Goal: Task Accomplishment & Management: Manage account settings

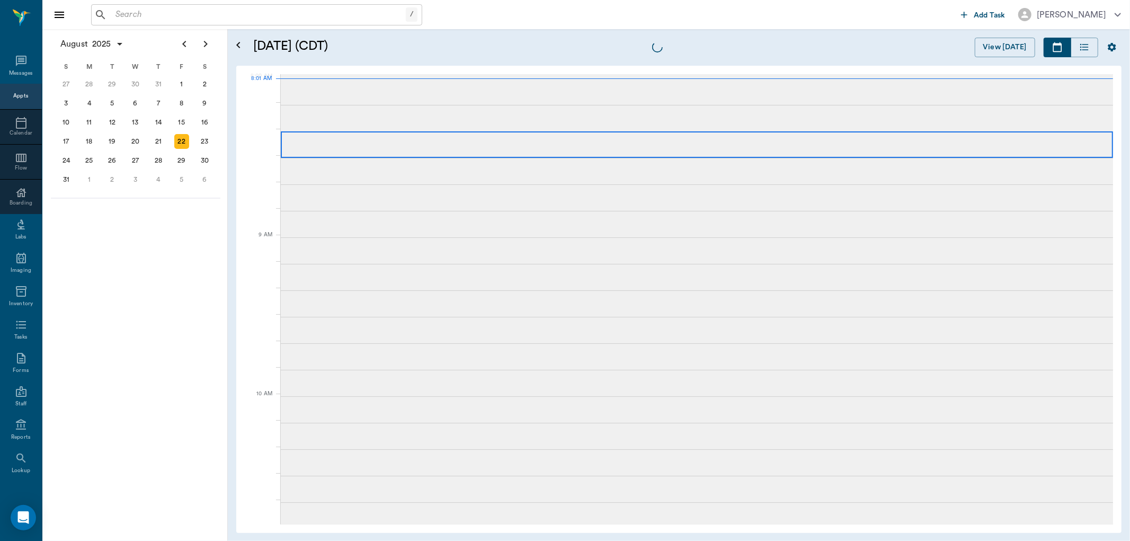
scroll to position [2, 0]
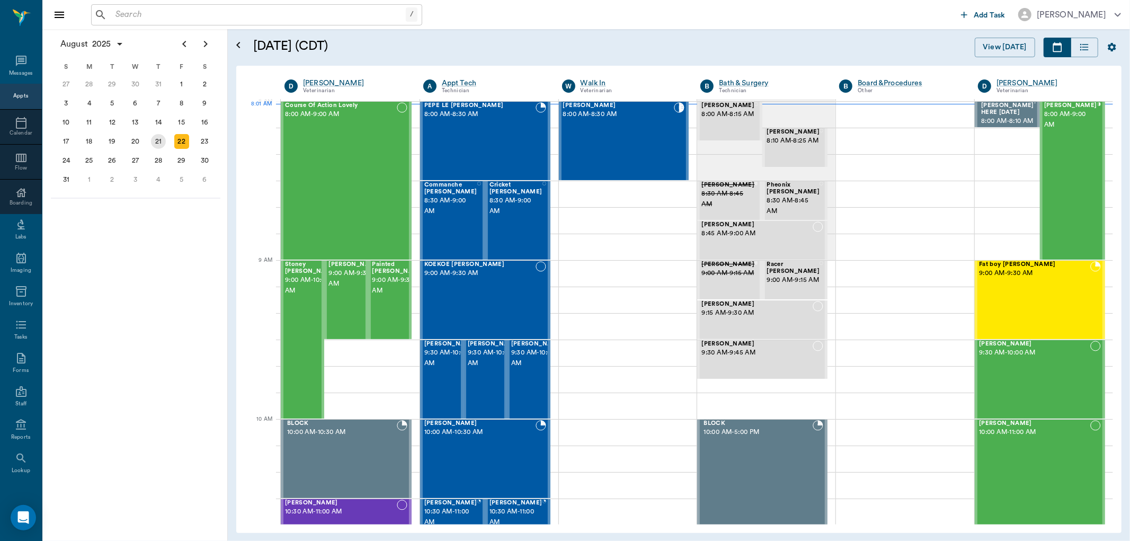
click at [162, 139] on div "21" at bounding box center [158, 141] width 15 height 15
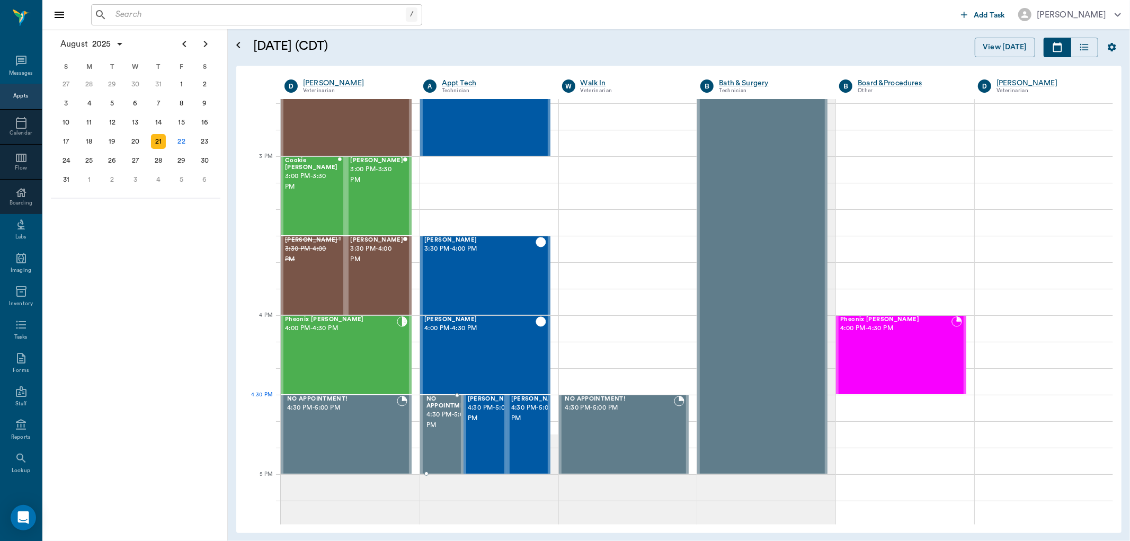
scroll to position [1000, 0]
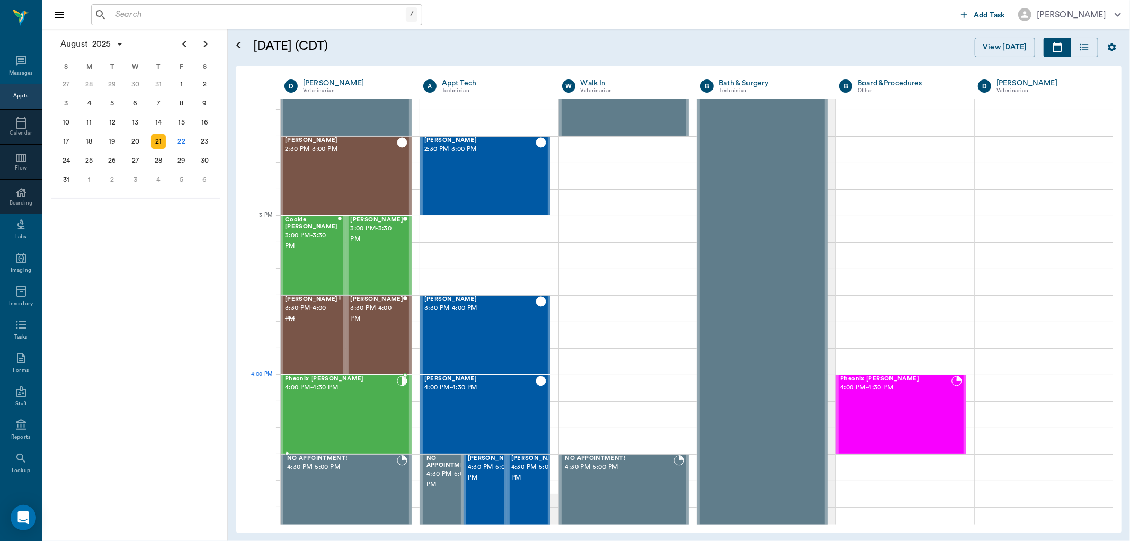
click at [318, 395] on div "Pheonix [PERSON_NAME] 4:00 PM - 4:30 PM" at bounding box center [341, 414] width 112 height 77
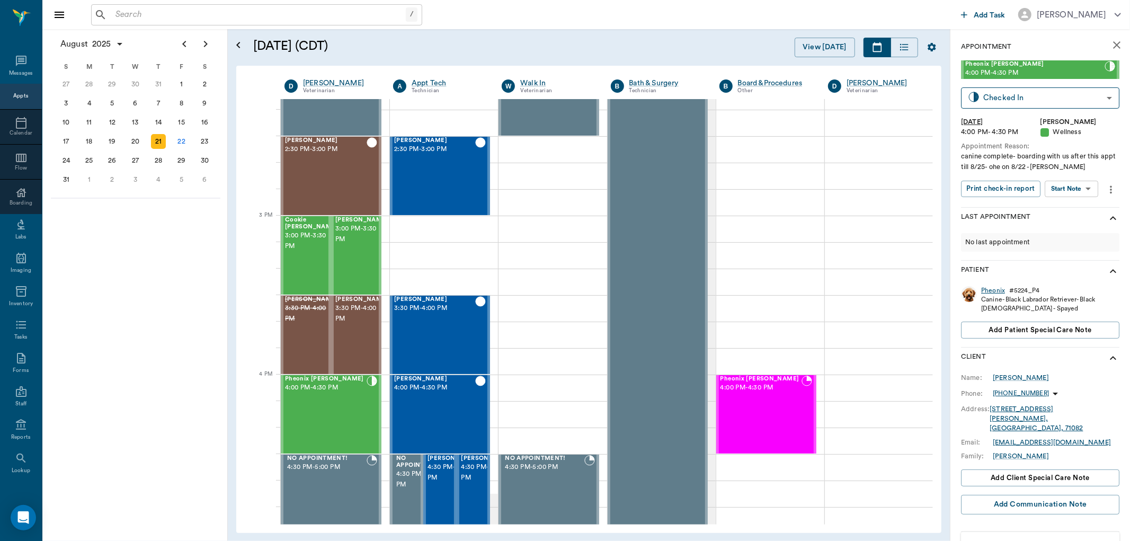
click at [991, 291] on div "Pheonix" at bounding box center [993, 290] width 24 height 9
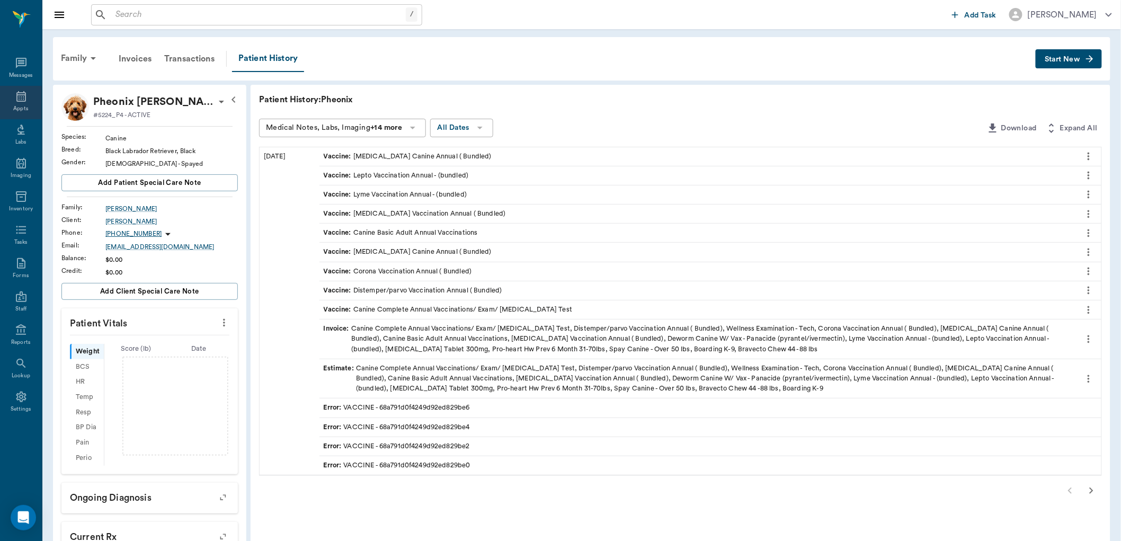
click at [19, 103] on div "Appts" at bounding box center [21, 102] width 42 height 33
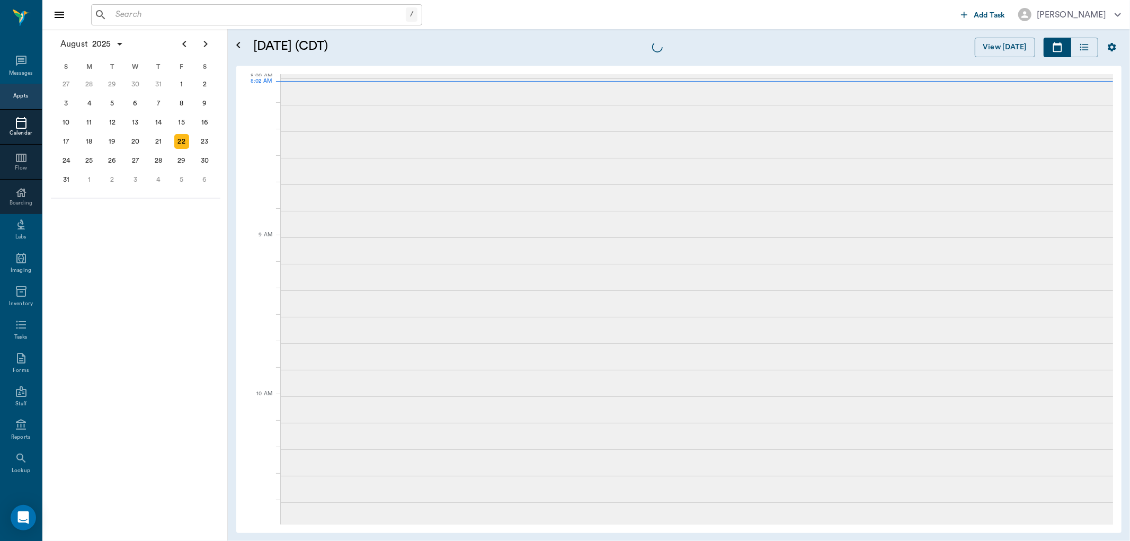
scroll to position [2, 0]
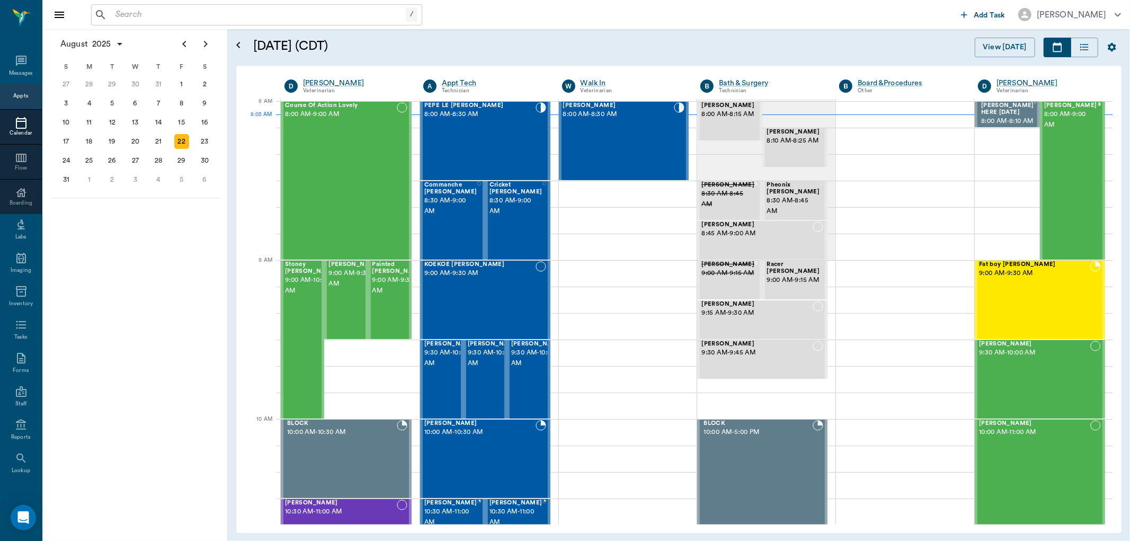
click at [157, 24] on div "/ ​" at bounding box center [256, 14] width 331 height 21
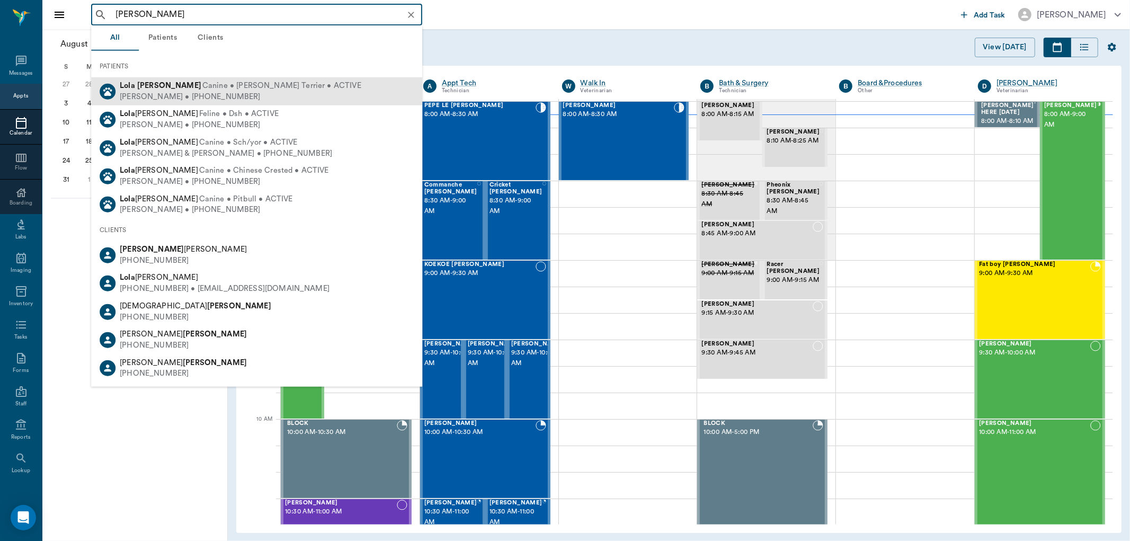
click at [202, 91] on span "Canine • [PERSON_NAME] Terrier • ACTIVE" at bounding box center [281, 86] width 159 height 11
type input "lola arnold"
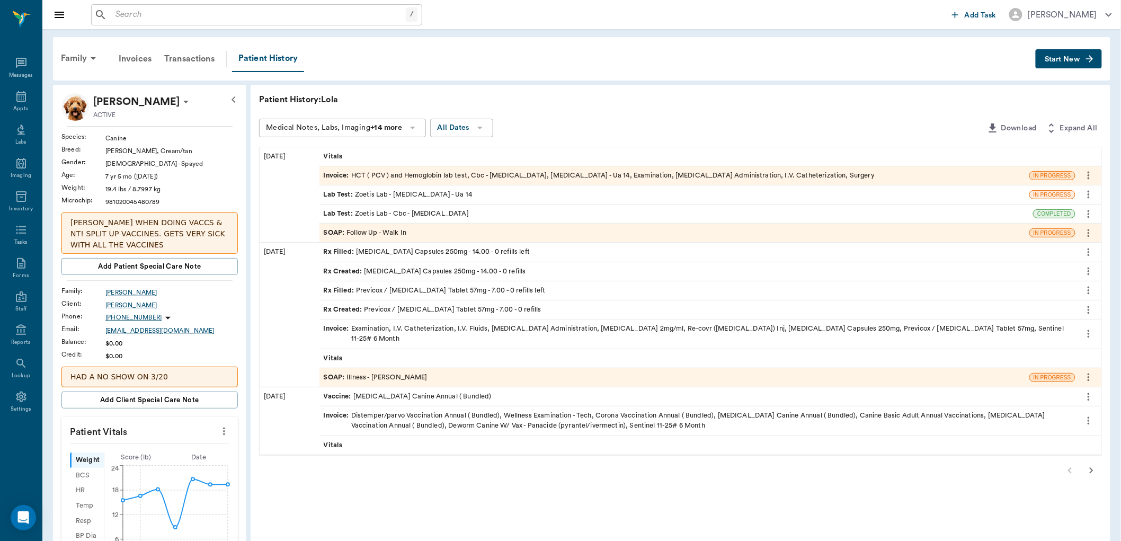
click at [394, 234] on div "SOAP : Follow Up - Walk In" at bounding box center [365, 233] width 83 height 10
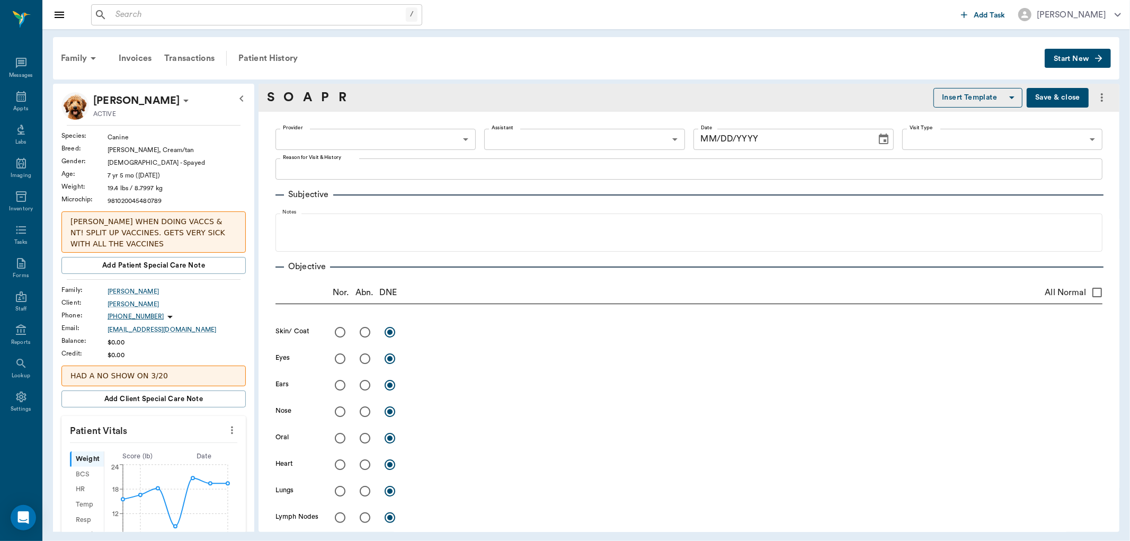
type input "63ee68728bdb516679580557"
type input "65d2be4f46e3a538d89b8c16"
type textarea "WAS IN YESTERDAY FOR SNAKE BITE. OWNER CALLED AND SAID THERE WAS SOME BLOOD IN …"
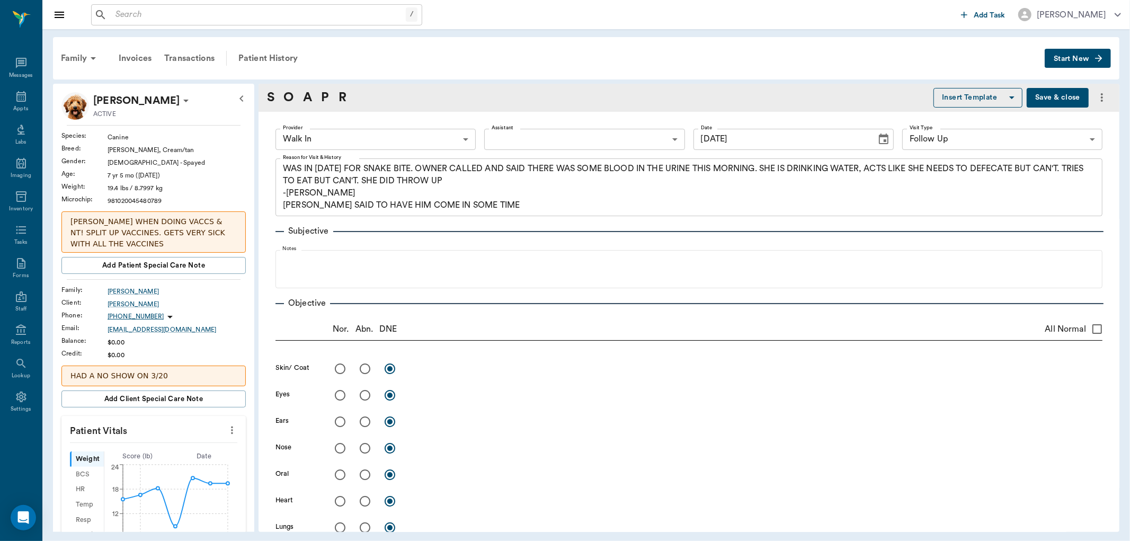
type input "08/21/2025"
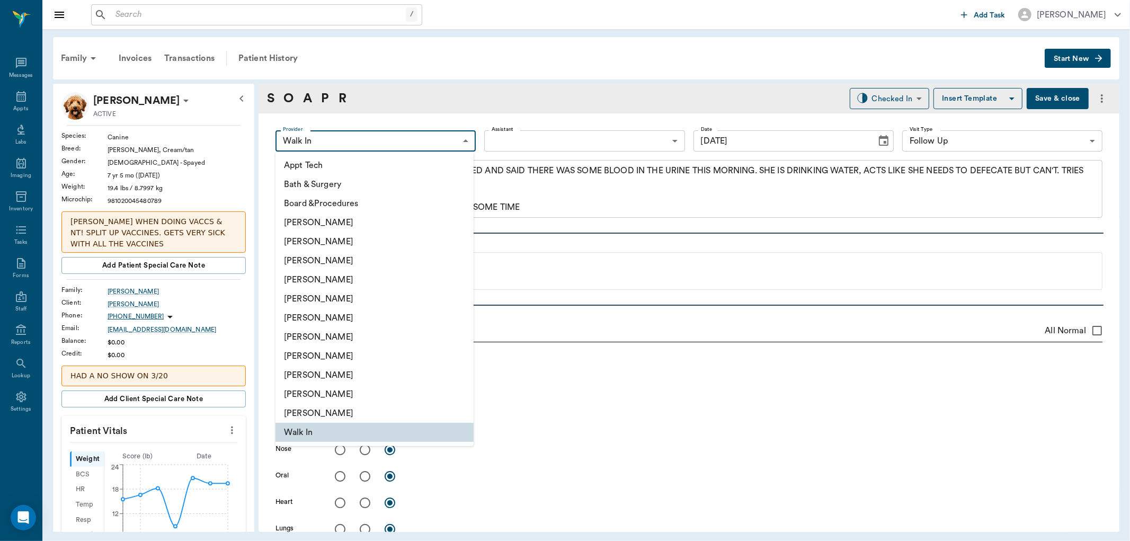
click at [462, 138] on body "/ ​ Add Task Dr. Bert Ellsworth Nectar Messages Appts Labs Imaging Inventory Ta…" at bounding box center [565, 270] width 1130 height 541
click at [368, 256] on li "[PERSON_NAME]" at bounding box center [374, 260] width 198 height 19
type input "63ec2f075fda476ae8351a4d"
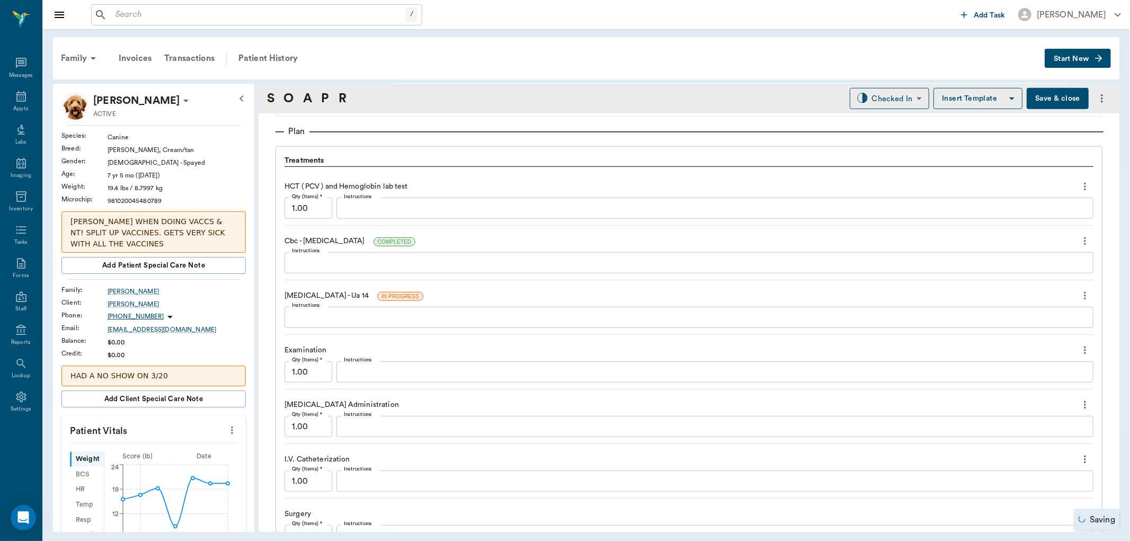
scroll to position [824, 0]
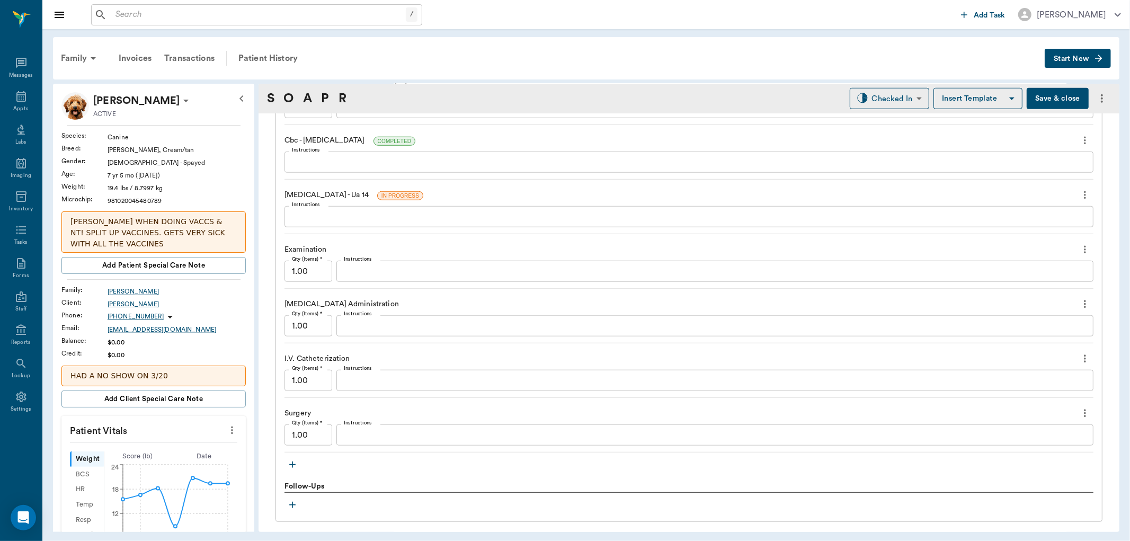
click at [1079, 192] on icon "more" at bounding box center [1085, 195] width 12 height 13
click at [1026, 230] on span "Delete" at bounding box center [1031, 232] width 89 height 11
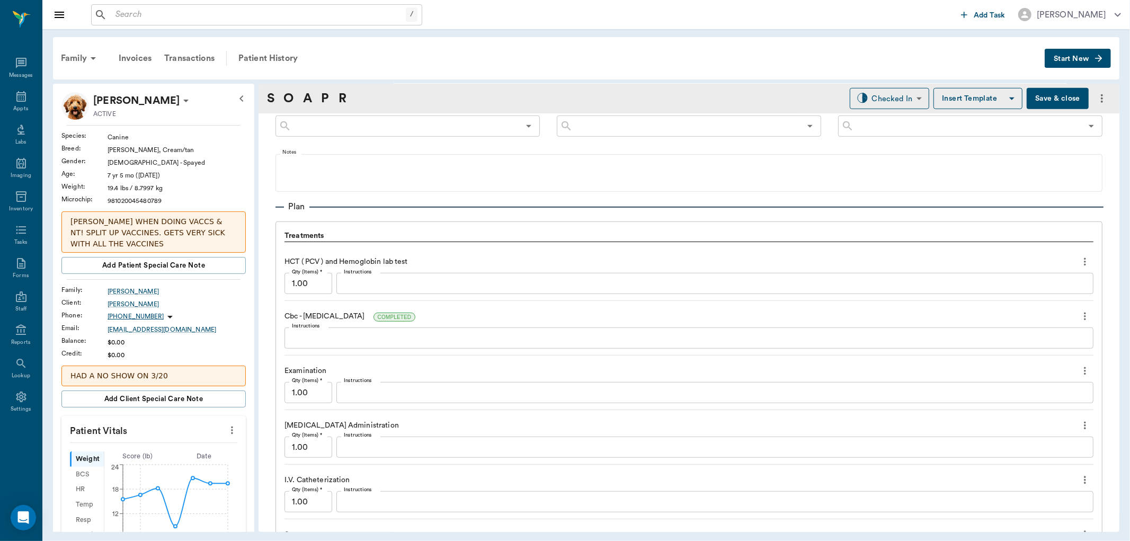
scroll to position [647, 0]
click at [1084, 262] on icon "more" at bounding box center [1085, 263] width 2 height 8
click at [1046, 300] on span "Delete" at bounding box center [1031, 299] width 89 height 11
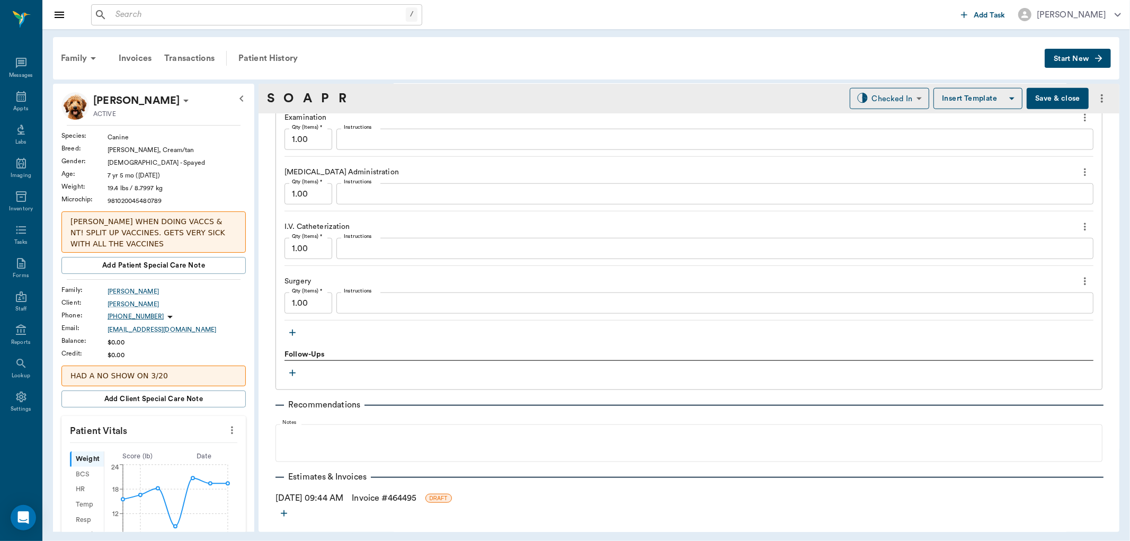
scroll to position [788, 0]
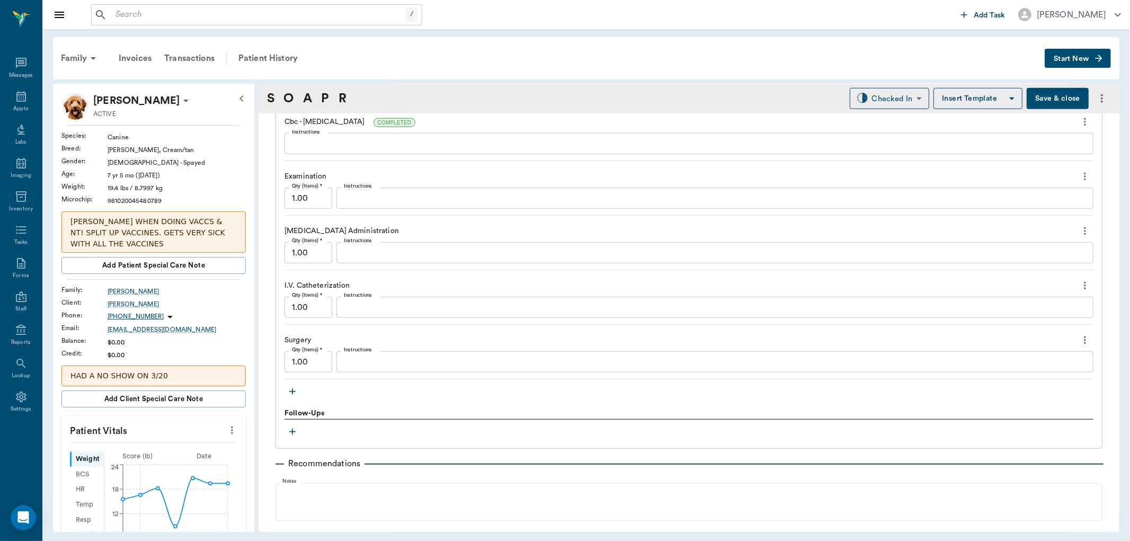
click at [292, 390] on icon "button" at bounding box center [292, 391] width 6 height 6
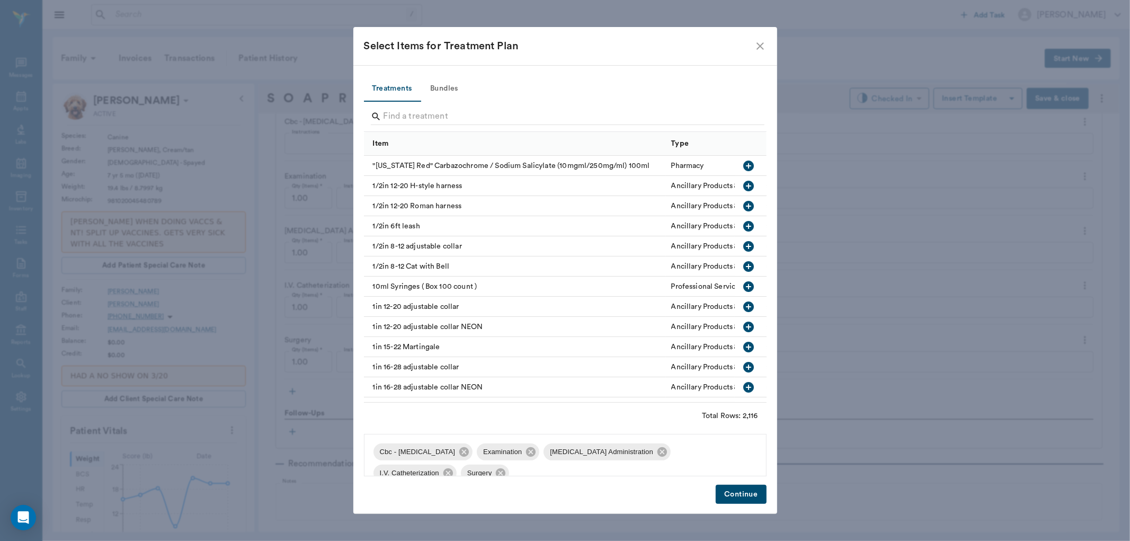
click at [446, 106] on div at bounding box center [568, 118] width 394 height 28
click at [440, 112] on input "Search" at bounding box center [566, 116] width 365 height 17
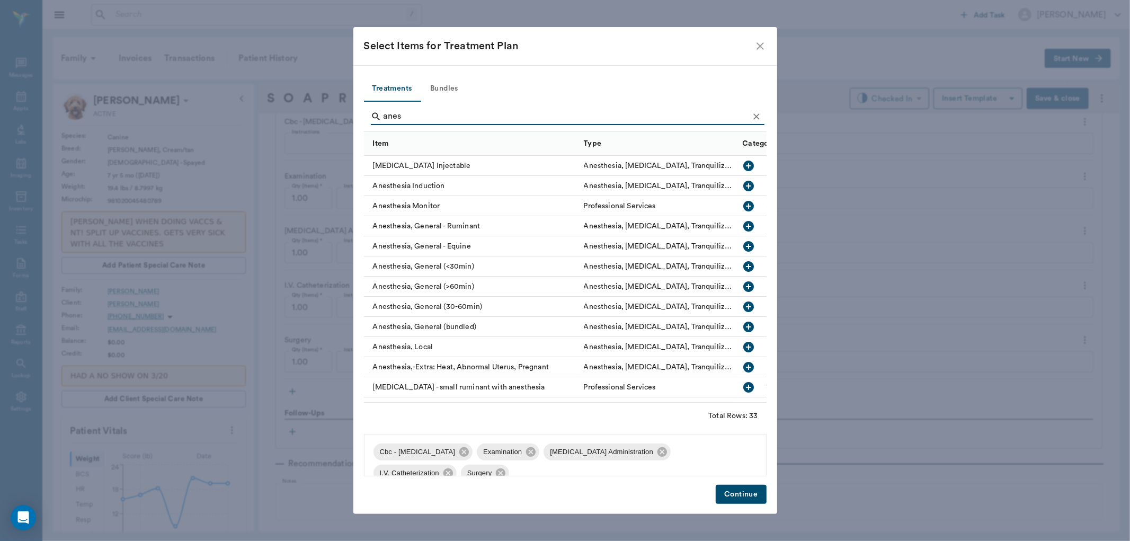
type input "anes"
click at [742, 266] on icon "button" at bounding box center [748, 266] width 13 height 13
click at [737, 492] on button "Continue" at bounding box center [741, 495] width 50 height 20
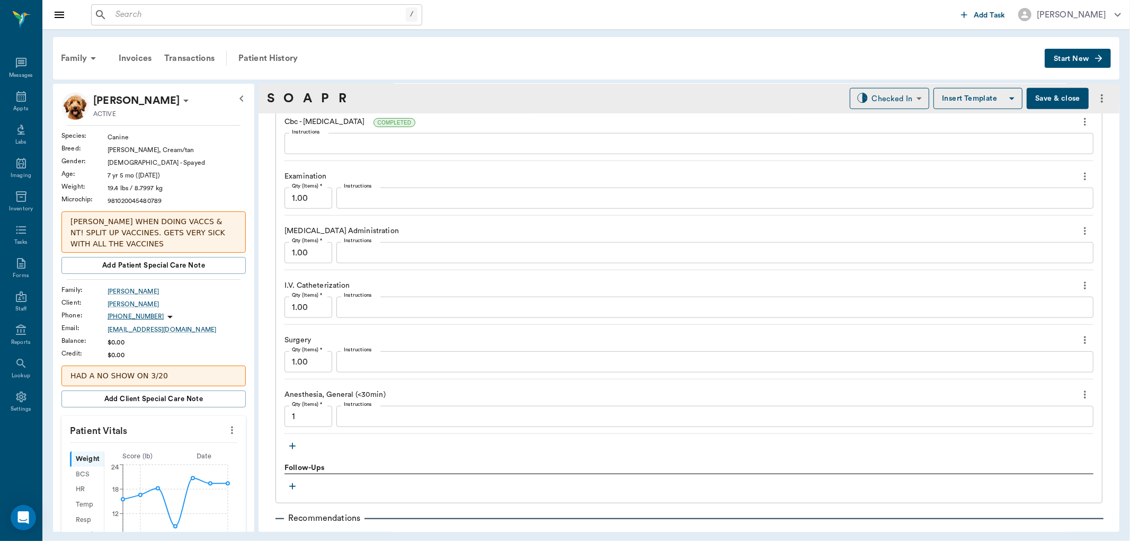
click at [1079, 335] on icon "more" at bounding box center [1085, 340] width 12 height 13
click at [1005, 375] on span "Delete" at bounding box center [1031, 377] width 89 height 11
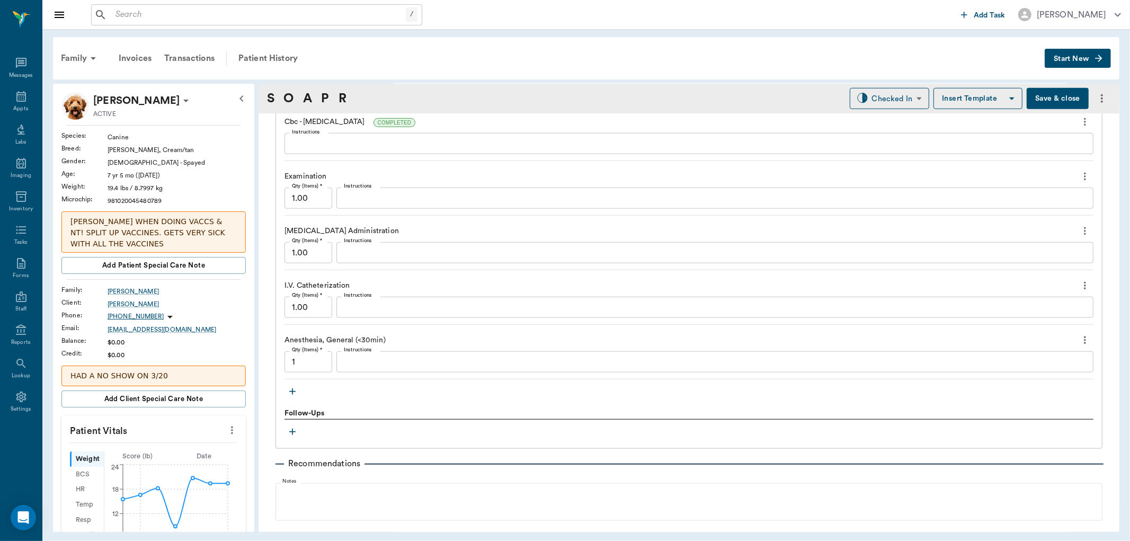
click at [291, 384] on button "button" at bounding box center [292, 392] width 16 height 16
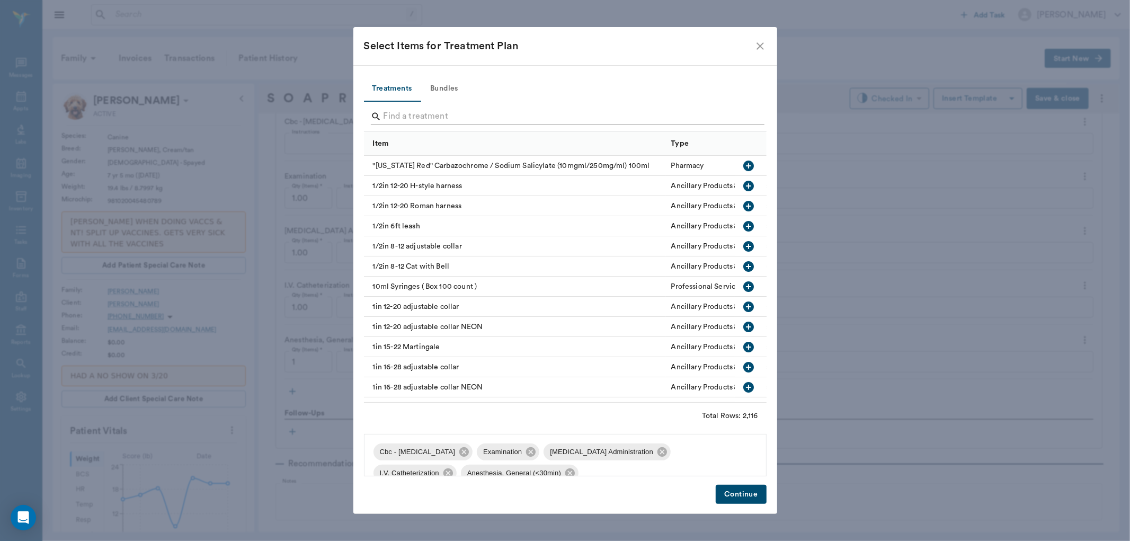
click at [446, 122] on input "Search" at bounding box center [566, 116] width 365 height 17
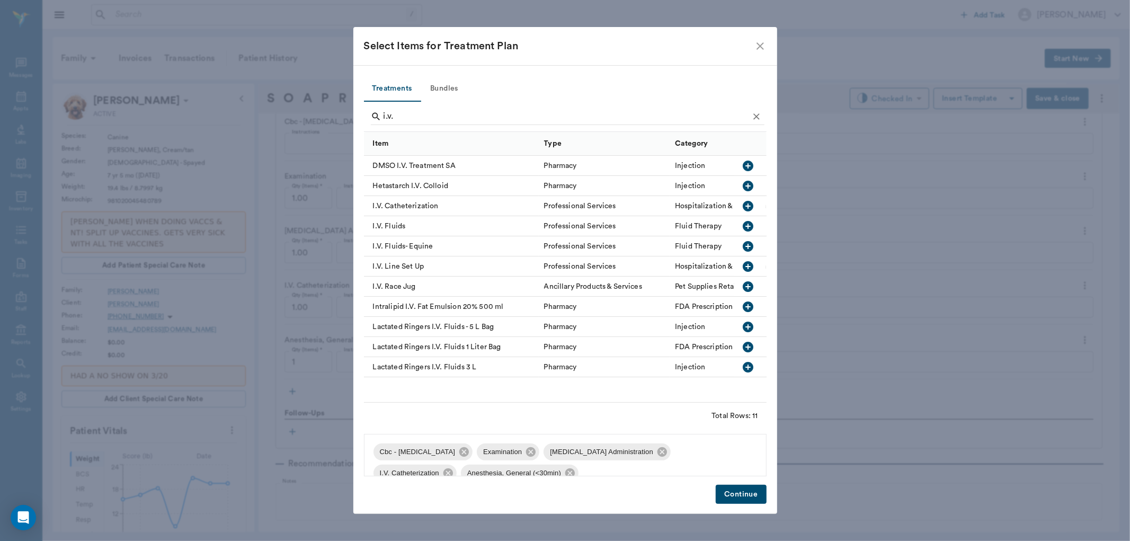
click at [751, 221] on icon "button" at bounding box center [748, 226] width 13 height 13
type input "i"
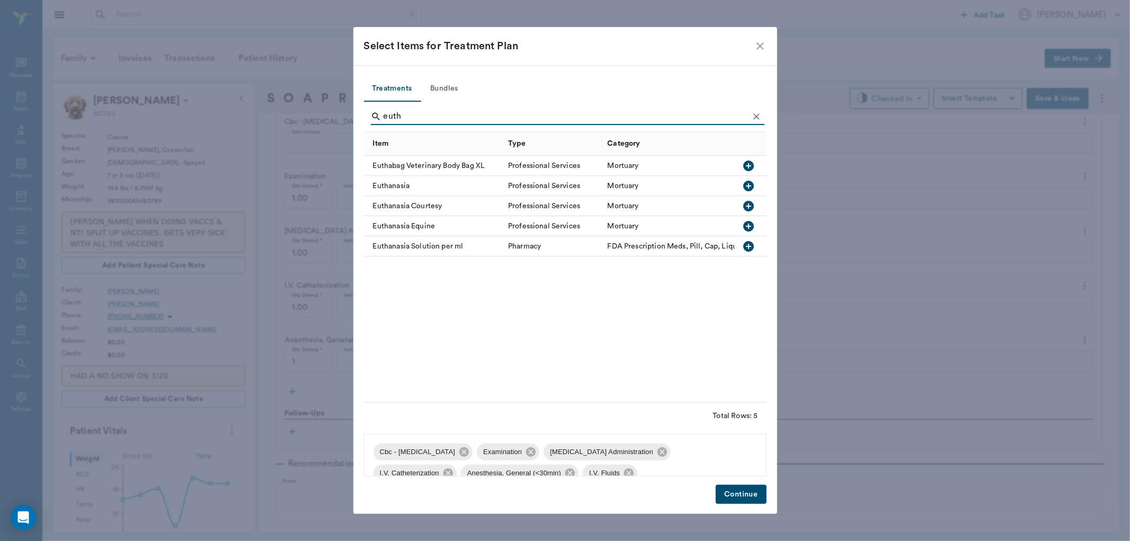
type input "euth"
click at [750, 184] on icon "button" at bounding box center [748, 186] width 11 height 11
click at [738, 491] on button "Continue" at bounding box center [741, 495] width 50 height 20
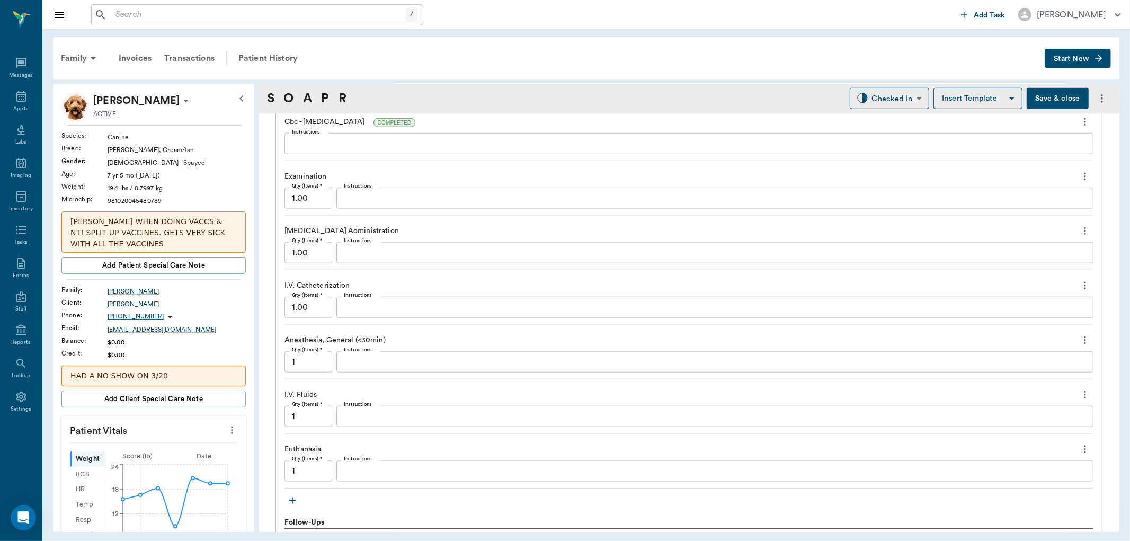
click at [289, 502] on icon "button" at bounding box center [292, 500] width 11 height 11
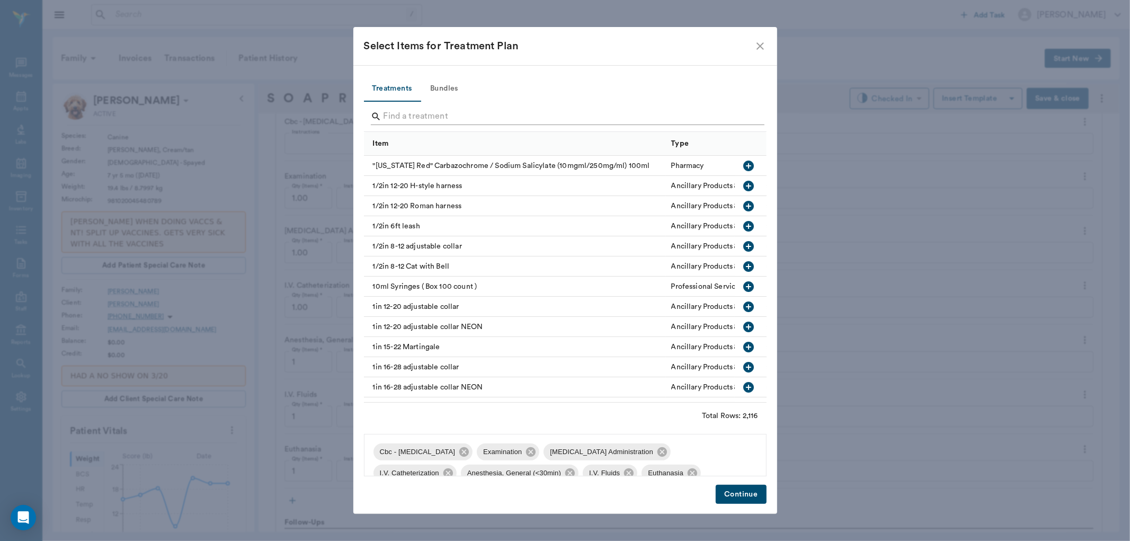
click at [412, 121] on input "Search" at bounding box center [566, 116] width 365 height 17
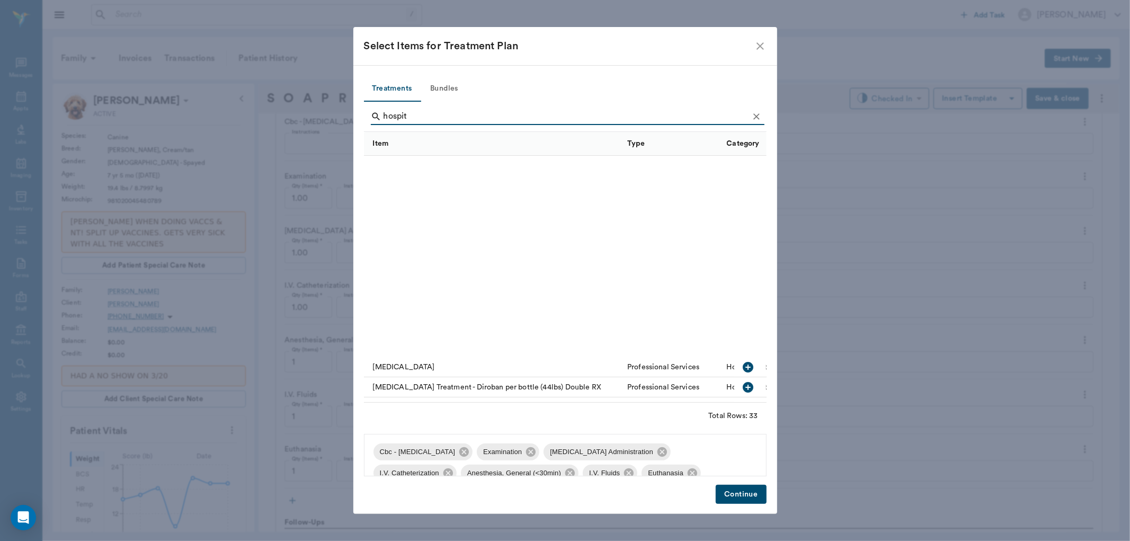
scroll to position [294, 0]
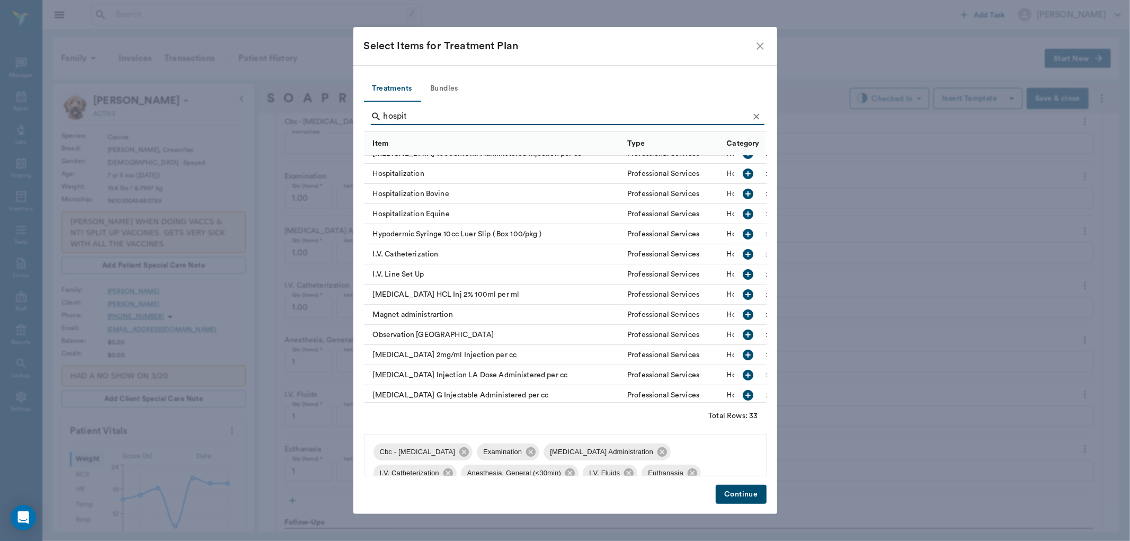
type input "hospit"
click at [742, 173] on icon "button" at bounding box center [748, 173] width 13 height 13
click at [740, 496] on button "Continue" at bounding box center [741, 495] width 50 height 20
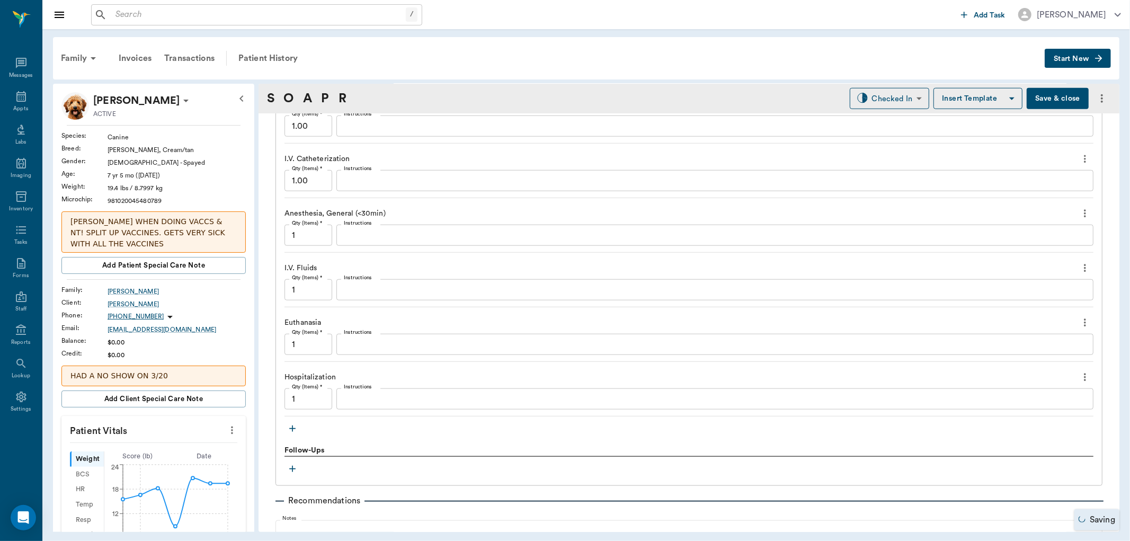
scroll to position [965, 0]
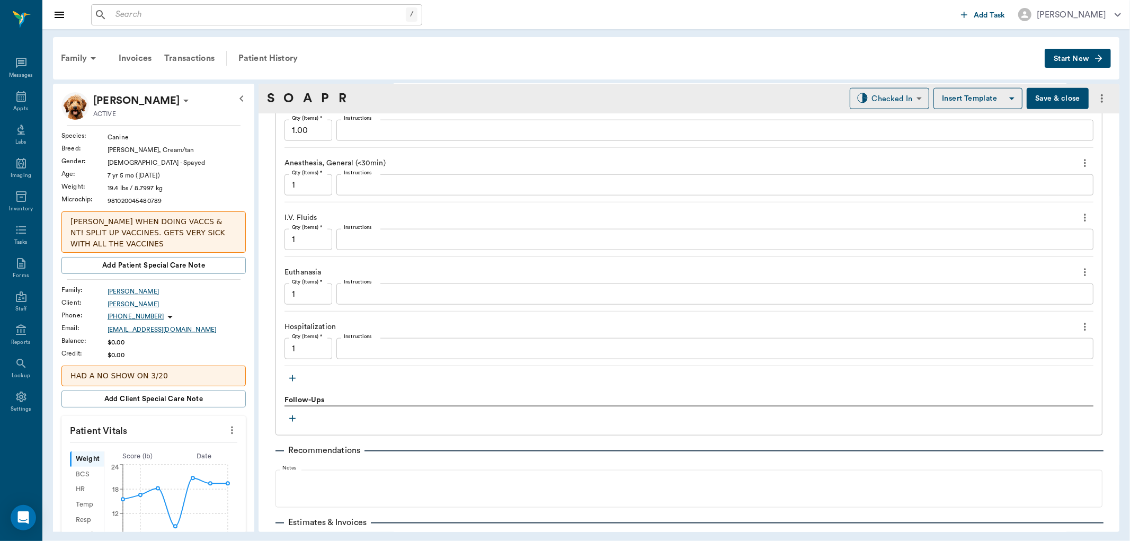
click at [291, 379] on icon "button" at bounding box center [292, 378] width 11 height 11
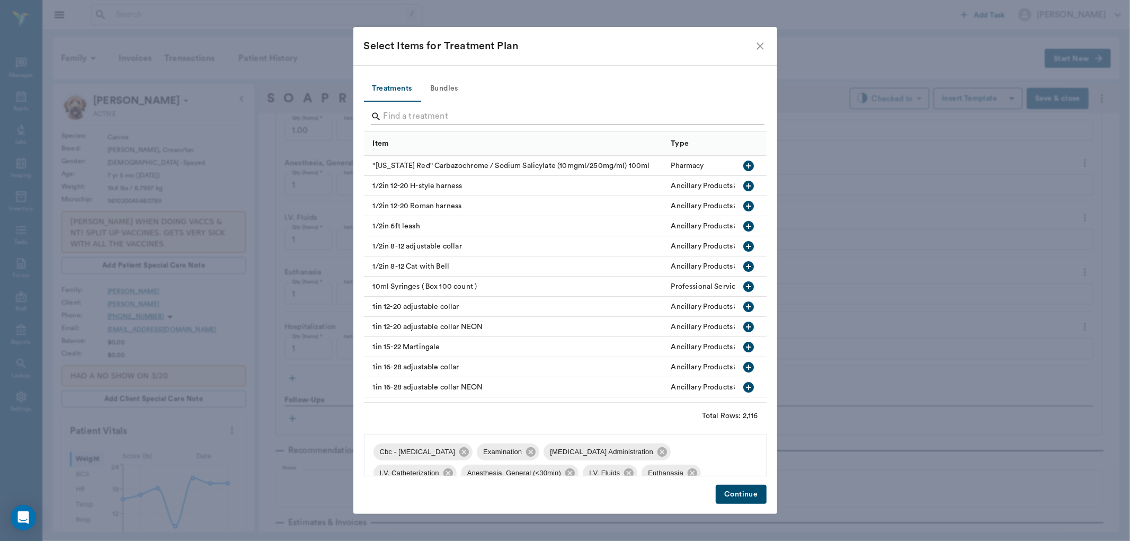
click at [435, 113] on input "Search" at bounding box center [566, 116] width 365 height 17
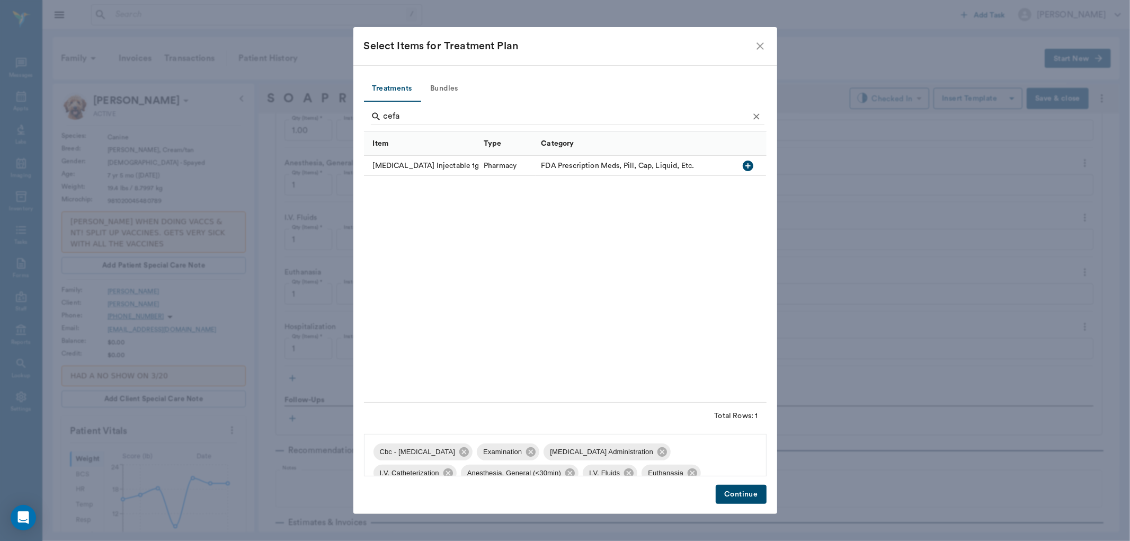
click at [750, 161] on icon "button" at bounding box center [748, 165] width 13 height 13
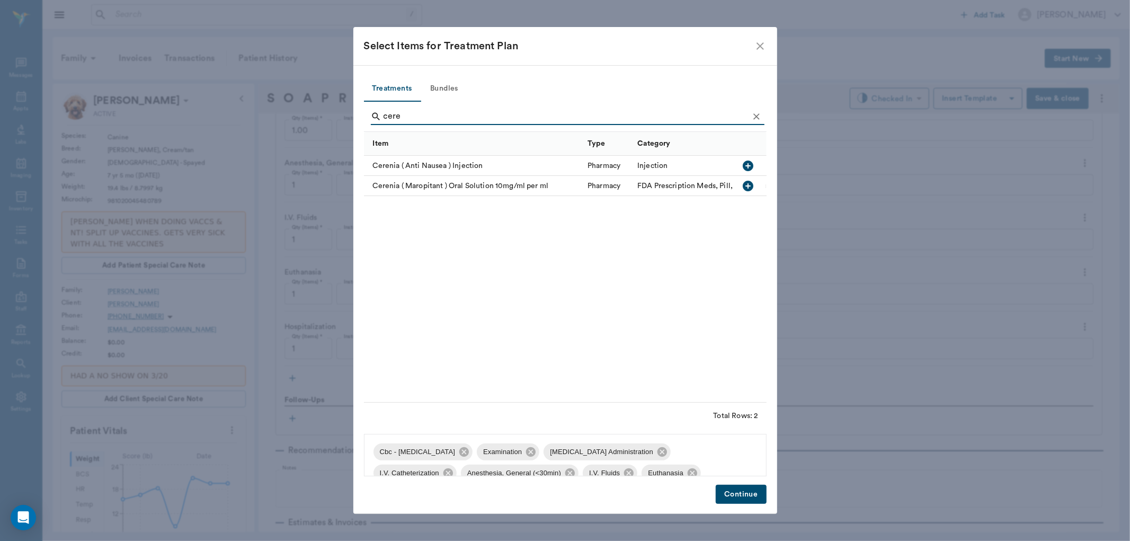
type input "cere"
click at [746, 165] on icon "button" at bounding box center [748, 166] width 11 height 11
click at [738, 494] on button "Continue" at bounding box center [741, 495] width 50 height 20
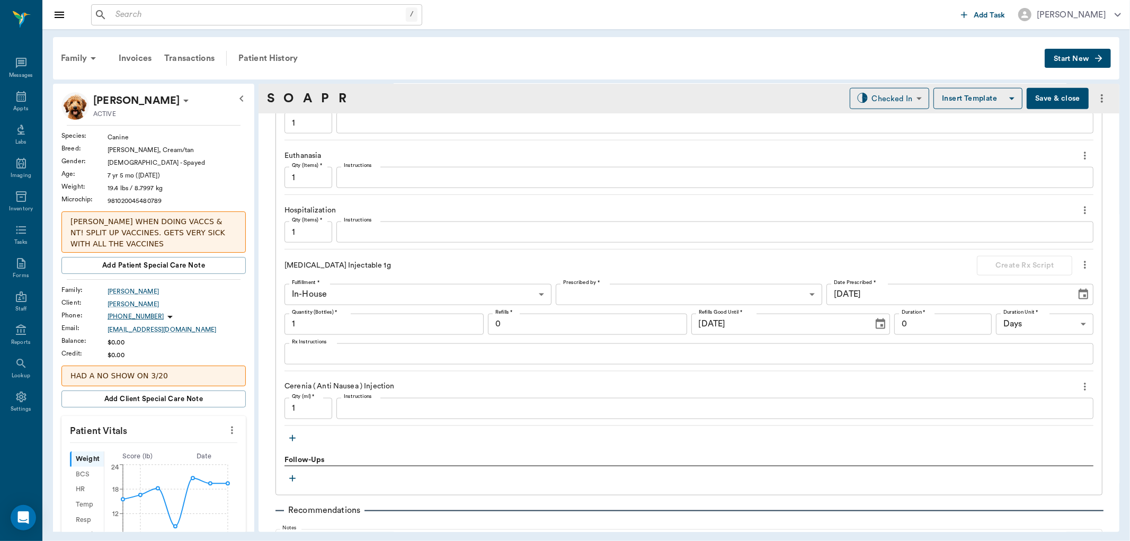
scroll to position [1082, 0]
click at [322, 408] on input "1" at bounding box center [308, 407] width 48 height 21
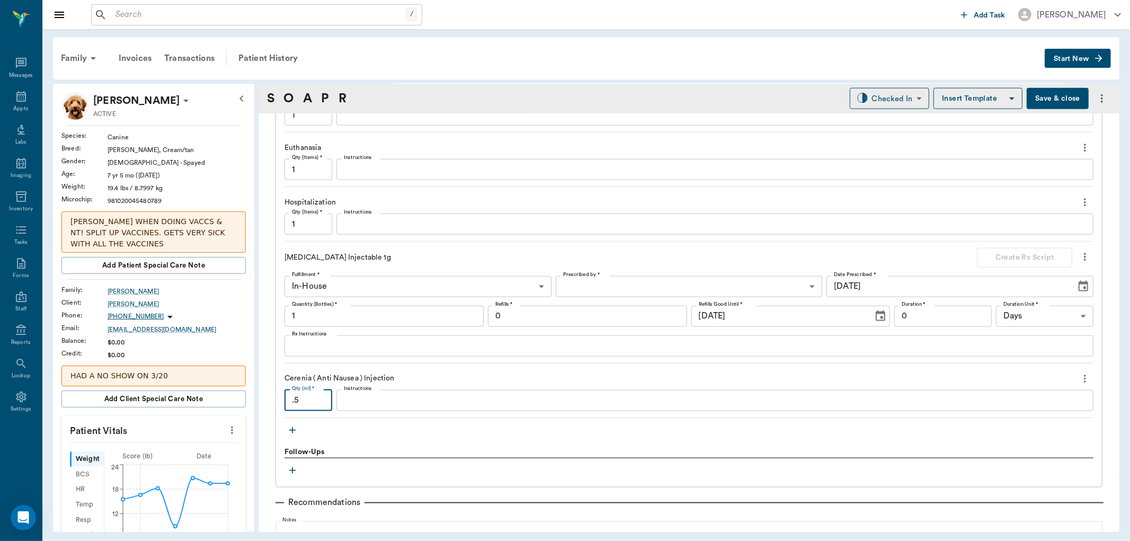
scroll to position [1200, 0]
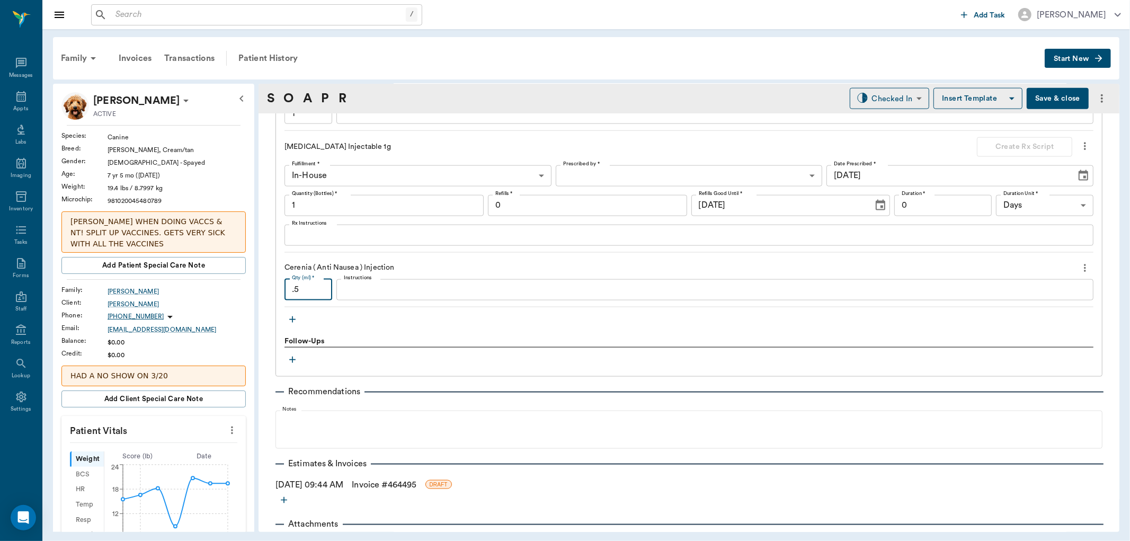
type input ".5"
click at [289, 319] on icon "button" at bounding box center [292, 319] width 11 height 11
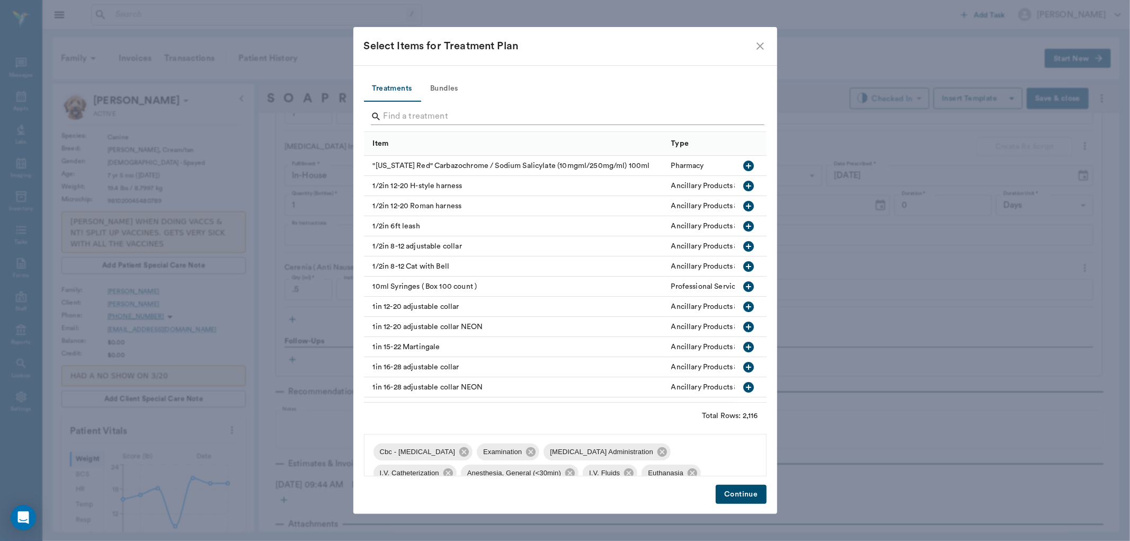
click at [427, 120] on input "Search" at bounding box center [566, 116] width 365 height 17
type input "a"
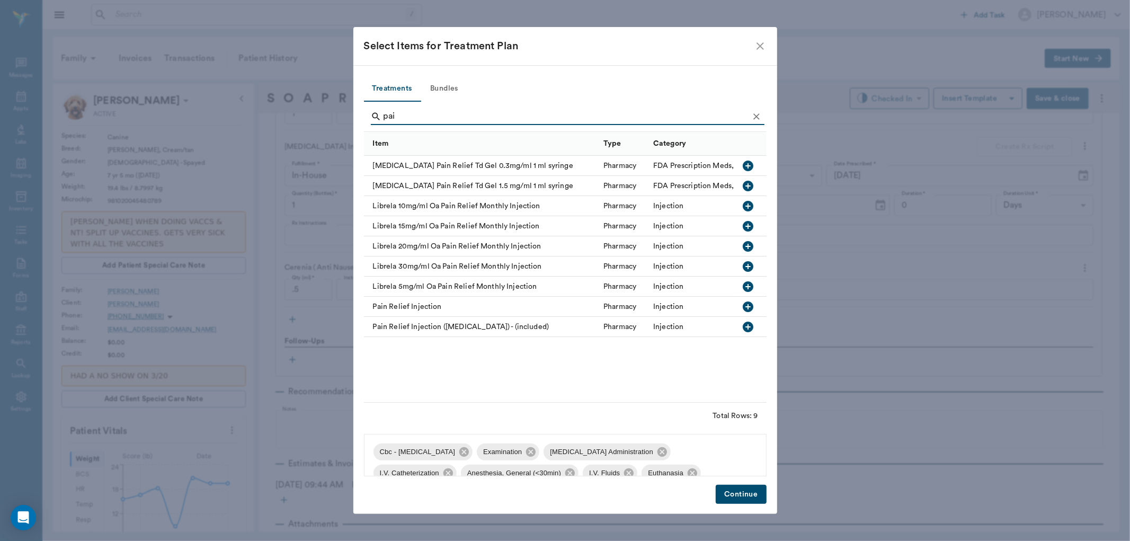
type input "pai"
click at [746, 306] on icon "button" at bounding box center [748, 306] width 13 height 13
click at [742, 496] on button "Continue" at bounding box center [741, 495] width 50 height 20
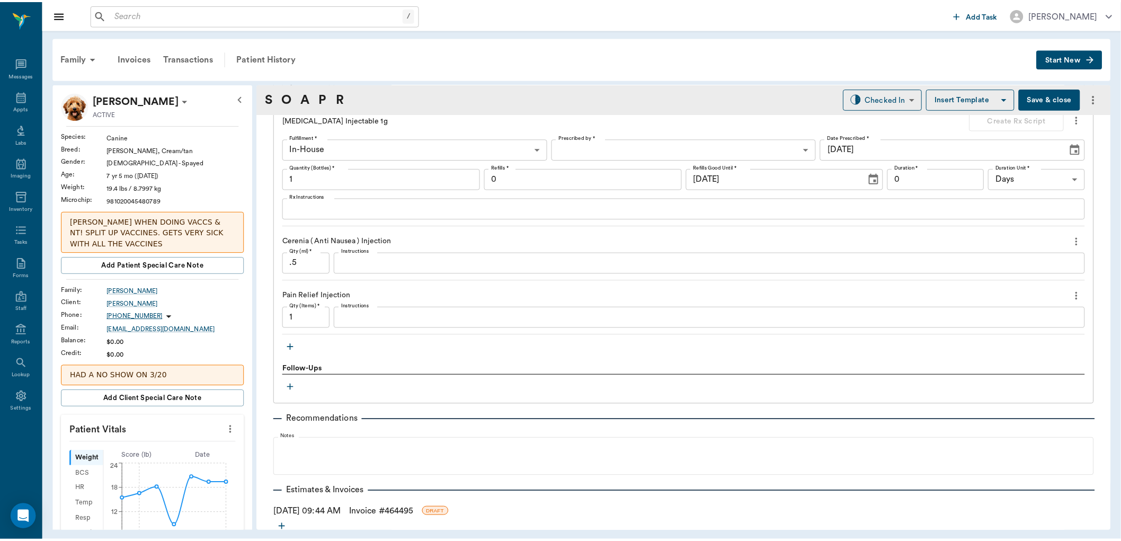
scroll to position [1300, 0]
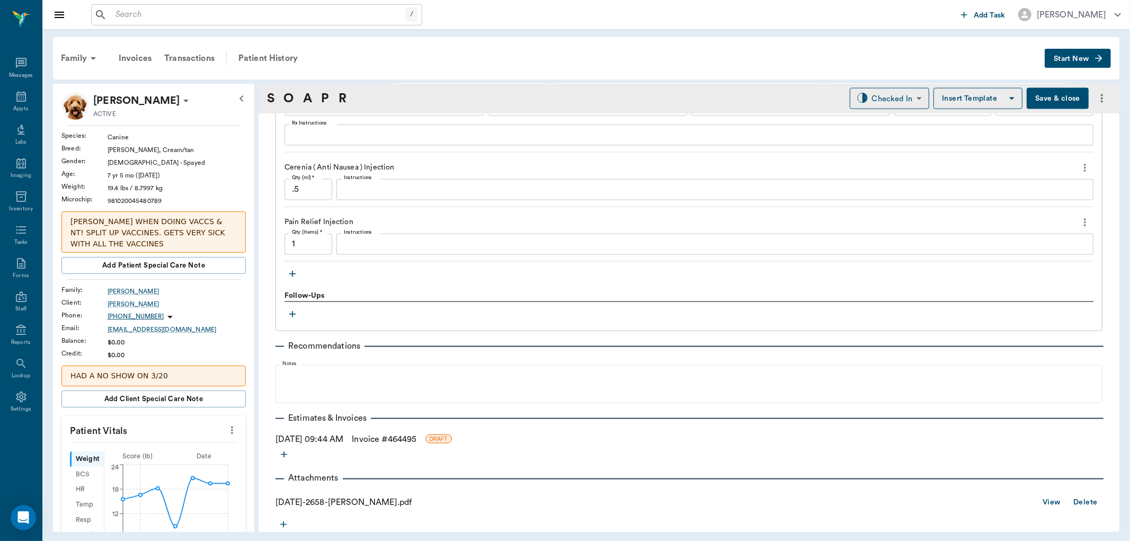
click at [378, 435] on link "Invoice # 464495" at bounding box center [384, 439] width 65 height 13
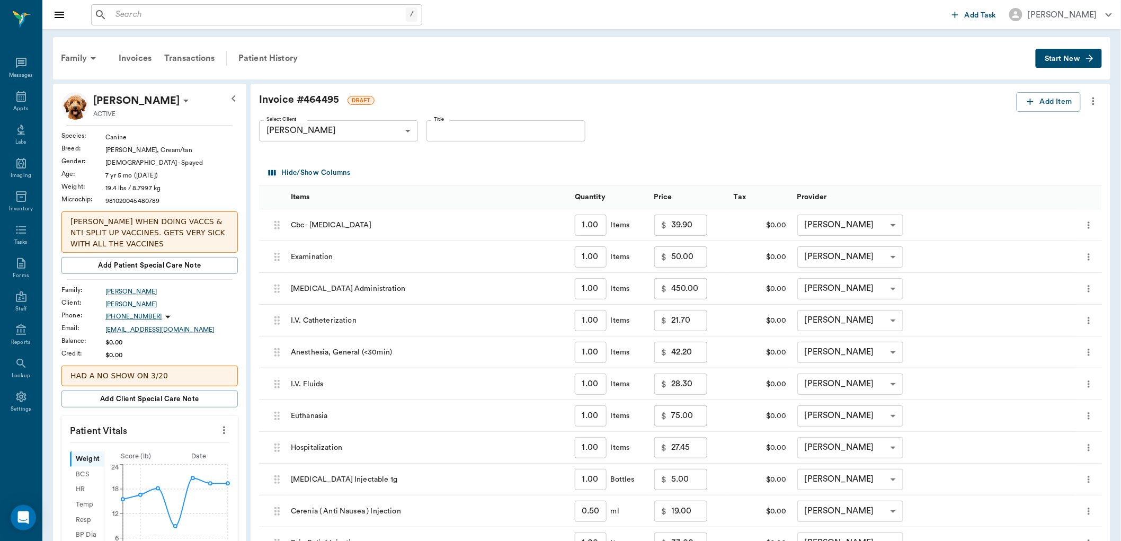
click at [700, 293] on input "450.00" at bounding box center [689, 288] width 36 height 21
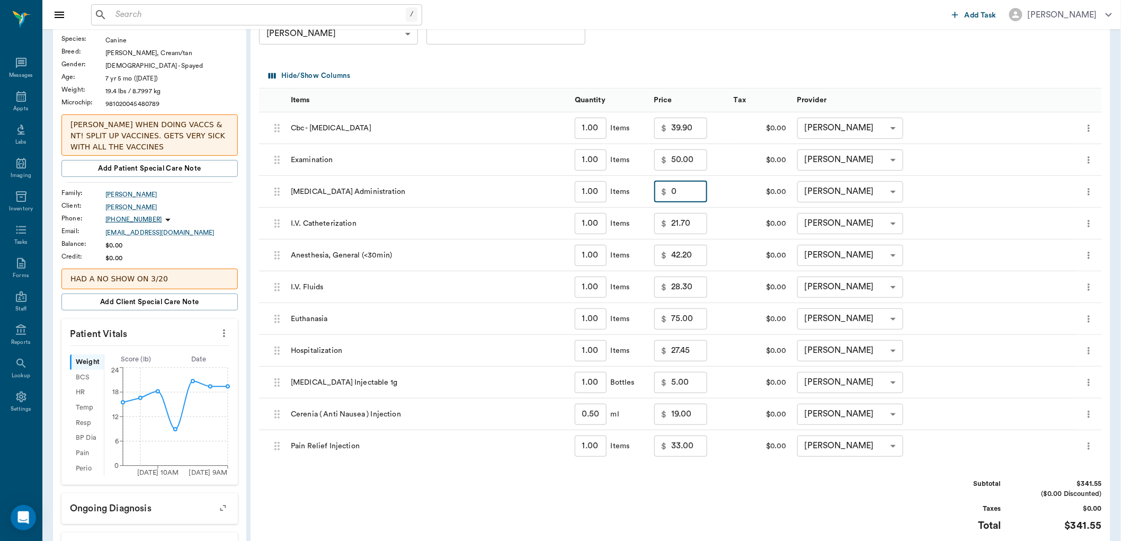
scroll to position [118, 0]
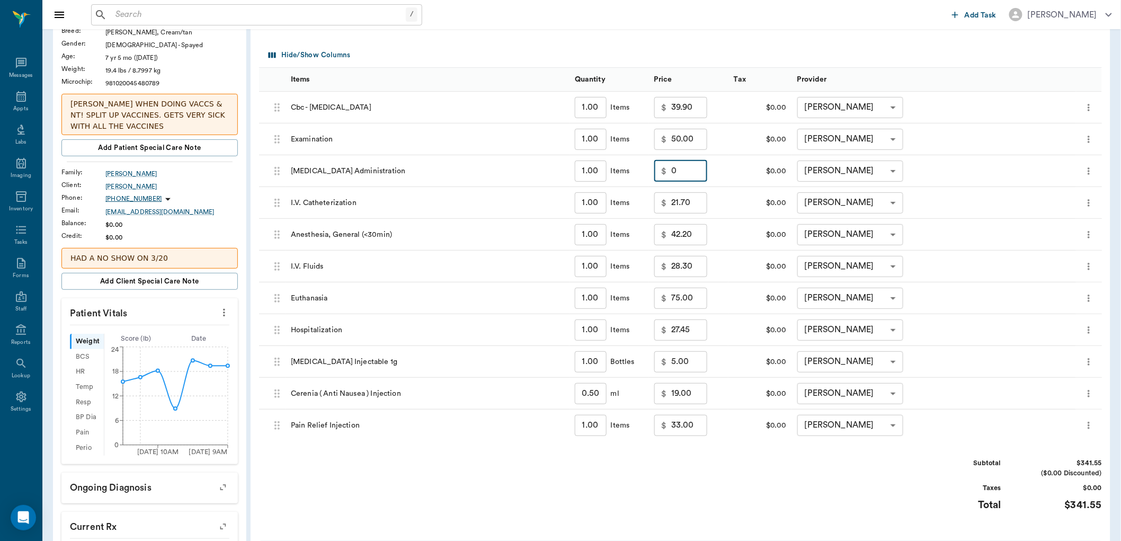
type input "0.00"
drag, startPoint x: 719, startPoint y: 320, endPoint x: 748, endPoint y: 489, distance: 171.4
click at [748, 489] on div "Subtotal $341.55 ($0.00 Discounted) Taxes $0.00 Total $341.55" at bounding box center [680, 490] width 843 height 65
click at [694, 430] on input "33.00" at bounding box center [689, 425] width 36 height 21
type input "20.00"
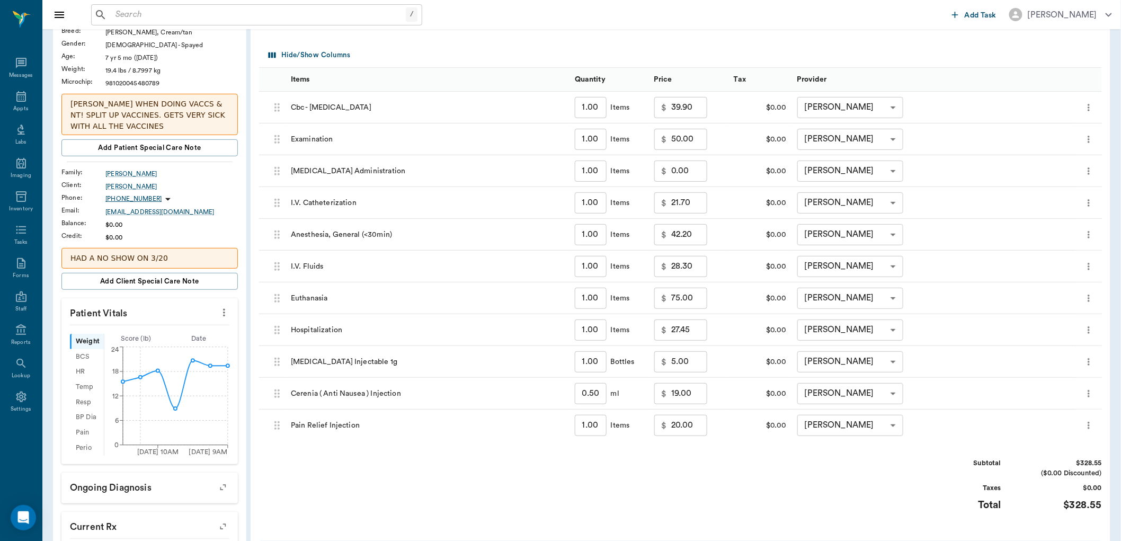
click at [802, 468] on div "Subtotal $328.55 ($0.00 Discounted) Taxes $0.00 Total $328.55" at bounding box center [680, 490] width 843 height 65
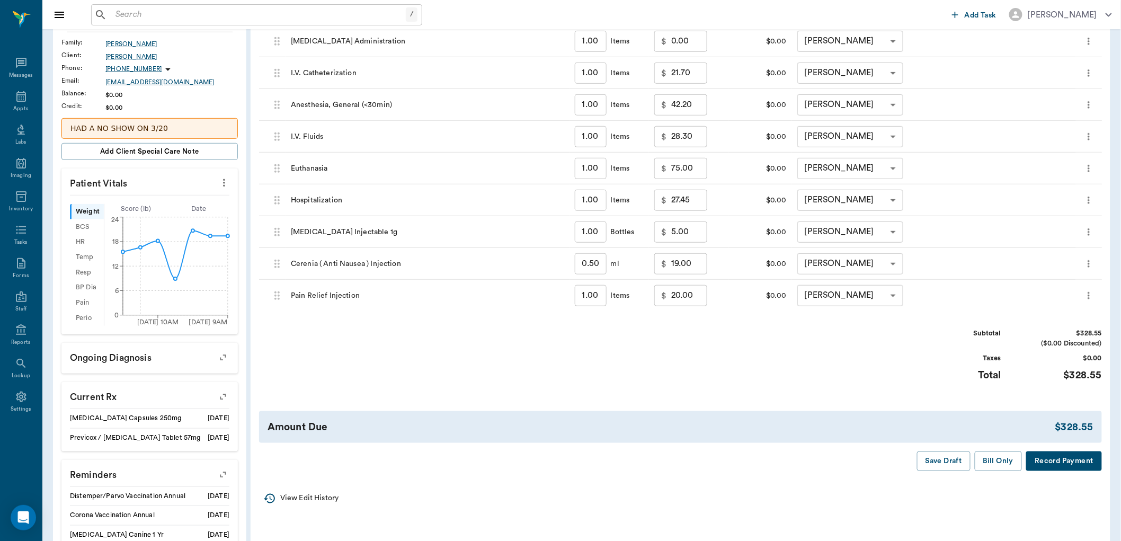
scroll to position [294, 0]
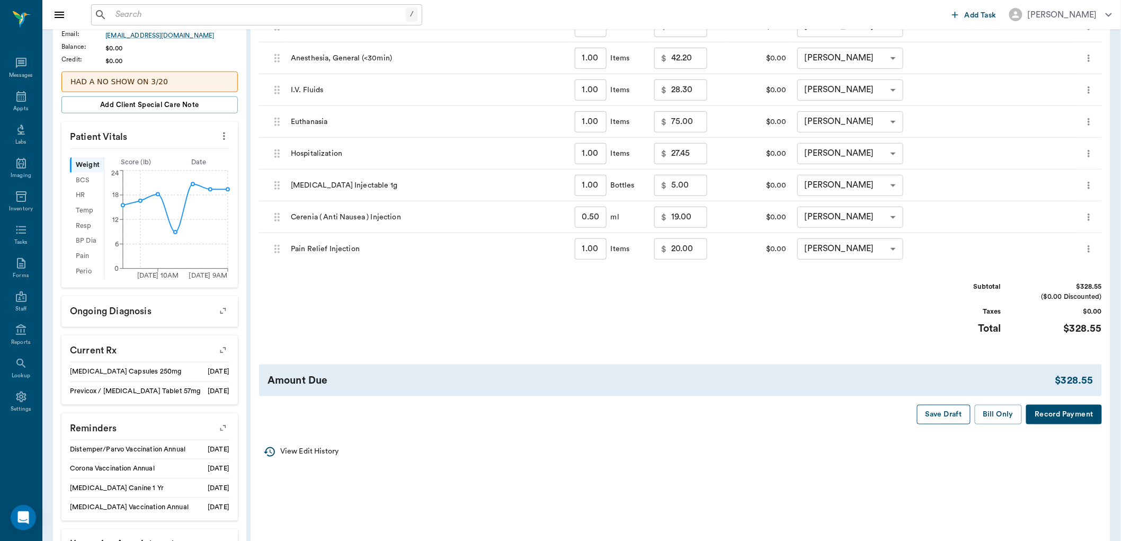
click at [952, 414] on button "Save Draft" at bounding box center [944, 415] width 54 height 20
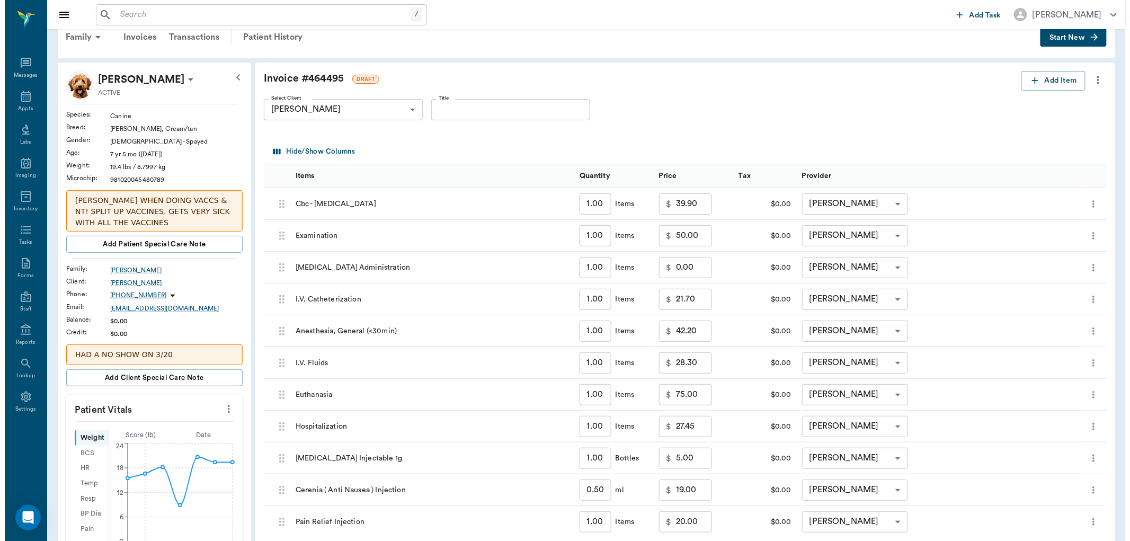
scroll to position [0, 0]
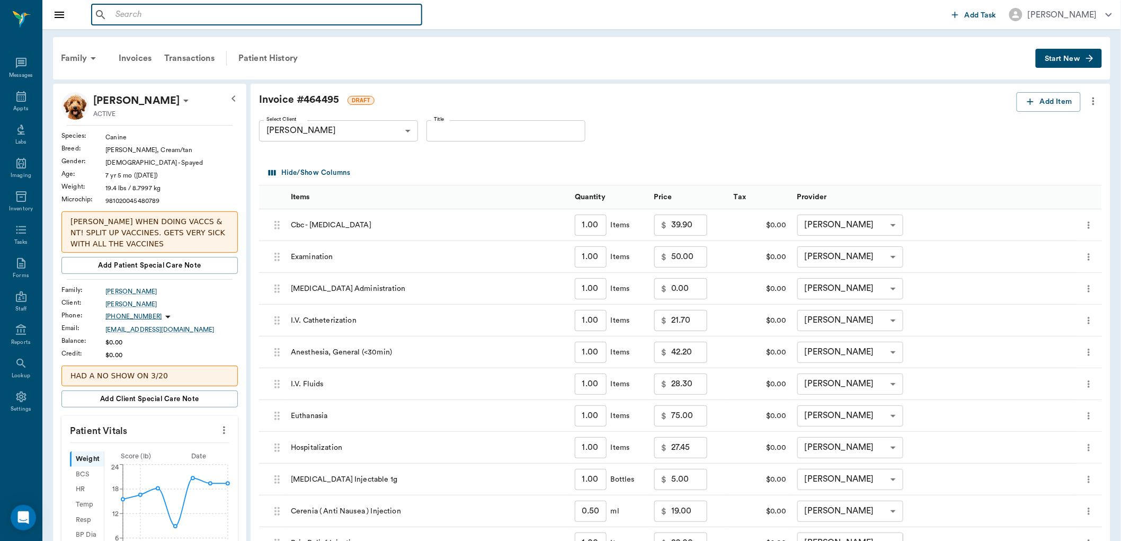
click at [159, 16] on input "text" at bounding box center [264, 14] width 306 height 15
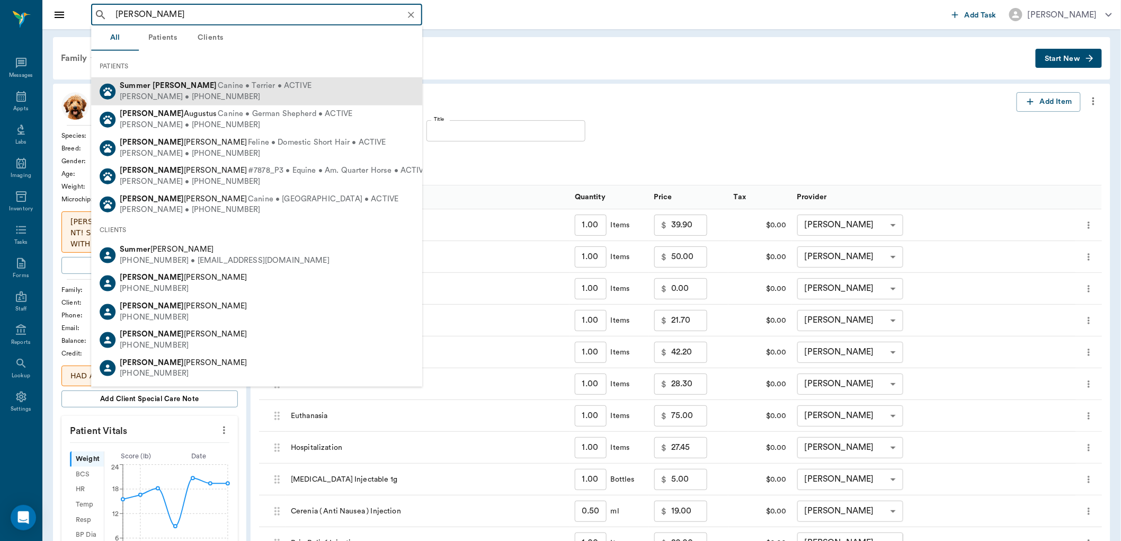
click at [193, 94] on div "Lori James • (903) 824-8275" at bounding box center [216, 96] width 192 height 11
type input "summer james"
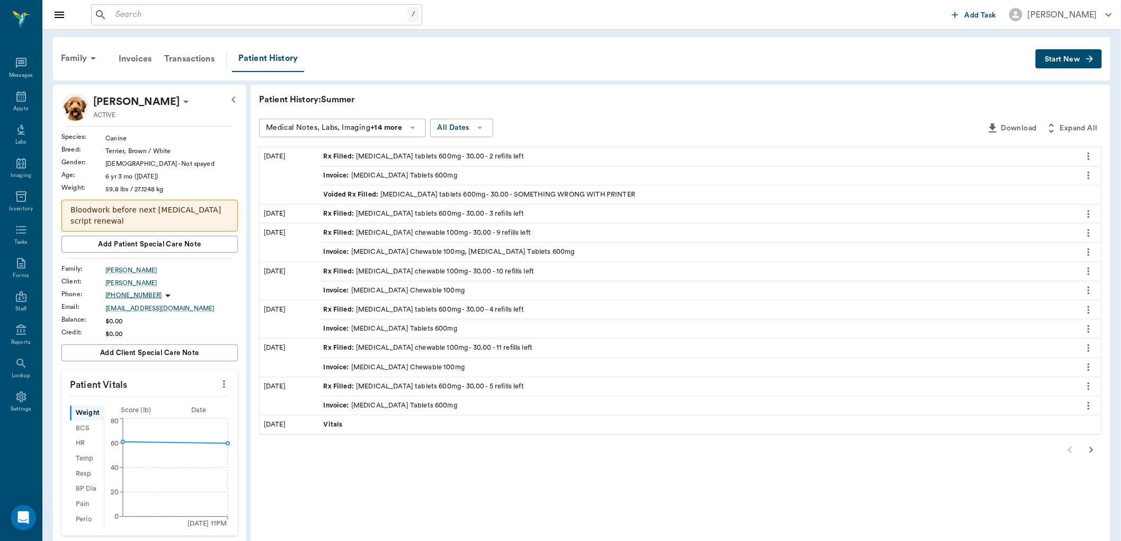
click at [380, 230] on div "Rx Filled : carprofen chewable 100mg - 30.00 - 9 refills left" at bounding box center [428, 233] width 208 height 10
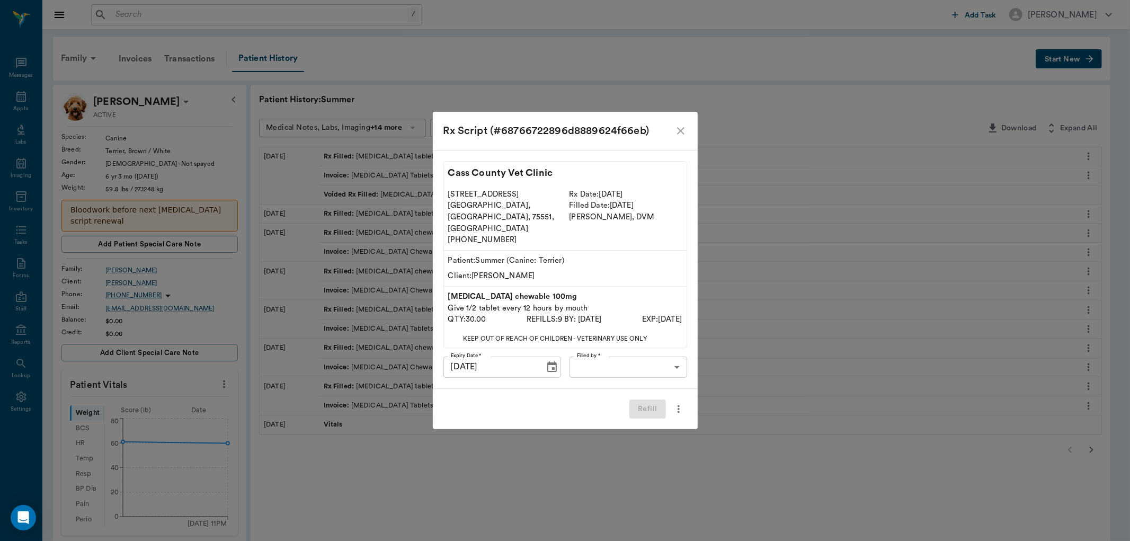
click at [602, 357] on body "/ ​ Add Task Dr. Bert Ellsworth Nectar Messages Appts Labs Imaging Inventory Ta…" at bounding box center [565, 452] width 1130 height 904
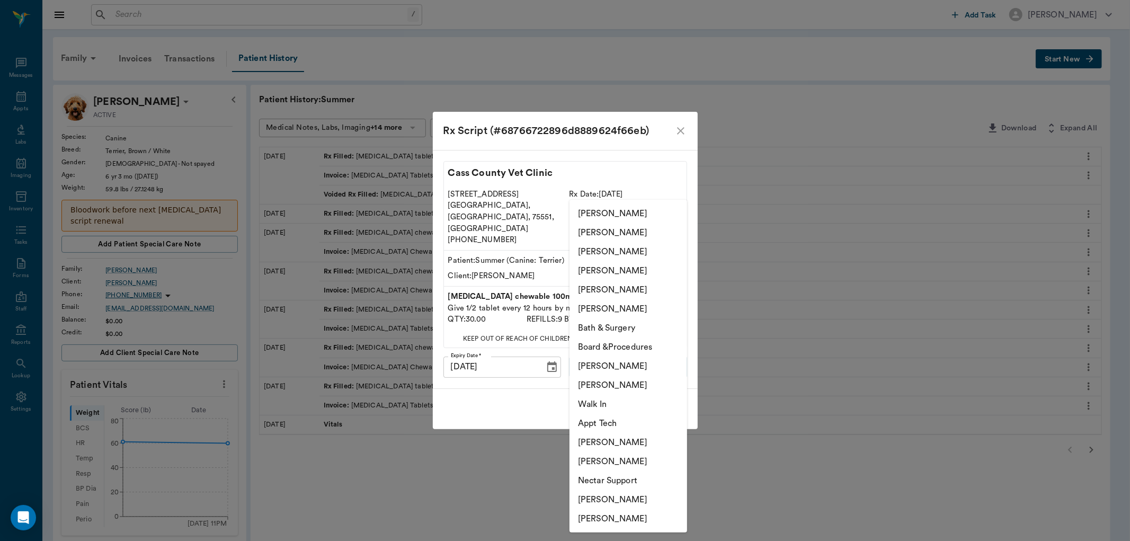
click at [604, 367] on li "[PERSON_NAME]" at bounding box center [628, 366] width 118 height 19
type input "63ec2ede52e12b0ba117d0d7"
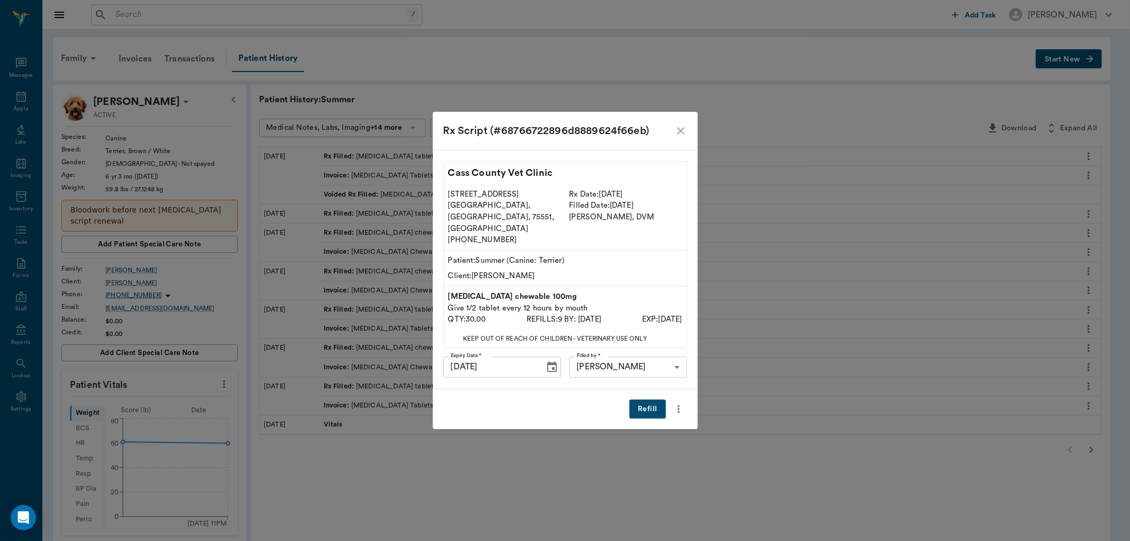
click at [644, 399] on button "Refill" at bounding box center [647, 409] width 36 height 20
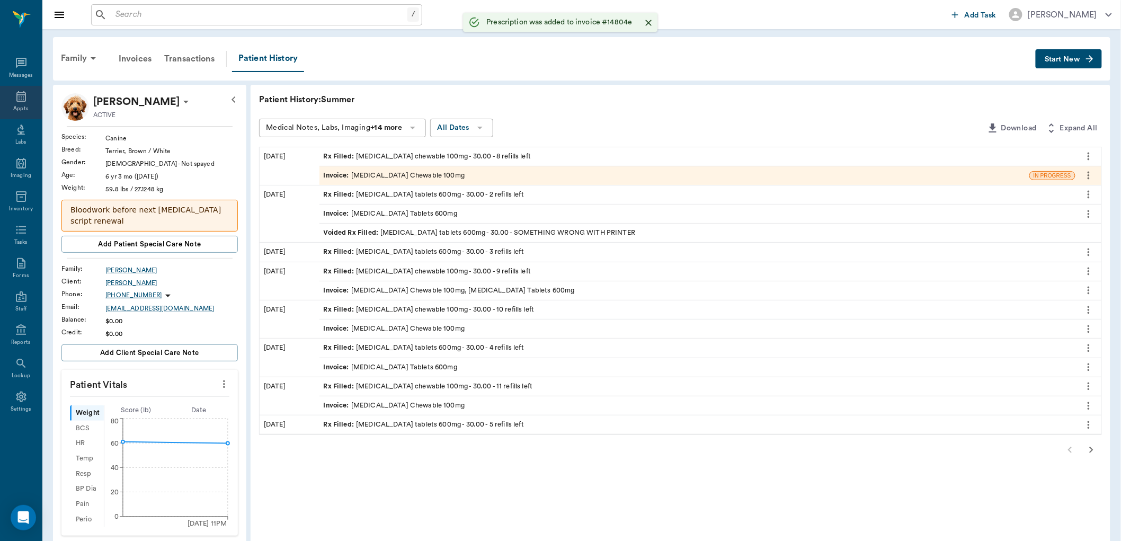
click at [15, 93] on icon at bounding box center [21, 96] width 13 height 13
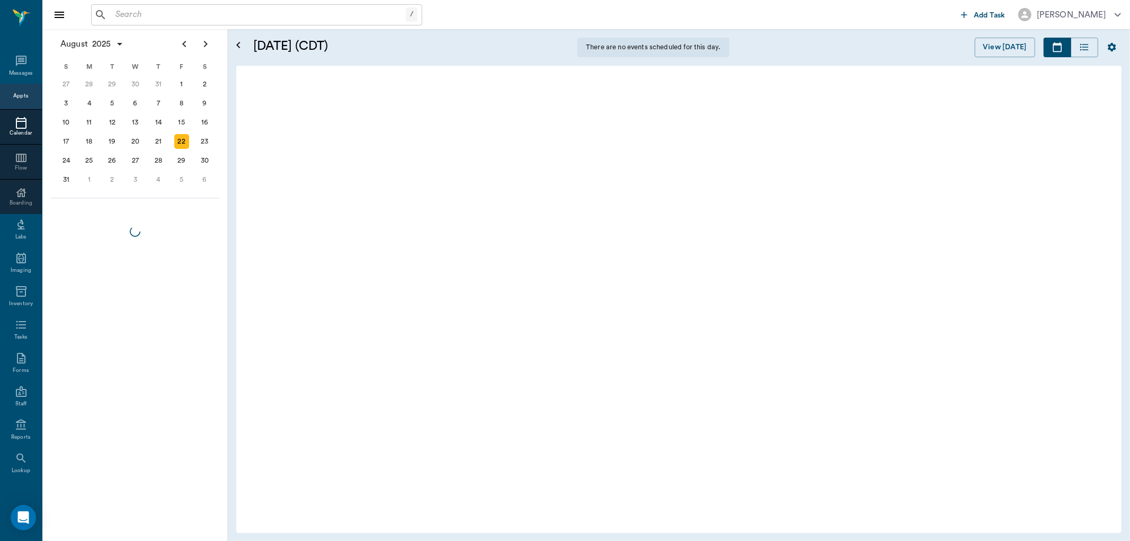
scroll to position [2, 0]
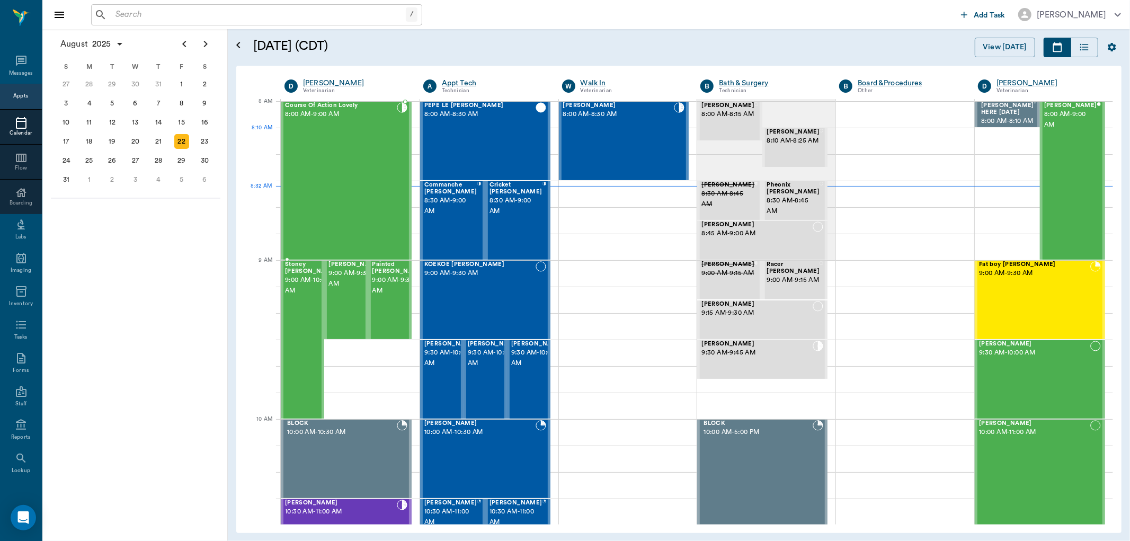
click at [351, 138] on div "Course Of Action Lovely 8:00 AM - 9:00 AM" at bounding box center [341, 180] width 112 height 157
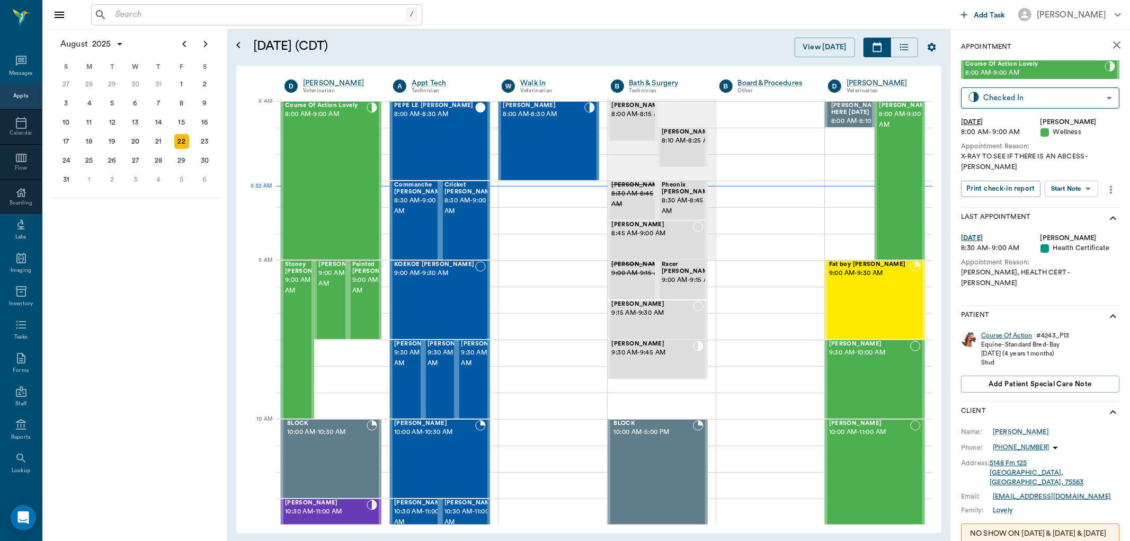
click at [1014, 331] on div "Course Of Action" at bounding box center [1006, 335] width 51 height 9
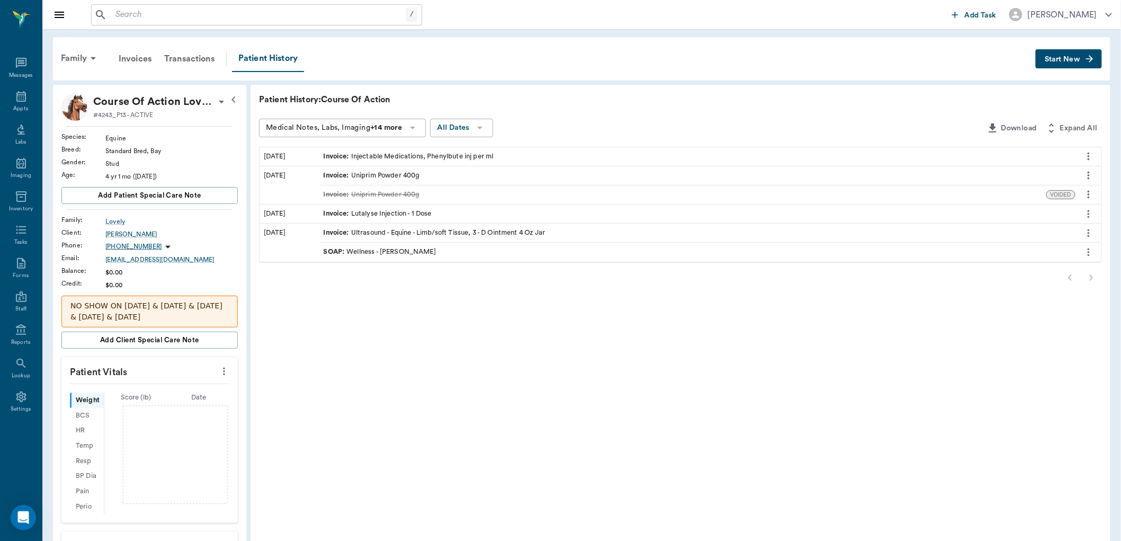
click at [397, 251] on div "SOAP : Wellness - Dr. Bert Ellsworth" at bounding box center [380, 252] width 112 height 10
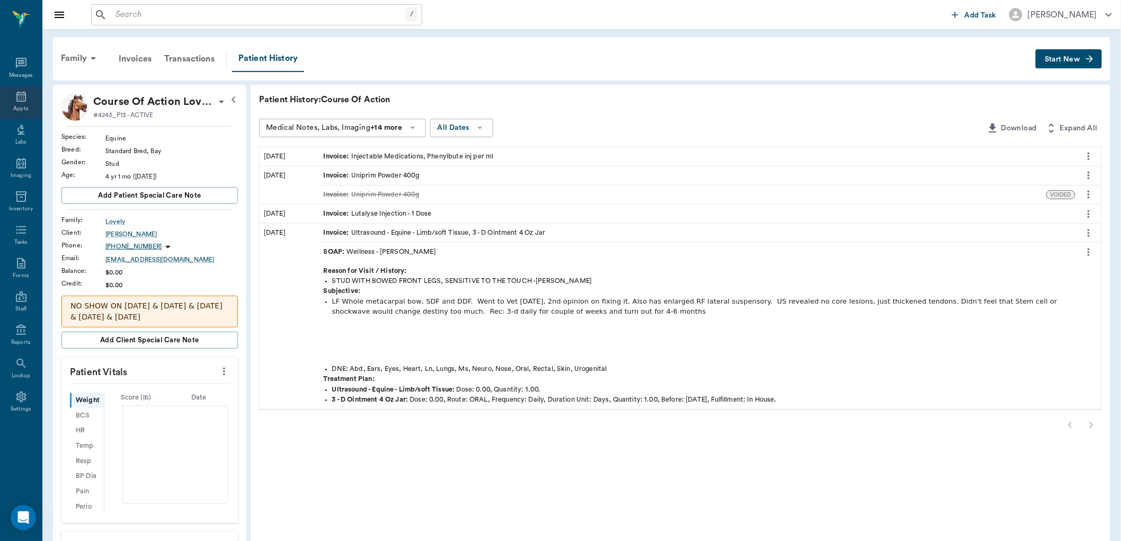
click at [25, 96] on icon at bounding box center [21, 96] width 10 height 11
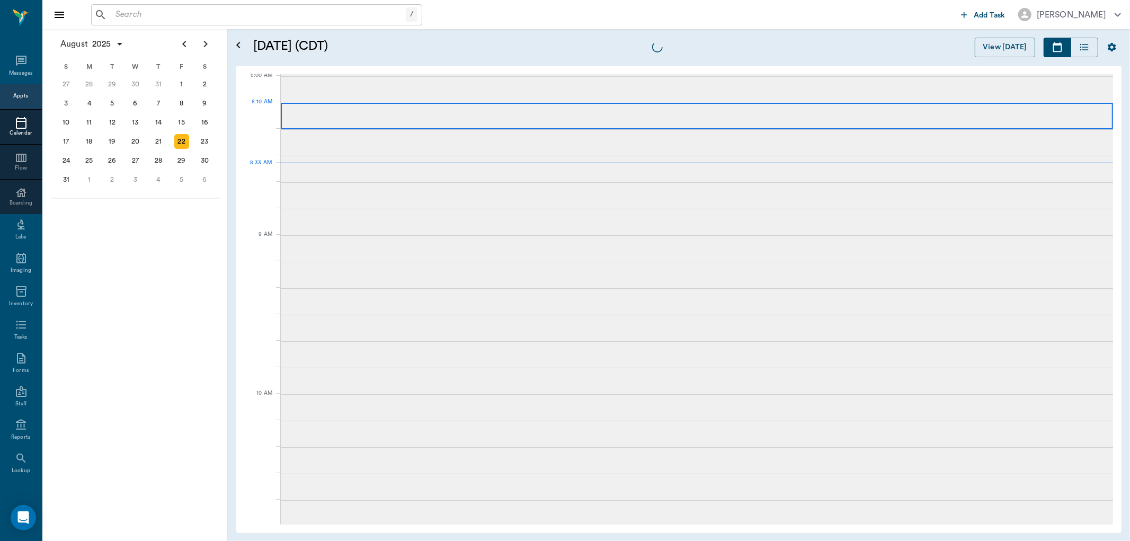
scroll to position [3, 0]
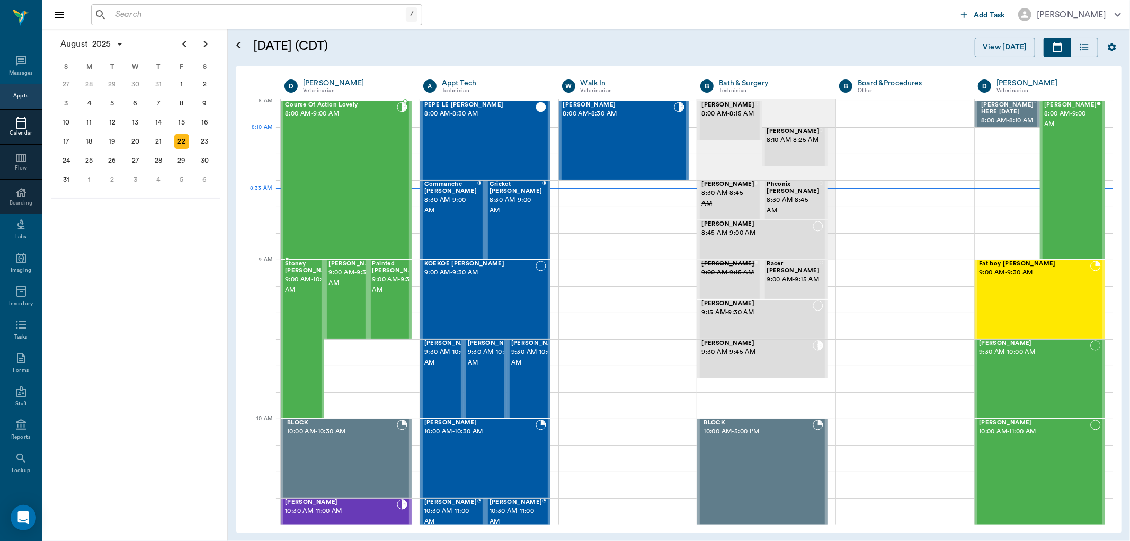
click at [368, 133] on div "Course Of Action Lovely 8:00 AM - 9:00 AM" at bounding box center [341, 180] width 112 height 157
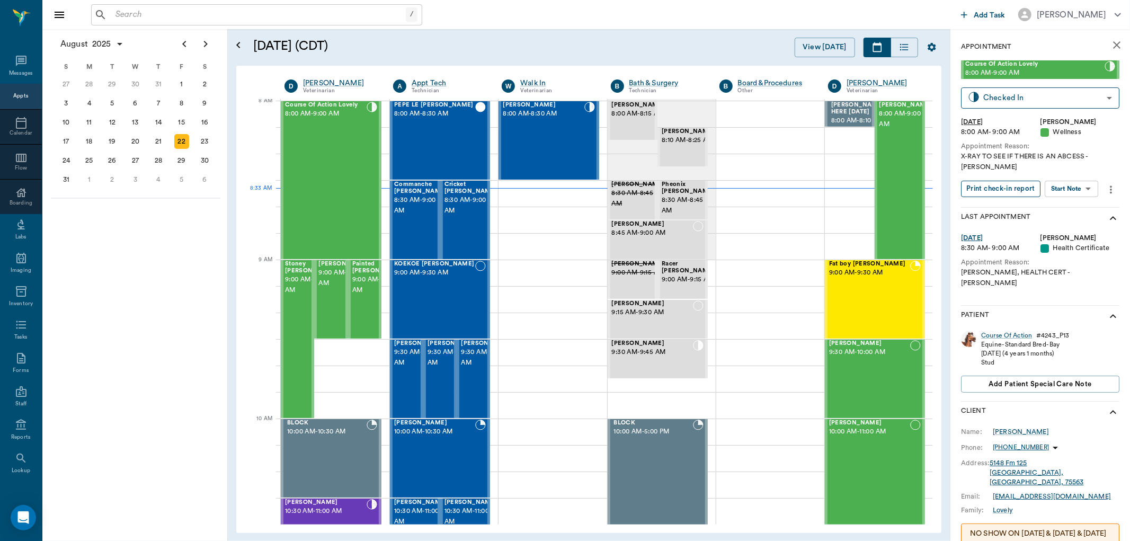
click at [1018, 181] on button "Print check-in report" at bounding box center [1000, 189] width 79 height 16
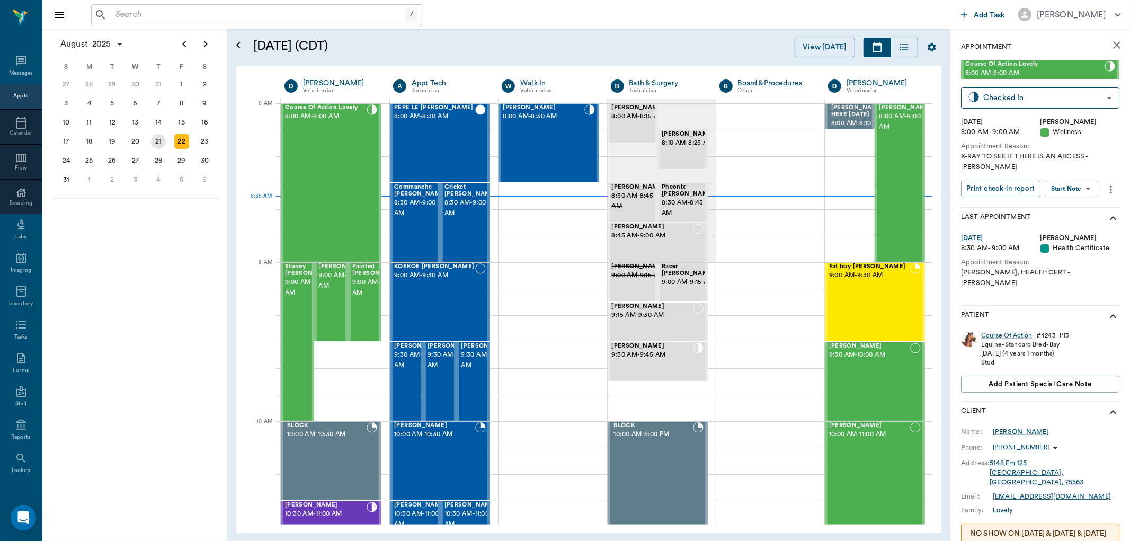
click at [160, 135] on div "21" at bounding box center [158, 141] width 15 height 15
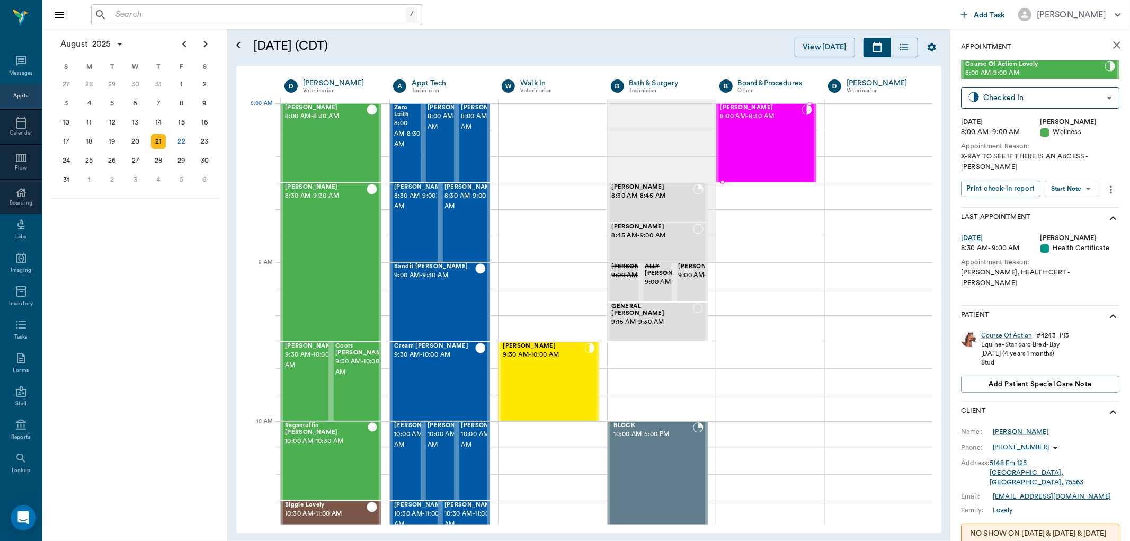
click at [745, 113] on span "8:00 AM - 8:30 AM" at bounding box center [760, 116] width 81 height 11
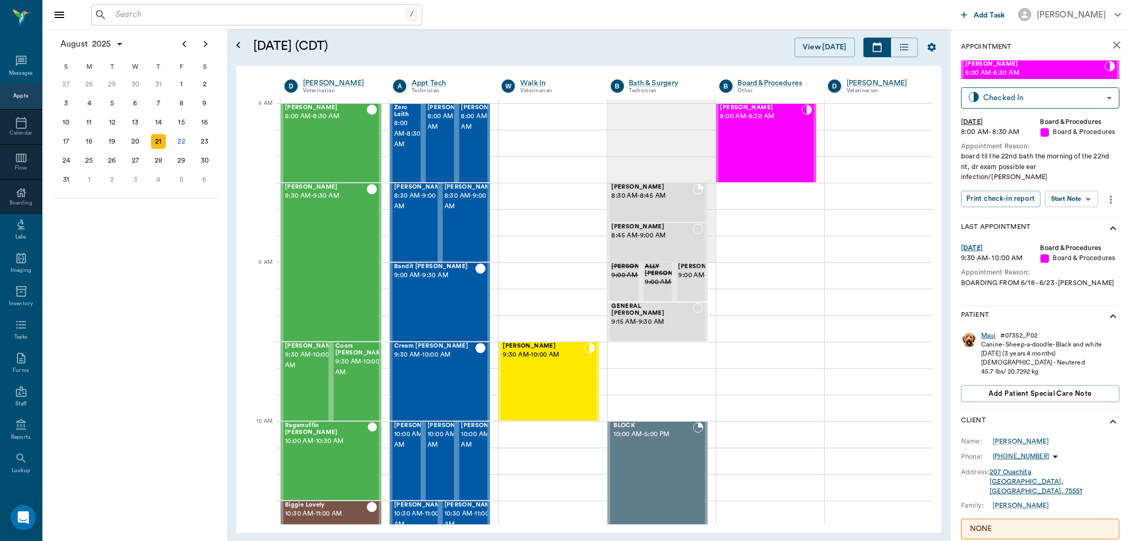
click at [990, 331] on div "Maui" at bounding box center [988, 335] width 15 height 9
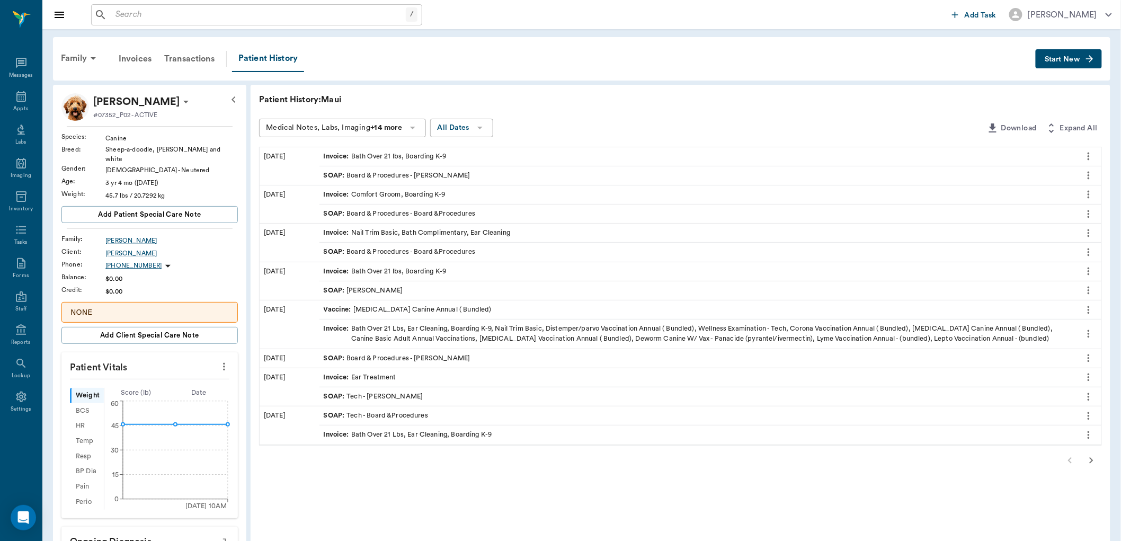
click at [1065, 59] on span "Start New" at bounding box center [1062, 59] width 35 height 0
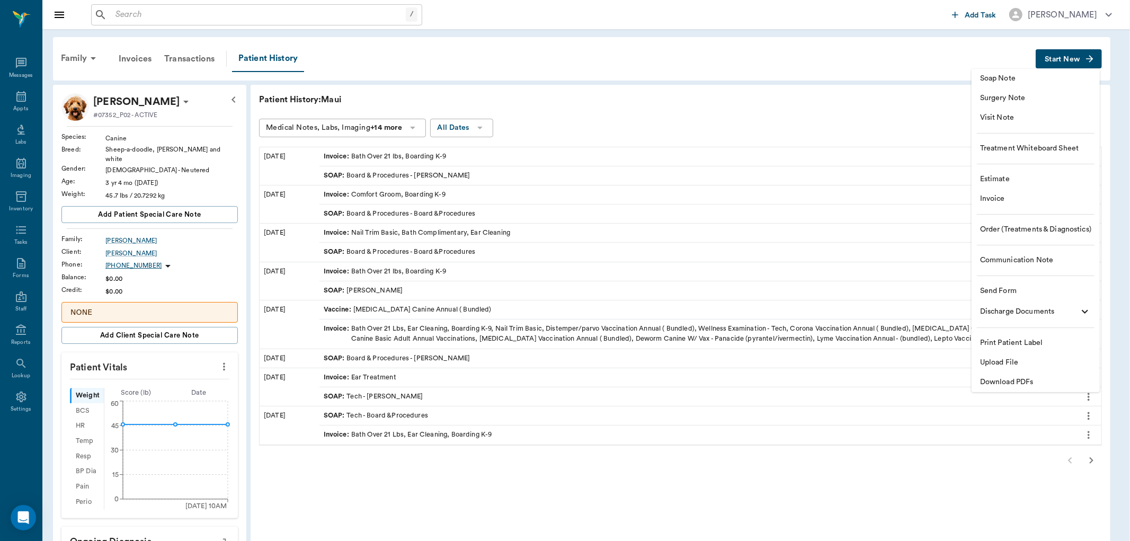
click at [992, 81] on span "Soap Note" at bounding box center [1035, 78] width 111 height 11
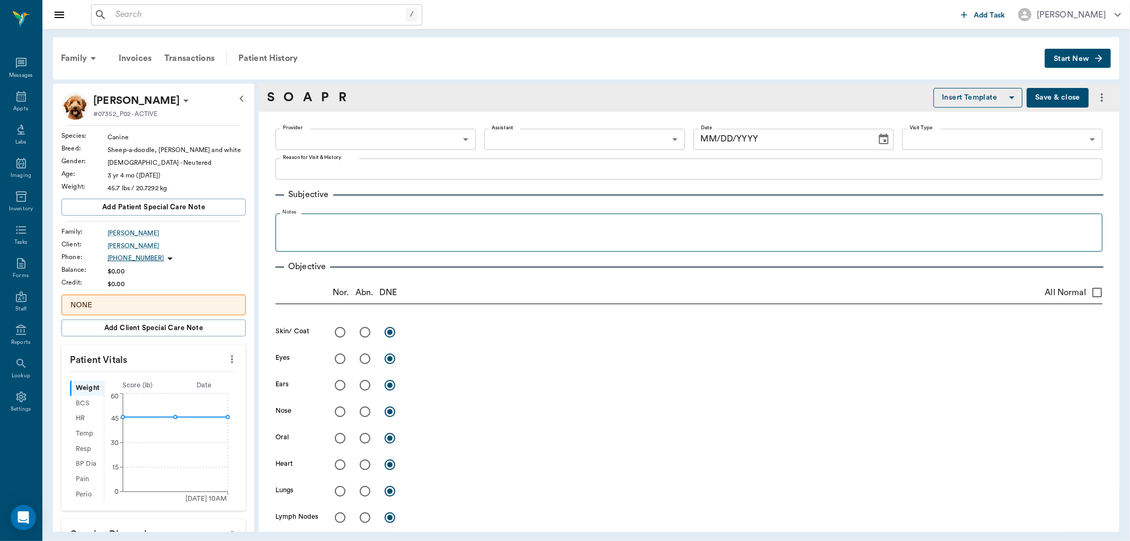
type input "[DATE]"
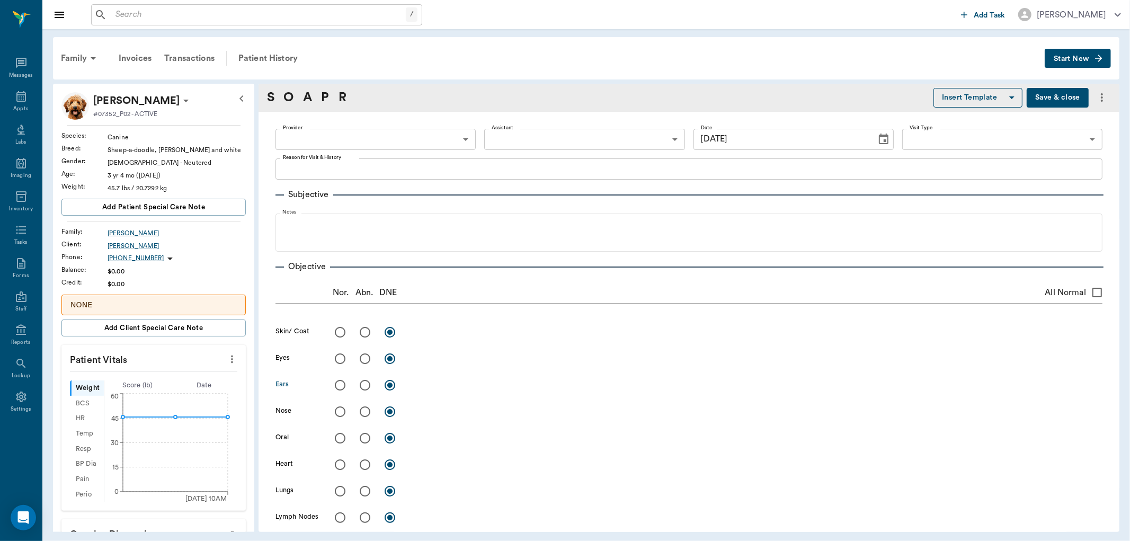
click at [367, 385] on input "radio" at bounding box center [365, 385] width 22 height 22
radio input "true"
click at [422, 387] on textarea at bounding box center [755, 385] width 693 height 12
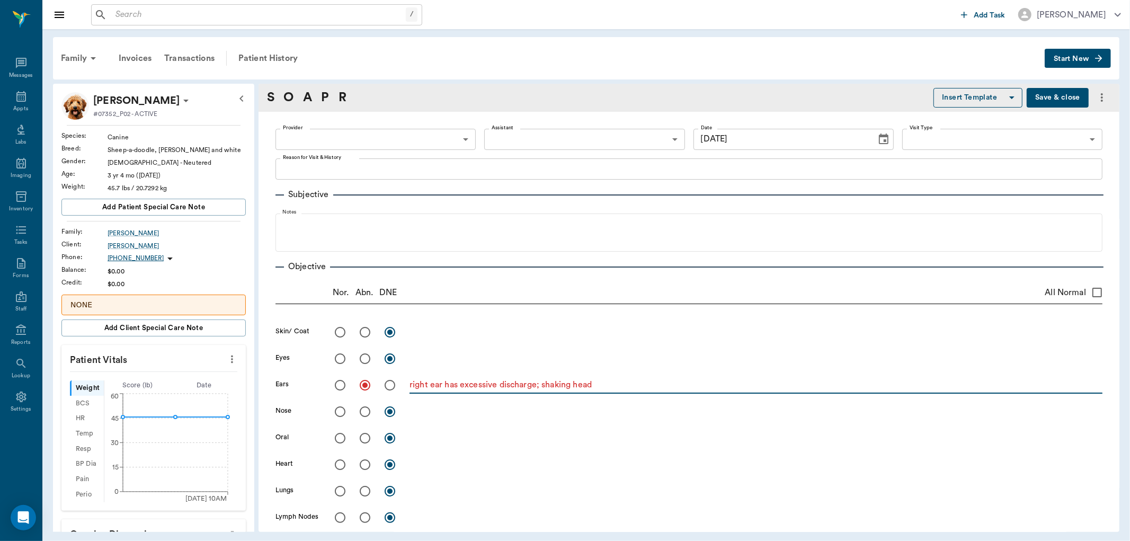
type textarea "right ear has excessive discharge; shaking head"
click at [337, 360] on input "radio" at bounding box center [340, 359] width 22 height 22
radio input "true"
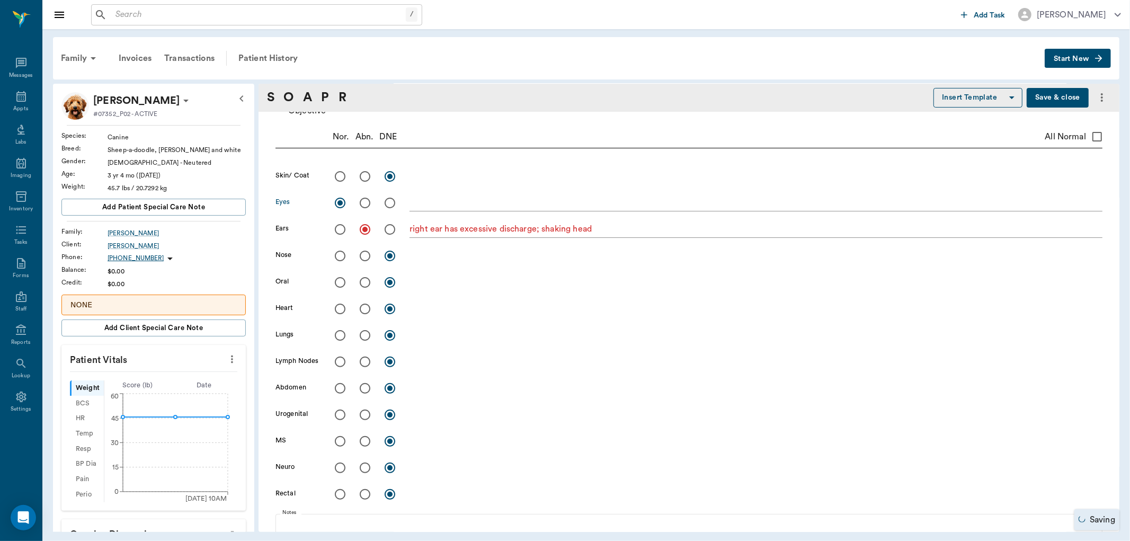
scroll to position [176, 0]
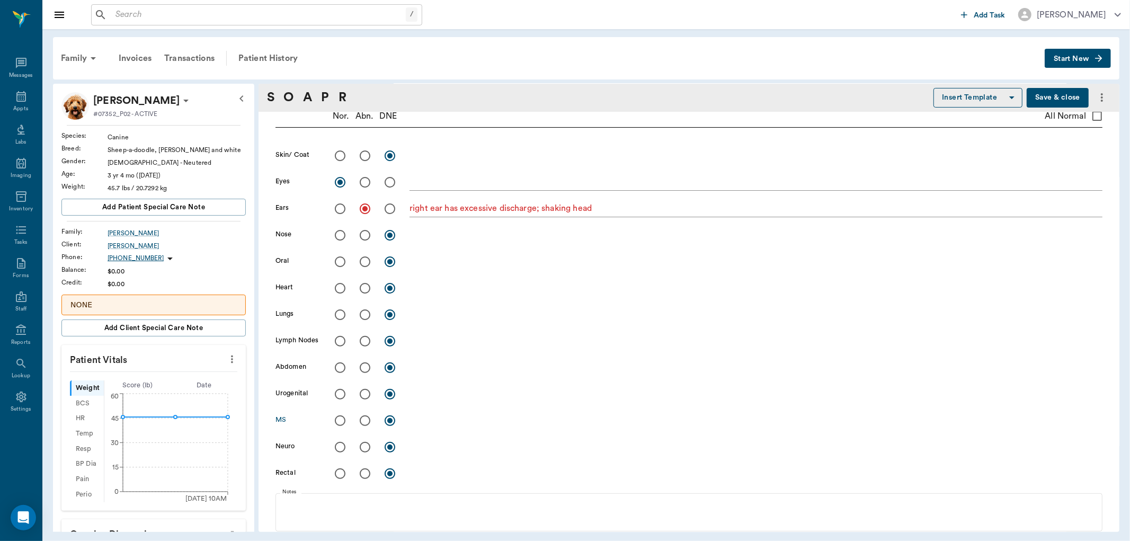
click at [339, 422] on input "radio" at bounding box center [340, 420] width 22 height 22
radio input "true"
click at [413, 422] on textarea at bounding box center [755, 420] width 693 height 12
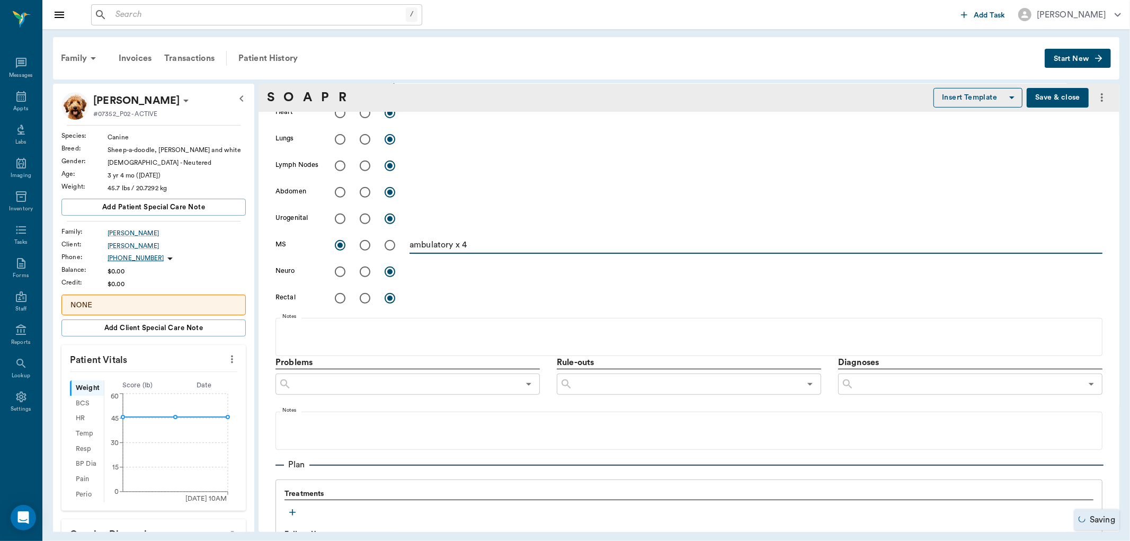
scroll to position [353, 0]
type textarea "ambulatory x 4"
click at [415, 380] on input "text" at bounding box center [405, 383] width 228 height 15
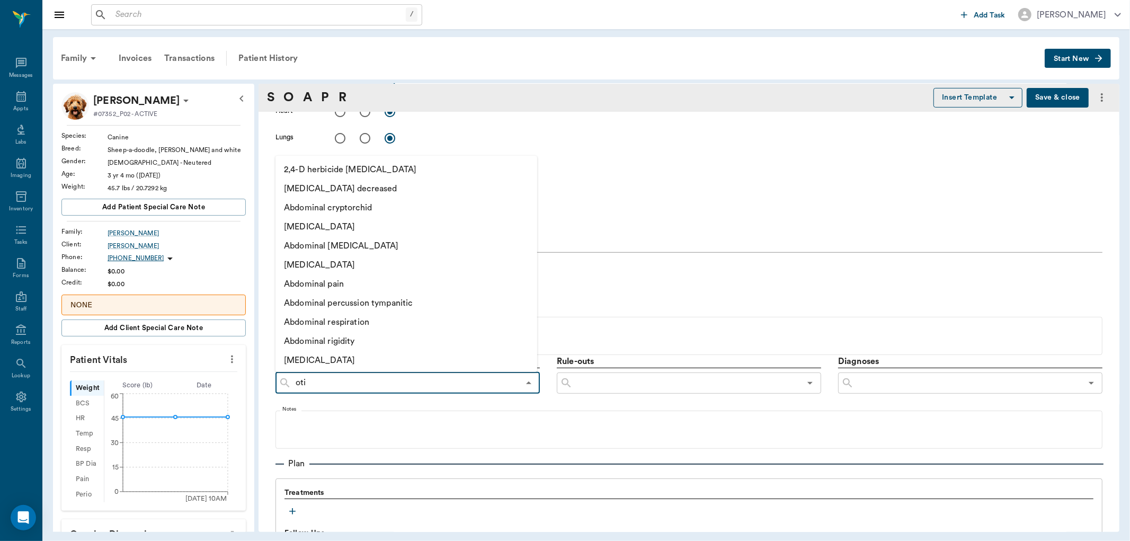
type input "otit"
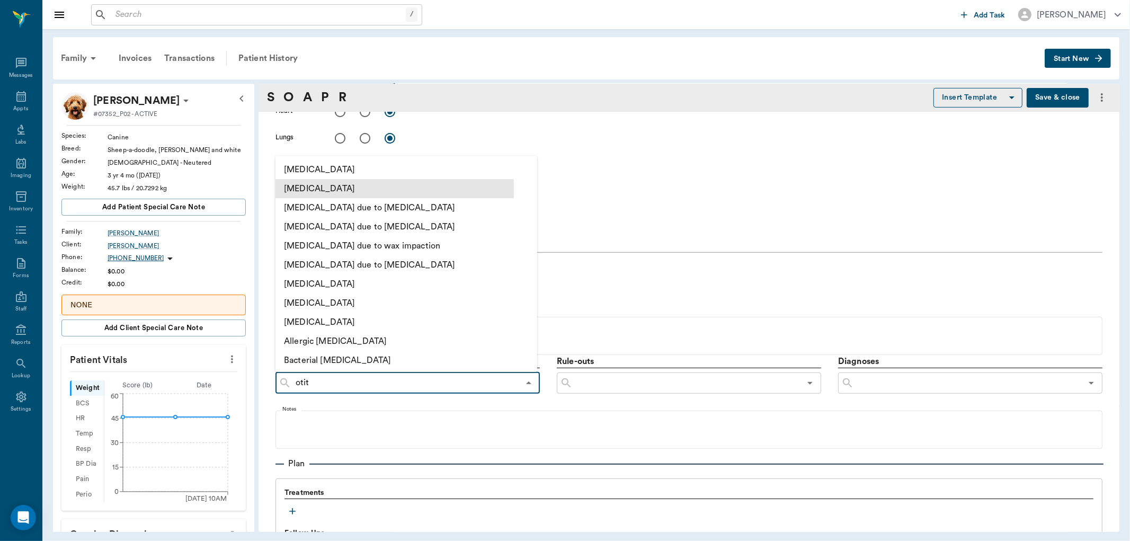
click at [305, 188] on li "Otitis externa" at bounding box center [394, 188] width 238 height 19
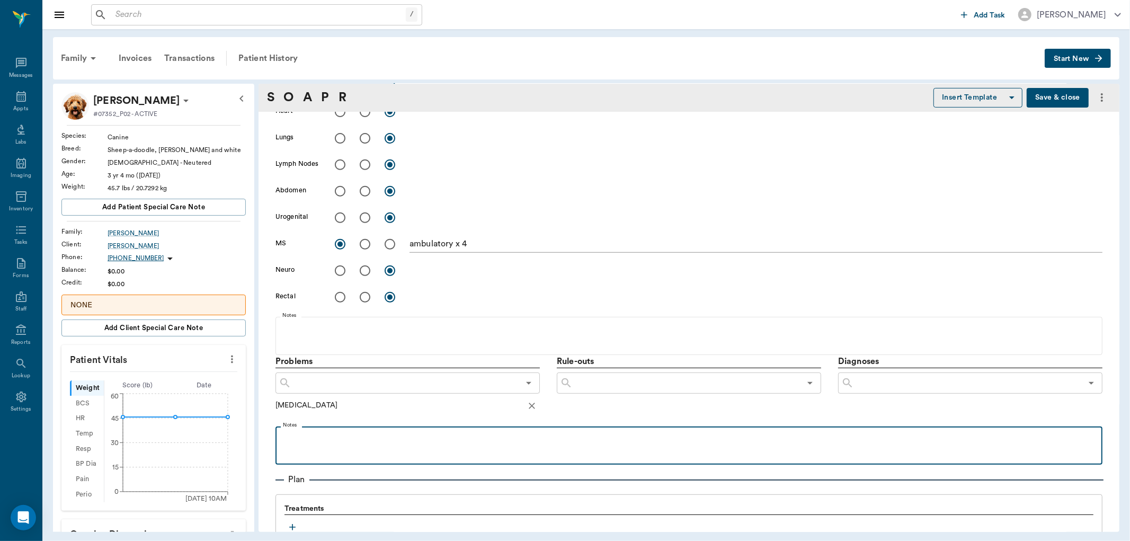
click at [305, 441] on p at bounding box center [689, 438] width 816 height 13
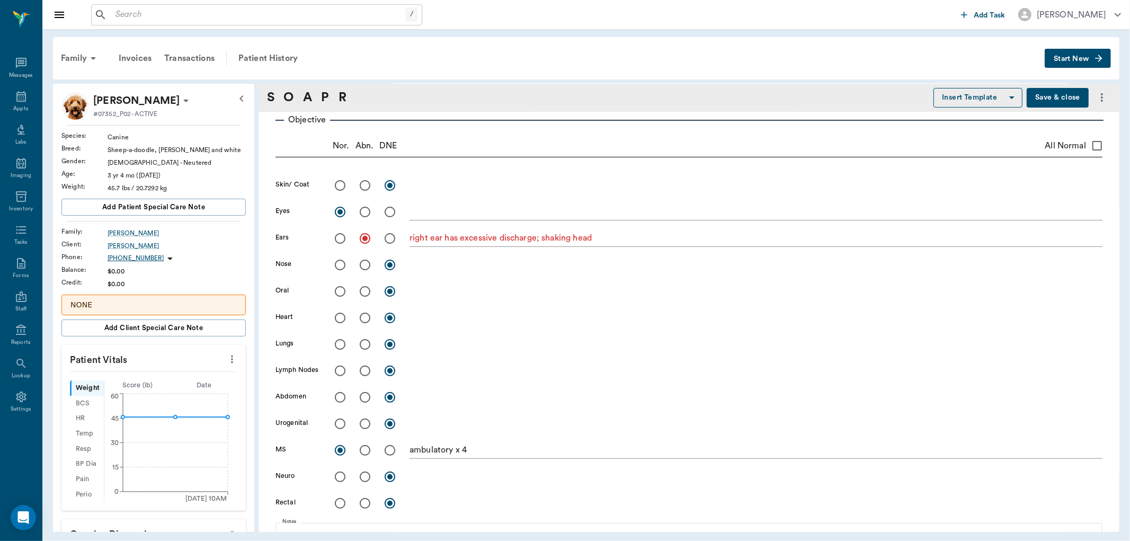
scroll to position [0, 0]
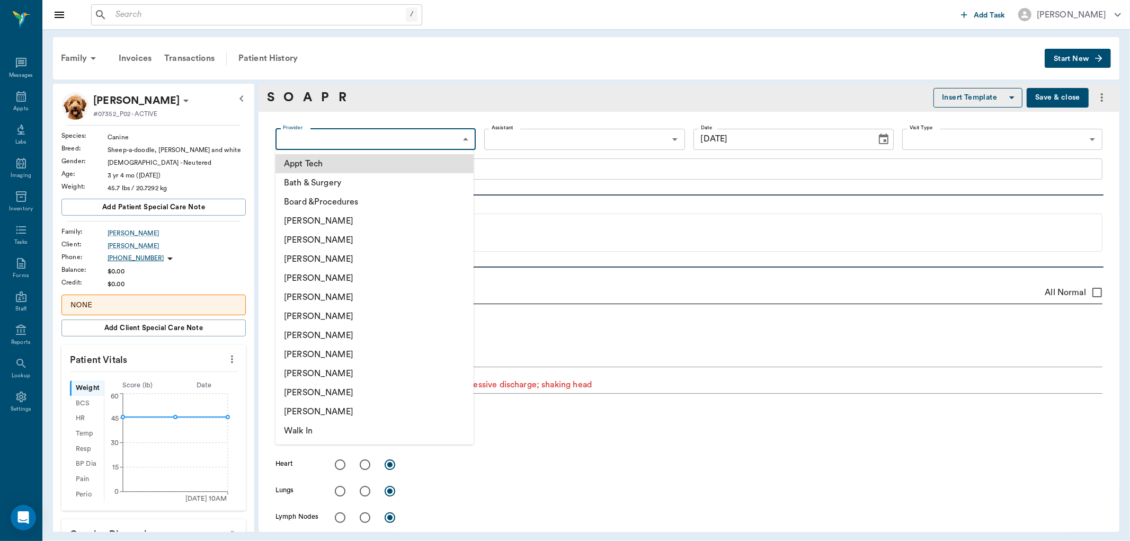
click at [464, 139] on body "/ ​ Add Task Dr. Bert Ellsworth Nectar Messages Appts Labs Imaging Inventory Ta…" at bounding box center [565, 270] width 1130 height 541
click at [348, 299] on li "[PERSON_NAME]" at bounding box center [374, 297] width 198 height 19
type input "670e8b52b987dc0b25a864ee"
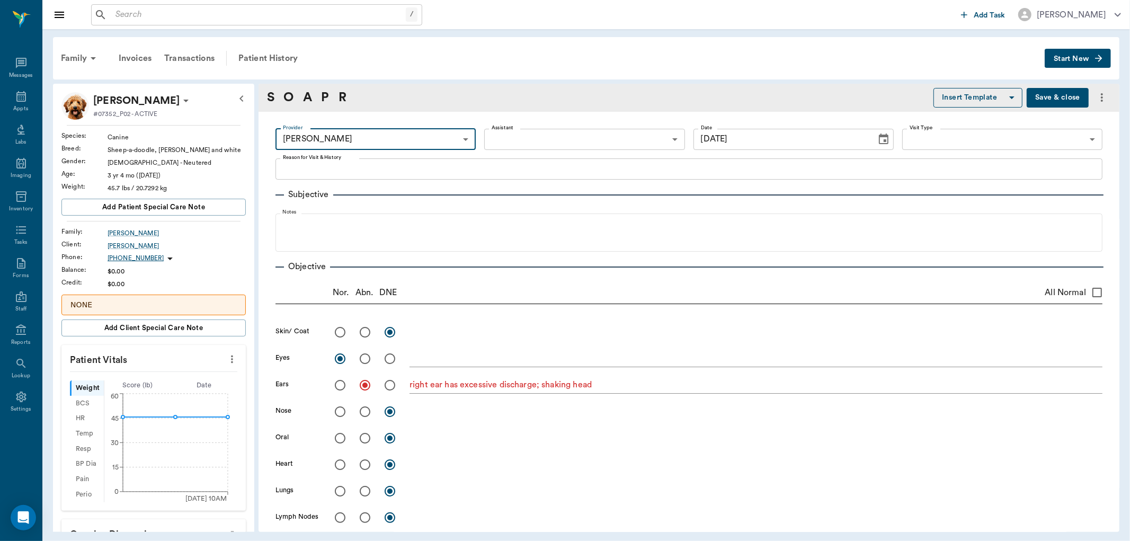
click at [669, 139] on body "/ ​ Add Task Dr. Bert Ellsworth Nectar Messages Appts Labs Imaging Inventory Ta…" at bounding box center [565, 270] width 1130 height 541
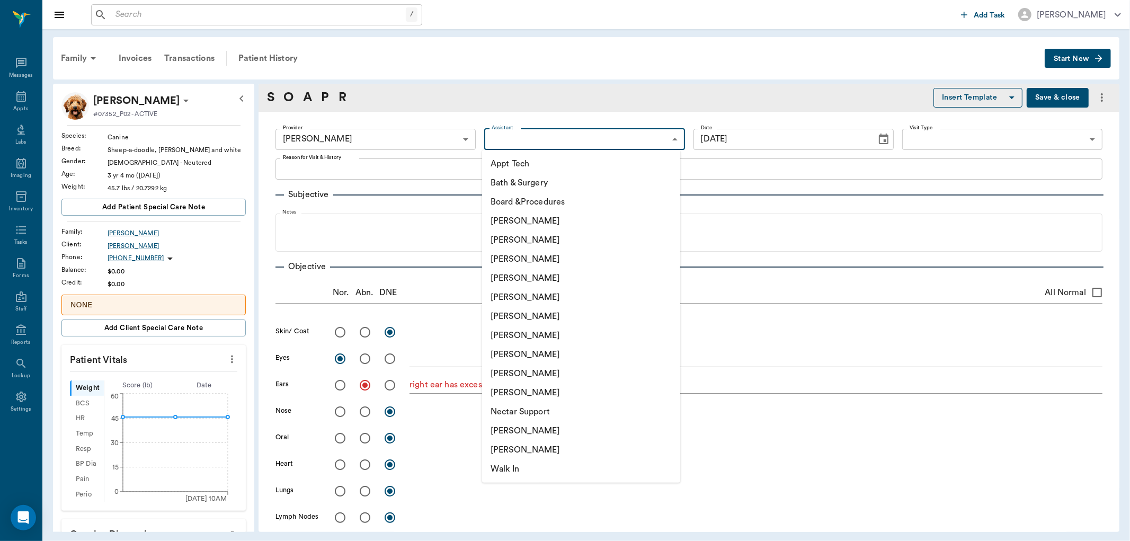
drag, startPoint x: 537, startPoint y: 352, endPoint x: 549, endPoint y: 340, distance: 17.2
click at [537, 352] on li "[PERSON_NAME]" at bounding box center [581, 354] width 198 height 19
type input "63ec2e7e52e12b0ba117b124"
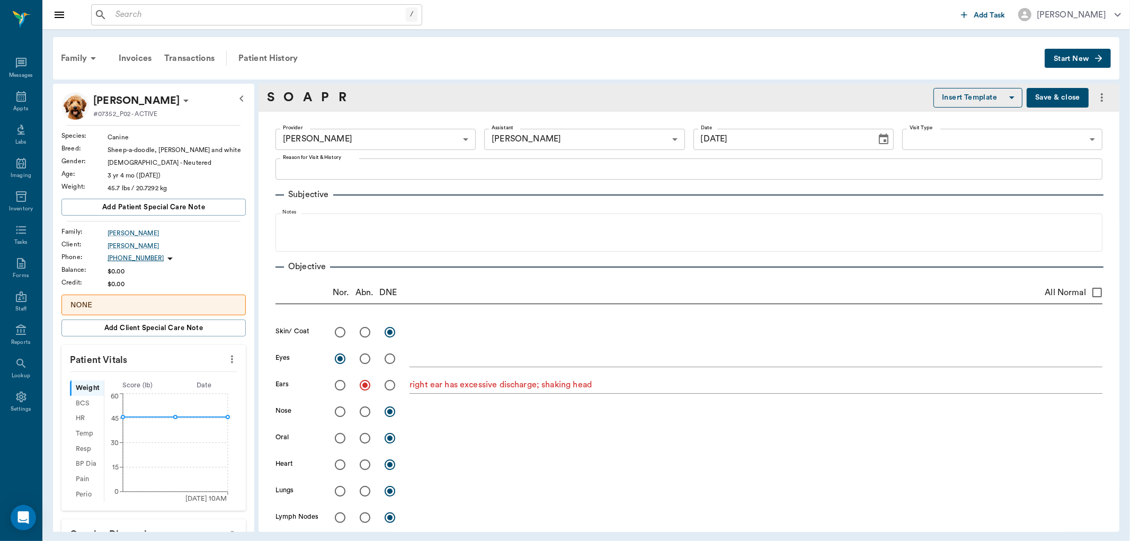
click at [1039, 96] on button "Save & close" at bounding box center [1058, 98] width 62 height 20
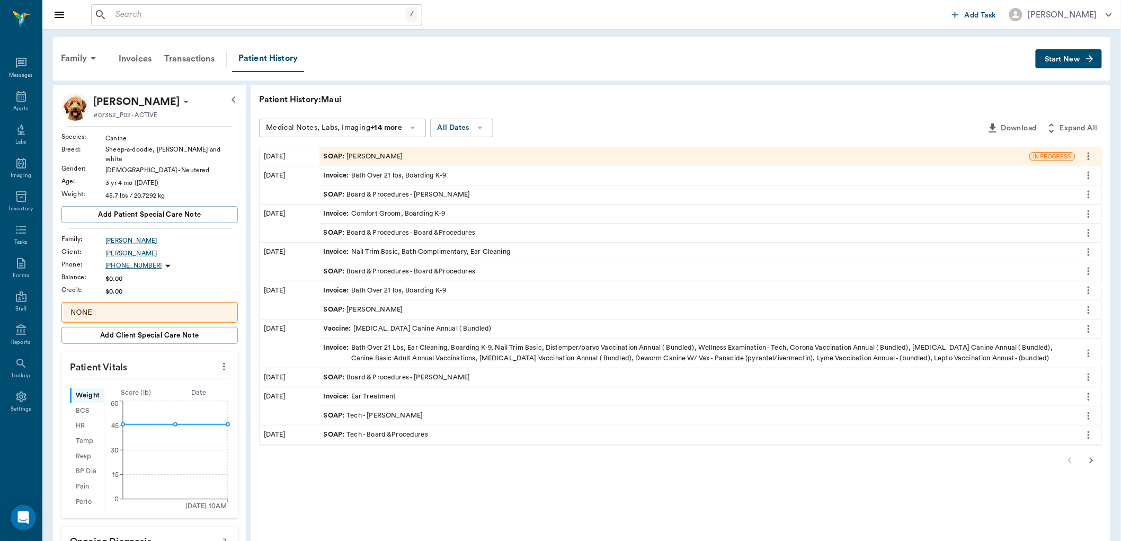
click at [350, 152] on div "SOAP : Dr. Kindall Jones" at bounding box center [363, 157] width 79 height 10
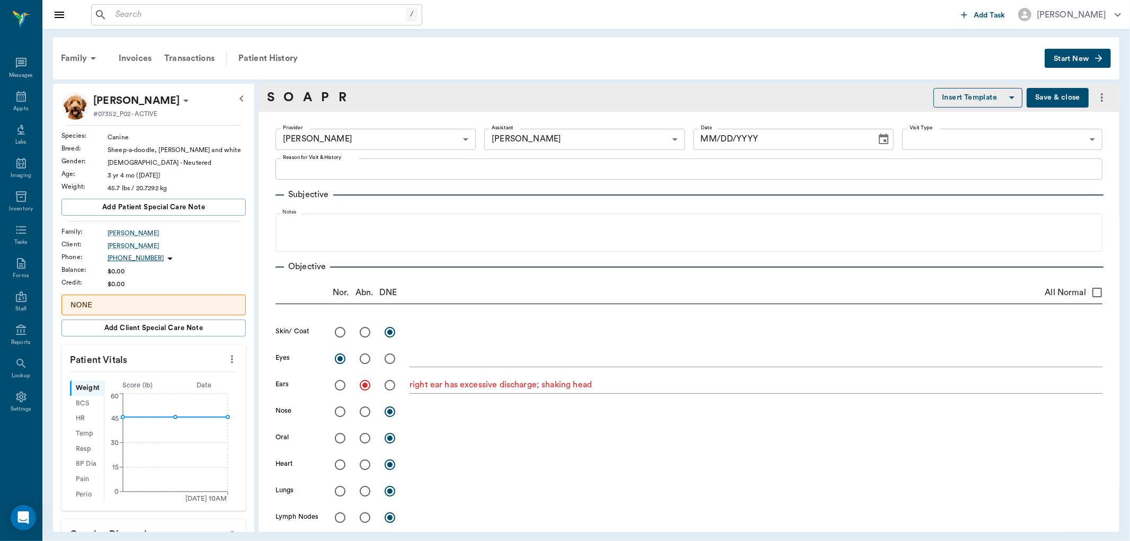
radio input "true"
type textarea "right ear has excessive discharge; shaking head"
radio input "true"
type textarea "ambulatory x 4"
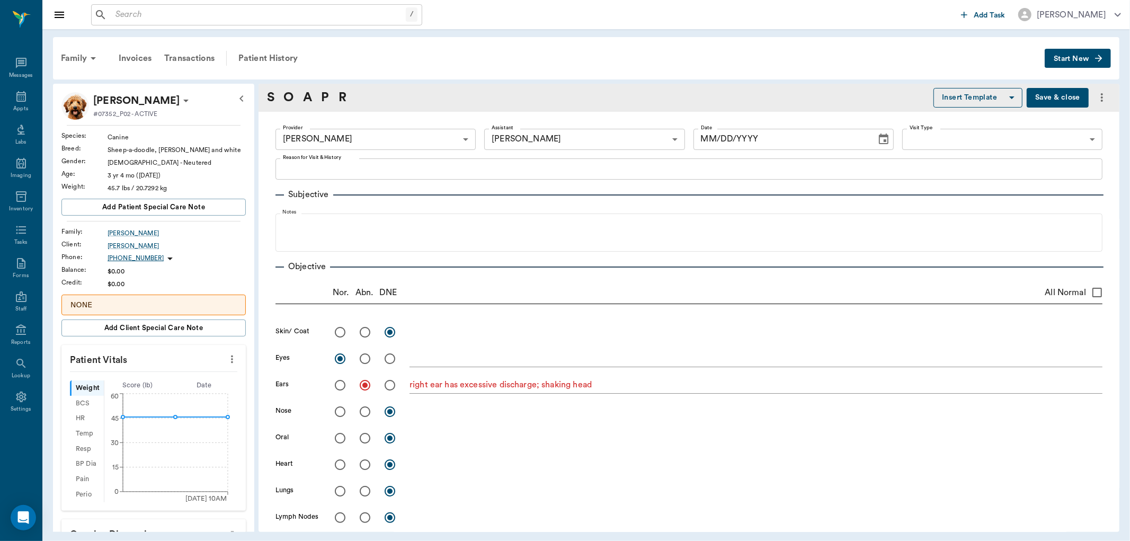
type input "[DATE]"
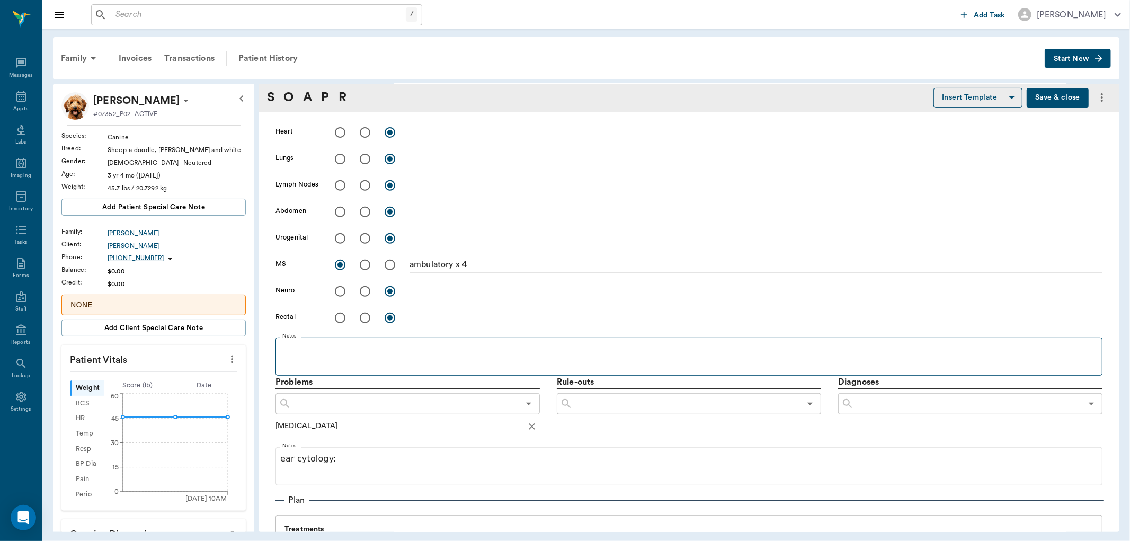
scroll to position [353, 0]
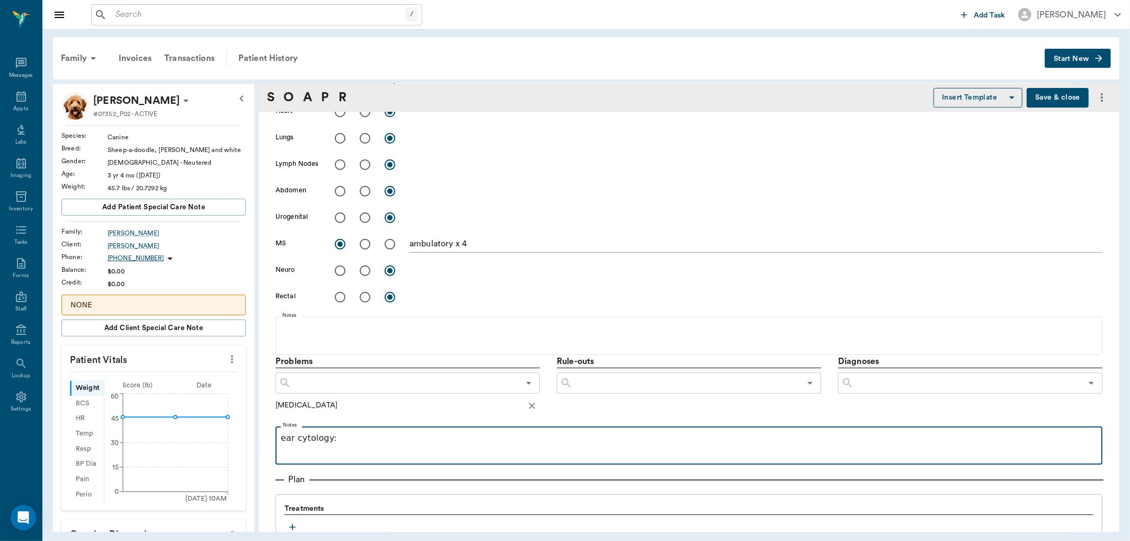
click at [340, 435] on p "ear cytology:" at bounding box center [689, 438] width 816 height 13
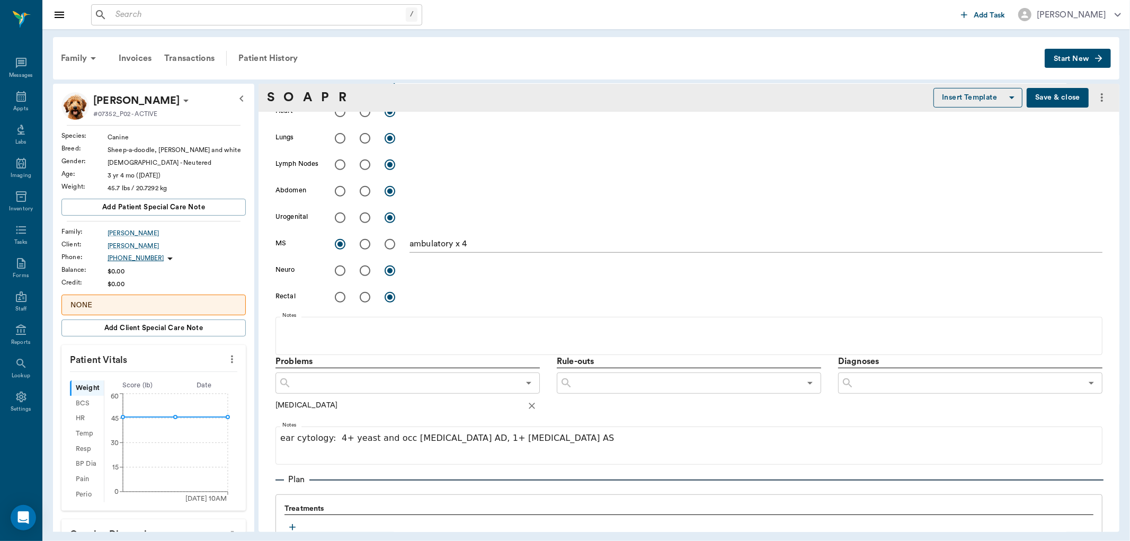
click at [1031, 96] on button "Save & close" at bounding box center [1058, 98] width 62 height 20
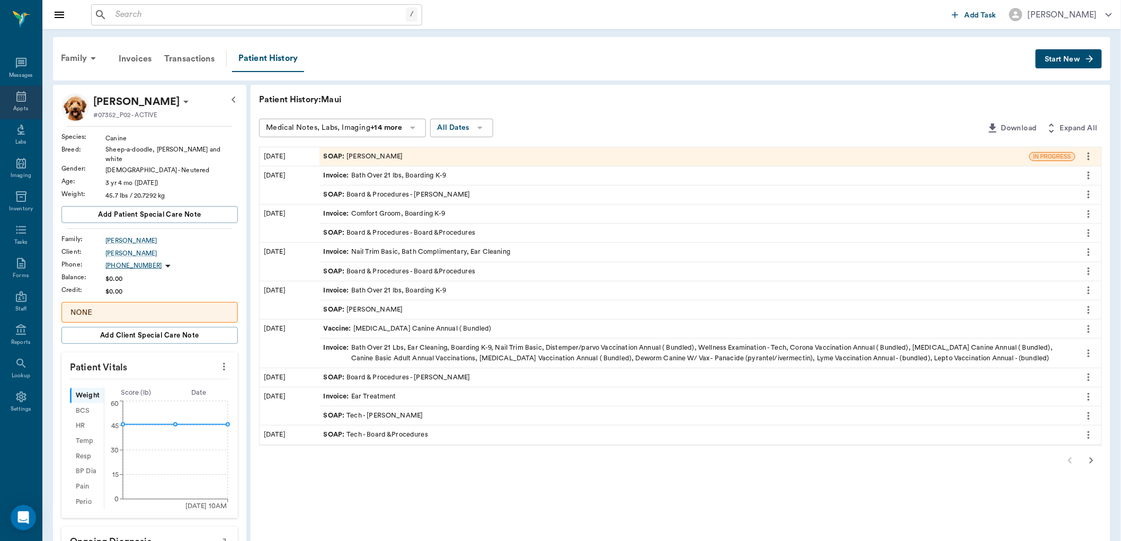
click at [22, 112] on div "Appts" at bounding box center [20, 109] width 15 height 8
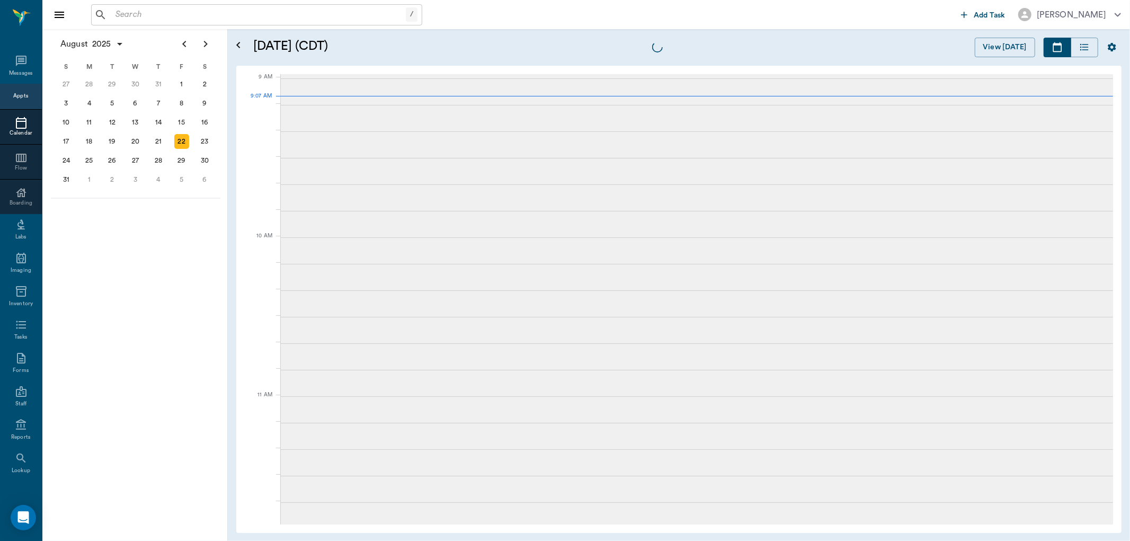
scroll to position [160, 0]
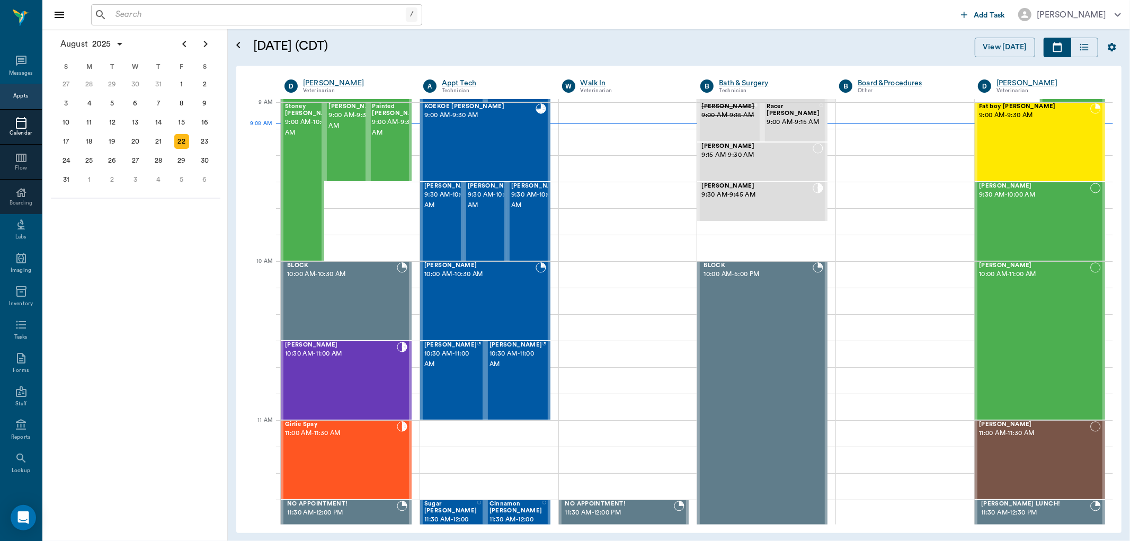
click at [144, 16] on input "text" at bounding box center [258, 14] width 295 height 15
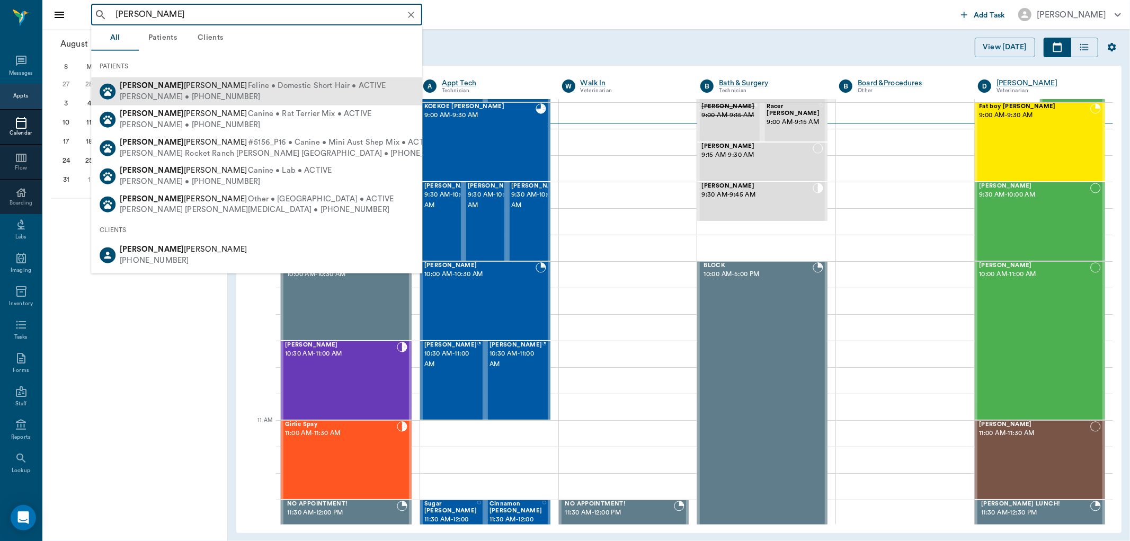
click at [318, 89] on div "Blanca Quintero Feline • Domestic Short Hair • ACTIVE Phillip Quintero • (903) …" at bounding box center [256, 91] width 331 height 28
type input "blanca"
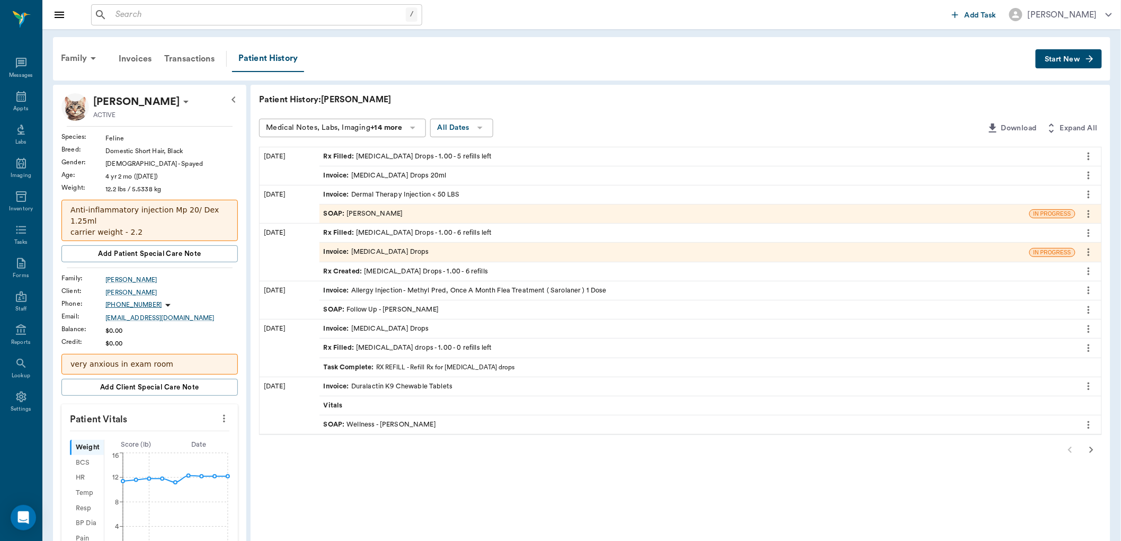
click at [334, 209] on span "SOAP :" at bounding box center [335, 214] width 23 height 10
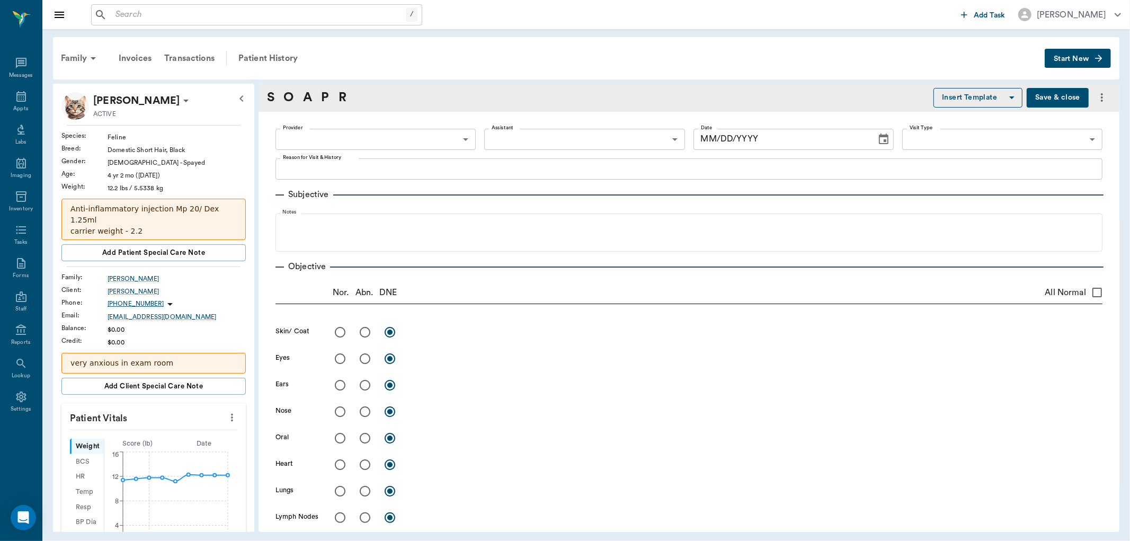
type textarea "DERMAL THERAPY INJECTION"
type input "682b670d8bdc6f7f8feef3db"
type input "63ec2f075fda476ae8351a4c"
type input "07/24/2025"
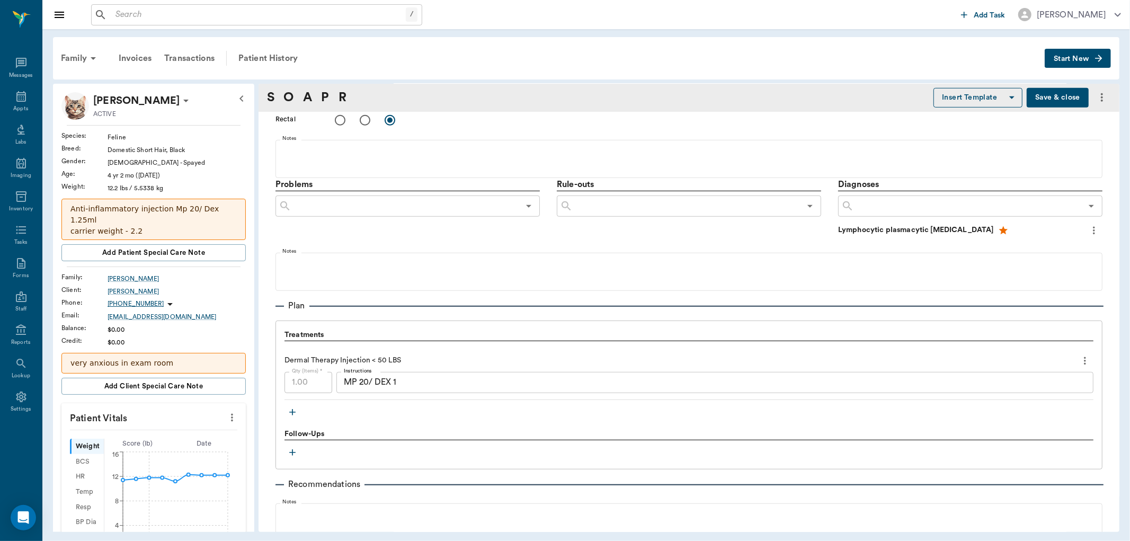
scroll to position [589, 0]
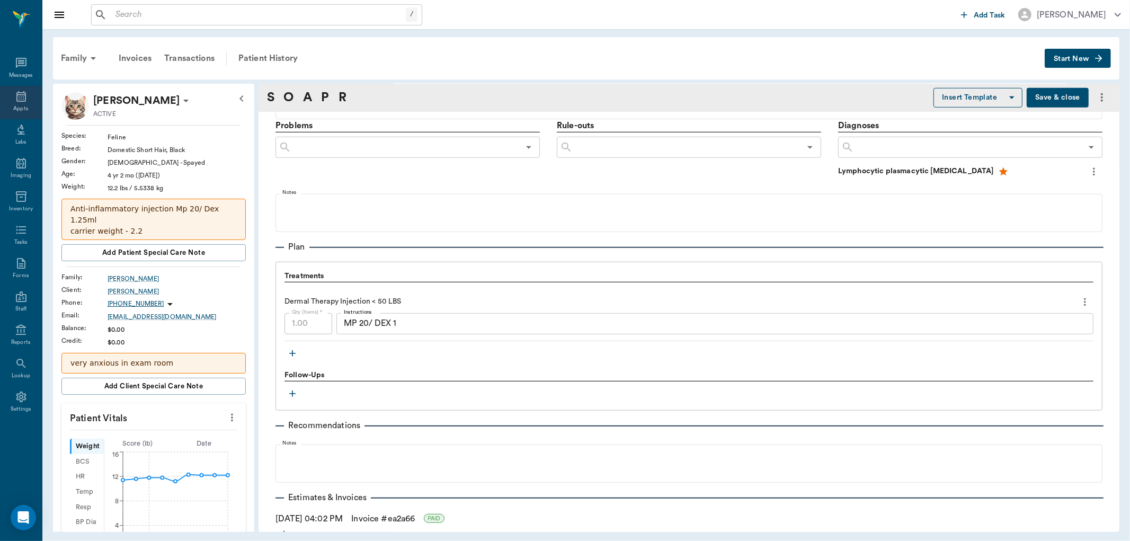
click at [27, 97] on icon at bounding box center [21, 96] width 13 height 13
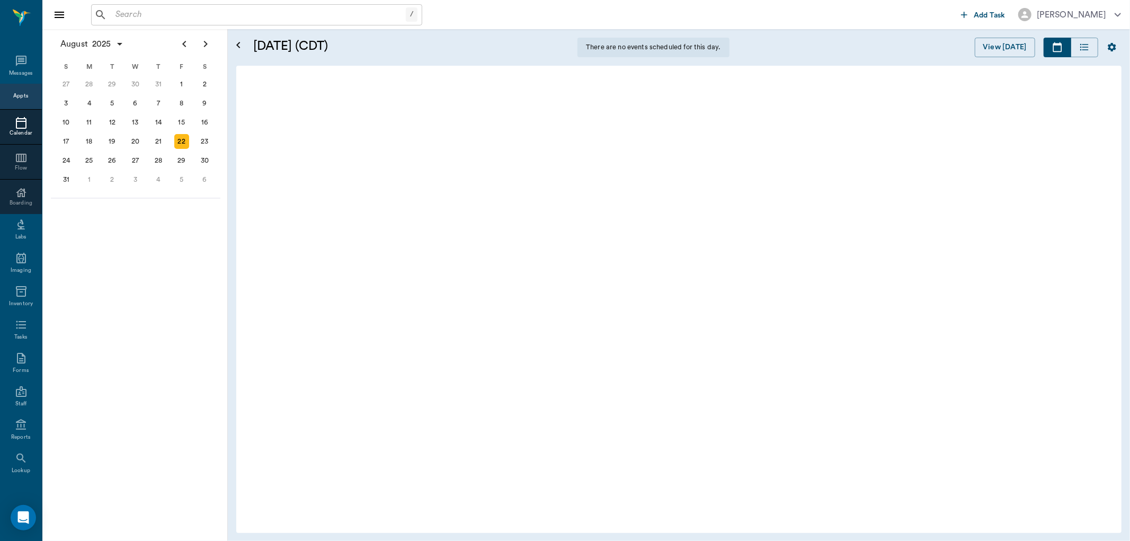
scroll to position [160, 0]
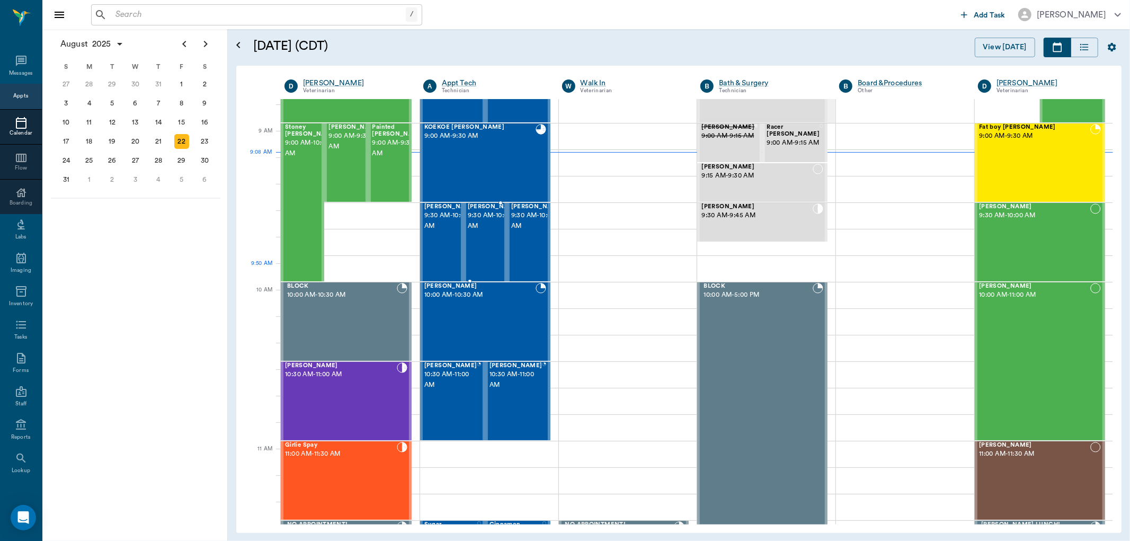
scroll to position [102, 0]
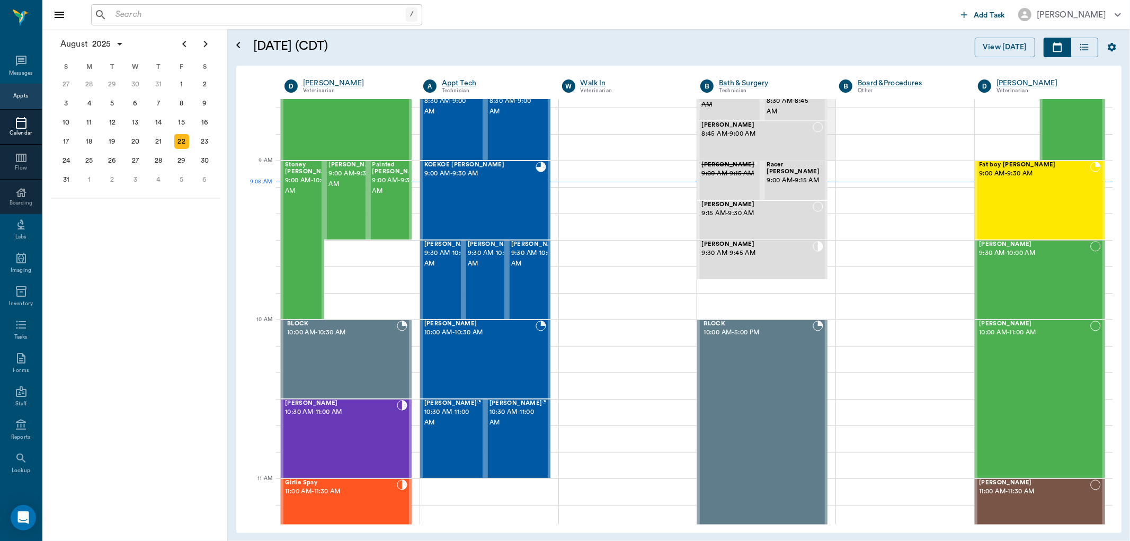
click at [137, 15] on input "text" at bounding box center [258, 14] width 295 height 15
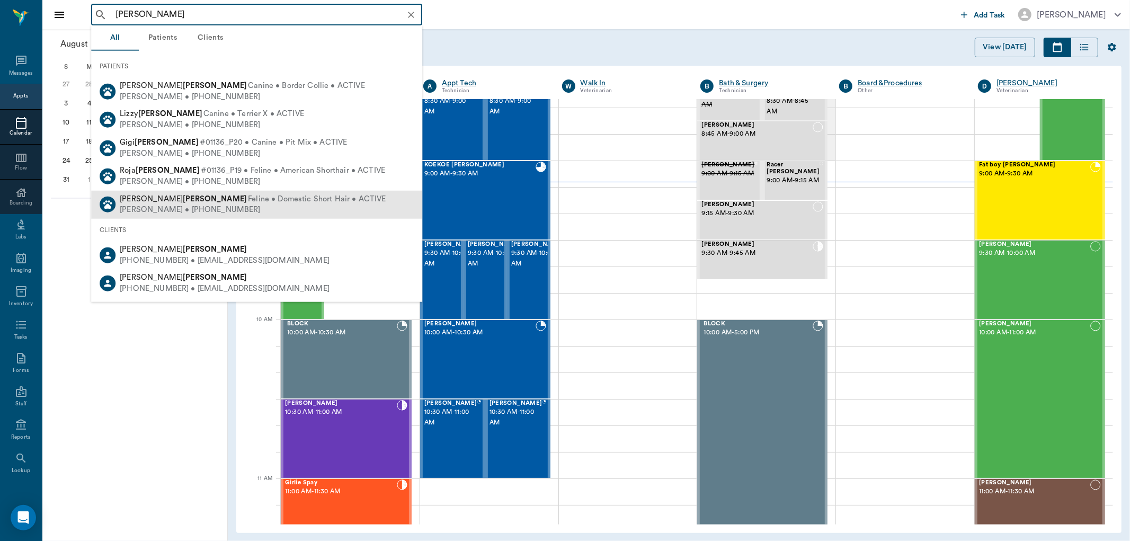
click at [166, 209] on div "[PERSON_NAME] • [PHONE_NUMBER]" at bounding box center [253, 209] width 266 height 11
type input "quintero"
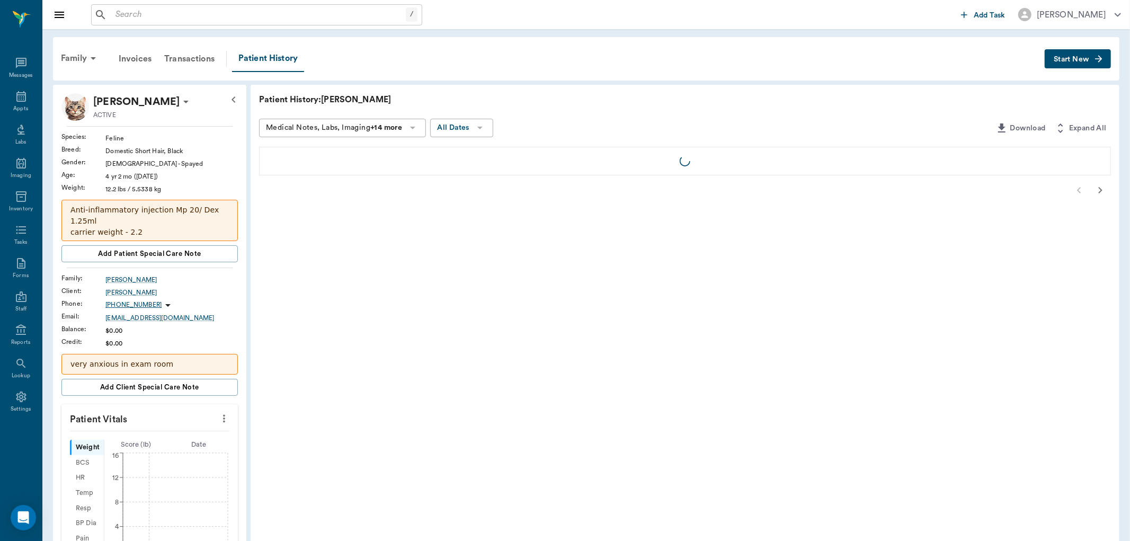
click at [1079, 59] on span "Start New" at bounding box center [1071, 59] width 35 height 0
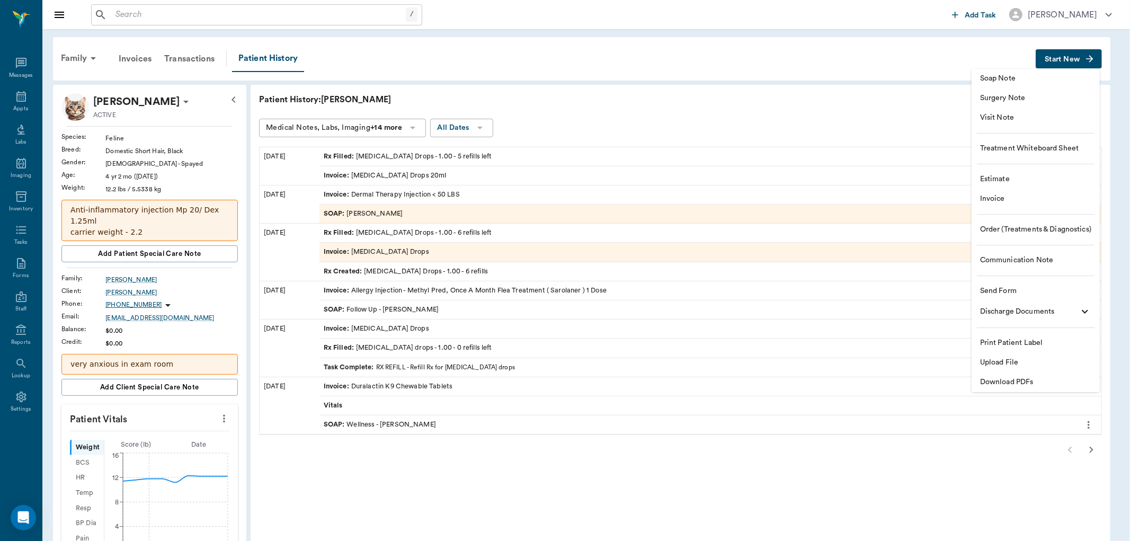
click at [996, 117] on span "Visit Note" at bounding box center [1035, 117] width 111 height 11
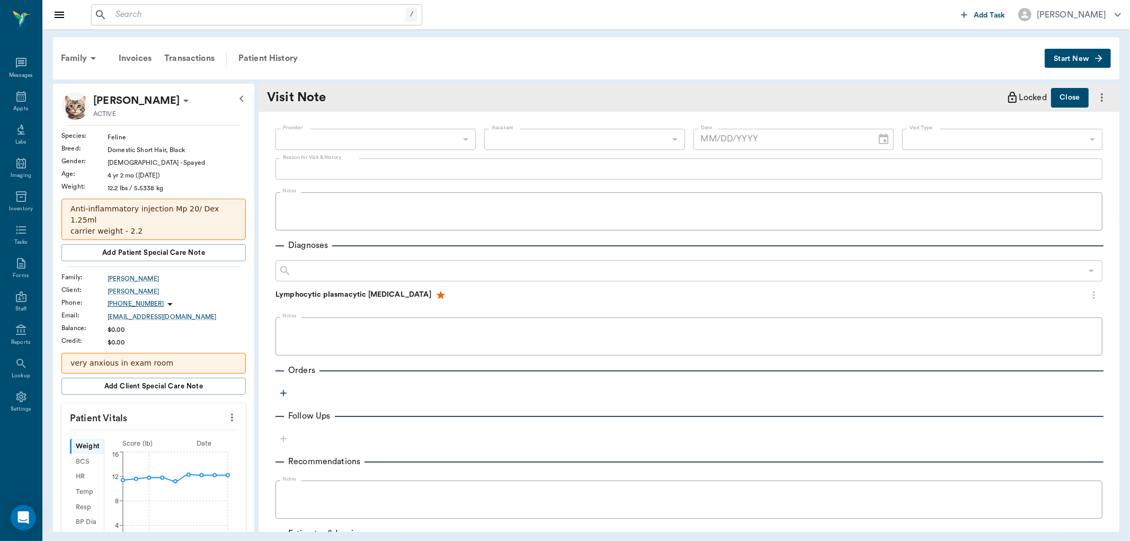
type input "[DATE]"
click at [355, 134] on body "/ ​ Add Task Dr. Bert Ellsworth Nectar Messages Appts Labs Imaging Inventory Ta…" at bounding box center [565, 270] width 1130 height 541
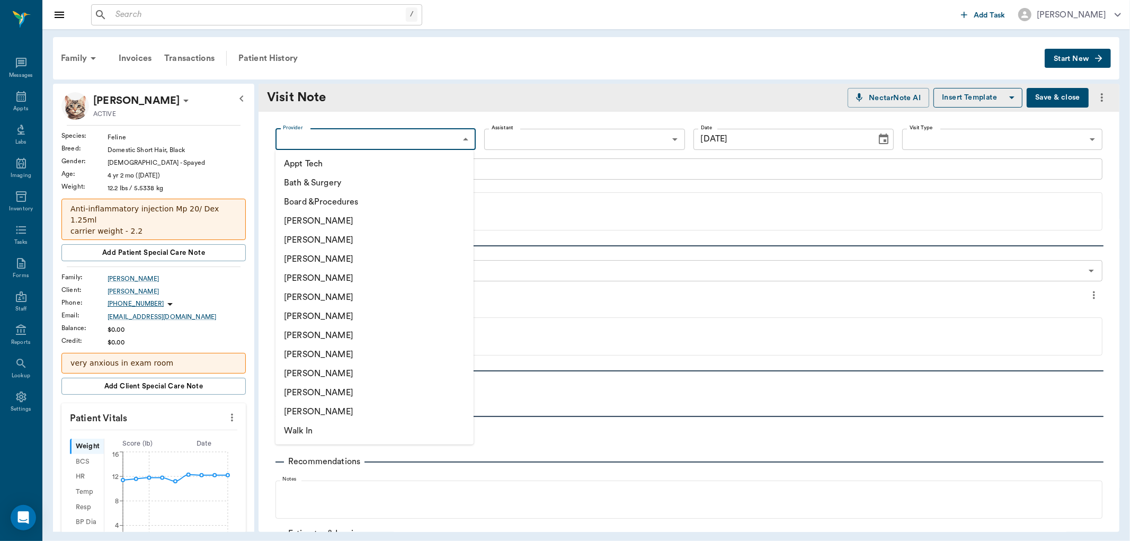
click at [302, 348] on li "[PERSON_NAME]" at bounding box center [374, 354] width 198 height 19
type input "63ec2e7e52e12b0ba117b124"
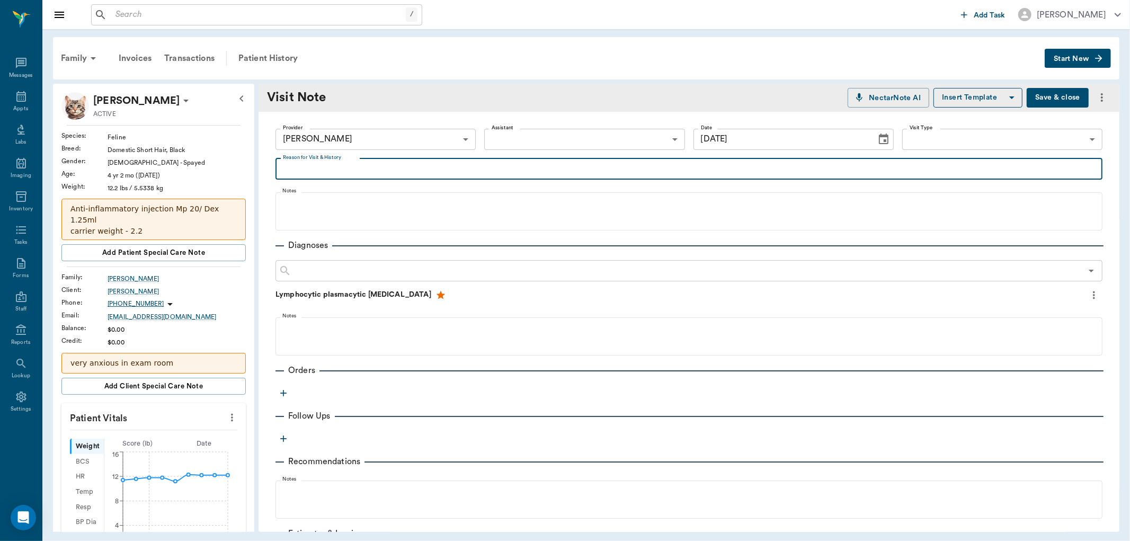
click at [313, 173] on textarea "Reason for Visit & History" at bounding box center [689, 169] width 812 height 12
type textarea "dermal"
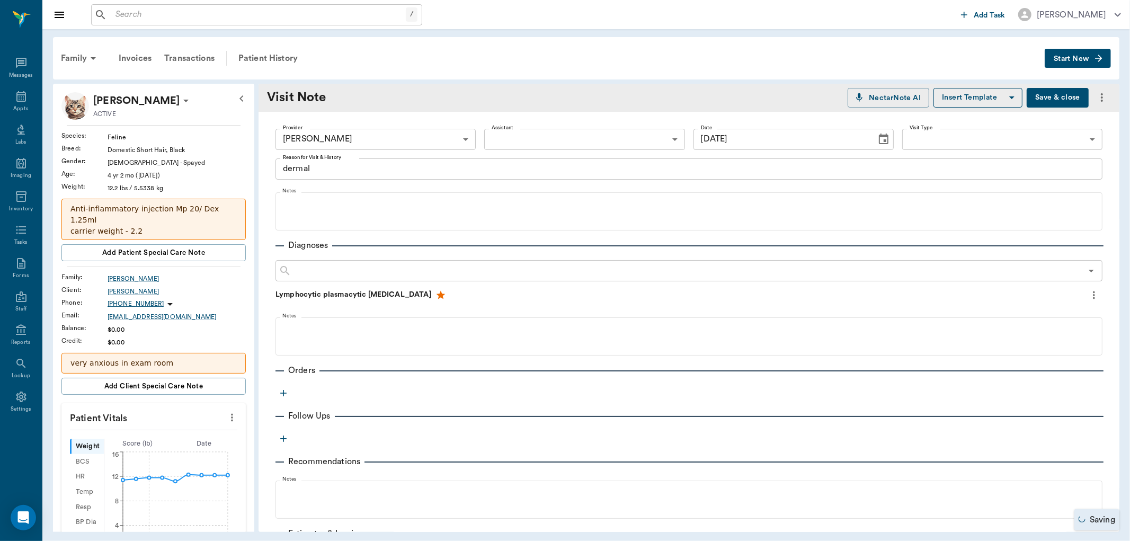
click at [283, 394] on icon "button" at bounding box center [283, 393] width 6 height 6
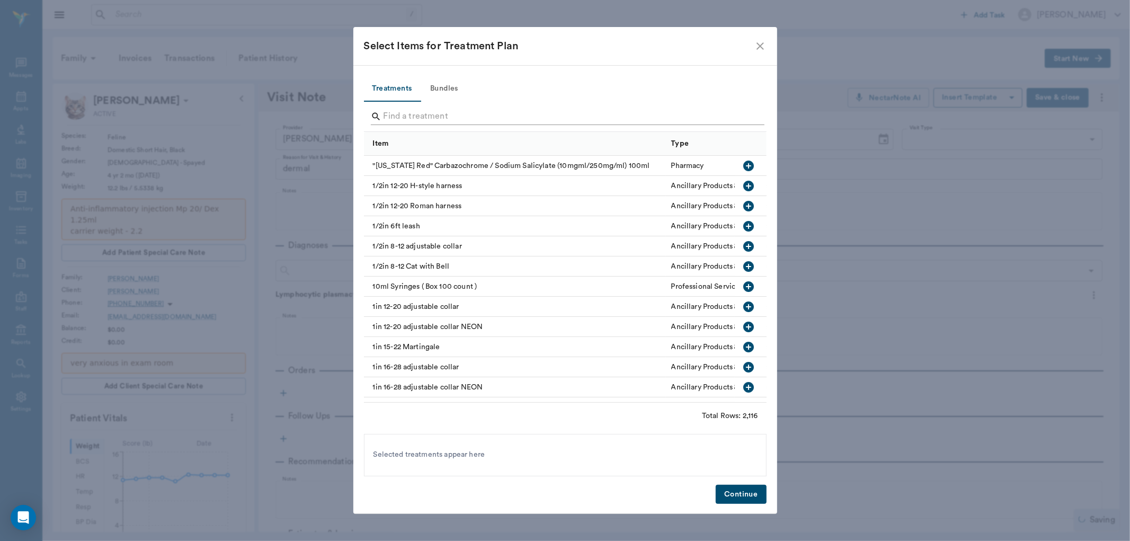
click at [415, 119] on input "Search" at bounding box center [566, 116] width 365 height 17
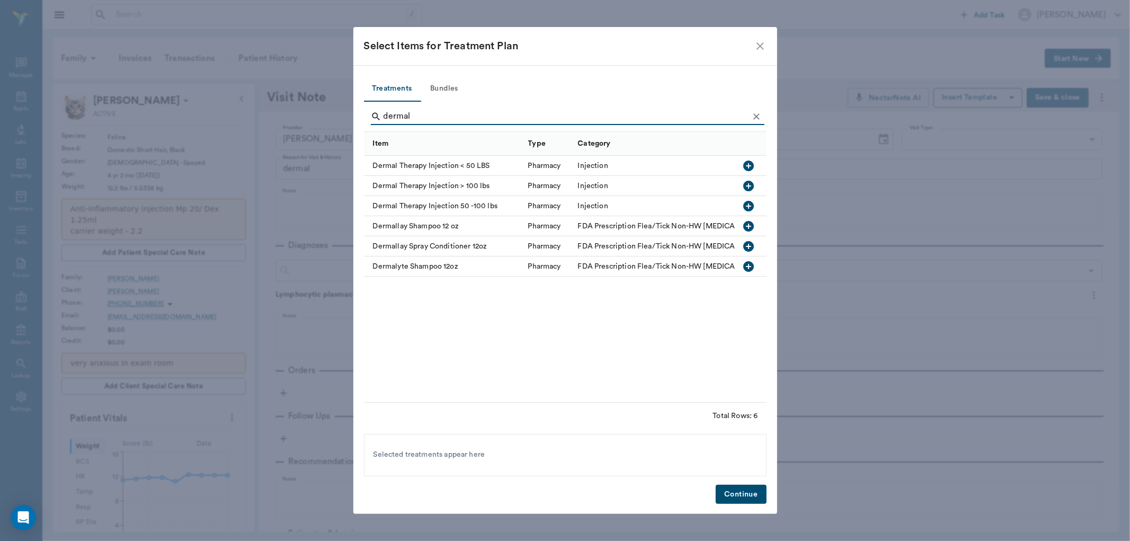
type input "dermal"
click at [746, 163] on icon "button" at bounding box center [748, 166] width 11 height 11
click at [758, 489] on button "Continue" at bounding box center [741, 495] width 50 height 20
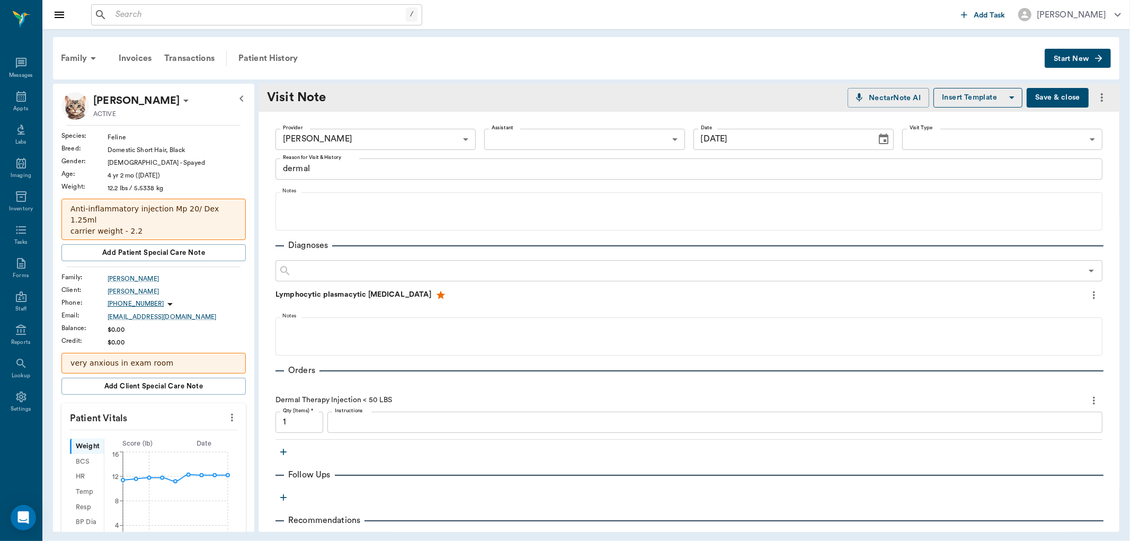
click at [396, 421] on textarea "Instructions" at bounding box center [715, 422] width 760 height 12
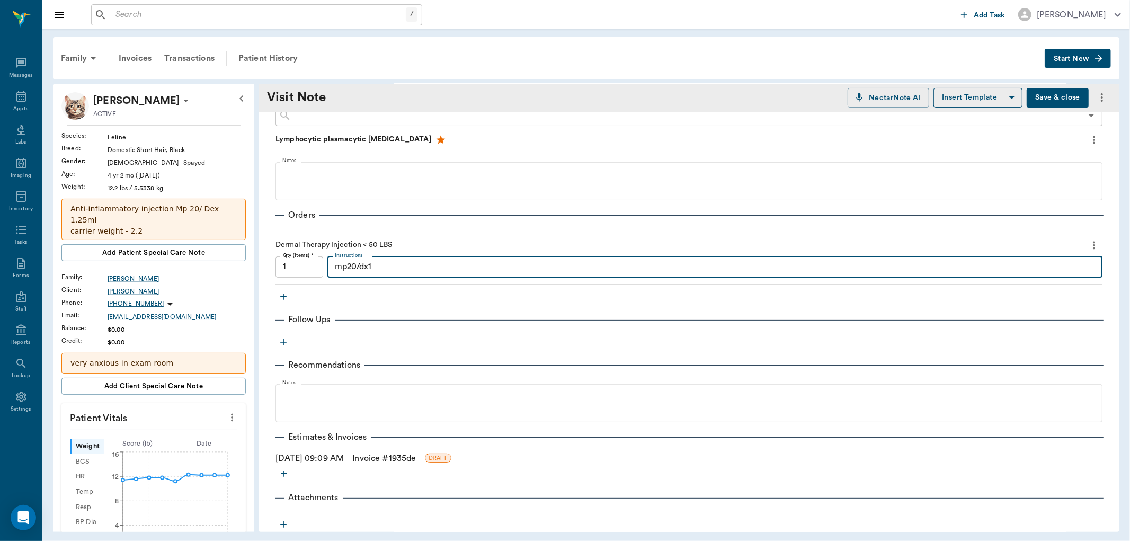
scroll to position [172, 0]
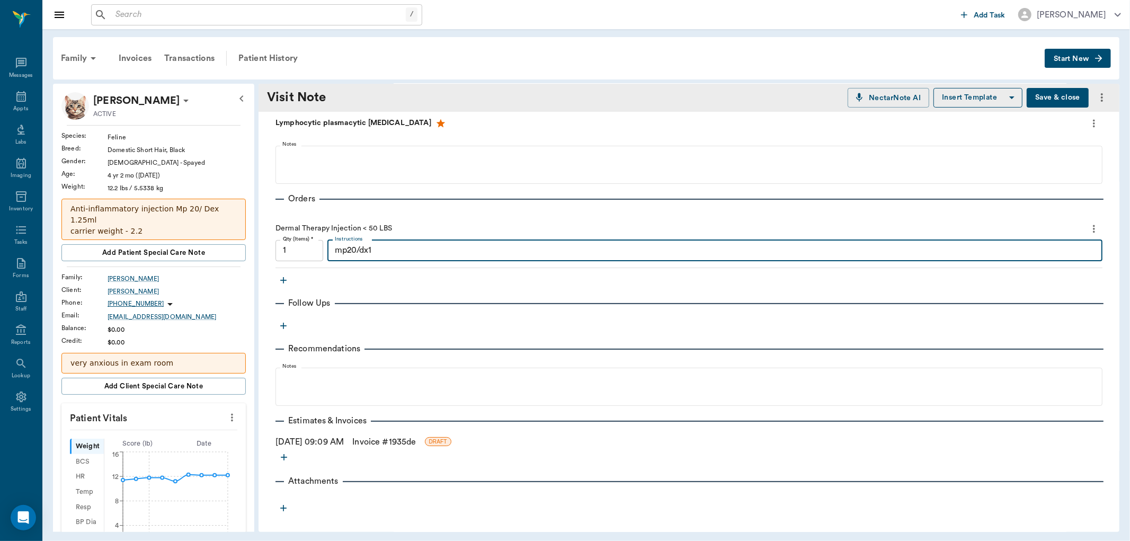
type textarea "mp20/dx1"
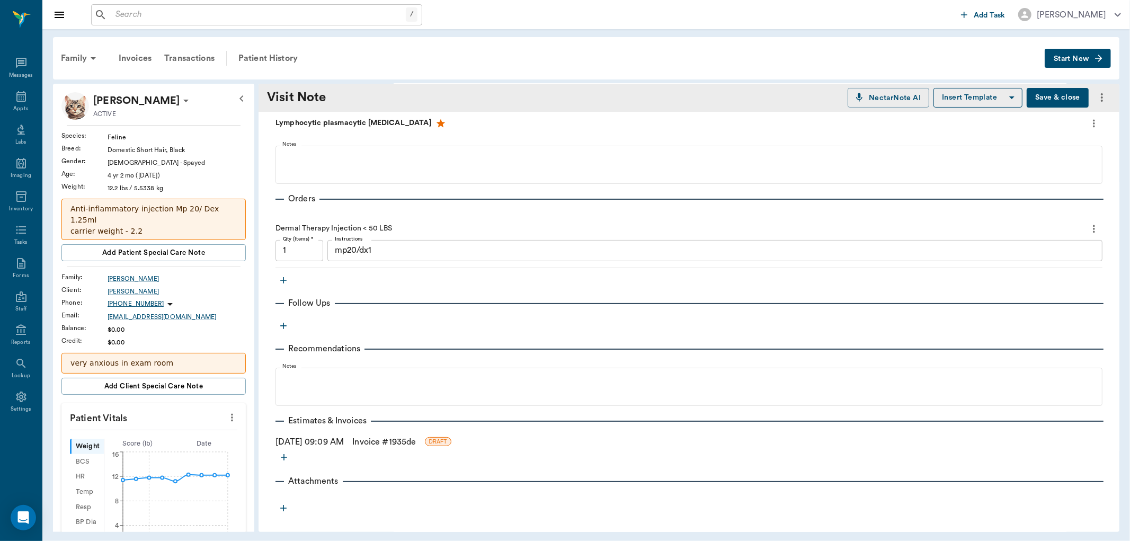
click at [416, 438] on link "Invoice # 1935de" at bounding box center [384, 441] width 64 height 13
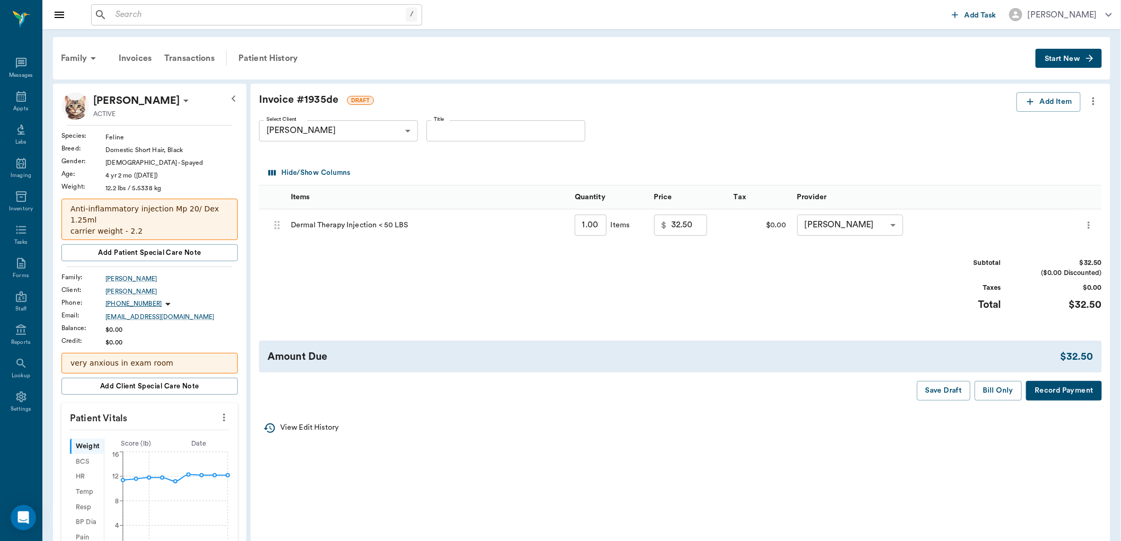
drag, startPoint x: 988, startPoint y: 395, endPoint x: 913, endPoint y: 403, distance: 75.1
click at [986, 397] on button "Bill Only" at bounding box center [999, 391] width 48 height 20
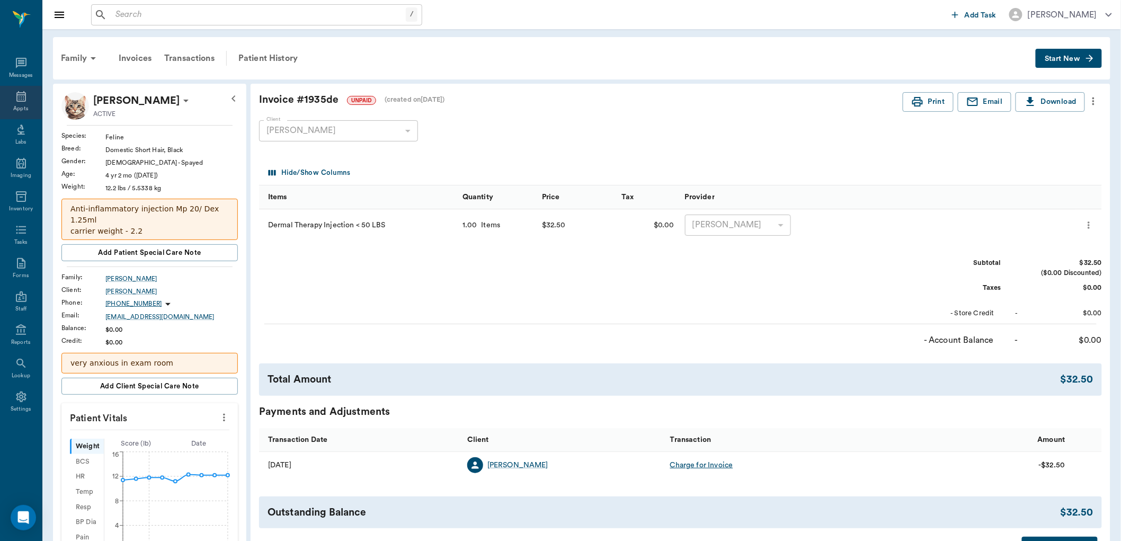
click at [16, 98] on icon at bounding box center [21, 96] width 10 height 11
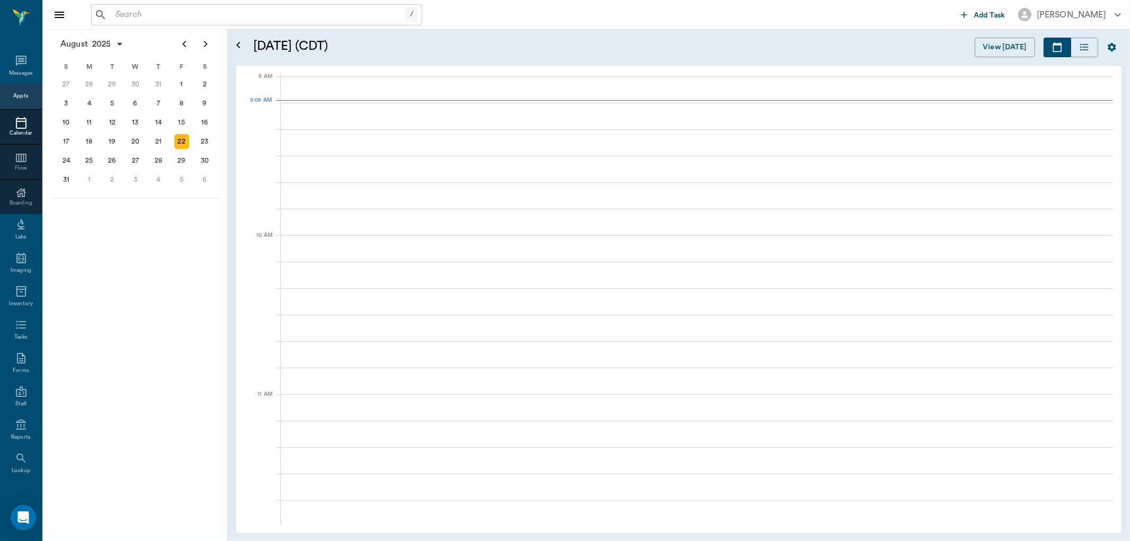
scroll to position [161, 0]
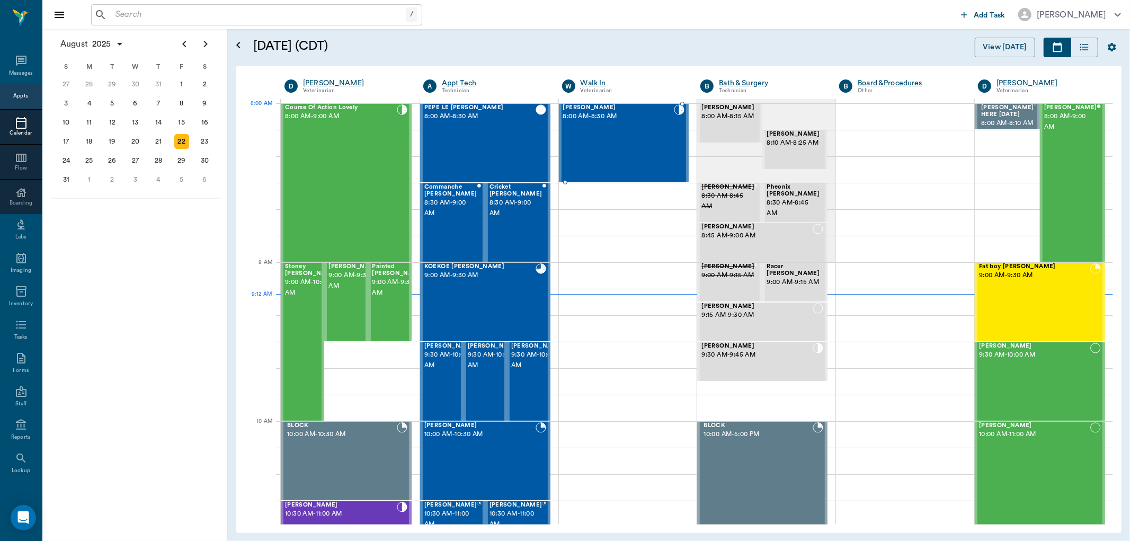
click at [628, 124] on div "Chucky Virnala 8:00 AM - 8:30 AM" at bounding box center [618, 142] width 111 height 77
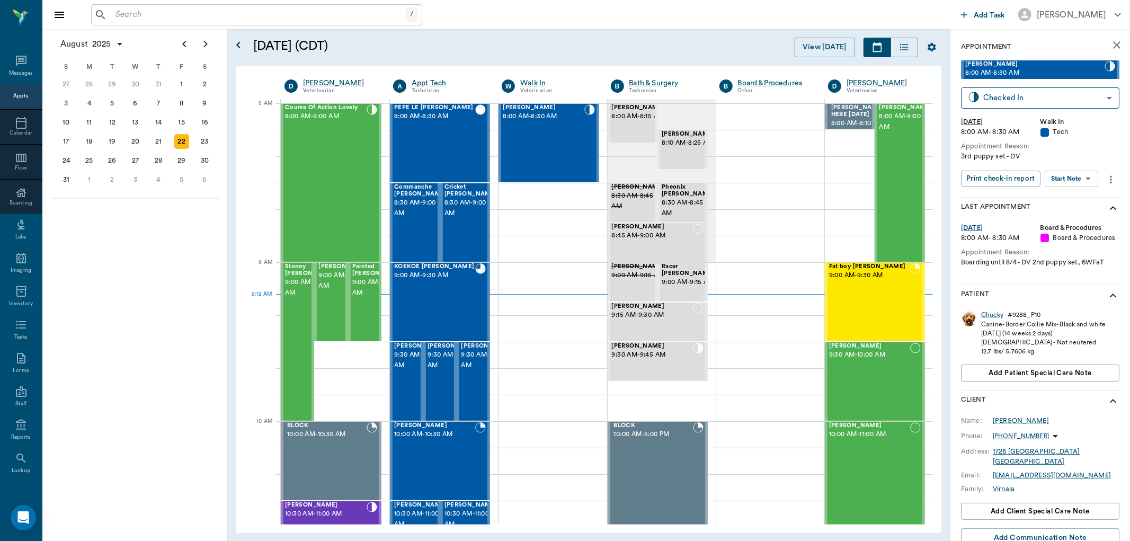
click at [1066, 175] on body "/ ​ Add Task Dr. Bert Ellsworth Nectar Messages Appts Calendar Flow Boarding La…" at bounding box center [565, 270] width 1130 height 541
click at [1065, 196] on button "Start SOAP" at bounding box center [1060, 200] width 36 height 12
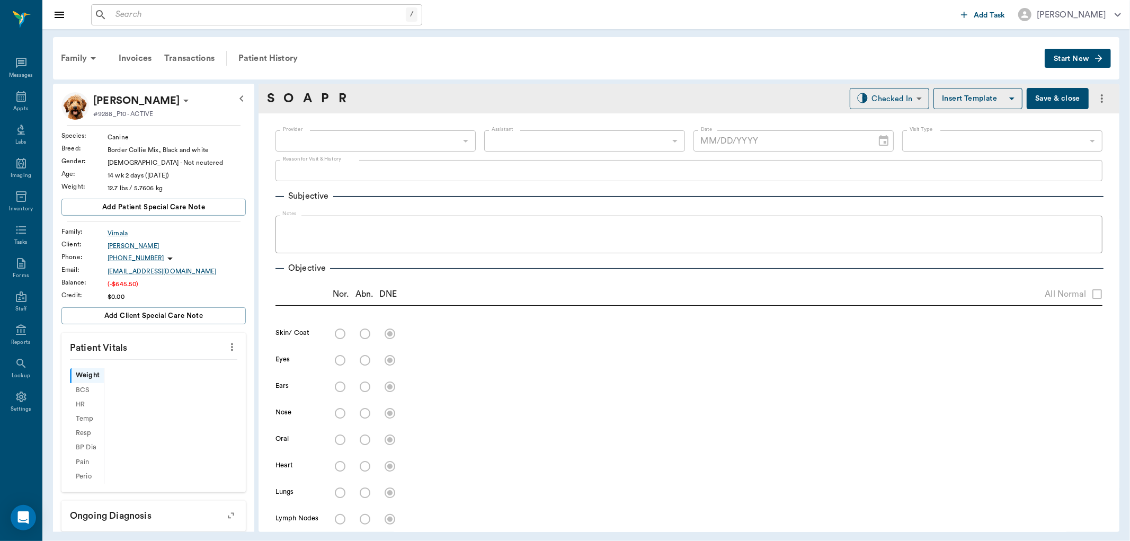
type input "63ee68728bdb516679580557"
type input "65d2be4f46e3a538d89b8c1a"
type textarea "3rd puppy set - DV"
type input "[DATE]"
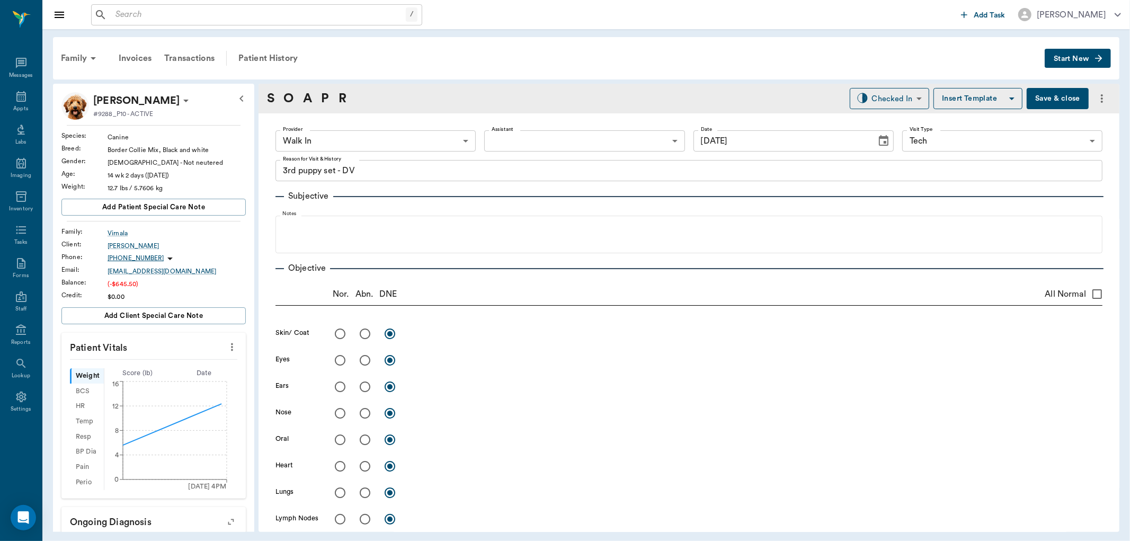
click at [341, 141] on body "/ ​ Add Task Dr. Bert Ellsworth Nectar Messages Appts Labs Imaging Inventory Ta…" at bounding box center [565, 270] width 1130 height 541
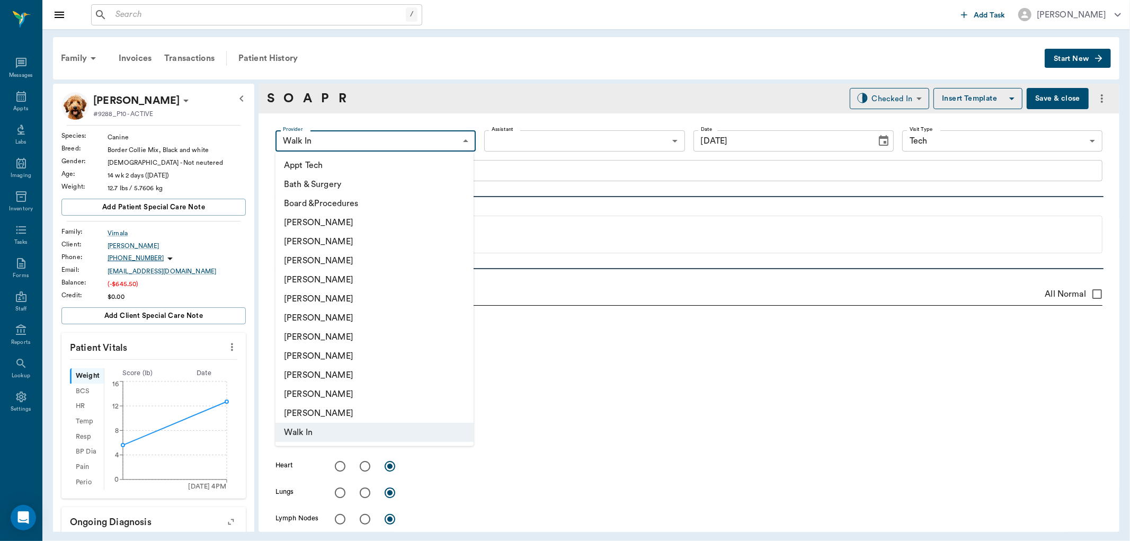
click at [344, 246] on li "[PERSON_NAME]" at bounding box center [374, 241] width 198 height 19
type input "642ef10e332a41444de2bad1"
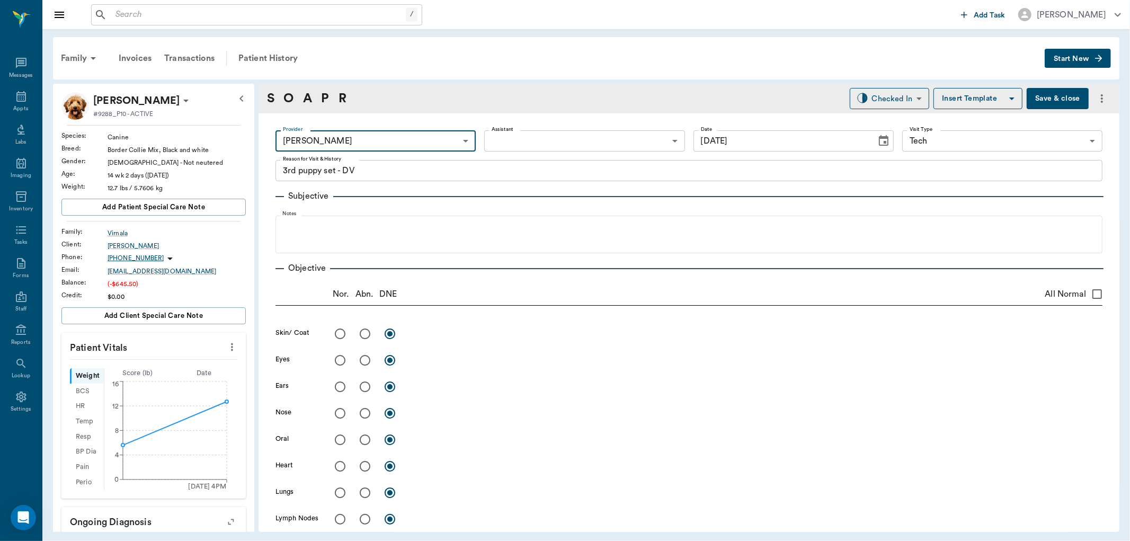
click at [539, 144] on body "/ ​ Add Task Dr. Bert Ellsworth Nectar Messages Appts Labs Imaging Inventory Ta…" at bounding box center [565, 270] width 1130 height 541
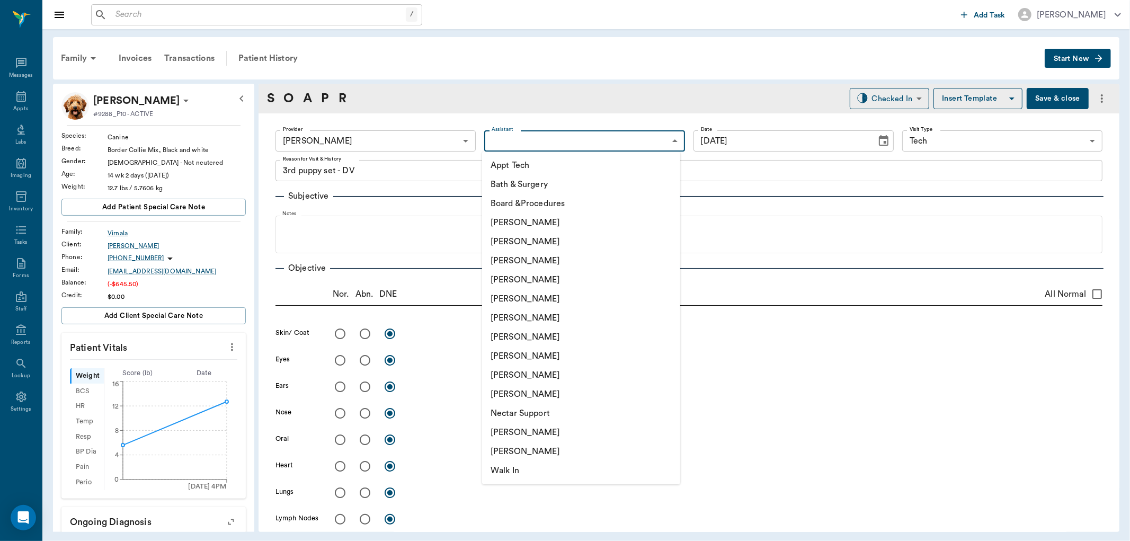
click at [533, 163] on li "Appt Tech" at bounding box center [581, 165] width 198 height 19
type input "63ec2f075fda476ae8351a4c"
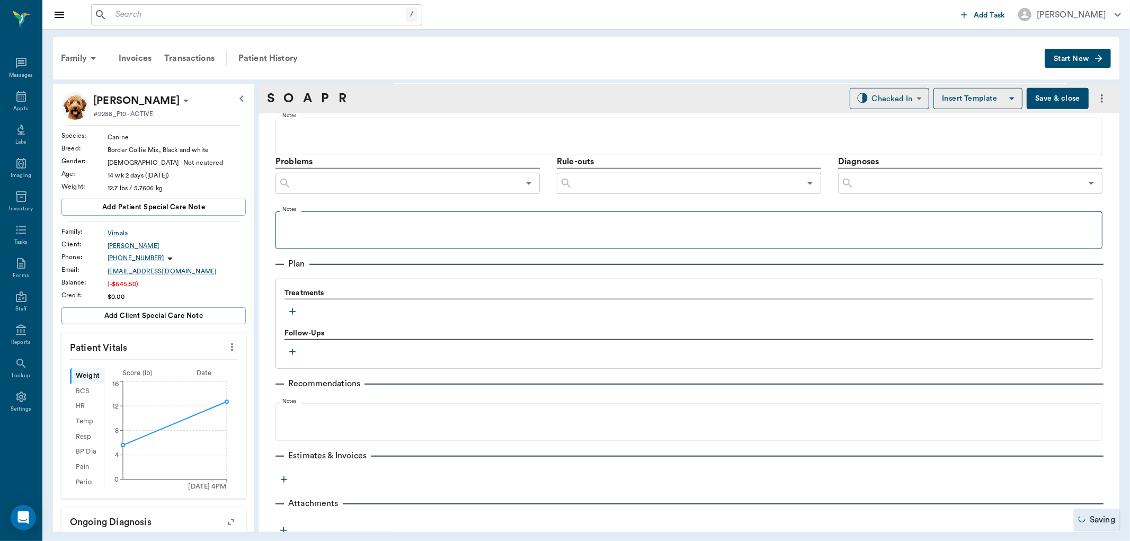
scroll to position [559, 0]
click at [291, 305] on icon "button" at bounding box center [292, 306] width 11 height 11
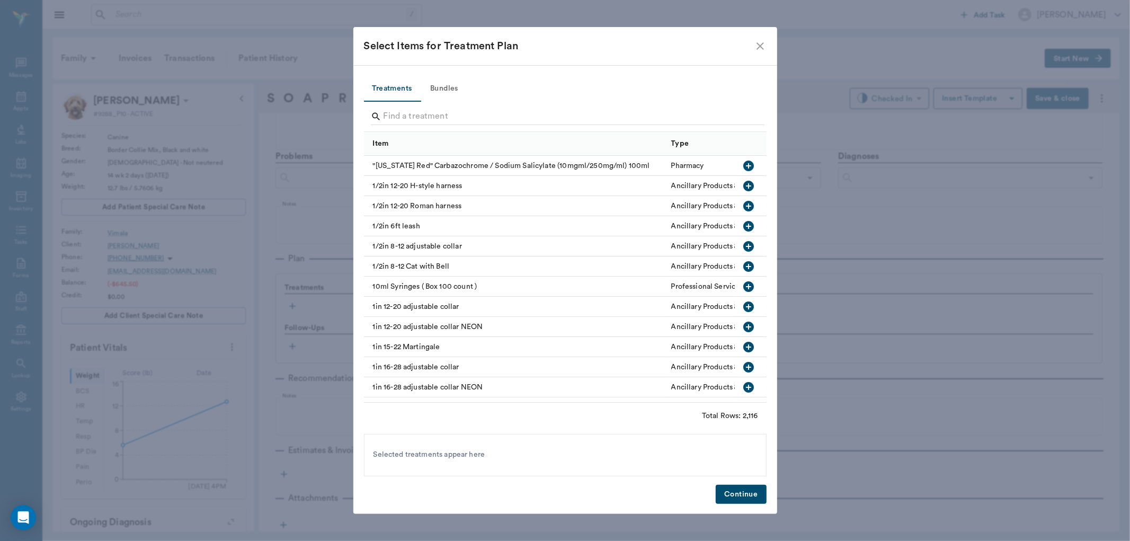
click at [452, 83] on button "Bundles" at bounding box center [445, 88] width 48 height 25
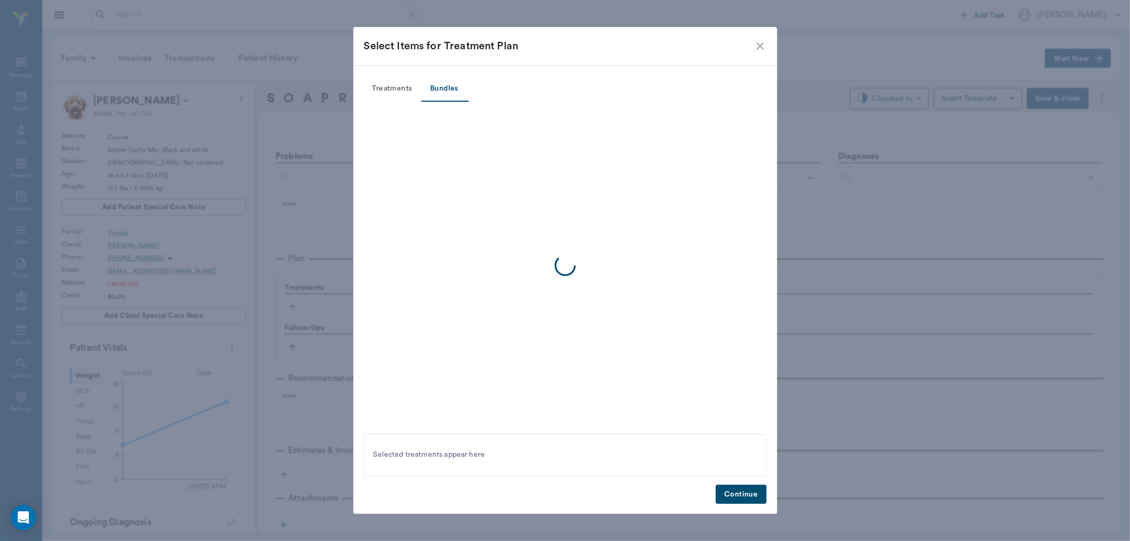
click at [448, 107] on div at bounding box center [565, 266] width 403 height 328
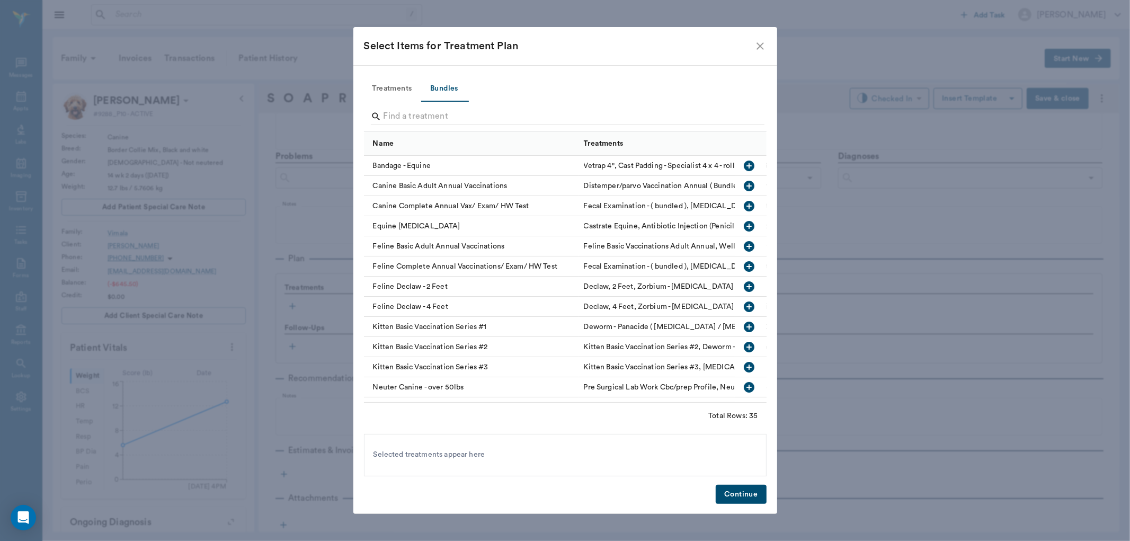
click at [445, 118] on input "Search" at bounding box center [566, 116] width 365 height 17
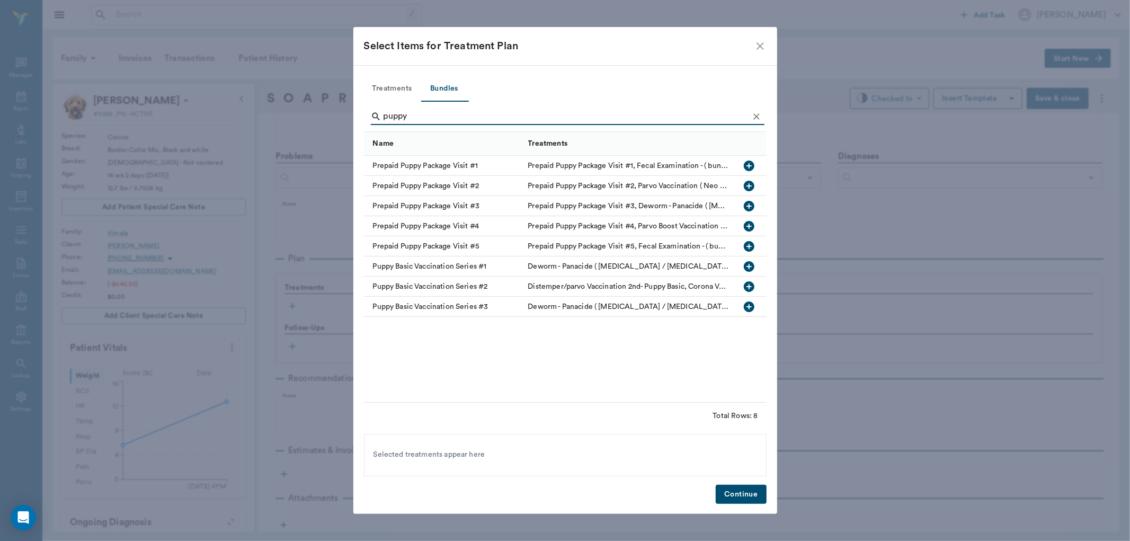
type input "puppy"
click at [745, 302] on icon "button" at bounding box center [749, 306] width 13 height 13
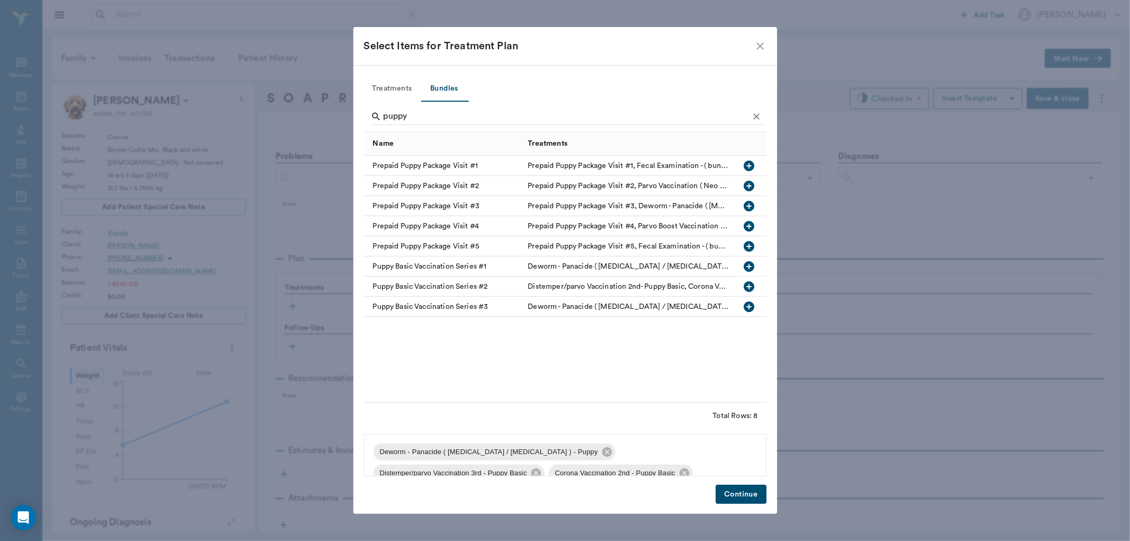
scroll to position [35, 0]
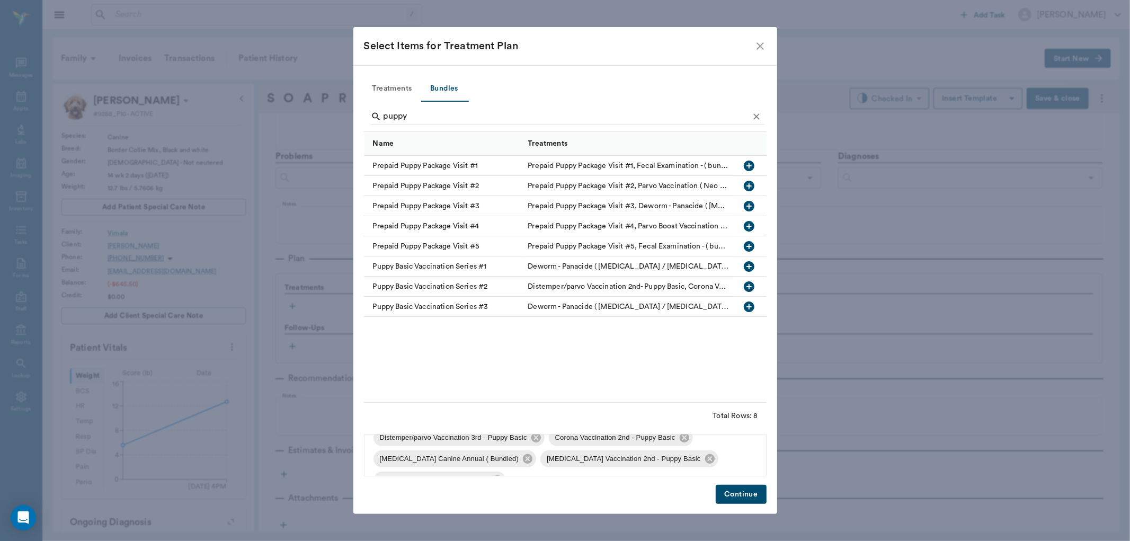
click at [729, 489] on button "Continue" at bounding box center [741, 495] width 50 height 20
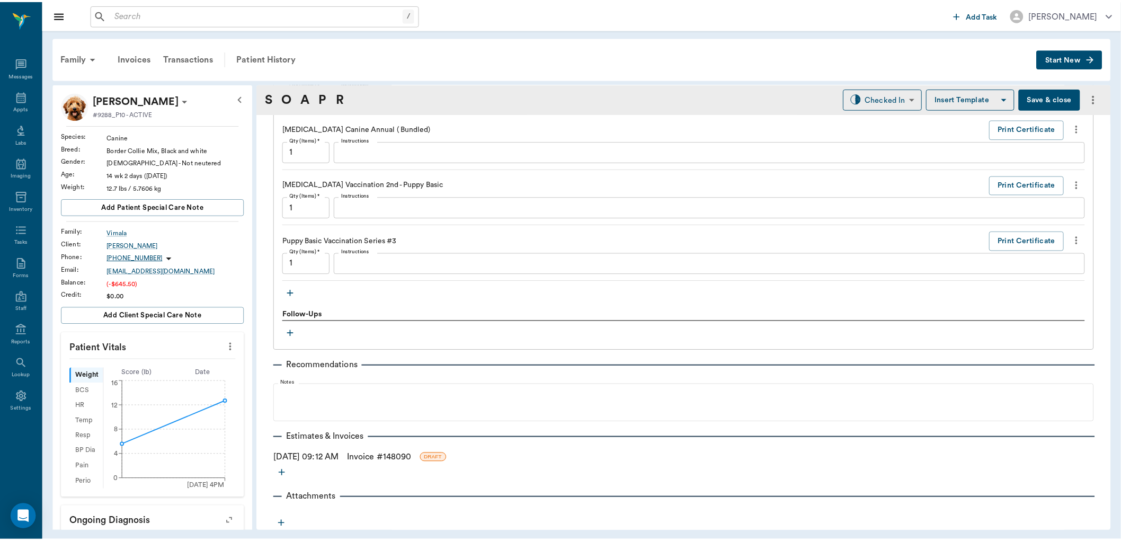
scroll to position [912, 0]
click at [870, 93] on body "/ ​ Add Task Dr. Bert Ellsworth Nectar Messages Appts Labs Imaging Inventory Ta…" at bounding box center [565, 270] width 1130 height 541
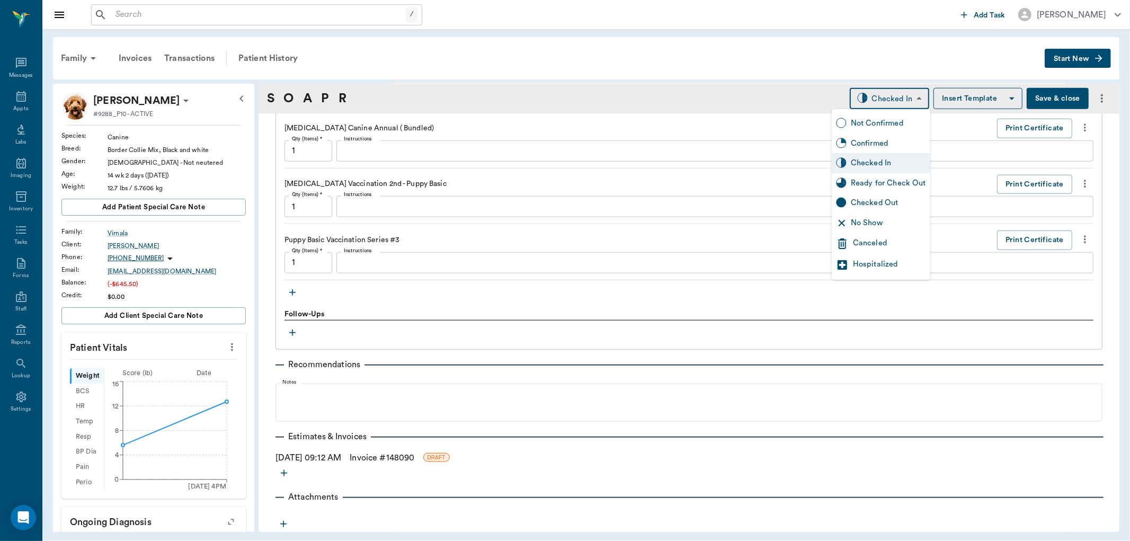
click at [882, 182] on div "Ready for Check Out" at bounding box center [888, 183] width 75 height 12
type input "READY_TO_CHECKOUT"
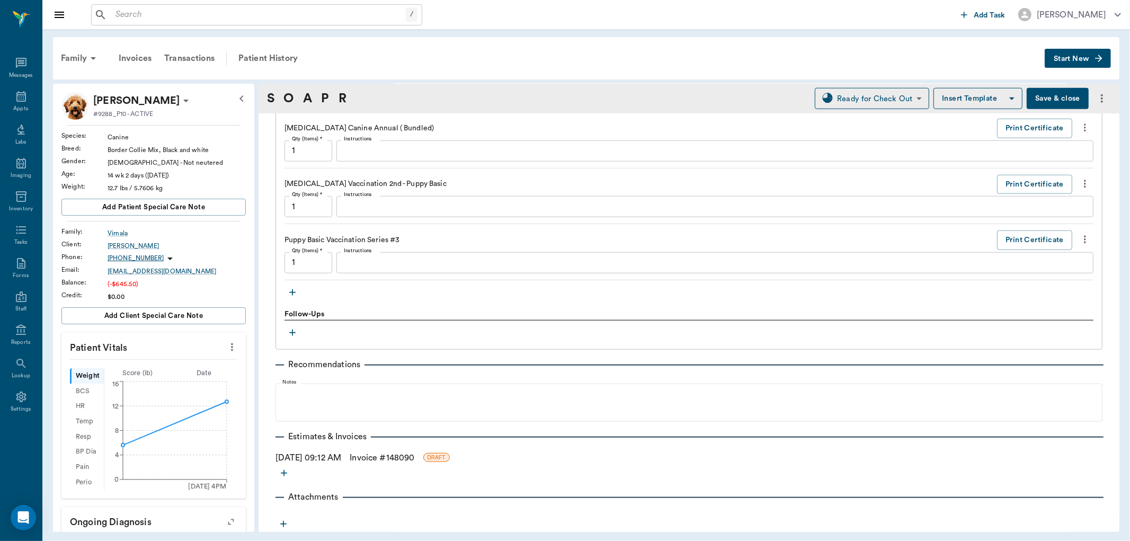
click at [384, 460] on link "Invoice # 148090" at bounding box center [382, 457] width 65 height 13
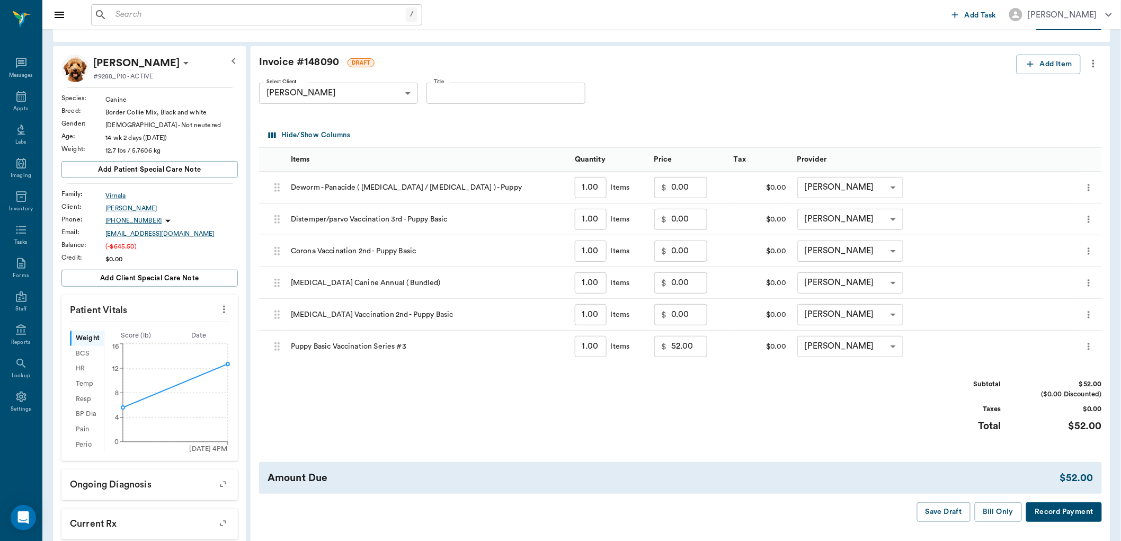
scroll to position [59, 0]
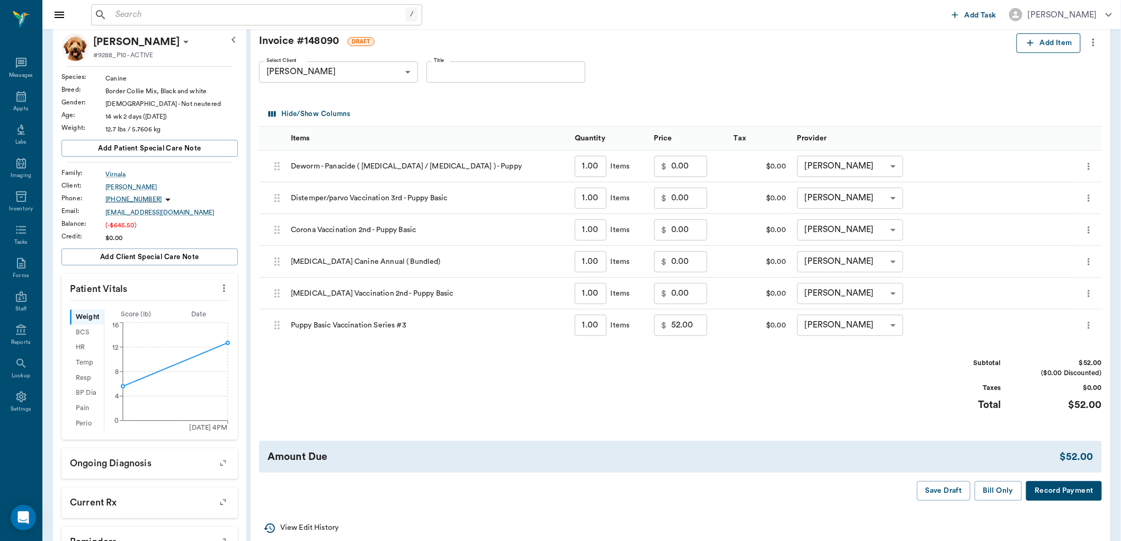
click at [1037, 43] on button "Add Item" at bounding box center [1049, 43] width 64 height 20
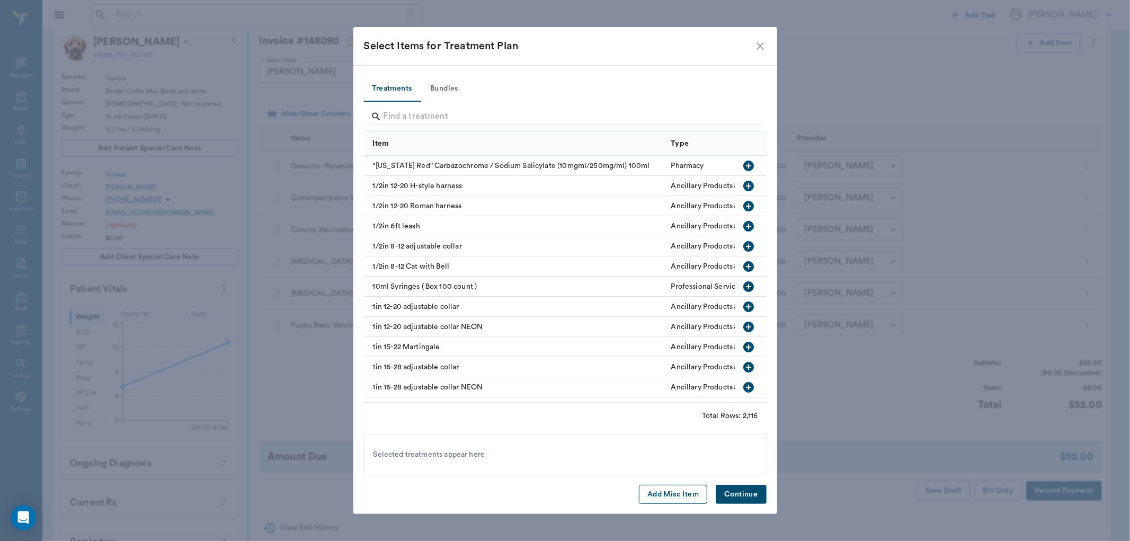
click at [658, 491] on button "Add Misc Item" at bounding box center [673, 495] width 68 height 20
click at [743, 497] on button "Continue" at bounding box center [741, 495] width 50 height 20
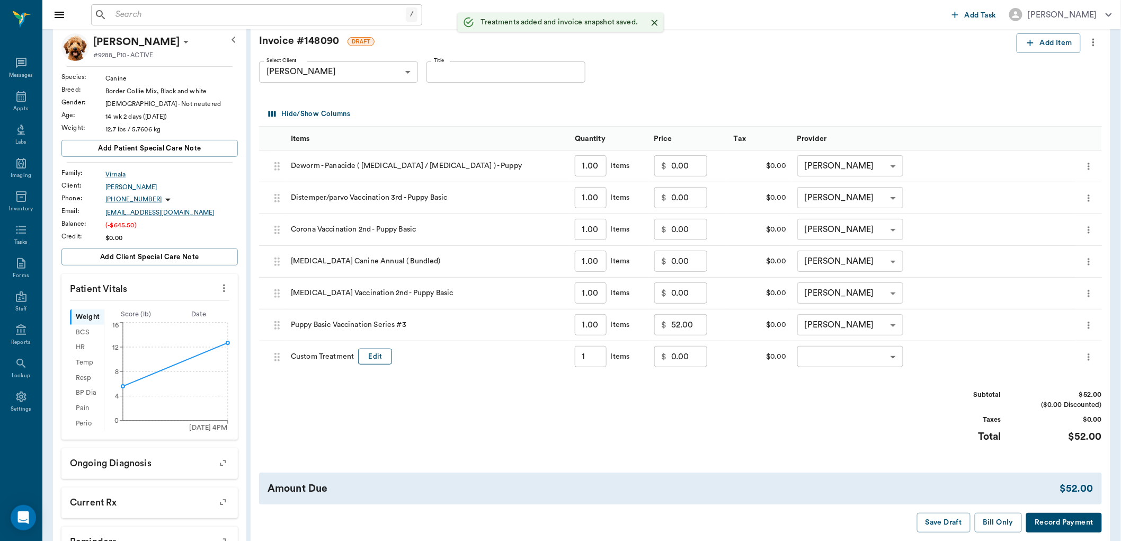
click at [380, 358] on button "Edit" at bounding box center [375, 357] width 34 height 16
type input "1.00"
type input "C"
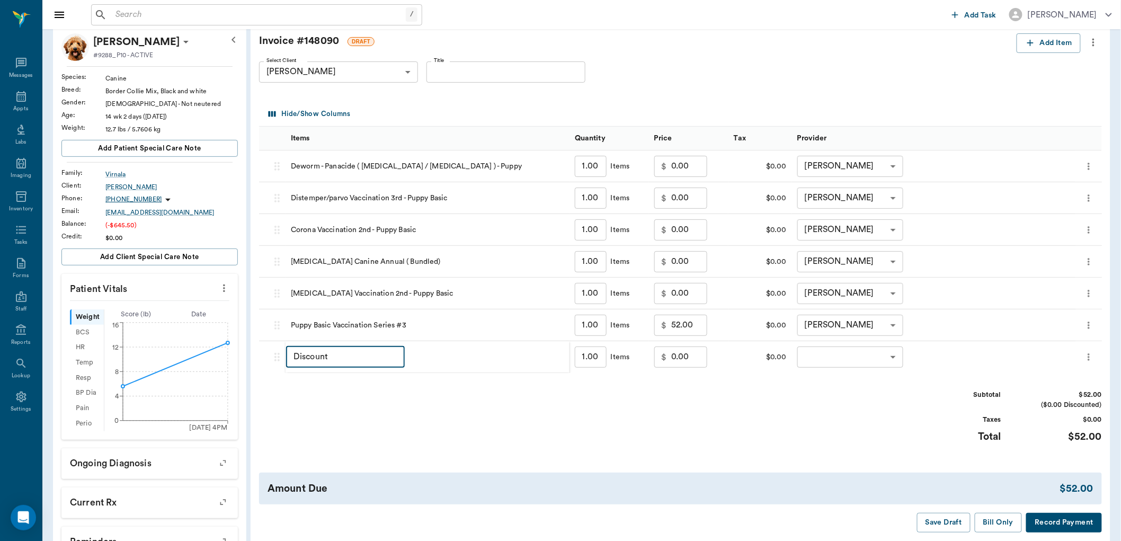
type input "Discount"
click at [695, 358] on input "0.00" at bounding box center [689, 356] width 36 height 21
click at [808, 352] on body "/ ​ Add Task Dr. Bert Ellsworth Nectar Messages Appts Labs Imaging Inventory Ta…" at bounding box center [560, 336] width 1121 height 790
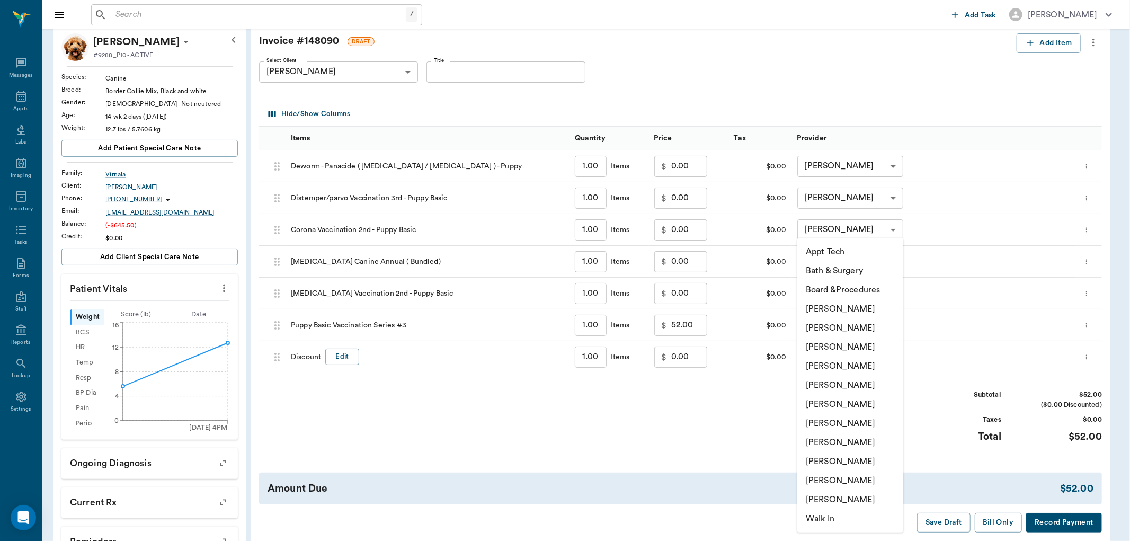
click at [822, 332] on li "[PERSON_NAME]" at bounding box center [850, 327] width 106 height 19
type input "none-642ef10e332a41444de2bad1"
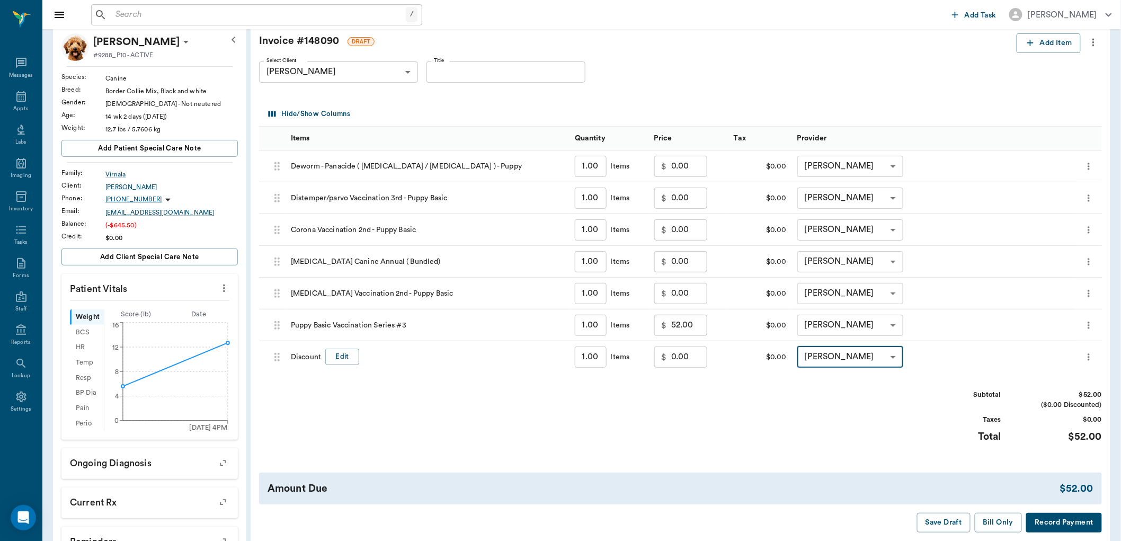
click at [688, 354] on input "0.00" at bounding box center [689, 356] width 36 height 21
click at [689, 354] on input "0.00" at bounding box center [689, 356] width 36 height 21
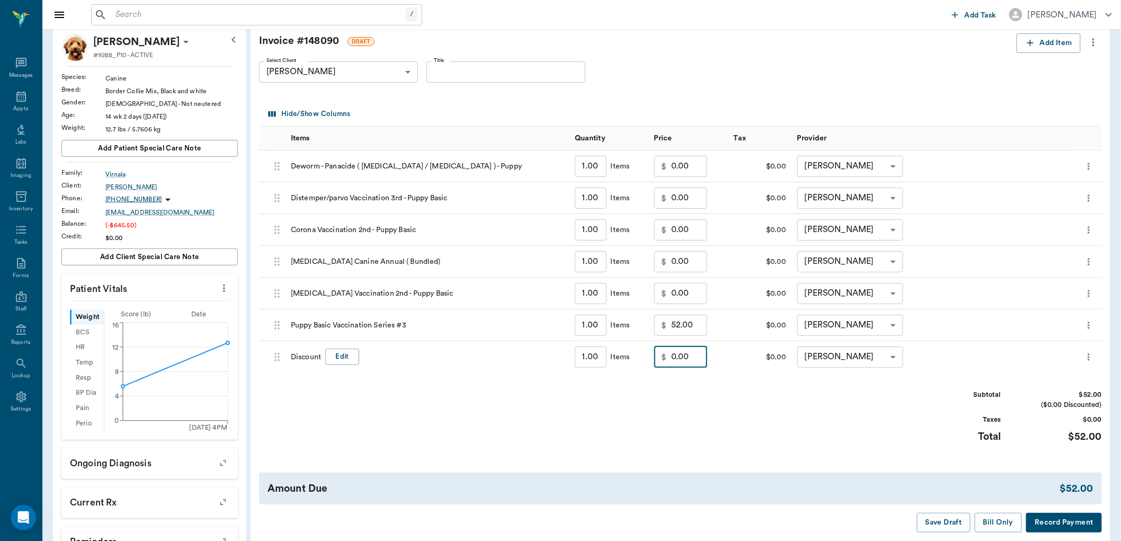
click at [689, 361] on input "0.00" at bounding box center [689, 356] width 36 height 21
click at [697, 353] on input "0.00" at bounding box center [689, 356] width 36 height 21
type input "0.00"
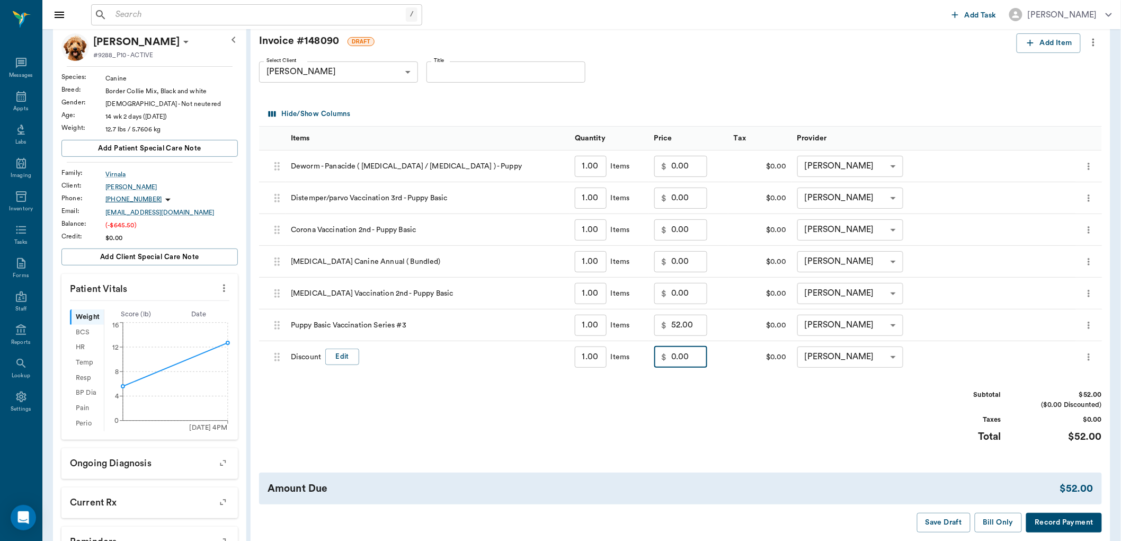
click at [774, 390] on div "Subtotal $52.00 ($0.00 Discounted) Taxes $0.00 Total $52.00" at bounding box center [680, 422] width 843 height 65
click at [943, 520] on button "Save Draft" at bounding box center [944, 523] width 54 height 20
click at [13, 96] on div "Appts" at bounding box center [21, 102] width 42 height 33
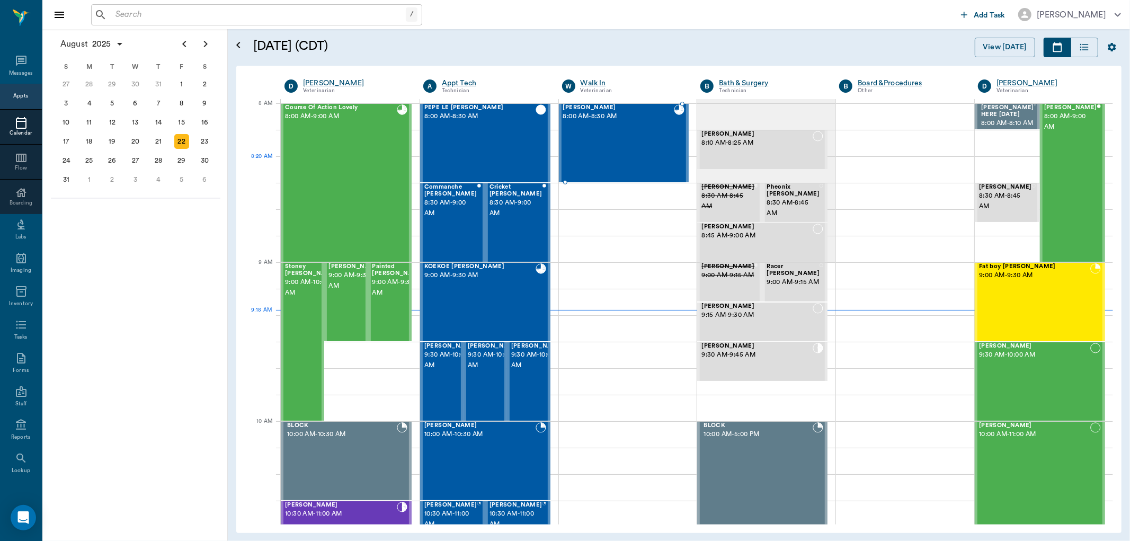
click at [601, 162] on div "Chucky Virnala 8:00 AM - 8:30 AM" at bounding box center [618, 142] width 111 height 77
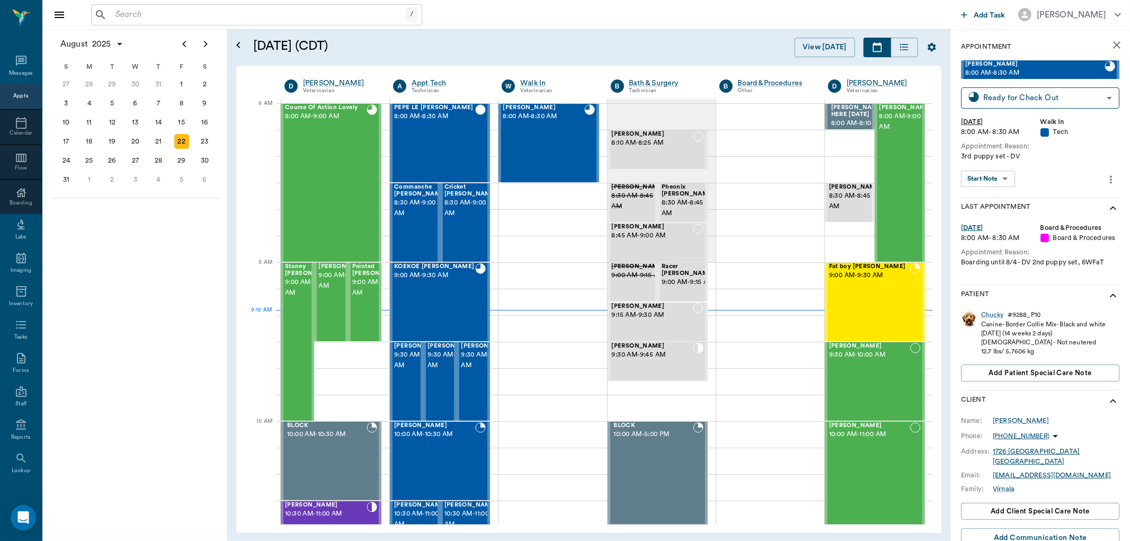
click at [991, 186] on body "/ ​ Add Task Dr. Bert Ellsworth Nectar Messages Appts Calendar Flow Boarding La…" at bounding box center [565, 270] width 1130 height 541
click at [991, 200] on button "View SOAP" at bounding box center [983, 200] width 36 height 12
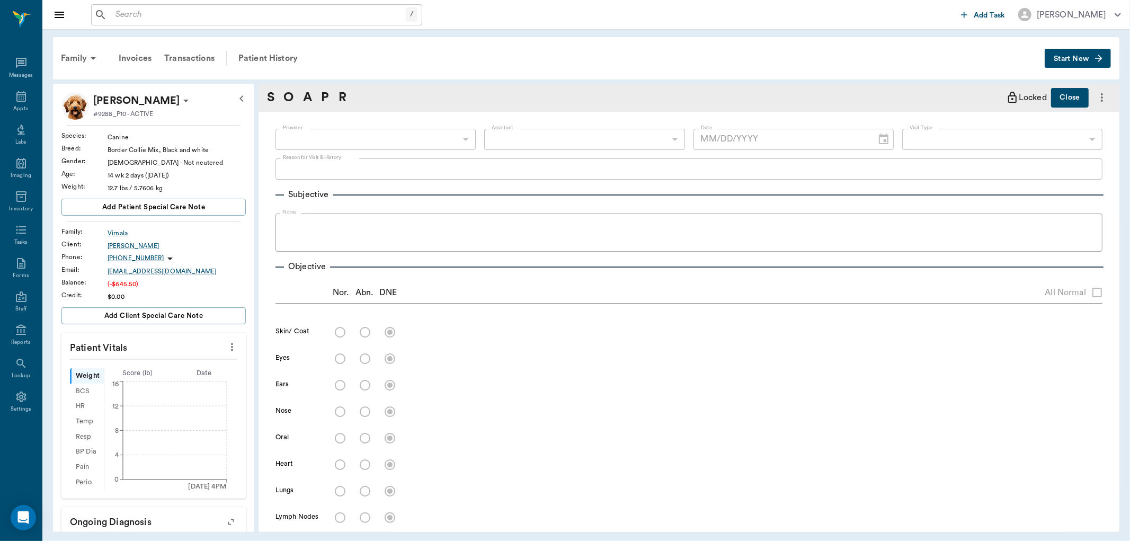
click at [226, 344] on icon "more" at bounding box center [232, 347] width 12 height 13
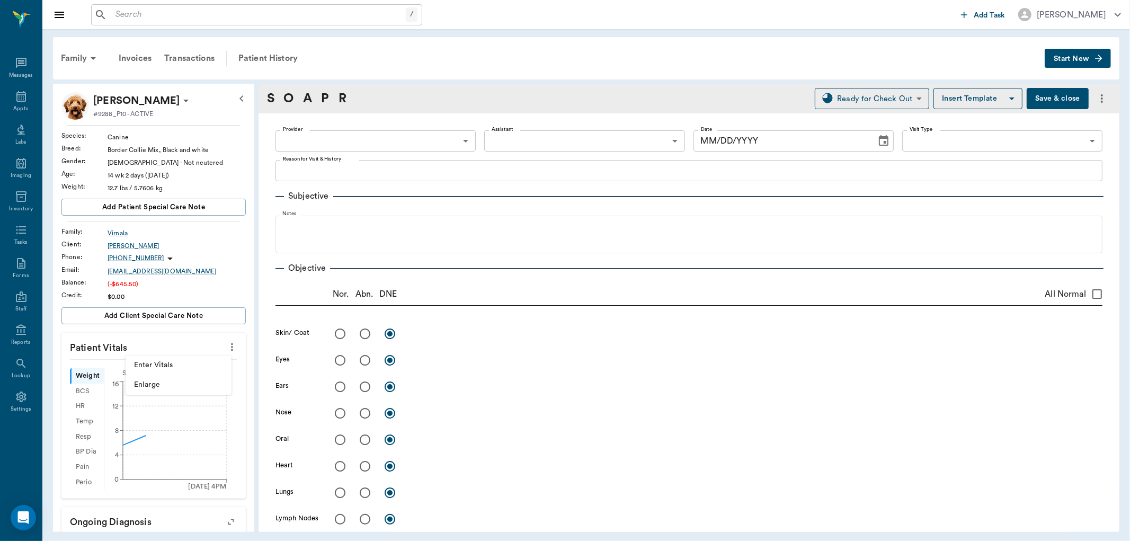
type input "642ef10e332a41444de2bad1"
type input "63ec2f075fda476ae8351a4c"
type input "65d2be4f46e3a538d89b8c1a"
type textarea "3rd puppy set - DV"
type input "[DATE]"
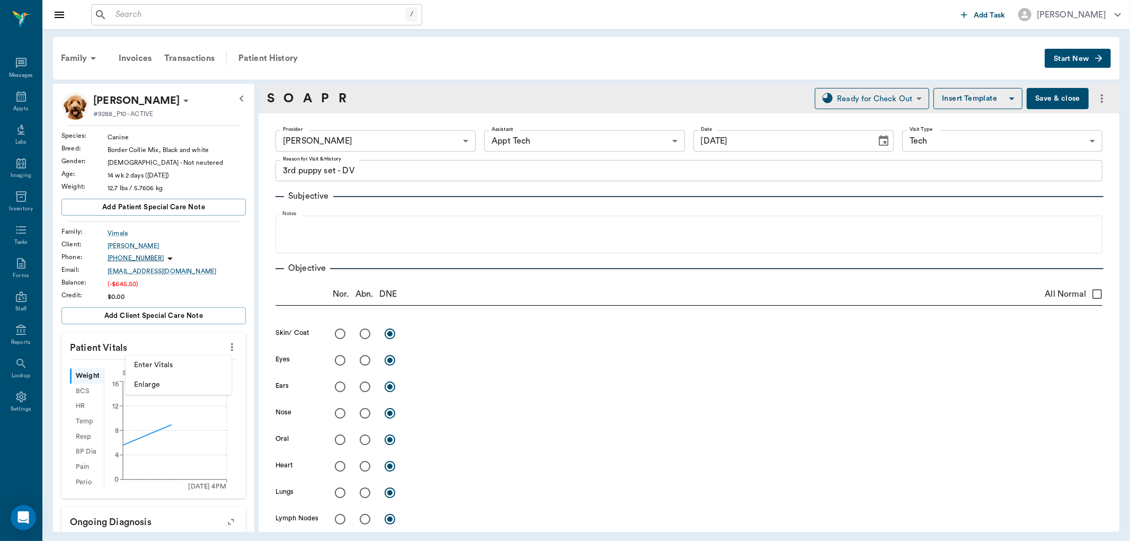
click at [191, 361] on span "Enter Vitals" at bounding box center [178, 365] width 89 height 11
click at [176, 378] on input "text" at bounding box center [153, 378] width 92 height 21
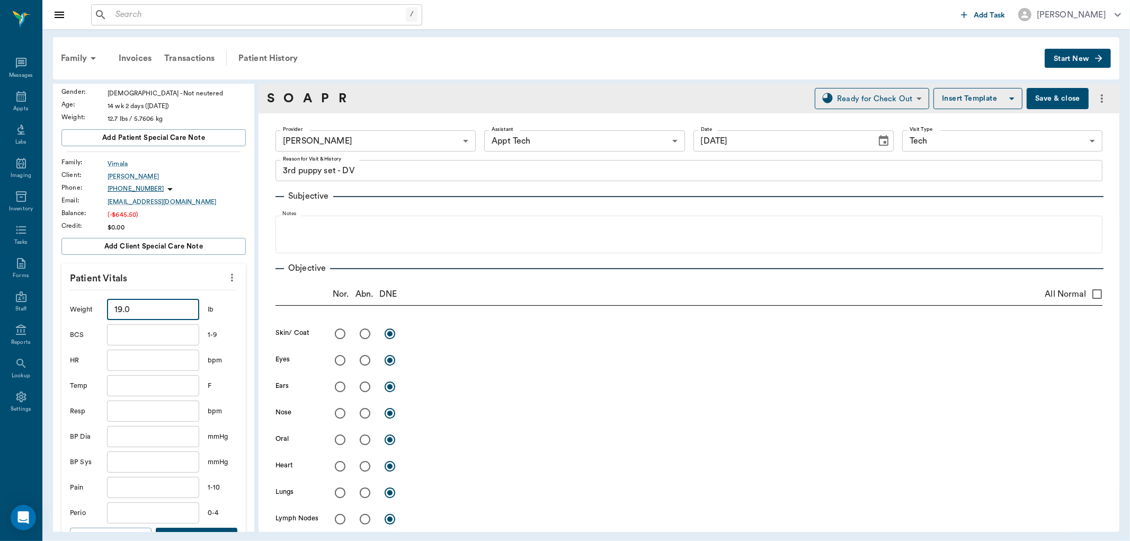
scroll to position [235, 0]
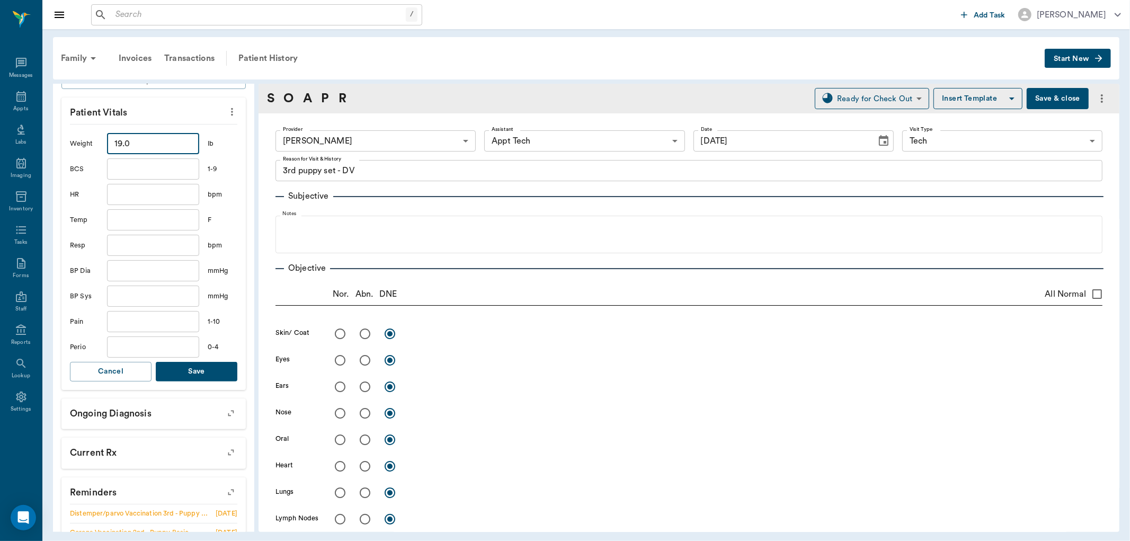
type input "19"
click at [194, 374] on button "Save" at bounding box center [197, 372] width 82 height 20
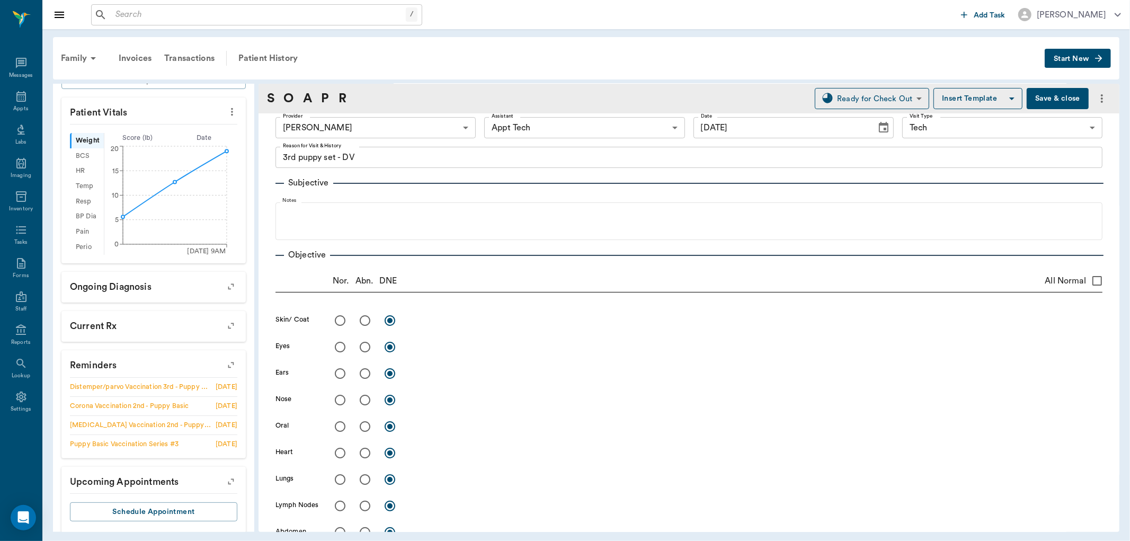
scroll to position [0, 0]
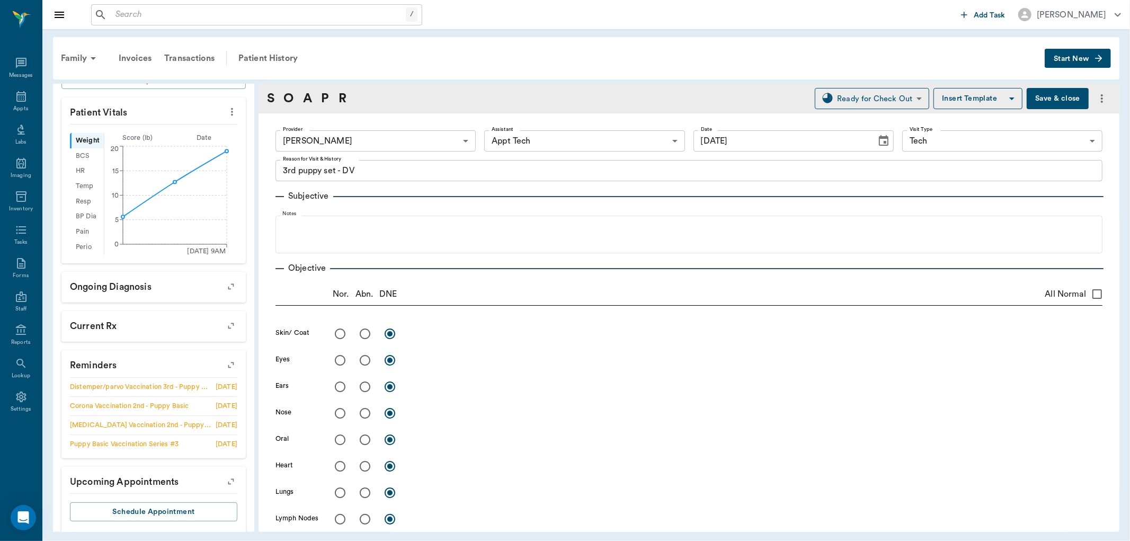
click at [378, 147] on body "/ ​ Add Task Dr. Bert Ellsworth Nectar Messages Appts Labs Imaging Inventory Ta…" at bounding box center [565, 270] width 1130 height 541
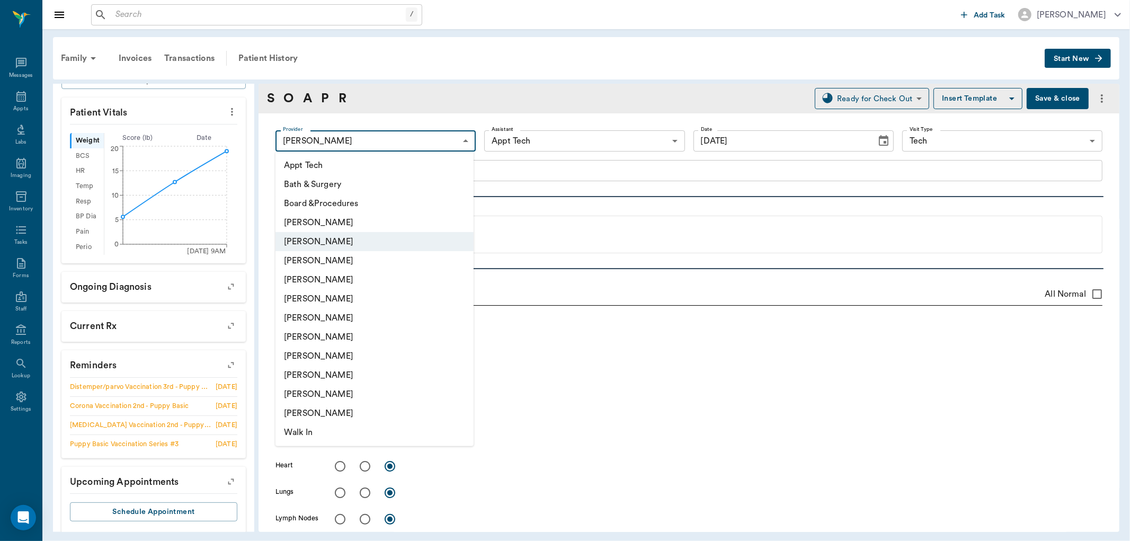
click at [336, 311] on li "[PERSON_NAME]" at bounding box center [374, 317] width 198 height 19
type input "682b670d8bdc6f7f8feef3db"
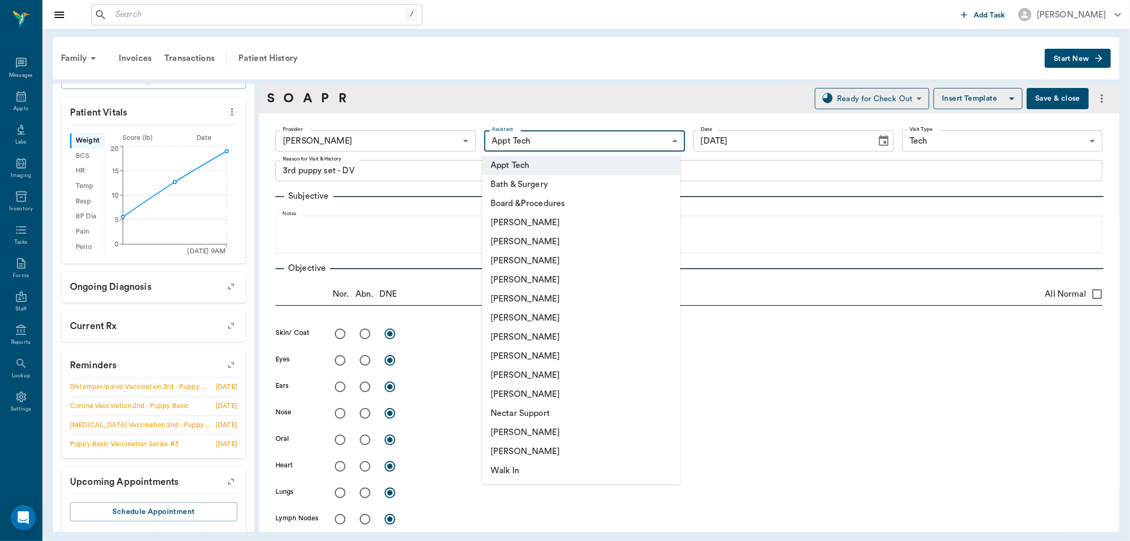
click at [511, 146] on body "/ ​ Add Task Dr. Bert Ellsworth Nectar Messages Appts Labs Imaging Inventory Ta…" at bounding box center [565, 270] width 1130 height 541
click at [870, 299] on div at bounding box center [565, 270] width 1130 height 541
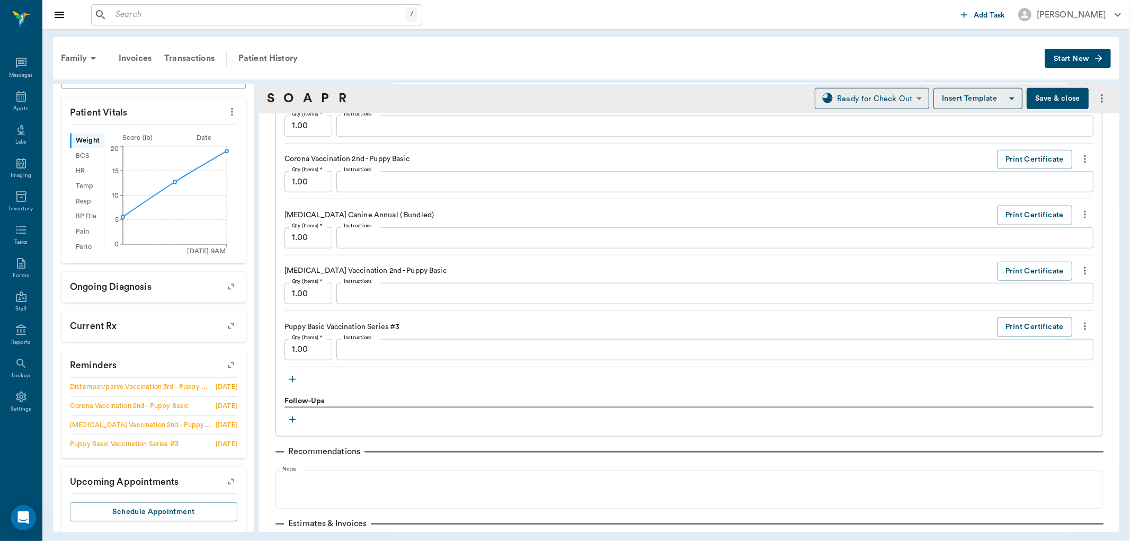
scroll to position [883, 0]
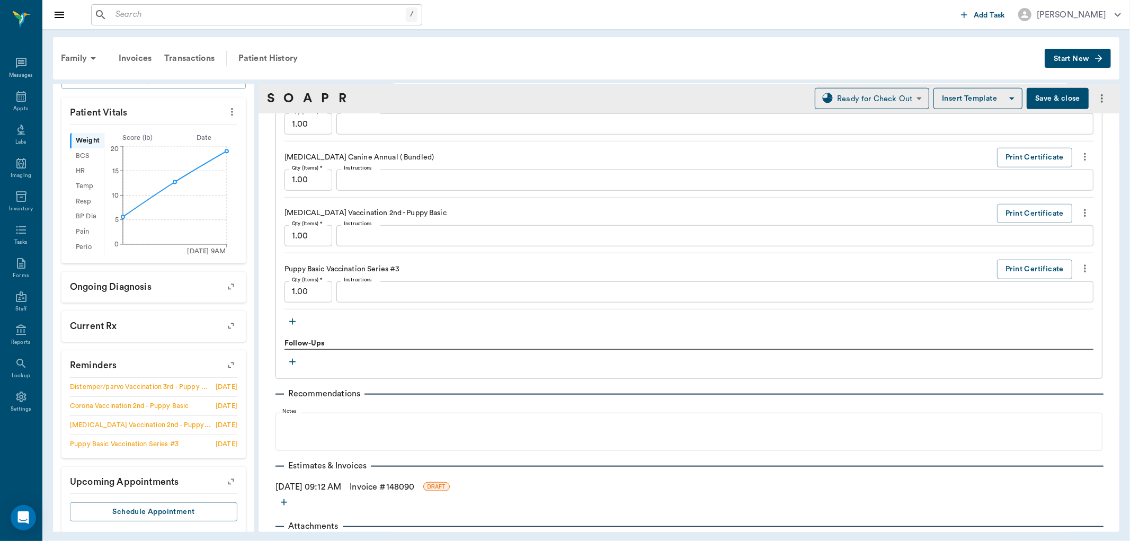
click at [287, 318] on icon "button" at bounding box center [292, 321] width 11 height 11
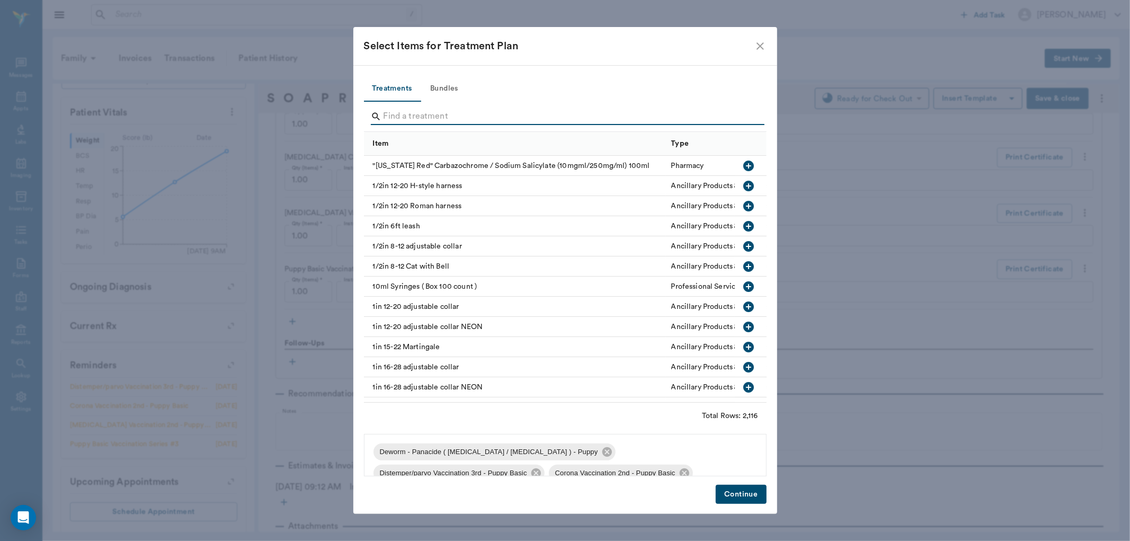
click at [413, 119] on input "Search" at bounding box center [566, 116] width 365 height 17
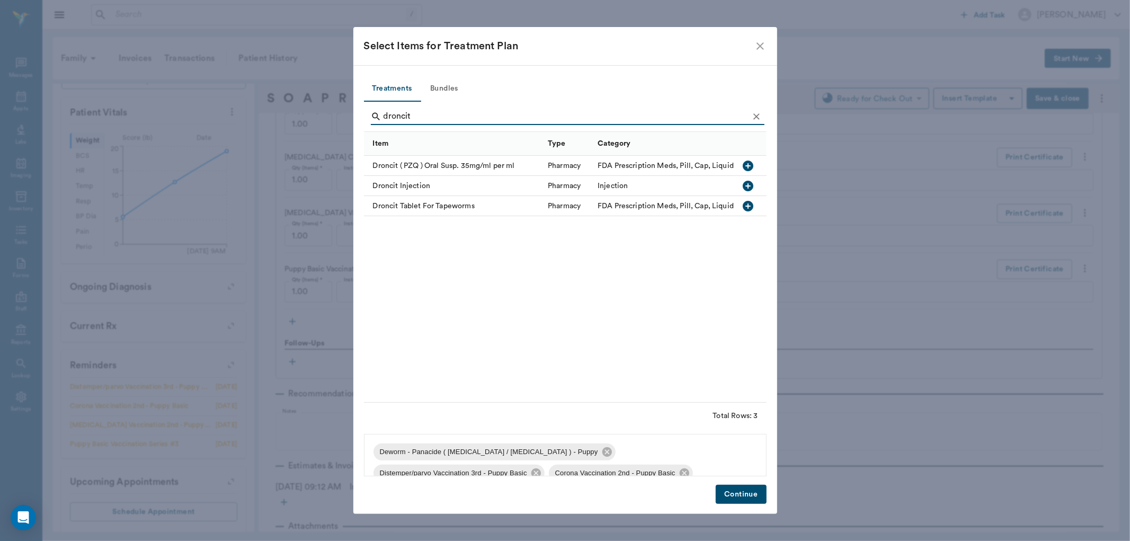
type input "droncit"
click at [747, 163] on icon "button" at bounding box center [748, 166] width 11 height 11
click at [756, 117] on icon "Clear" at bounding box center [756, 116] width 6 height 6
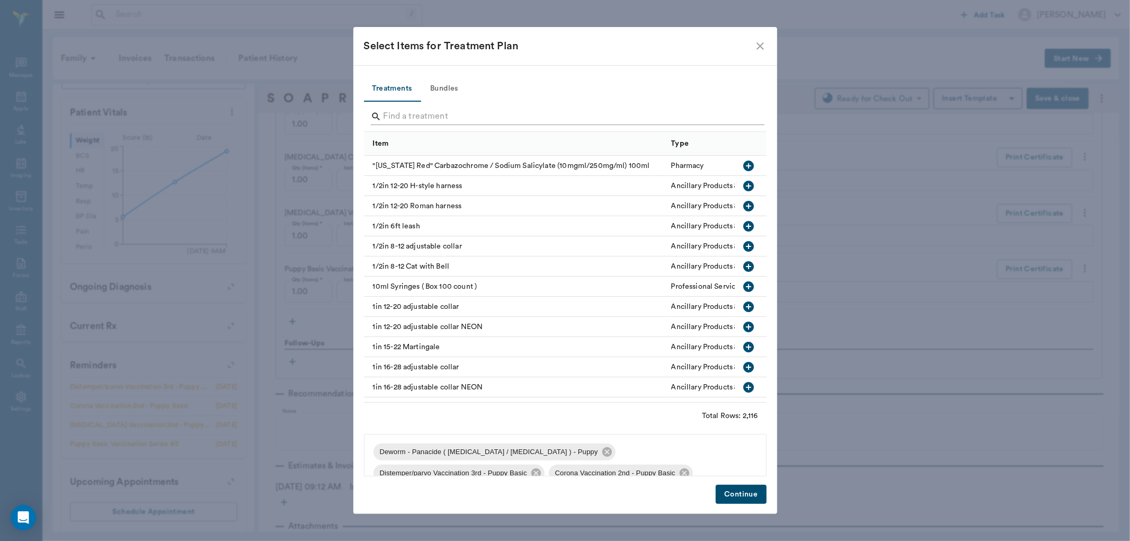
click at [740, 119] on input "Search" at bounding box center [566, 116] width 365 height 17
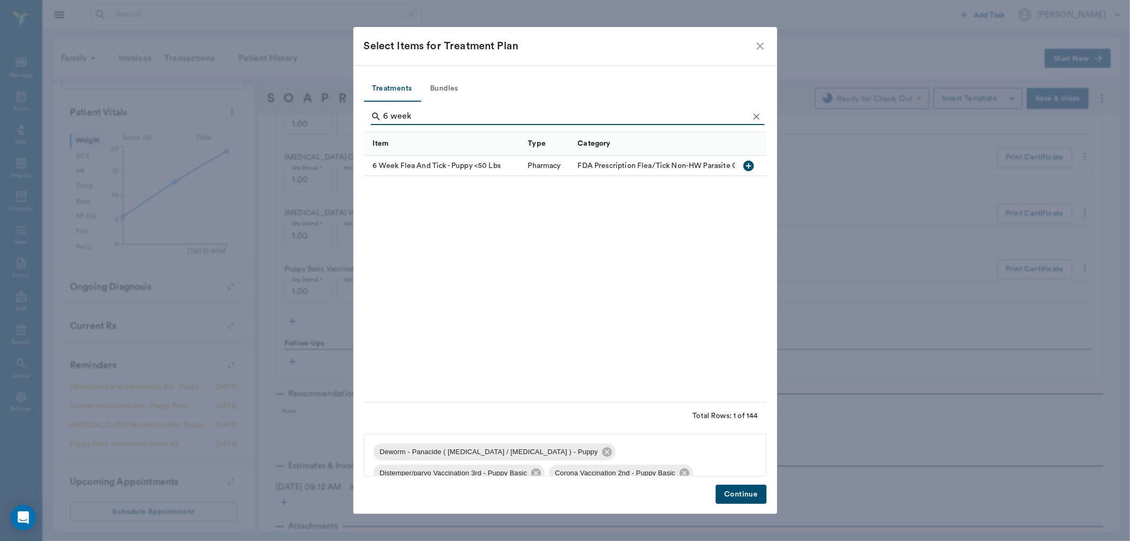
type input "6 week"
click at [751, 170] on icon "button" at bounding box center [748, 166] width 11 height 11
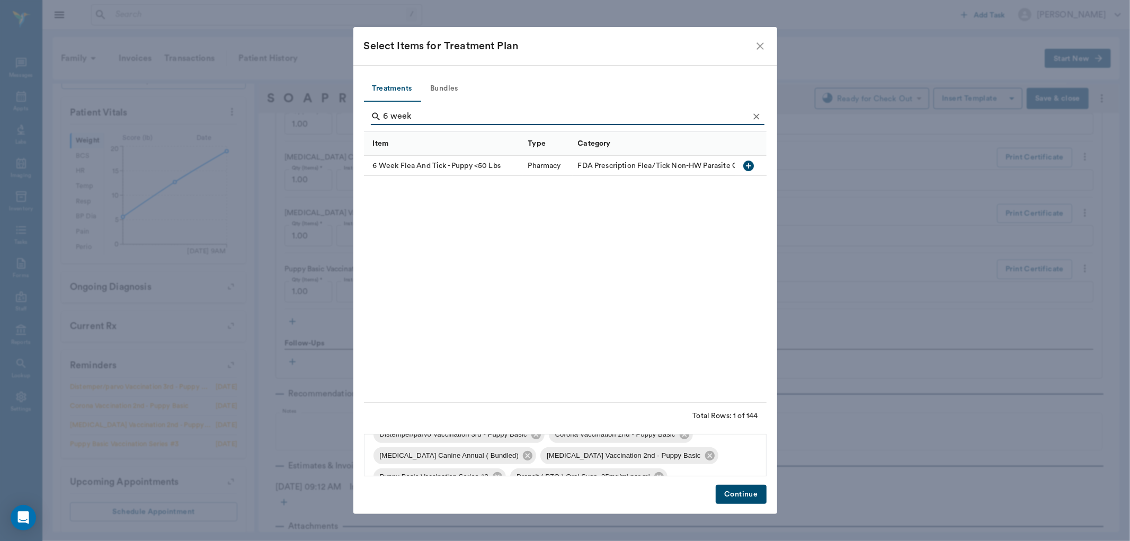
scroll to position [57, 0]
click at [738, 491] on button "Continue" at bounding box center [741, 495] width 50 height 20
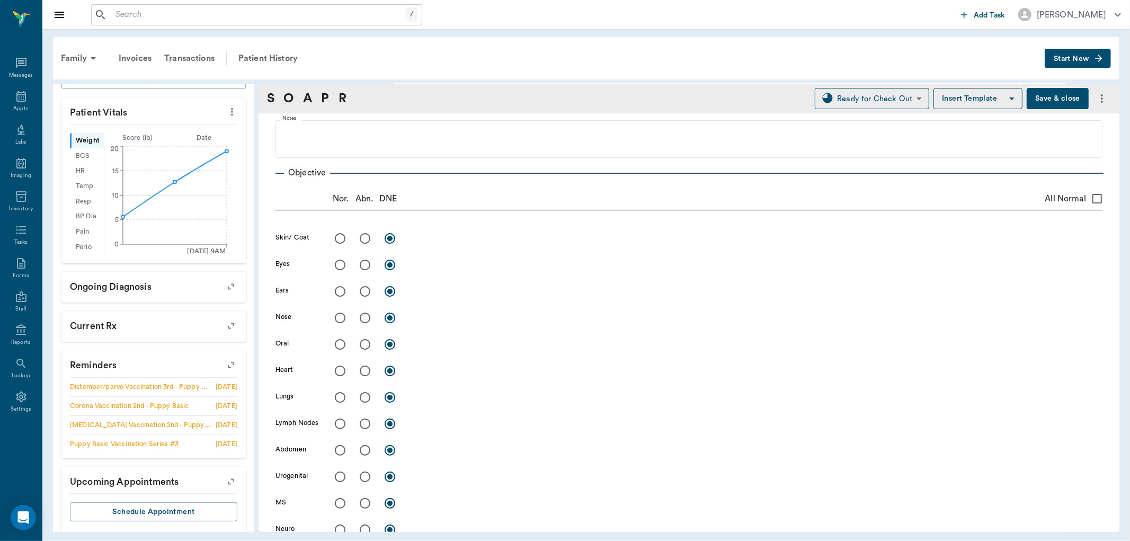
scroll to position [0, 0]
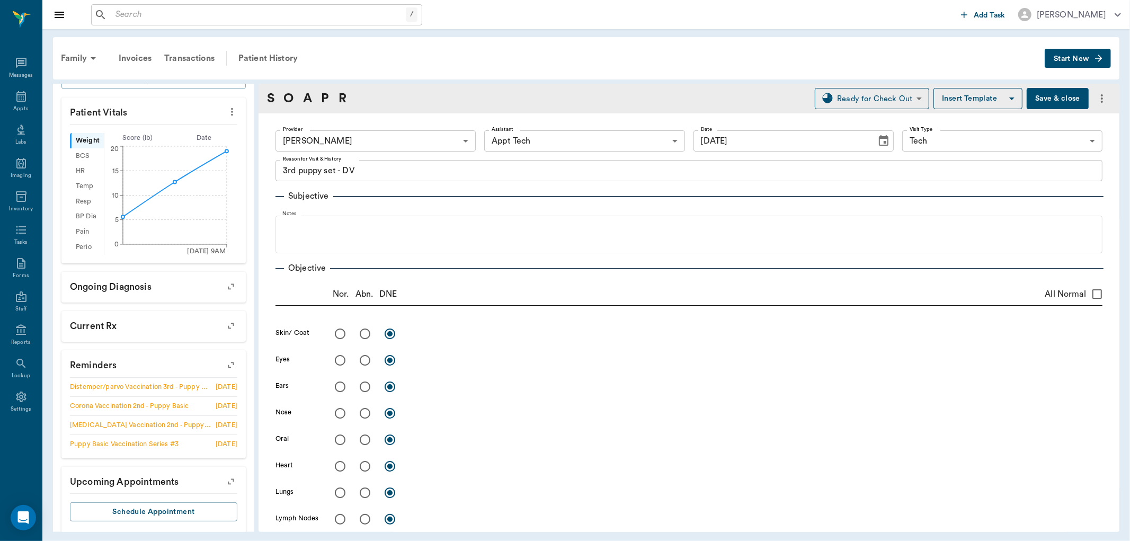
click at [601, 135] on body "/ ​ Add Task Dr. Bert Ellsworth Nectar Messages Appts Labs Imaging Inventory Ta…" at bounding box center [565, 270] width 1130 height 541
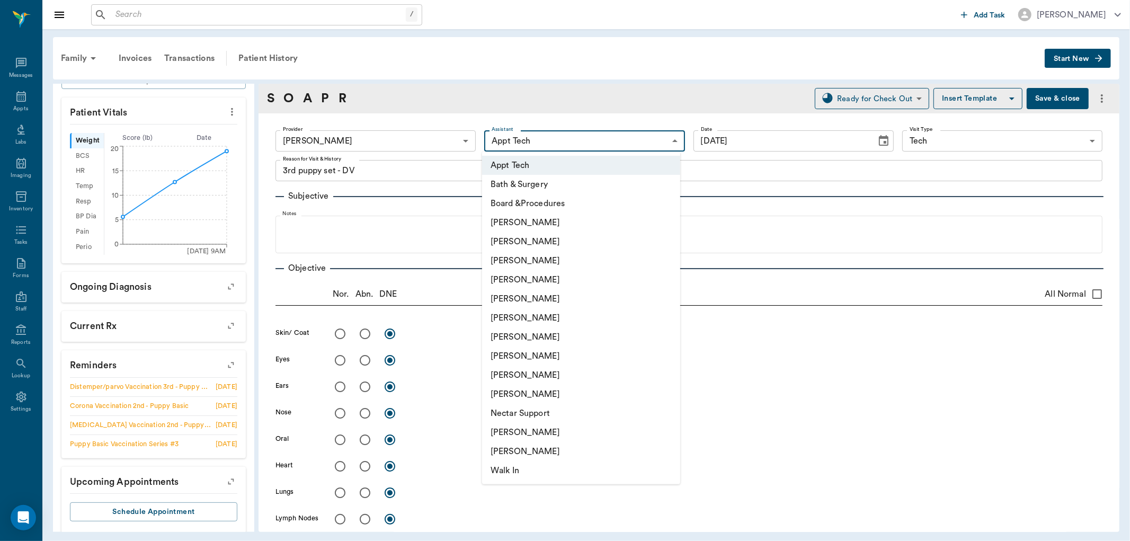
click at [555, 235] on li "[PERSON_NAME]" at bounding box center [581, 241] width 198 height 19
type input "642ef10e332a41444de2bad1"
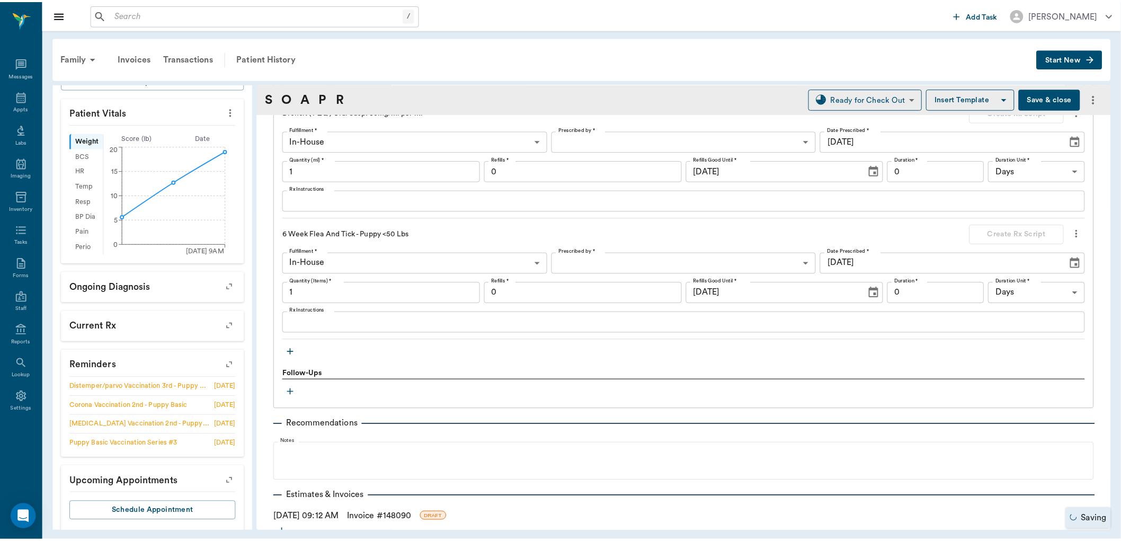
scroll to position [1155, 0]
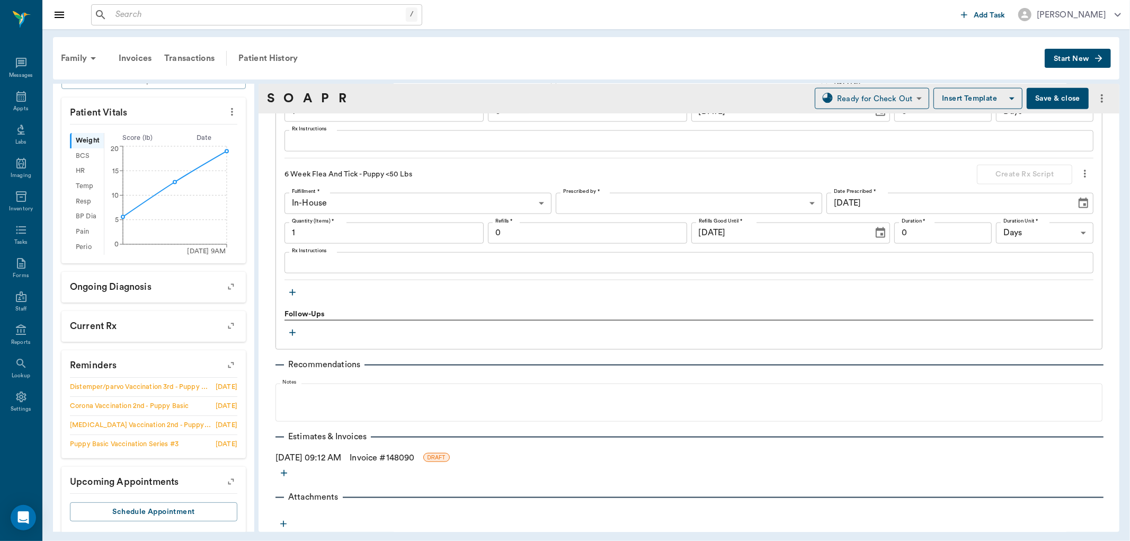
click at [380, 455] on link "Invoice # 148090" at bounding box center [382, 457] width 65 height 13
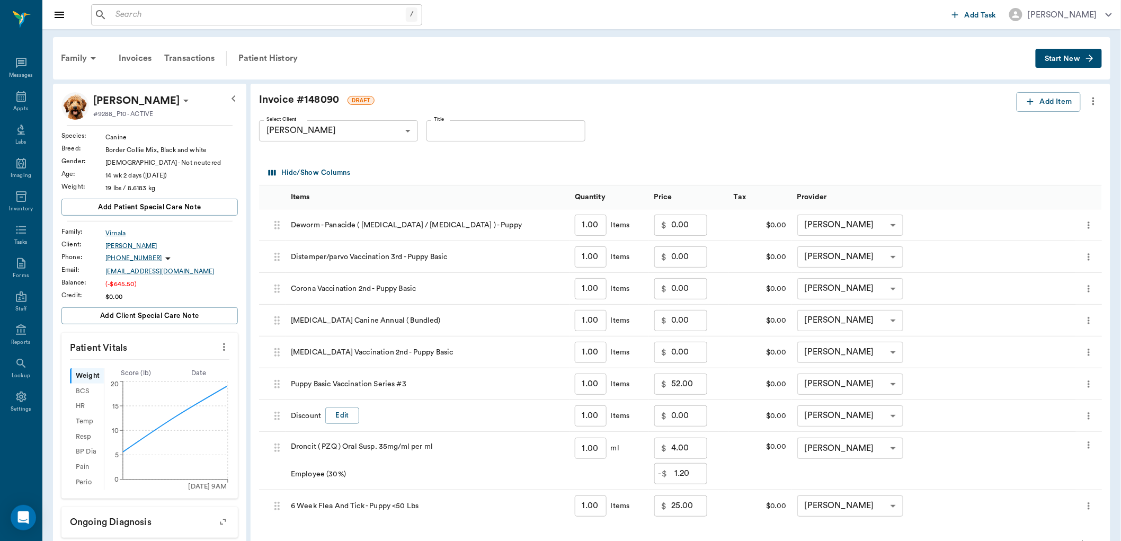
type input "none-682b670d8bdc6f7f8feef3db"
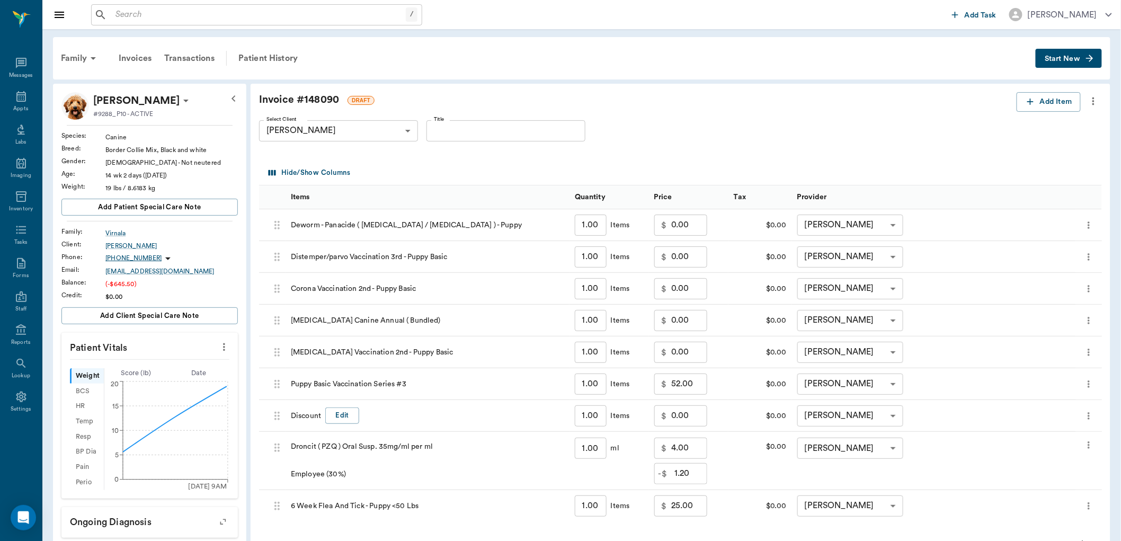
type input "none-682b670d8bdc6f7f8feef3db"
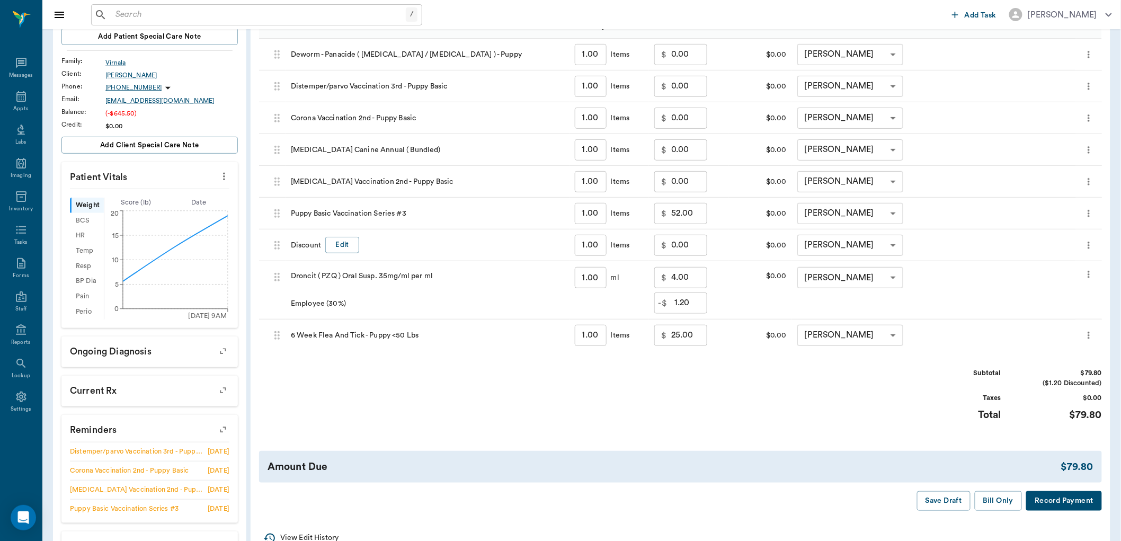
scroll to position [176, 0]
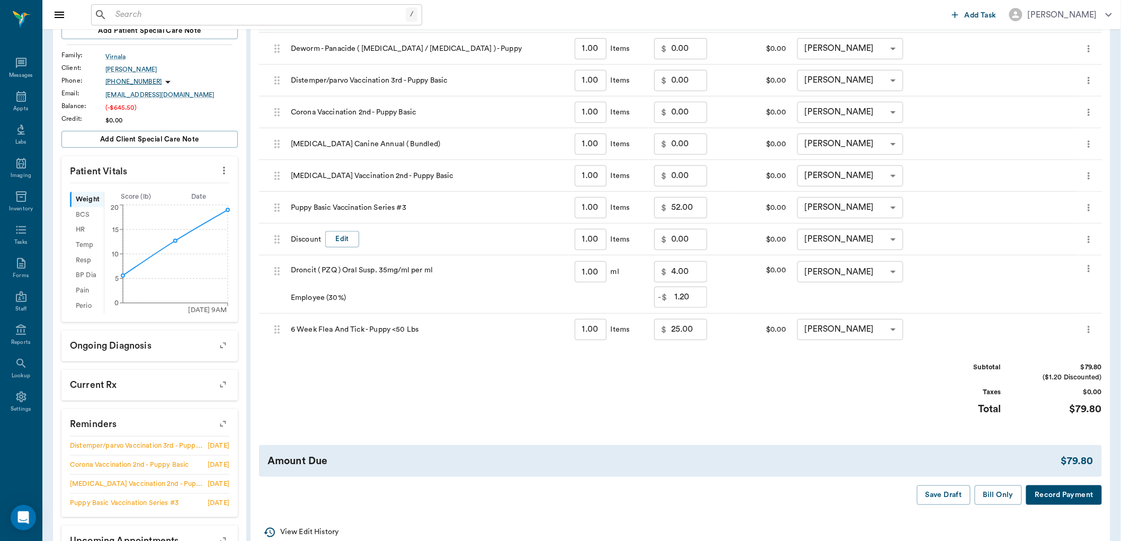
click at [519, 398] on div "Subtotal $79.80 ($1.20 Discounted) Taxes $0.00 Total $79.80" at bounding box center [680, 394] width 843 height 65
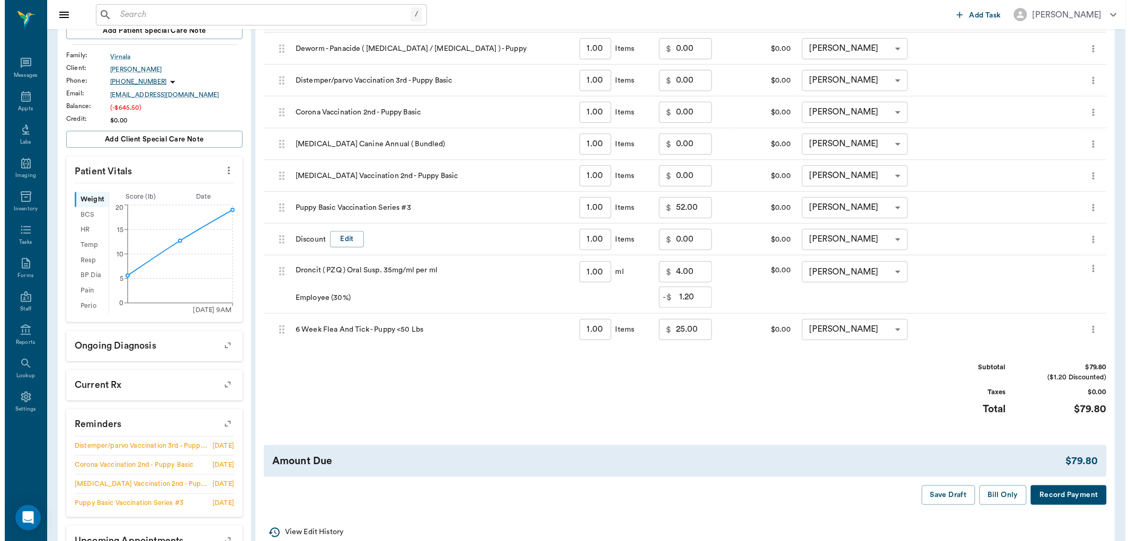
scroll to position [0, 0]
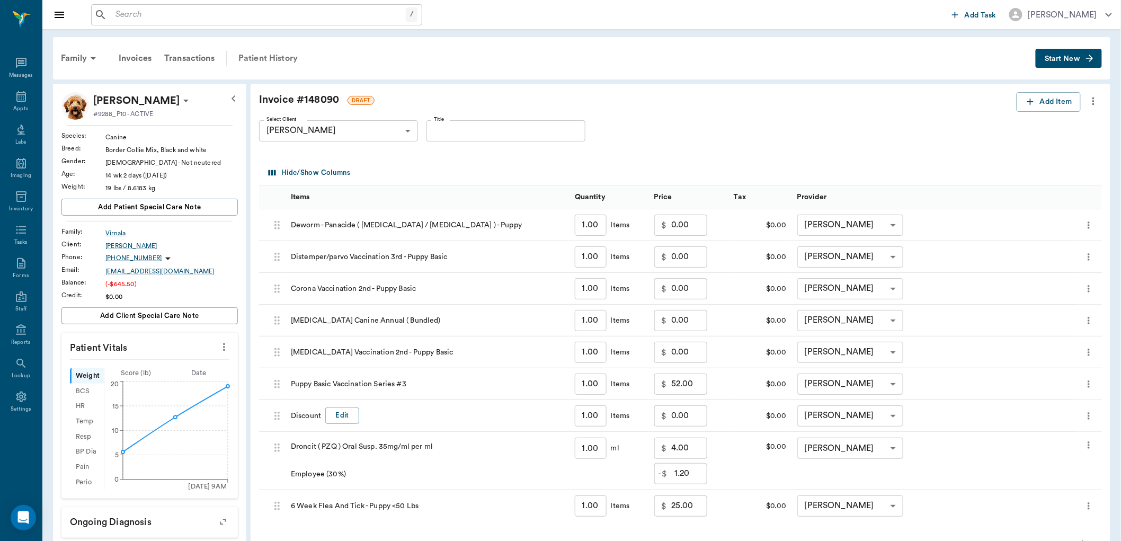
click at [276, 59] on div "Patient History" at bounding box center [268, 58] width 72 height 25
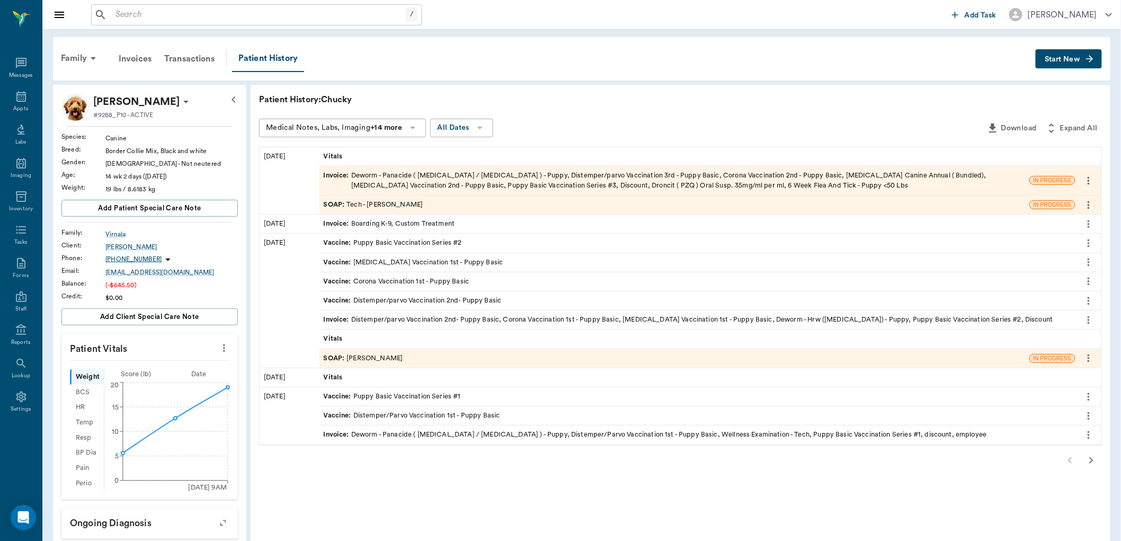
click at [440, 205] on div "SOAP : Tech - Hunter Graves" at bounding box center [674, 204] width 710 height 19
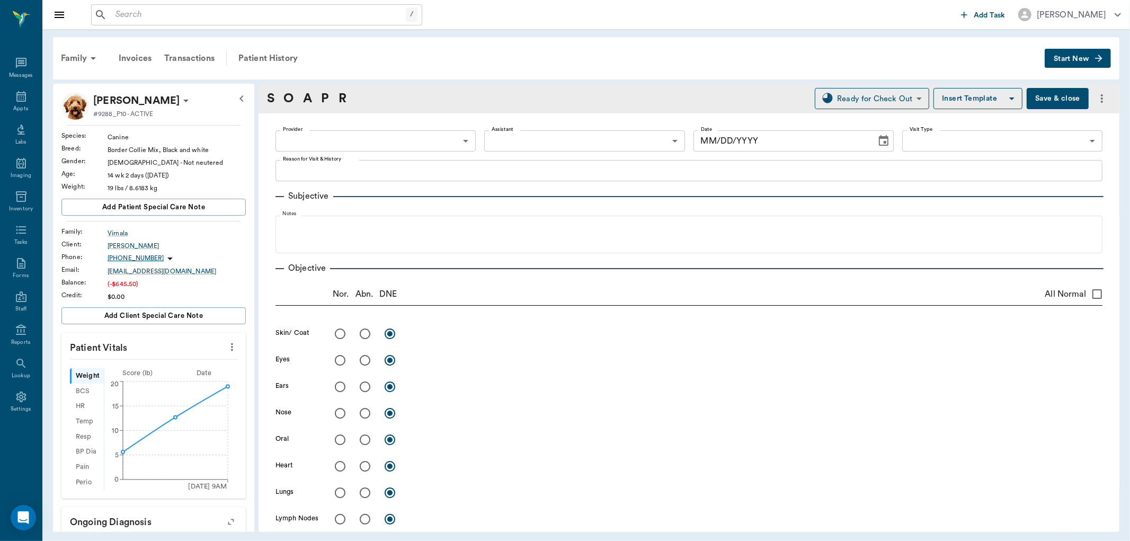
type input "682b670d8bdc6f7f8feef3db"
type input "642ef10e332a41444de2bad1"
type input "65d2be4f46e3a538d89b8c1a"
type textarea "3rd puppy set - DV"
type input "[DATE]"
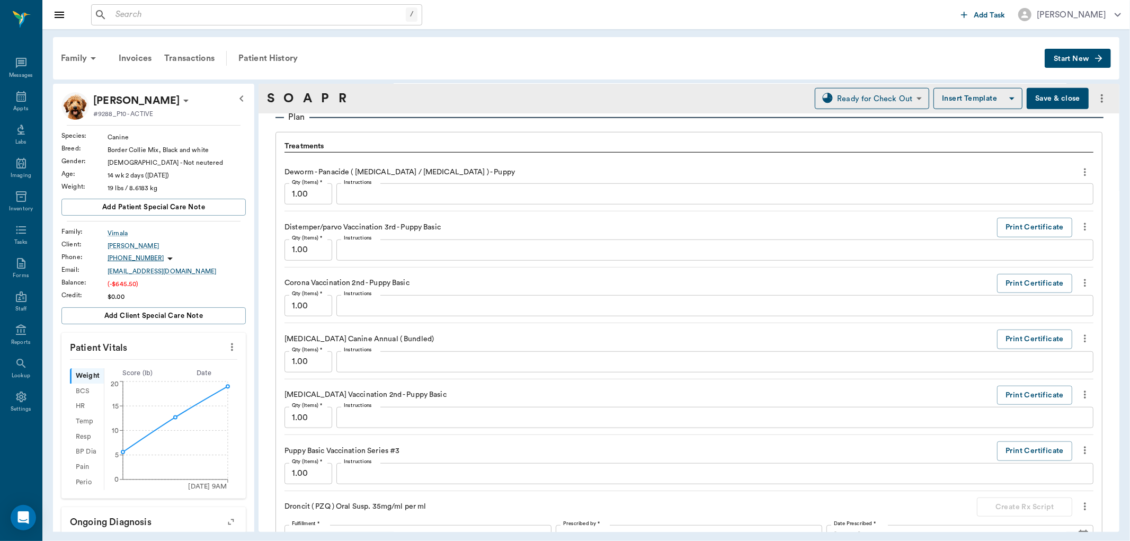
scroll to position [706, 0]
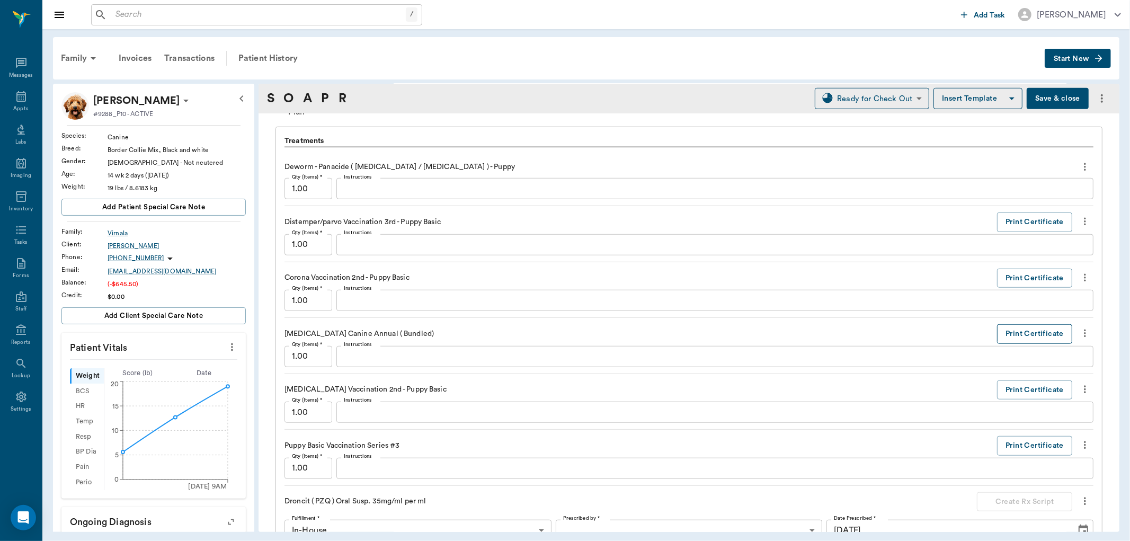
click at [1014, 334] on button "Print Certificate" at bounding box center [1034, 334] width 75 height 20
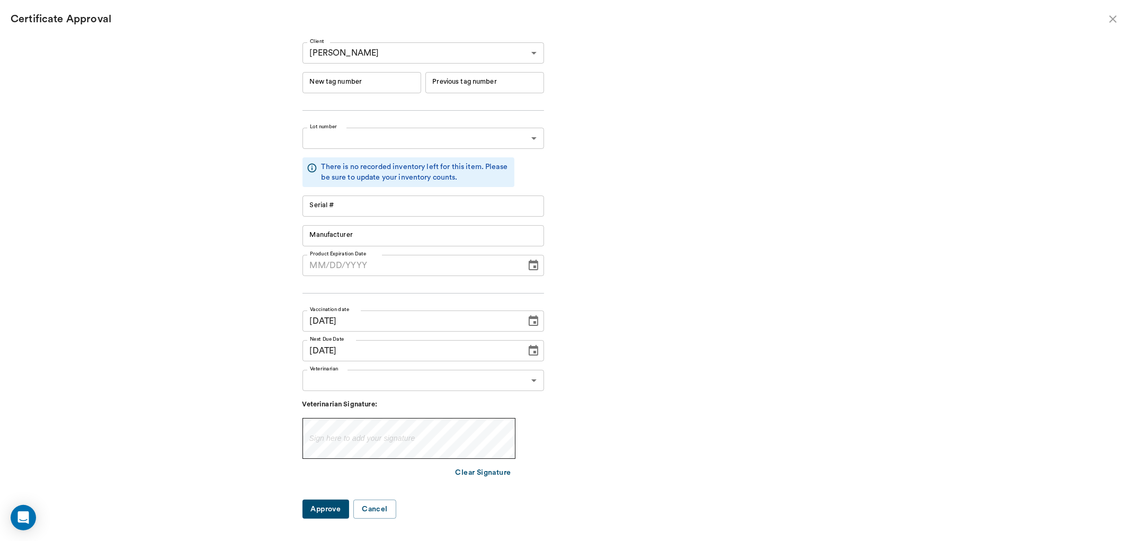
type input "RM384R9"
type input "11148"
type input "Boehringer Ingelheim"
type input "06/19/2026"
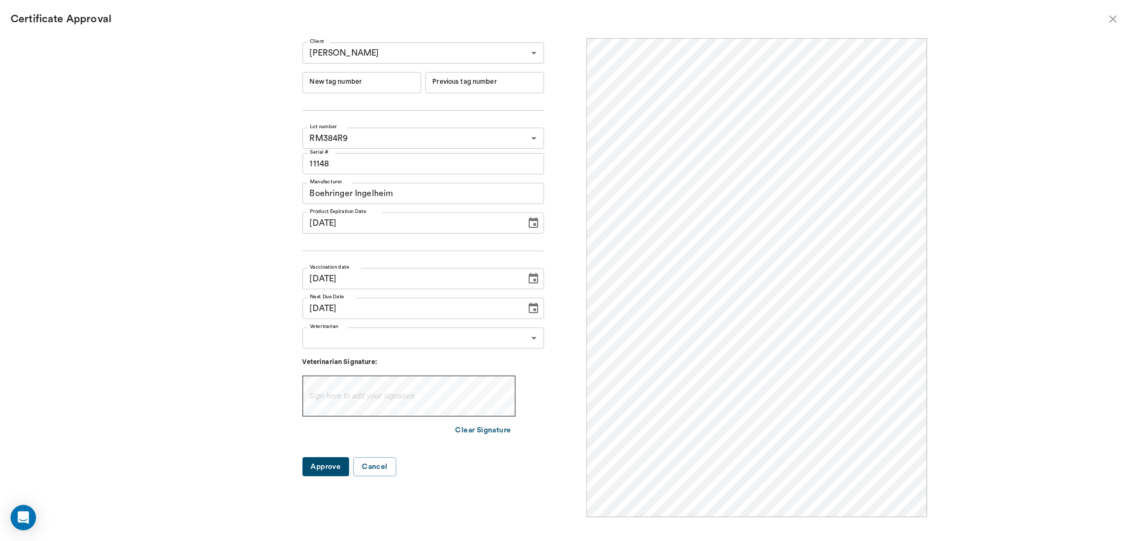
scroll to position [0, 0]
click at [382, 84] on input "New tag number" at bounding box center [361, 82] width 119 height 21
type input "251174"
click at [427, 335] on body "/ ​ Add Task Dr. Bert Ellsworth Nectar Messages Appts Labs Imaging Inventory Ta…" at bounding box center [565, 270] width 1130 height 541
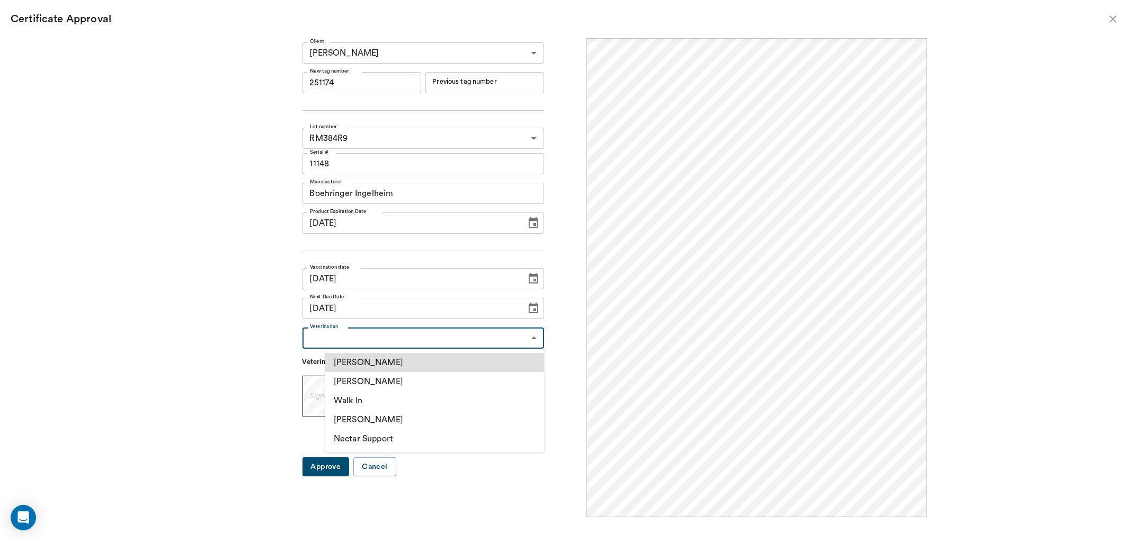
click at [408, 377] on li "[PERSON_NAME]" at bounding box center [434, 381] width 219 height 19
type input "63ec2f075fda476ae8351a4d"
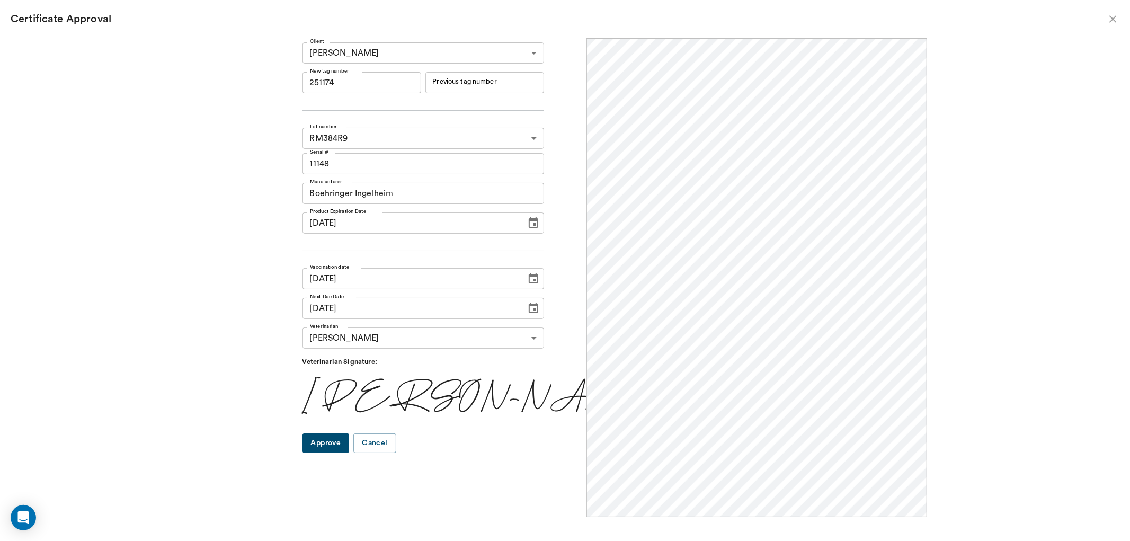
click at [350, 445] on button "Approve" at bounding box center [325, 443] width 47 height 20
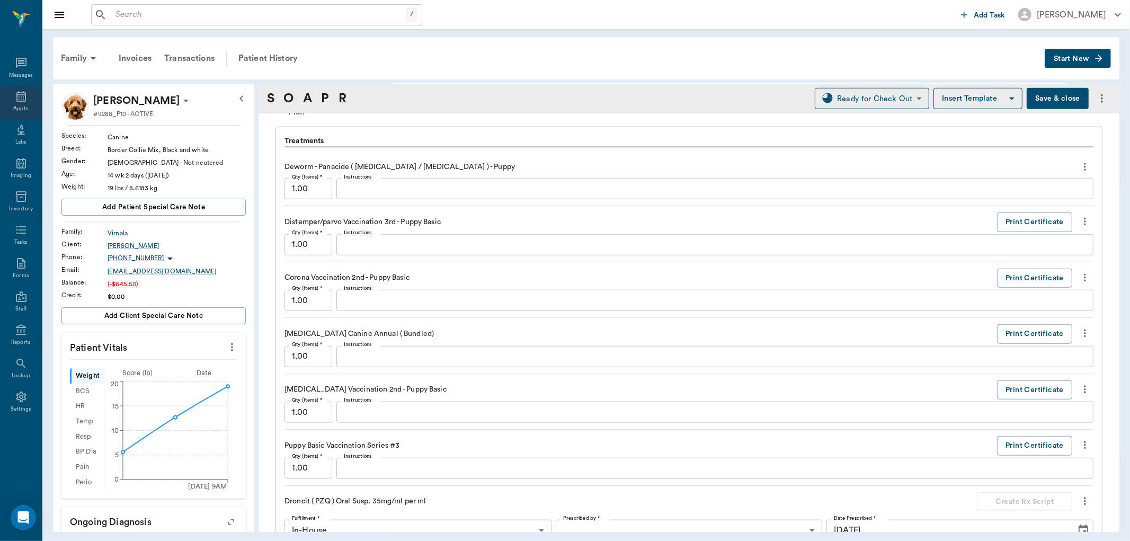
click at [28, 104] on div "Appts" at bounding box center [21, 102] width 42 height 33
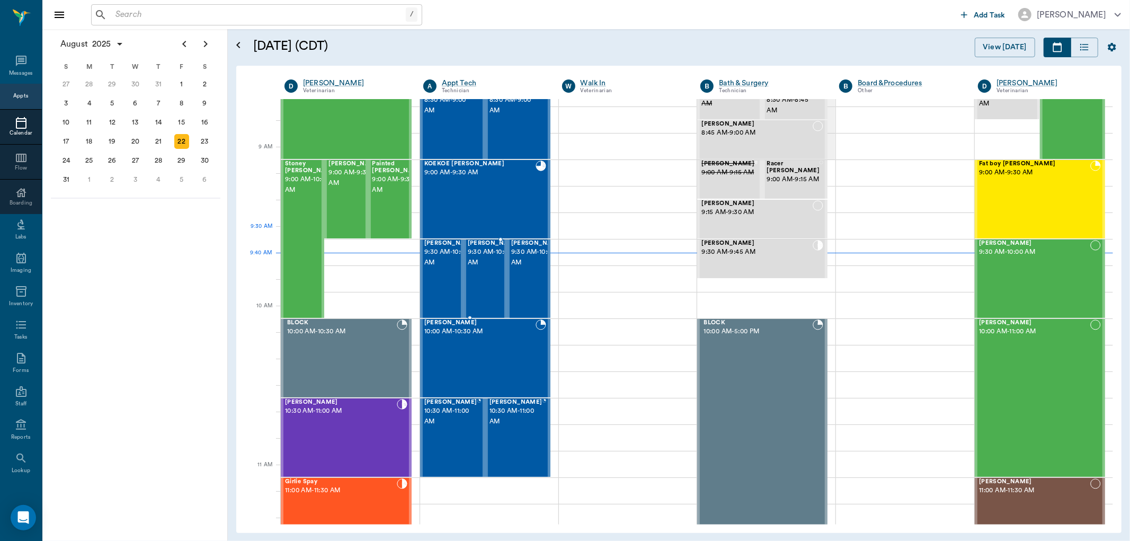
scroll to position [102, 0]
click at [1003, 258] on div "blanca Garcia 9:30 AM - 10:00 AM" at bounding box center [1034, 278] width 111 height 77
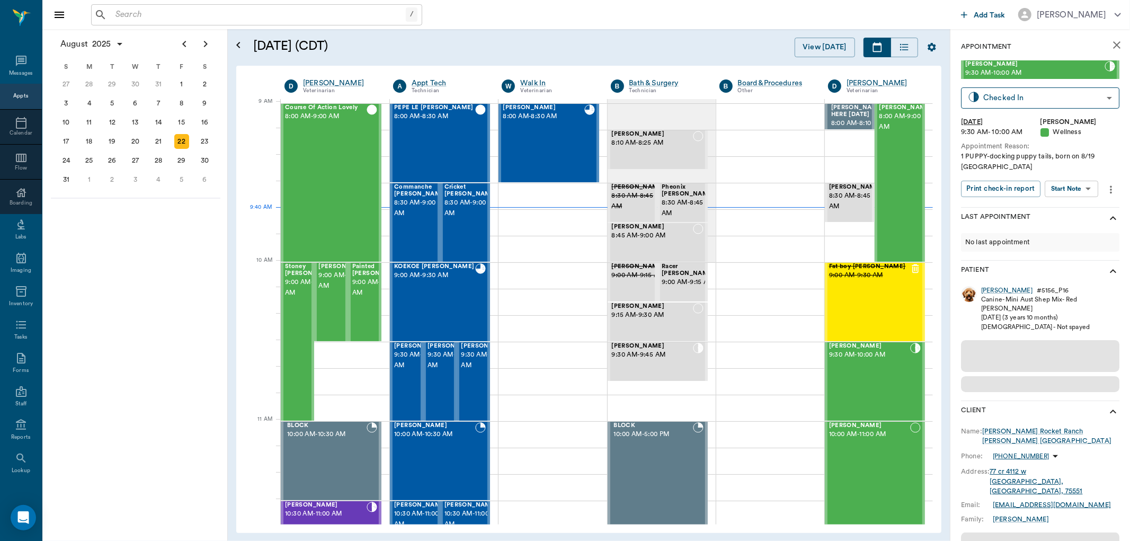
scroll to position [161, 0]
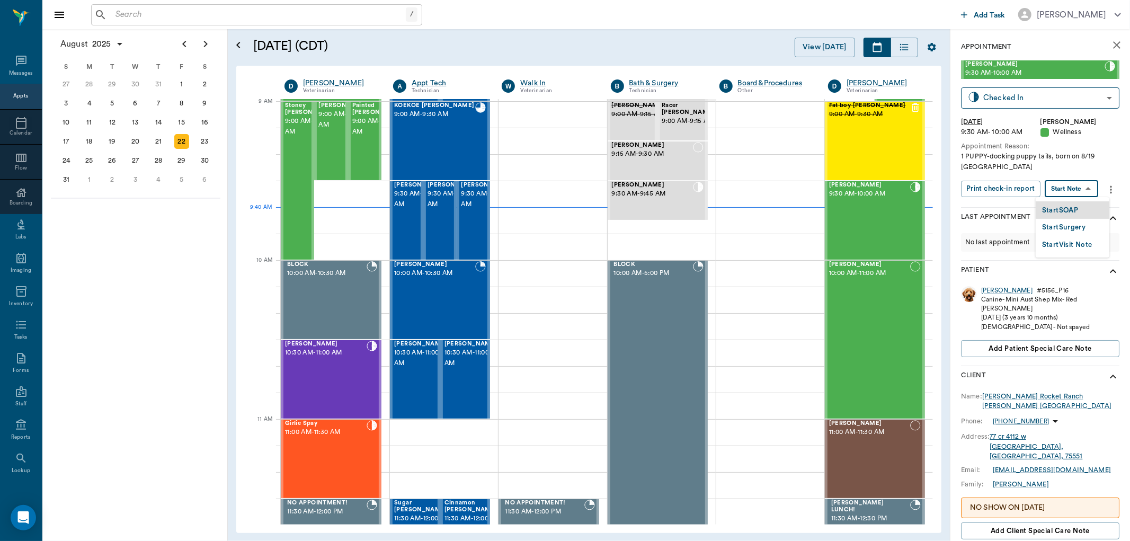
click at [1081, 188] on body "/ ​ Add Task Dr. Bert Ellsworth Nectar Messages Appts Calendar Flow Boarding La…" at bounding box center [565, 270] width 1130 height 541
click at [1048, 208] on button "Start SOAP" at bounding box center [1060, 210] width 36 height 12
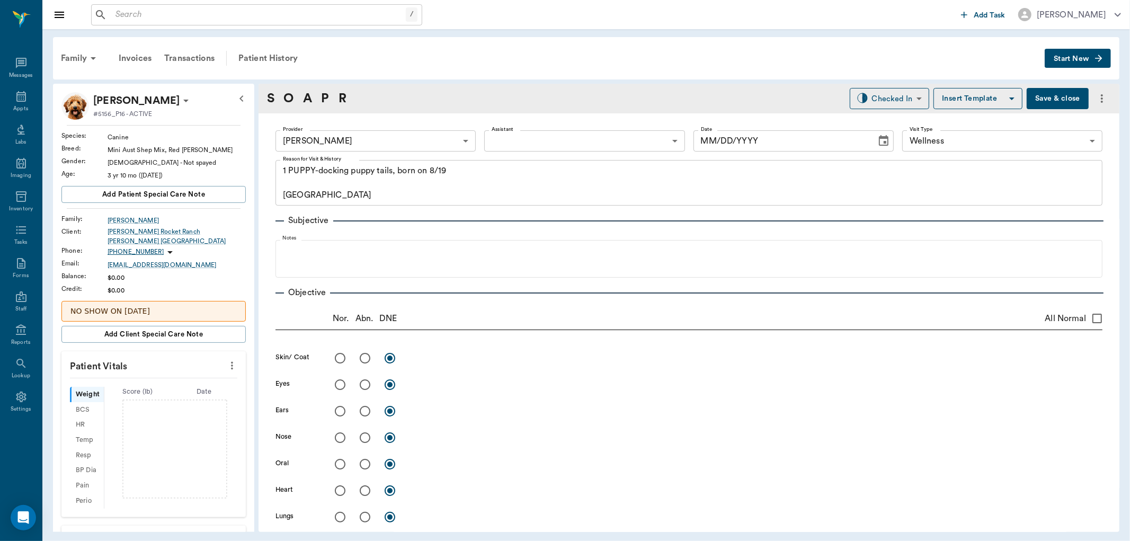
type input "670e8b52b987dc0b25a864ee"
type input "65d2be4f46e3a538d89b8c14"
type textarea "1 PUPPY-docking puppy tails, born on 8/19 Caryn"
type input "[DATE]"
click at [542, 138] on body "/ ​ Add Task Dr. Bert Ellsworth Nectar Messages Appts Labs Imaging Inventory Ta…" at bounding box center [565, 270] width 1130 height 541
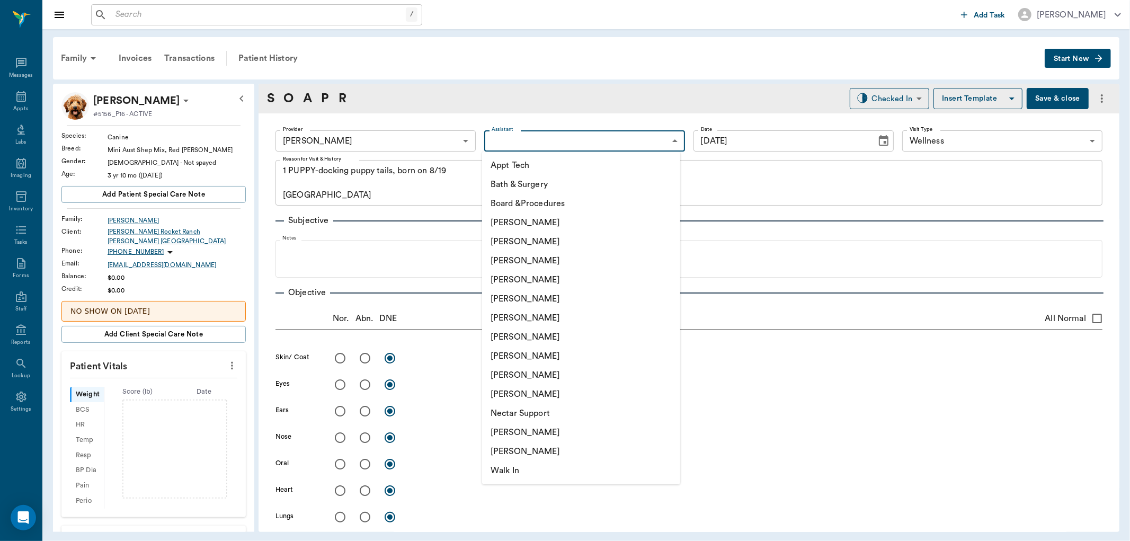
click at [519, 319] on li "[PERSON_NAME]" at bounding box center [581, 317] width 198 height 19
type input "682b670d8bdc6f7f8feef3db"
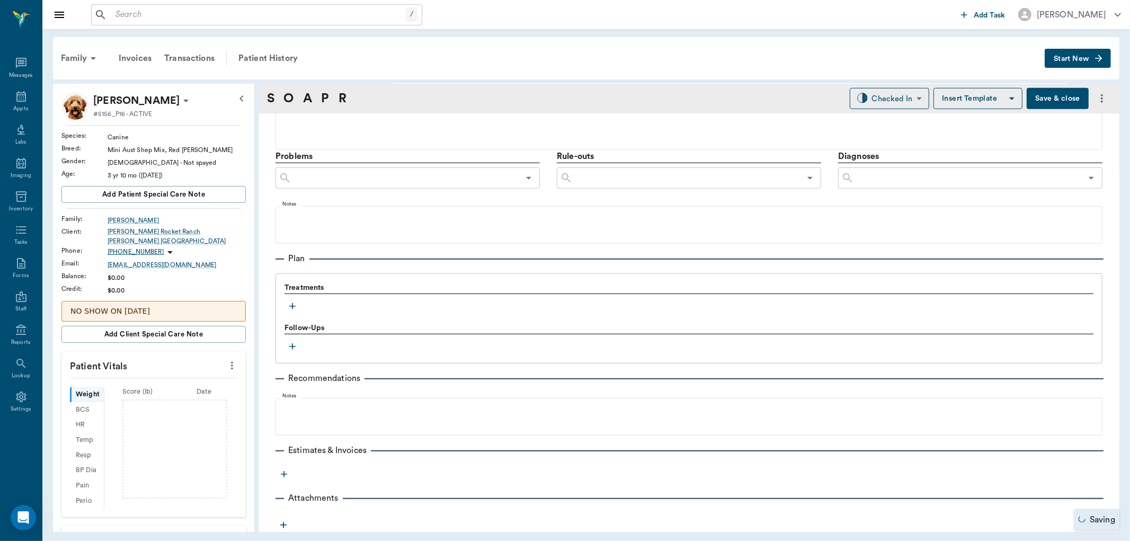
scroll to position [584, 0]
click at [292, 305] on icon "button" at bounding box center [292, 305] width 6 height 6
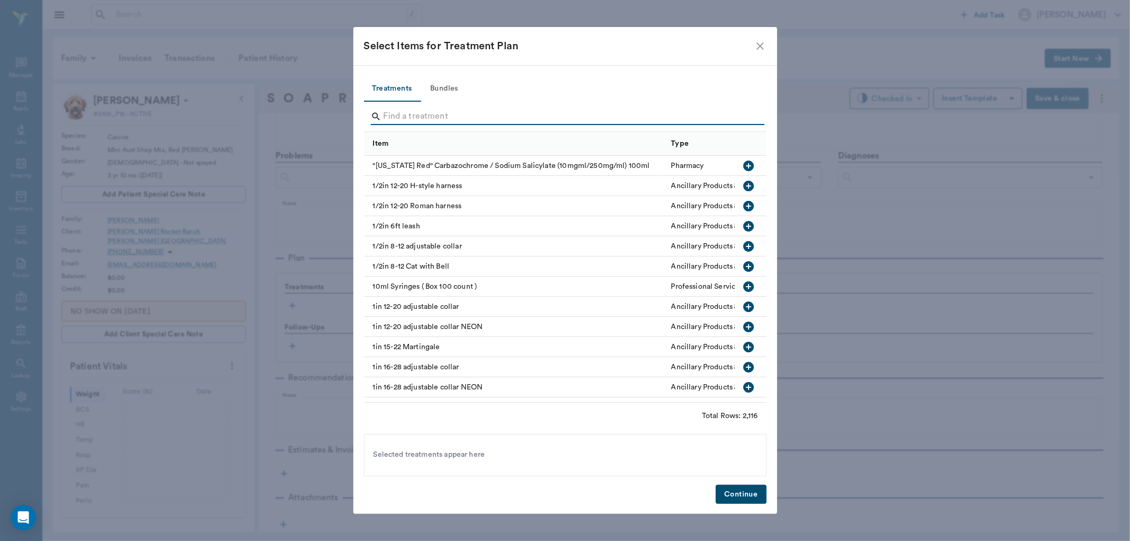
click at [407, 113] on input "Search" at bounding box center [566, 116] width 365 height 17
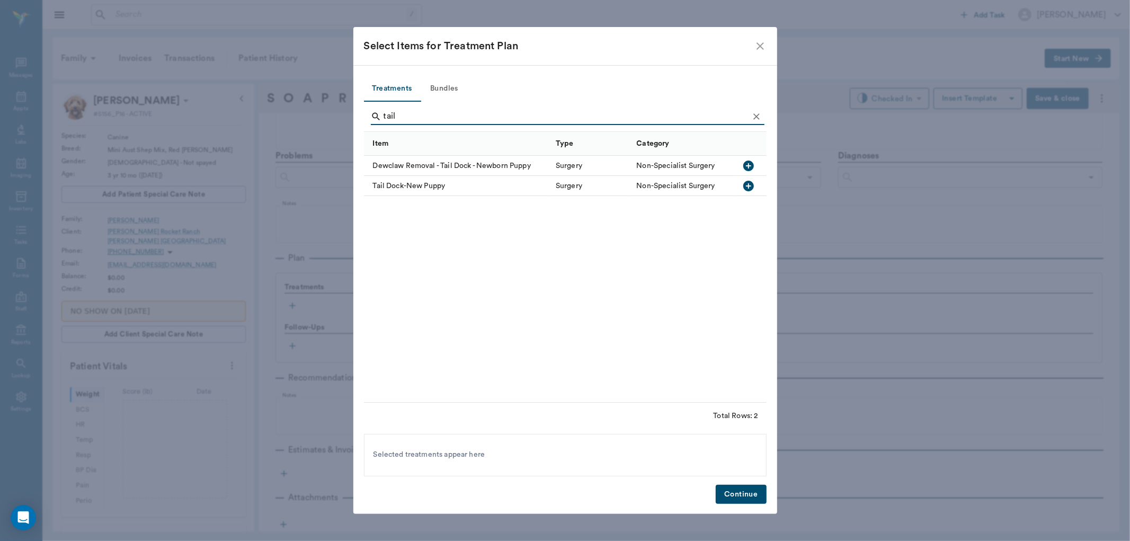
type input "tail"
drag, startPoint x: 744, startPoint y: 184, endPoint x: 767, endPoint y: 342, distance: 158.9
click at [745, 186] on icon "button" at bounding box center [748, 186] width 11 height 11
click at [740, 492] on button "Continue" at bounding box center [741, 495] width 50 height 20
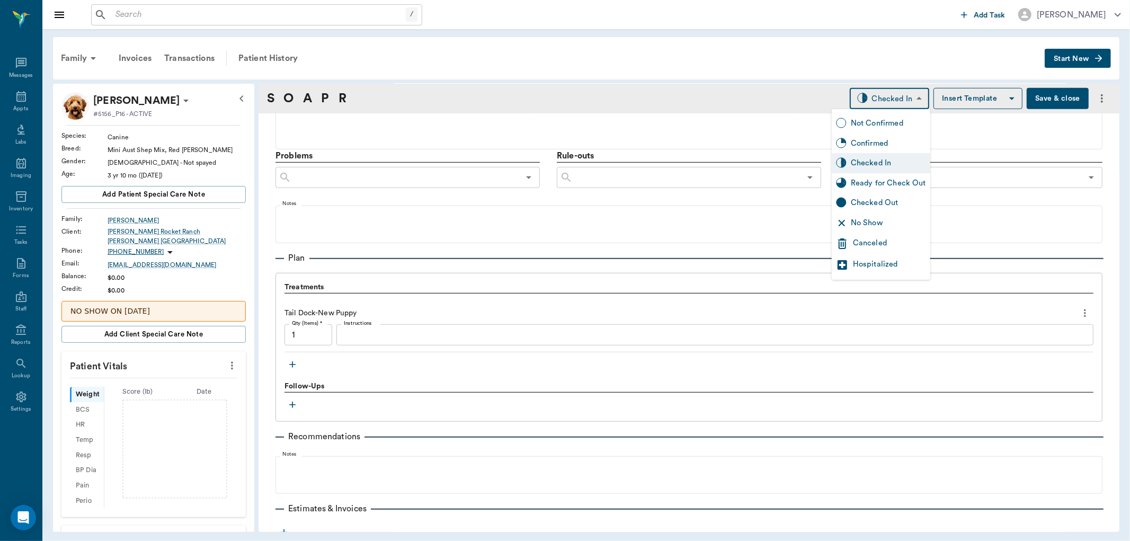
click at [878, 99] on body "/ ​ Add Task Dr. Bert Ellsworth Nectar Messages Appts Labs Imaging Inventory Ta…" at bounding box center [565, 270] width 1130 height 541
click at [875, 184] on div "Ready for Check Out" at bounding box center [888, 183] width 75 height 12
type input "READY_TO_CHECKOUT"
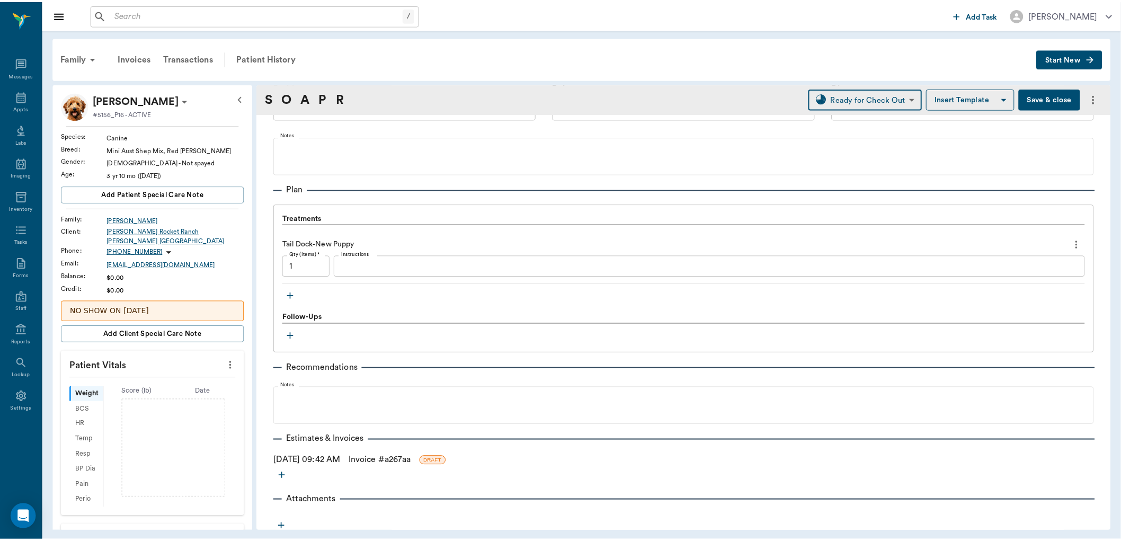
scroll to position [655, 0]
click at [414, 458] on link "Invoice # a267aa" at bounding box center [382, 458] width 63 height 13
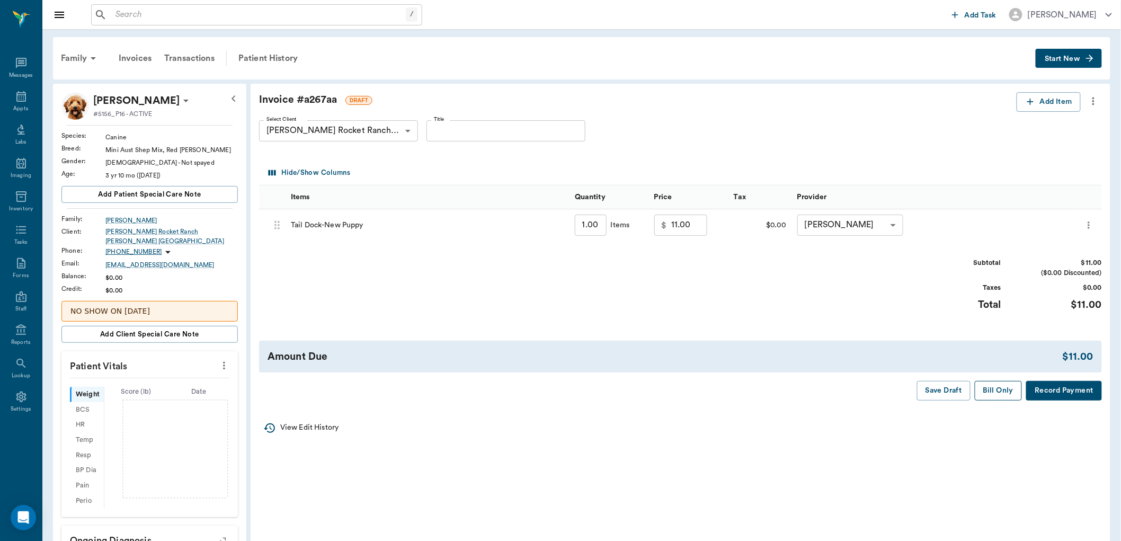
click at [1004, 388] on button "Bill Only" at bounding box center [999, 391] width 48 height 20
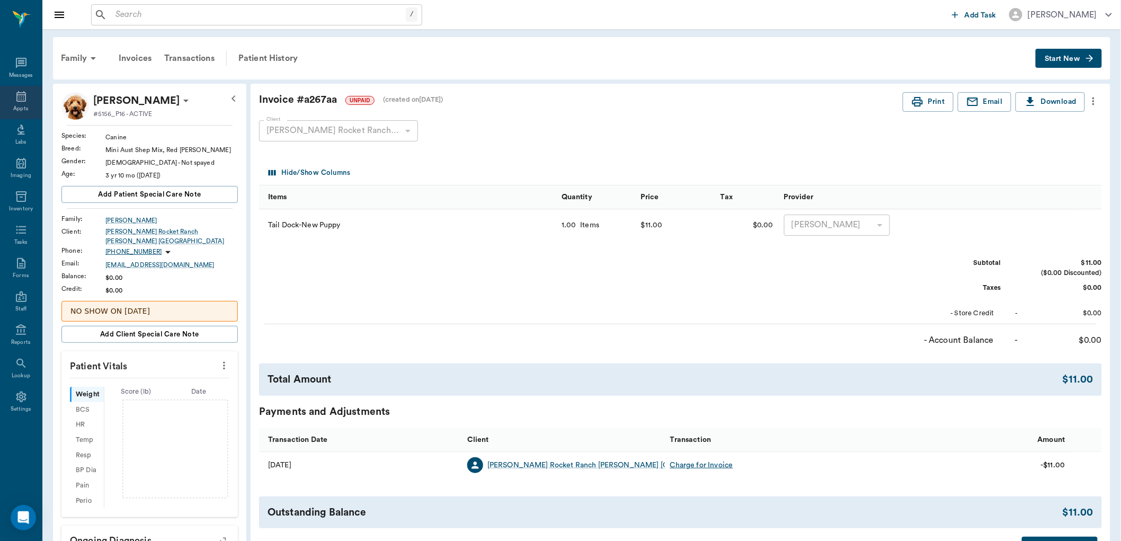
click at [19, 101] on icon at bounding box center [21, 96] width 10 height 11
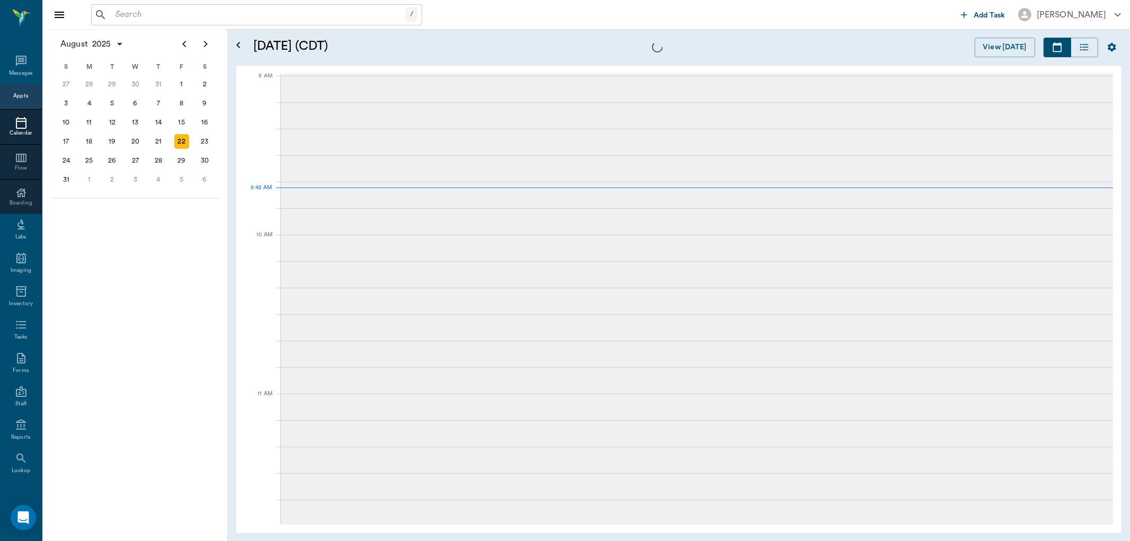
scroll to position [161, 0]
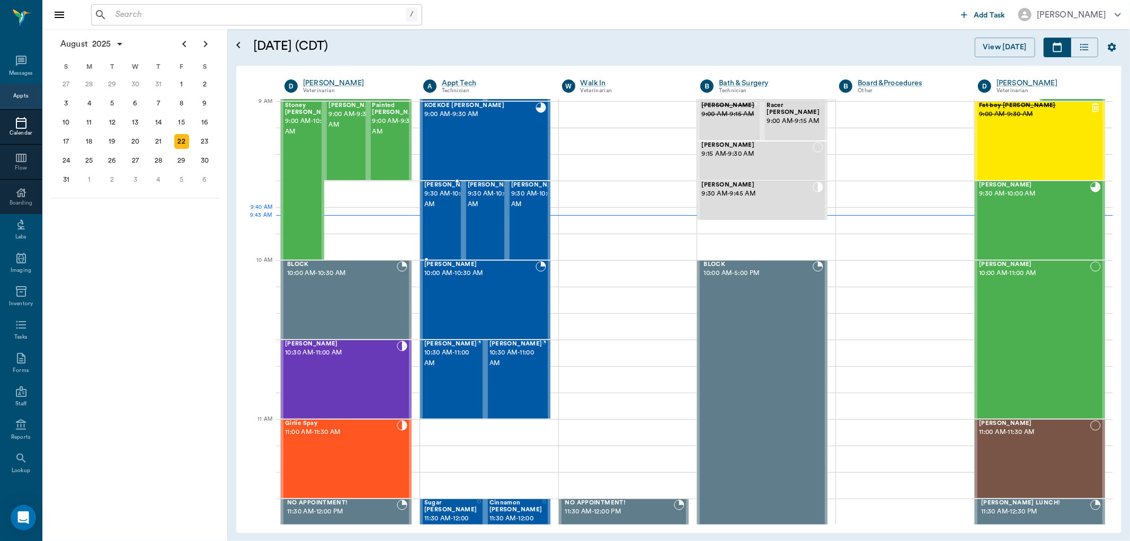
click at [438, 208] on span "9:30 AM - 10:00 AM" at bounding box center [450, 199] width 53 height 21
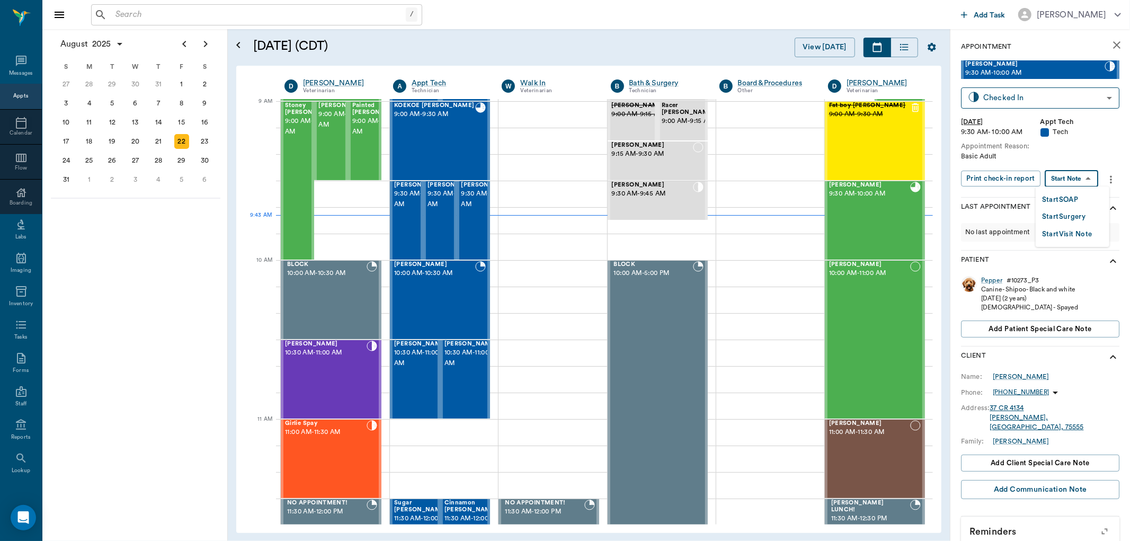
click at [1074, 179] on body "/ ​ Add Task Dr. Bert Ellsworth Nectar Messages Appts Calendar Flow Boarding La…" at bounding box center [565, 270] width 1130 height 541
click at [1065, 194] on button "Start SOAP" at bounding box center [1060, 200] width 36 height 12
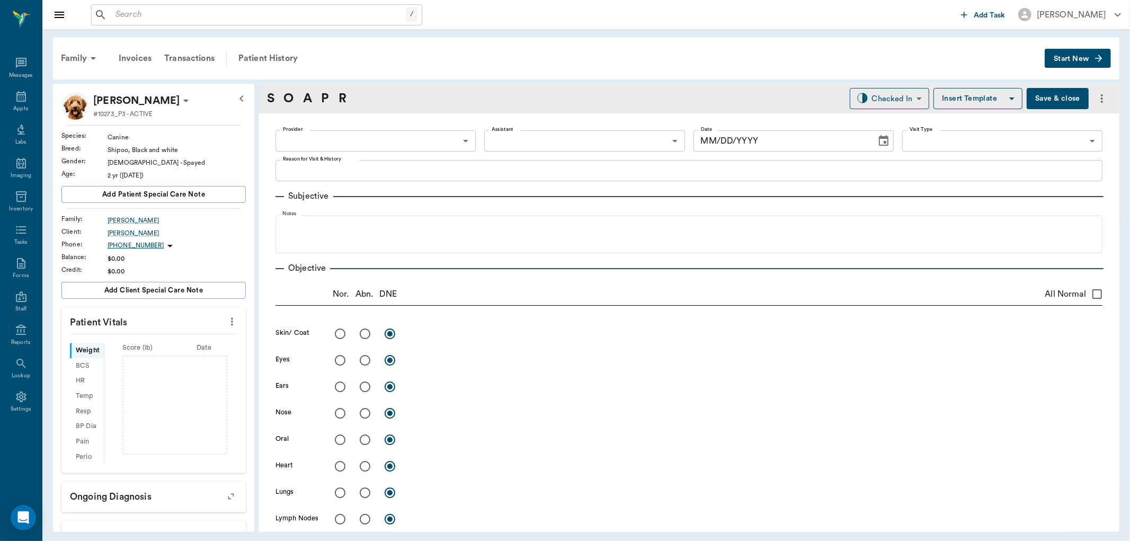
type input "63ec2f075fda476ae8351a4c"
type input "65d2be4f46e3a538d89b8c1a"
type textarea "Basic Adult"
type input "[DATE]"
click at [226, 322] on icon "more" at bounding box center [232, 321] width 12 height 13
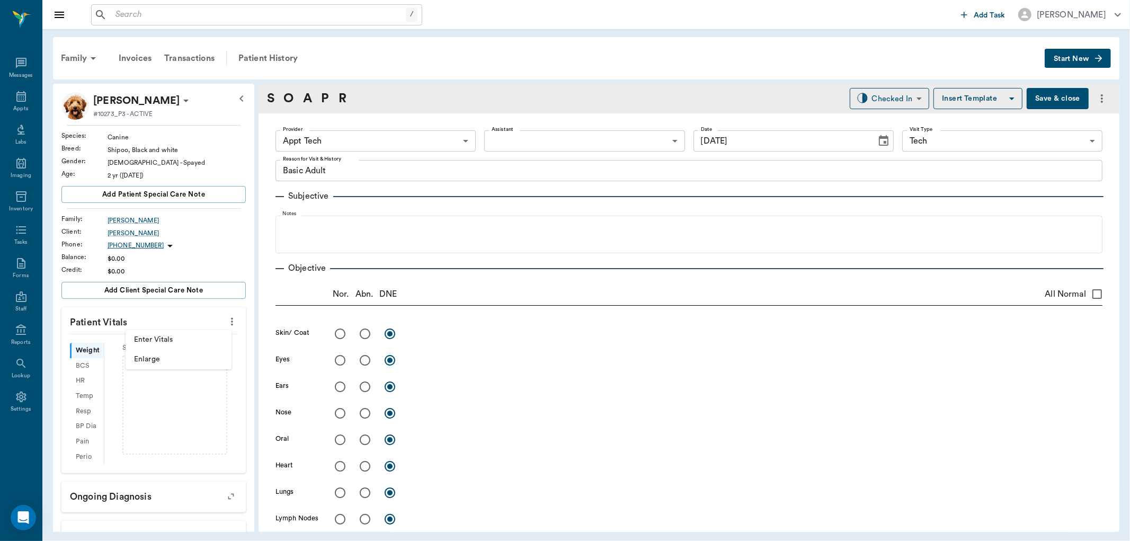
click at [185, 337] on span "Enter Vitals" at bounding box center [178, 339] width 89 height 11
click at [157, 356] on input "text" at bounding box center [153, 353] width 92 height 21
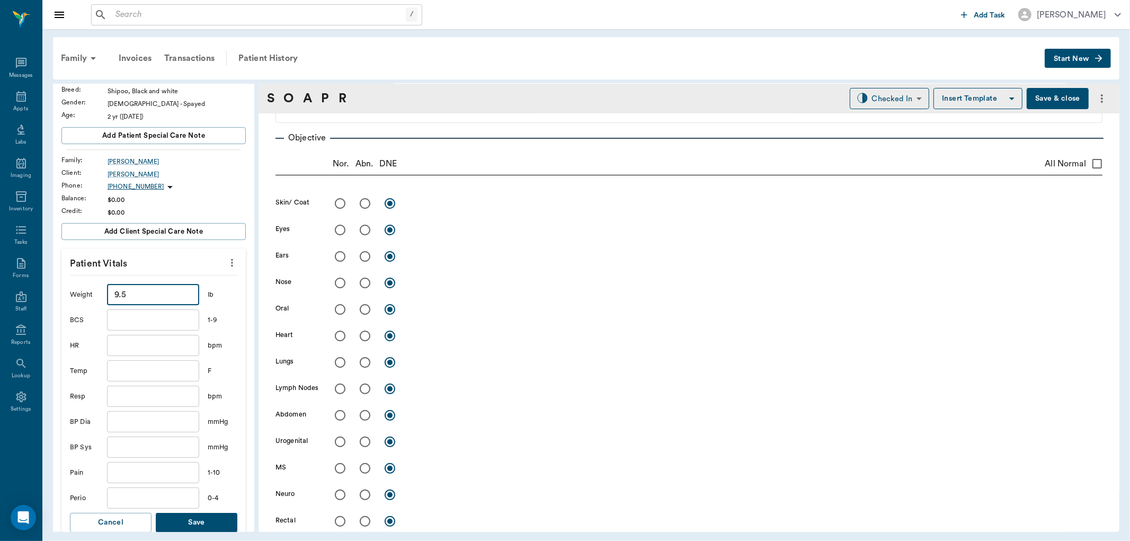
scroll to position [176, 0]
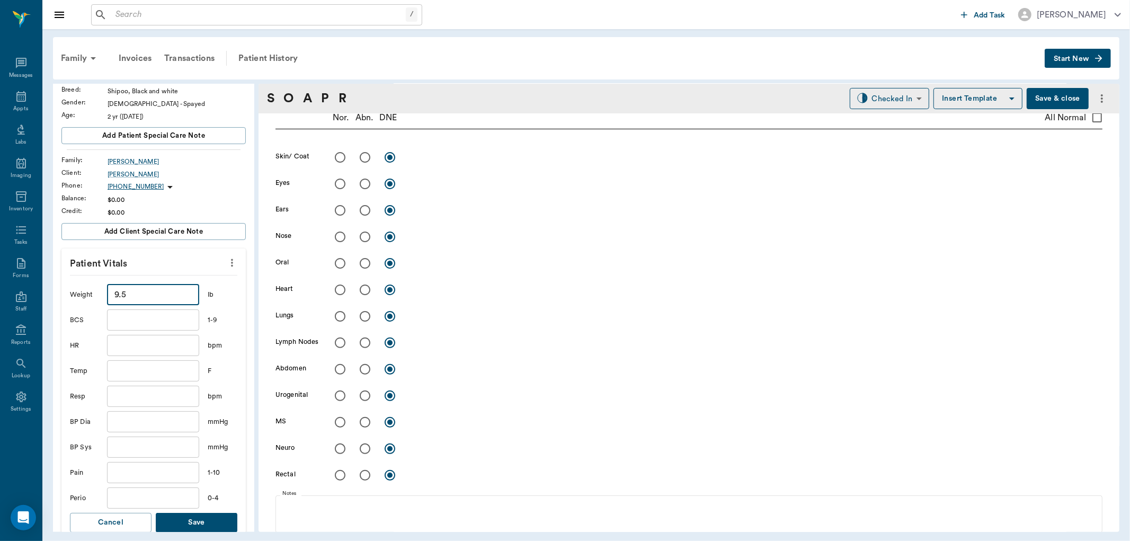
type input "9.5"
click at [221, 521] on button "Save" at bounding box center [197, 523] width 82 height 20
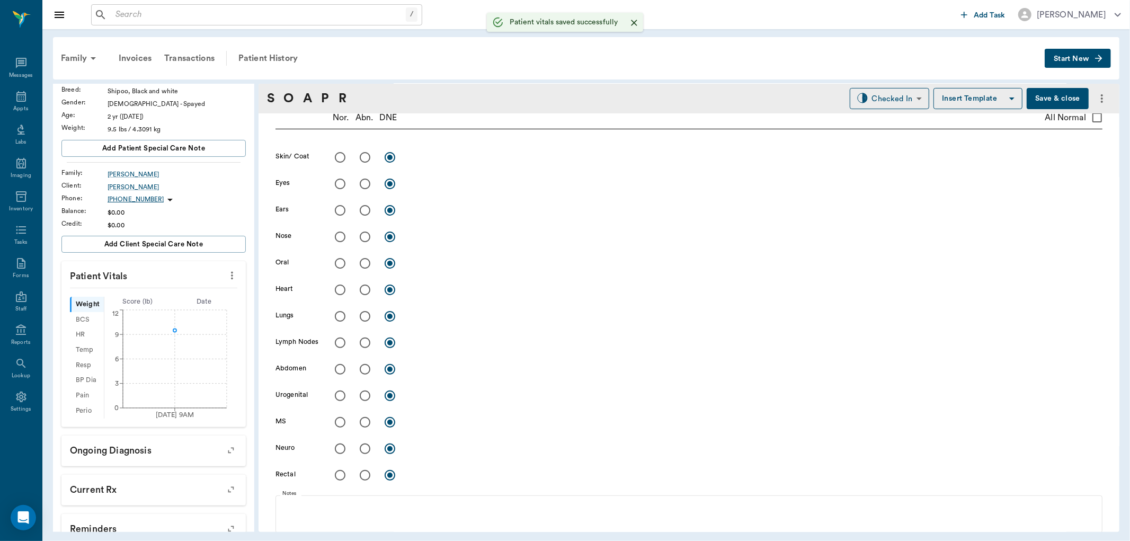
scroll to position [0, 0]
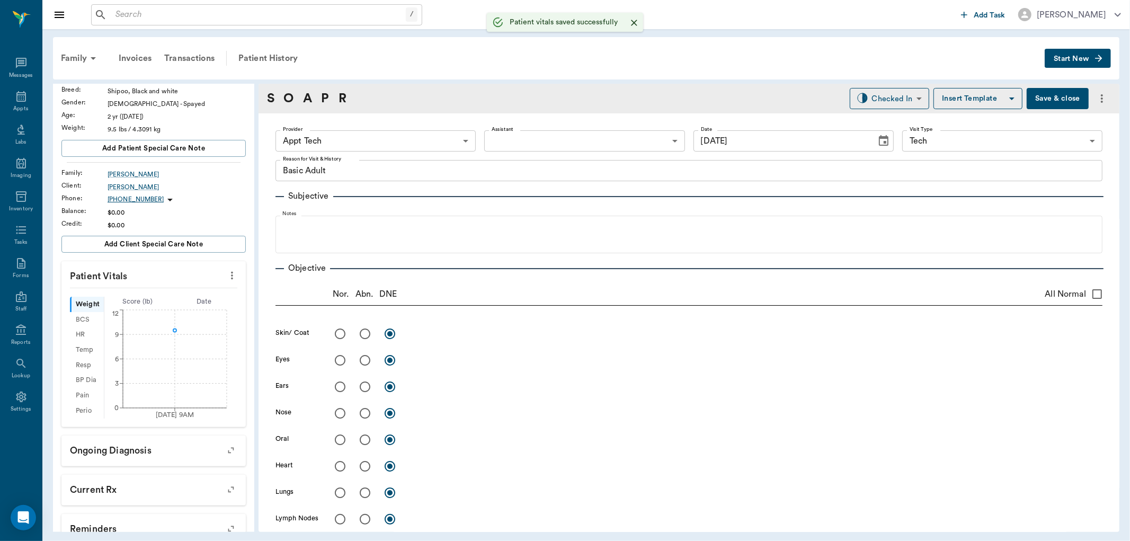
click at [544, 124] on div "Provider Appt Tech 63ec2f075fda476ae8351a4c Provider Assistant ​ Assistant Date…" at bounding box center [688, 141] width 827 height 38
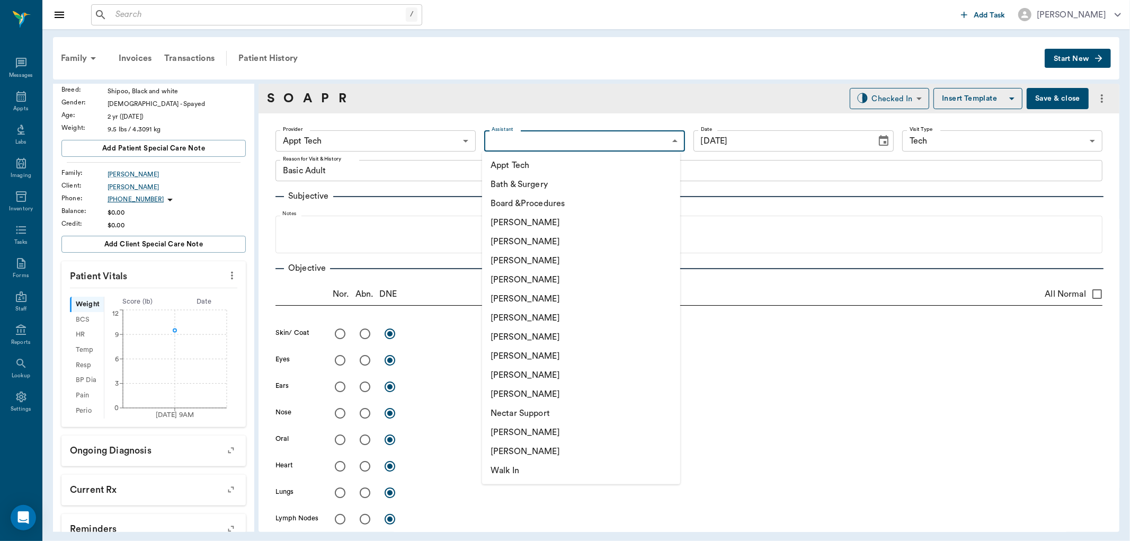
click at [533, 150] on body "/ ​ Add Task Dr. Bert Ellsworth Nectar Messages Appts Labs Imaging Inventory Ta…" at bounding box center [565, 270] width 1130 height 541
click at [500, 359] on li "[PERSON_NAME]" at bounding box center [581, 355] width 198 height 19
type input "63ec2e7e52e12b0ba117b124"
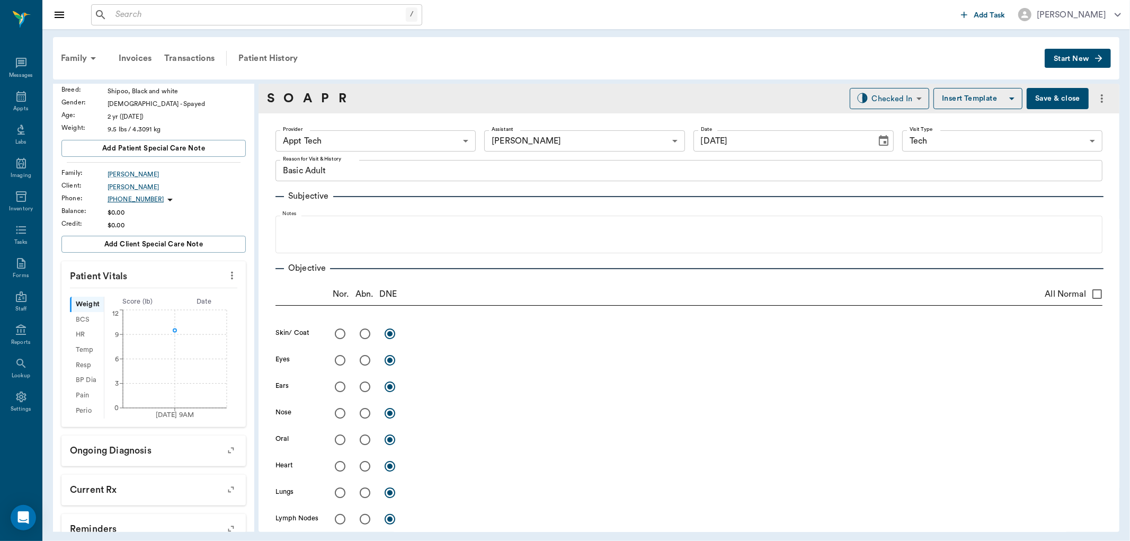
click at [320, 100] on div "S O A P R" at bounding box center [306, 98] width 79 height 19
click at [326, 94] on link "P" at bounding box center [325, 98] width 8 height 19
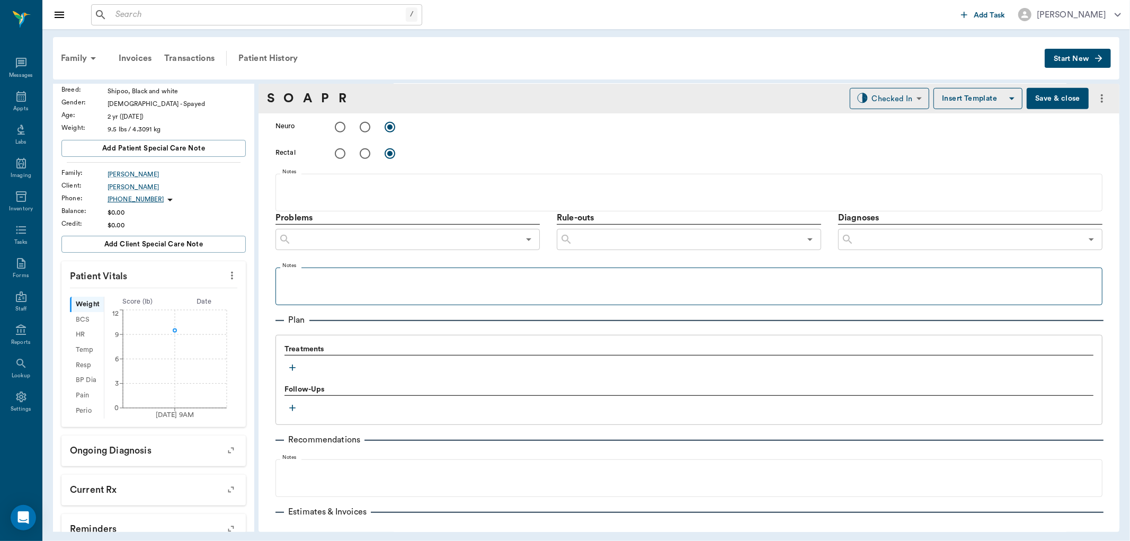
scroll to position [559, 0]
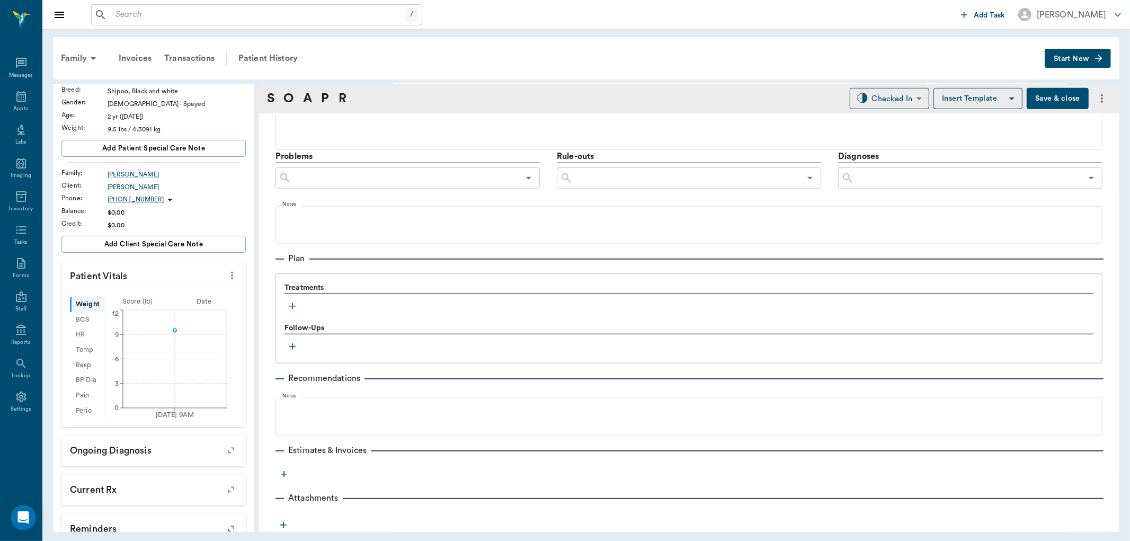
click at [292, 307] on icon "button" at bounding box center [292, 306] width 6 height 6
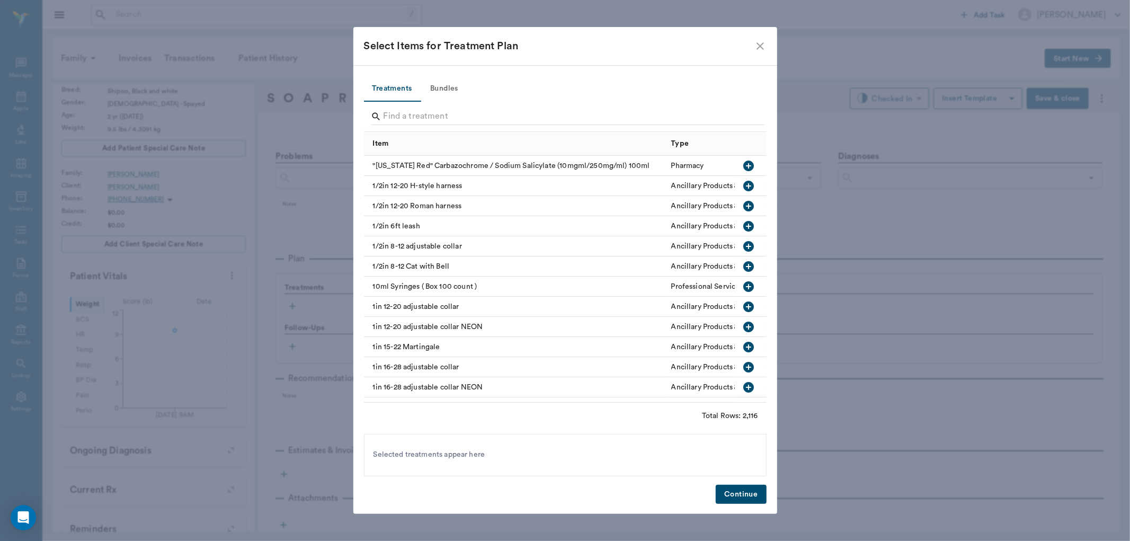
click at [437, 83] on button "Bundles" at bounding box center [445, 88] width 48 height 25
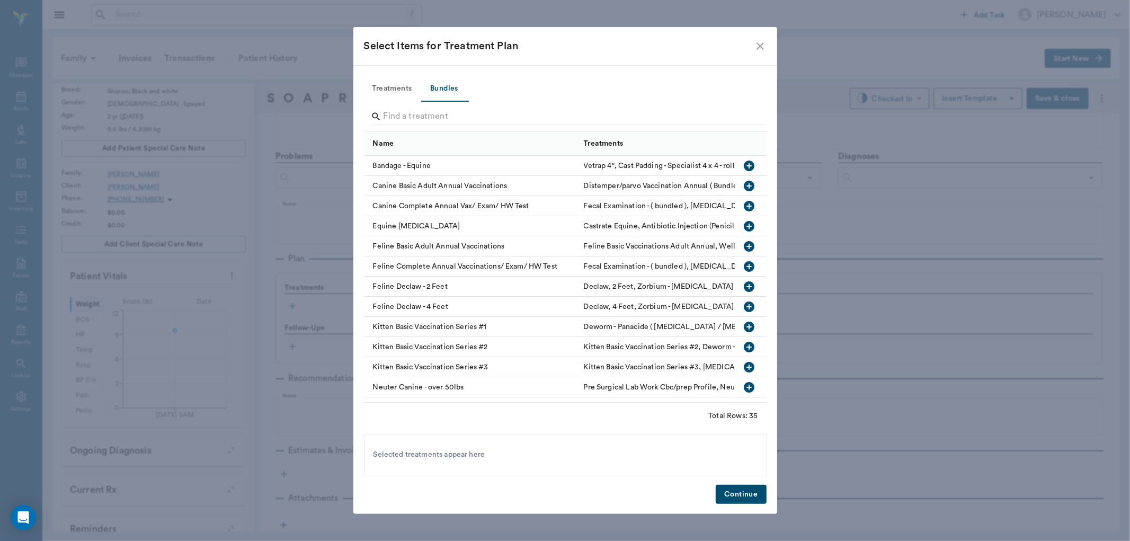
drag, startPoint x: 736, startPoint y: 188, endPoint x: 735, endPoint y: 197, distance: 9.1
click at [744, 189] on icon "button" at bounding box center [749, 186] width 11 height 11
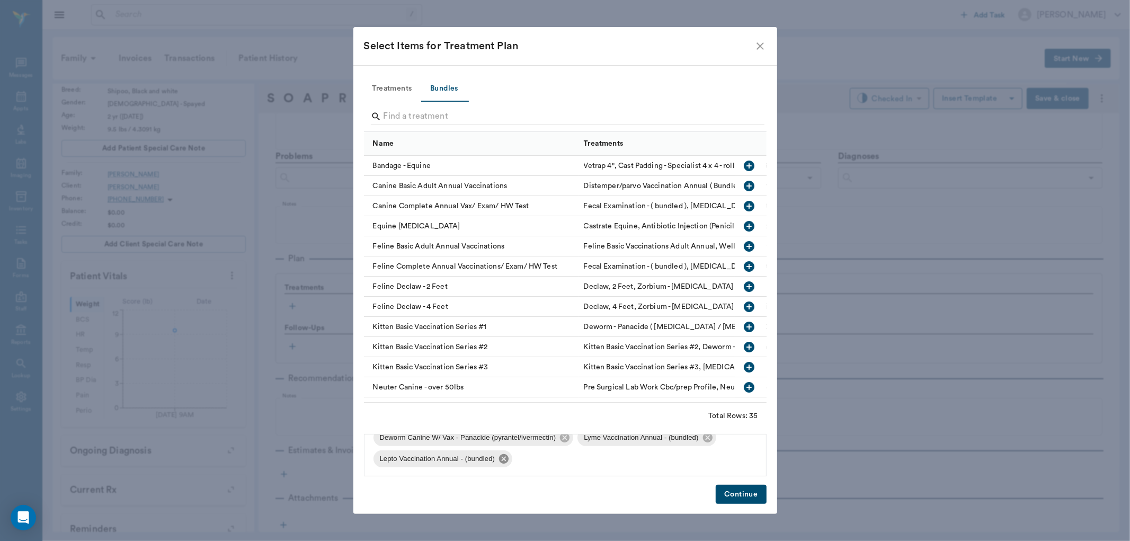
click at [501, 458] on icon at bounding box center [504, 459] width 10 height 10
click at [707, 460] on icon at bounding box center [707, 459] width 10 height 10
click at [745, 490] on button "Continue" at bounding box center [741, 495] width 50 height 20
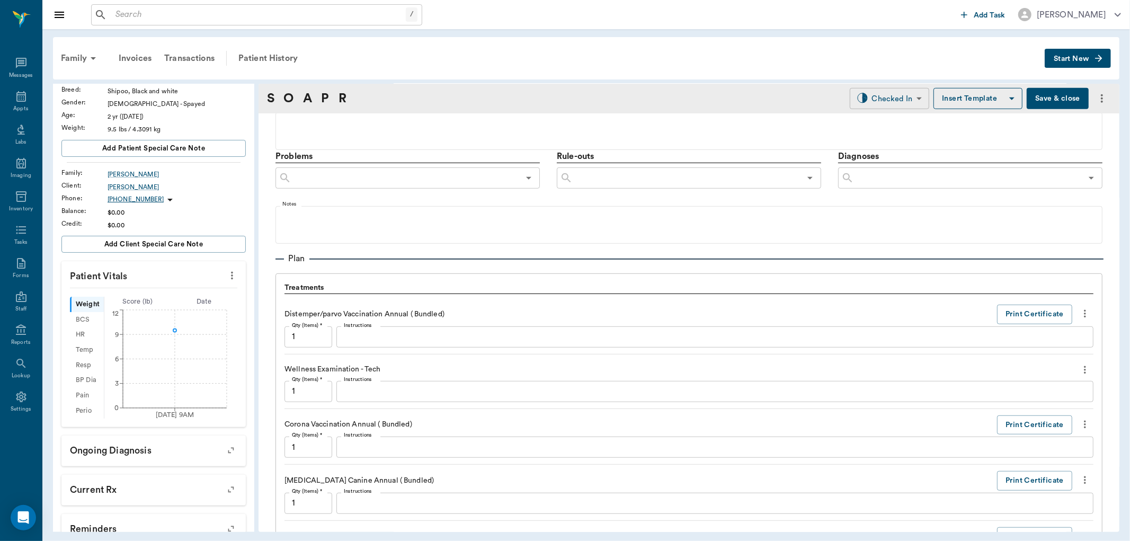
click at [875, 97] on body "/ ​ Add Task Dr. Bert Ellsworth Nectar Messages Appts Labs Imaging Inventory Ta…" at bounding box center [565, 270] width 1130 height 541
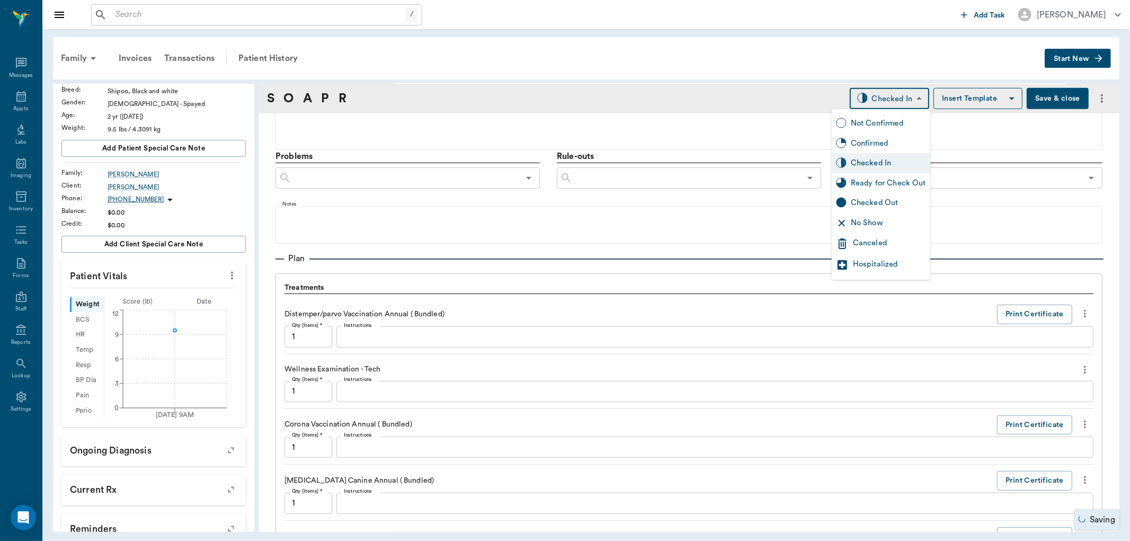
click at [862, 184] on div "Ready for Check Out" at bounding box center [888, 183] width 75 height 12
type input "READY_TO_CHECKOUT"
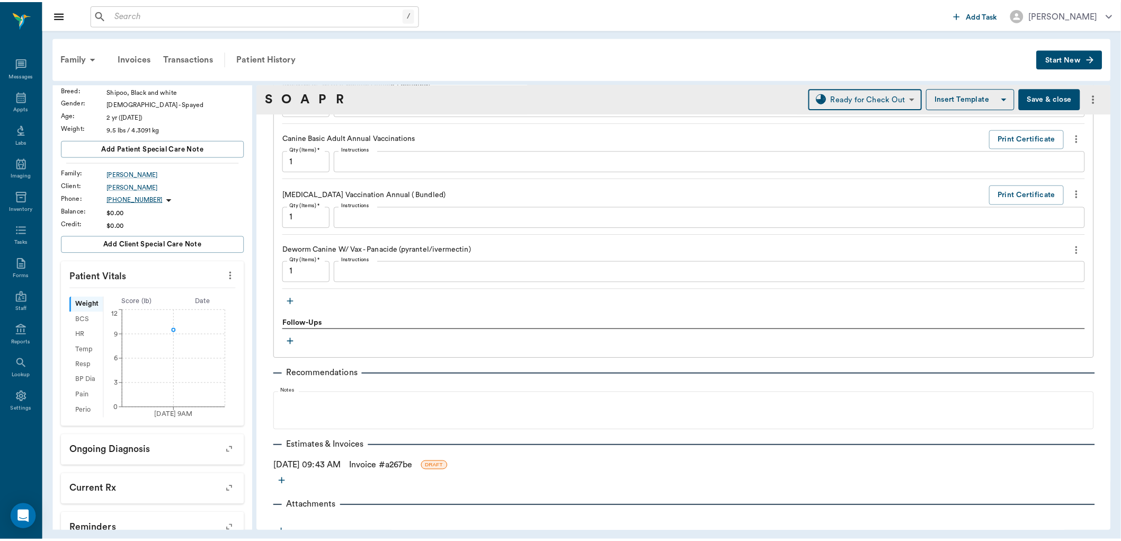
scroll to position [966, 0]
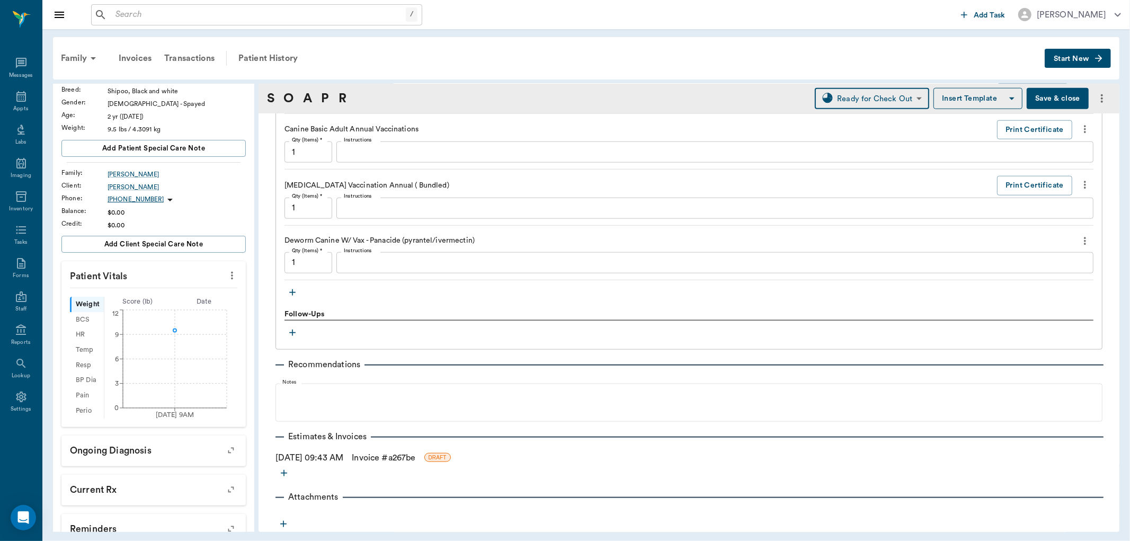
drag, startPoint x: 423, startPoint y: 456, endPoint x: 445, endPoint y: 458, distance: 22.4
click at [415, 454] on link "Invoice # a267be" at bounding box center [384, 457] width 64 height 13
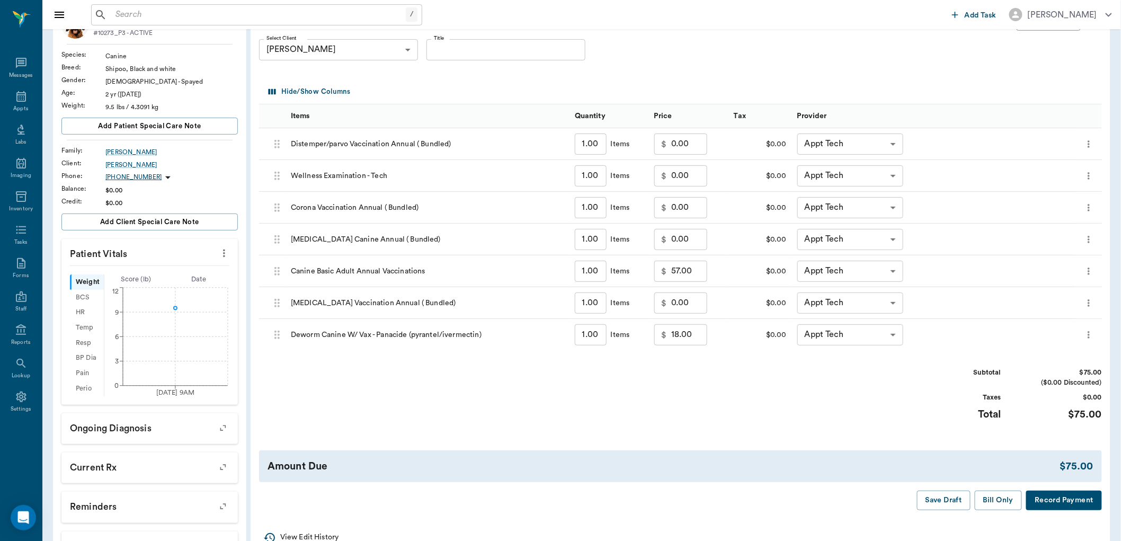
scroll to position [118, 0]
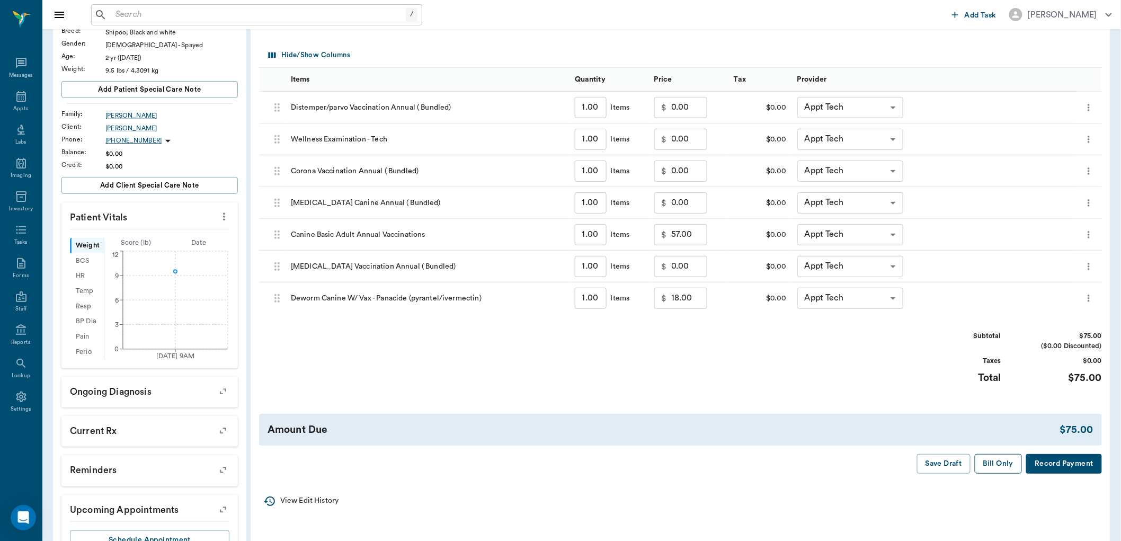
click at [997, 463] on button "Bill Only" at bounding box center [999, 464] width 48 height 20
click at [21, 99] on icon at bounding box center [21, 96] width 10 height 11
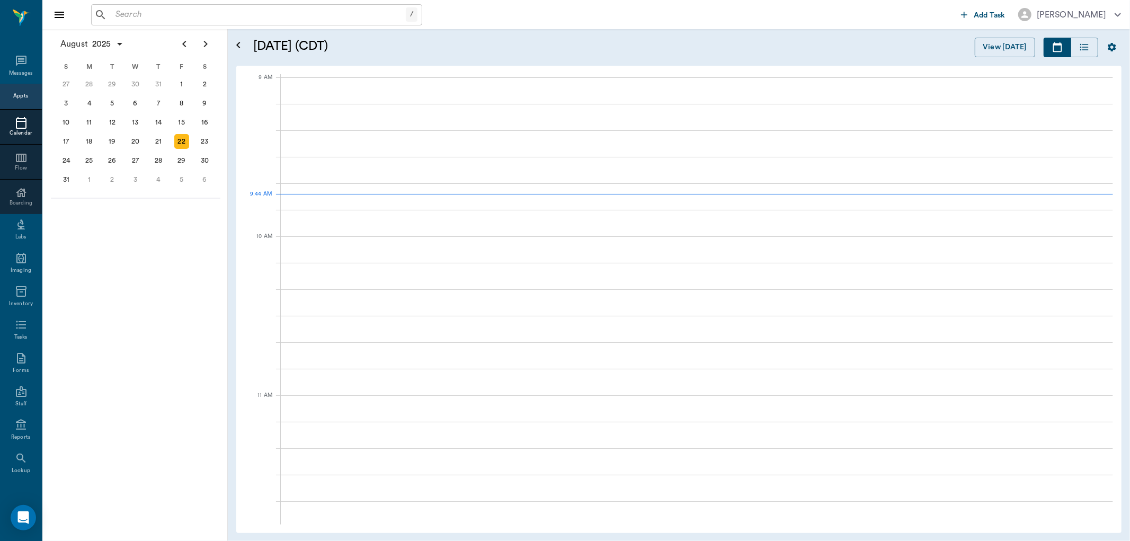
scroll to position [159, 0]
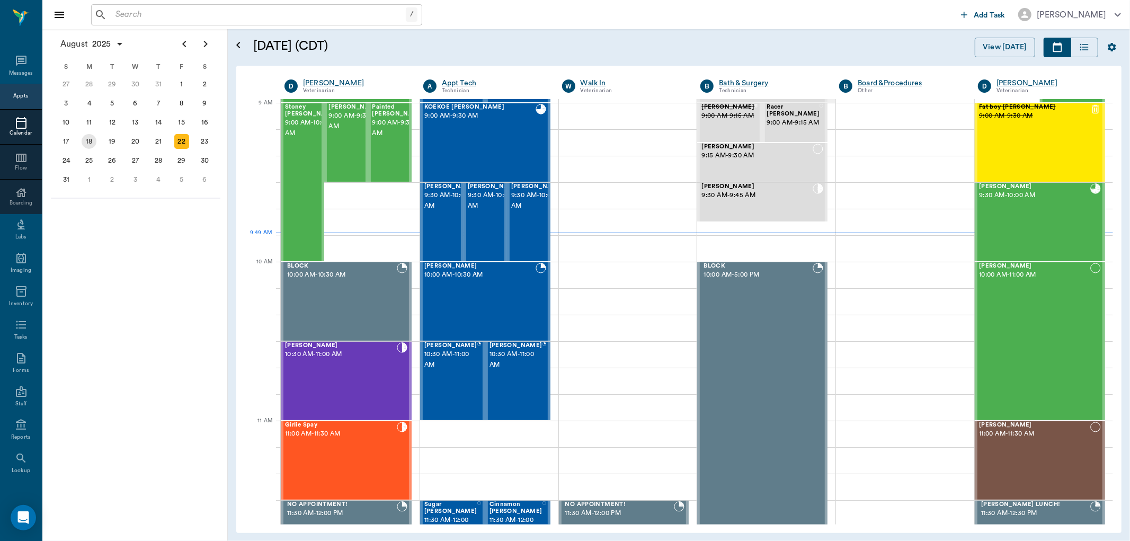
click at [88, 140] on div "18" at bounding box center [89, 141] width 15 height 15
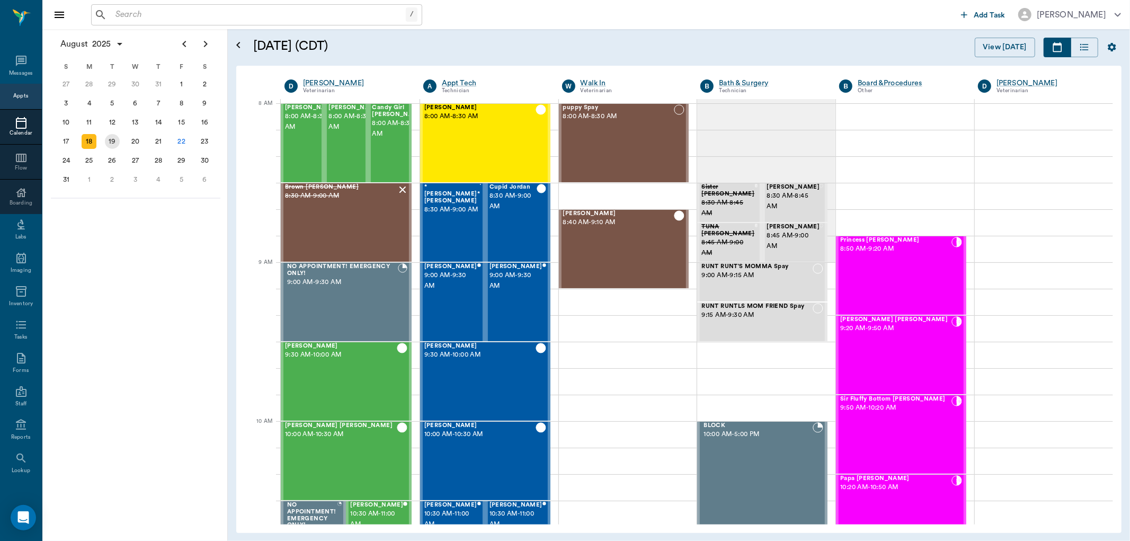
click at [112, 142] on div "19" at bounding box center [112, 141] width 15 height 15
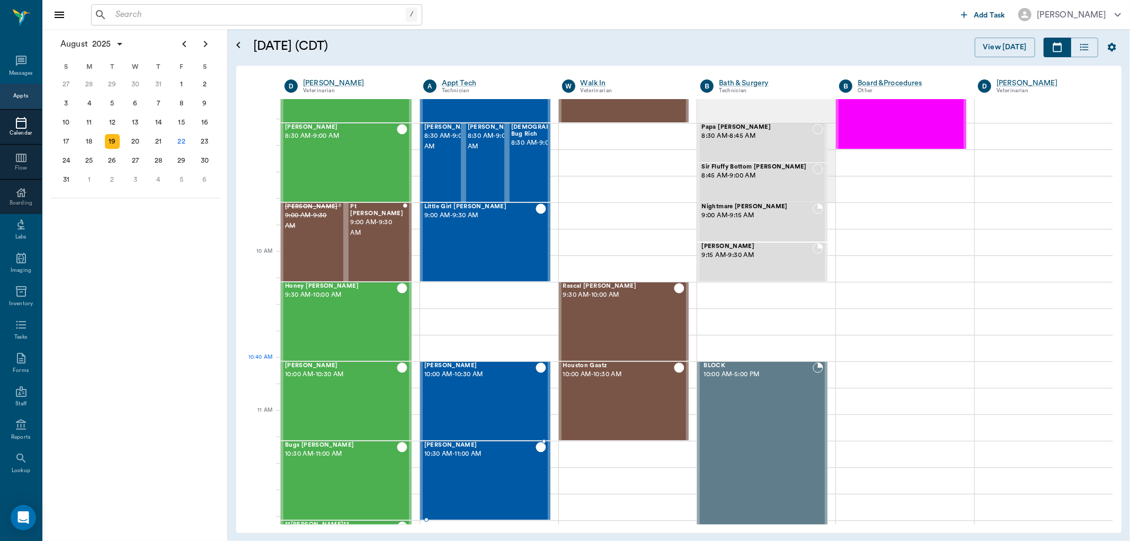
scroll to position [176, 0]
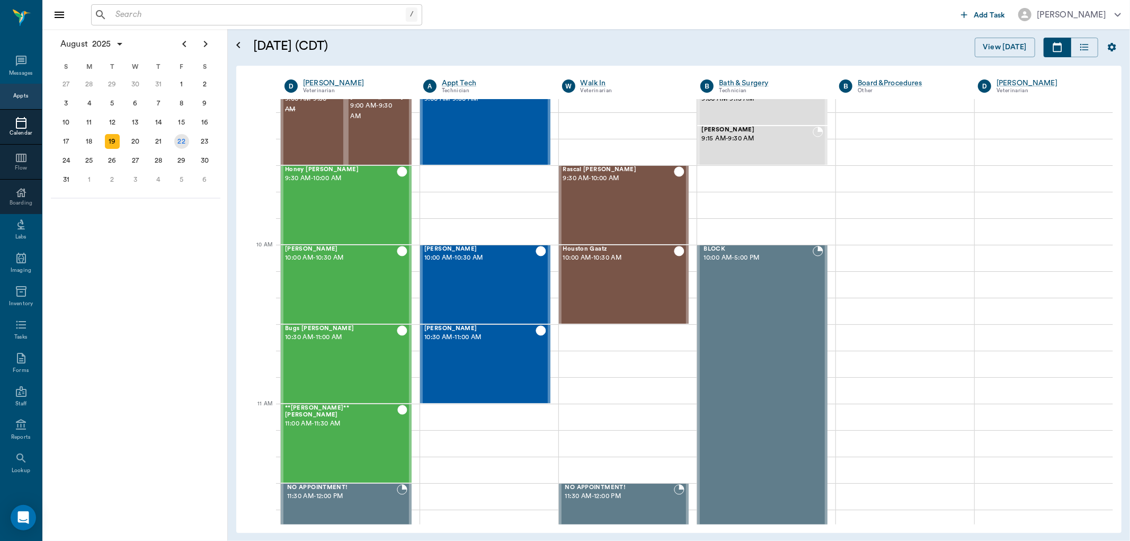
click at [185, 134] on div "22" at bounding box center [181, 141] width 15 height 15
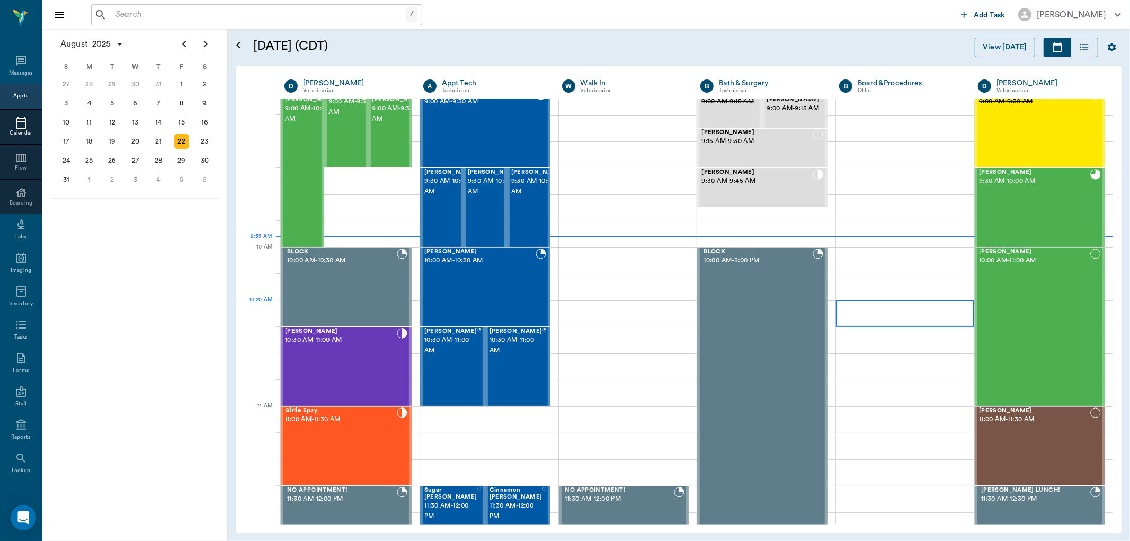
scroll to position [176, 0]
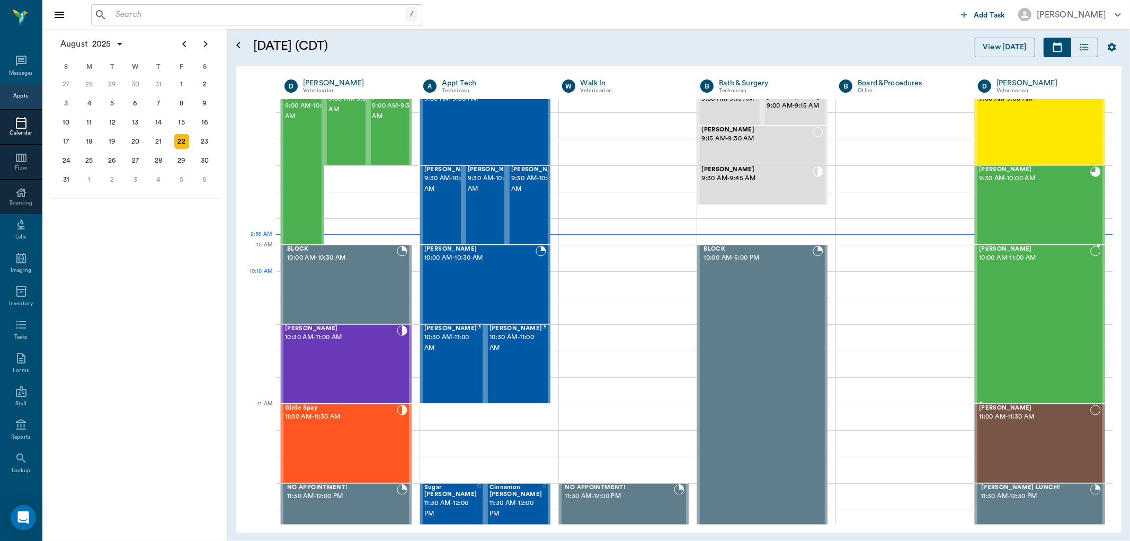
click at [1034, 291] on div "Lilah Stephens 10:00 AM - 11:00 AM" at bounding box center [1034, 324] width 111 height 157
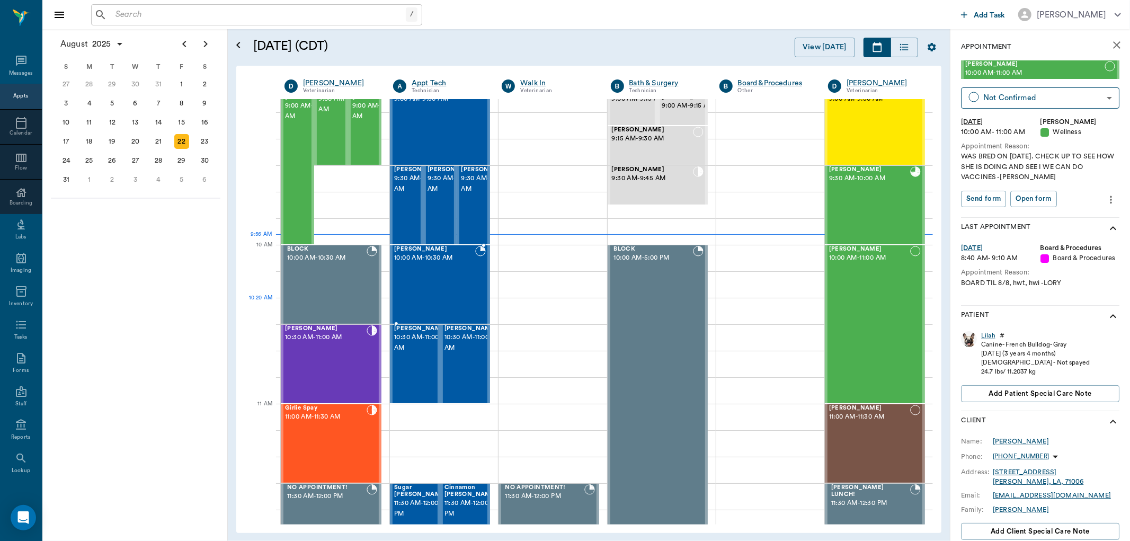
click at [448, 305] on div "June Brackman 10:00 AM - 10:30 AM" at bounding box center [434, 284] width 81 height 77
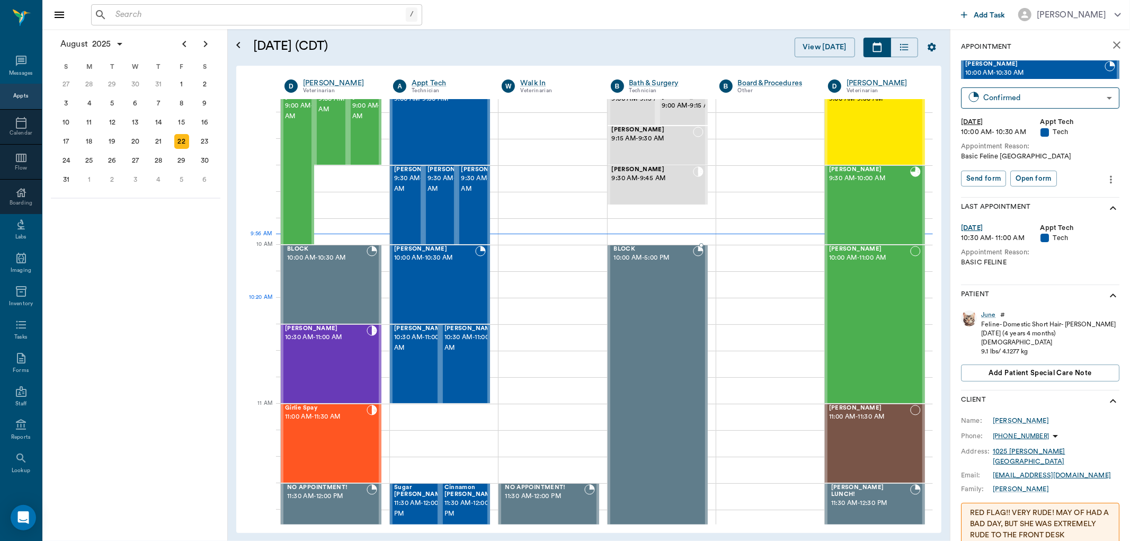
scroll to position [235, 0]
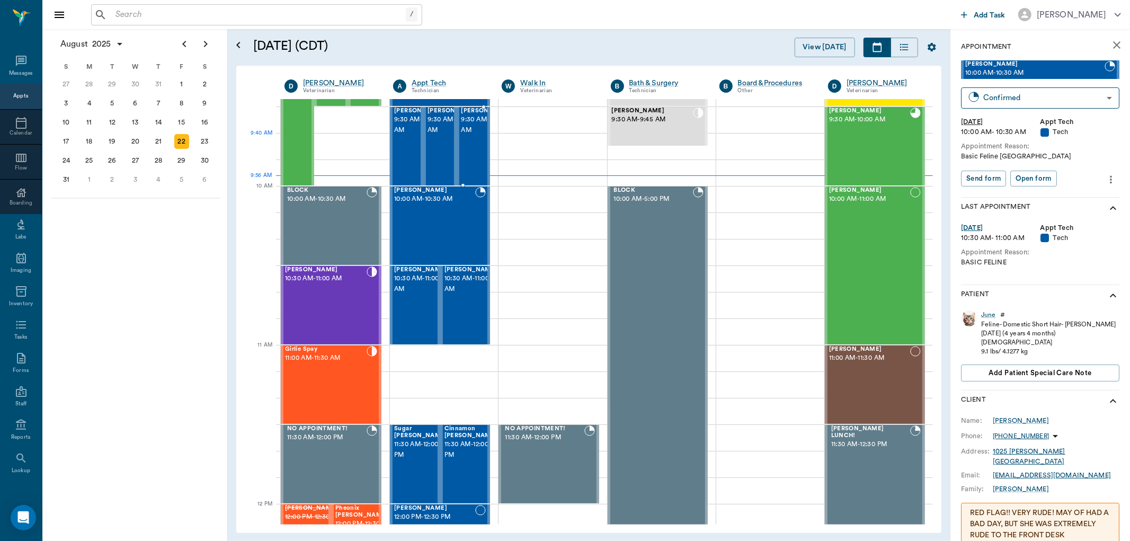
click at [477, 136] on span "9:30 AM - 10:00 AM" at bounding box center [487, 124] width 53 height 21
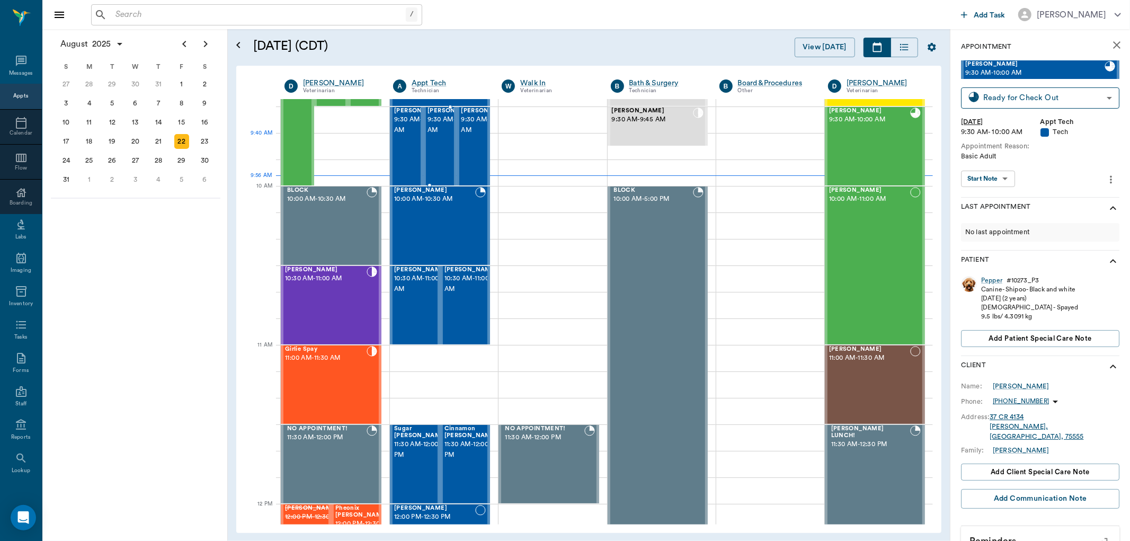
click at [480, 146] on div at bounding box center [480, 146] width 0 height 77
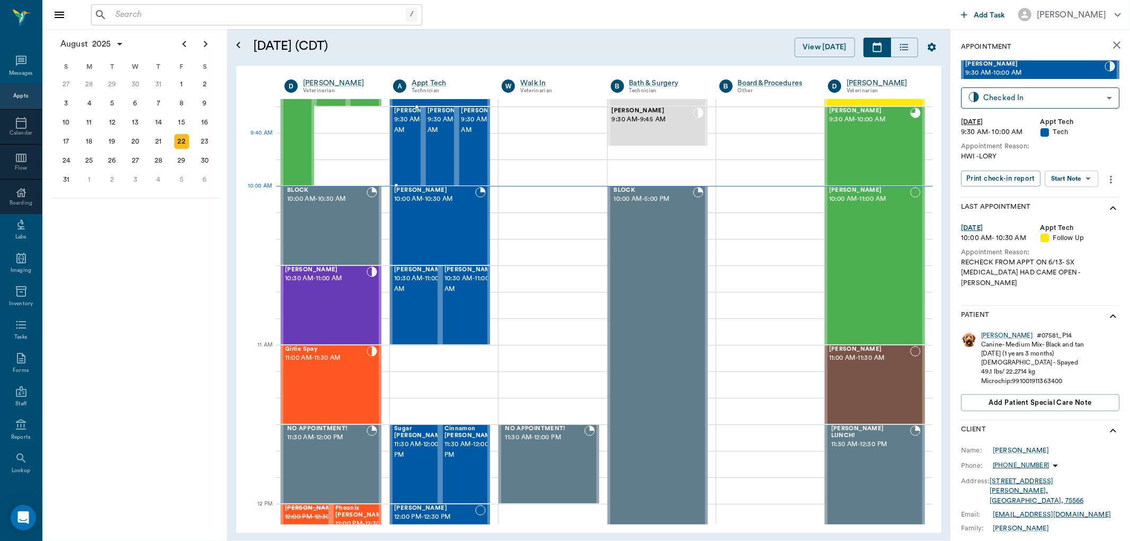
drag, startPoint x: 412, startPoint y: 137, endPoint x: 963, endPoint y: 132, distance: 551.5
click at [412, 136] on span "9:30 AM - 10:00 AM" at bounding box center [420, 124] width 53 height 21
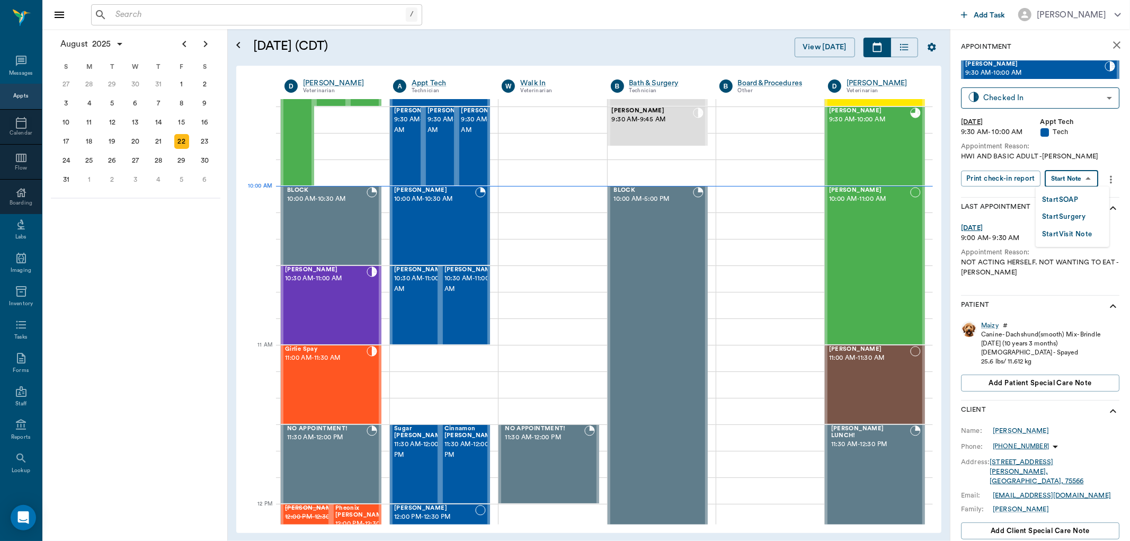
click at [1088, 179] on body "/ ​ Add Task Dr. Bert Ellsworth Nectar Messages Appts Calendar Flow Boarding La…" at bounding box center [565, 270] width 1130 height 541
click at [1074, 197] on button "Start SOAP" at bounding box center [1060, 200] width 36 height 12
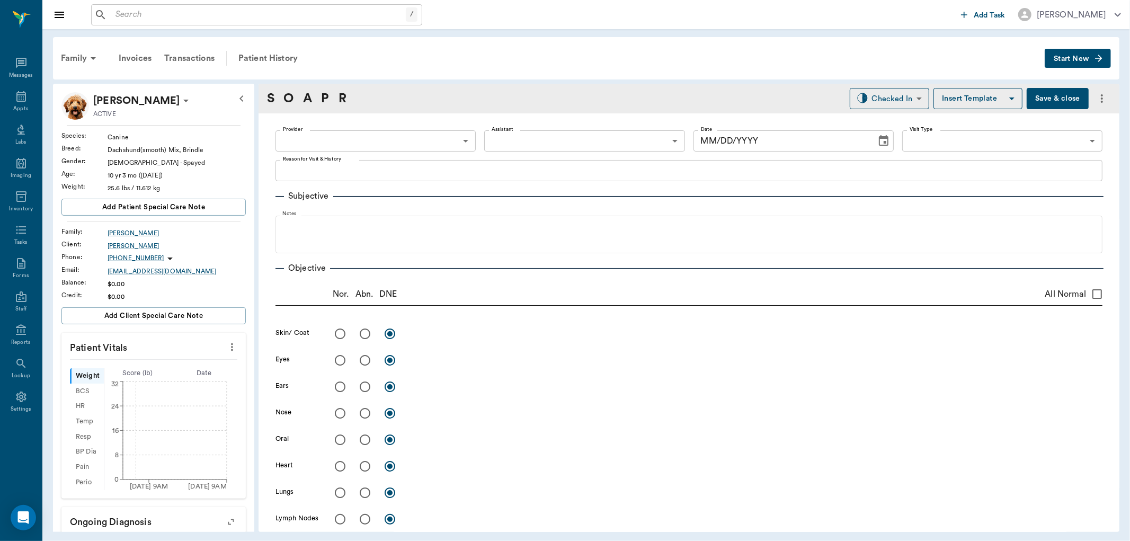
type input "63ec2f075fda476ae8351a4c"
type input "65d2be4f46e3a538d89b8c1a"
type textarea "HWI AND BASIC ADULT -LORY"
type input "[DATE]"
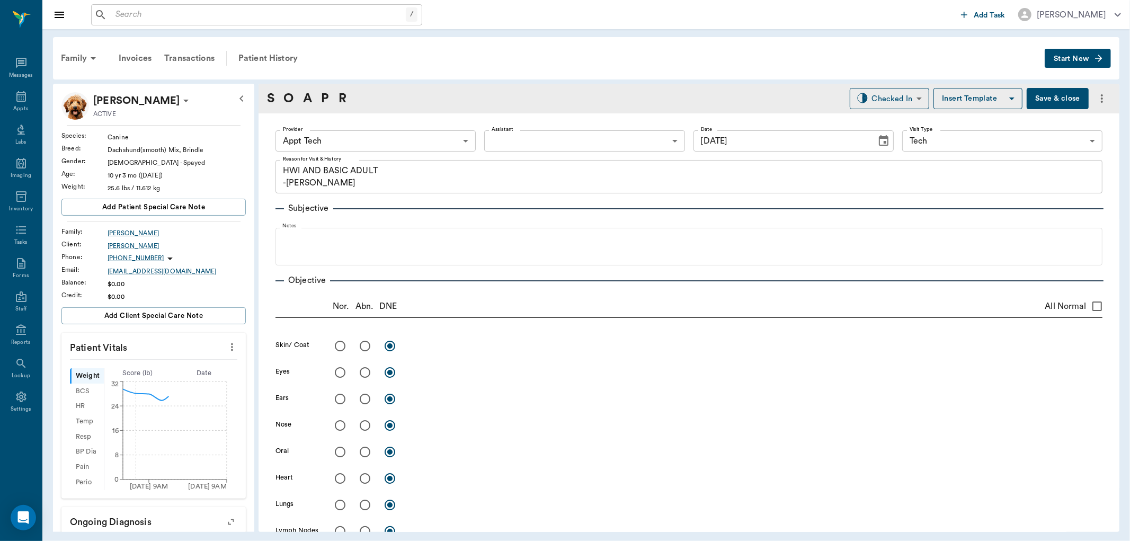
click at [226, 343] on icon "more" at bounding box center [232, 347] width 12 height 13
click at [200, 364] on span "Enter Vitals" at bounding box center [178, 365] width 89 height 11
click at [188, 381] on input "text" at bounding box center [153, 378] width 92 height 21
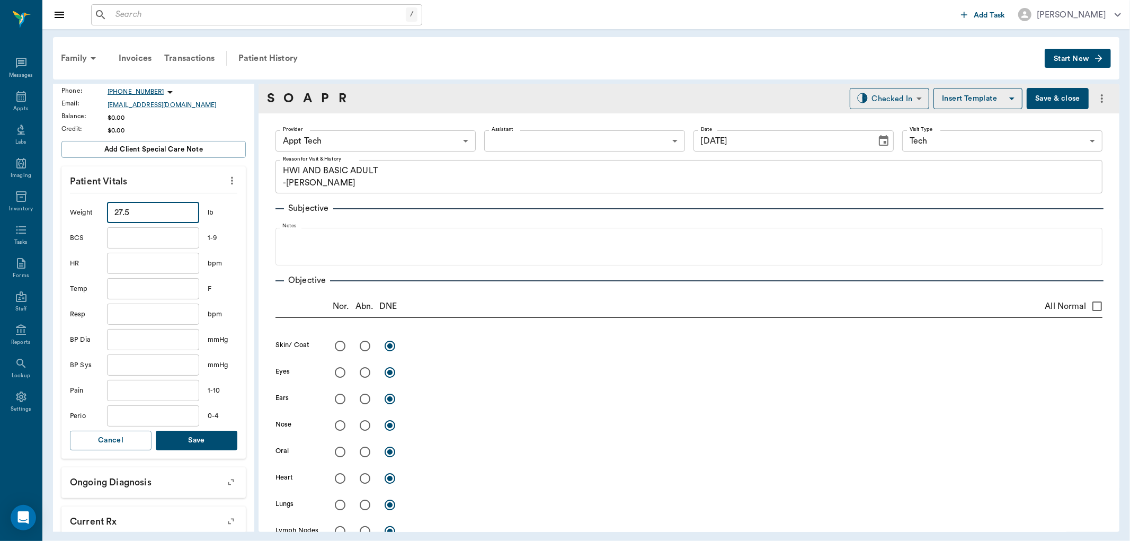
scroll to position [235, 0]
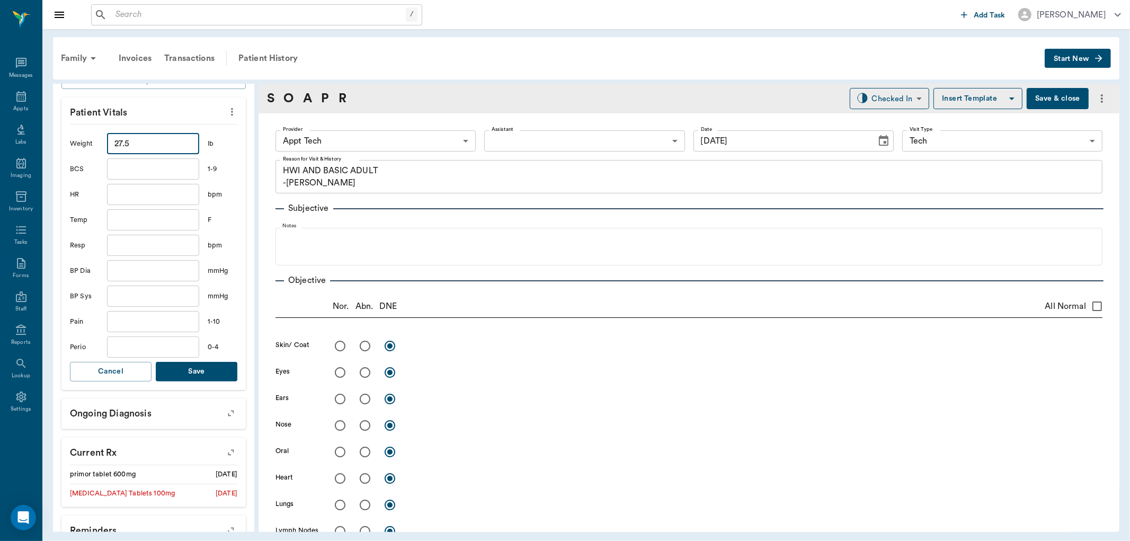
type input "27.5"
click at [191, 368] on button "Save" at bounding box center [197, 372] width 82 height 20
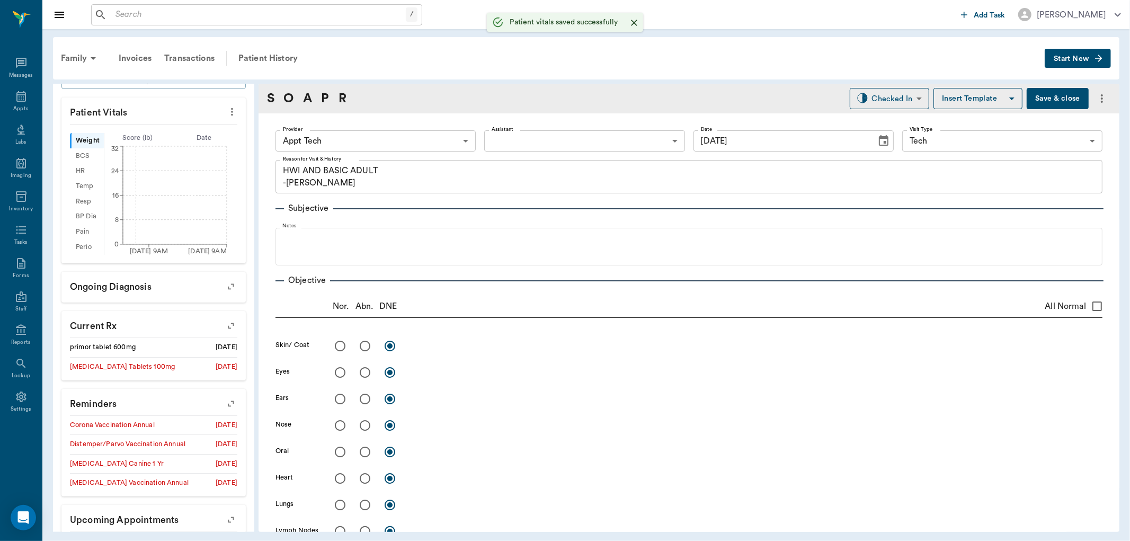
click at [383, 136] on body "/ ​ Add Task Dr. Bert Ellsworth Nectar Messages Appts Labs Imaging Inventory Ta…" at bounding box center [565, 270] width 1130 height 541
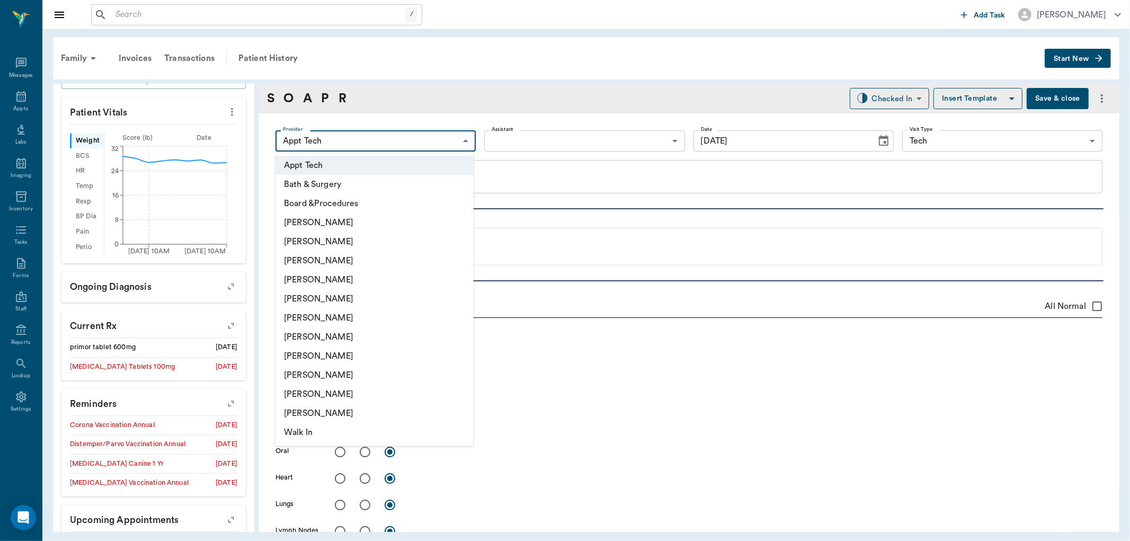
click at [377, 316] on li "[PERSON_NAME]" at bounding box center [374, 317] width 198 height 19
type input "682b670d8bdc6f7f8feef3db"
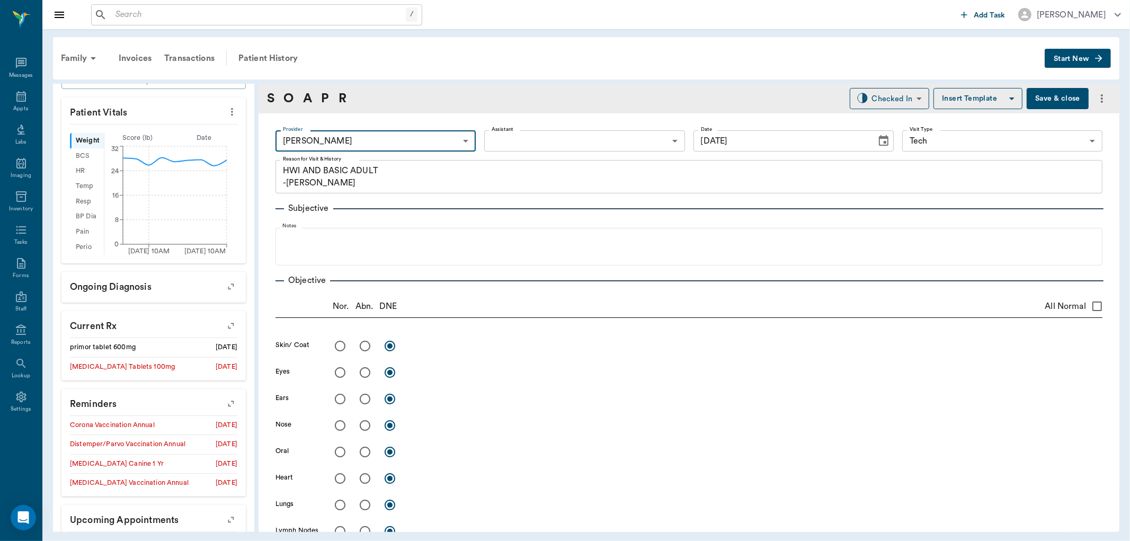
click at [537, 140] on body "/ ​ Add Task Dr. Bert Ellsworth Nectar Messages Appts Labs Imaging Inventory Ta…" at bounding box center [565, 270] width 1130 height 541
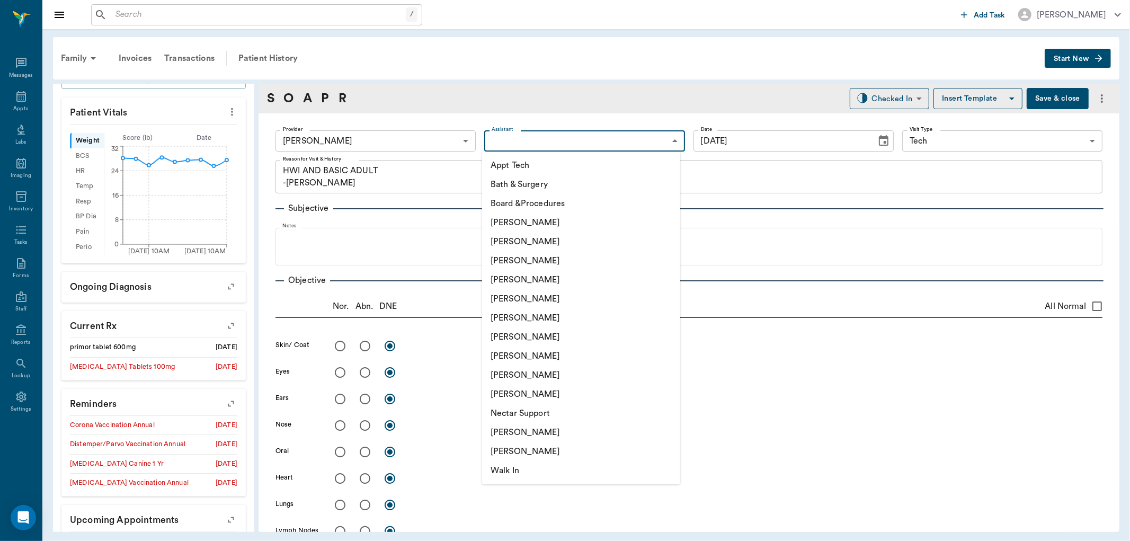
click at [537, 167] on li "Appt Tech" at bounding box center [581, 165] width 198 height 19
type input "63ec2f075fda476ae8351a4c"
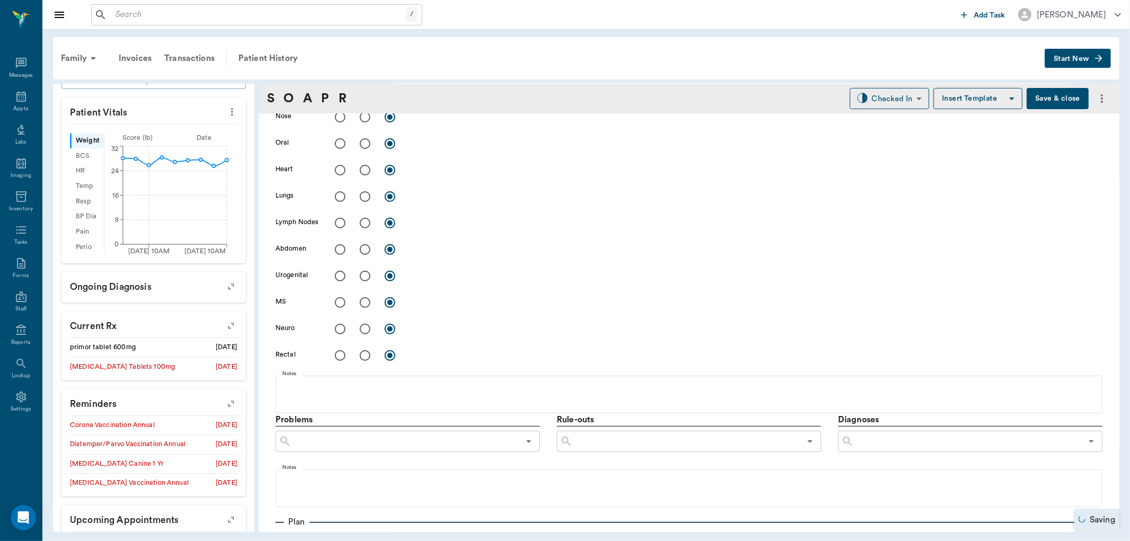
scroll to position [412, 0]
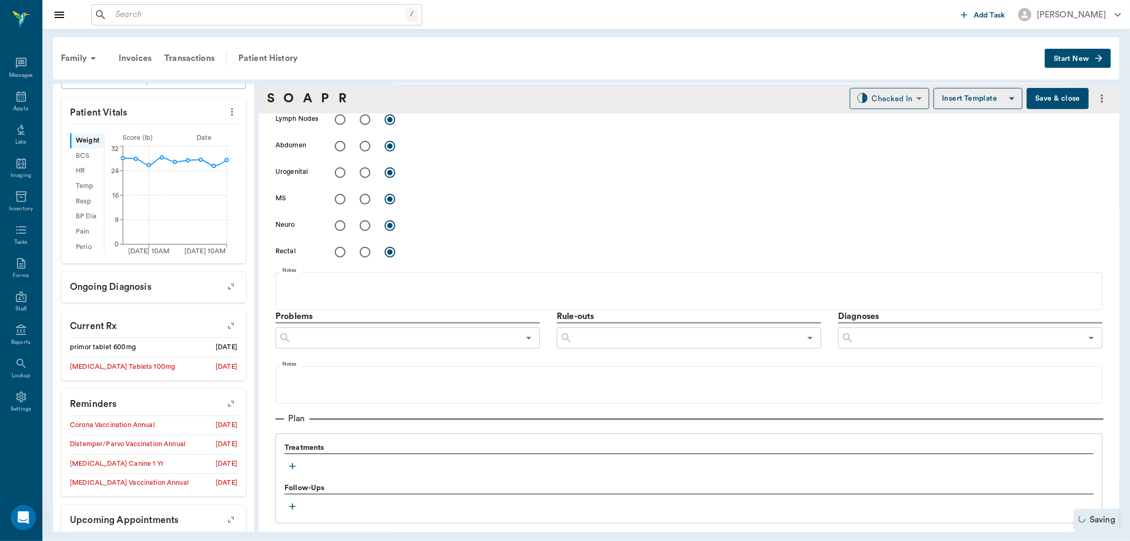
click at [299, 467] on button "button" at bounding box center [292, 466] width 16 height 16
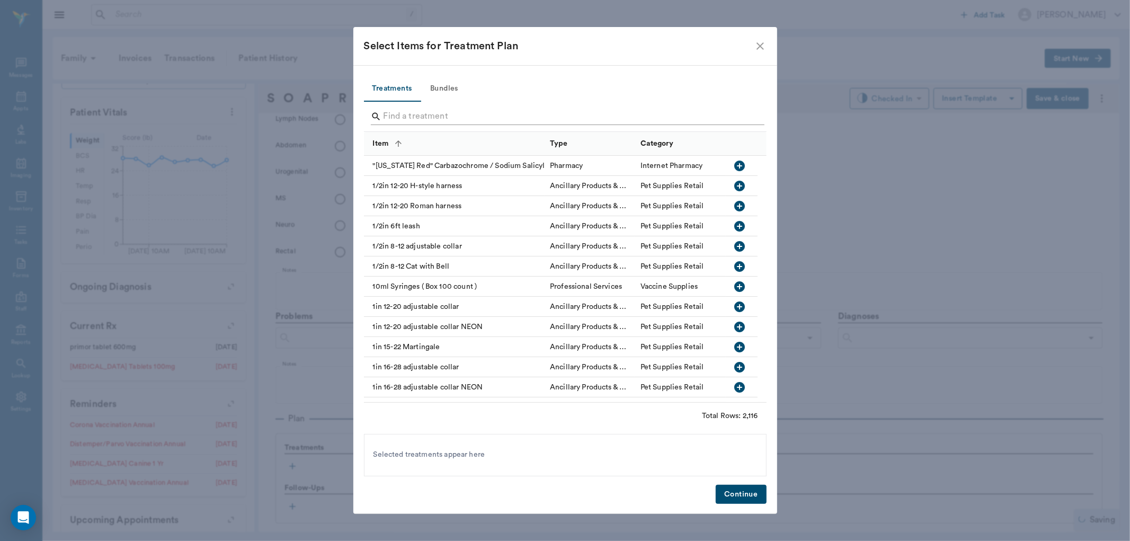
click at [442, 115] on input "Search" at bounding box center [566, 116] width 365 height 17
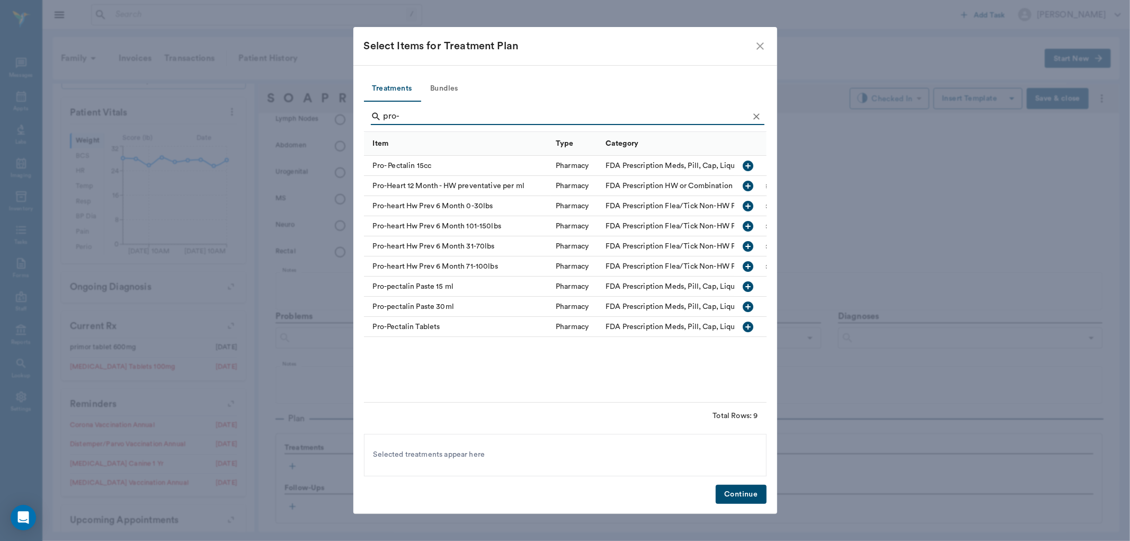
type input "pro-"
click at [747, 207] on icon "button" at bounding box center [748, 206] width 11 height 11
click at [760, 118] on icon "Clear" at bounding box center [756, 116] width 11 height 11
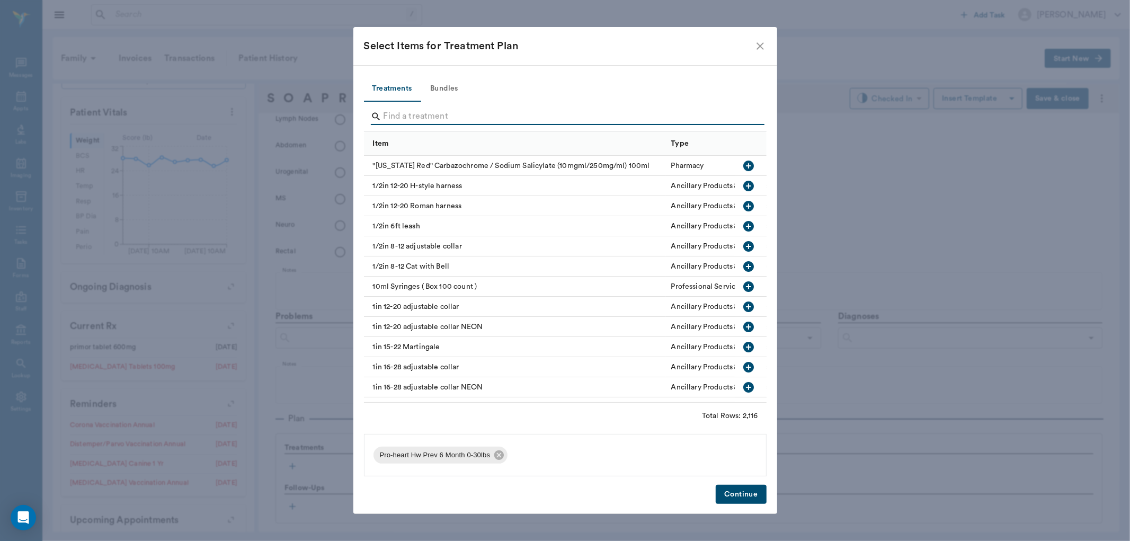
click at [651, 115] on input "Search" at bounding box center [566, 116] width 365 height 17
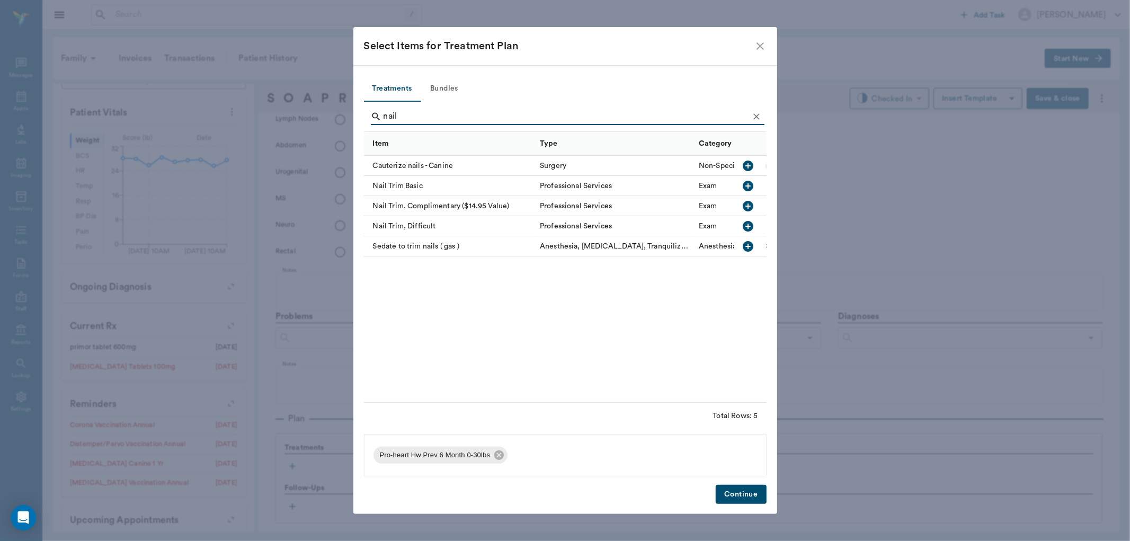
type input "nail"
click at [751, 186] on icon "button" at bounding box center [748, 186] width 11 height 11
click at [763, 497] on button "Continue" at bounding box center [741, 495] width 50 height 20
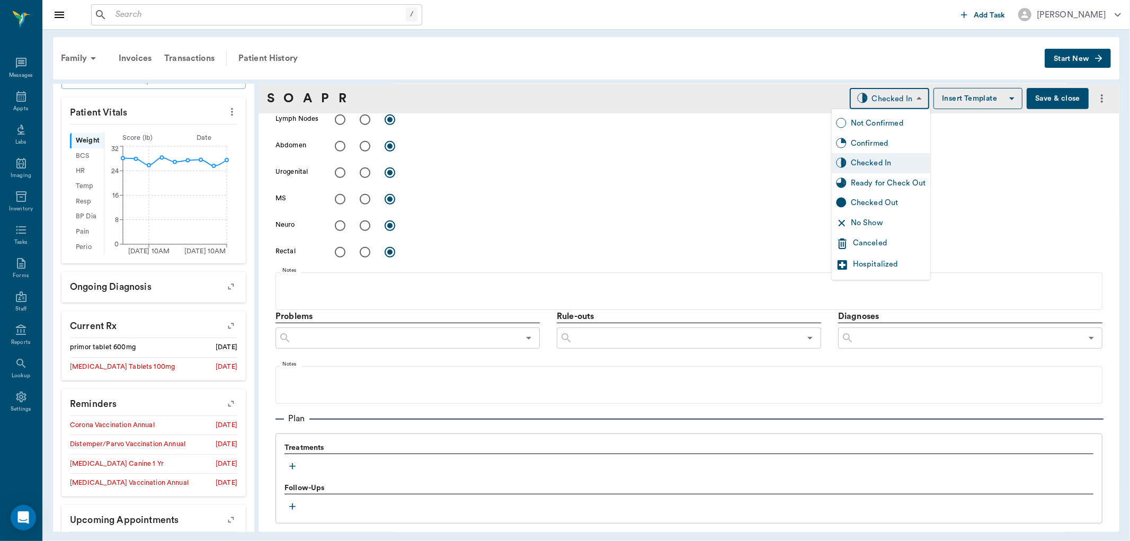
click at [904, 101] on body "/ ​ Add Task Dr. Bert Ellsworth Nectar Messages Appts Labs Imaging Inventory Ta…" at bounding box center [565, 270] width 1130 height 541
click at [899, 179] on div "Ready for Check Out" at bounding box center [888, 183] width 75 height 12
type input "READY_TO_CHECKOUT"
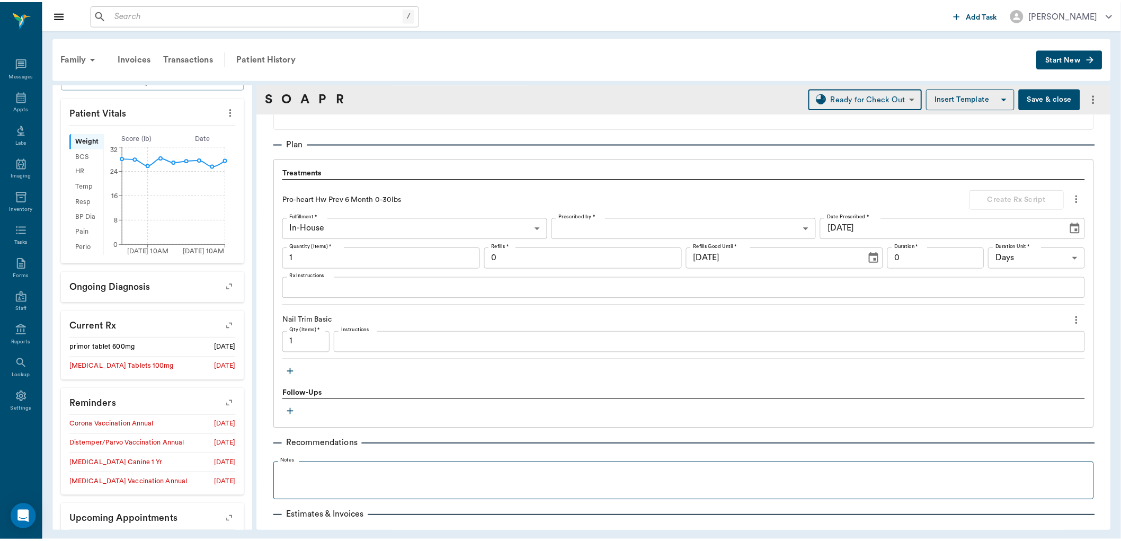
scroll to position [753, 0]
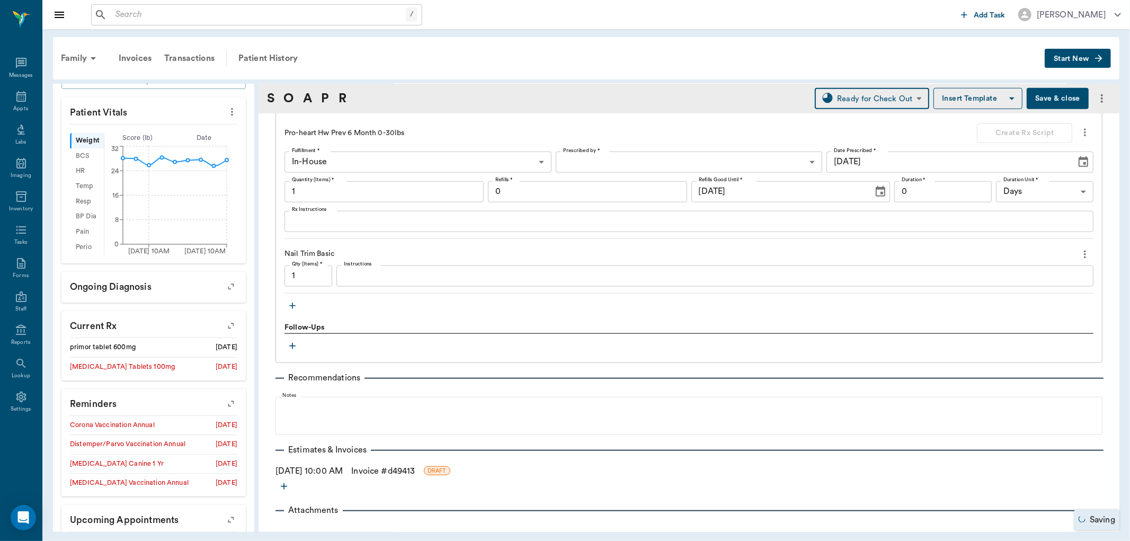
click at [399, 470] on link "Invoice # d49413" at bounding box center [383, 471] width 64 height 13
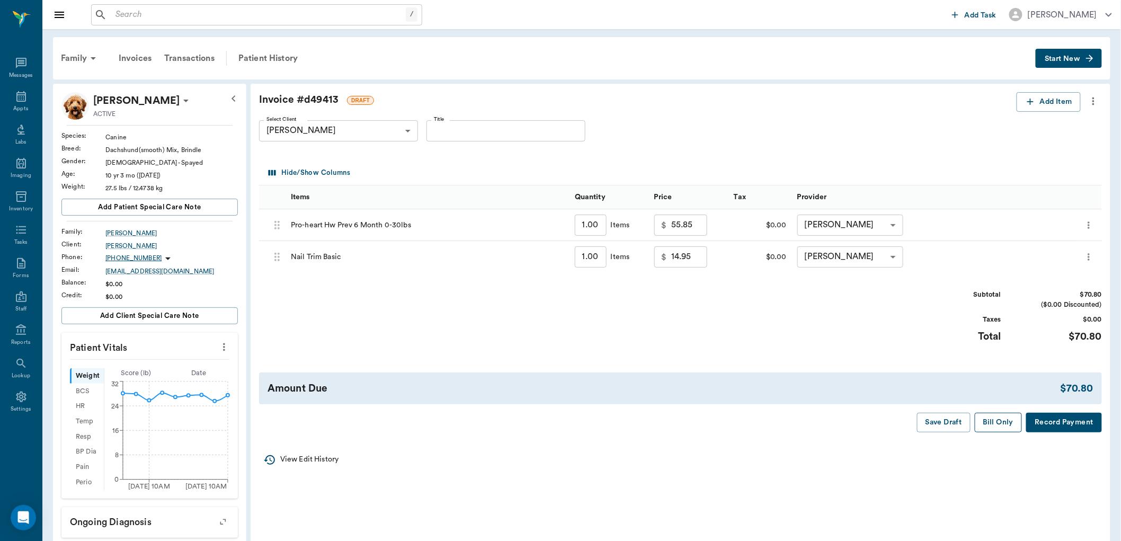
click at [1013, 422] on button "Bill Only" at bounding box center [999, 423] width 48 height 20
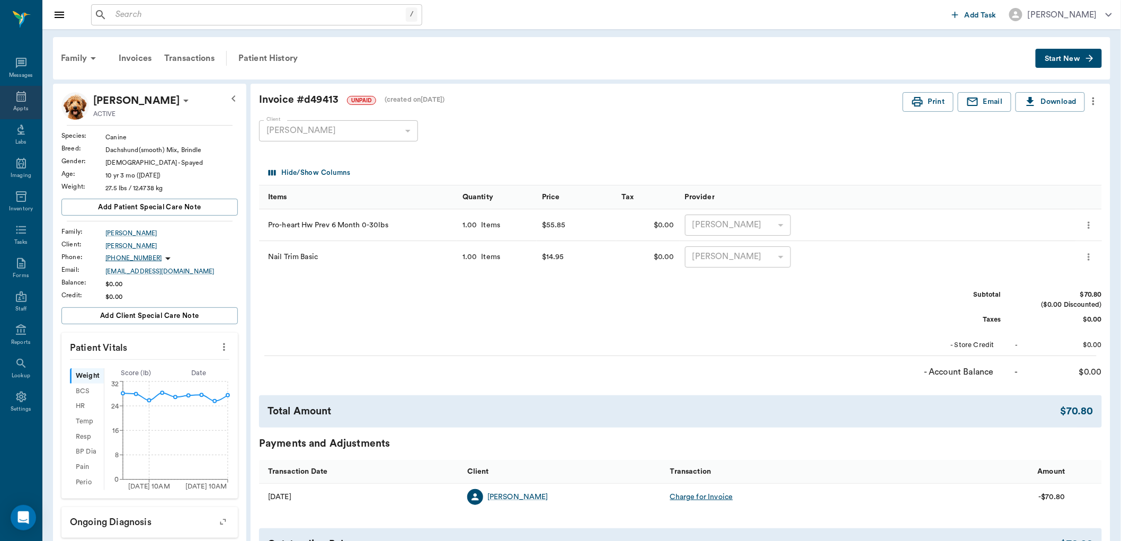
click at [28, 96] on div "Appts" at bounding box center [21, 102] width 42 height 33
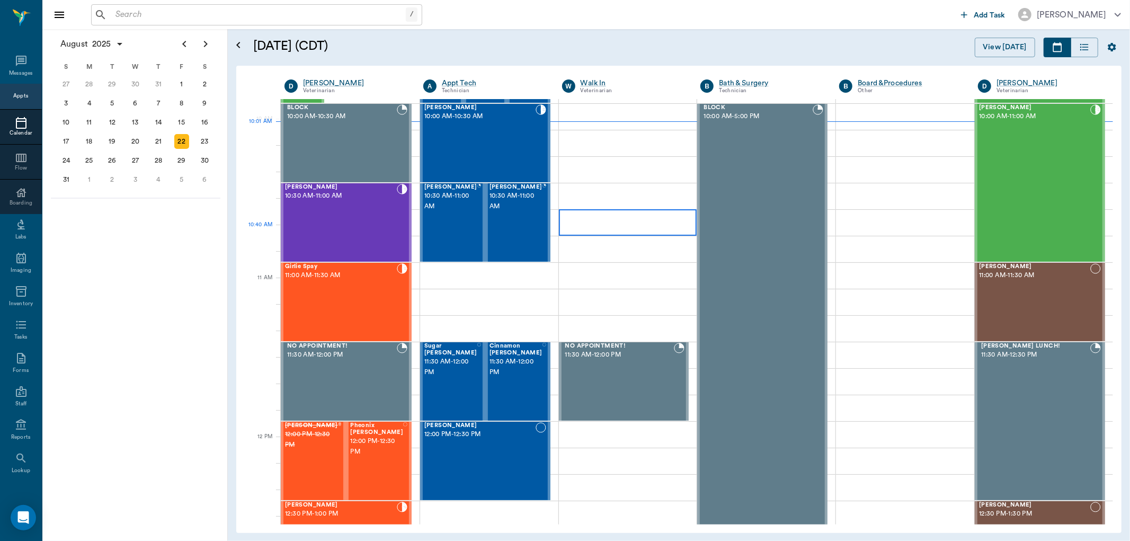
scroll to position [200, 0]
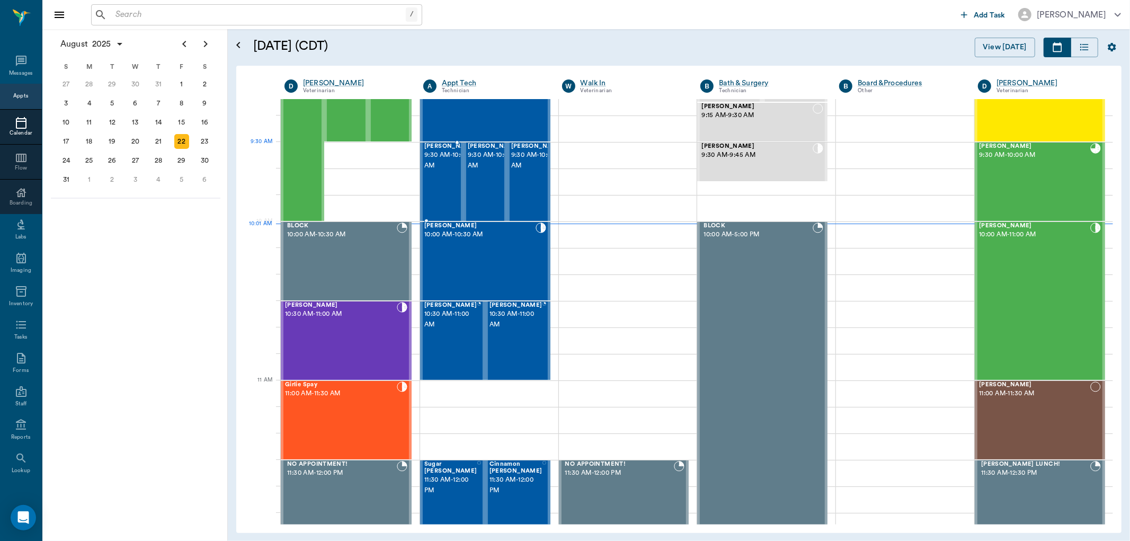
click at [424, 166] on span "9:30 AM - 10:00 AM" at bounding box center [450, 160] width 53 height 21
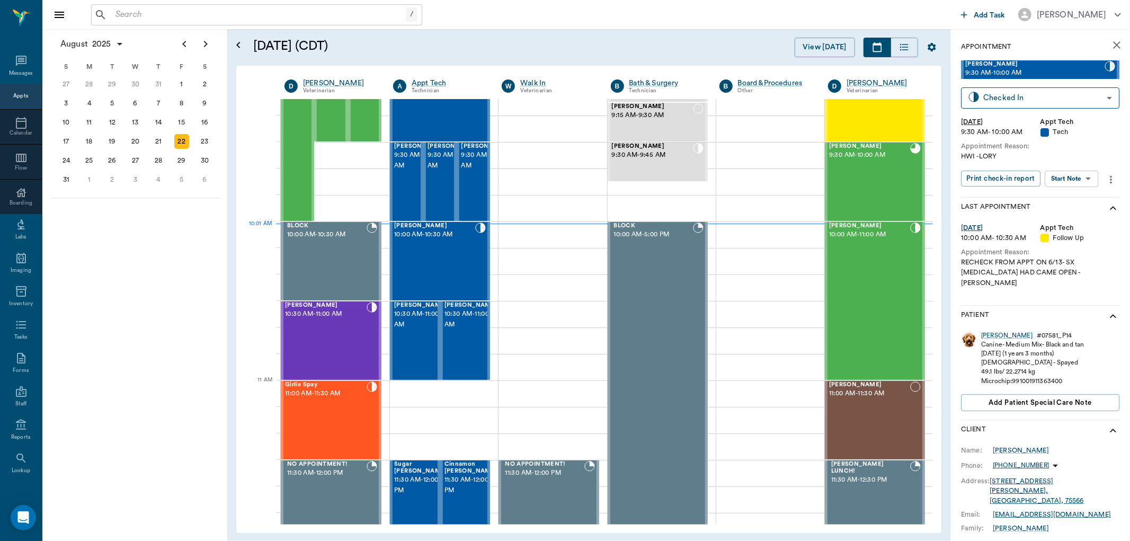
click at [1079, 179] on body "/ ​ Add Task Dr. Bert Ellsworth Nectar Messages Appts Calendar Flow Boarding La…" at bounding box center [565, 270] width 1130 height 541
click at [1070, 195] on button "Start SOAP" at bounding box center [1060, 200] width 36 height 12
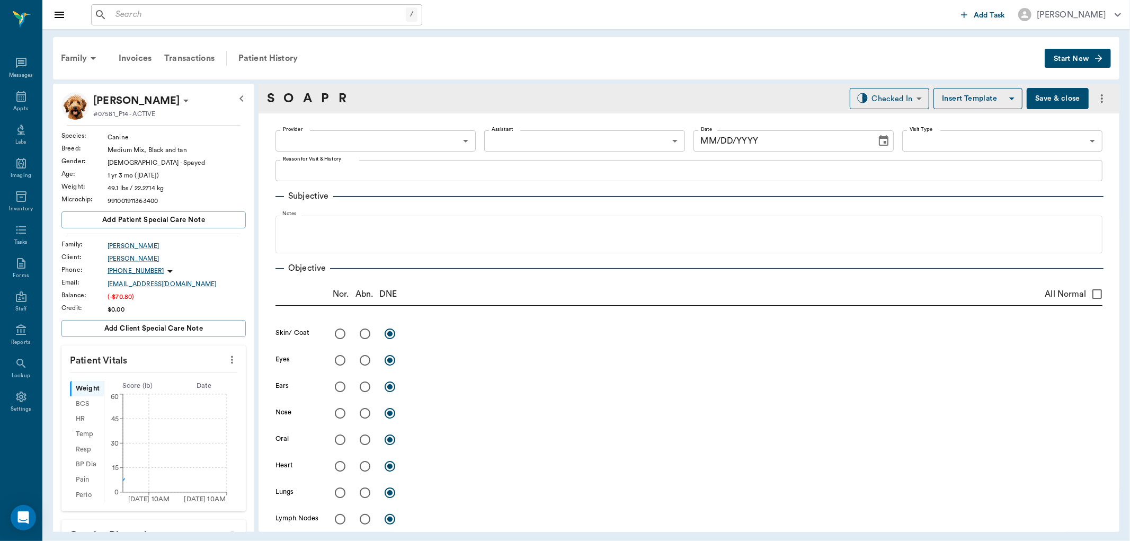
type input "63ec2f075fda476ae8351a4c"
type input "65d2be4f46e3a538d89b8c1a"
type textarea "HWI -LORY"
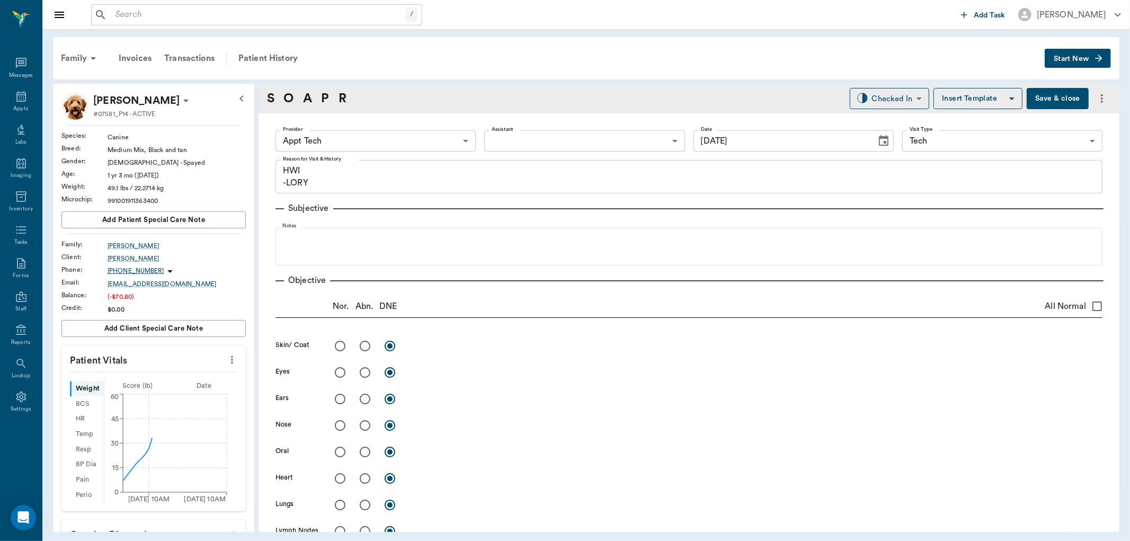
type input "[DATE]"
click at [226, 357] on icon "more" at bounding box center [232, 359] width 12 height 13
click at [201, 374] on span "Enter Vitals" at bounding box center [178, 377] width 89 height 11
click at [181, 395] on input "text" at bounding box center [153, 391] width 92 height 21
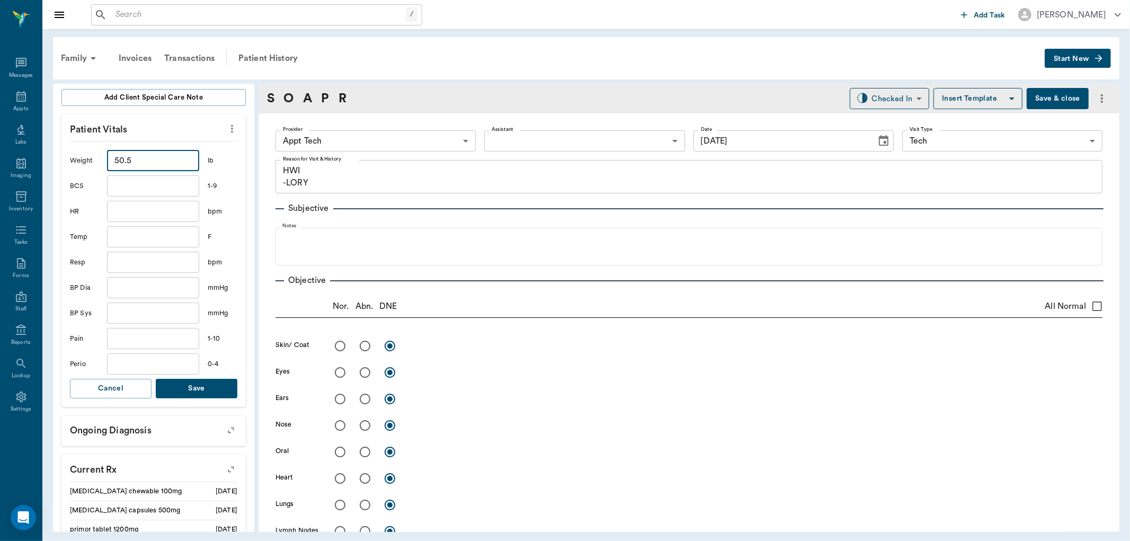
scroll to position [235, 0]
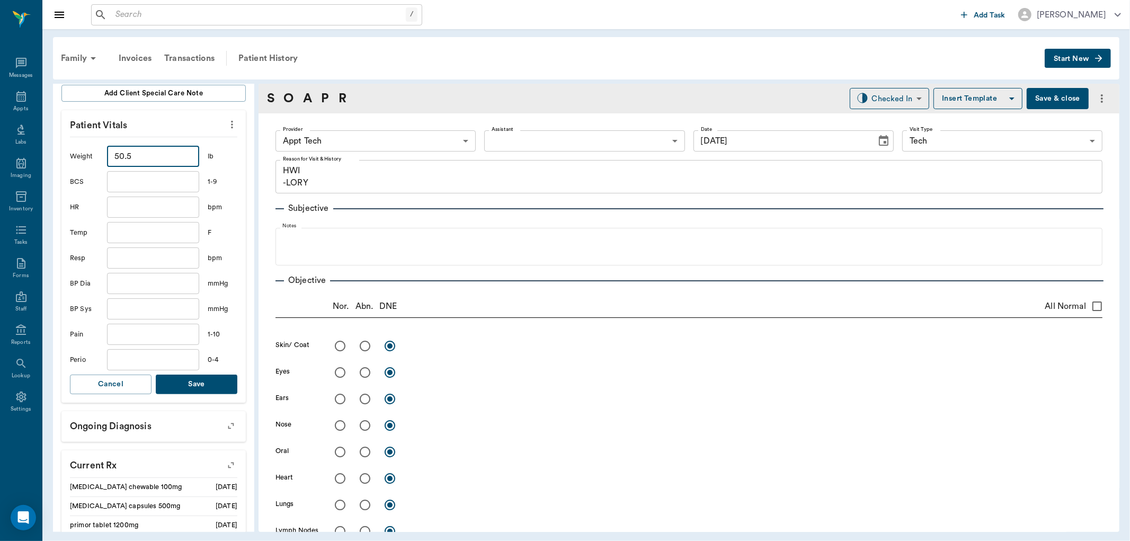
type input "50.5"
click at [222, 384] on button "Save" at bounding box center [197, 385] width 82 height 20
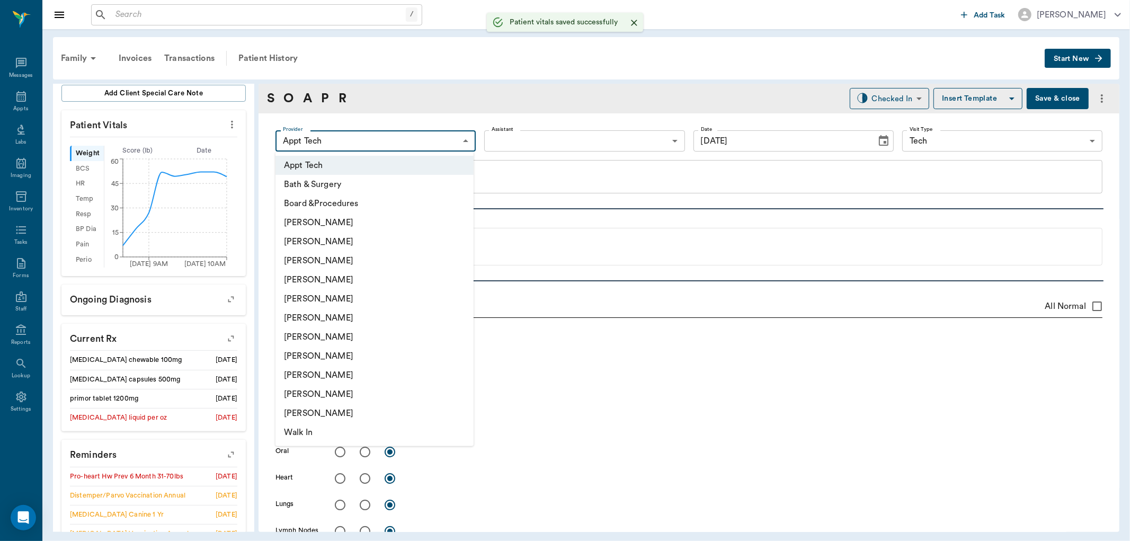
click at [363, 138] on body "/ ​ Add Task Dr. Bert Ellsworth Nectar Messages Appts Labs Imaging Inventory Ta…" at bounding box center [565, 270] width 1130 height 541
click at [342, 313] on li "[PERSON_NAME]" at bounding box center [374, 317] width 198 height 19
type input "682b670d8bdc6f7f8feef3db"
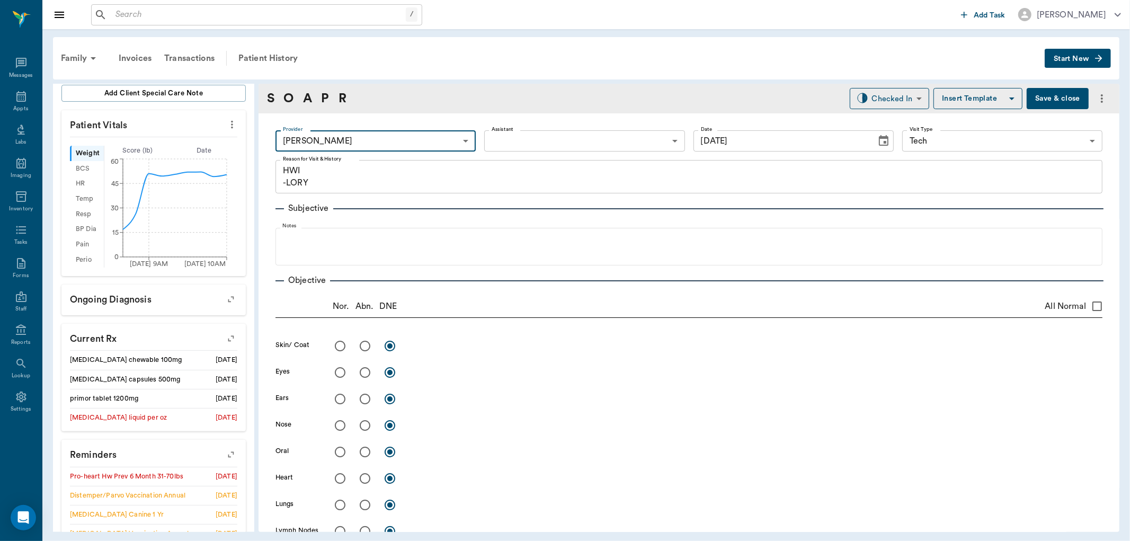
click at [512, 141] on body "/ ​ Add Task Dr. Bert Ellsworth Nectar Messages Appts Labs Imaging Inventory Ta…" at bounding box center [565, 270] width 1130 height 541
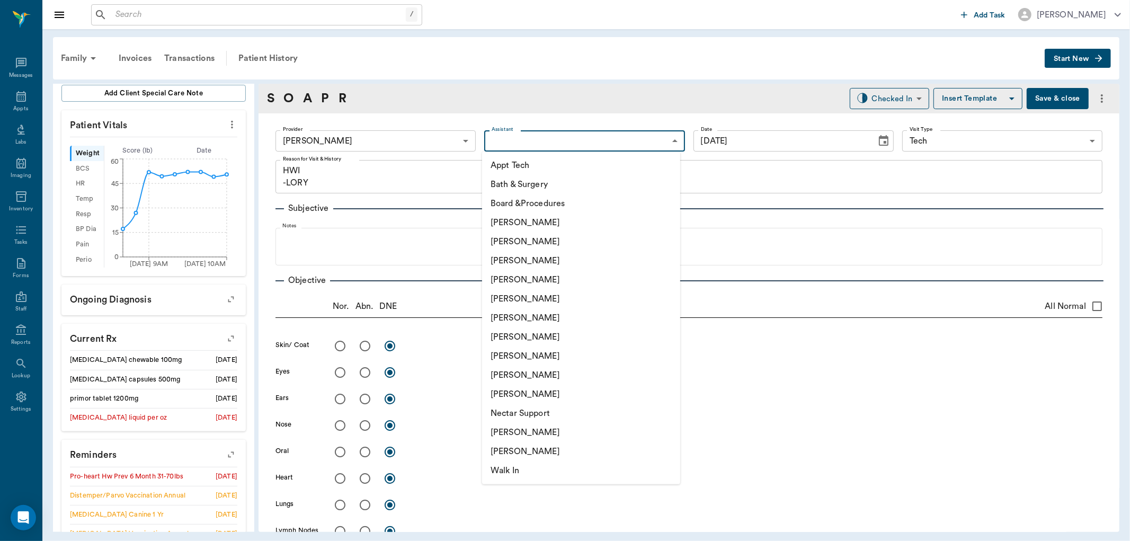
click at [514, 161] on li "Appt Tech" at bounding box center [581, 165] width 198 height 19
type input "63ec2f075fda476ae8351a4c"
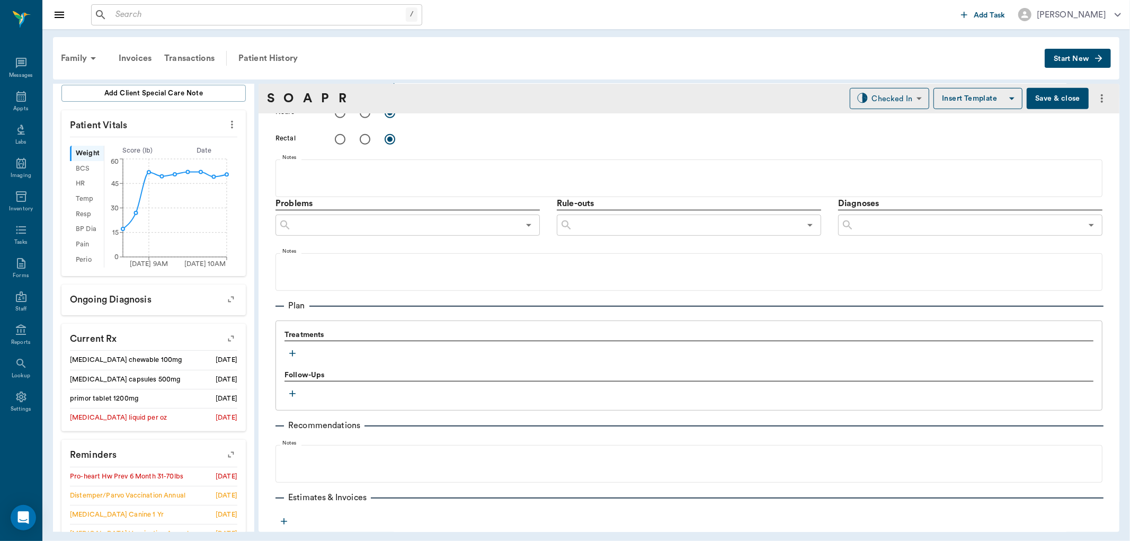
scroll to position [530, 0]
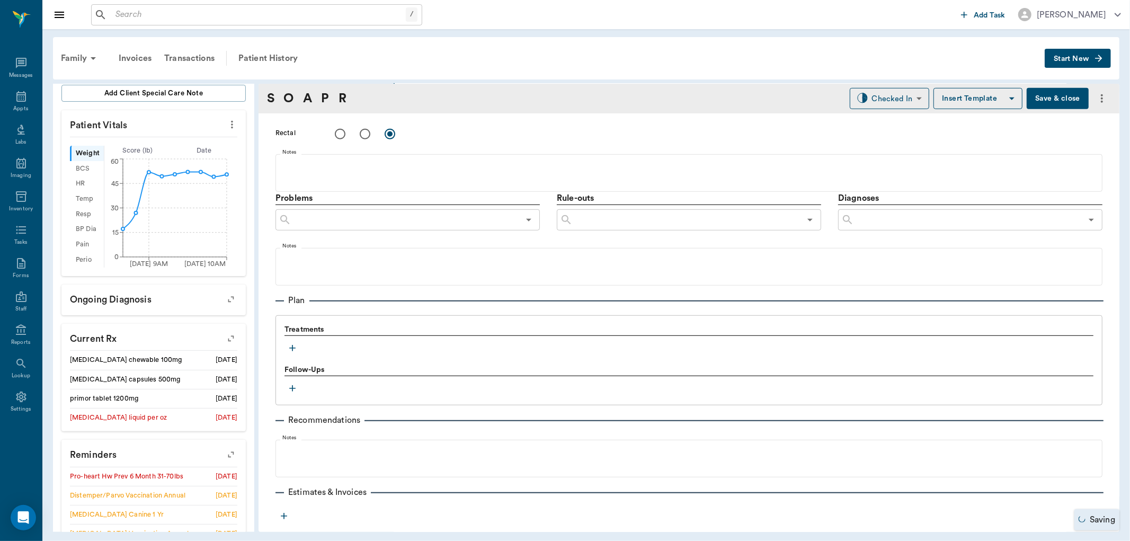
click at [287, 350] on icon "button" at bounding box center [292, 348] width 11 height 11
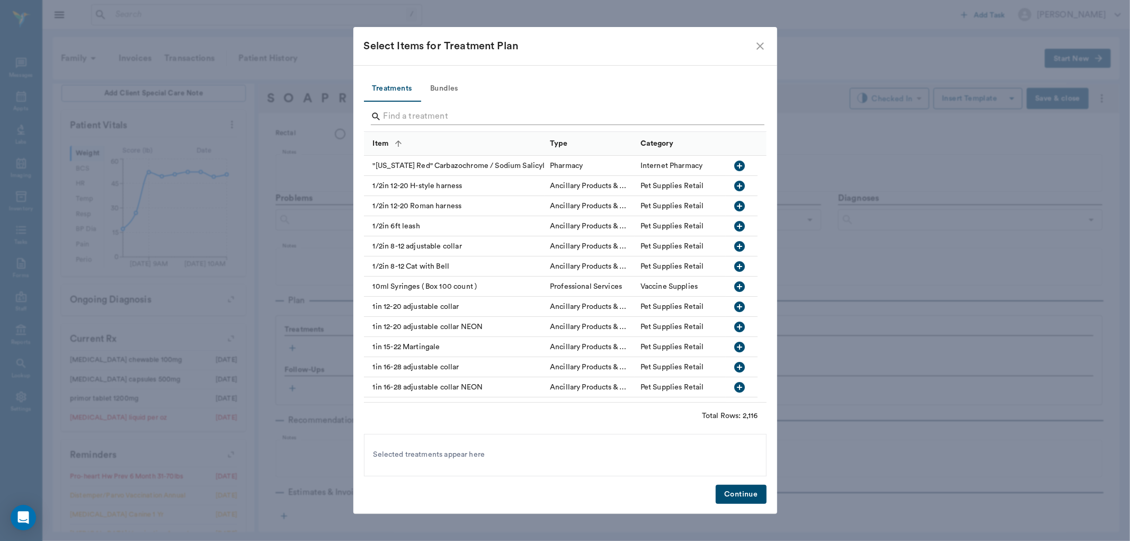
click at [426, 112] on input "Search" at bounding box center [566, 116] width 365 height 17
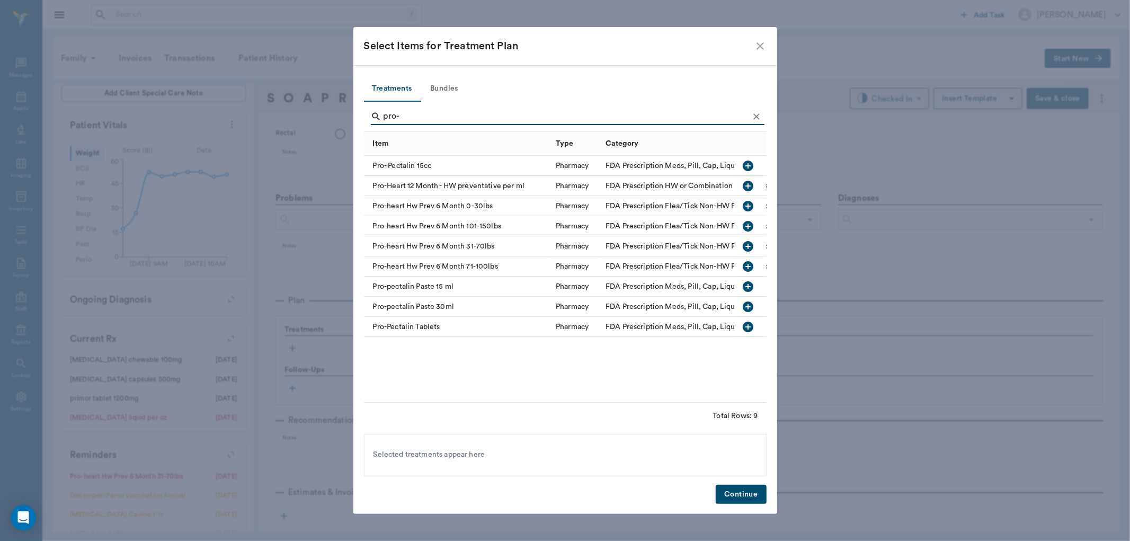
type input "pro-"
click at [747, 244] on icon "button" at bounding box center [748, 246] width 11 height 11
click at [754, 110] on button "Clear" at bounding box center [757, 117] width 16 height 16
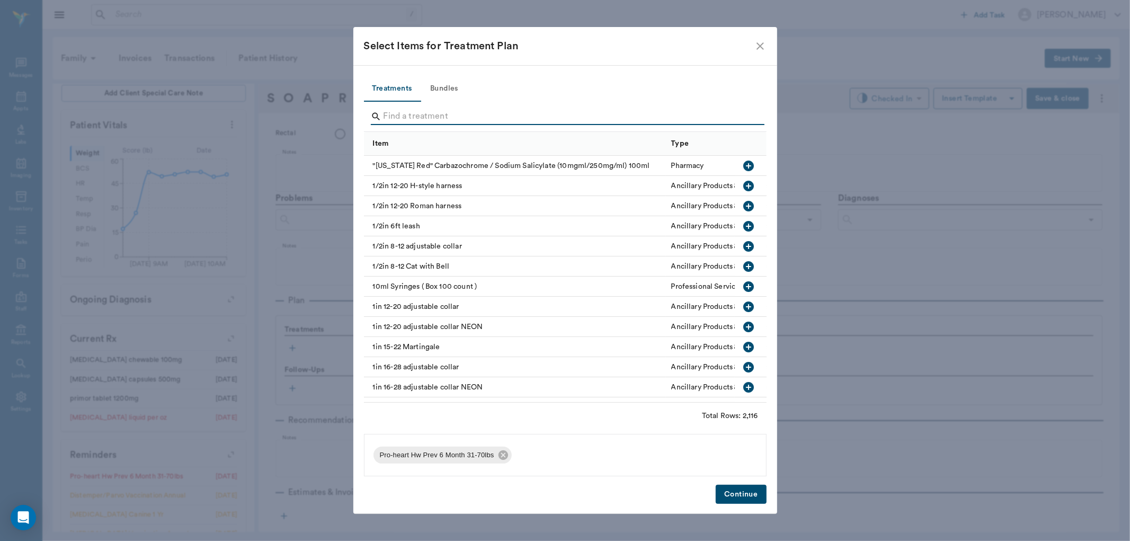
click at [745, 117] on input "Search" at bounding box center [566, 116] width 365 height 17
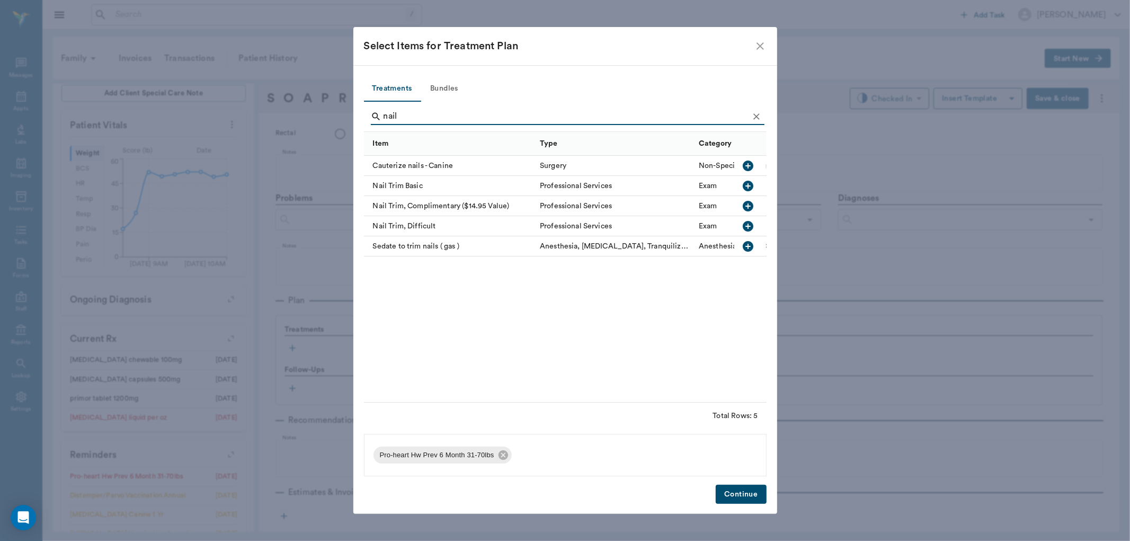
type input "nail"
click at [750, 188] on icon "button" at bounding box center [748, 186] width 11 height 11
click at [755, 493] on button "Continue" at bounding box center [741, 495] width 50 height 20
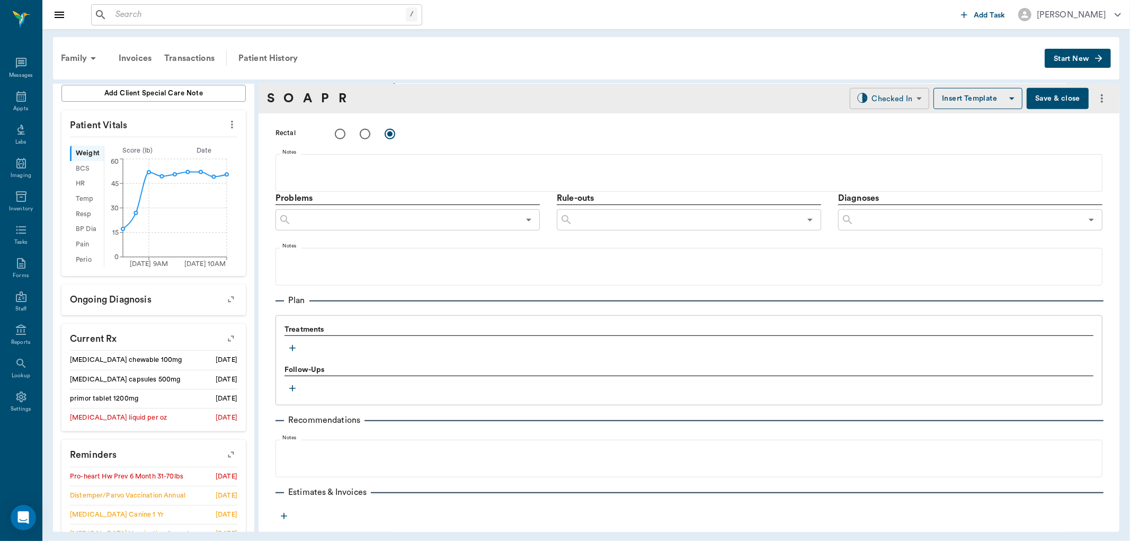
click at [880, 108] on body "/ ​ Add Task Dr. Bert Ellsworth Nectar Messages Appts Labs Imaging Inventory Ta…" at bounding box center [565, 270] width 1130 height 541
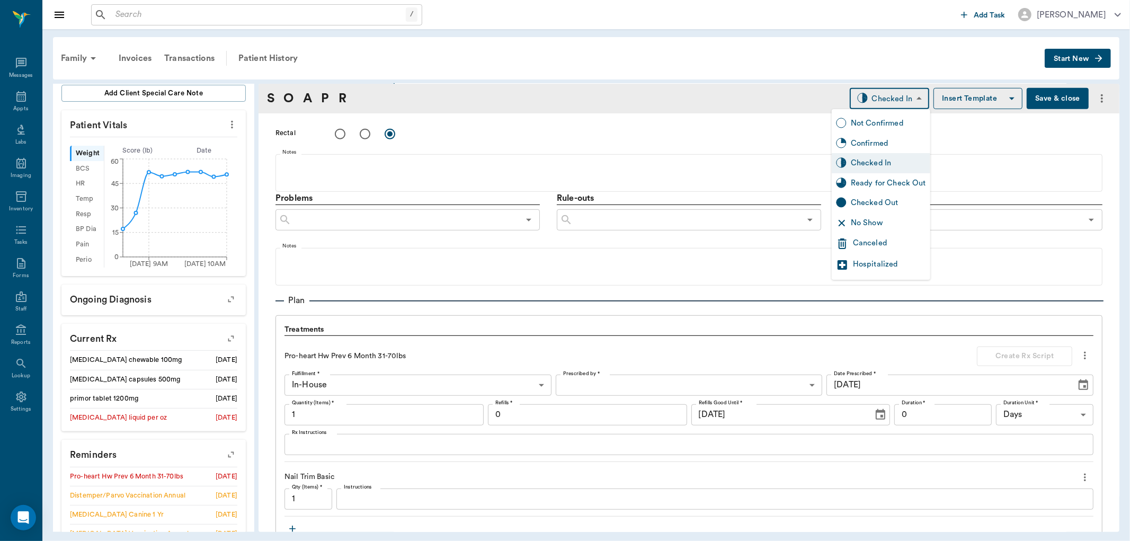
click at [879, 176] on div "Ready for Check Out" at bounding box center [881, 183] width 99 height 20
type input "READY_TO_CHECKOUT"
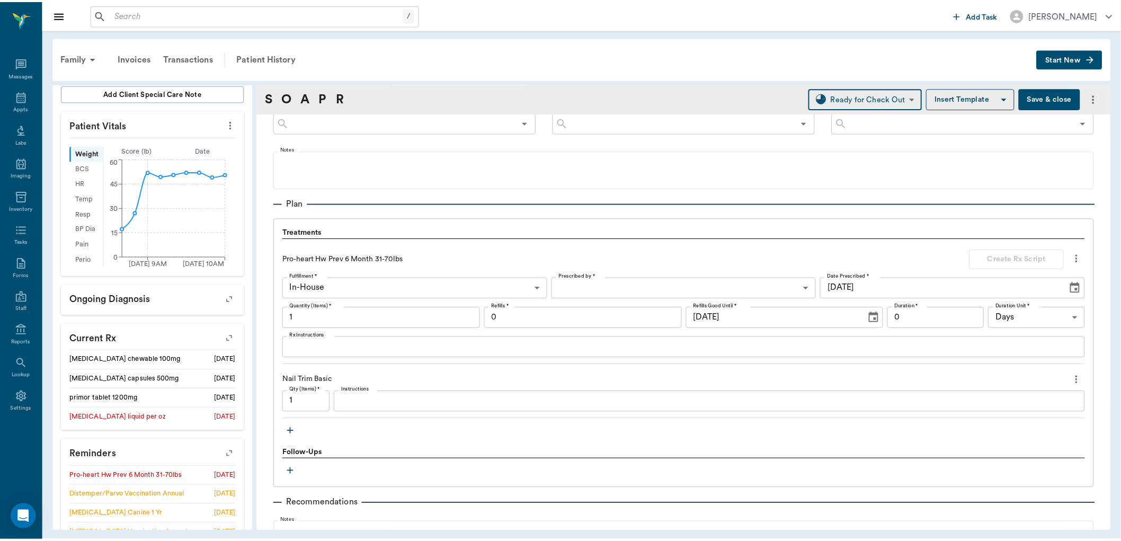
scroll to position [753, 0]
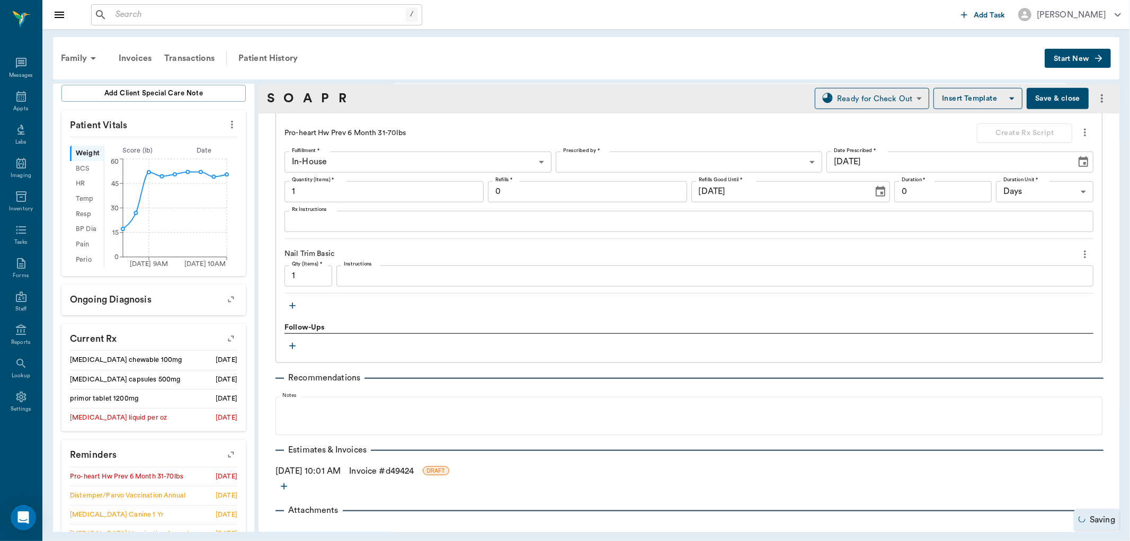
click at [371, 469] on link "Invoice # d49424" at bounding box center [381, 471] width 65 height 13
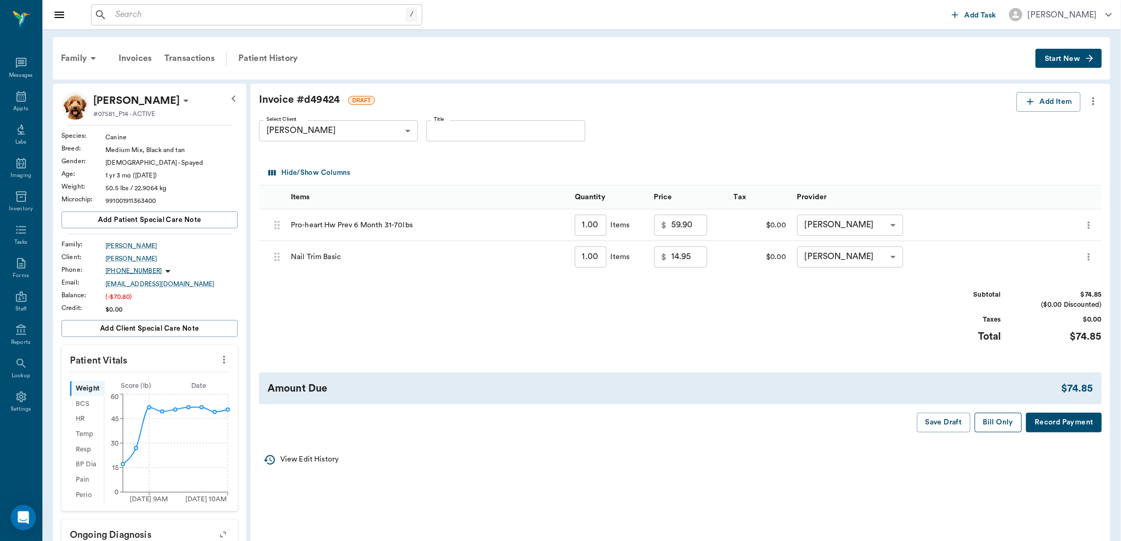
click at [996, 430] on button "Bill Only" at bounding box center [999, 423] width 48 height 20
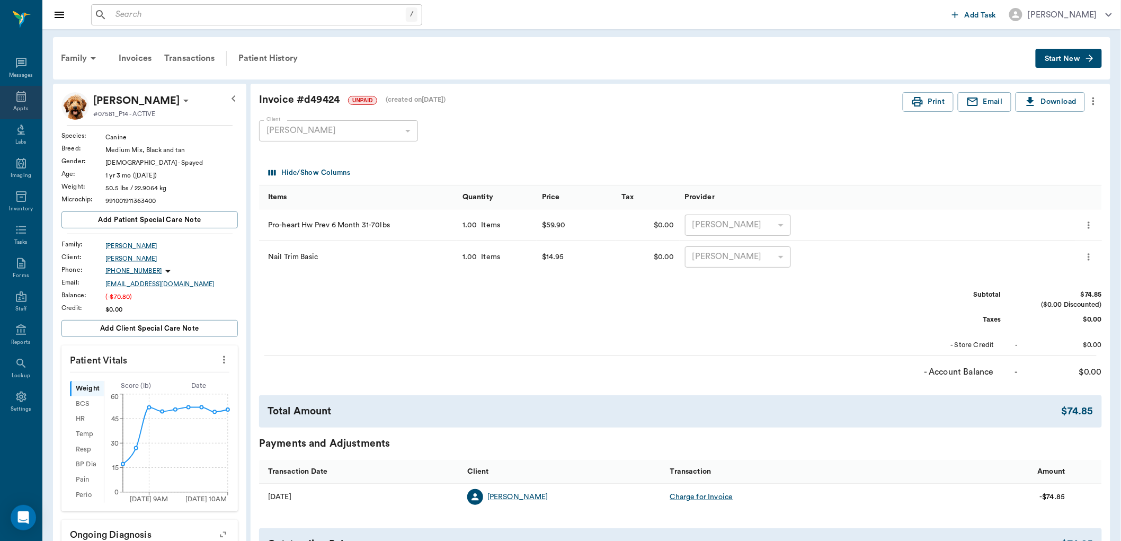
click at [28, 97] on div "Appts" at bounding box center [21, 102] width 42 height 33
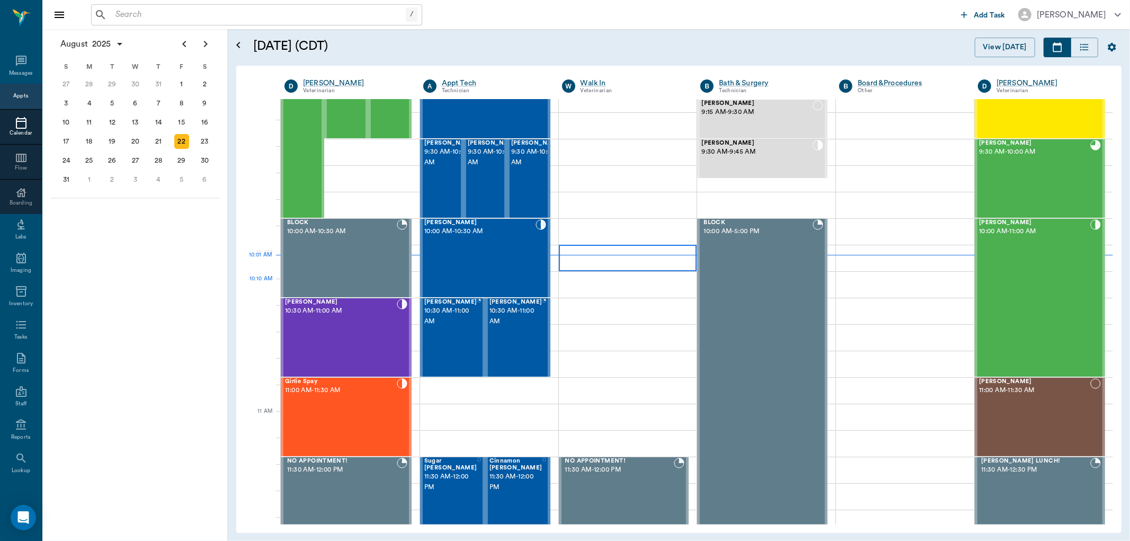
scroll to position [144, 0]
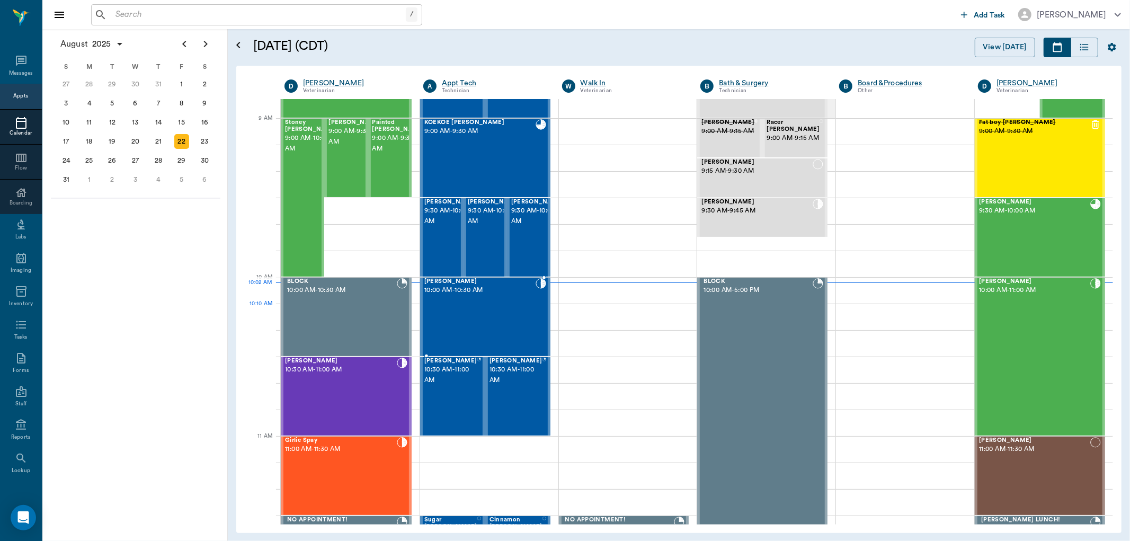
click at [496, 309] on div "June Brackman 10:00 AM - 10:30 AM" at bounding box center [479, 316] width 111 height 77
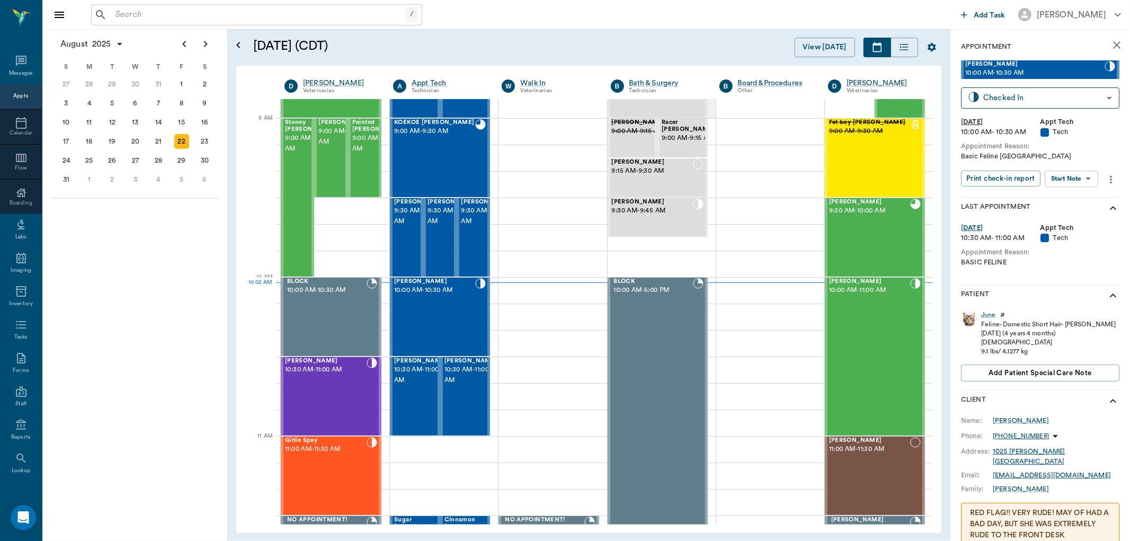
click at [1086, 184] on body "/ ​ Add Task Dr. Bert Ellsworth Nectar Messages Appts Calendar Flow Boarding La…" at bounding box center [565, 270] width 1130 height 541
click at [1078, 194] on button "Start SOAP" at bounding box center [1060, 200] width 36 height 12
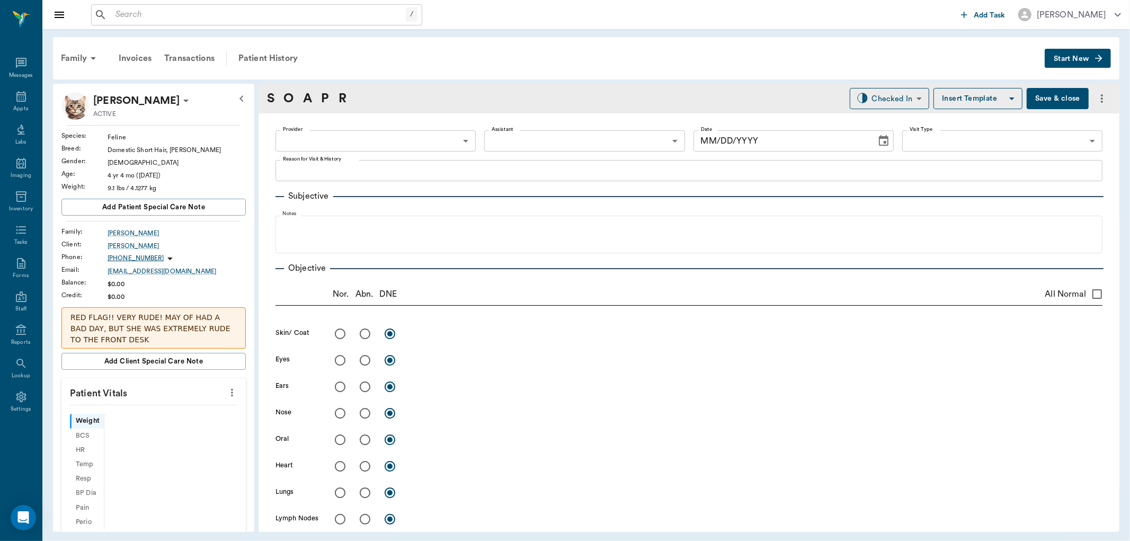
type input "63ec2f075fda476ae8351a4c"
type input "65d2be4f46e3a538d89b8c1a"
type textarea "Basic Feline Caryn"
type input "[DATE]"
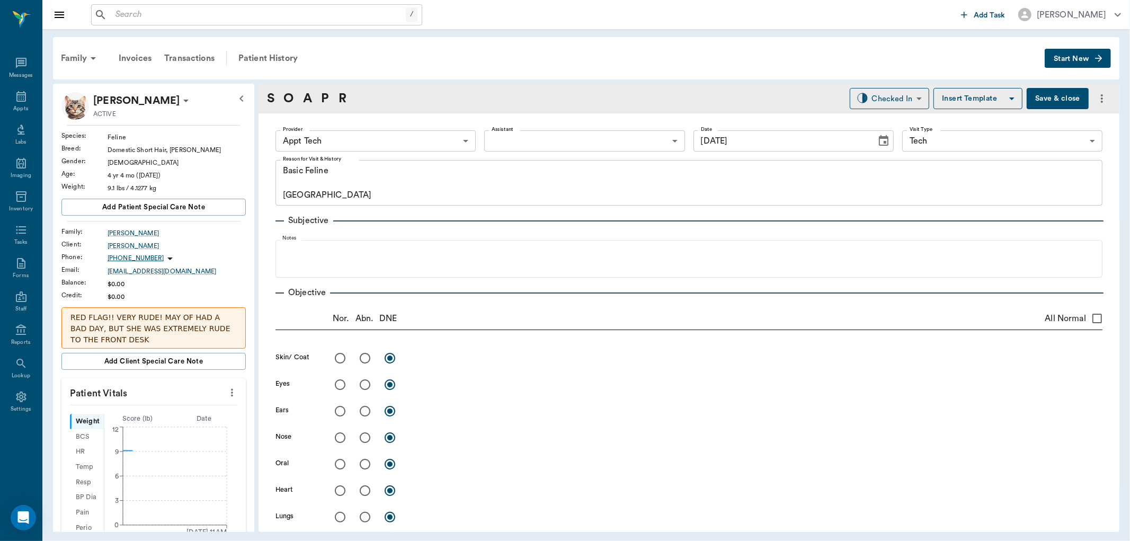
click at [308, 145] on body "/ ​ Add Task Dr. Bert Ellsworth Nectar Messages Appts Labs Imaging Inventory Ta…" at bounding box center [565, 270] width 1130 height 541
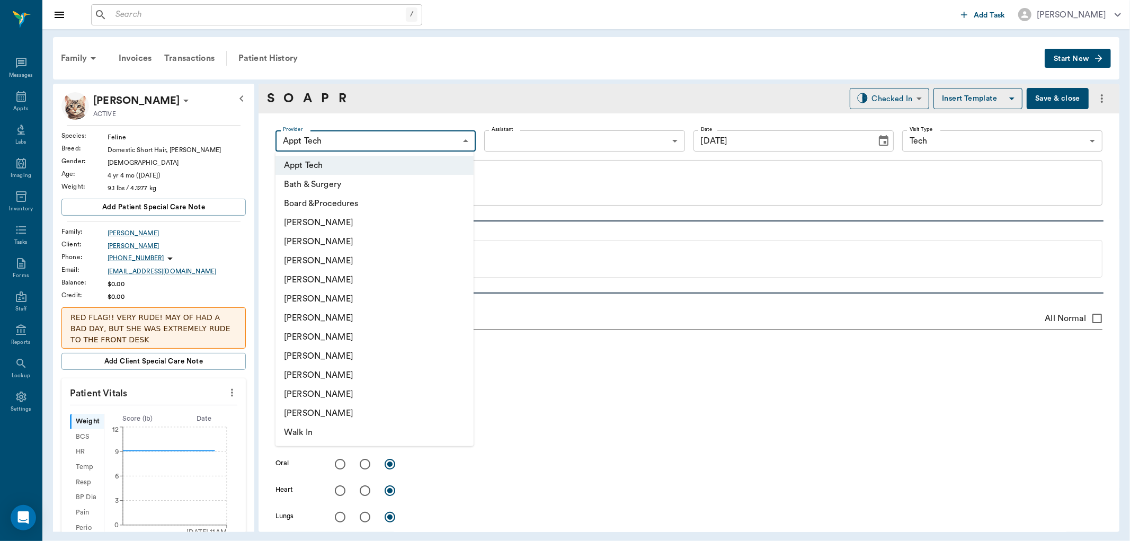
drag, startPoint x: 339, startPoint y: 316, endPoint x: 457, endPoint y: 213, distance: 155.8
click at [340, 316] on li "[PERSON_NAME]" at bounding box center [374, 317] width 198 height 19
type input "682b670d8bdc6f7f8feef3db"
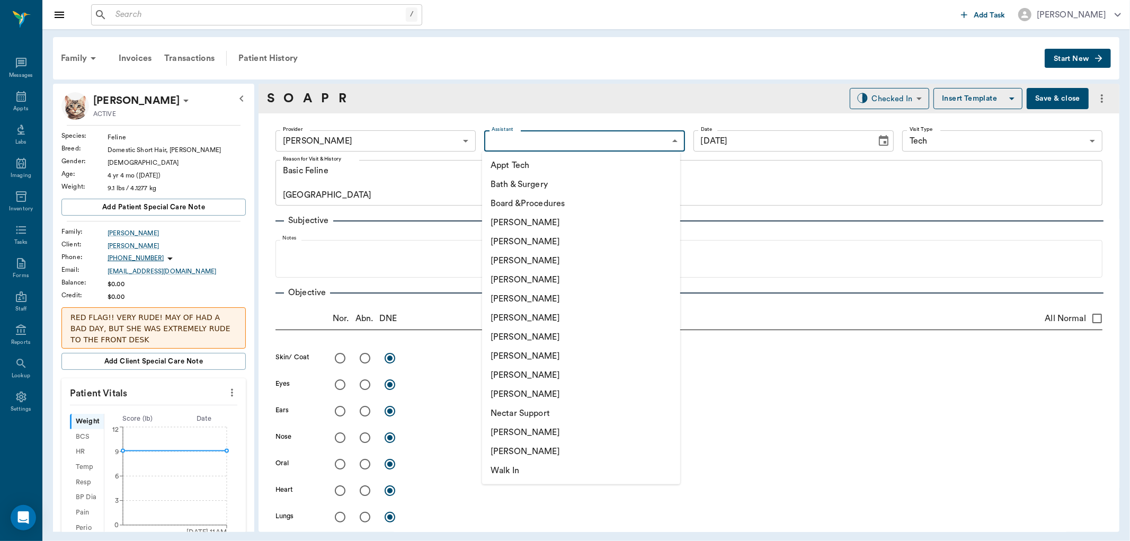
click at [536, 133] on body "/ ​ Add Task Dr. Bert Ellsworth Nectar Messages Appts Labs Imaging Inventory Ta…" at bounding box center [565, 270] width 1130 height 541
click at [537, 166] on li "Appt Tech" at bounding box center [581, 165] width 198 height 19
type input "63ec2f075fda476ae8351a4c"
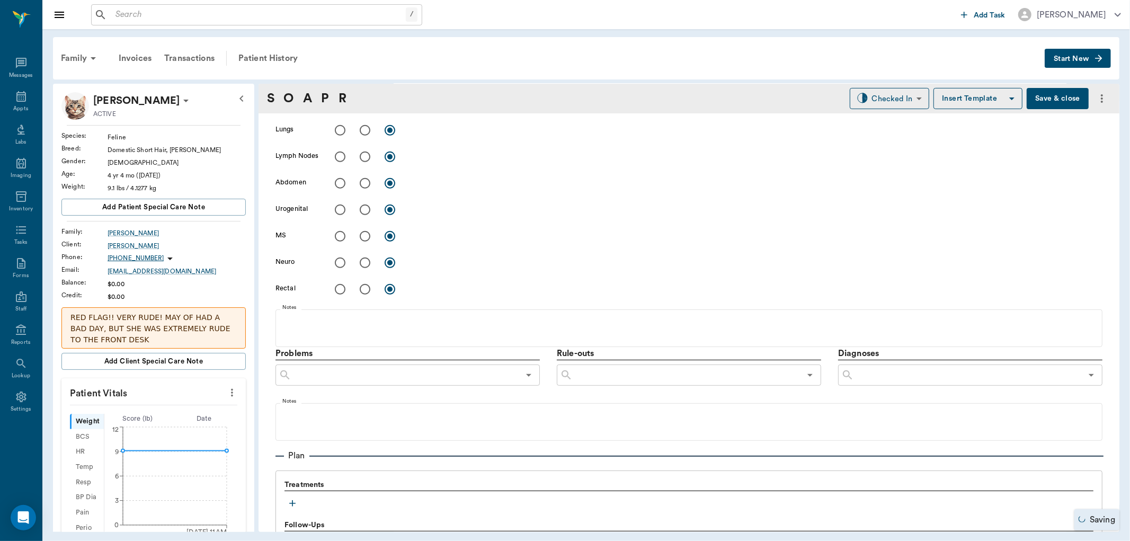
scroll to position [470, 0]
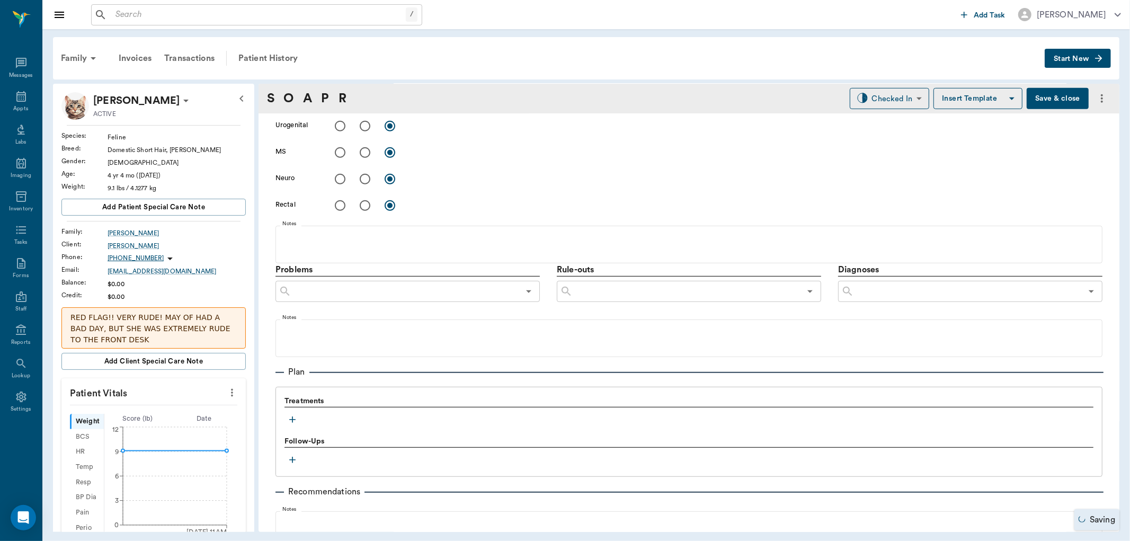
click at [294, 419] on icon "button" at bounding box center [292, 419] width 6 height 6
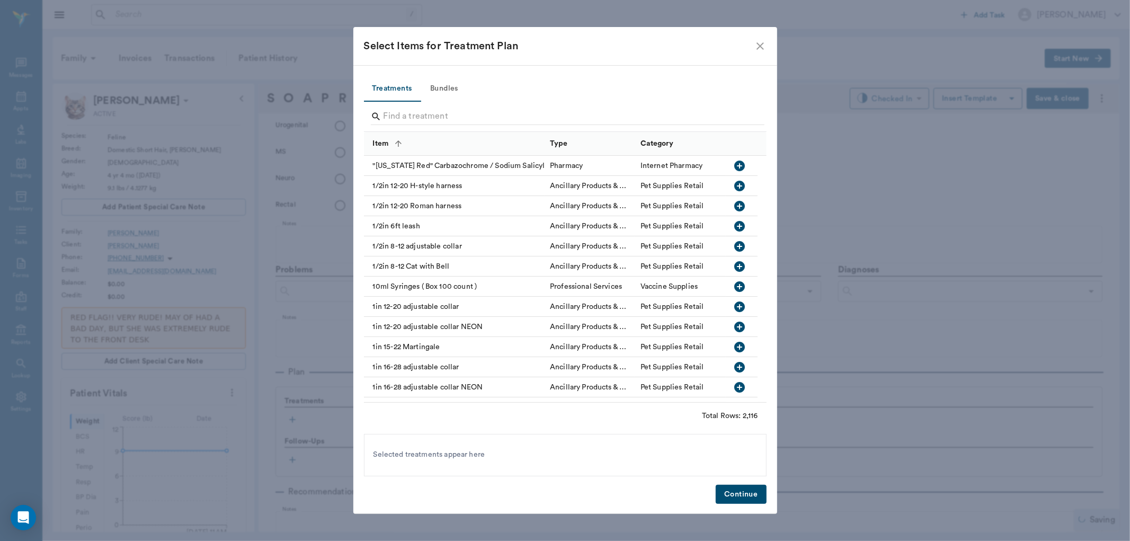
click at [447, 86] on button "Bundles" at bounding box center [445, 88] width 48 height 25
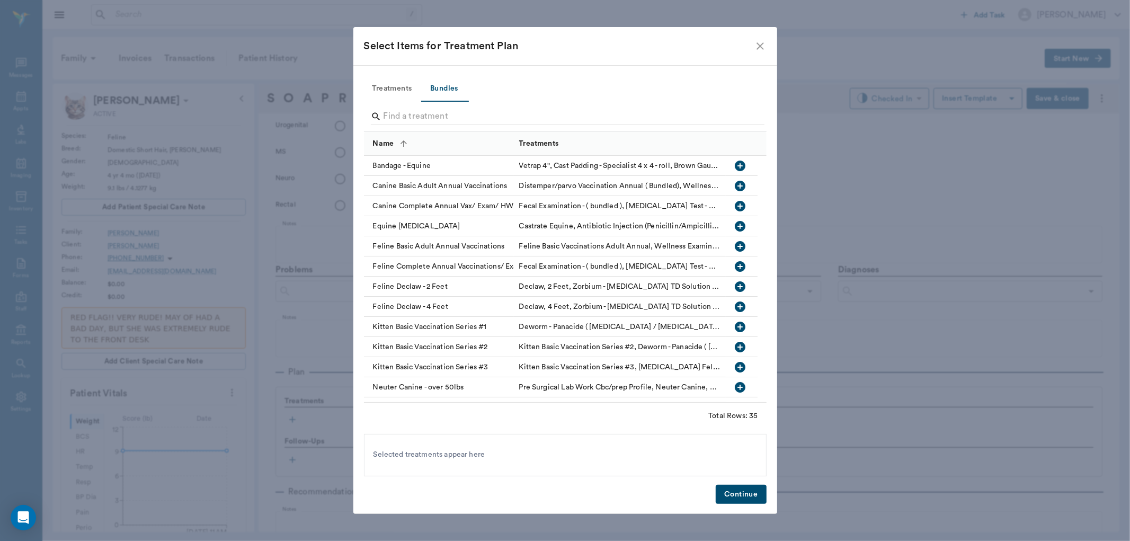
click at [447, 115] on input "Search" at bounding box center [566, 116] width 365 height 17
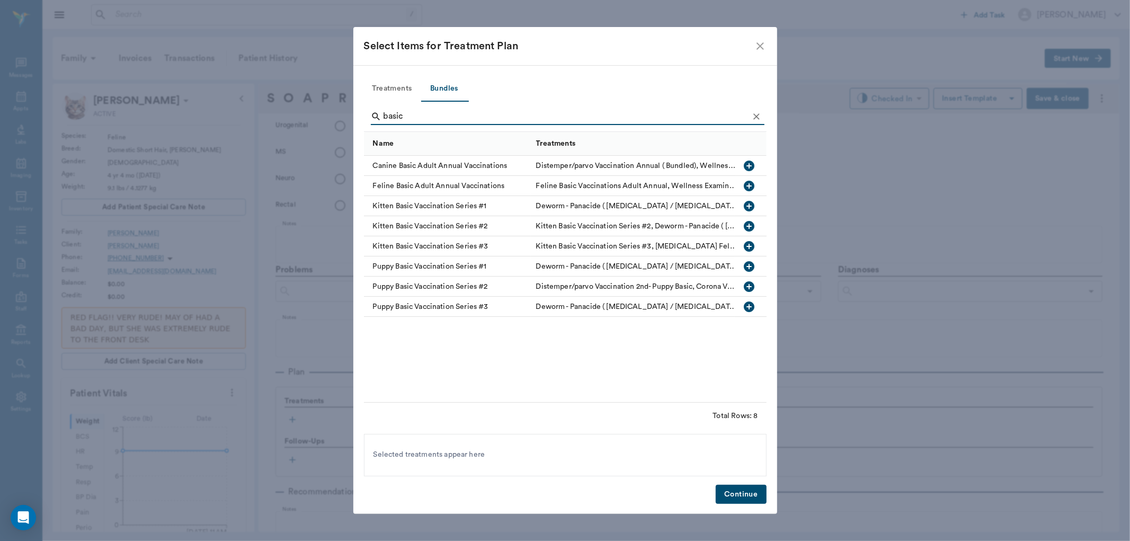
type input "basic"
click at [747, 184] on icon "button" at bounding box center [749, 186] width 11 height 11
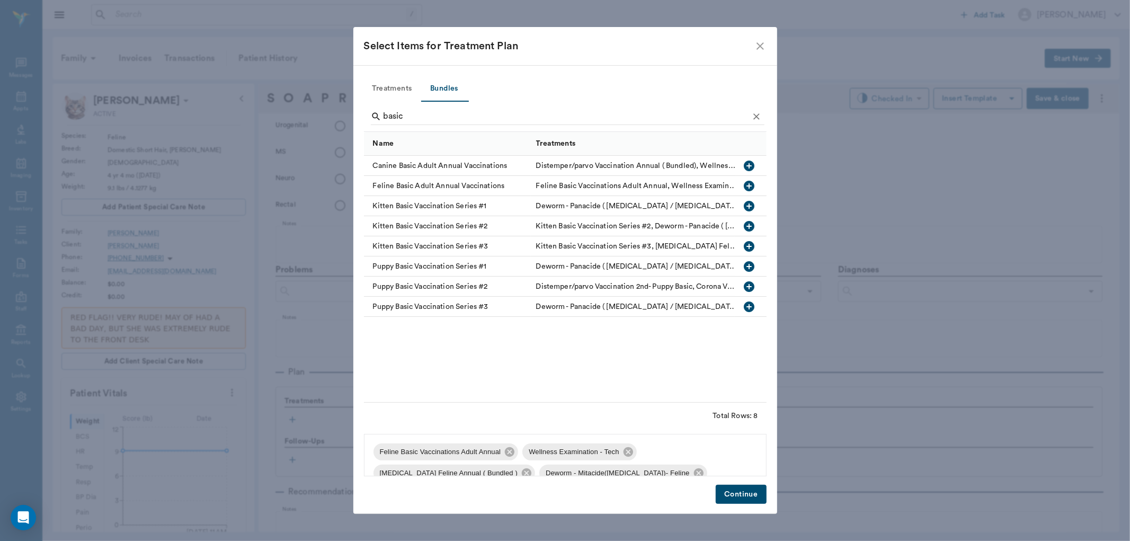
click at [729, 493] on button "Continue" at bounding box center [741, 495] width 50 height 20
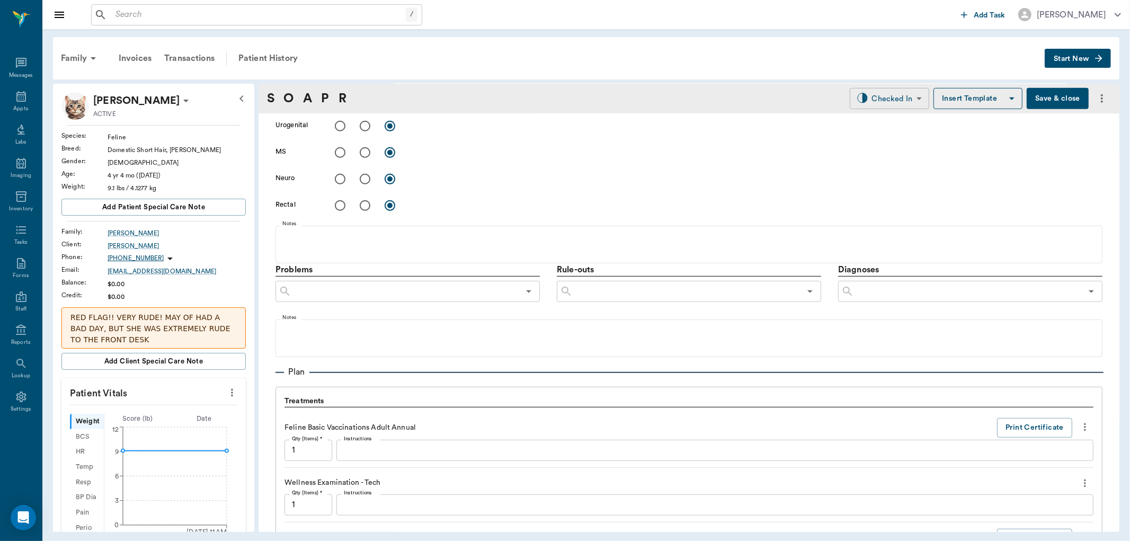
click at [898, 93] on body "/ ​ Add Task Dr. Bert Ellsworth Nectar Messages Appts Labs Imaging Inventory Ta…" at bounding box center [565, 270] width 1130 height 541
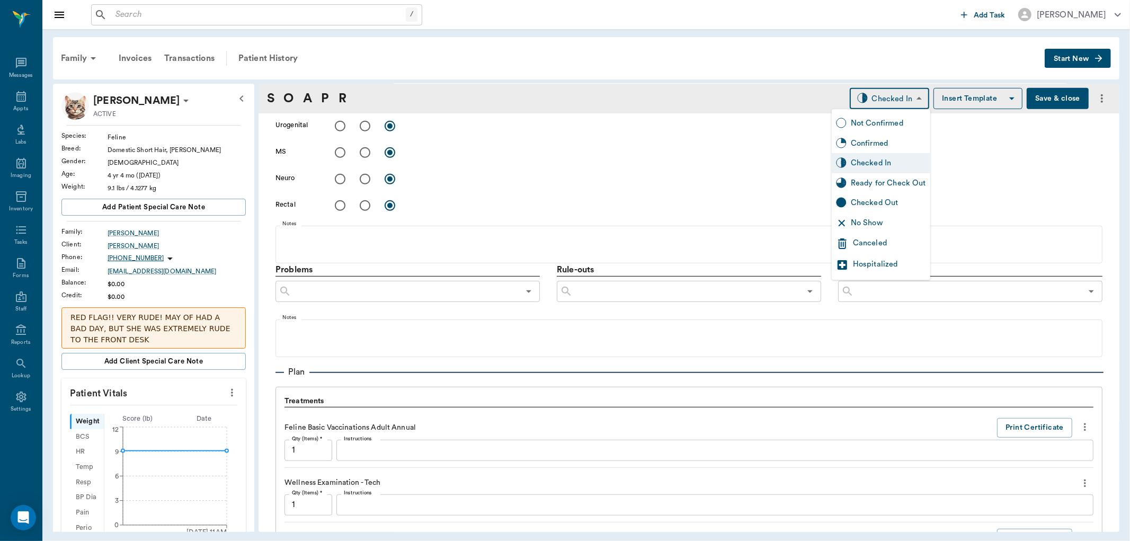
drag, startPoint x: 884, startPoint y: 179, endPoint x: 882, endPoint y: 185, distance: 6.6
click at [883, 182] on div "Ready for Check Out" at bounding box center [888, 183] width 75 height 12
type input "READY_TO_CHECKOUT"
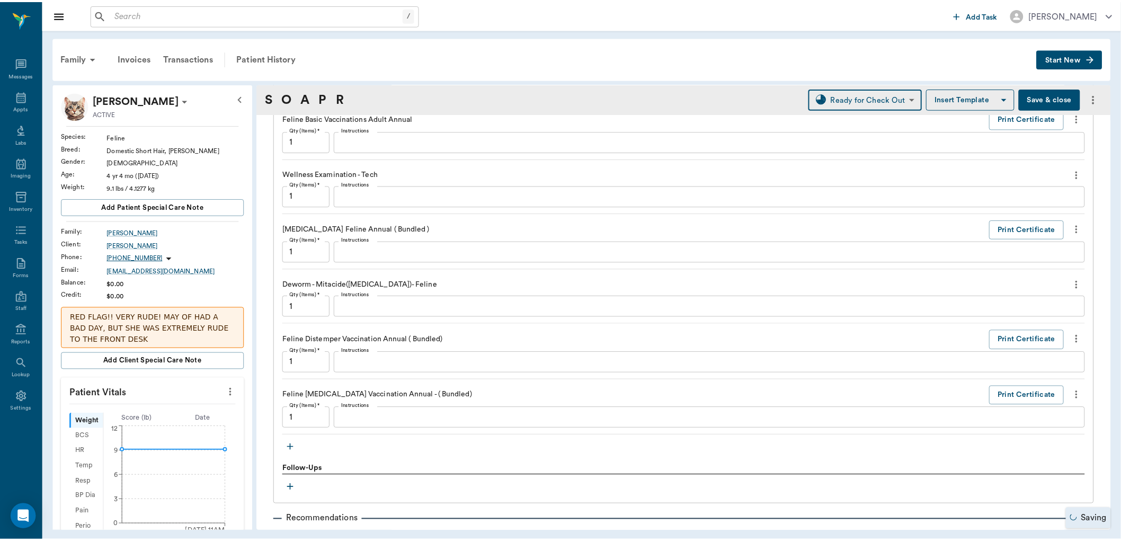
scroll to position [934, 0]
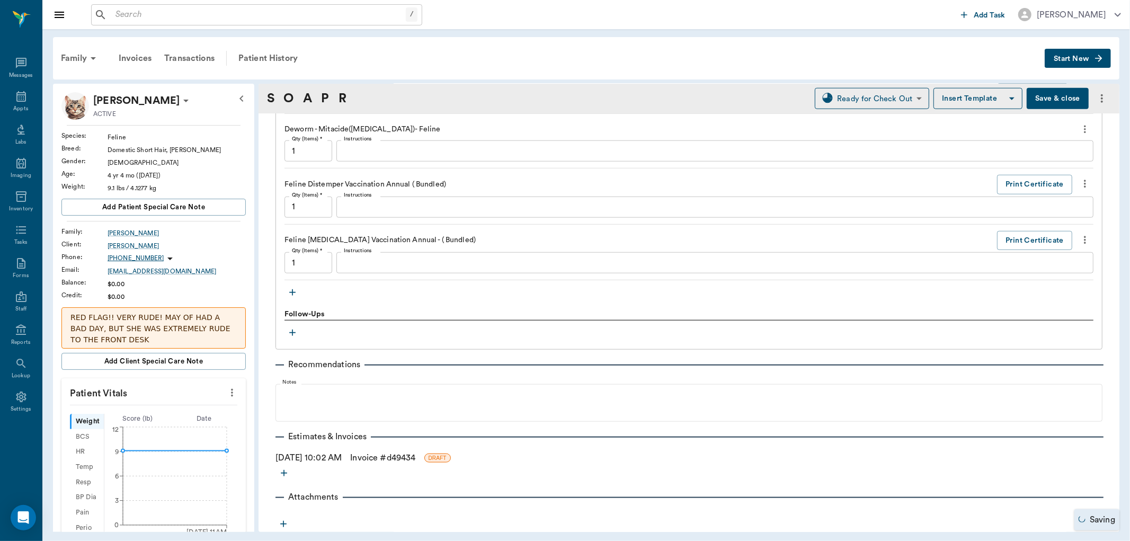
click at [381, 459] on link "Invoice # d49434" at bounding box center [382, 457] width 65 height 13
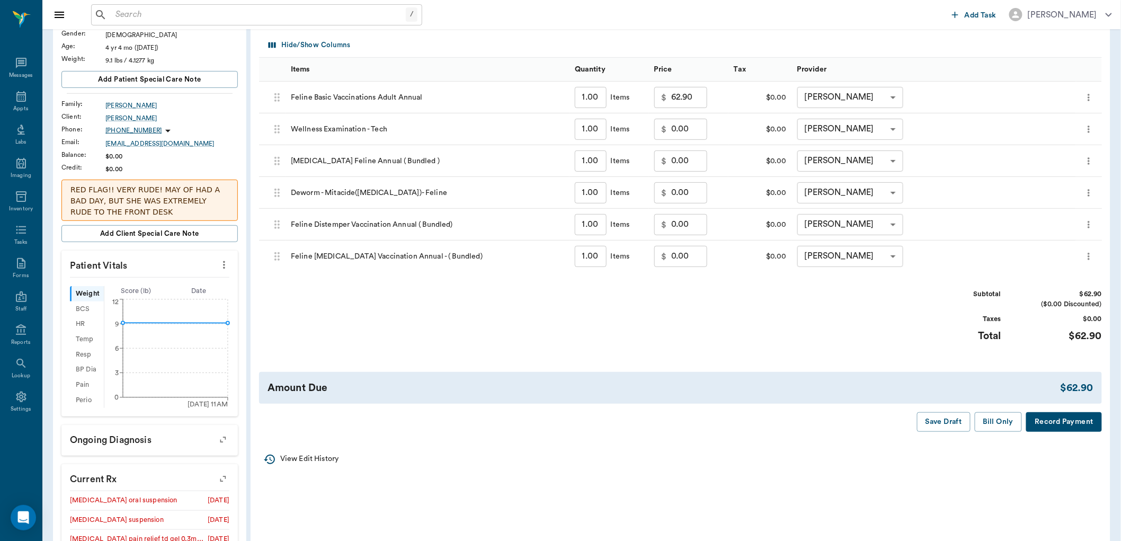
scroll to position [176, 0]
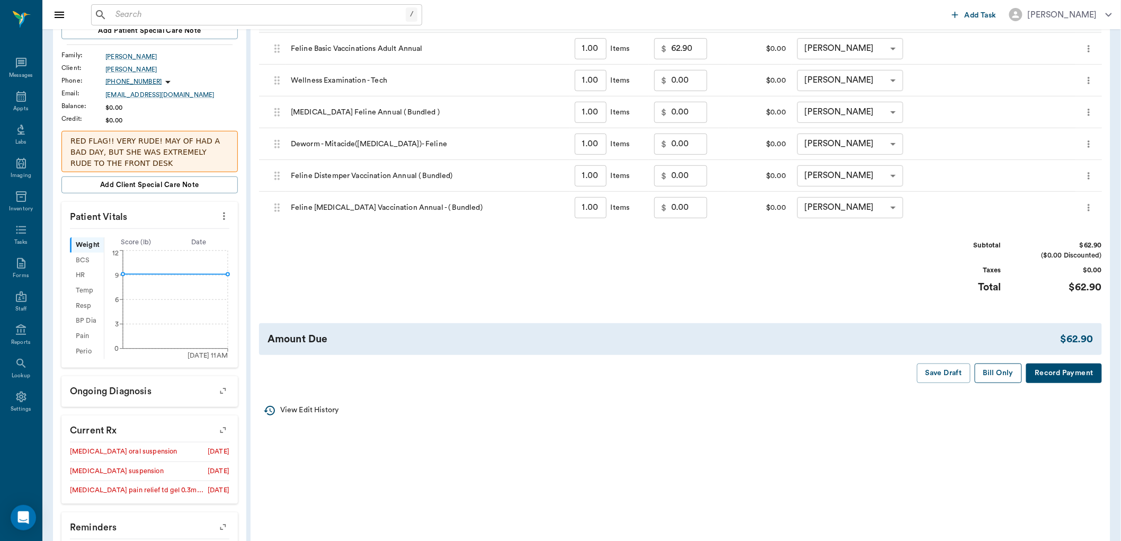
click at [987, 373] on button "Bill Only" at bounding box center [999, 373] width 48 height 20
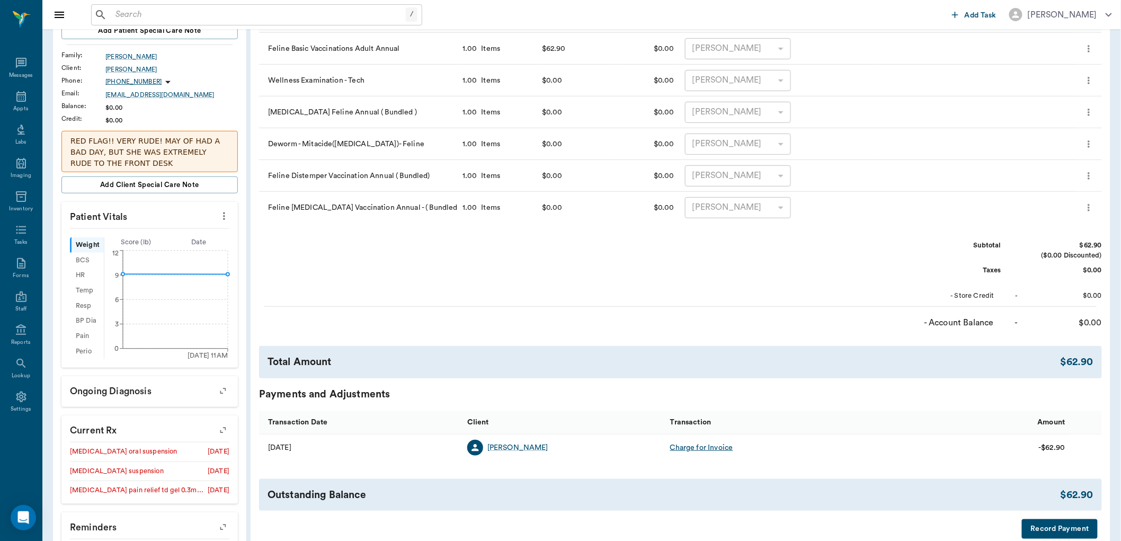
click at [147, 15] on input "text" at bounding box center [258, 14] width 295 height 15
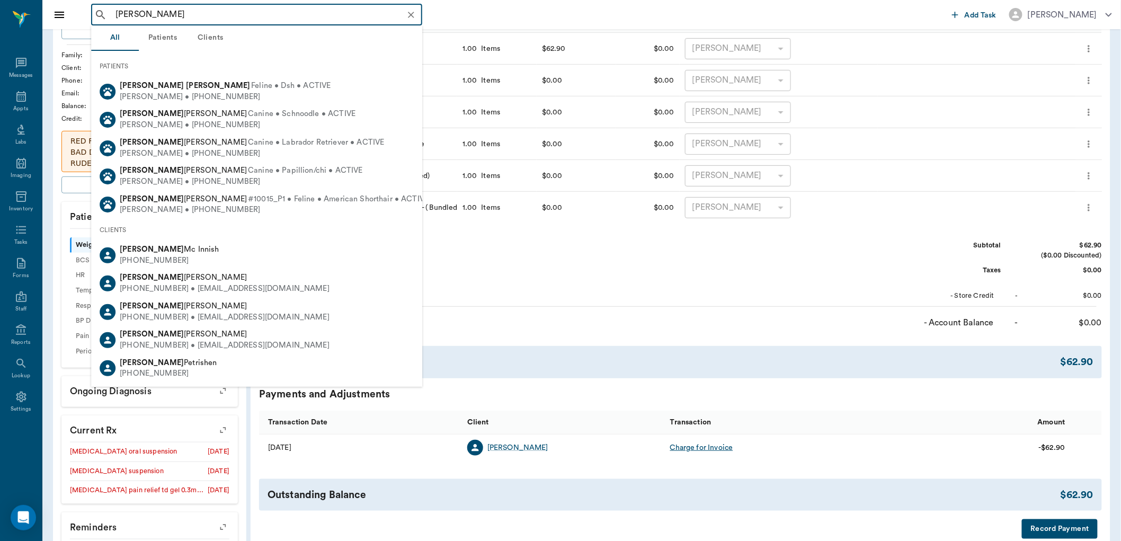
drag, startPoint x: 138, startPoint y: 22, endPoint x: 164, endPoint y: 11, distance: 28.2
click at [138, 21] on div "molly wilson ​" at bounding box center [256, 14] width 331 height 21
click at [176, 10] on input "molly wilson" at bounding box center [265, 14] width 308 height 15
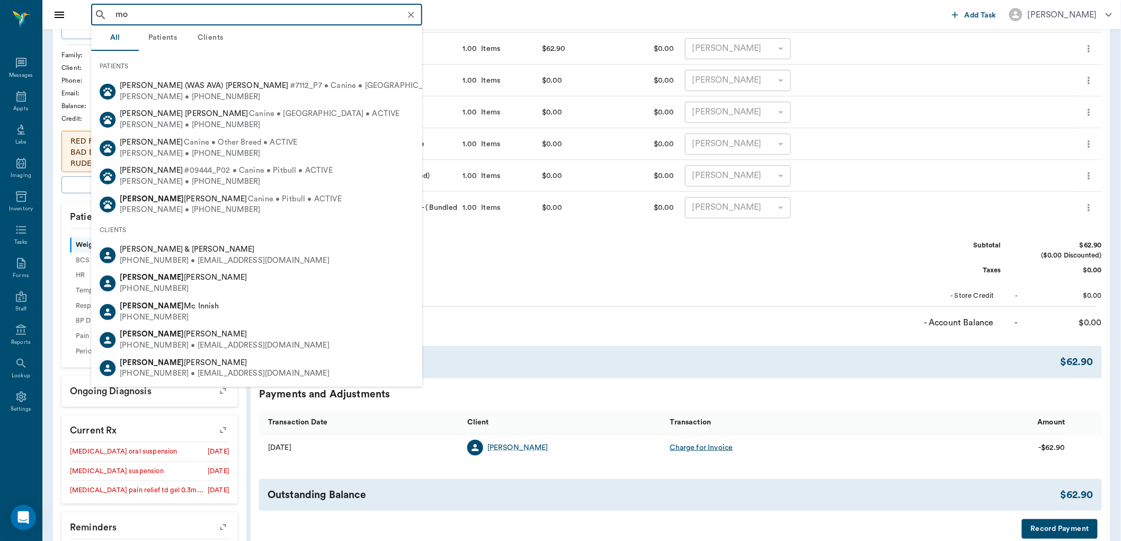
type input "m"
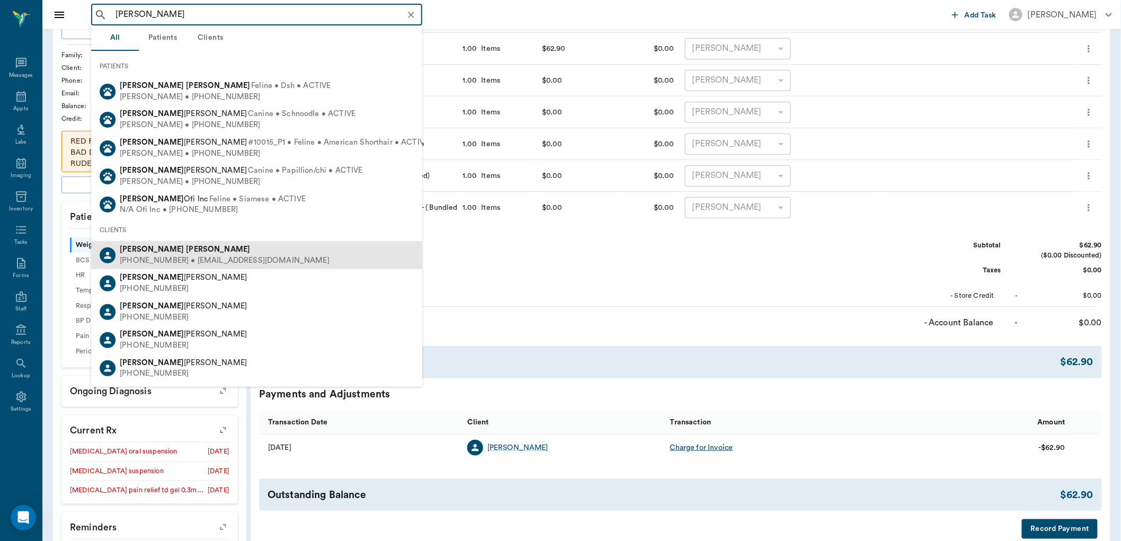
click at [178, 256] on div "(903) 506-1453 • TCJWILSON@aol.com" at bounding box center [225, 260] width 210 height 11
type input "tiffany wilson"
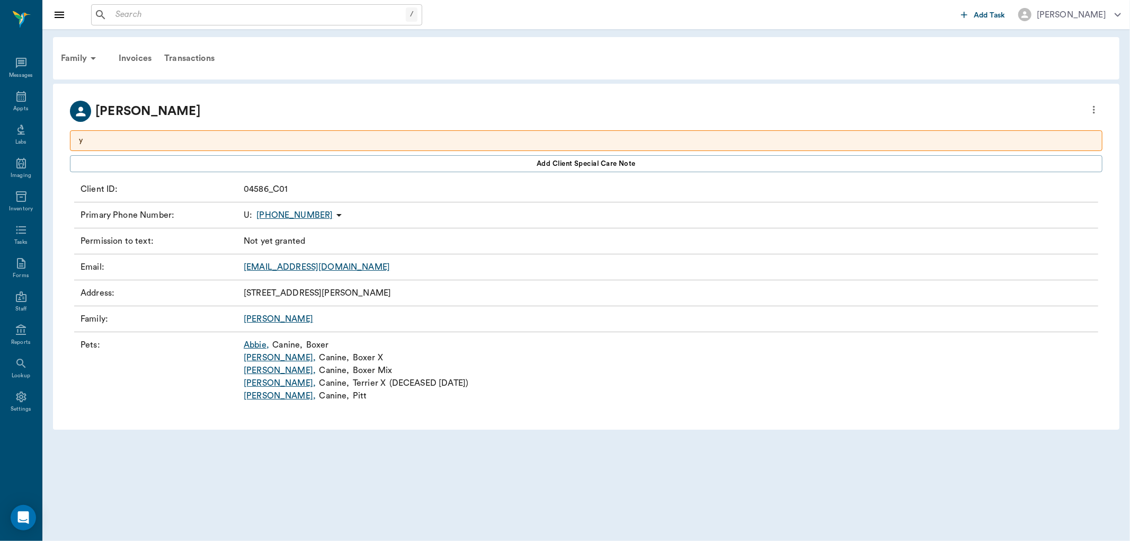
click at [254, 393] on link "Molly ," at bounding box center [280, 395] width 72 height 13
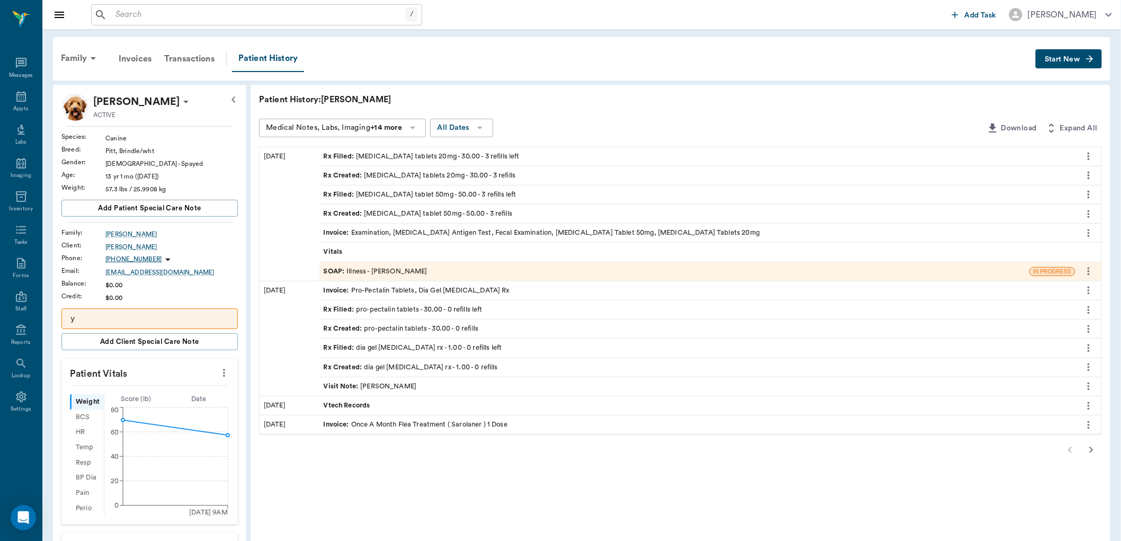
click at [407, 268] on div "SOAP : Illness - [PERSON_NAME]" at bounding box center [376, 271] width 104 height 10
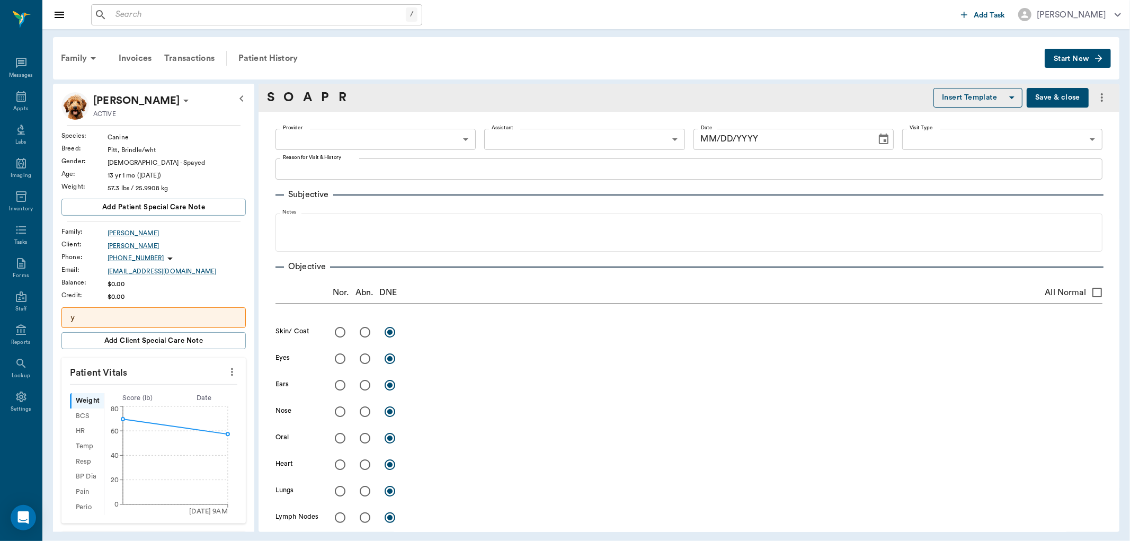
type textarea "GETS OUT OF BREATH EASILY, NOT SURE IF ITS FROM PAIN- OLD INJURY, HAS A PIN & […"
radio input "true"
type textarea "Very congested [MEDICAL_DATA] with protruding 3rd eyelids, chronic per o"
radio input "true"
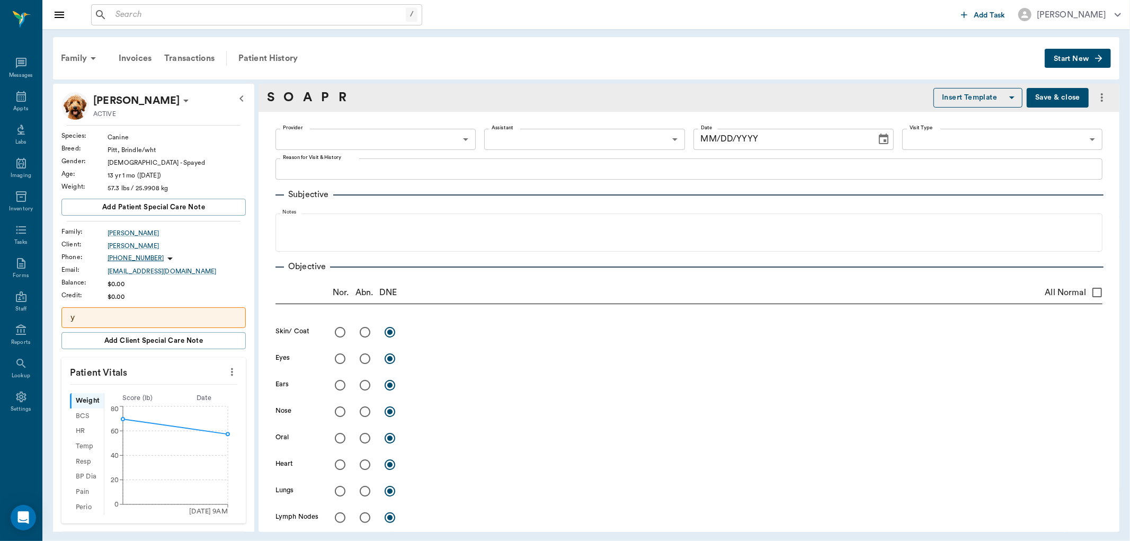
radio input "true"
type textarea "open [MEDICAL_DATA], sounds constricted"
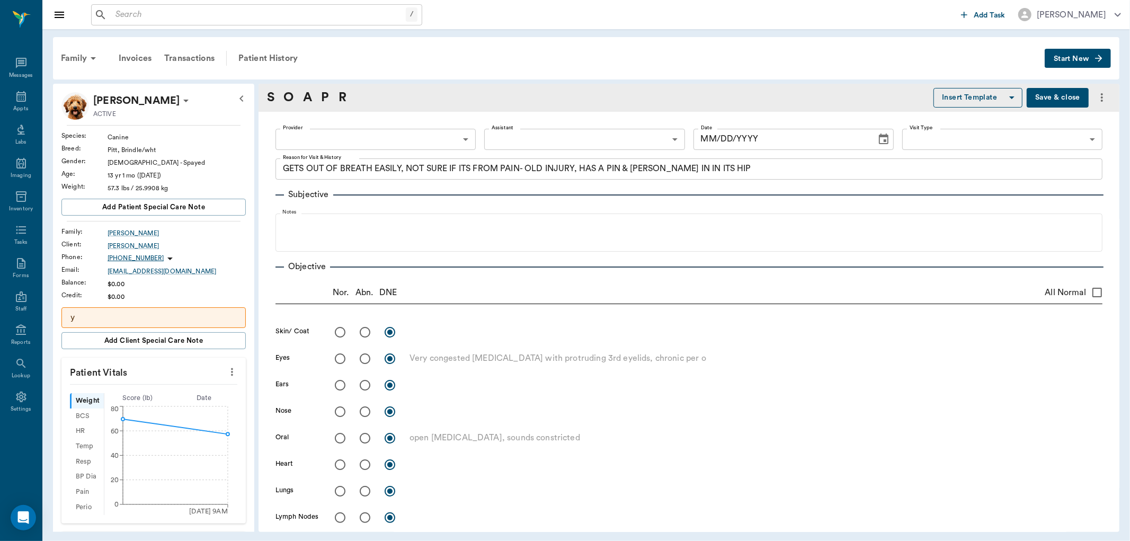
radio input "true"
type textarea "Cannot auscultate heart per lung sounds,. HR 120-130 on pO2 sensor"
radio input "true"
type textarea "Very fluidy rales"
radio input "true"
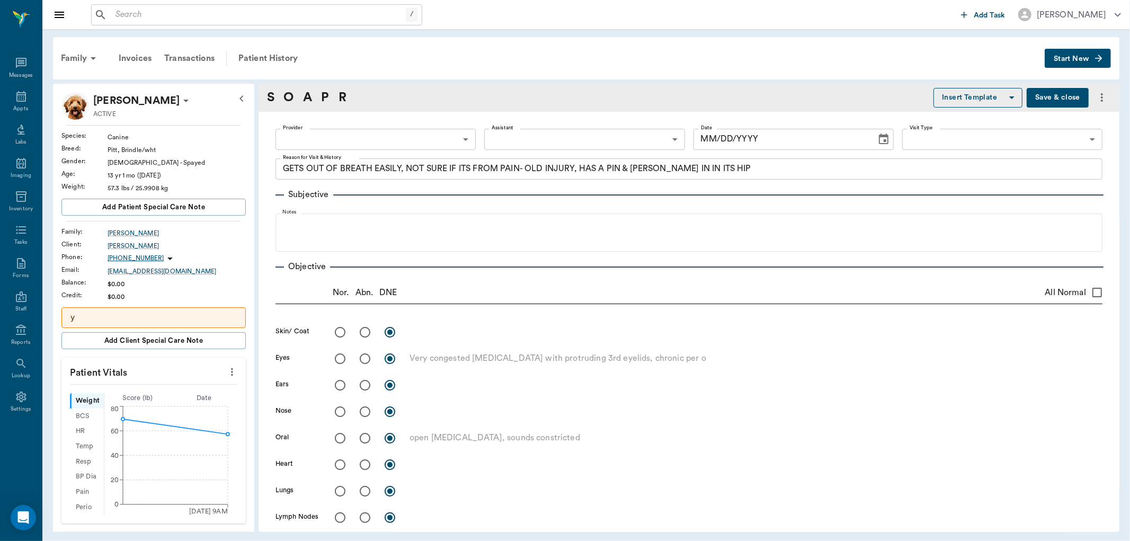
type textarea "sub mandibular palpates as enlarged and swollen, putting pressure on [MEDICAL_D…"
radio input "true"
type textarea "very arthritic hips"
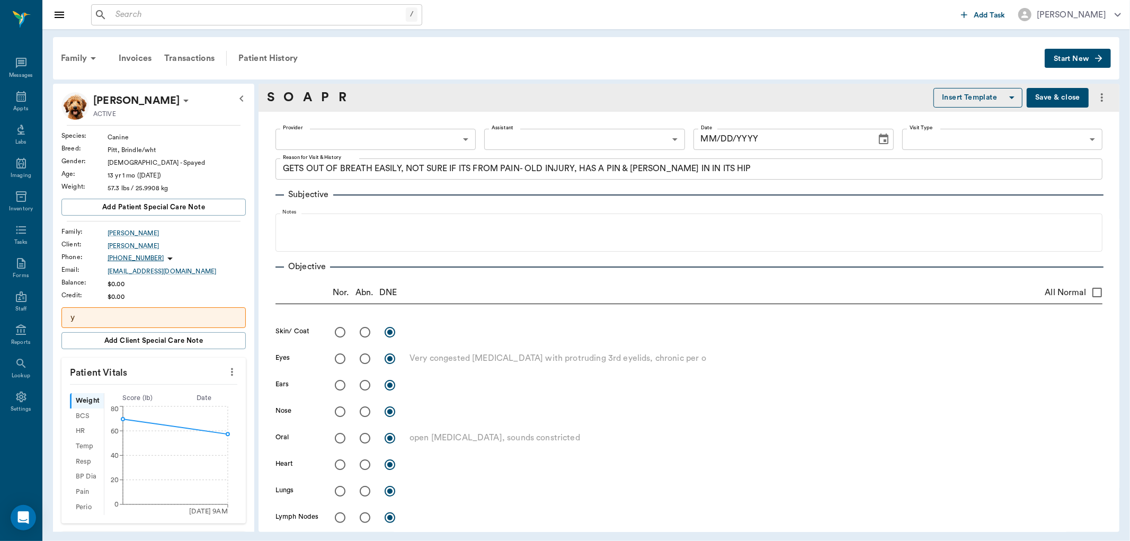
radio input "true"
type textarea "very weak and ataxic in both [DEMOGRAPHIC_DATA] esp LH"
radio input "true"
type input "63ec2f075fda476ae8351a4d"
type input "63ec2e7e52e12b0ba117b124"
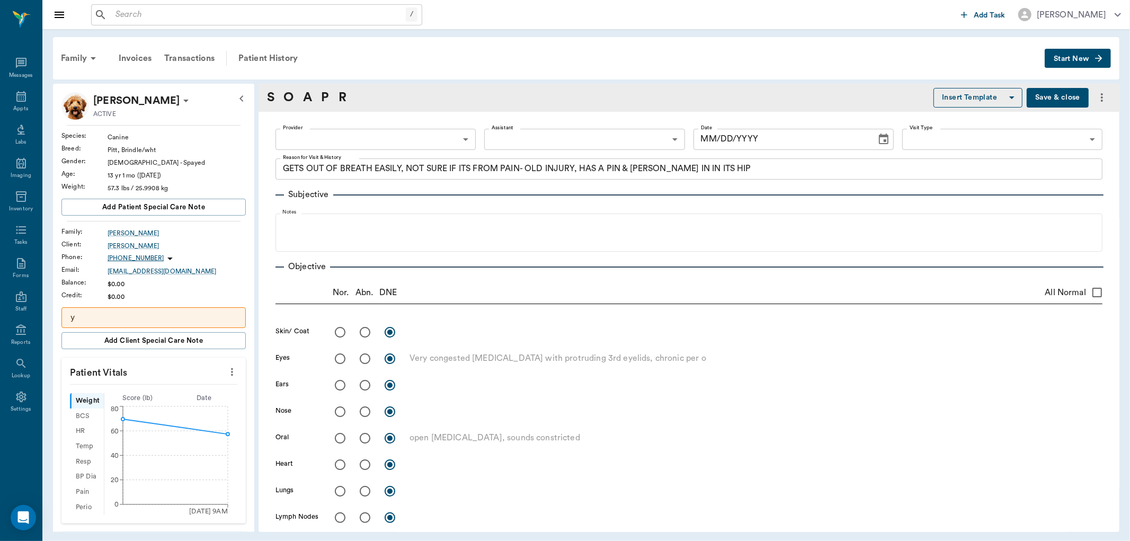
type input "65d2be4f46e3a538d89b8c15"
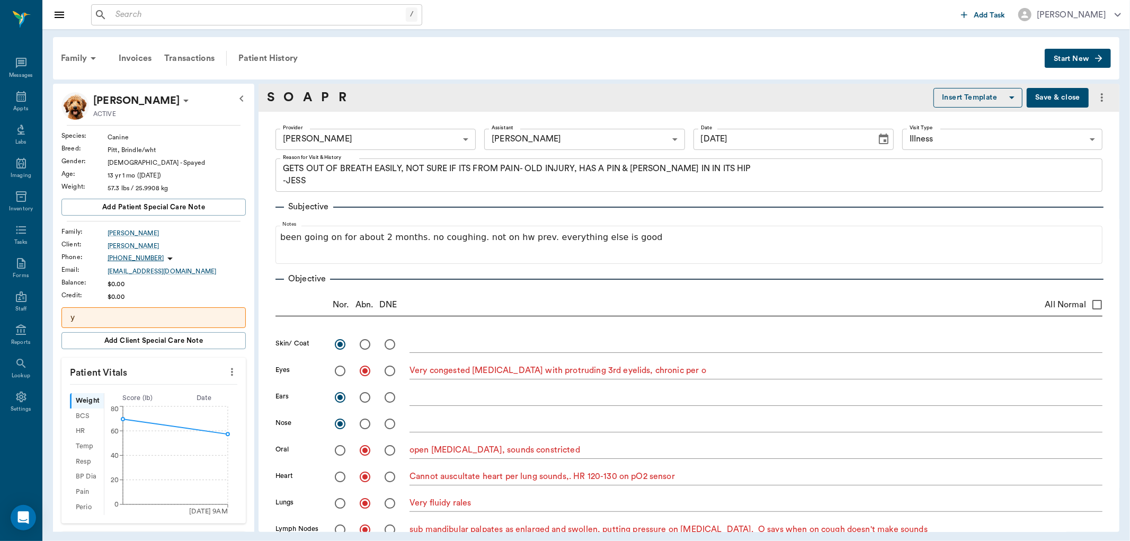
type input "[DATE]"
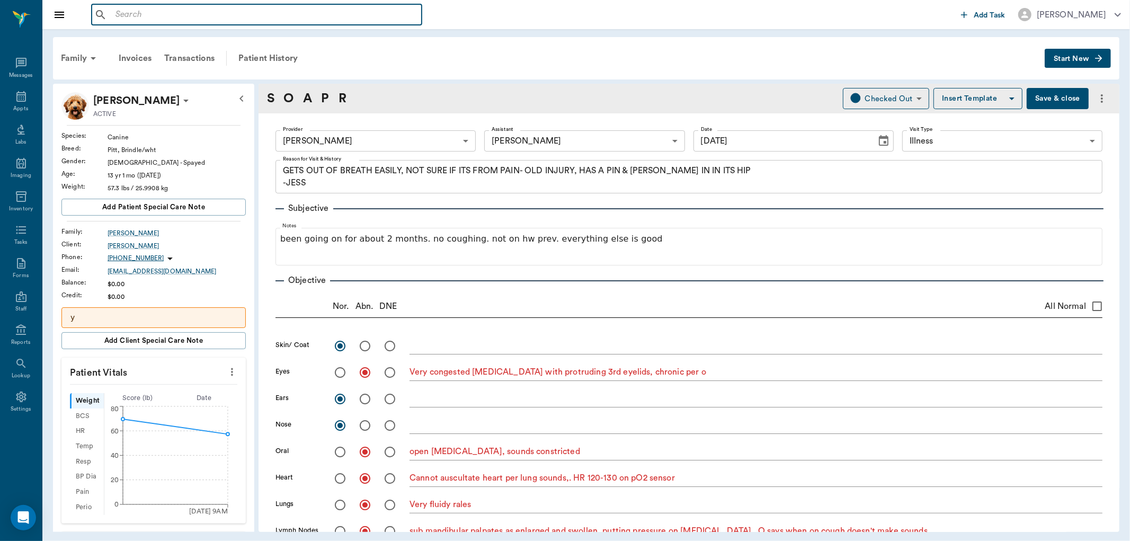
click at [144, 17] on input "text" at bounding box center [264, 14] width 306 height 15
click at [1030, 99] on button "Save & close" at bounding box center [1058, 98] width 62 height 21
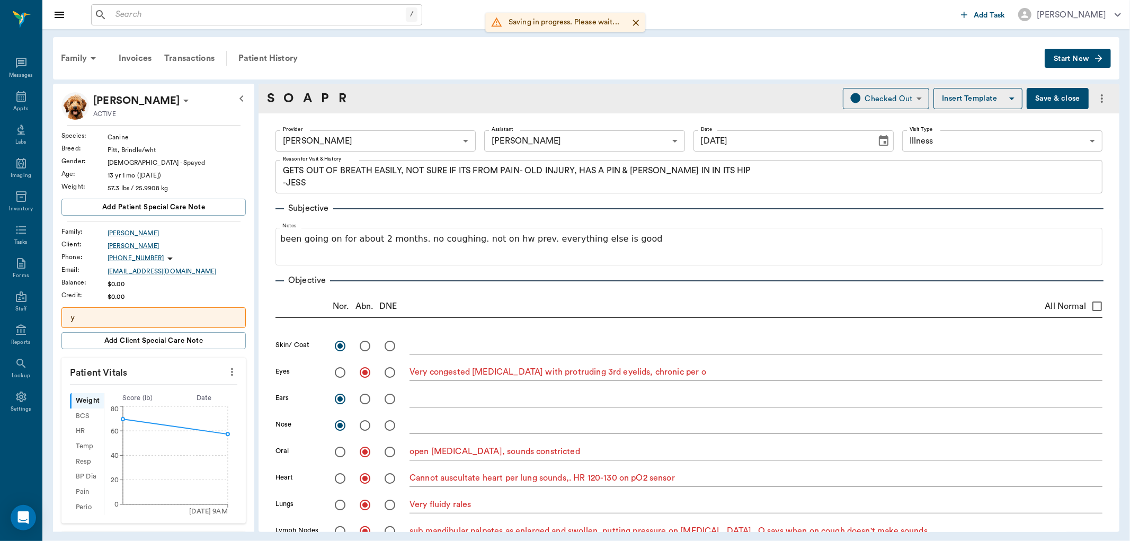
click at [145, 16] on input "text" at bounding box center [258, 14] width 295 height 15
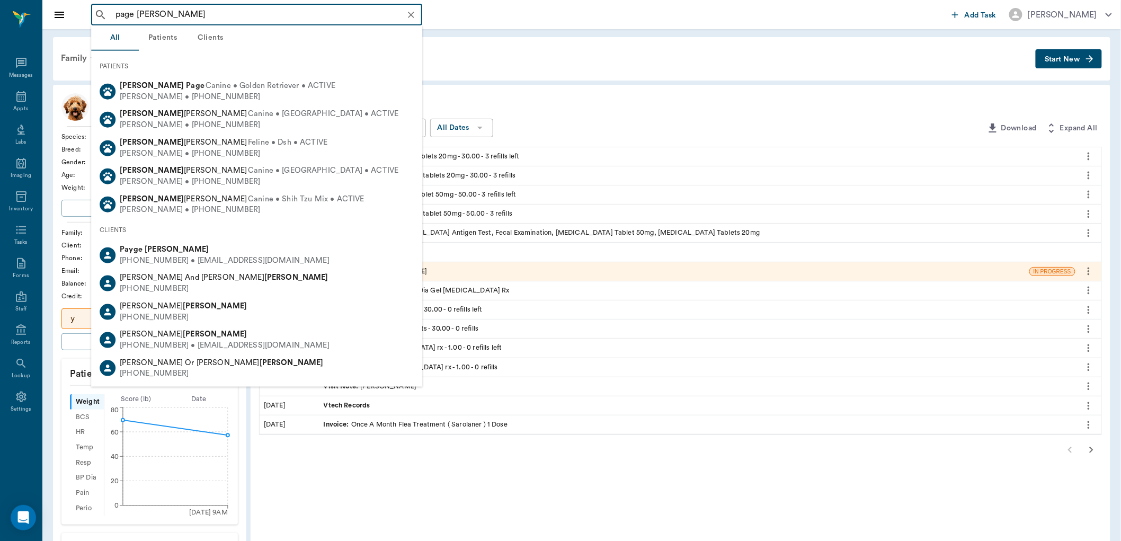
click at [133, 16] on input "page [PERSON_NAME]" at bounding box center [265, 14] width 308 height 15
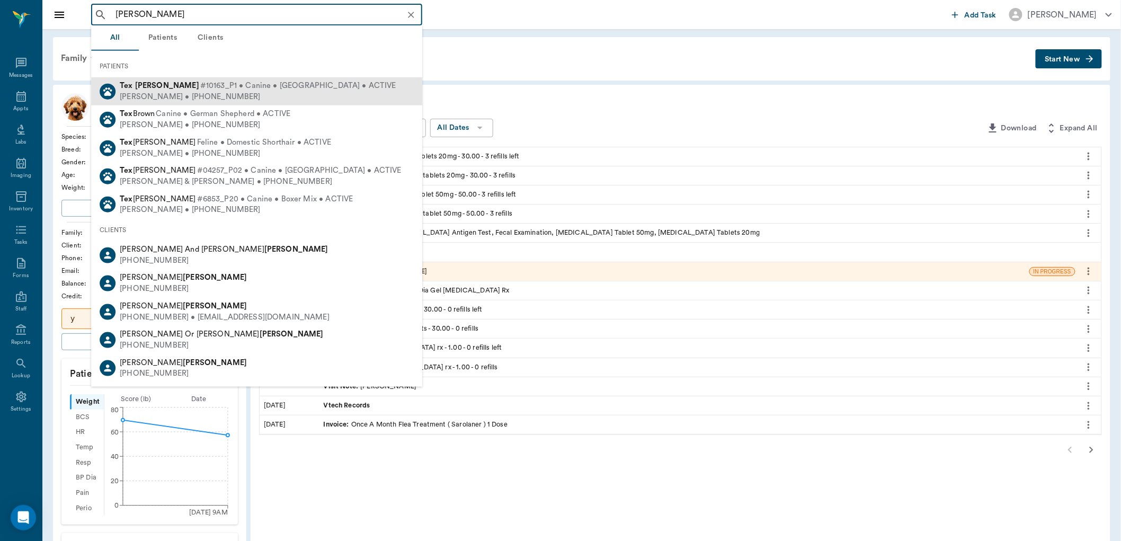
click at [184, 96] on div "[PERSON_NAME] • [PHONE_NUMBER]" at bounding box center [258, 96] width 277 height 11
type input "[PERSON_NAME]"
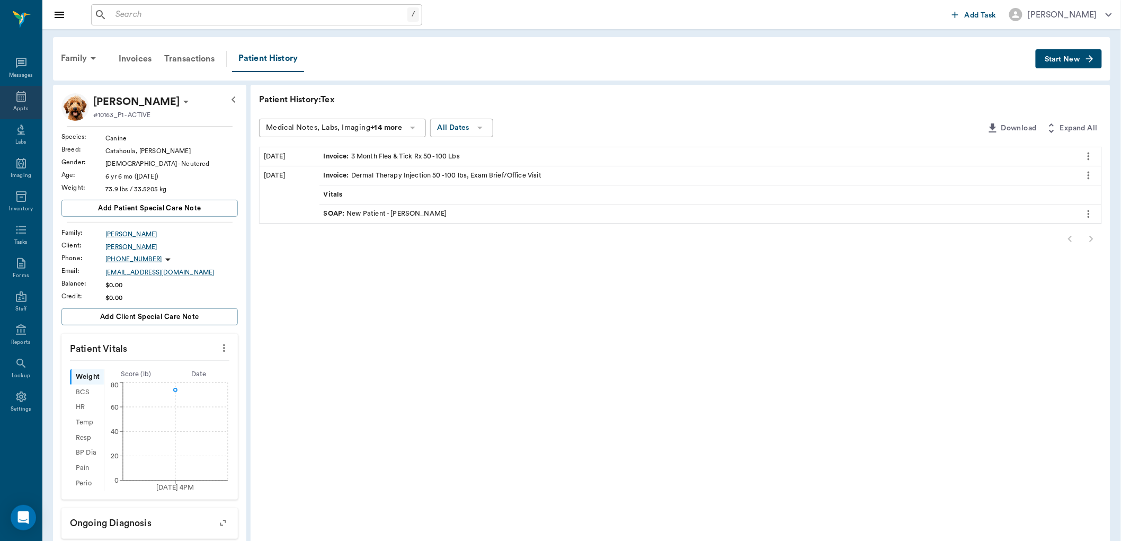
click at [25, 98] on icon at bounding box center [21, 96] width 13 height 13
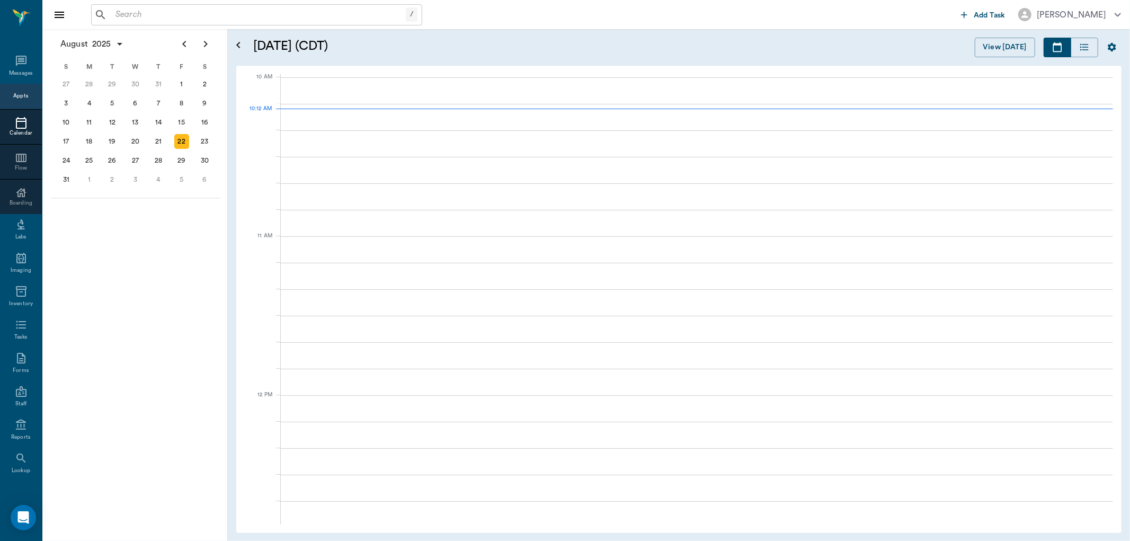
scroll to position [319, 0]
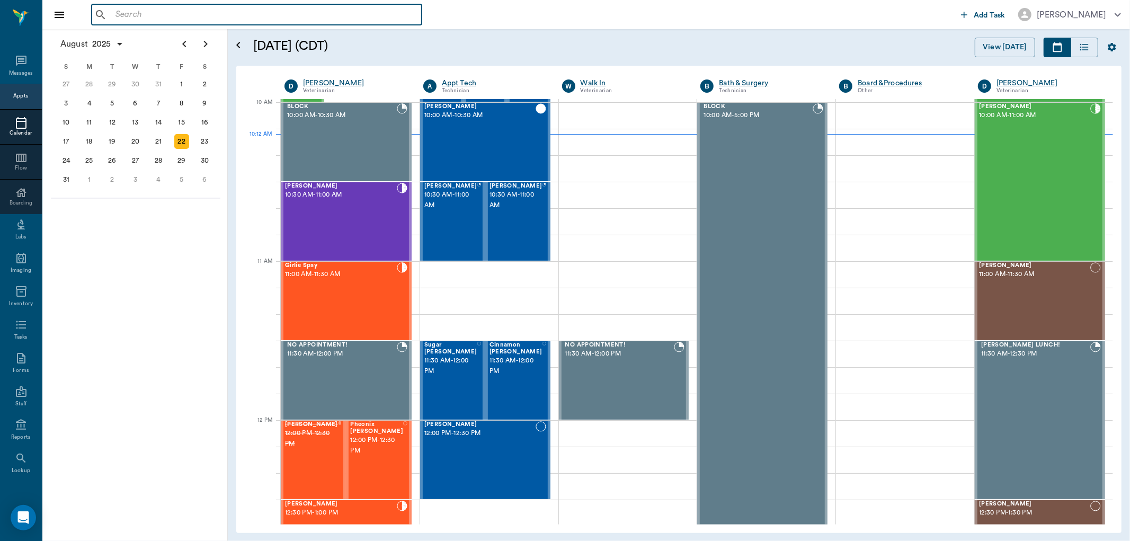
click at [162, 12] on input "text" at bounding box center [264, 14] width 306 height 15
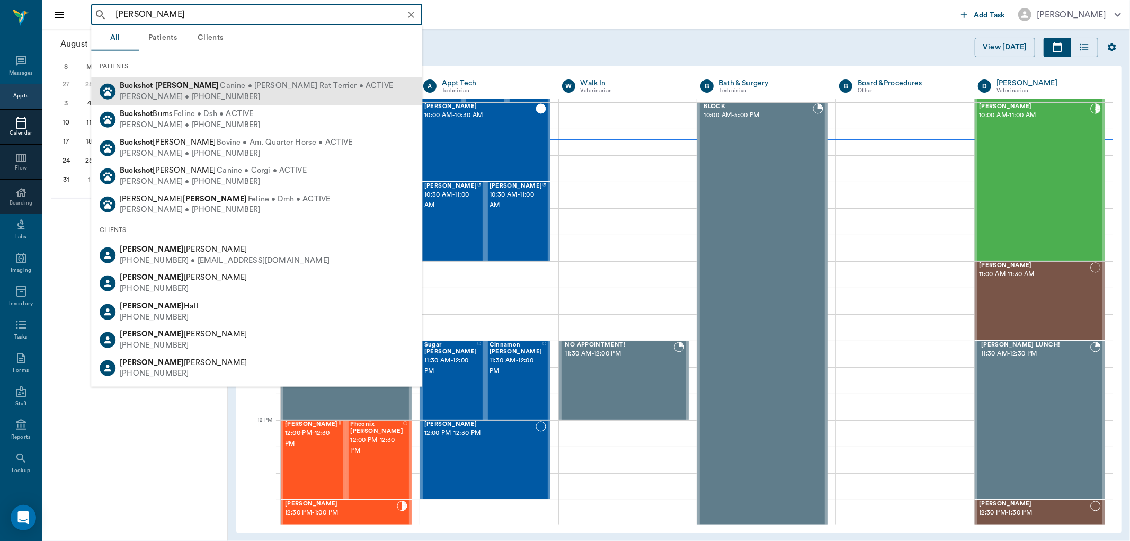
click at [220, 86] on span "Canine • [PERSON_NAME] Rat Terrier • ACTIVE" at bounding box center [306, 86] width 173 height 11
type input "[PERSON_NAME]"
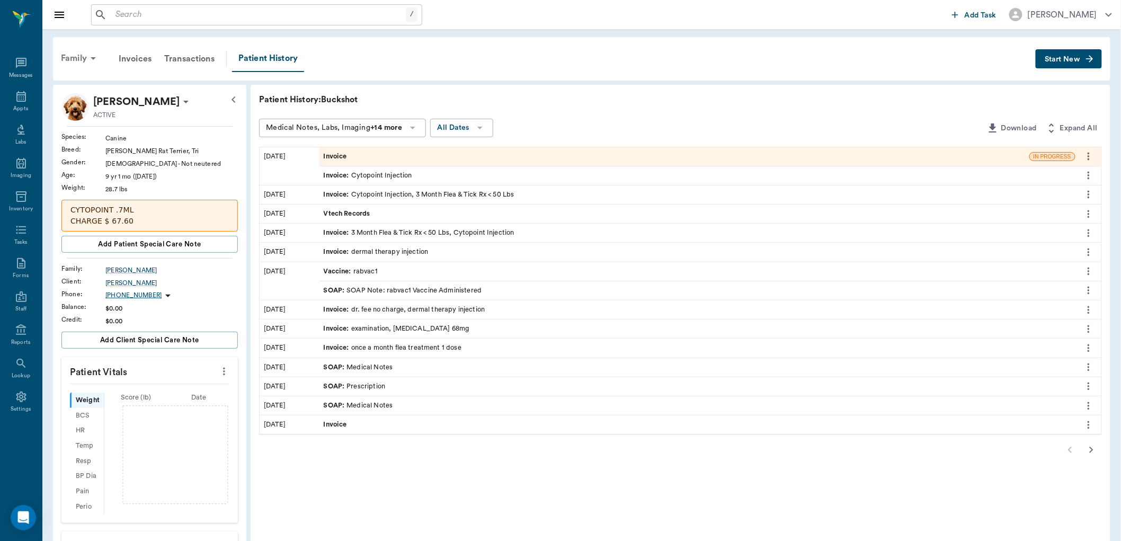
click at [80, 53] on div "Family" at bounding box center [80, 58] width 51 height 25
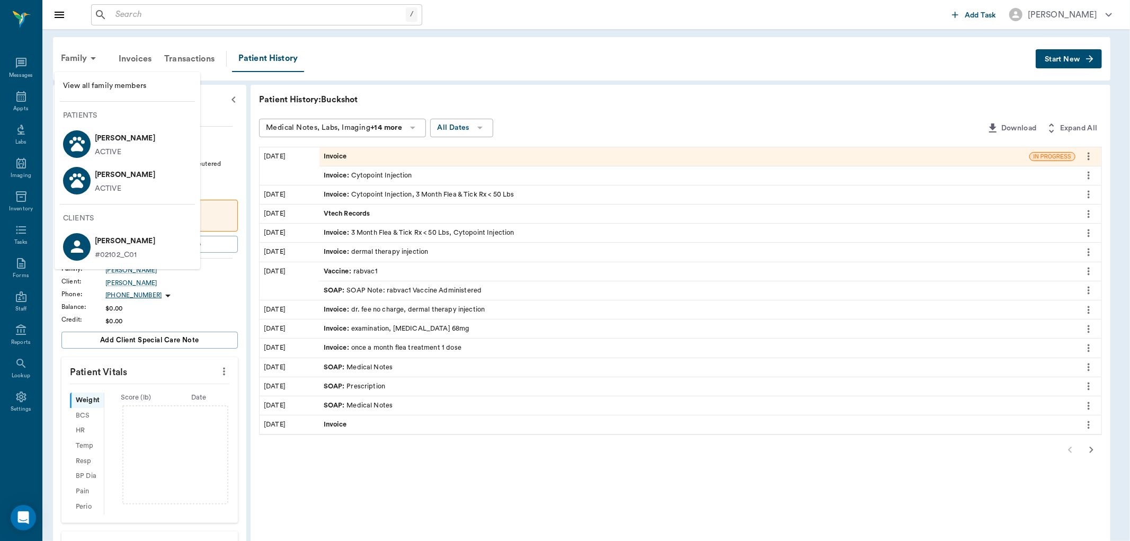
click at [118, 139] on p "[PERSON_NAME]" at bounding box center [125, 138] width 60 height 17
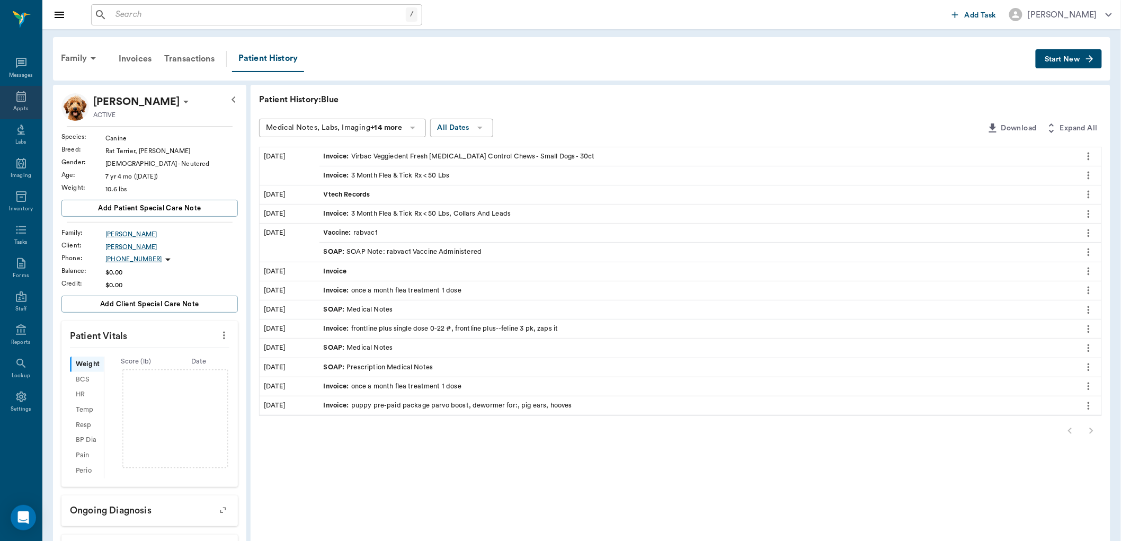
click at [21, 101] on icon at bounding box center [21, 96] width 13 height 13
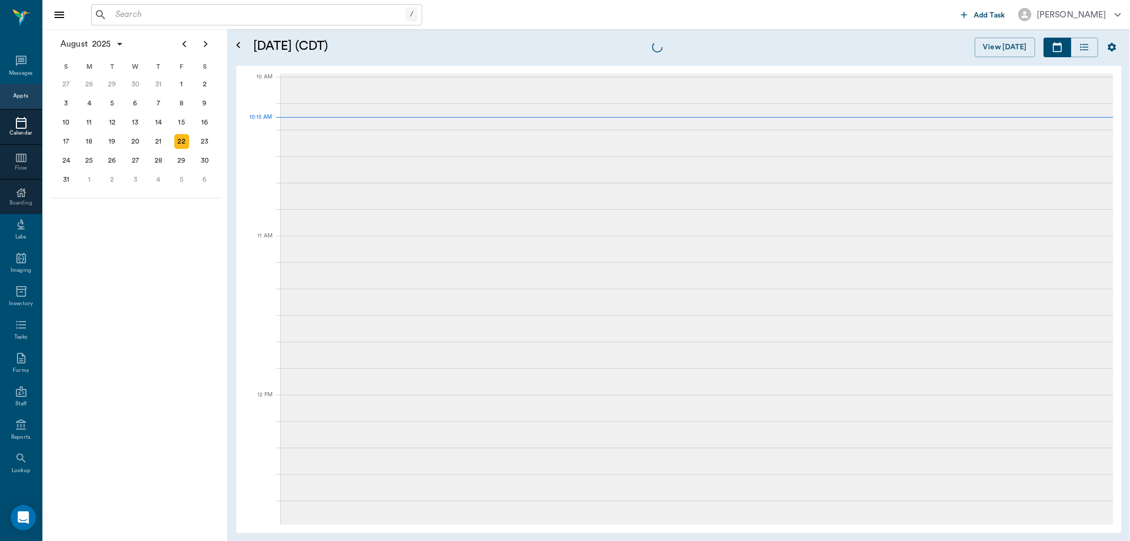
scroll to position [318, 0]
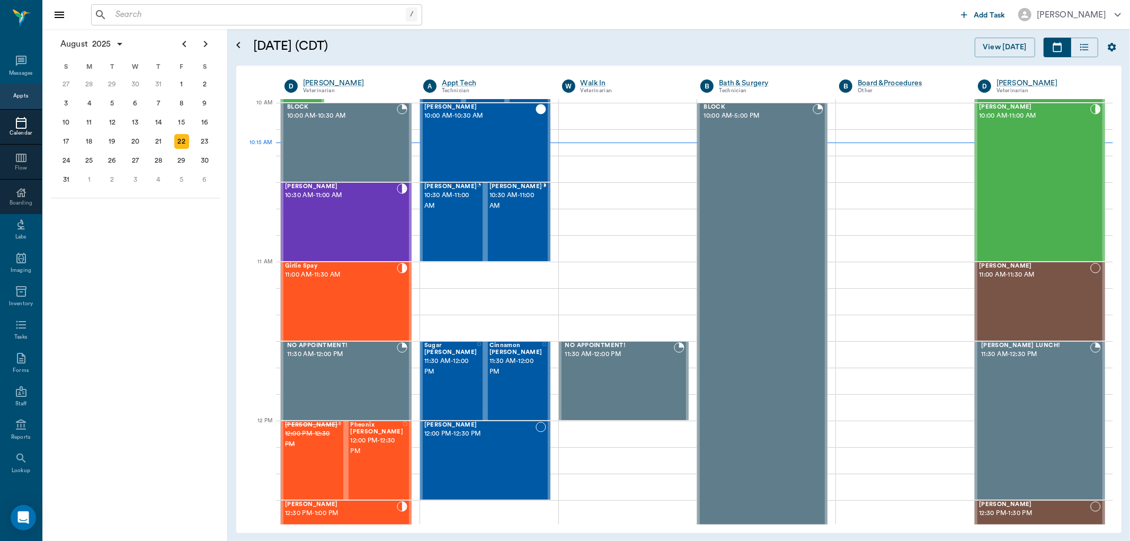
click at [135, 10] on input "text" at bounding box center [258, 14] width 295 height 15
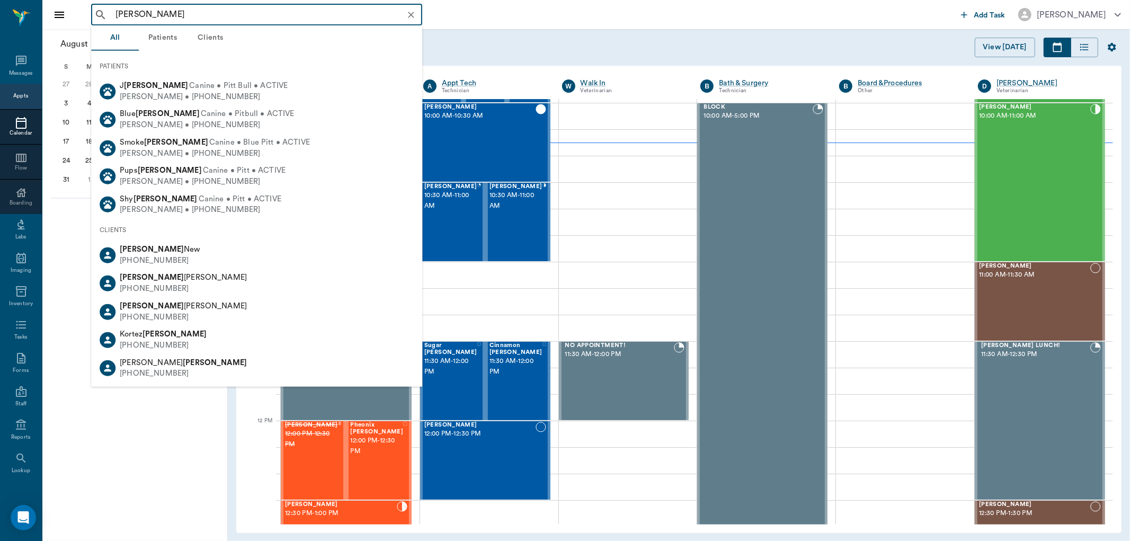
click at [146, 253] on div "[PERSON_NAME] New" at bounding box center [160, 249] width 80 height 11
type input "[PERSON_NAME]"
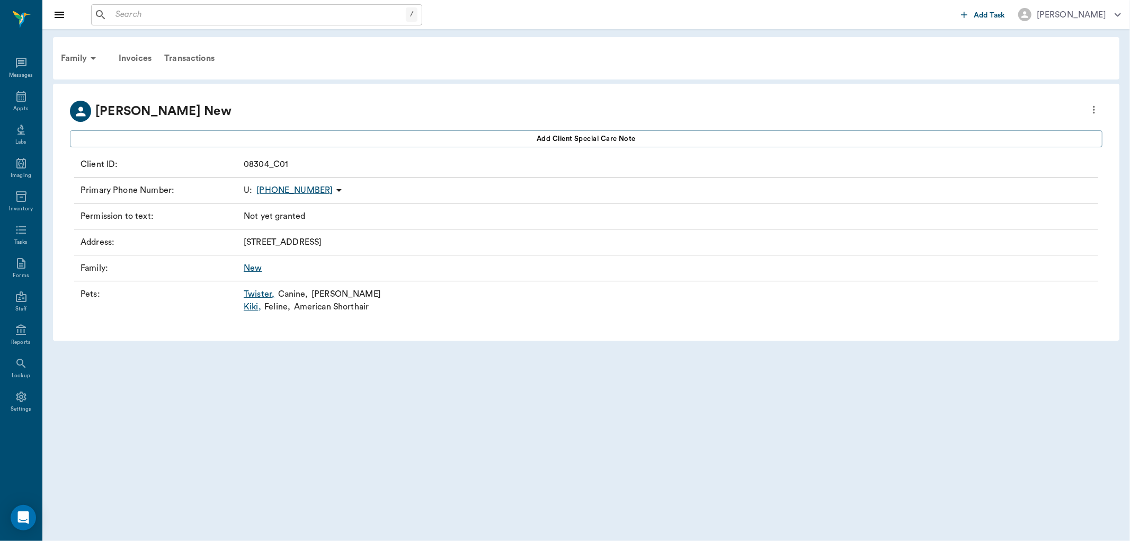
click at [176, 12] on input "text" at bounding box center [258, 14] width 295 height 15
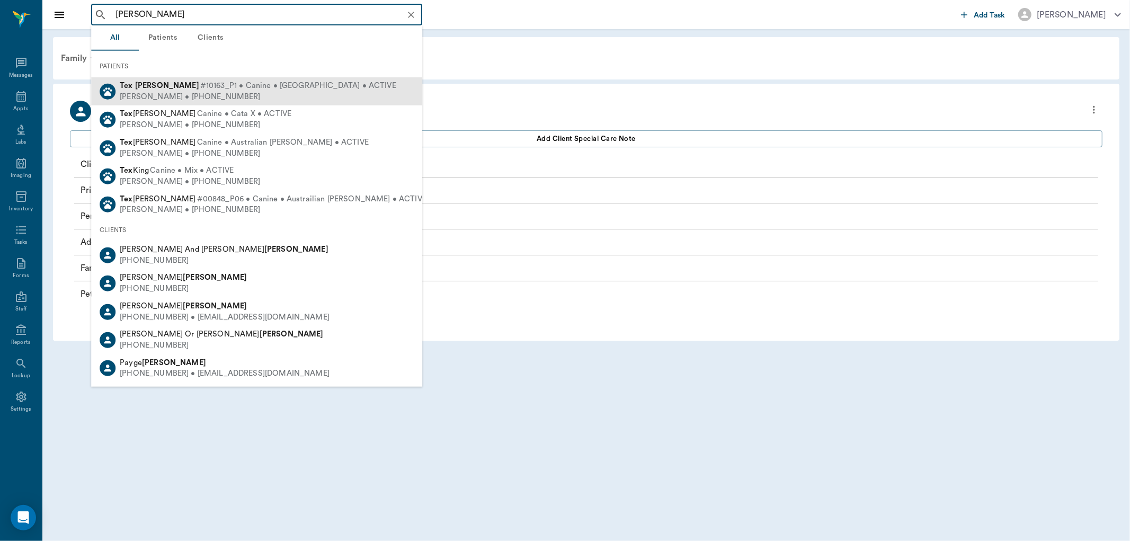
click at [227, 90] on span "#10163_P1 • Canine • [GEOGRAPHIC_DATA] • ACTIVE" at bounding box center [298, 86] width 196 height 11
type input "[PERSON_NAME]"
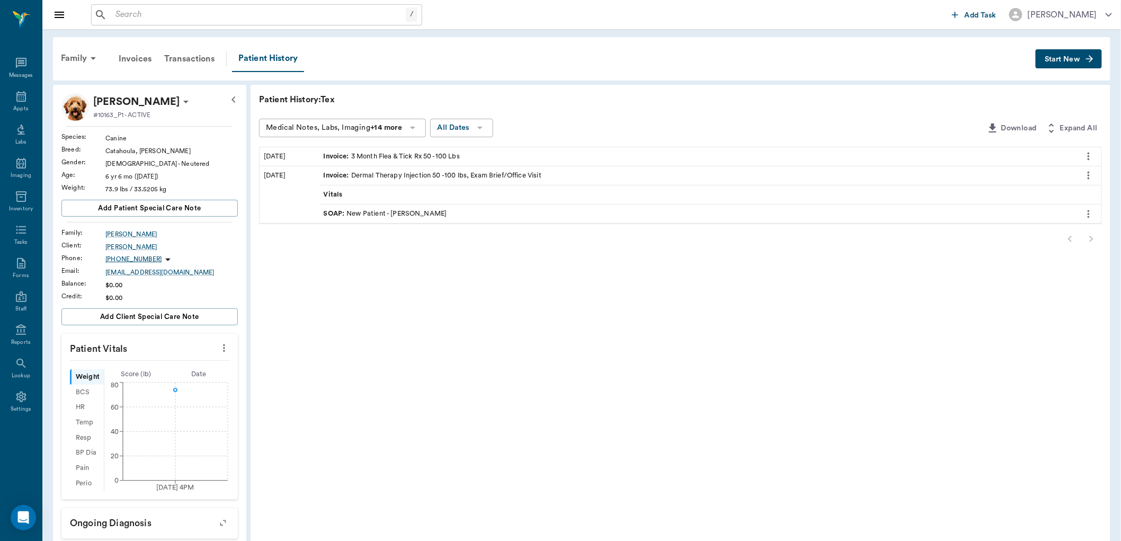
click at [1071, 62] on button "Start New" at bounding box center [1069, 59] width 66 height 20
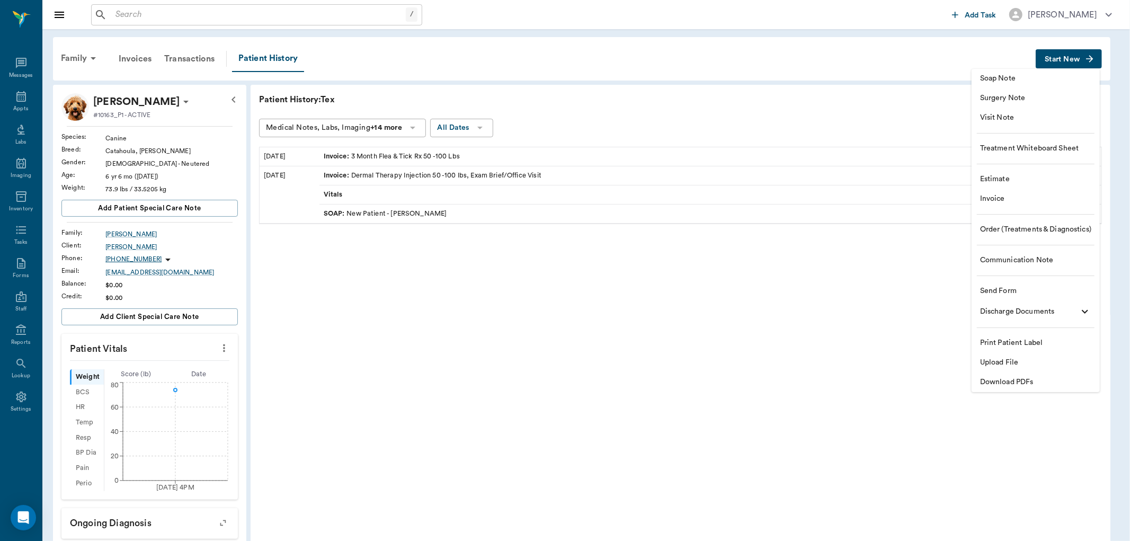
click at [1005, 202] on span "Invoice" at bounding box center [1035, 198] width 111 height 11
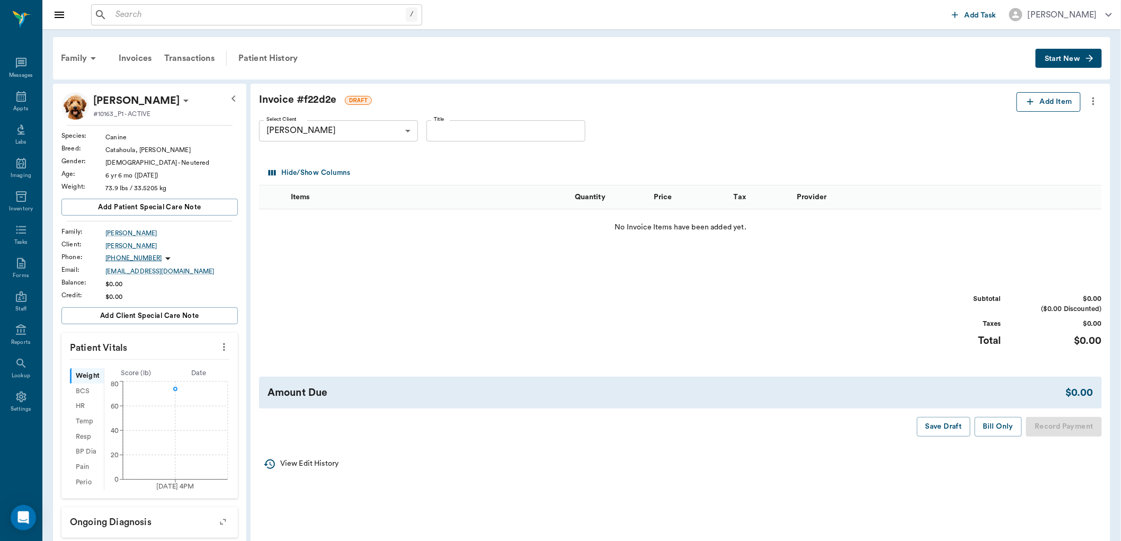
click at [1047, 98] on button "Add Item" at bounding box center [1049, 102] width 64 height 20
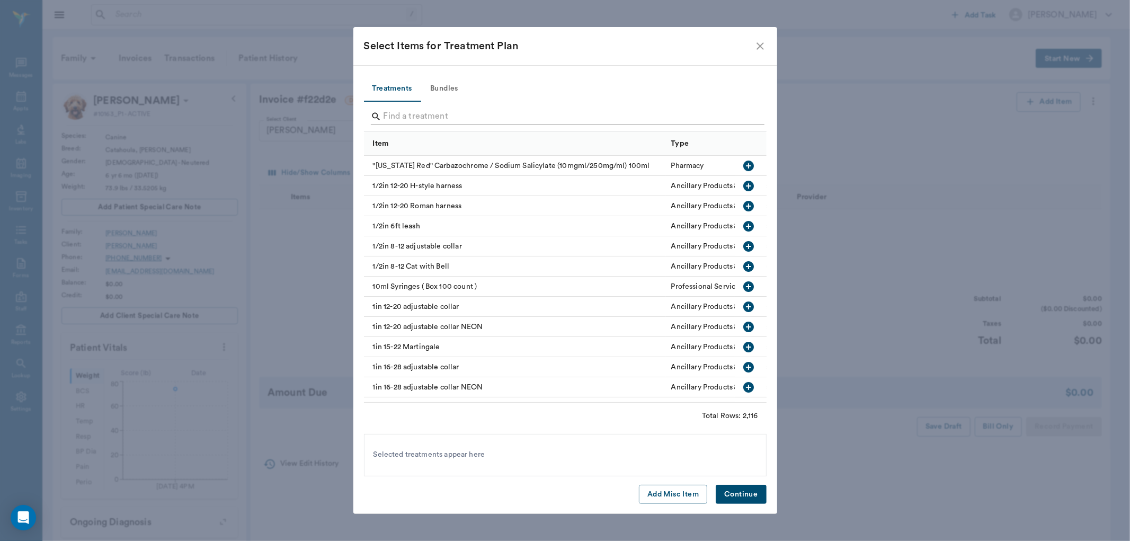
click at [424, 115] on input "Search" at bounding box center [566, 116] width 365 height 17
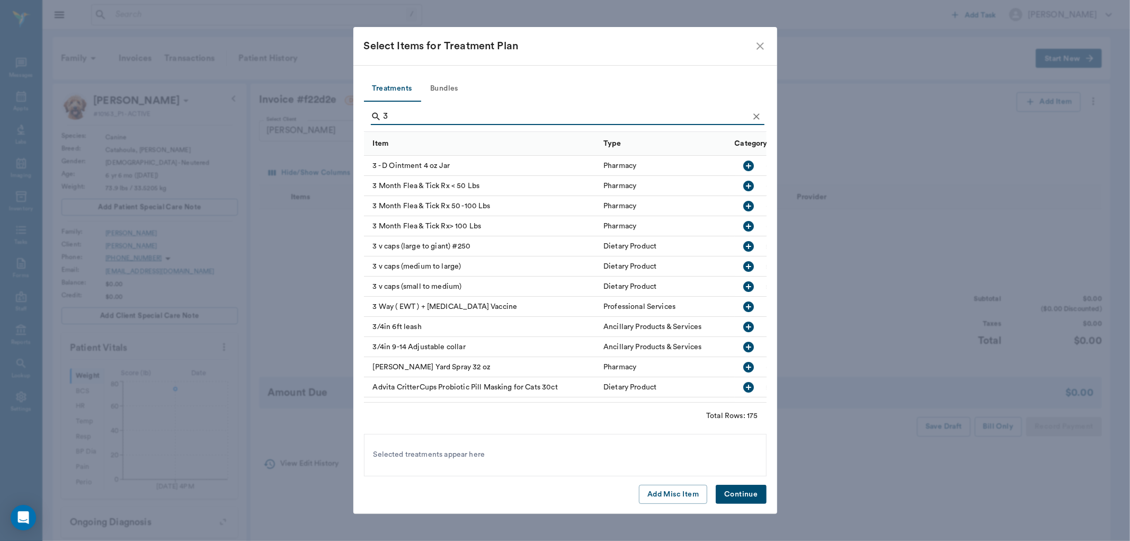
type input "3"
click at [743, 202] on icon "button" at bounding box center [748, 206] width 11 height 11
click at [733, 498] on button "Continue" at bounding box center [741, 495] width 50 height 20
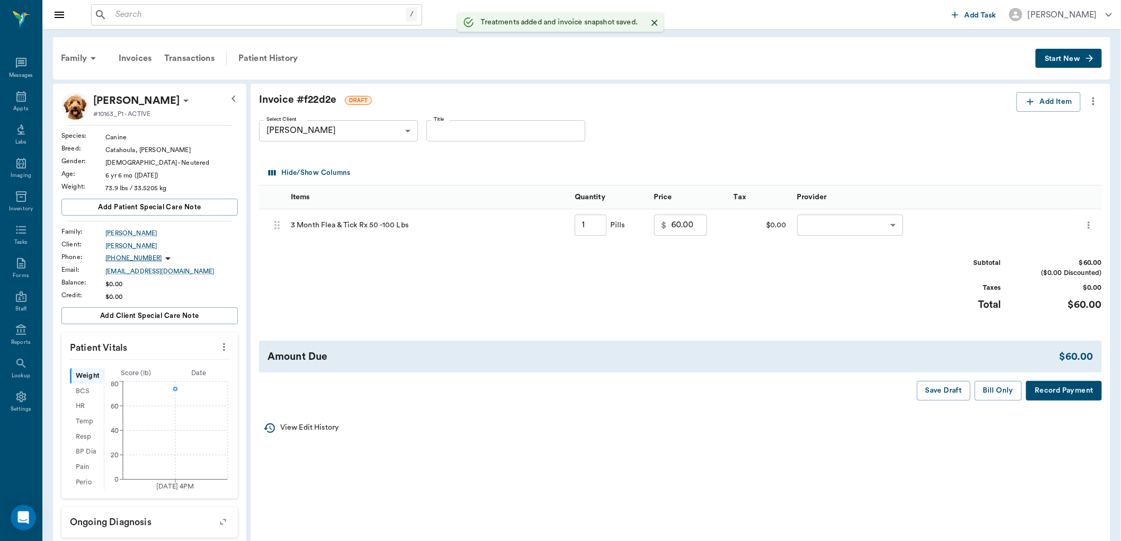
type input "1.00"
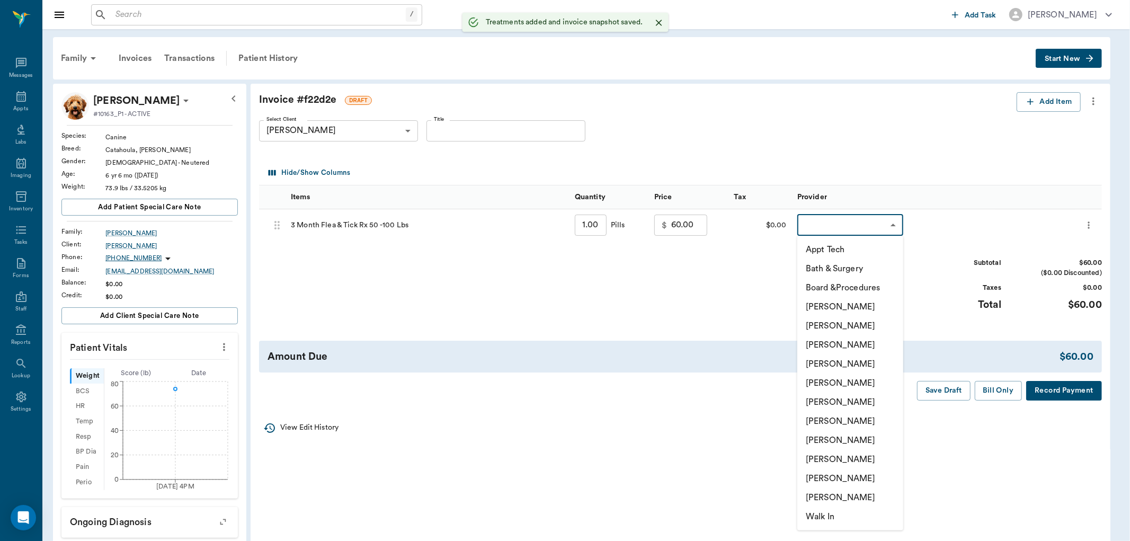
click at [866, 219] on body "/ ​ Add Task [PERSON_NAME] Nectar Messages Appts Labs Imaging Inventory Tasks F…" at bounding box center [565, 366] width 1130 height 733
click at [843, 438] on li "[PERSON_NAME]" at bounding box center [850, 440] width 106 height 19
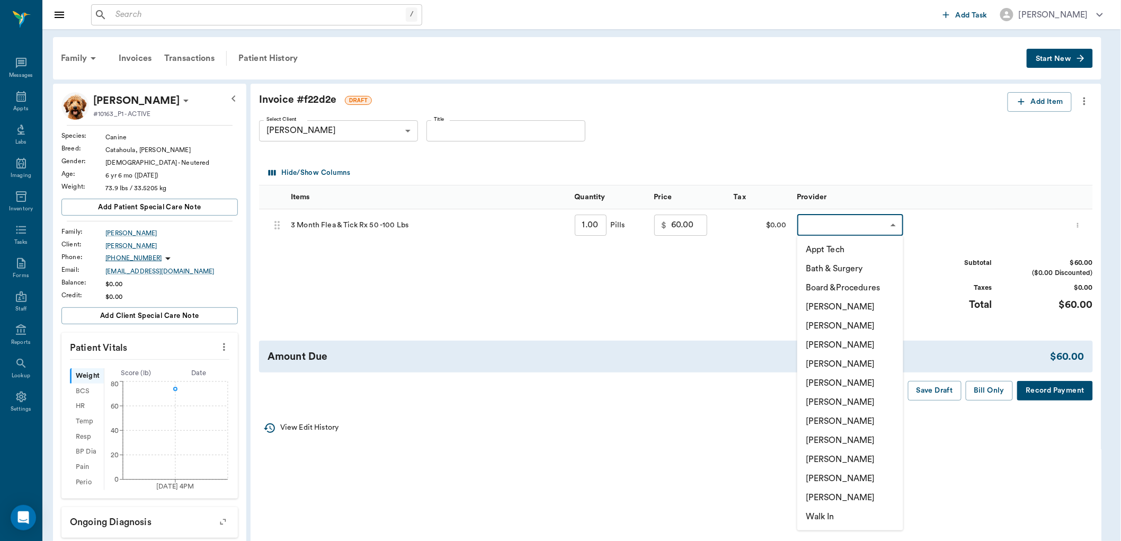
type input "none-63ec2e7e52e12b0ba117b124"
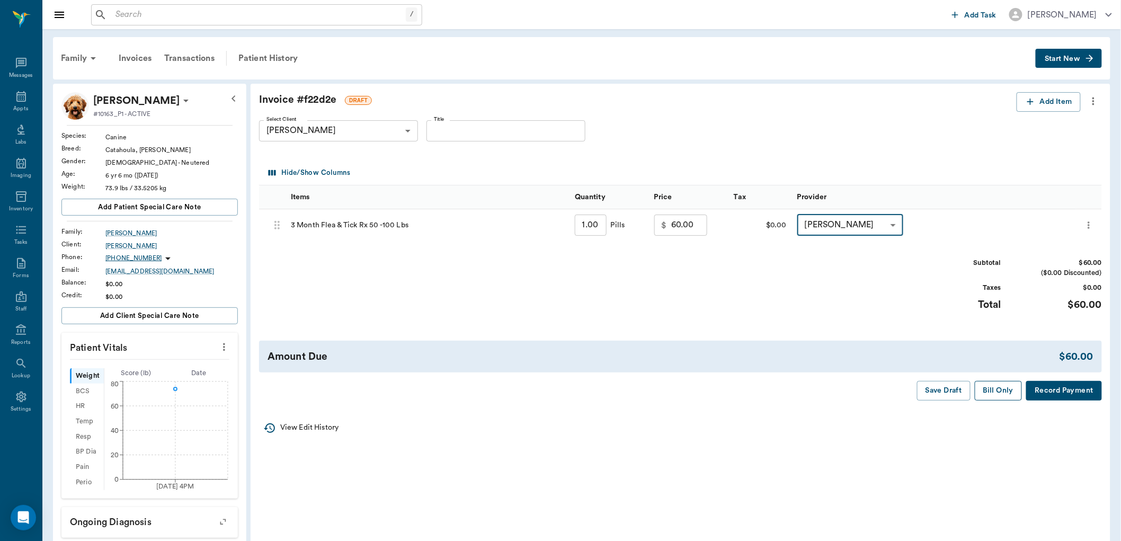
click at [984, 392] on button "Bill Only" at bounding box center [999, 391] width 48 height 20
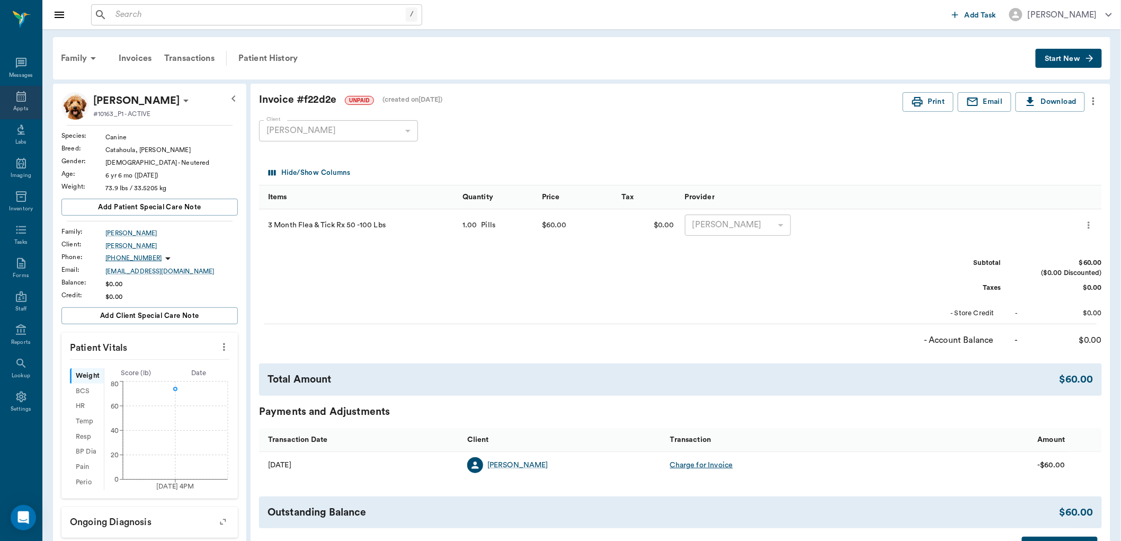
click at [19, 102] on icon at bounding box center [21, 96] width 13 height 13
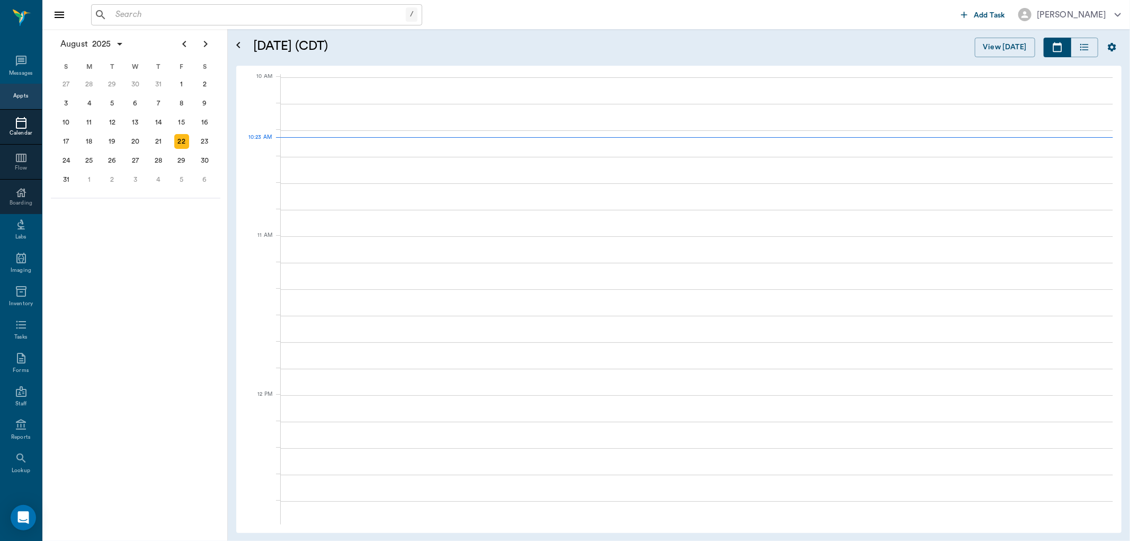
scroll to position [319, 0]
click at [142, 16] on input "text" at bounding box center [264, 14] width 306 height 15
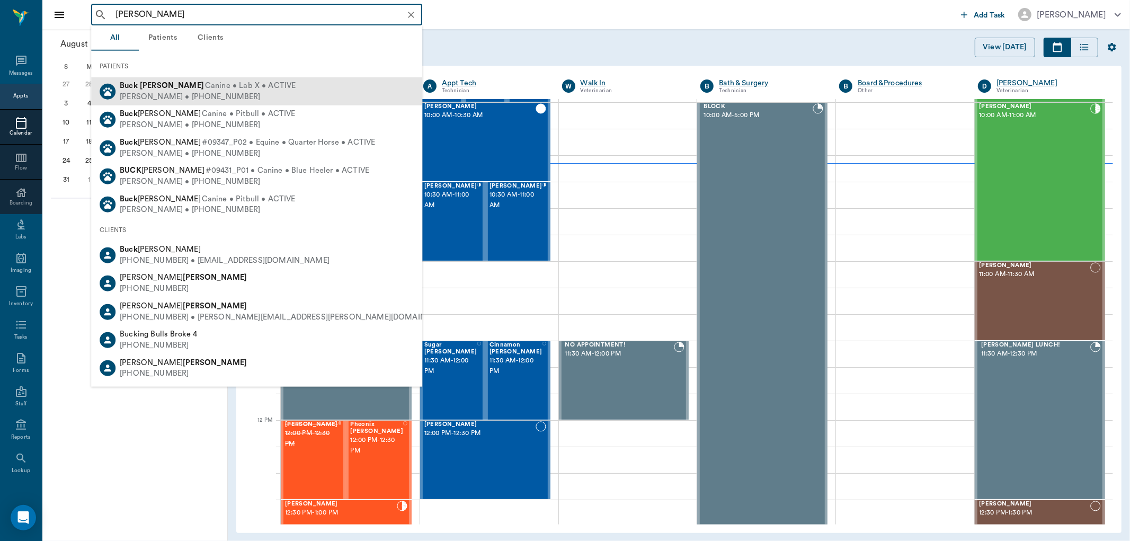
click at [212, 96] on div "[PERSON_NAME] • [PHONE_NUMBER]" at bounding box center [208, 96] width 176 height 11
type input "[PERSON_NAME]"
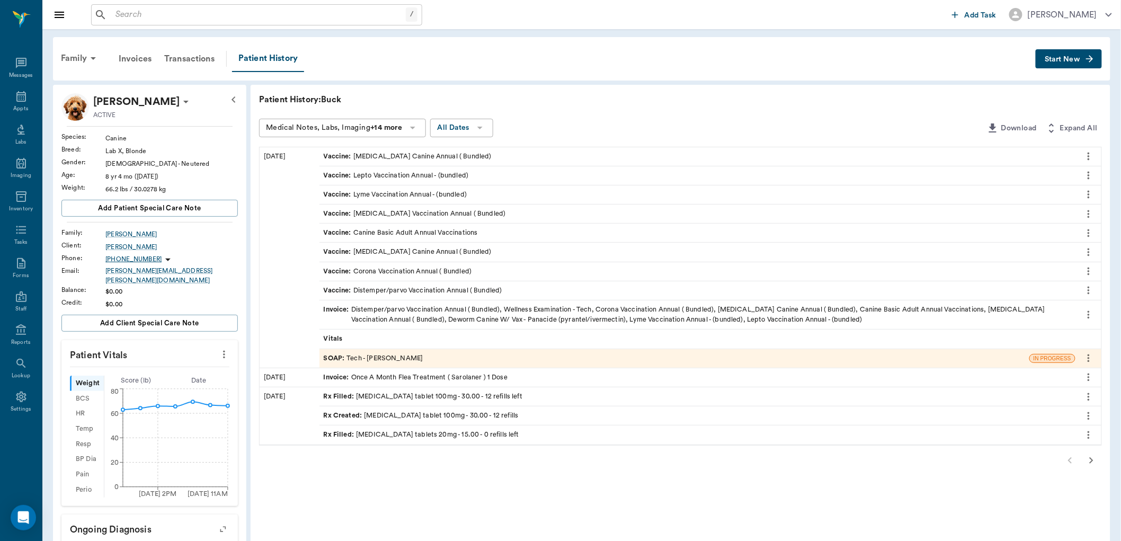
click at [1047, 54] on button "Start New" at bounding box center [1069, 59] width 66 height 20
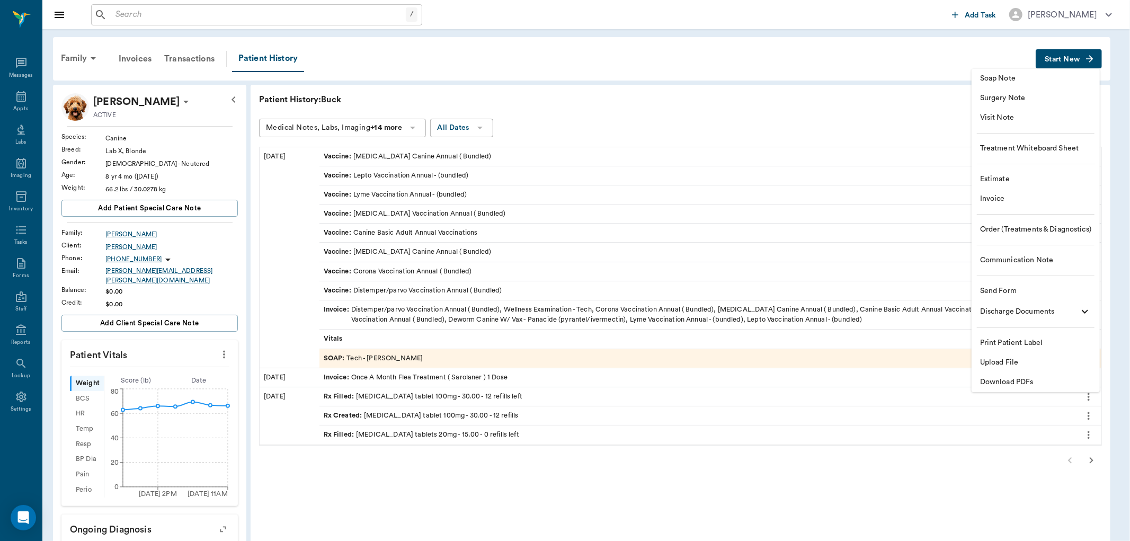
click at [1009, 199] on span "Invoice" at bounding box center [1035, 198] width 111 height 11
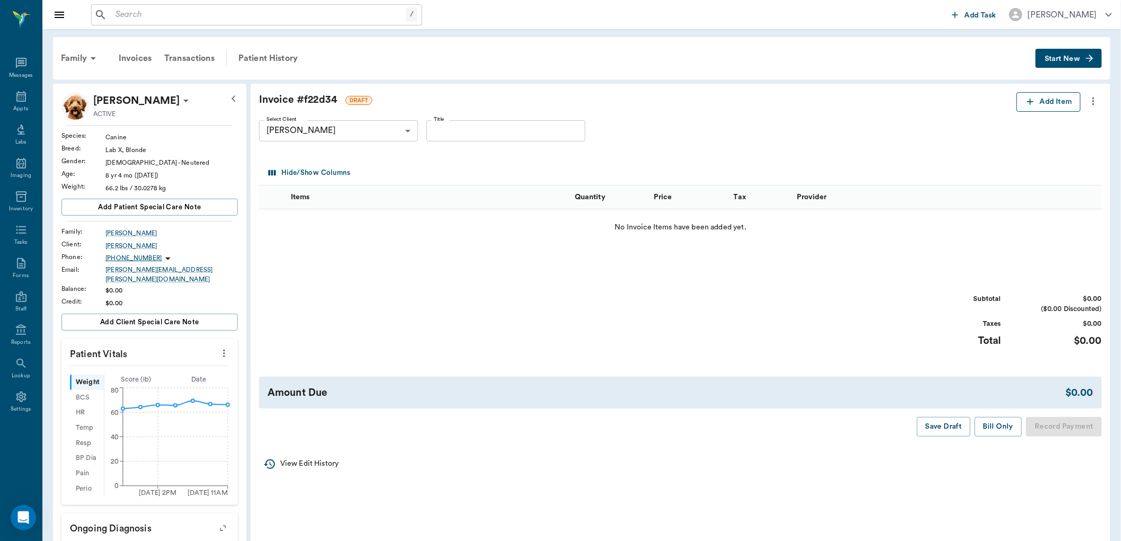
click at [1031, 94] on button "Add Item" at bounding box center [1049, 102] width 64 height 20
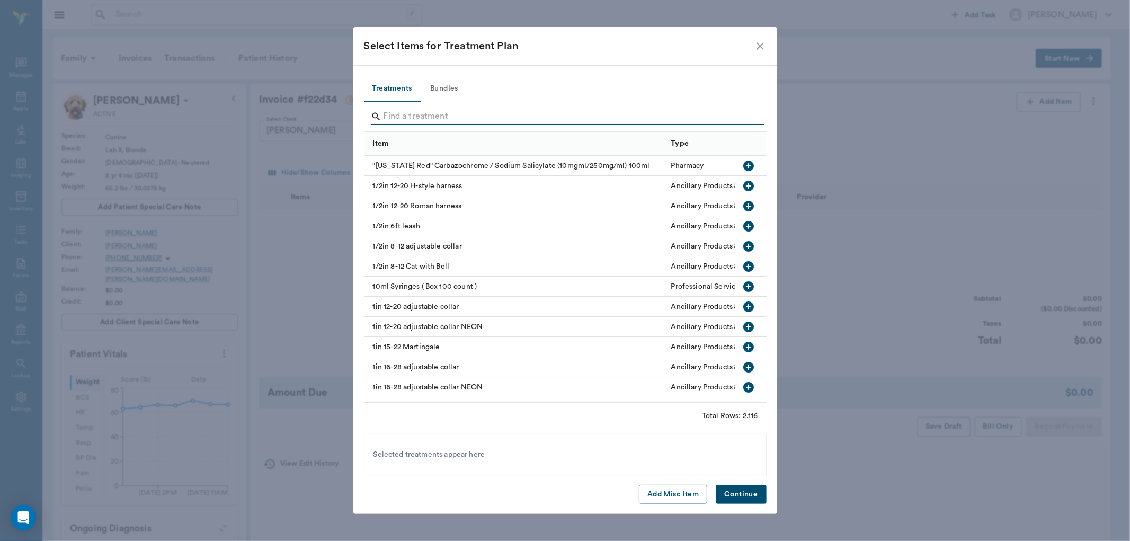
click at [412, 114] on input "Search" at bounding box center [566, 116] width 365 height 17
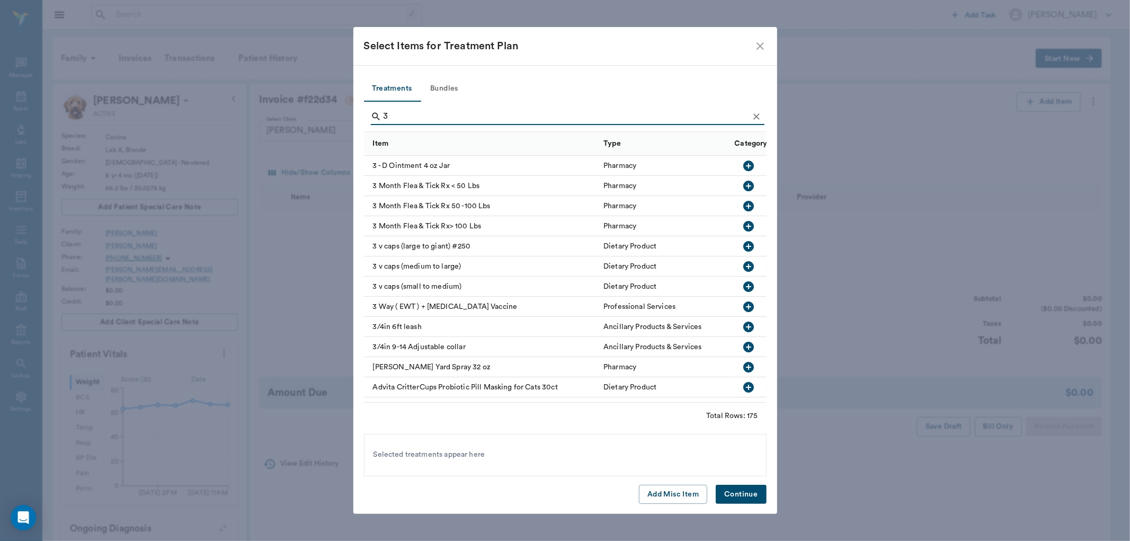
type input "3"
click at [743, 205] on icon "button" at bounding box center [748, 206] width 11 height 11
click at [752, 492] on button "Continue" at bounding box center [741, 495] width 50 height 20
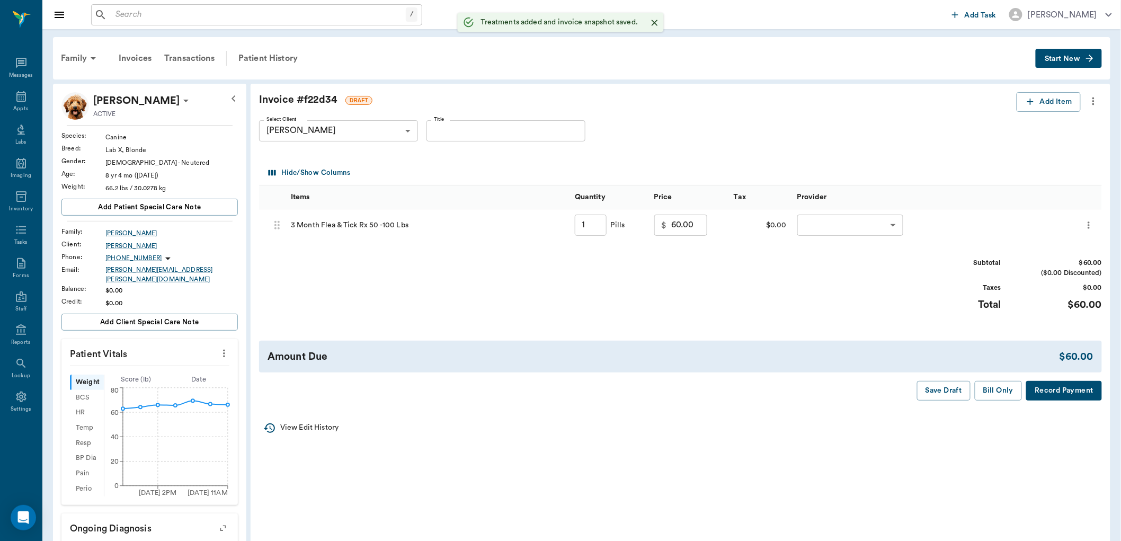
type input "1.00"
click at [839, 231] on body "/ ​ Add Task [PERSON_NAME] Nectar Messages Appts Labs Imaging Inventory Tasks F…" at bounding box center [560, 436] width 1121 height 873
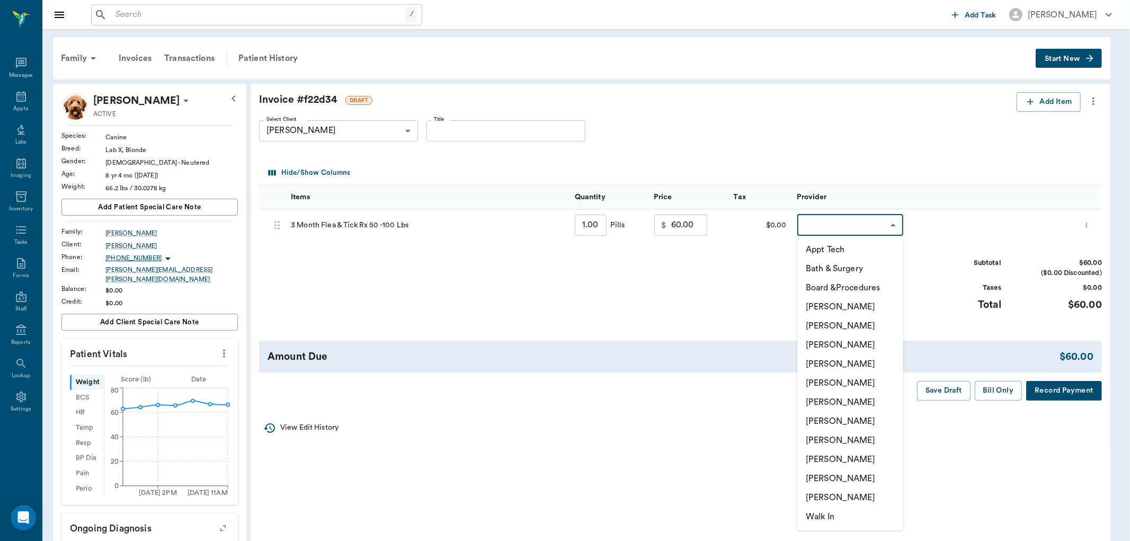
click at [833, 441] on li "[PERSON_NAME]" at bounding box center [850, 440] width 106 height 19
type input "none-63ec2e7e52e12b0ba117b124"
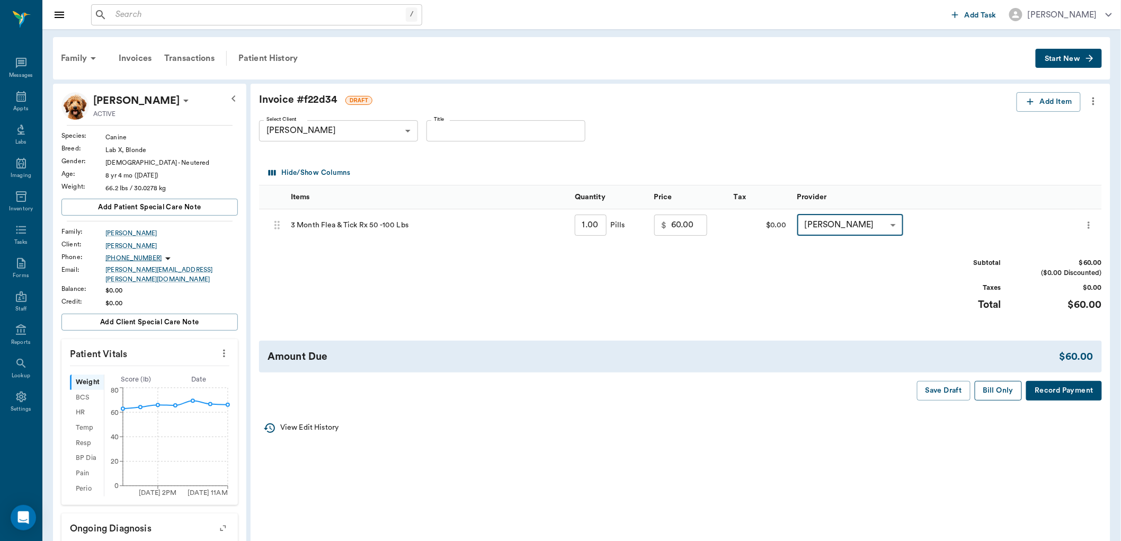
click at [989, 393] on button "Bill Only" at bounding box center [999, 391] width 48 height 20
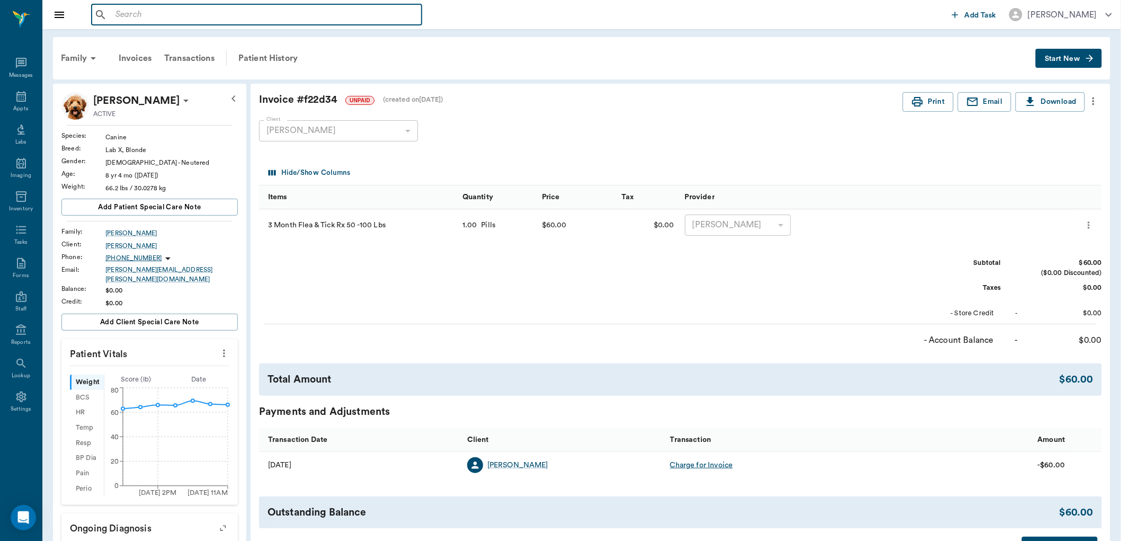
click at [149, 15] on input "text" at bounding box center [264, 14] width 306 height 15
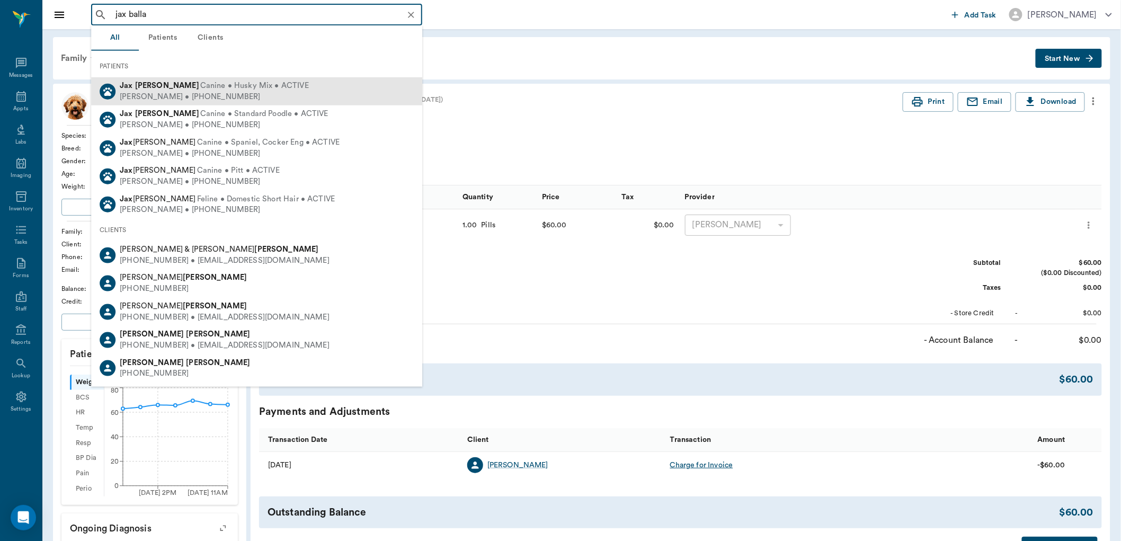
click at [204, 83] on span "Canine • Husky Mix • ACTIVE" at bounding box center [254, 86] width 109 height 11
type input "jax balla"
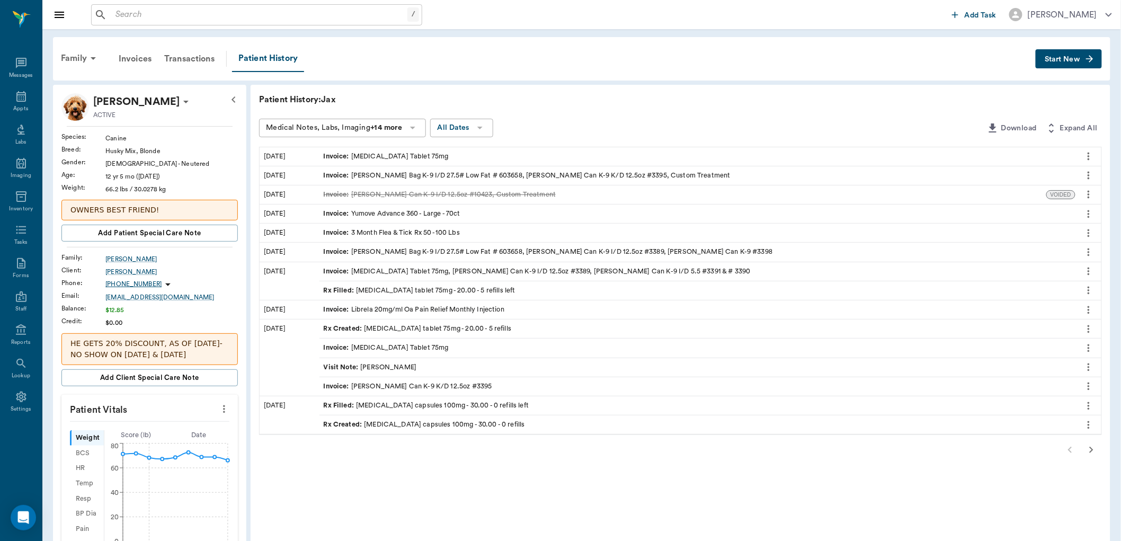
click at [1061, 59] on span "Start New" at bounding box center [1062, 59] width 35 height 0
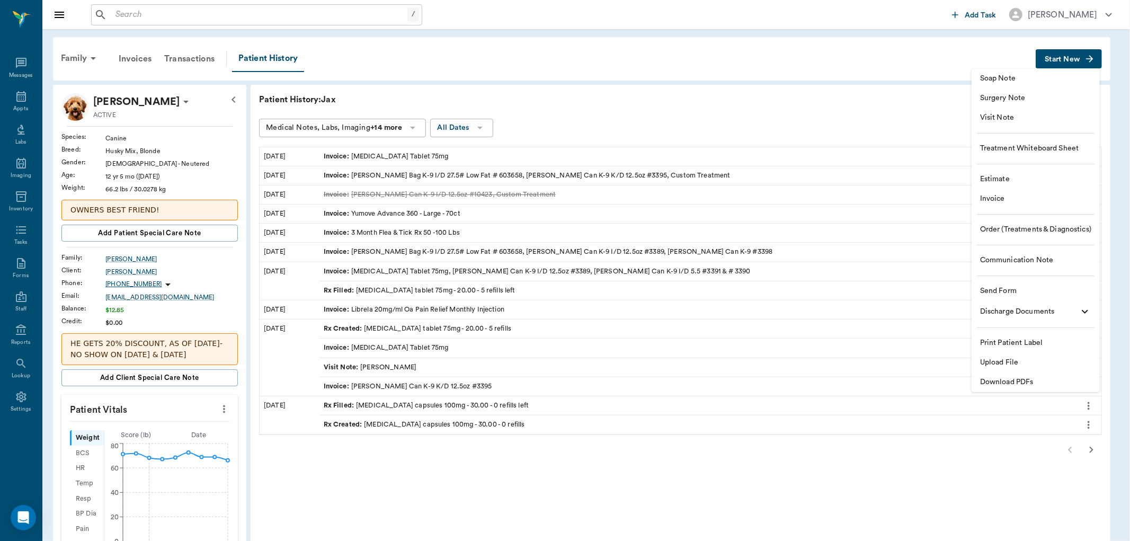
click at [1007, 199] on span "Invoice" at bounding box center [1035, 198] width 111 height 11
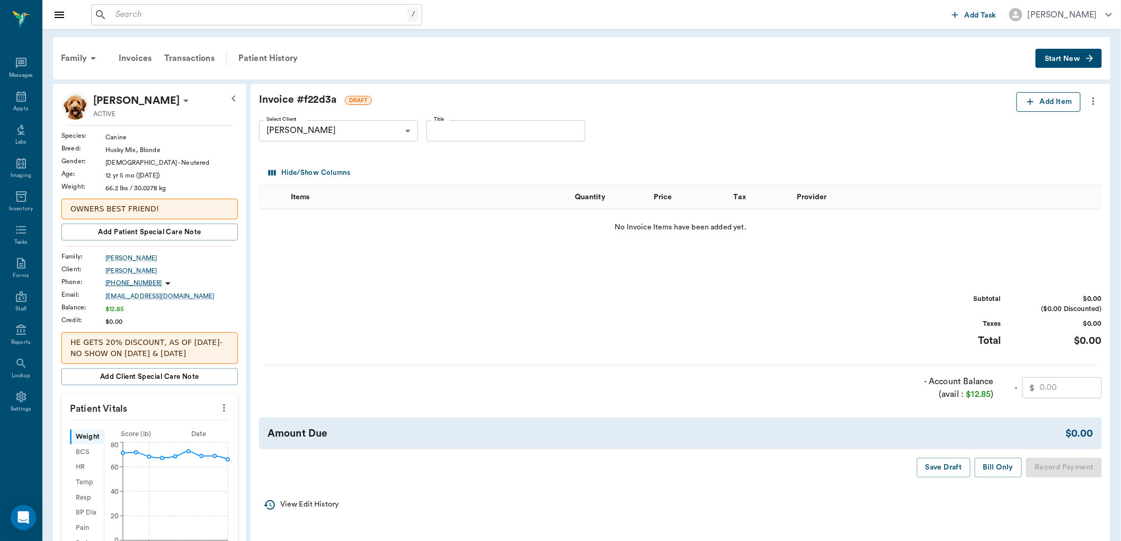
click at [1041, 101] on button "Add Item" at bounding box center [1049, 102] width 64 height 20
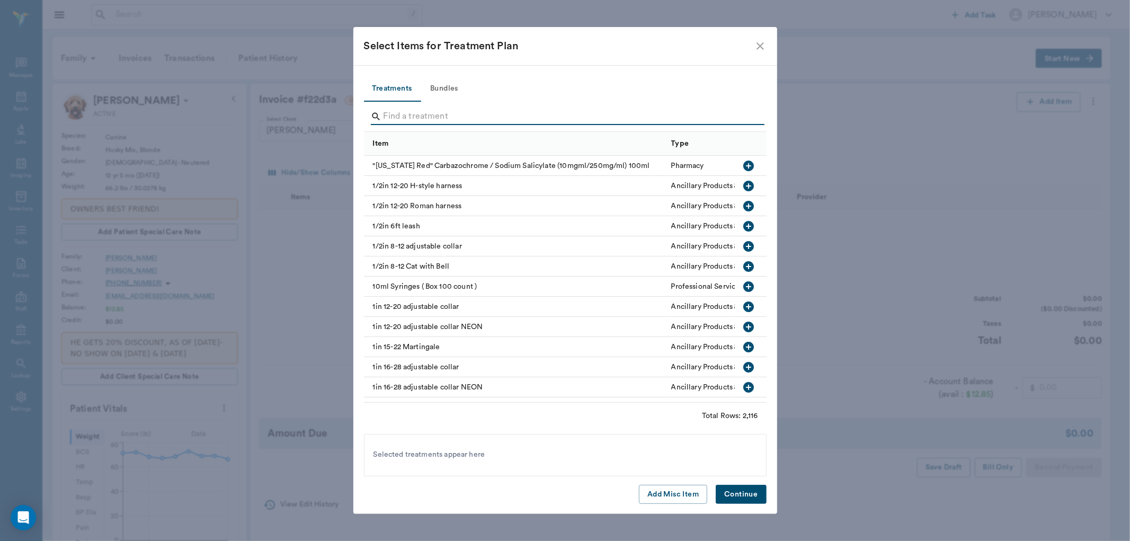
click at [390, 117] on input "Search" at bounding box center [566, 116] width 365 height 17
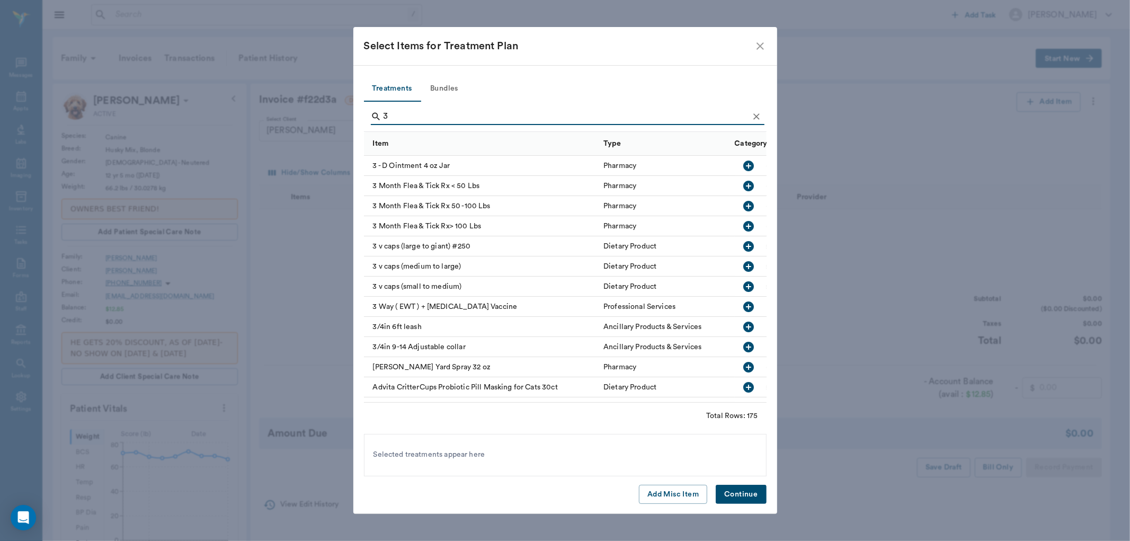
type input "3"
click at [742, 206] on icon "button" at bounding box center [748, 206] width 13 height 13
drag, startPoint x: 734, startPoint y: 493, endPoint x: 830, endPoint y: 494, distance: 95.9
click at [734, 493] on button "Continue" at bounding box center [741, 495] width 50 height 20
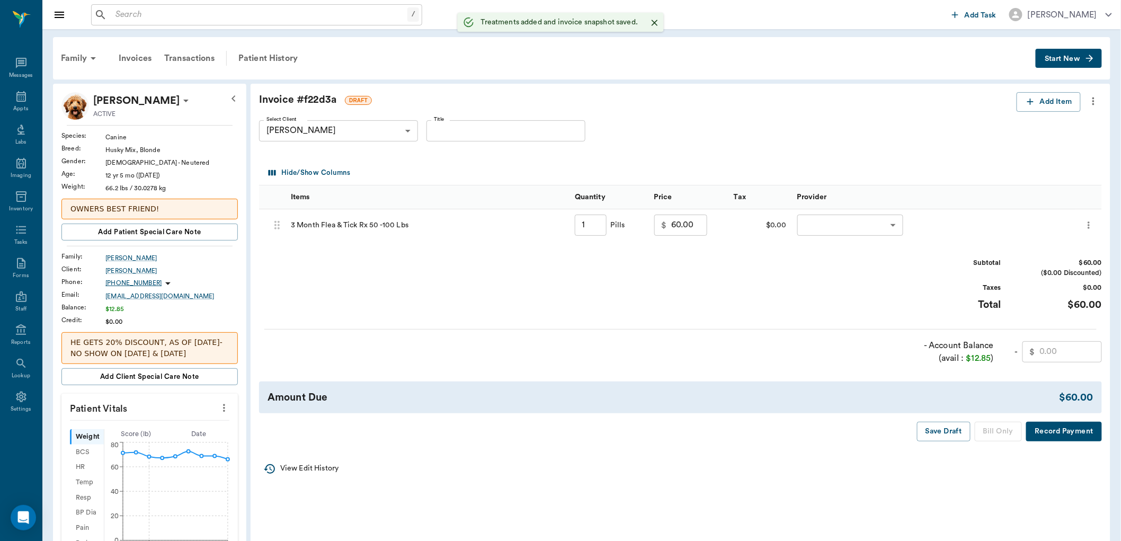
type input "1.00"
click at [837, 223] on body "/ ​ Add Task [PERSON_NAME] Nectar Messages Appts Labs Imaging Inventory Tasks F…" at bounding box center [560, 464] width 1121 height 928
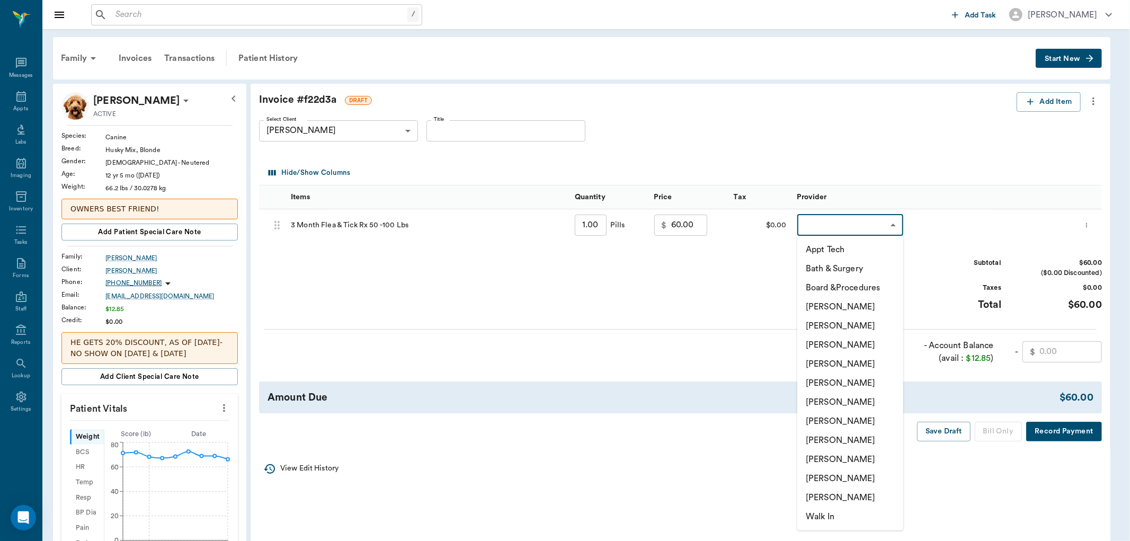
click at [833, 438] on li "[PERSON_NAME]" at bounding box center [850, 440] width 106 height 19
type input "none-63ec2e7e52e12b0ba117b124"
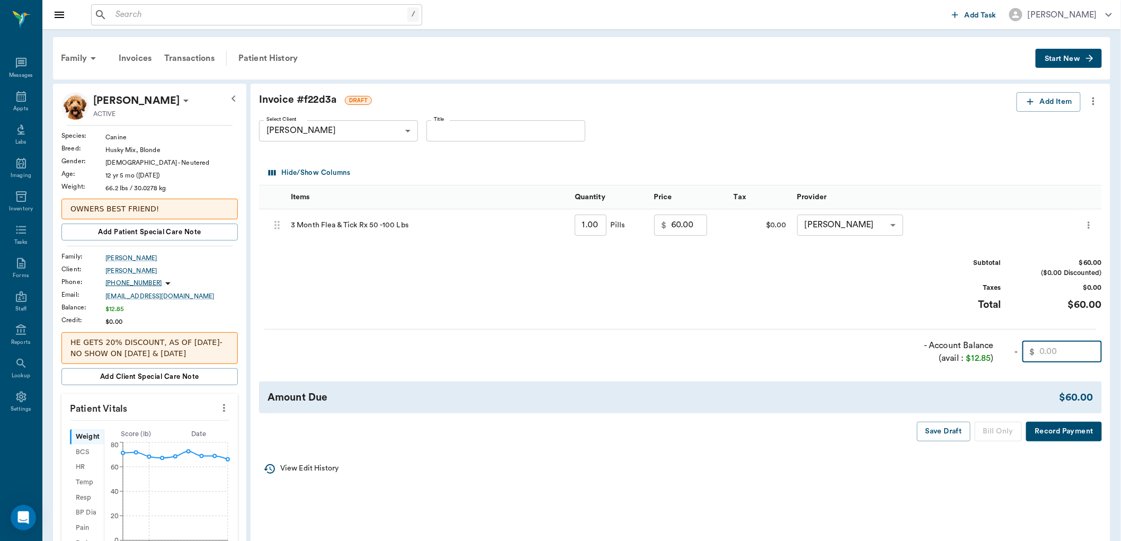
click at [1061, 346] on input "text" at bounding box center [1070, 351] width 63 height 21
type input "6"
type input "12.85"
click at [1007, 430] on button "Bill Only" at bounding box center [999, 432] width 48 height 20
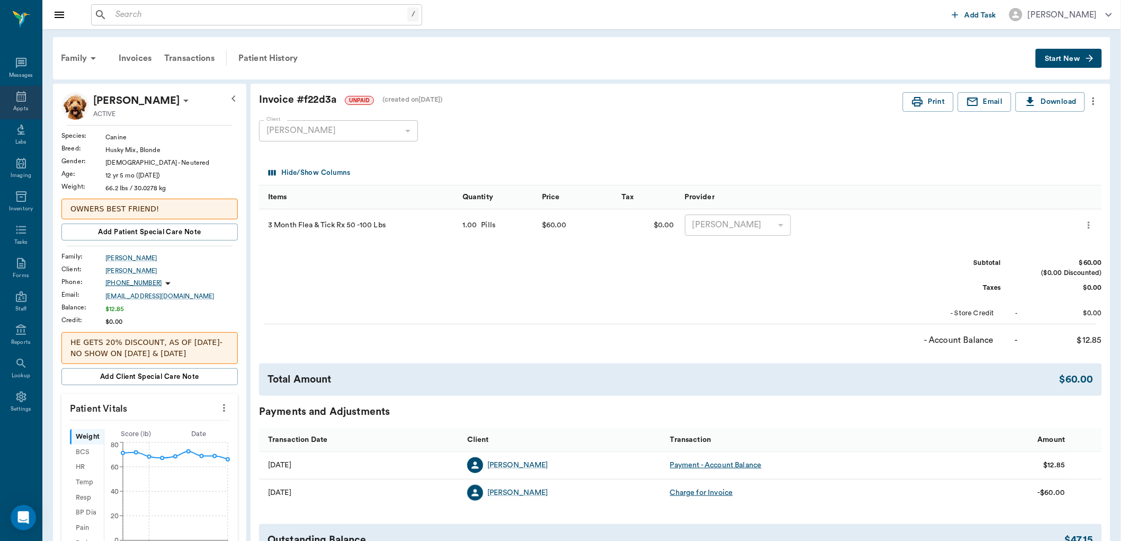
click at [20, 96] on icon at bounding box center [21, 96] width 13 height 13
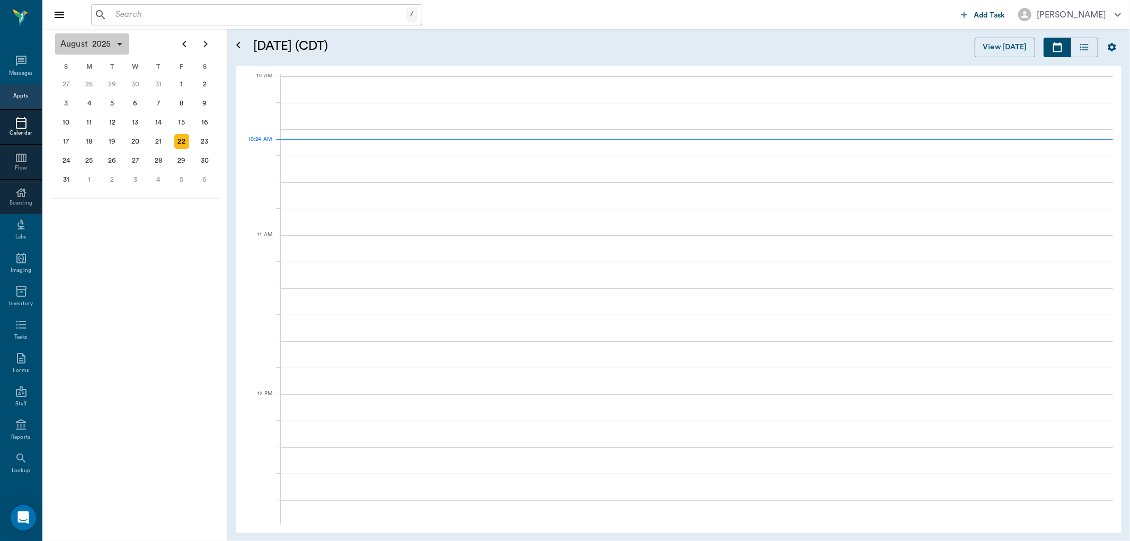
scroll to position [320, 0]
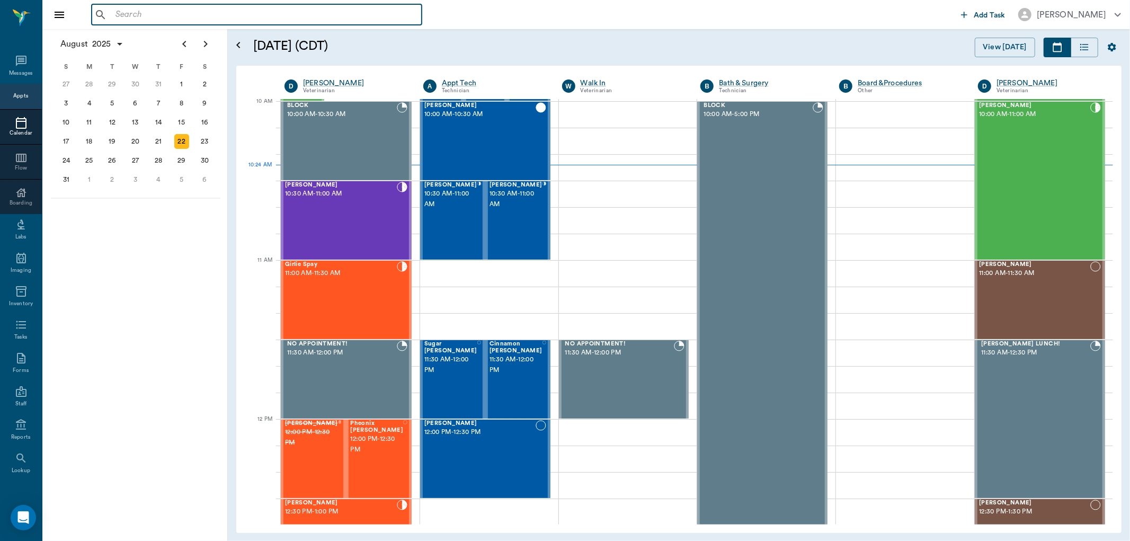
click at [130, 19] on input "text" at bounding box center [264, 14] width 306 height 15
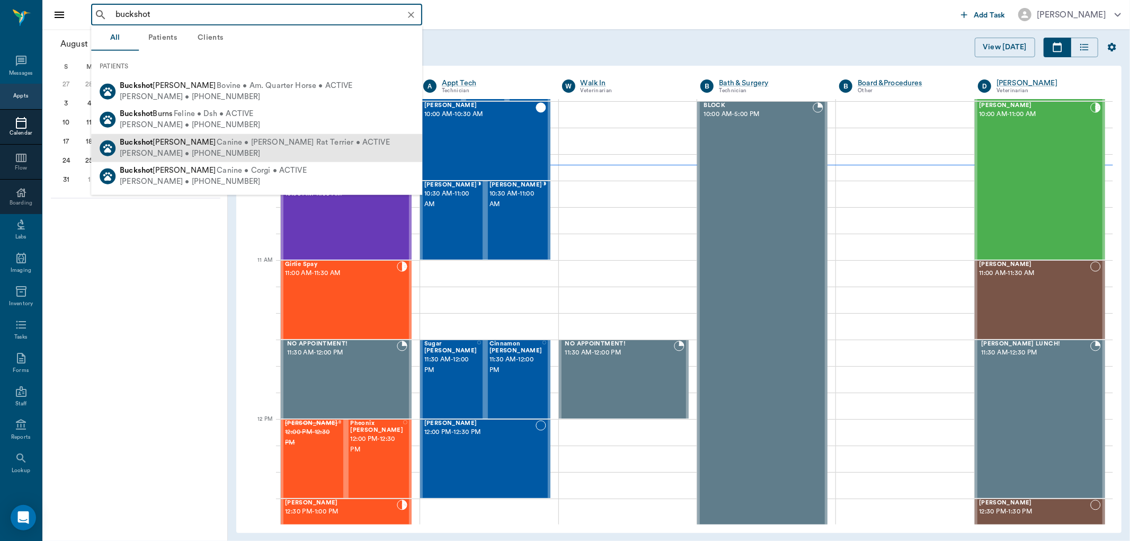
click at [217, 145] on span "Canine • [PERSON_NAME] Rat Terrier • ACTIVE" at bounding box center [303, 142] width 173 height 11
type input "buckshot"
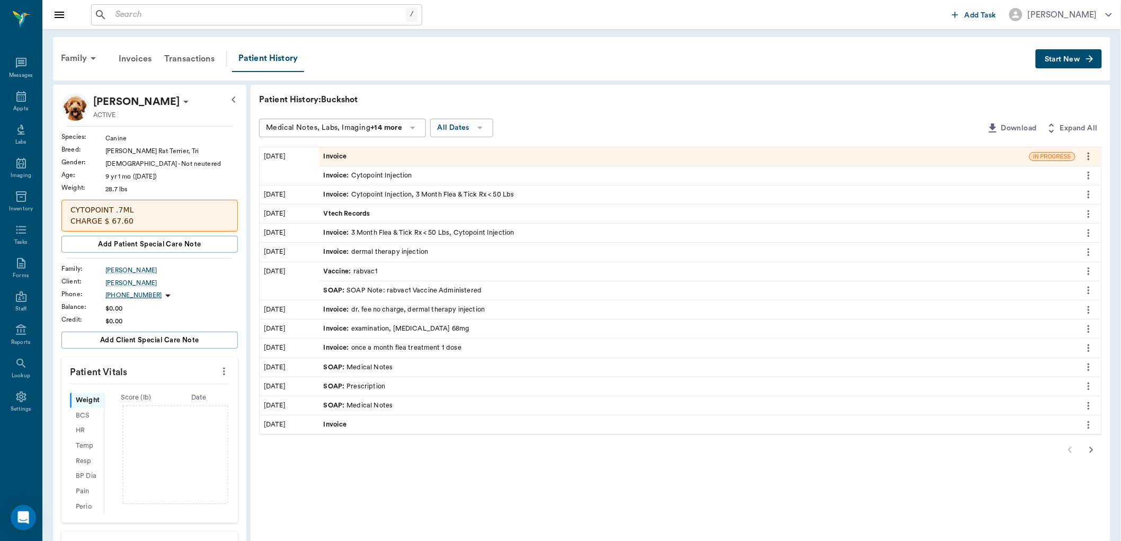
click at [1066, 62] on button "Start New" at bounding box center [1069, 59] width 66 height 20
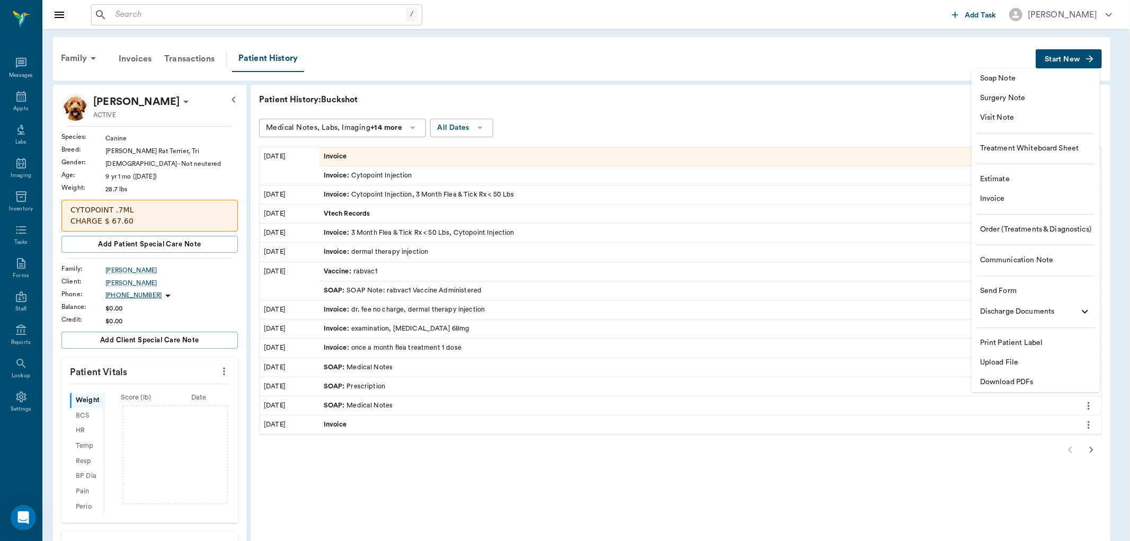
click at [999, 206] on li "Invoice" at bounding box center [1036, 199] width 128 height 20
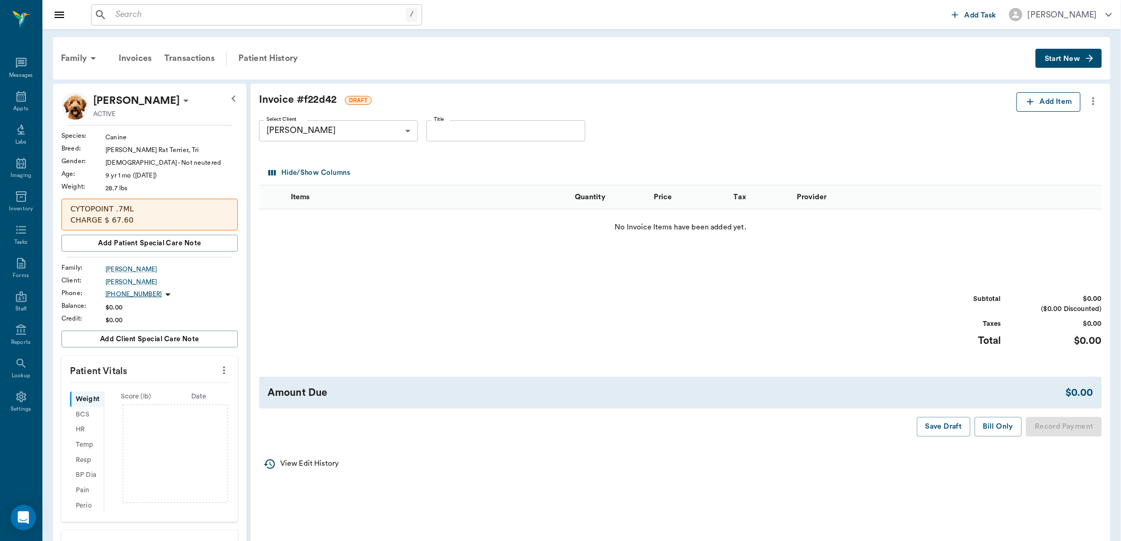
click at [1055, 97] on button "Add Item" at bounding box center [1049, 102] width 64 height 20
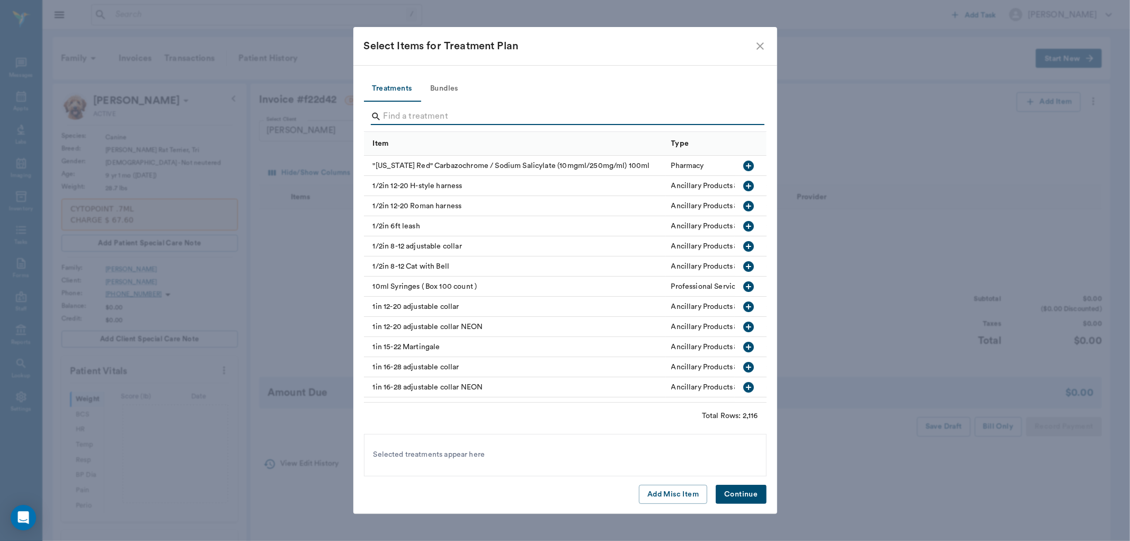
click at [390, 109] on input "Search" at bounding box center [566, 116] width 365 height 17
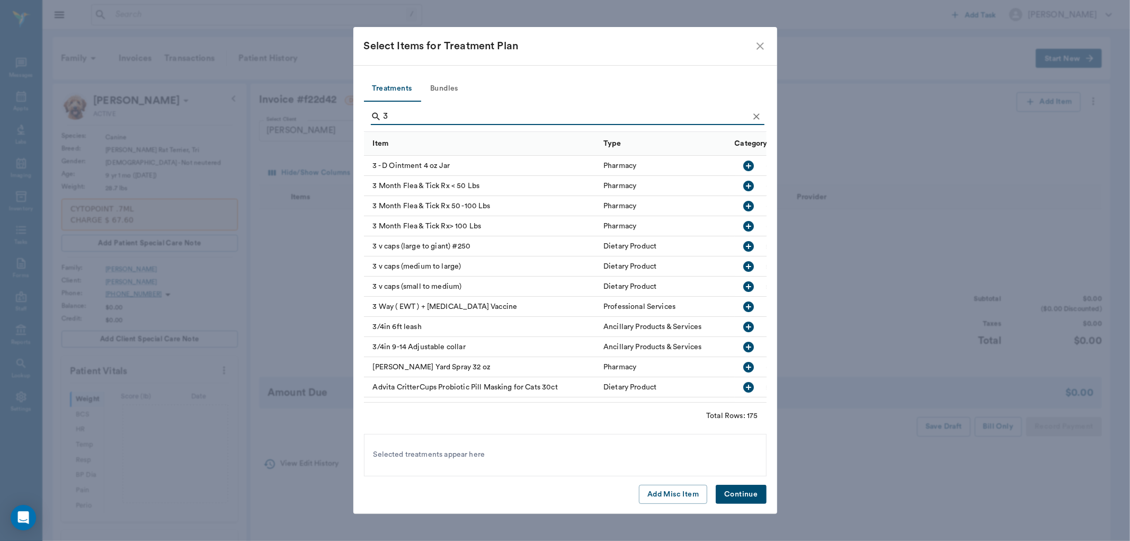
type input "3"
click at [743, 184] on icon "button" at bounding box center [748, 186] width 11 height 11
click at [735, 494] on button "Continue" at bounding box center [741, 495] width 50 height 20
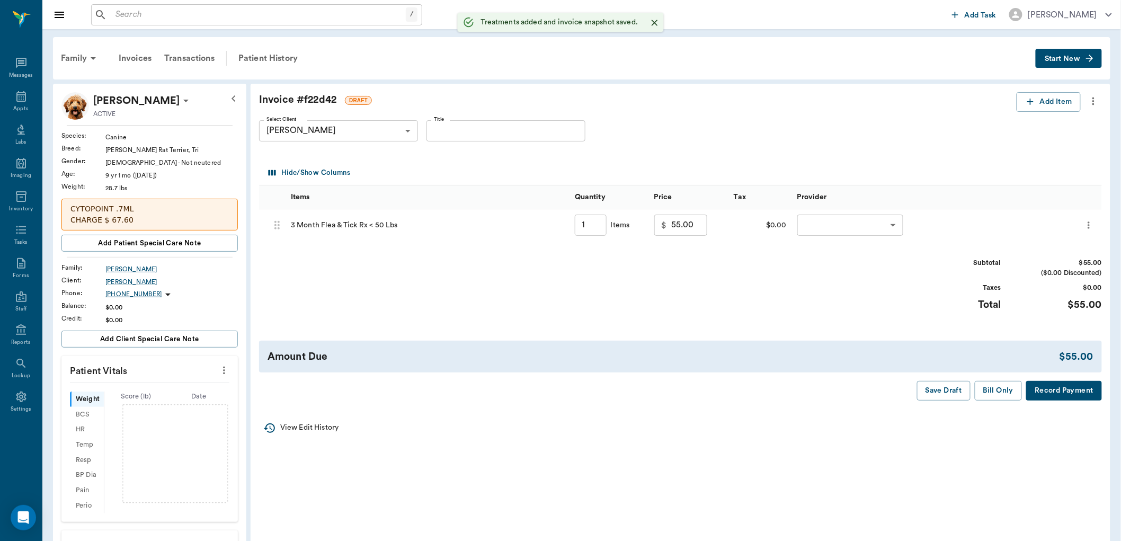
type input "1.00"
drag, startPoint x: 864, startPoint y: 210, endPoint x: 862, endPoint y: 220, distance: 10.3
click at [863, 212] on div "​ ​" at bounding box center [934, 225] width 284 height 32
click at [862, 223] on body "/ ​ Add Task [PERSON_NAME] Nectar Messages Appts Labs Imaging Inventory Tasks F…" at bounding box center [560, 406] width 1121 height 813
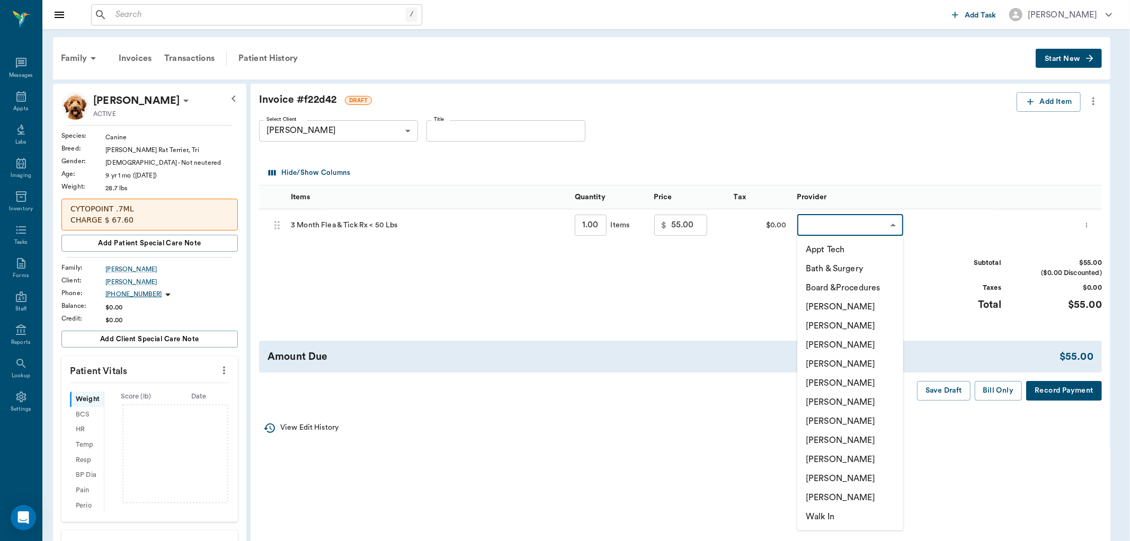
click at [845, 437] on li "[PERSON_NAME]" at bounding box center [850, 440] width 106 height 19
type input "none-63ec2e7e52e12b0ba117b124"
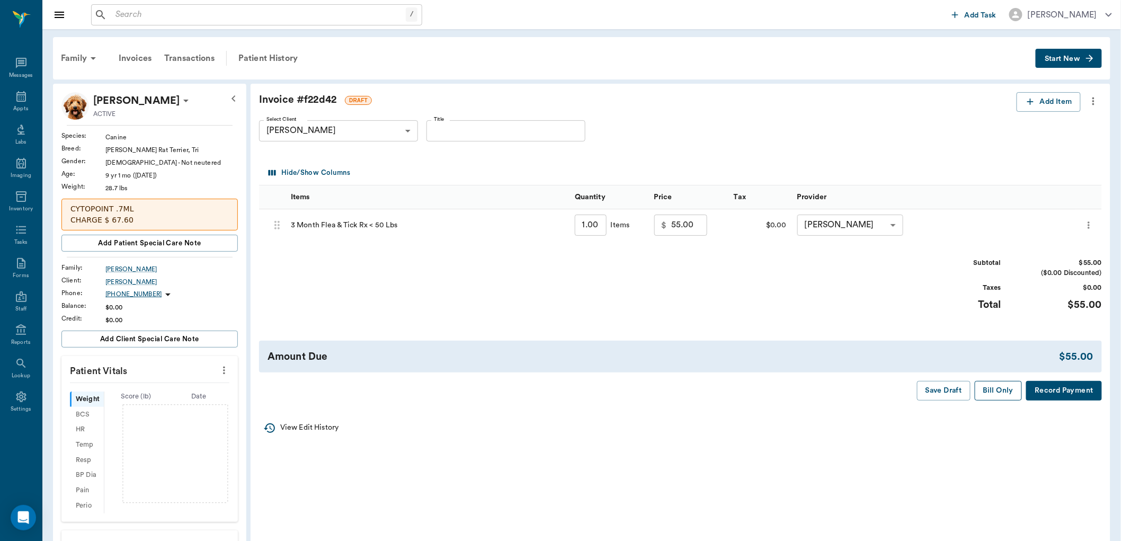
click at [1013, 389] on button "Bill Only" at bounding box center [999, 391] width 48 height 20
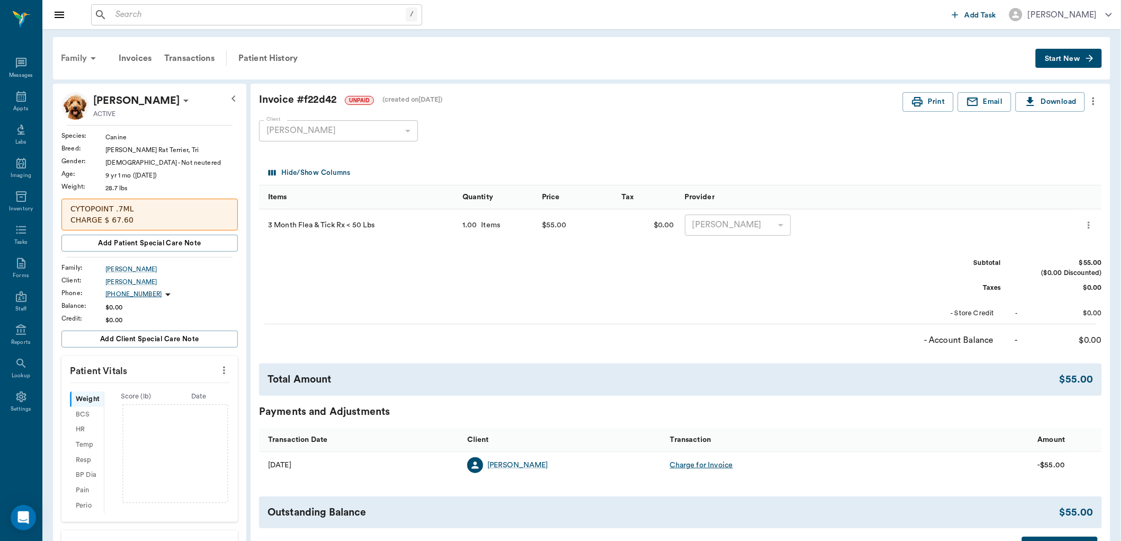
click at [83, 62] on div "Family" at bounding box center [80, 58] width 51 height 25
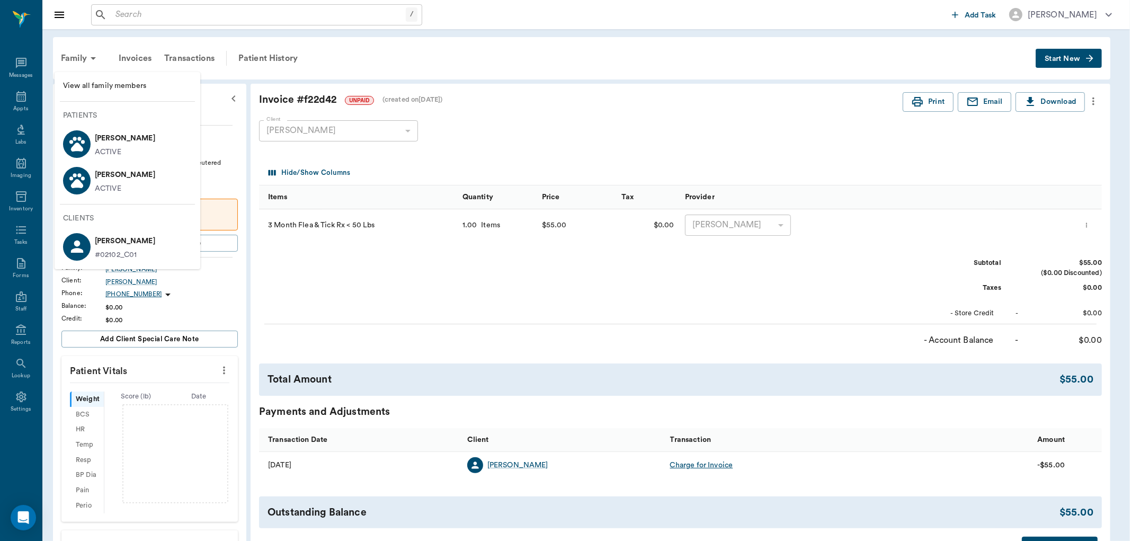
click at [113, 146] on p "[PERSON_NAME]" at bounding box center [125, 138] width 60 height 17
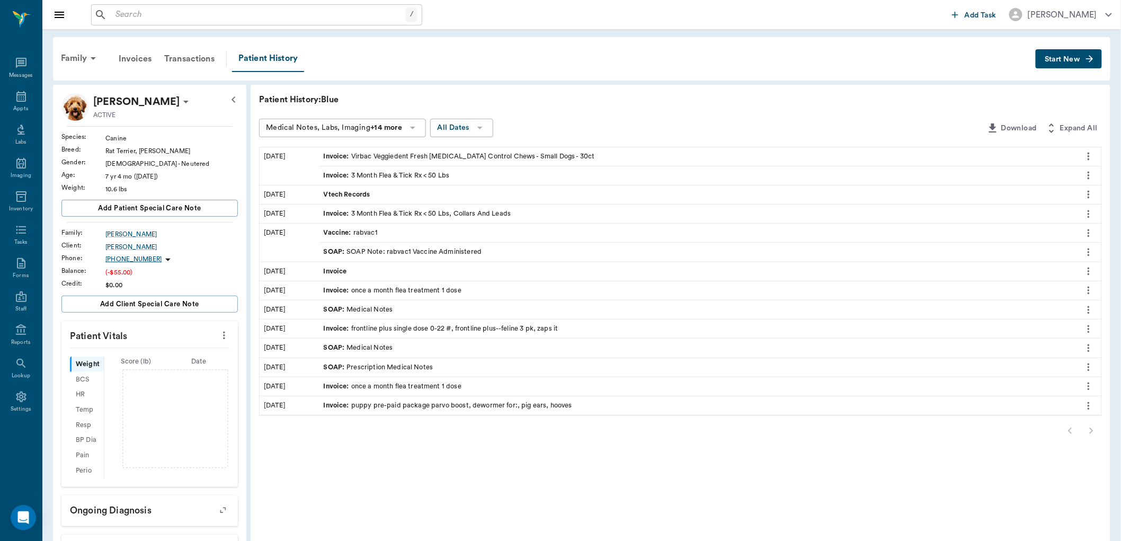
drag, startPoint x: 1065, startPoint y: 60, endPoint x: 1058, endPoint y: 66, distance: 9.0
click at [1063, 59] on span "Start New" at bounding box center [1062, 59] width 35 height 0
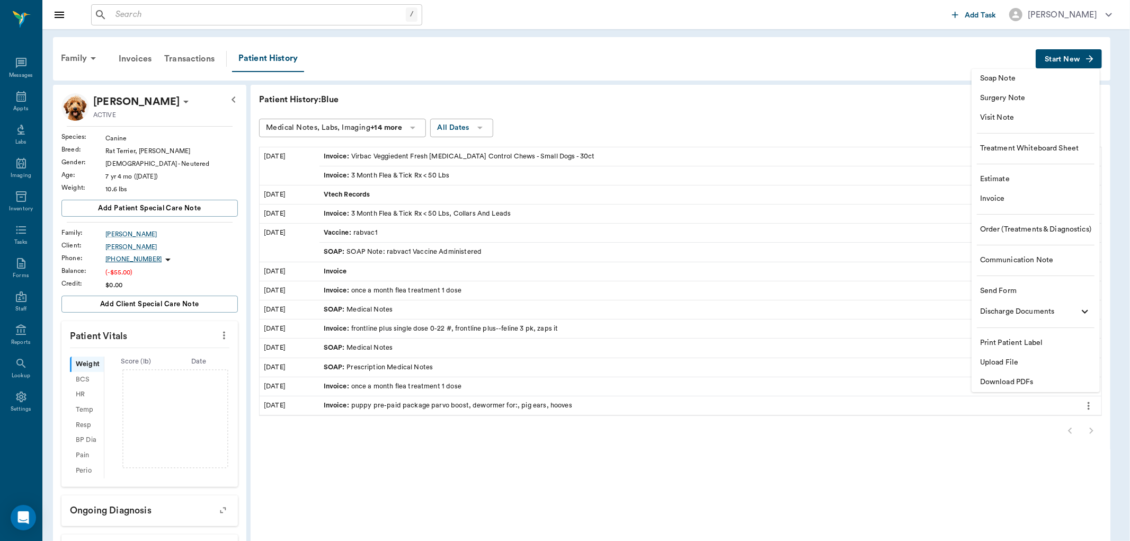
click at [996, 197] on span "Invoice" at bounding box center [1035, 198] width 111 height 11
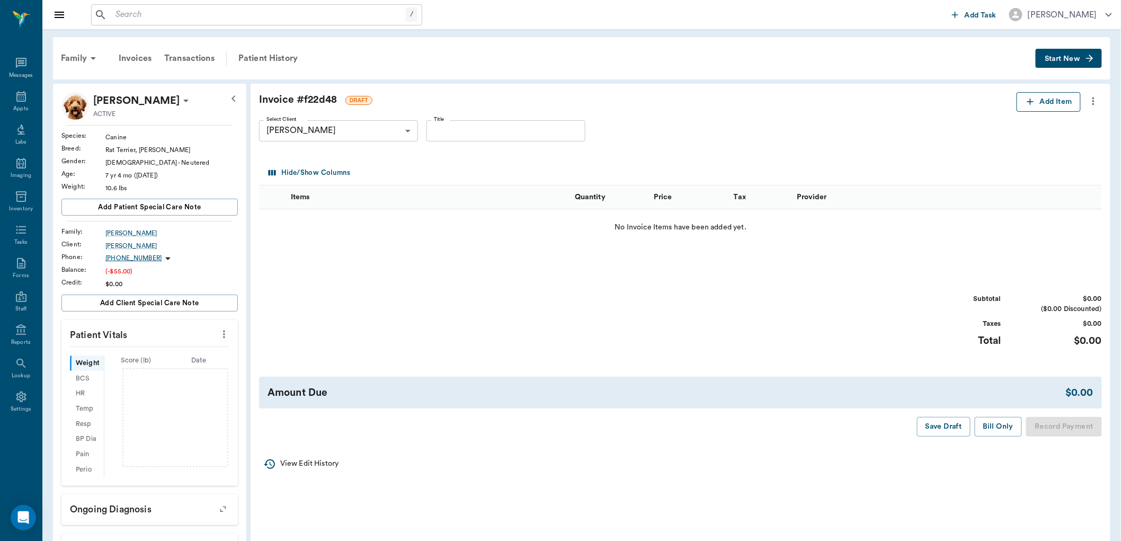
click at [1066, 96] on button "Add Item" at bounding box center [1049, 102] width 64 height 20
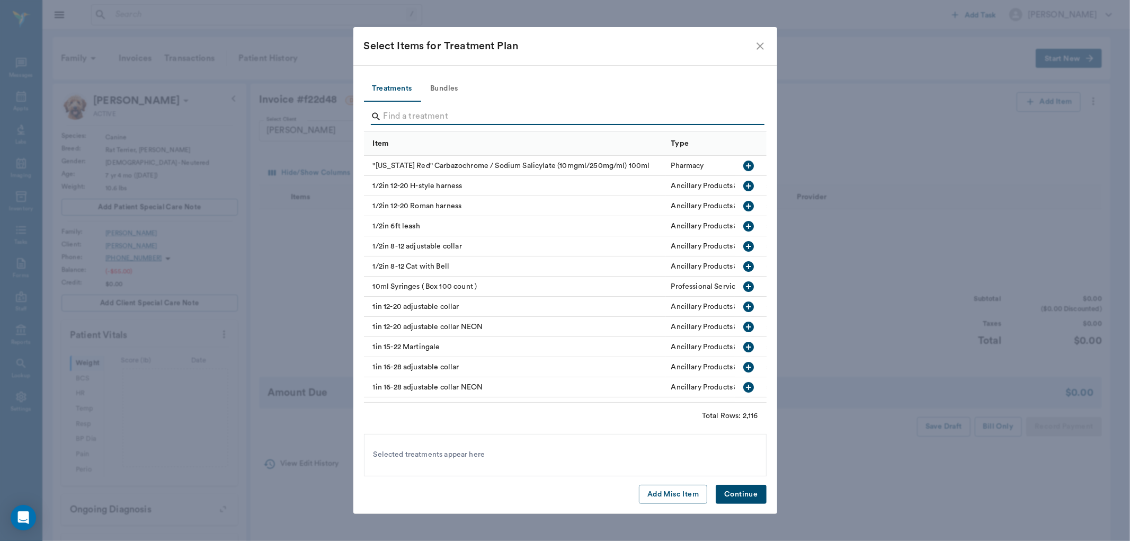
click at [430, 111] on input "Search" at bounding box center [566, 116] width 365 height 17
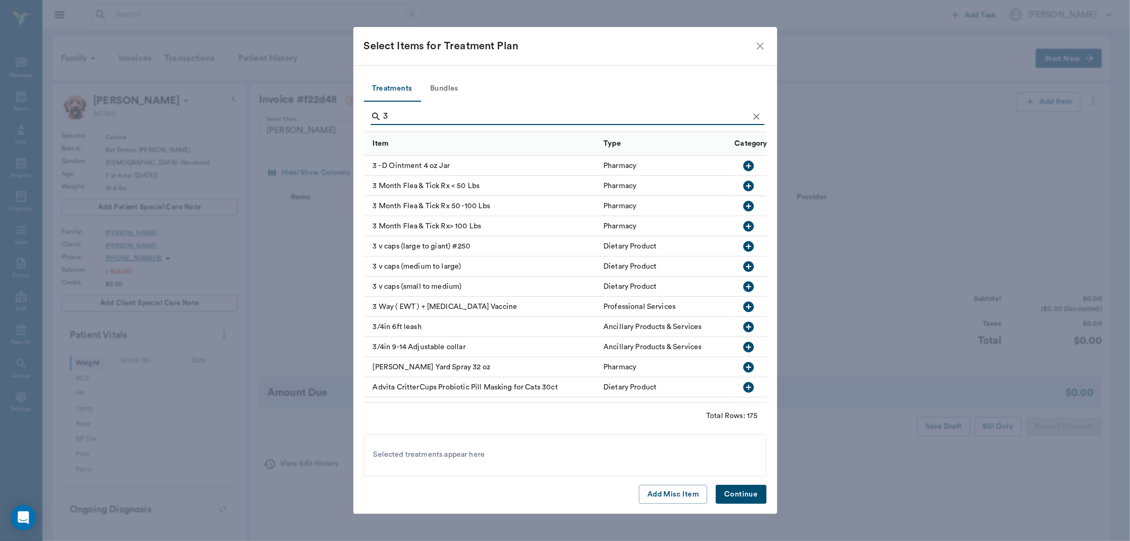
type input "3"
click at [742, 184] on icon "button" at bounding box center [748, 186] width 13 height 13
click at [742, 498] on button "Continue" at bounding box center [741, 495] width 50 height 20
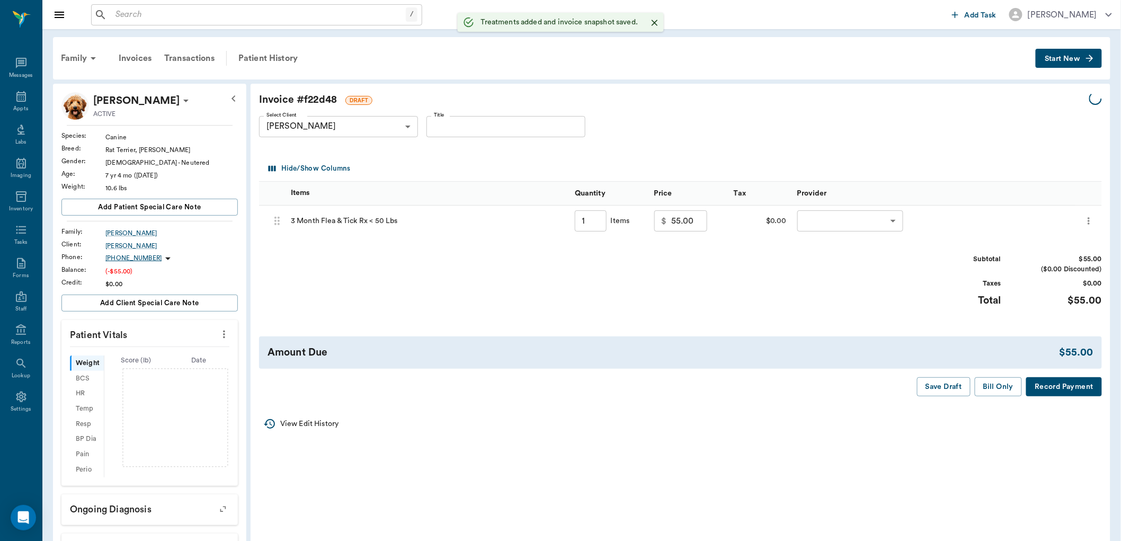
type input "1.00"
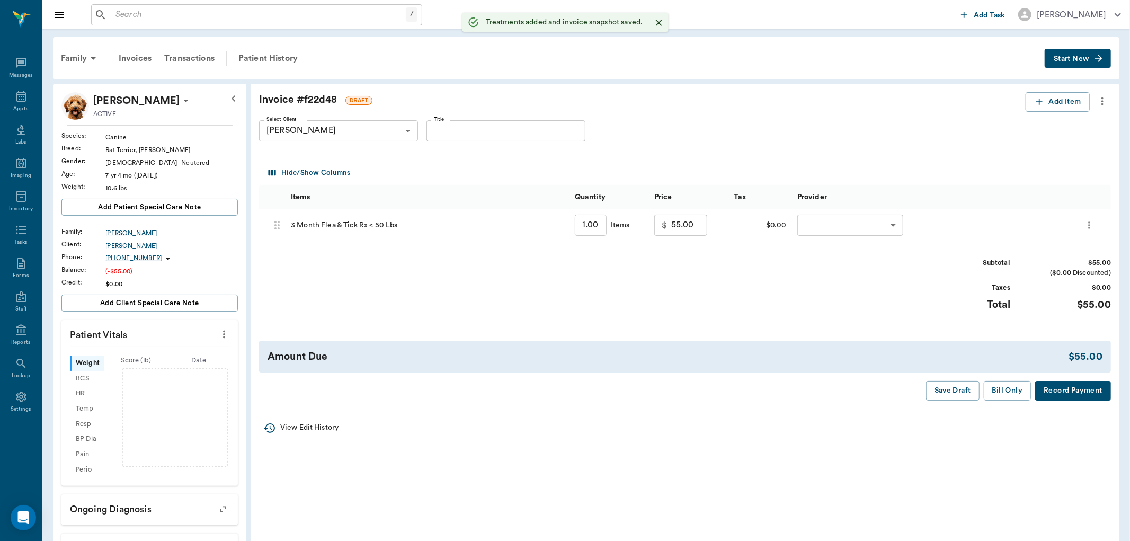
click at [833, 227] on body "/ ​ Add Task [PERSON_NAME] Nectar Messages Appts Labs Imaging Inventory Tasks F…" at bounding box center [565, 388] width 1130 height 777
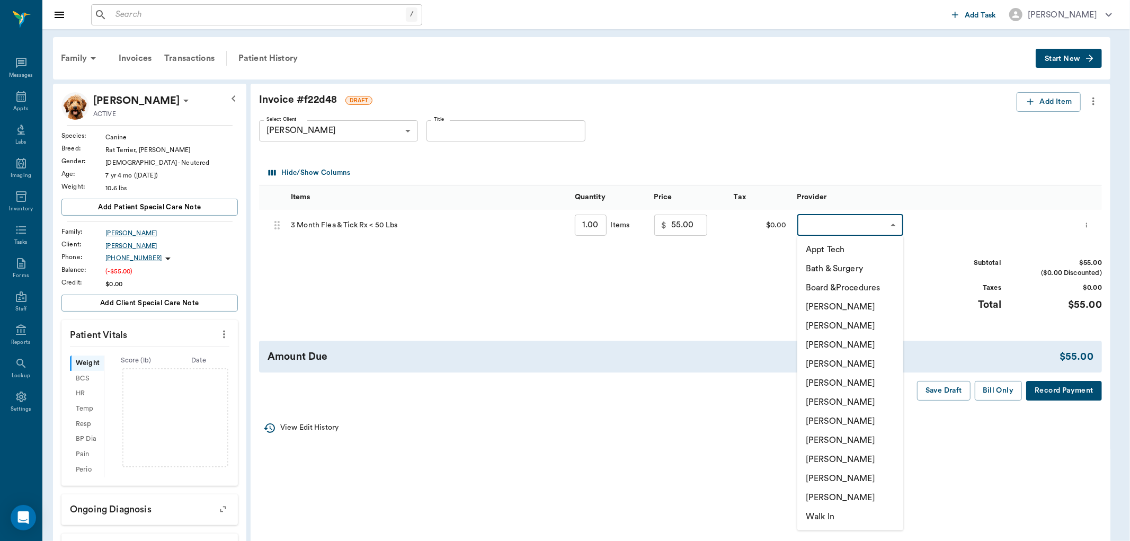
click at [831, 436] on li "[PERSON_NAME]" at bounding box center [850, 440] width 106 height 19
type input "none-63ec2e7e52e12b0ba117b124"
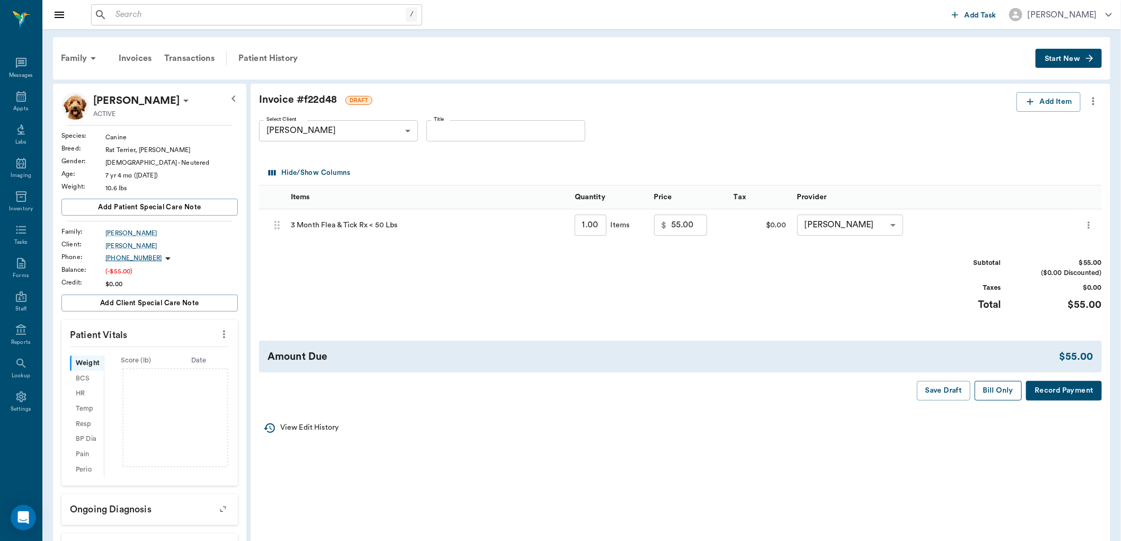
click at [994, 390] on button "Bill Only" at bounding box center [999, 391] width 48 height 20
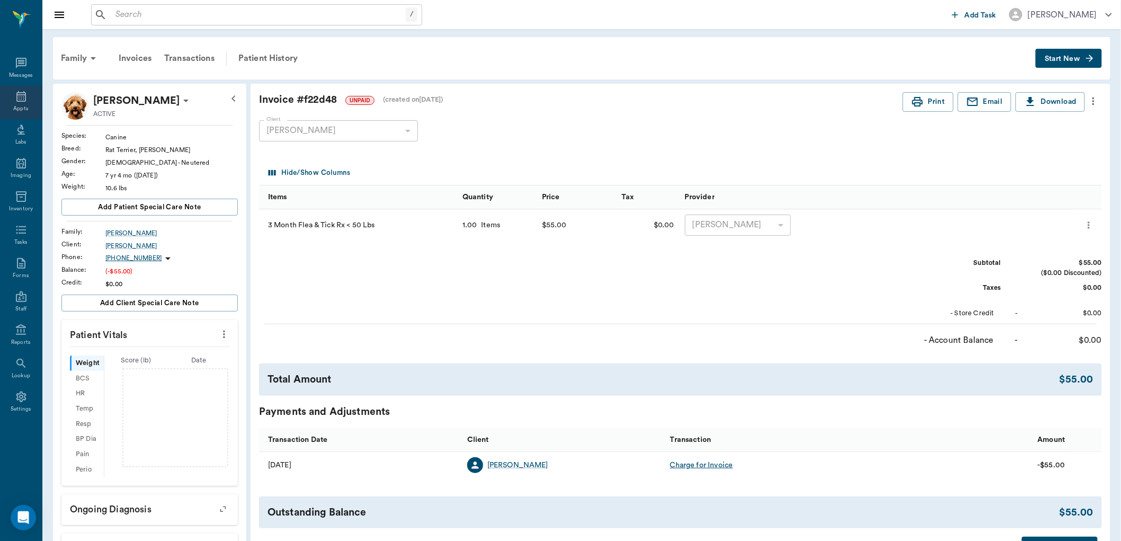
drag, startPoint x: 17, startPoint y: 101, endPoint x: 24, endPoint y: 98, distance: 7.4
click at [19, 99] on icon at bounding box center [21, 96] width 13 height 13
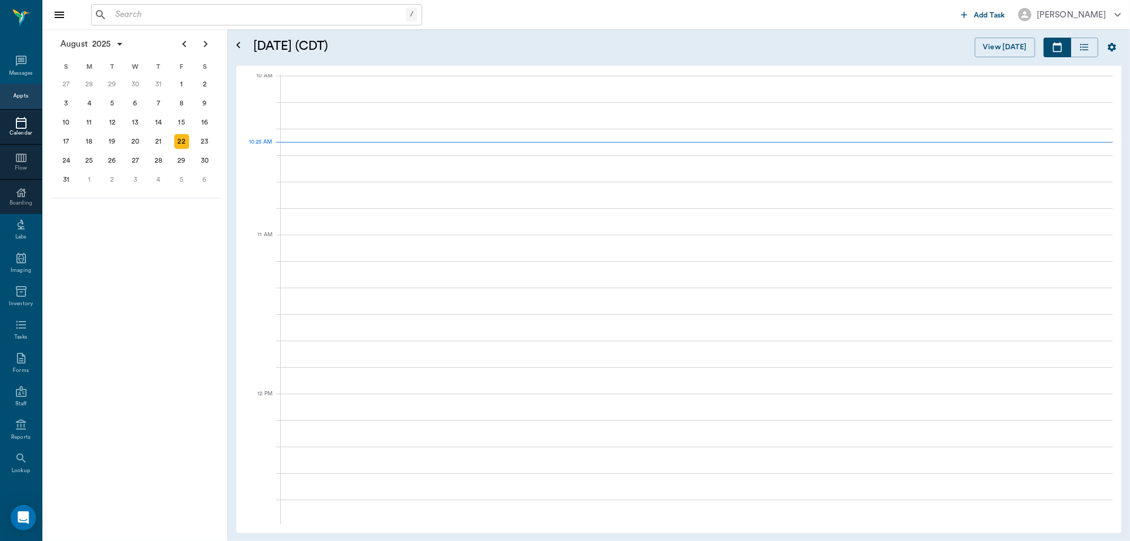
scroll to position [320, 0]
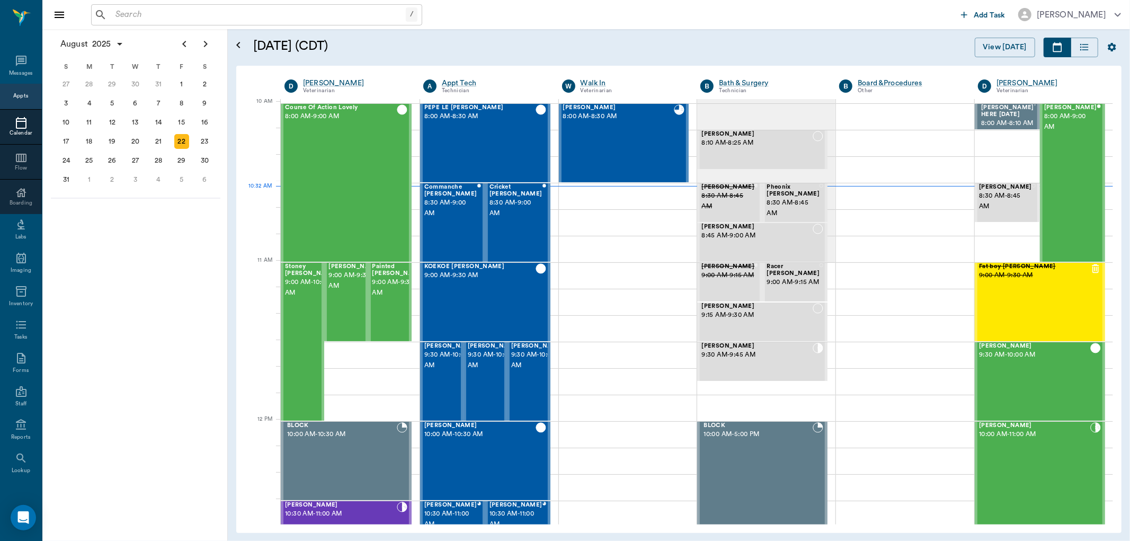
scroll to position [320, 0]
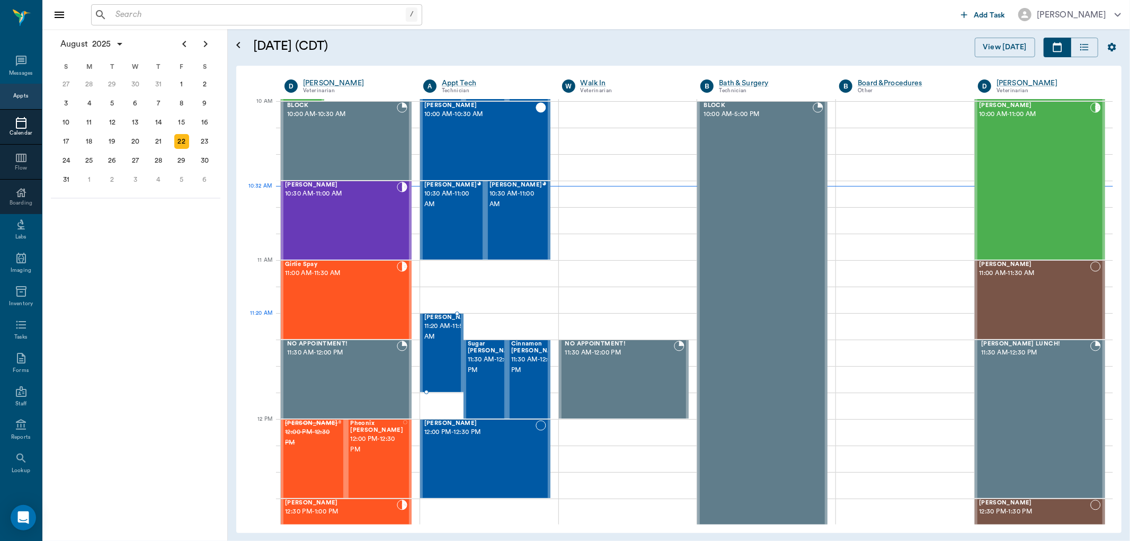
click at [444, 330] on span "11:20 AM - 11:50 AM" at bounding box center [450, 331] width 53 height 21
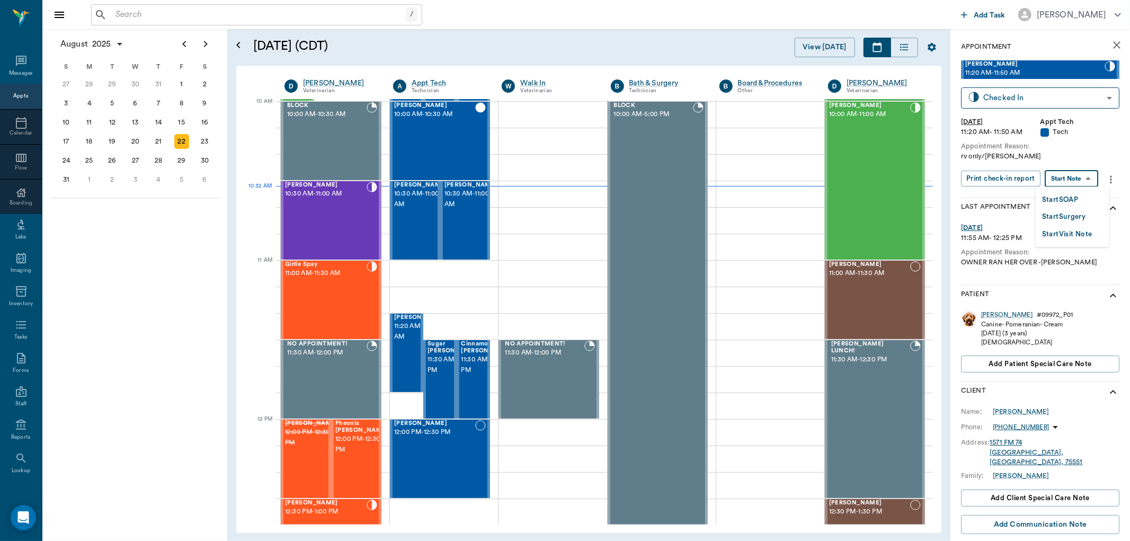
click at [1082, 173] on body "/ ​ Add Task [PERSON_NAME] Nectar Messages Appts Calendar Flow Boarding Labs Im…" at bounding box center [565, 270] width 1130 height 541
click at [1067, 202] on button "Start SOAP" at bounding box center [1060, 200] width 36 height 12
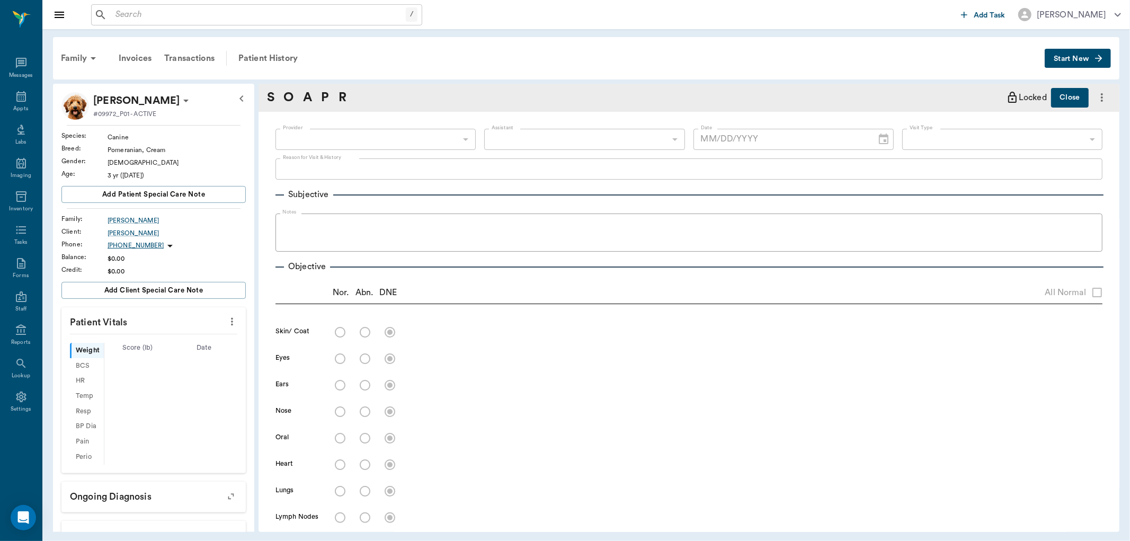
type input "63ec2f075fda476ae8351a4c"
type input "65d2be4f46e3a538d89b8c1a"
type textarea "rv only/[PERSON_NAME]"
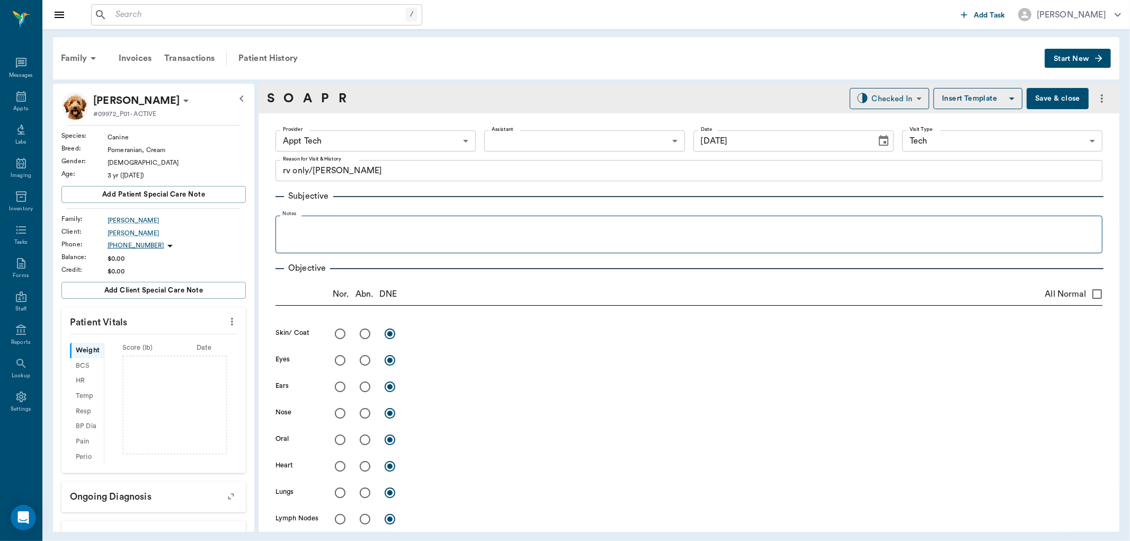
type input "[DATE]"
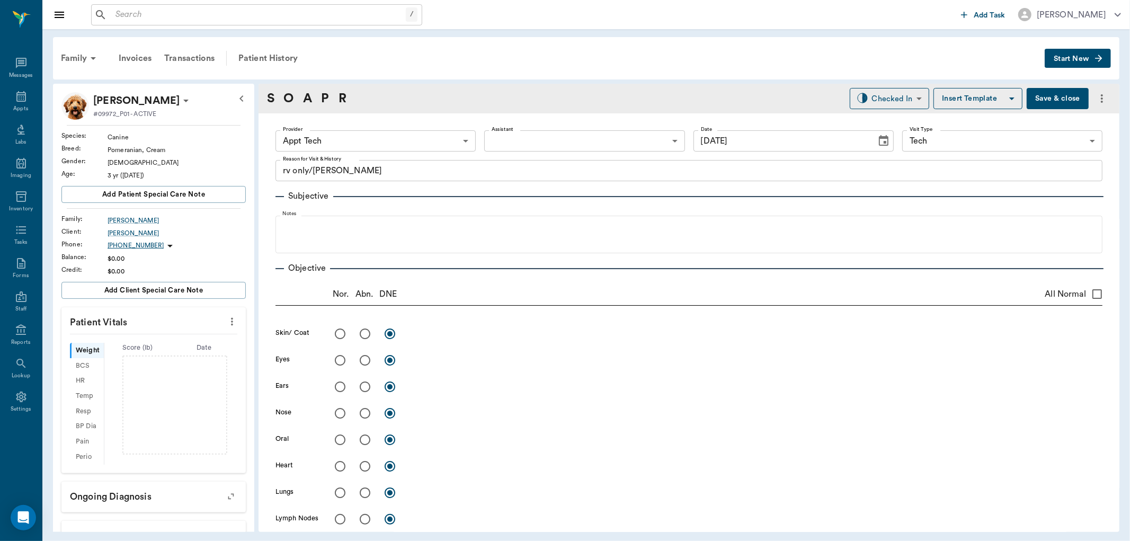
click at [231, 318] on icon "more" at bounding box center [232, 322] width 2 height 8
click at [209, 345] on span "Enter Vitals" at bounding box center [178, 339] width 89 height 11
click at [192, 356] on div "Weight ​ lb" at bounding box center [153, 353] width 167 height 21
click at [159, 353] on input "text" at bounding box center [153, 353] width 92 height 21
type input "7"
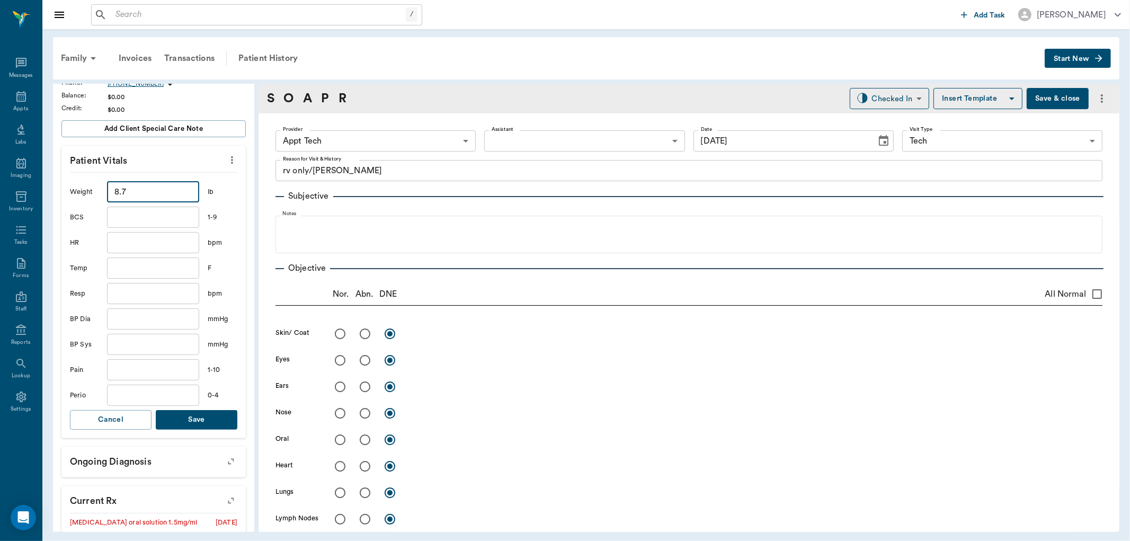
scroll to position [176, 0]
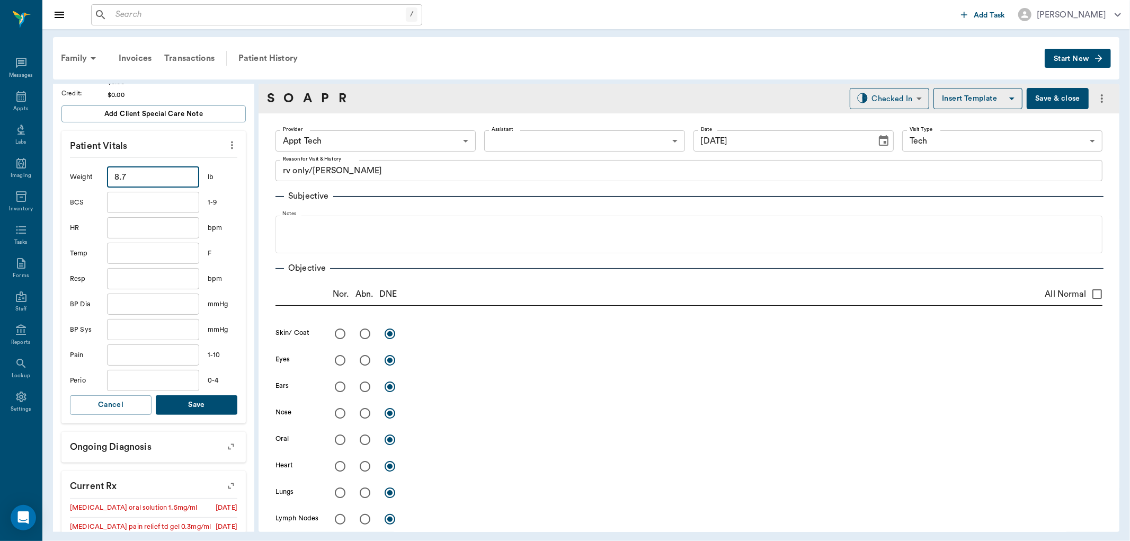
type input "8.7"
click at [212, 411] on button "Save" at bounding box center [197, 405] width 82 height 20
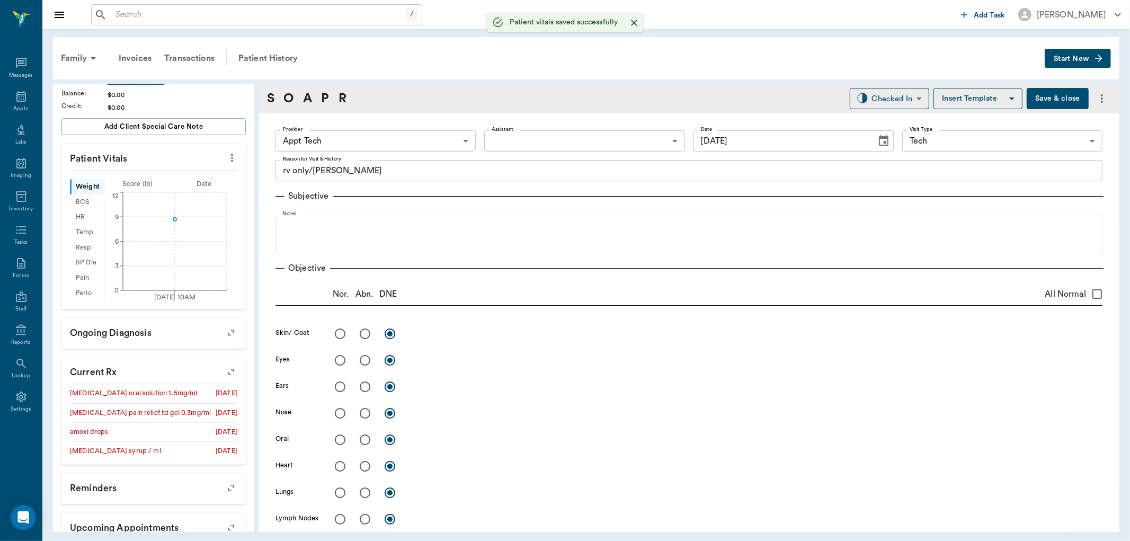
scroll to position [189, 0]
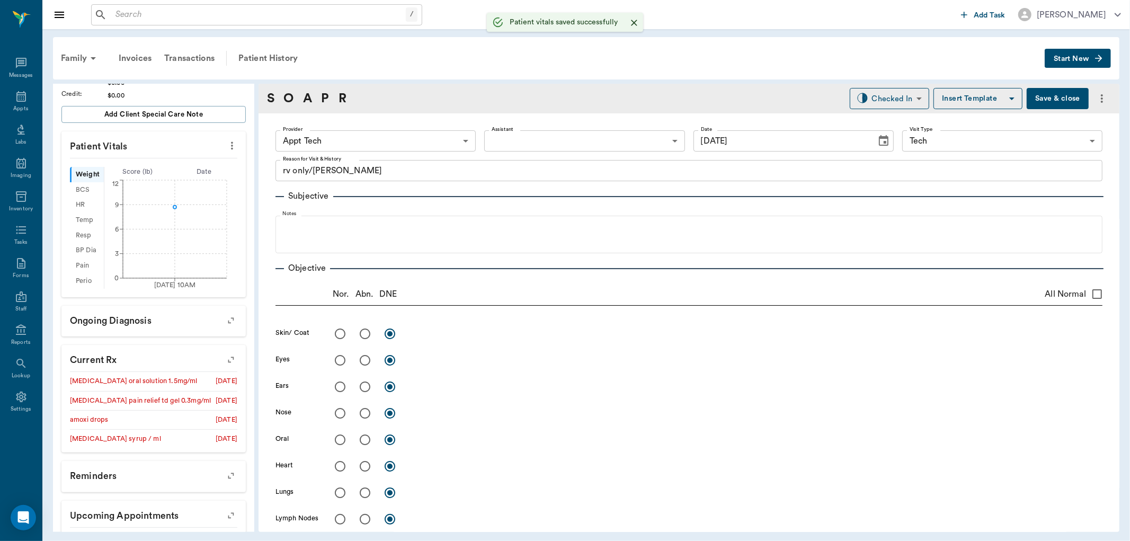
click at [399, 144] on body "/ ​ Add Task Dr. Bert Ellsworth Nectar Messages Appts Labs Imaging Inventory Ta…" at bounding box center [565, 270] width 1130 height 541
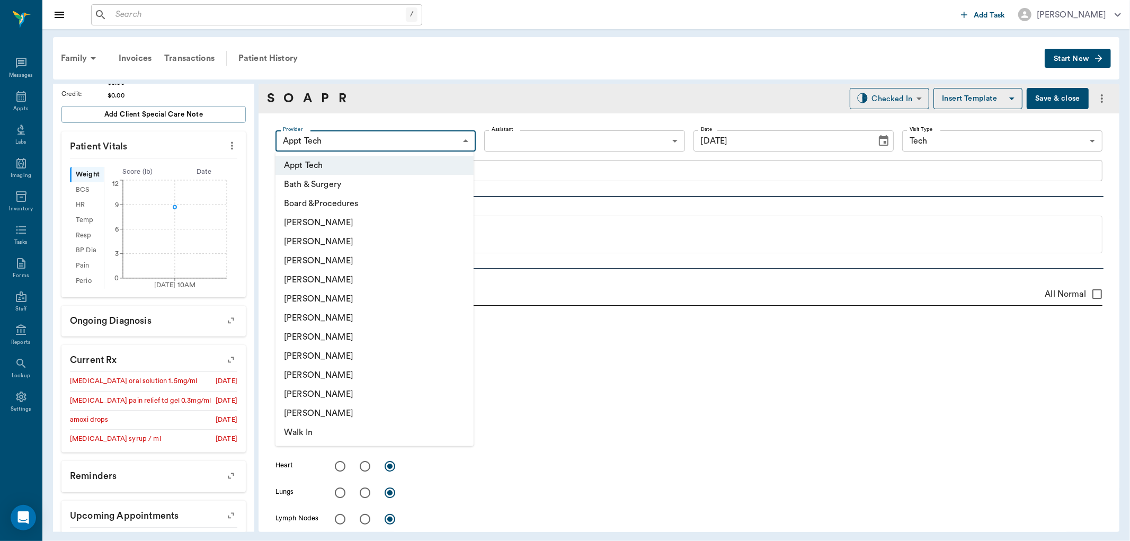
click at [364, 326] on li "[PERSON_NAME]" at bounding box center [374, 317] width 198 height 19
type input "682b670d8bdc6f7f8feef3db"
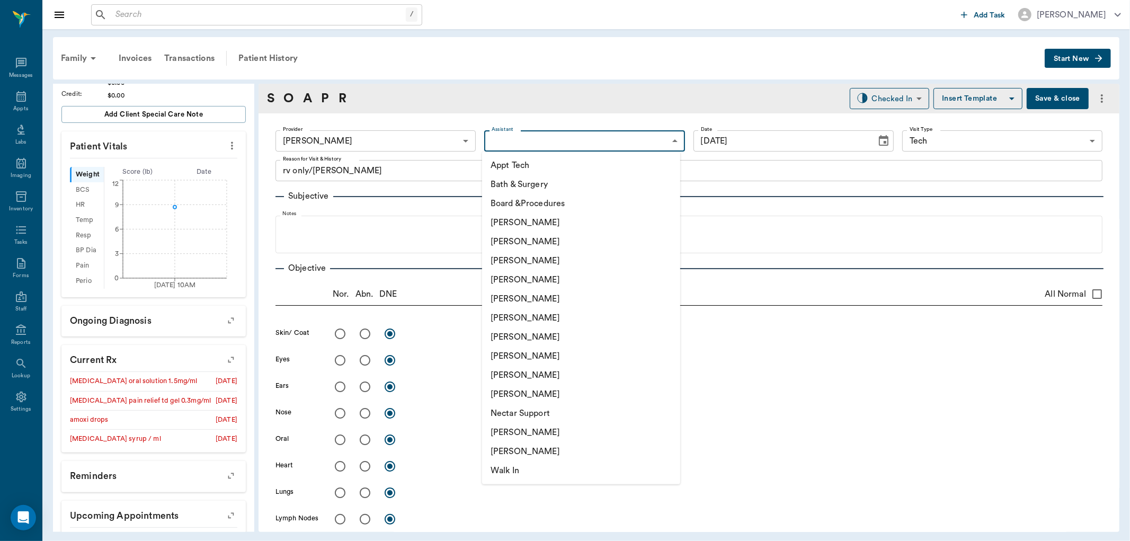
click at [512, 138] on body "/ ​ Add Task Dr. Bert Ellsworth Nectar Messages Appts Labs Imaging Inventory Ta…" at bounding box center [565, 270] width 1130 height 541
click at [517, 161] on li "Appt Tech" at bounding box center [581, 165] width 198 height 19
type input "63ec2f075fda476ae8351a4c"
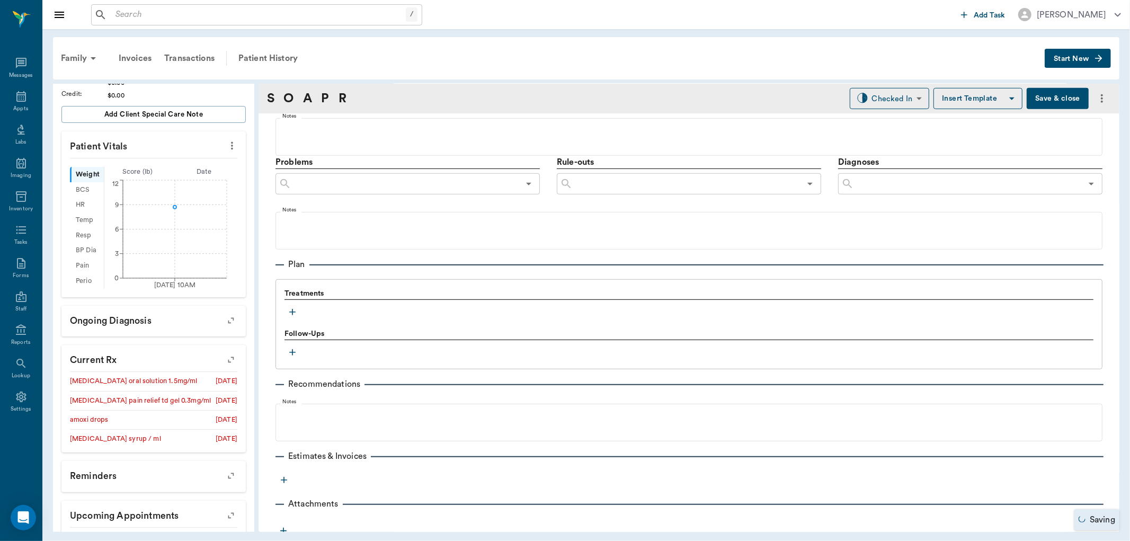
scroll to position [559, 0]
click at [290, 308] on icon "button" at bounding box center [292, 306] width 11 height 11
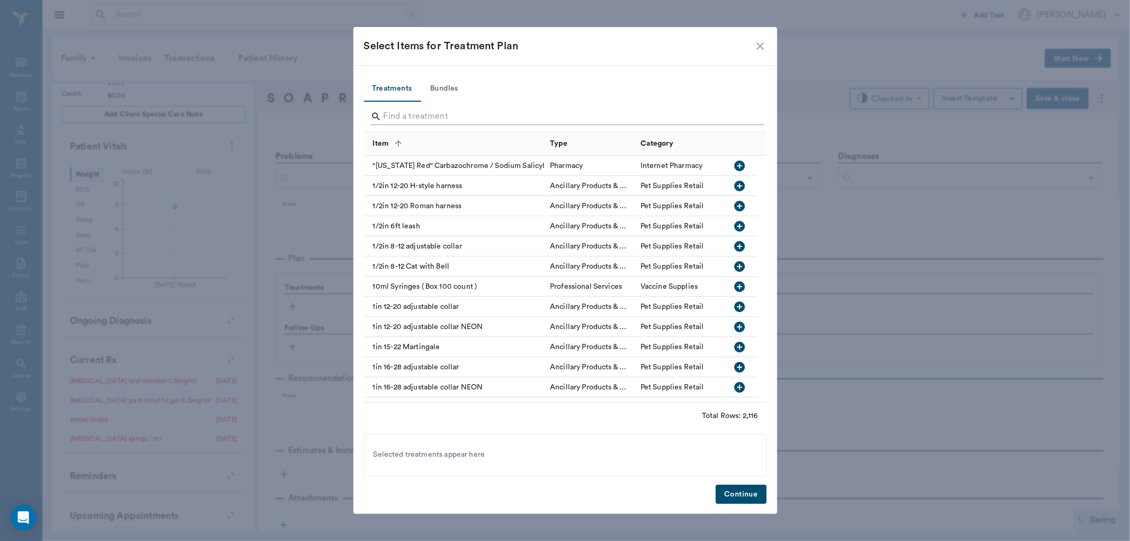
click at [394, 113] on input "Search" at bounding box center [566, 116] width 365 height 17
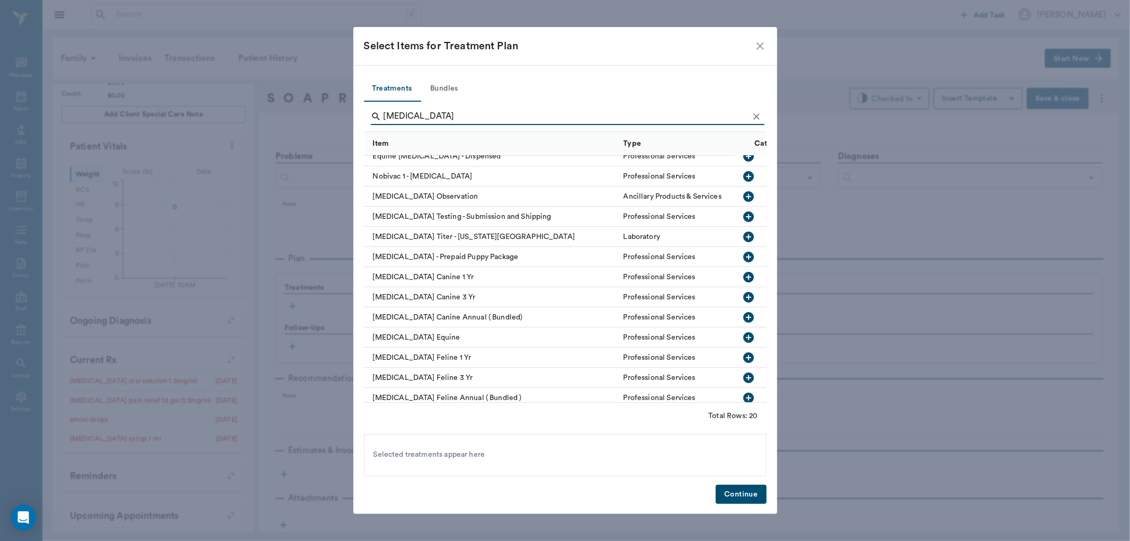
scroll to position [165, 0]
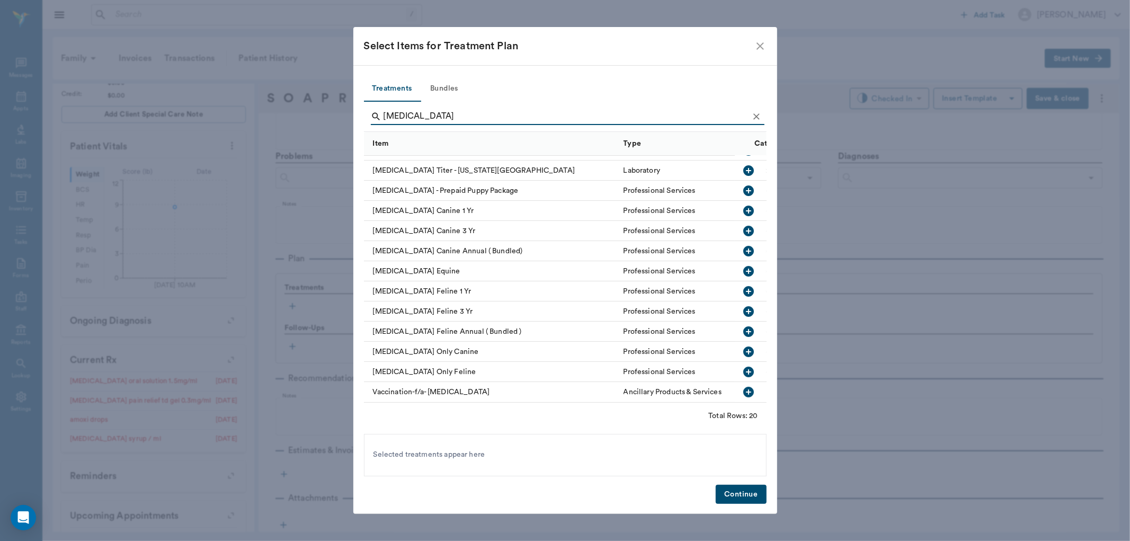
type input "rabies"
click at [743, 346] on icon "button" at bounding box center [748, 351] width 11 height 11
click at [747, 500] on button "Continue" at bounding box center [741, 495] width 50 height 20
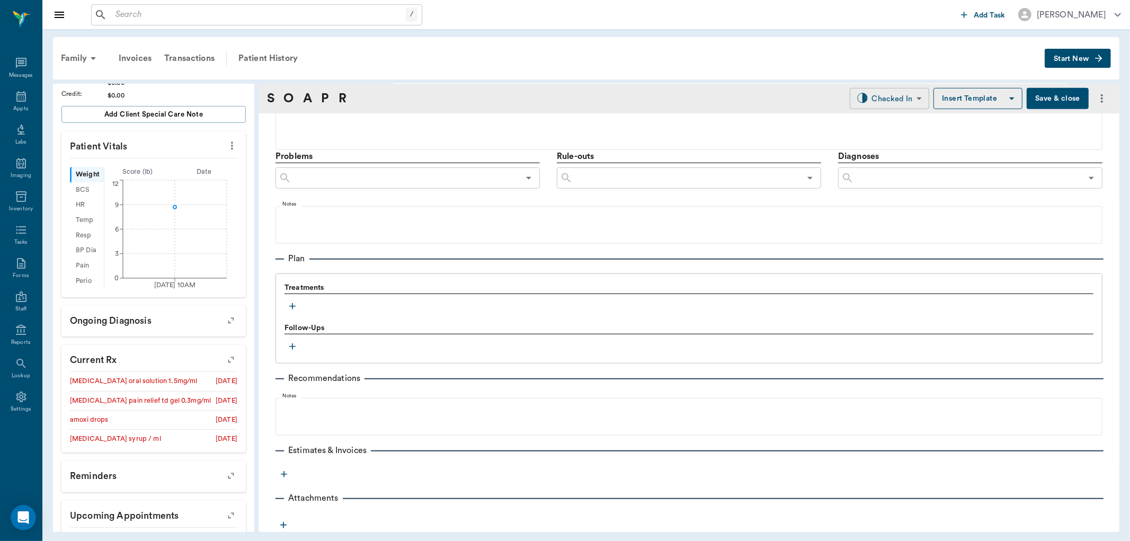
click at [893, 100] on body "/ ​ Add Task Dr. Bert Ellsworth Nectar Messages Appts Labs Imaging Inventory Ta…" at bounding box center [565, 270] width 1130 height 541
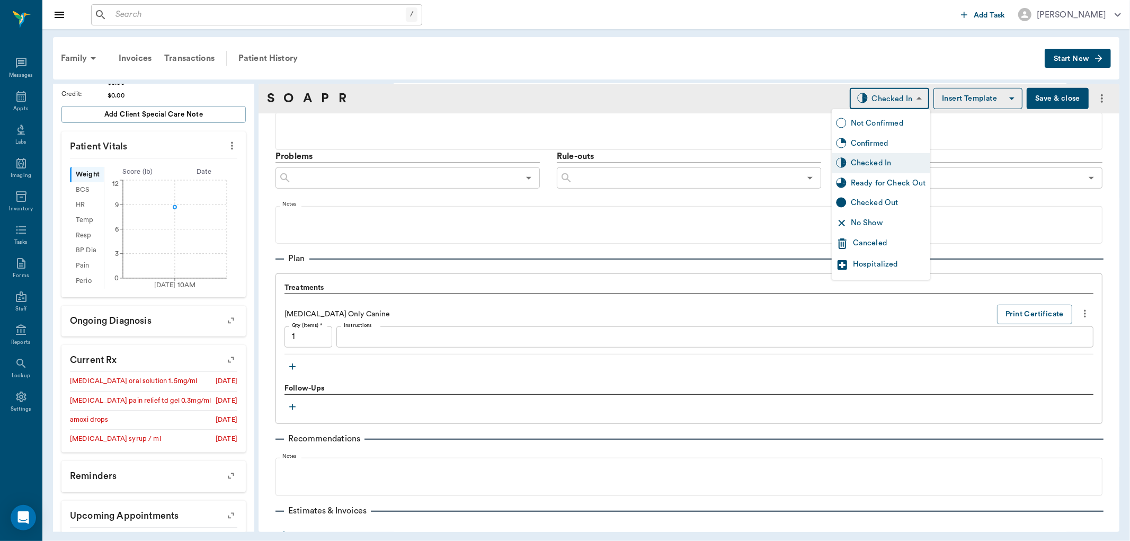
click at [876, 181] on div "Ready for Check Out" at bounding box center [888, 183] width 75 height 12
type input "READY_TO_CHECKOUT"
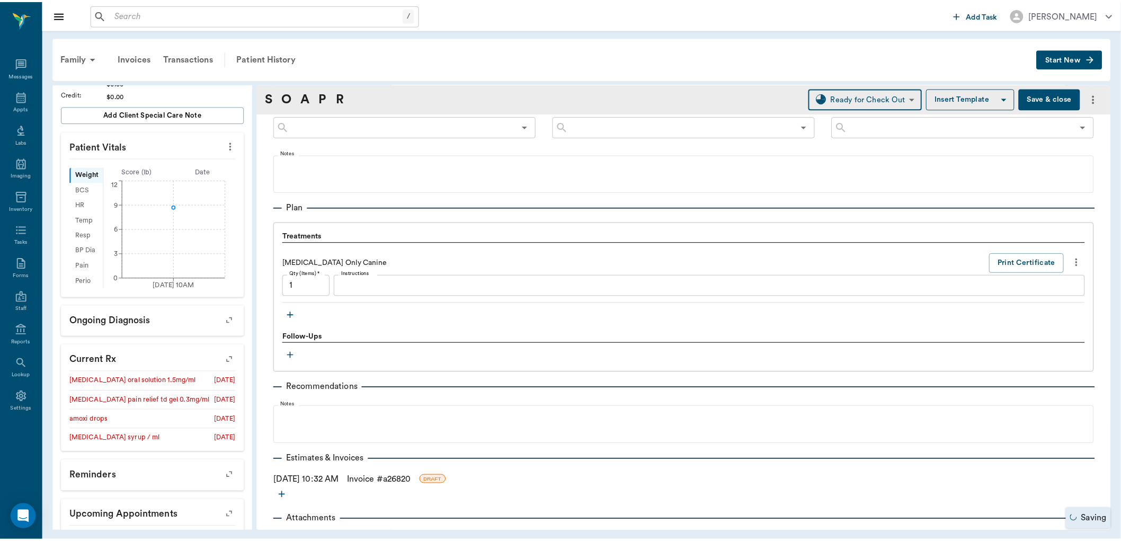
scroll to position [620, 0]
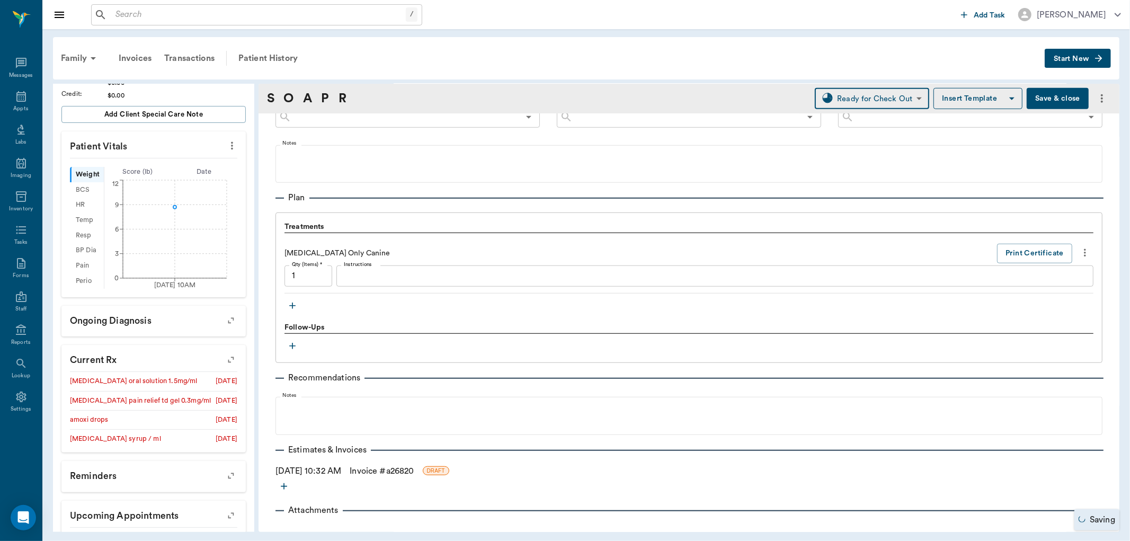
click at [380, 475] on link "Invoice # a26820" at bounding box center [382, 471] width 64 height 13
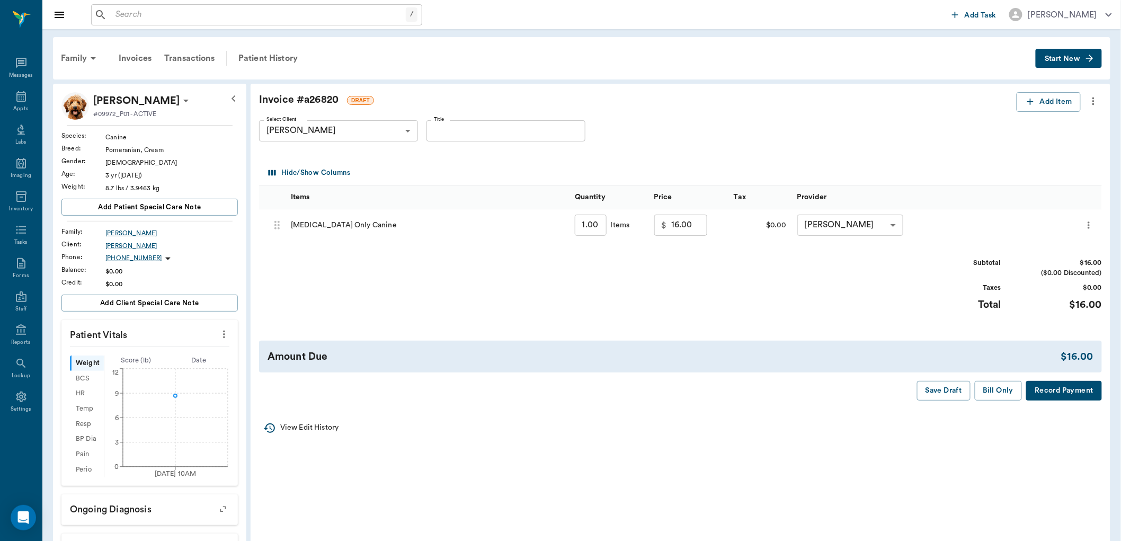
click at [1063, 391] on button "Record Payment" at bounding box center [1064, 391] width 76 height 20
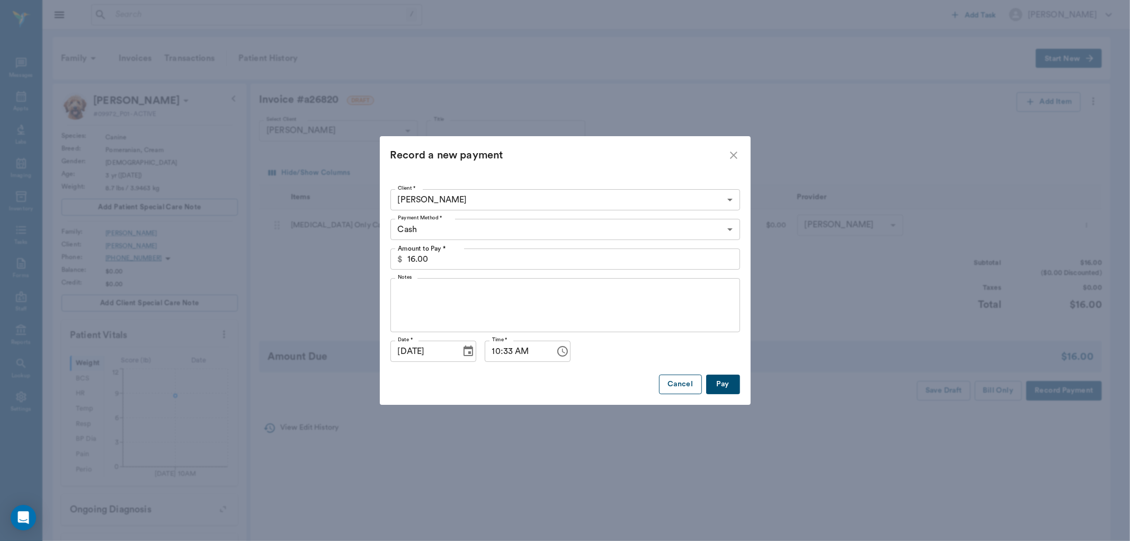
click at [689, 388] on button "Cancel" at bounding box center [680, 385] width 42 height 20
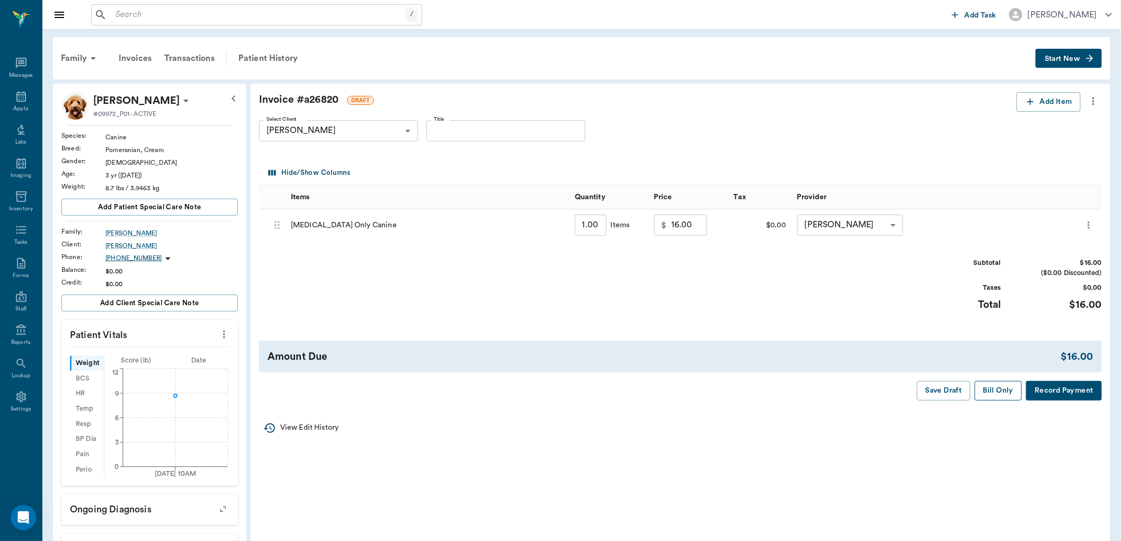
click at [1002, 392] on button "Bill Only" at bounding box center [999, 391] width 48 height 20
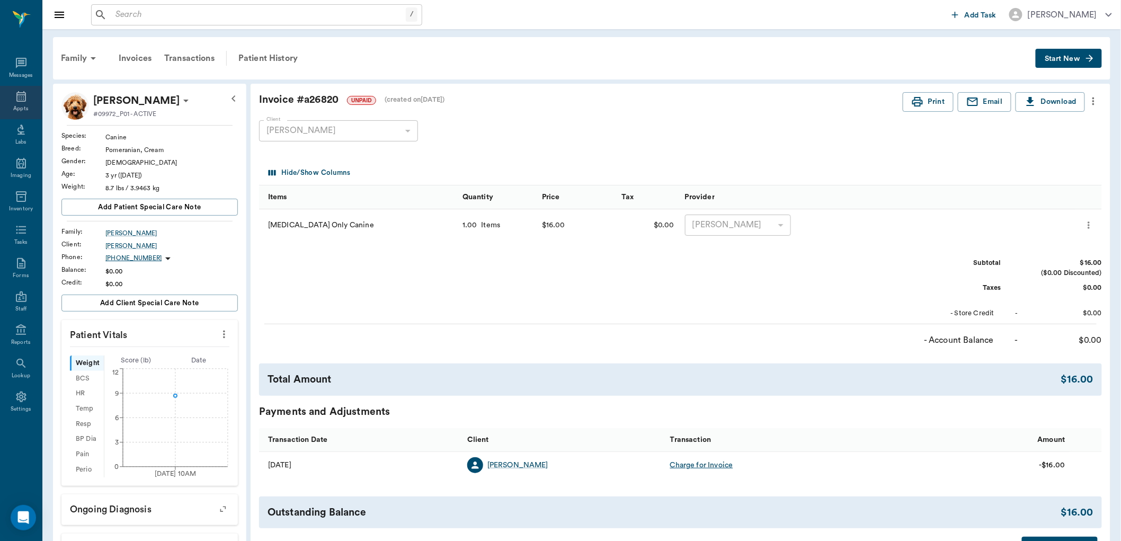
click at [19, 102] on icon at bounding box center [21, 96] width 13 height 13
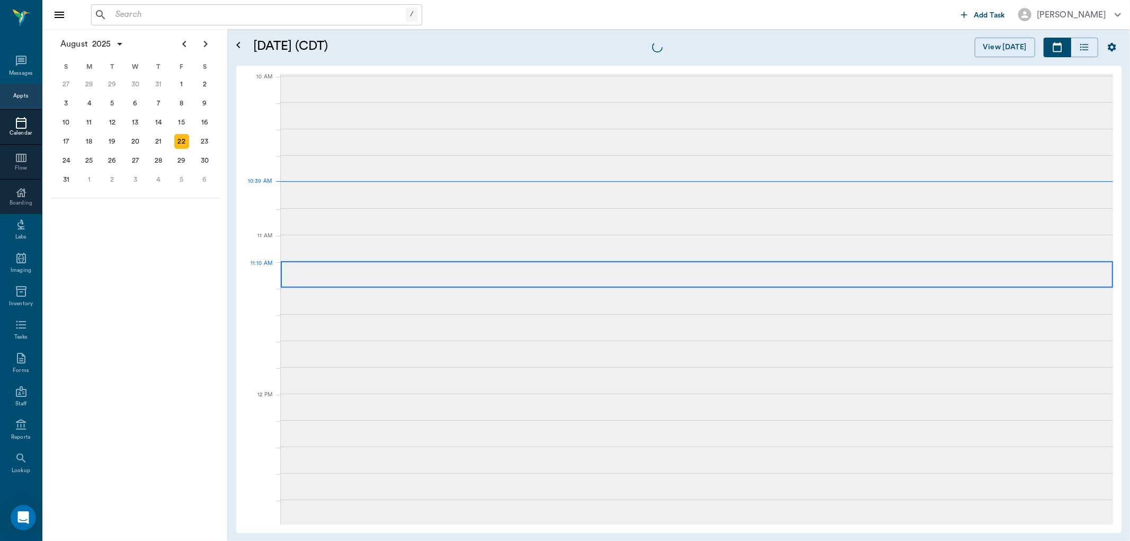
scroll to position [318, 0]
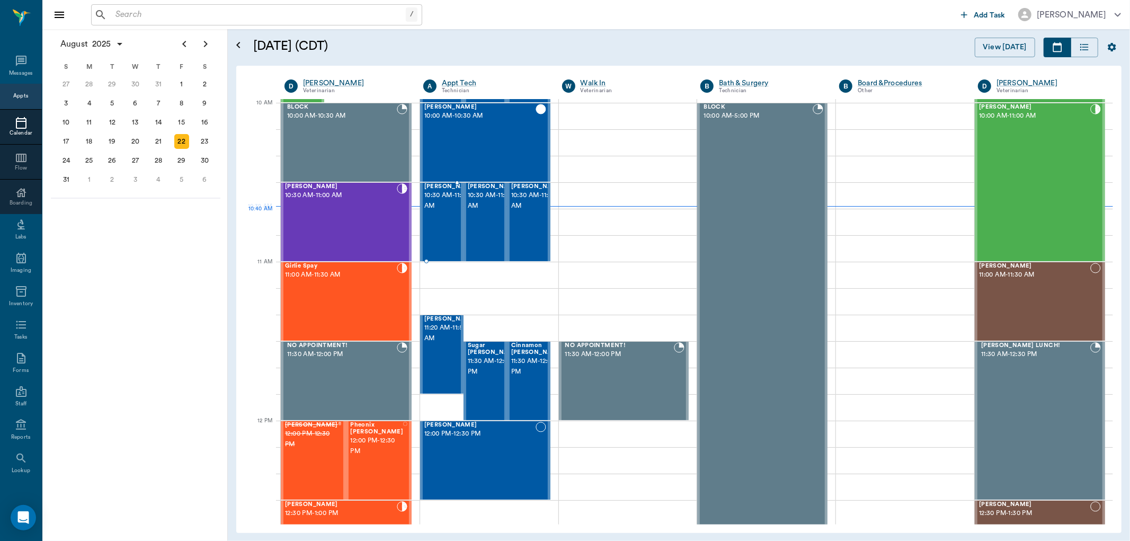
click at [433, 211] on span "10:30 AM - 11:00 AM" at bounding box center [450, 200] width 53 height 21
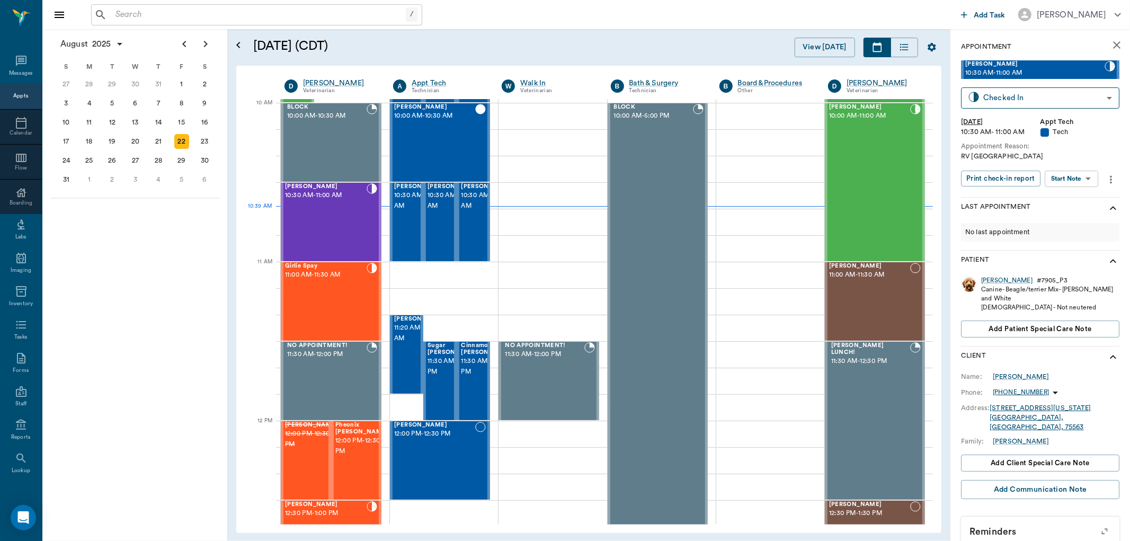
click at [1078, 181] on body "/ ​ Add Task Dr. Bert Ellsworth Nectar Messages Appts Calendar Flow Boarding La…" at bounding box center [565, 270] width 1130 height 541
click at [1083, 202] on li "Start SOAP" at bounding box center [1073, 199] width 74 height 17
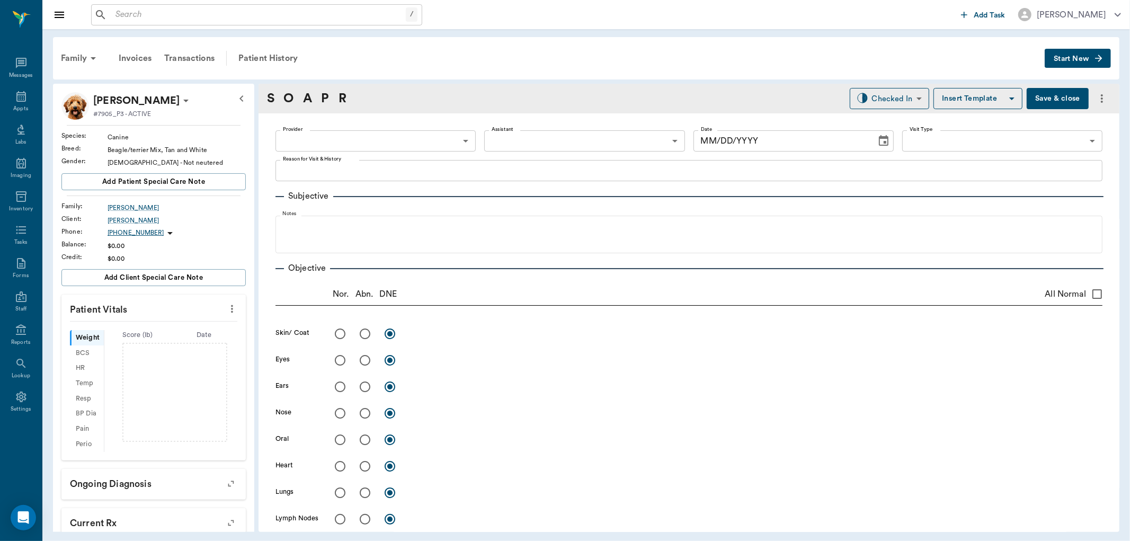
type input "63ec2f075fda476ae8351a4c"
type input "65d2be4f46e3a538d89b8c1a"
type textarea "RV Caryn"
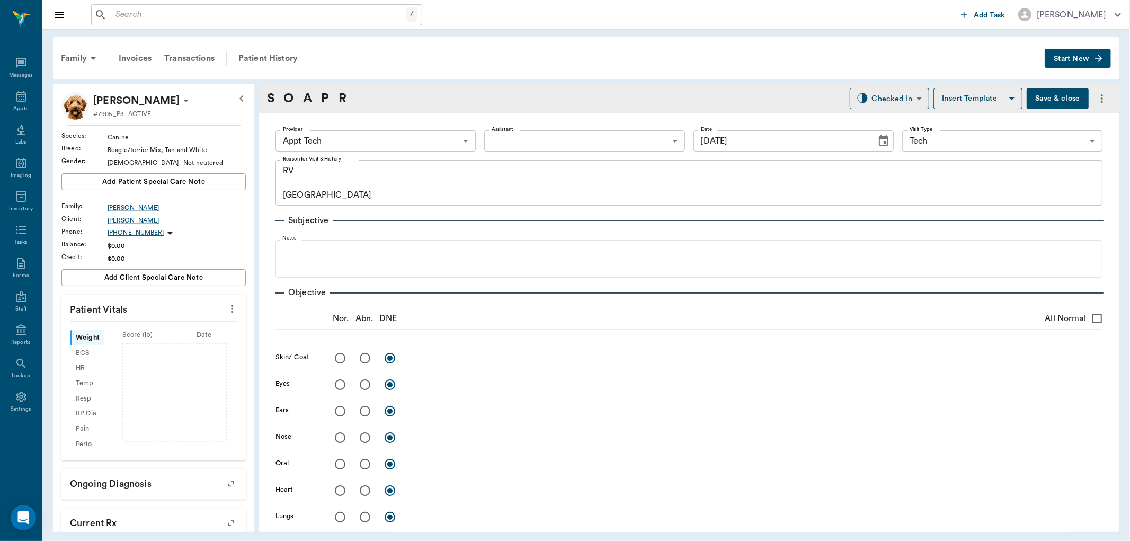
type input "[DATE]"
click at [226, 310] on icon "more" at bounding box center [232, 308] width 12 height 13
click at [197, 322] on span "Enter Vitals" at bounding box center [178, 327] width 89 height 11
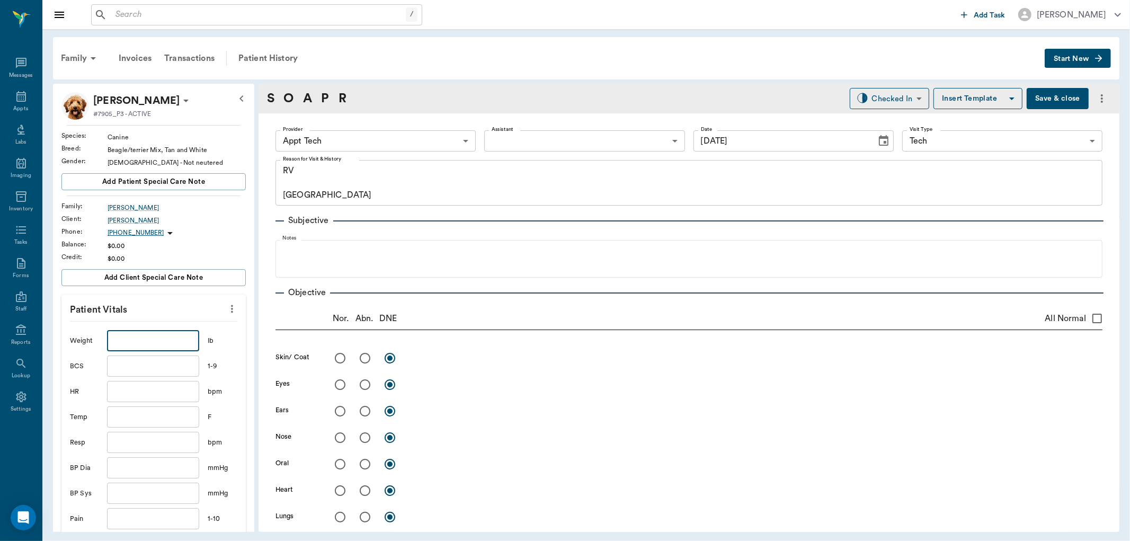
click at [158, 343] on input "text" at bounding box center [153, 340] width 92 height 21
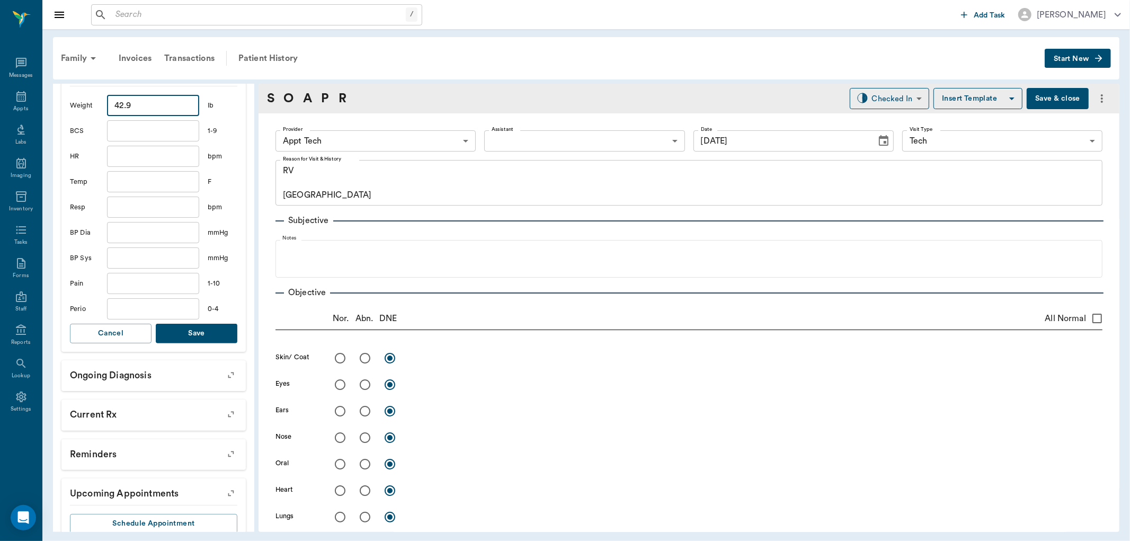
type input "42.9"
click at [203, 338] on button "Save" at bounding box center [197, 334] width 82 height 20
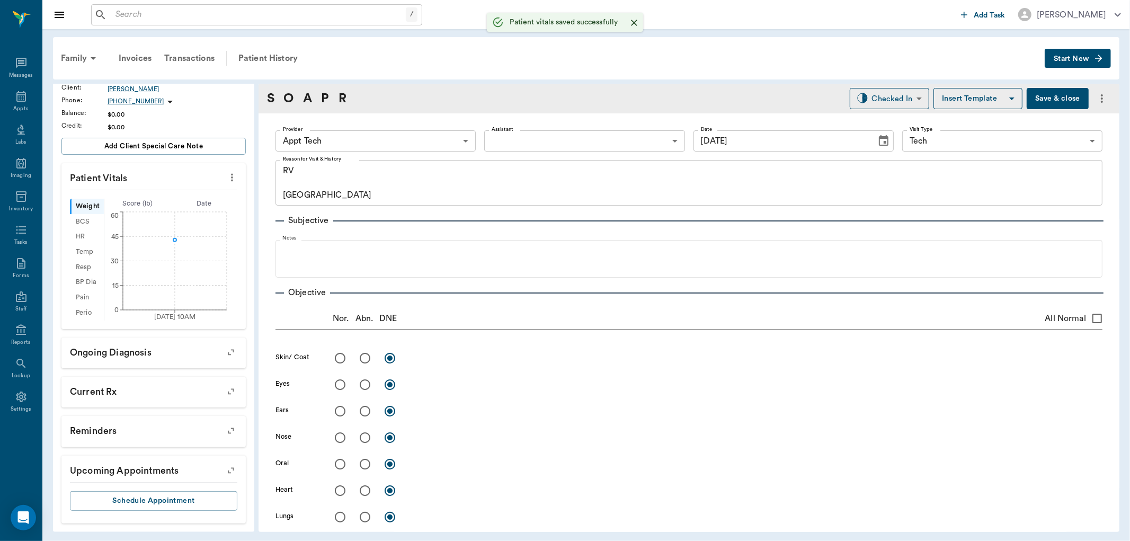
scroll to position [144, 0]
click at [536, 141] on body "/ ​ Add Task Dr. Bert Ellsworth Nectar Messages Appts Labs Imaging Inventory Ta…" at bounding box center [565, 270] width 1130 height 541
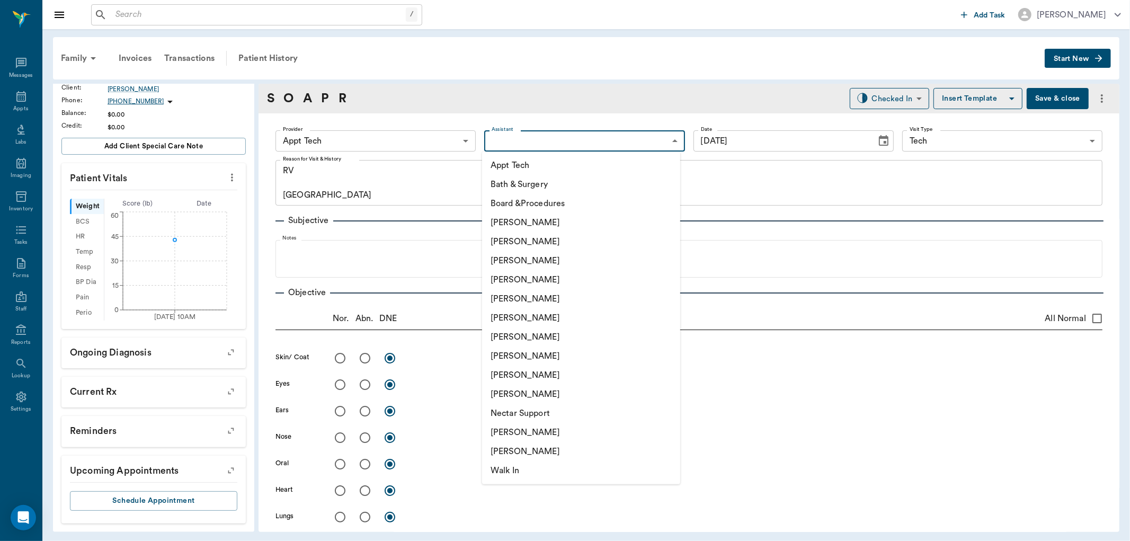
click at [571, 430] on li "Nicole Ailles" at bounding box center [581, 432] width 198 height 19
type input "6740bf97de10e07744acf1eb"
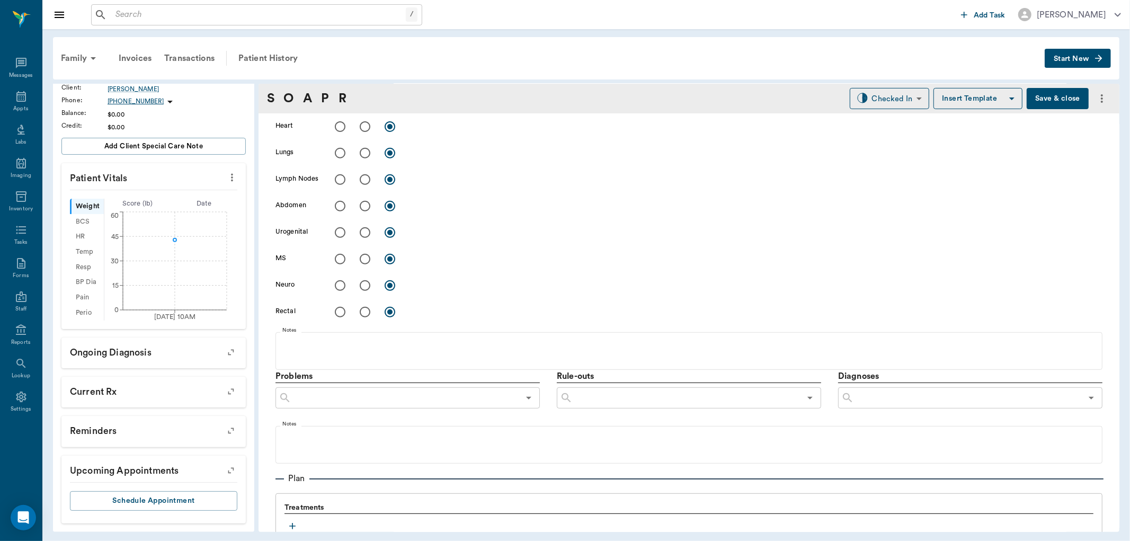
scroll to position [470, 0]
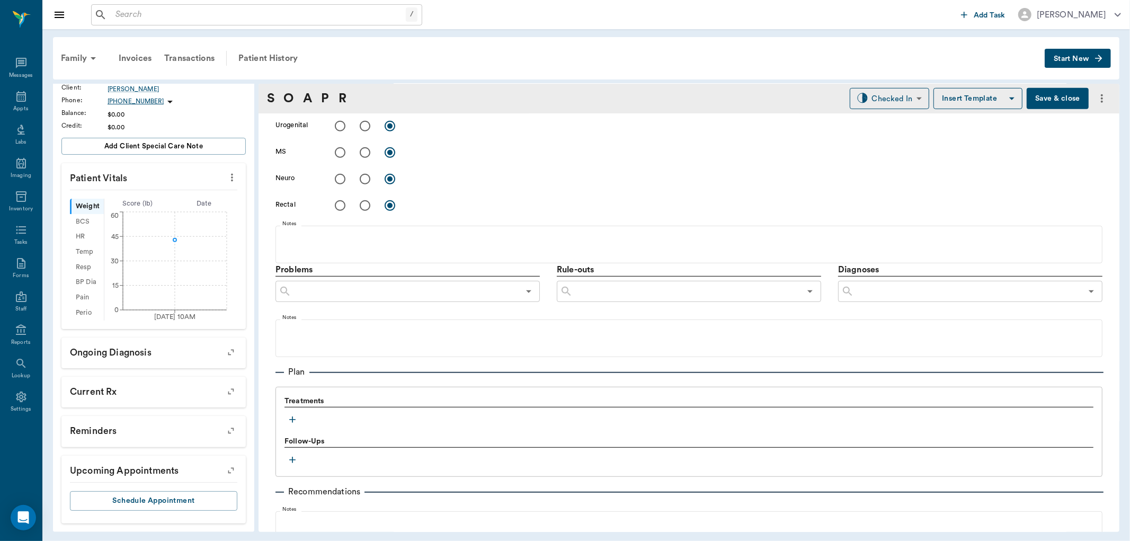
click at [289, 414] on icon "button" at bounding box center [292, 419] width 11 height 11
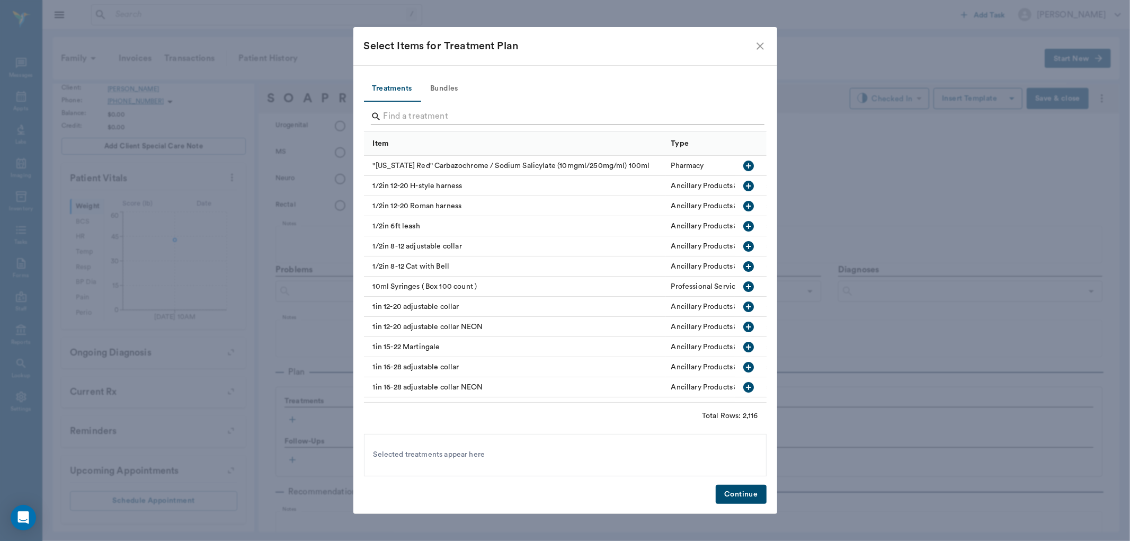
click at [431, 112] on input "Search" at bounding box center [566, 116] width 365 height 17
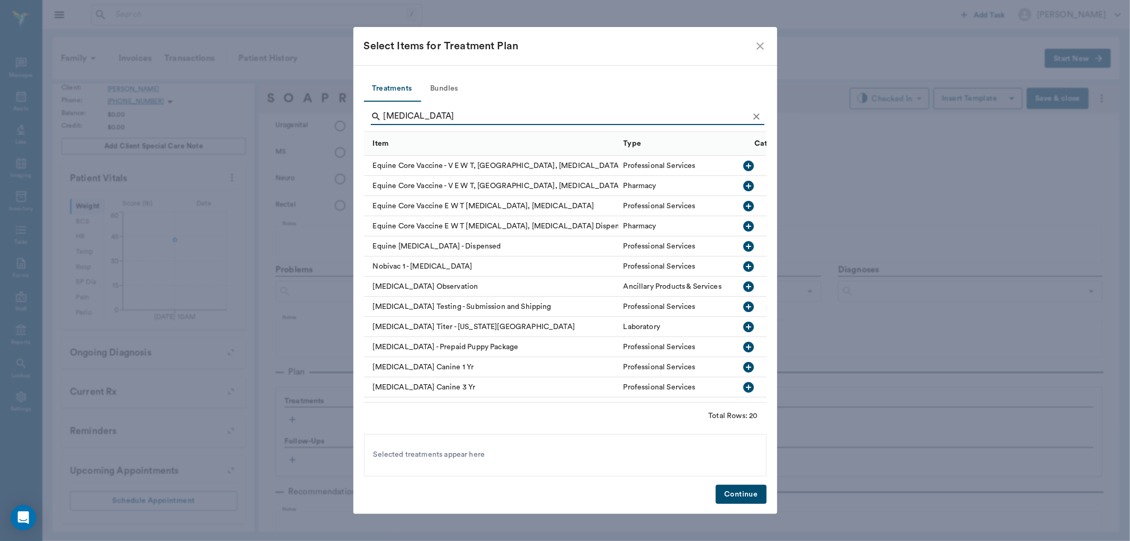
type input "rabies"
click at [743, 369] on icon "button" at bounding box center [748, 367] width 11 height 11
click at [739, 496] on button "Continue" at bounding box center [741, 495] width 50 height 20
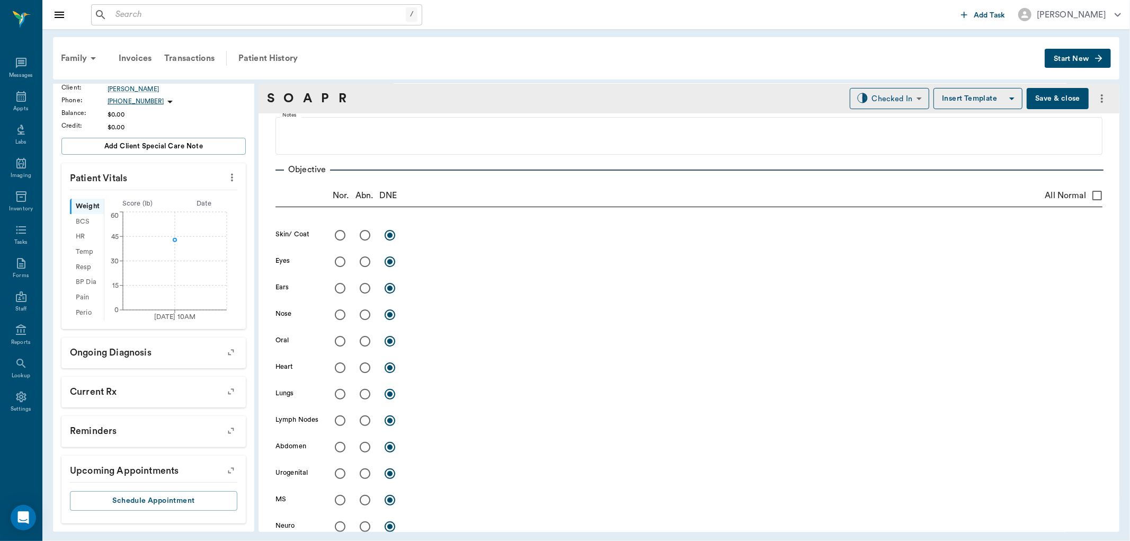
scroll to position [0, 0]
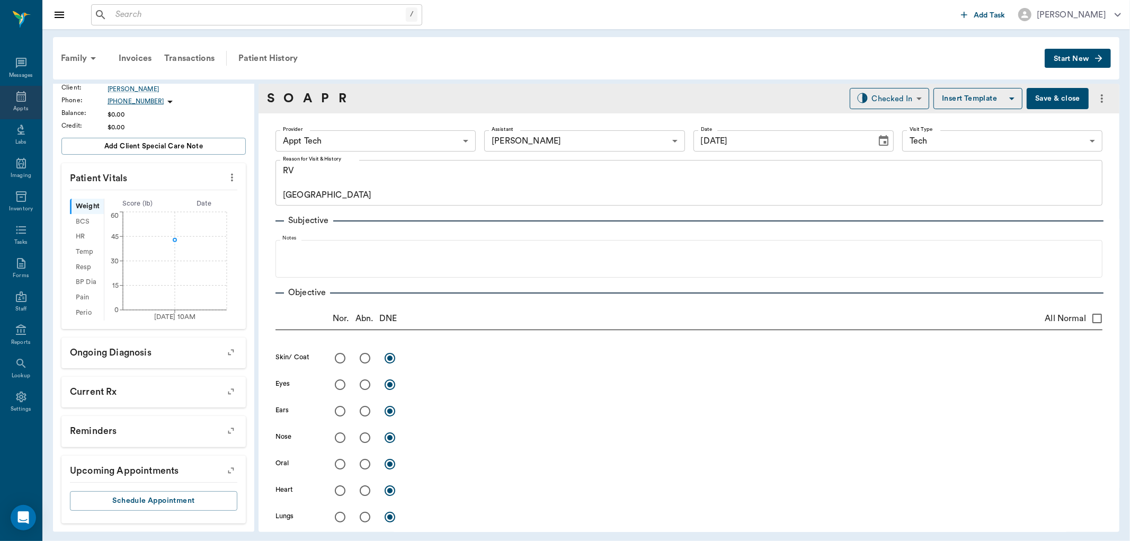
click at [21, 97] on icon at bounding box center [21, 96] width 10 height 11
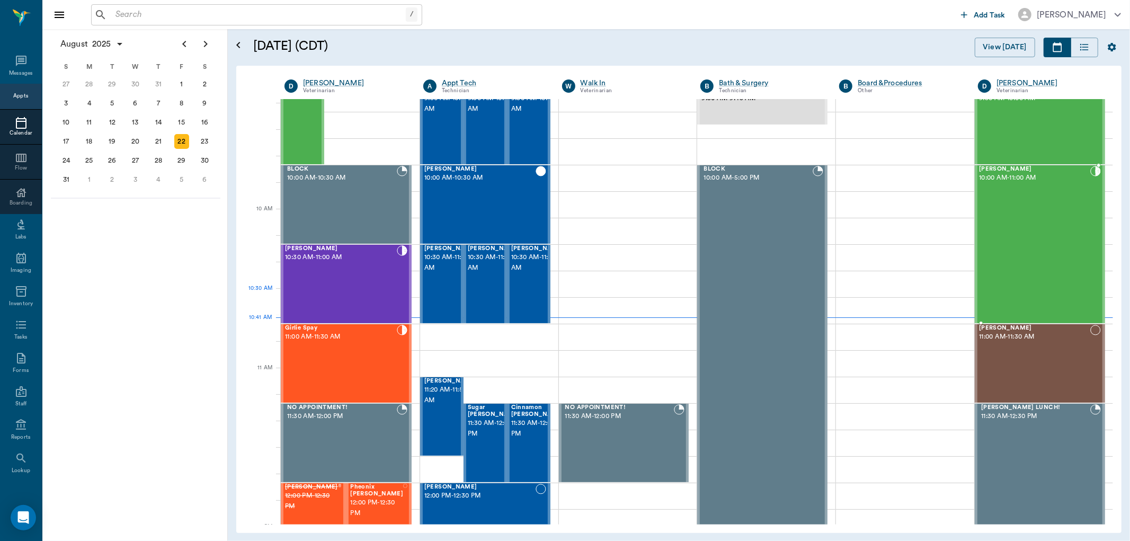
scroll to position [260, 0]
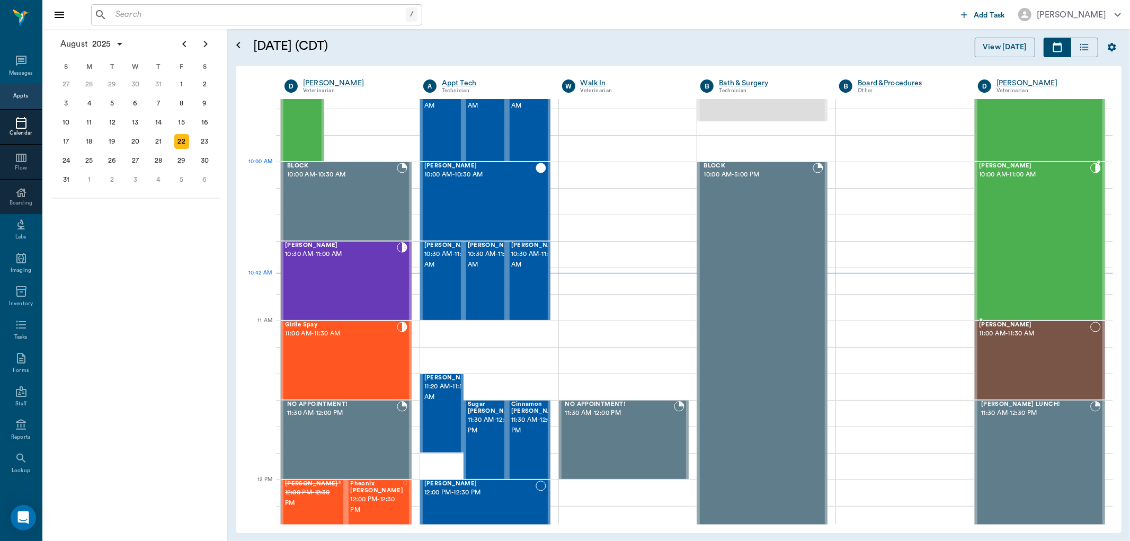
click at [992, 165] on span "[PERSON_NAME]" at bounding box center [1034, 166] width 111 height 7
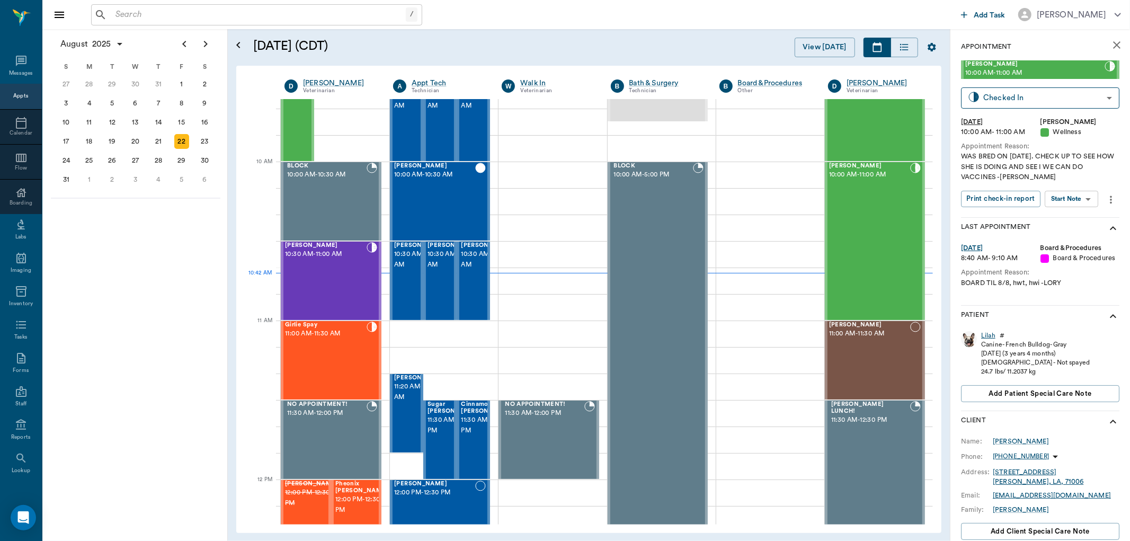
click at [992, 332] on div "Lilah" at bounding box center [988, 335] width 14 height 9
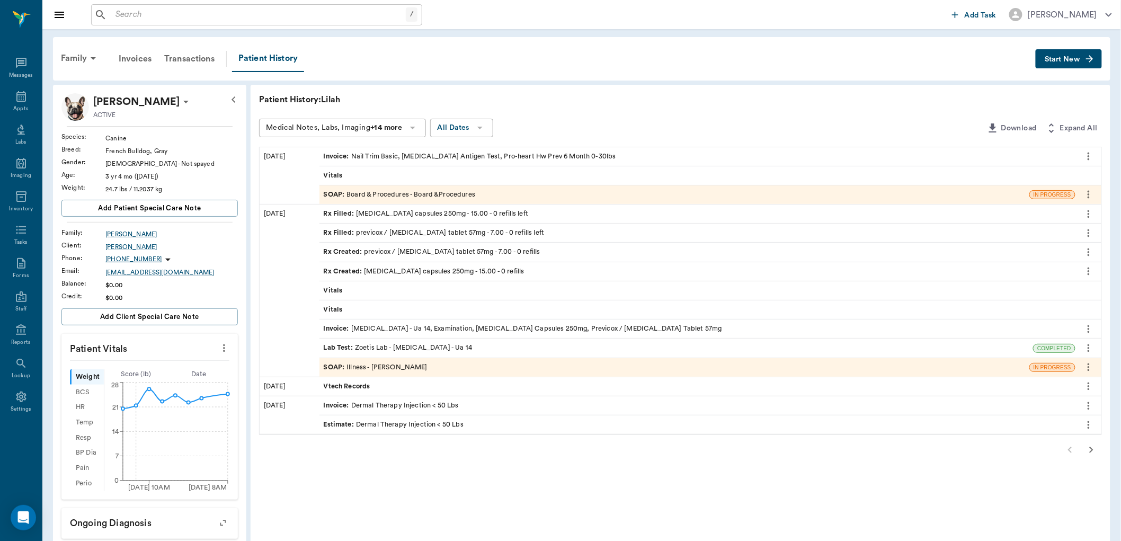
click at [1061, 59] on span "Start New" at bounding box center [1062, 59] width 35 height 0
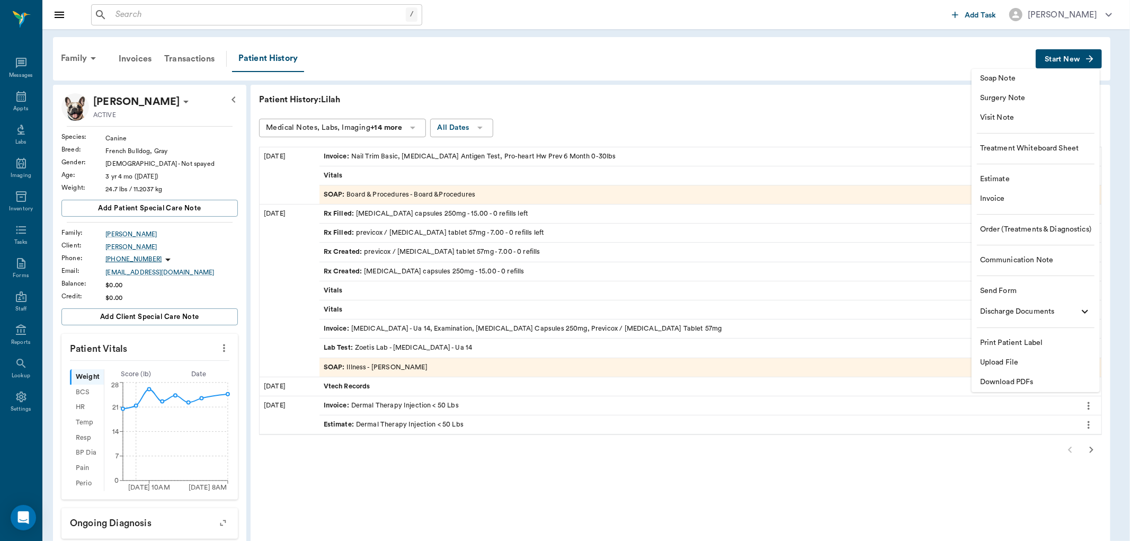
click at [992, 78] on span "Soap Note" at bounding box center [1035, 78] width 111 height 11
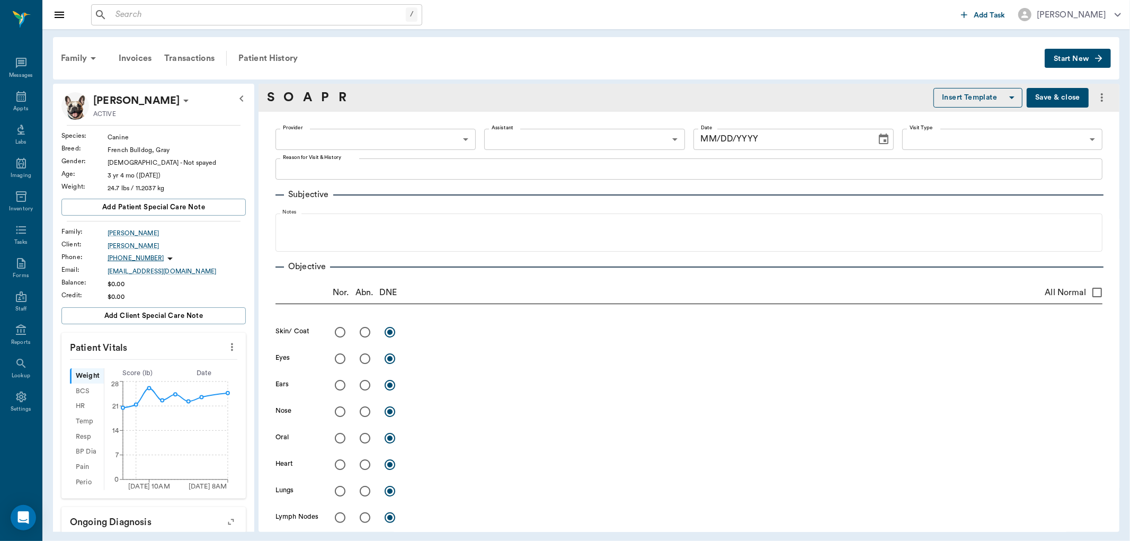
type input "670e8b52b987dc0b25a864ee"
type input "[DATE]"
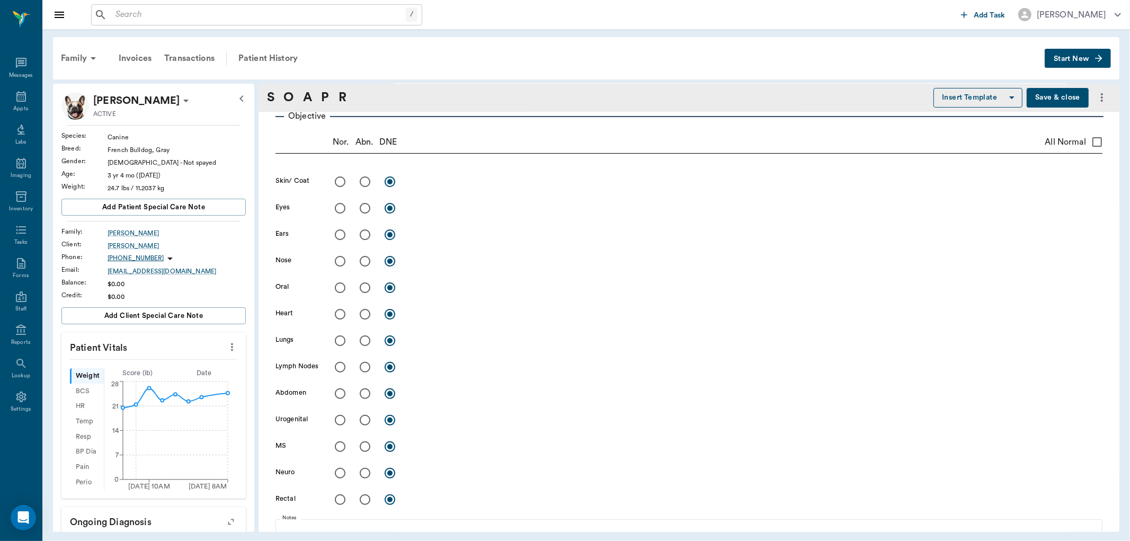
scroll to position [118, 0]
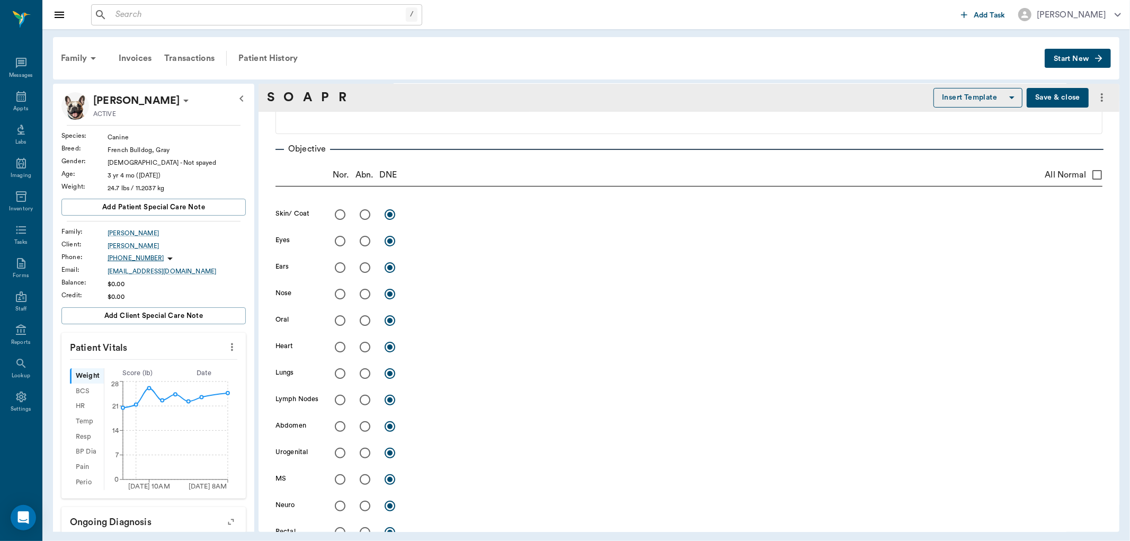
click at [338, 212] on input "radio" at bounding box center [340, 214] width 22 height 22
radio input "true"
click at [339, 241] on input "radio" at bounding box center [340, 241] width 22 height 22
radio input "true"
click at [366, 270] on input "radio" at bounding box center [365, 267] width 22 height 22
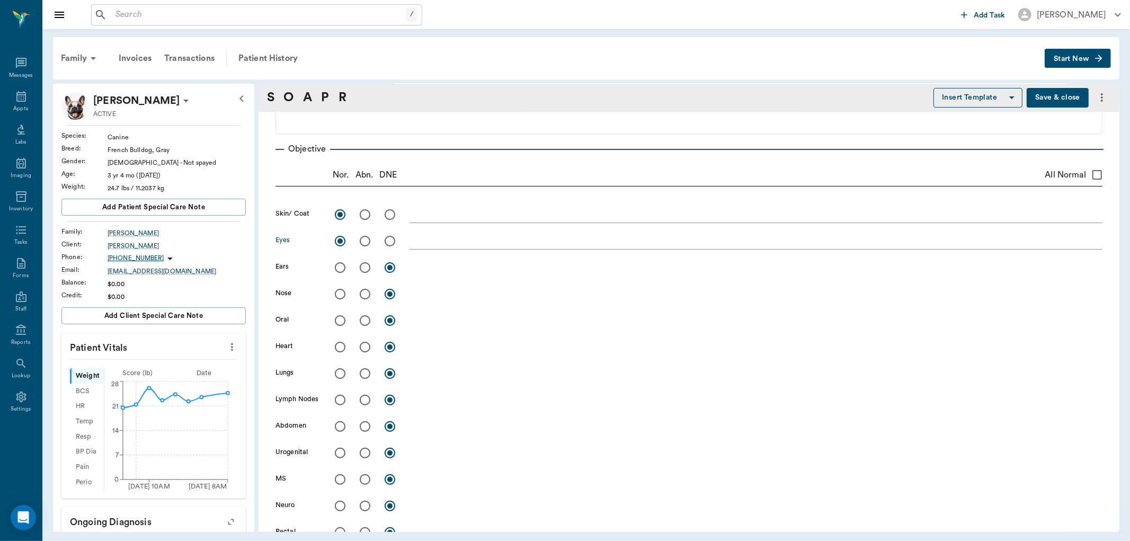
radio input "true"
drag, startPoint x: 341, startPoint y: 293, endPoint x: 336, endPoint y: 303, distance: 10.7
click at [340, 293] on input "radio" at bounding box center [340, 294] width 22 height 22
radio input "true"
click at [338, 318] on input "radio" at bounding box center [340, 320] width 22 height 22
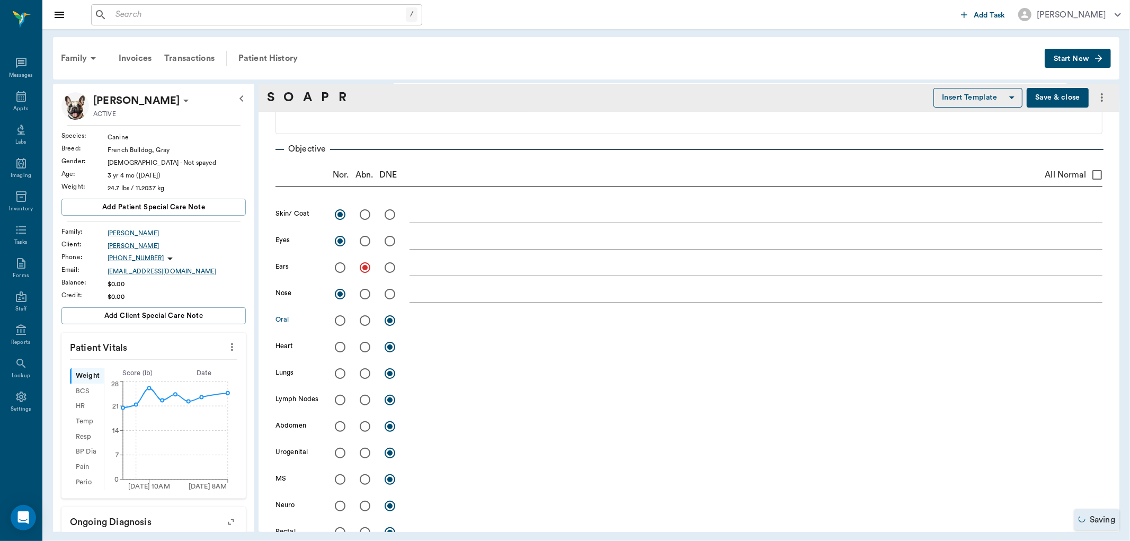
radio input "true"
click at [339, 347] on input "radio" at bounding box center [340, 347] width 22 height 22
radio input "true"
click at [337, 374] on input "radio" at bounding box center [340, 373] width 22 height 22
radio input "true"
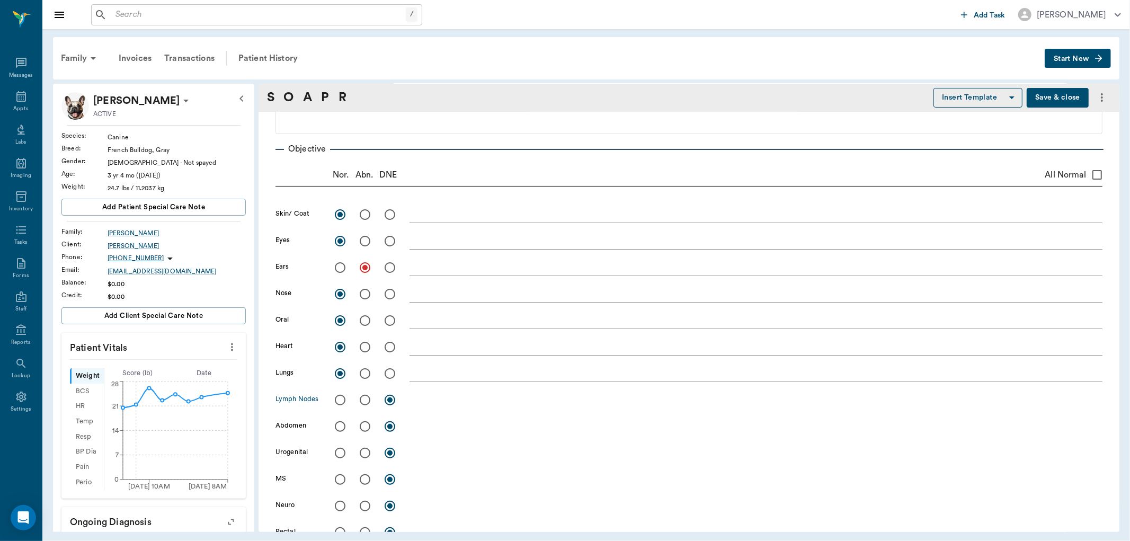
click at [339, 398] on input "radio" at bounding box center [340, 400] width 22 height 22
radio input "true"
click at [340, 427] on input "radio" at bounding box center [340, 426] width 22 height 22
radio input "true"
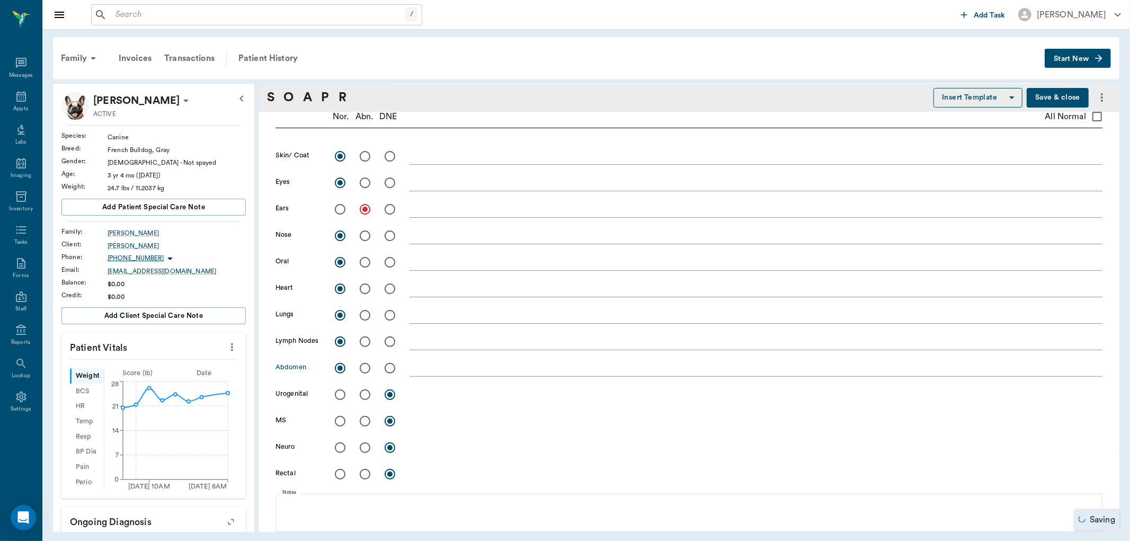
scroll to position [176, 0]
click at [340, 394] on input "radio" at bounding box center [340, 394] width 22 height 22
radio input "true"
click at [337, 420] on input "radio" at bounding box center [340, 420] width 22 height 22
radio input "true"
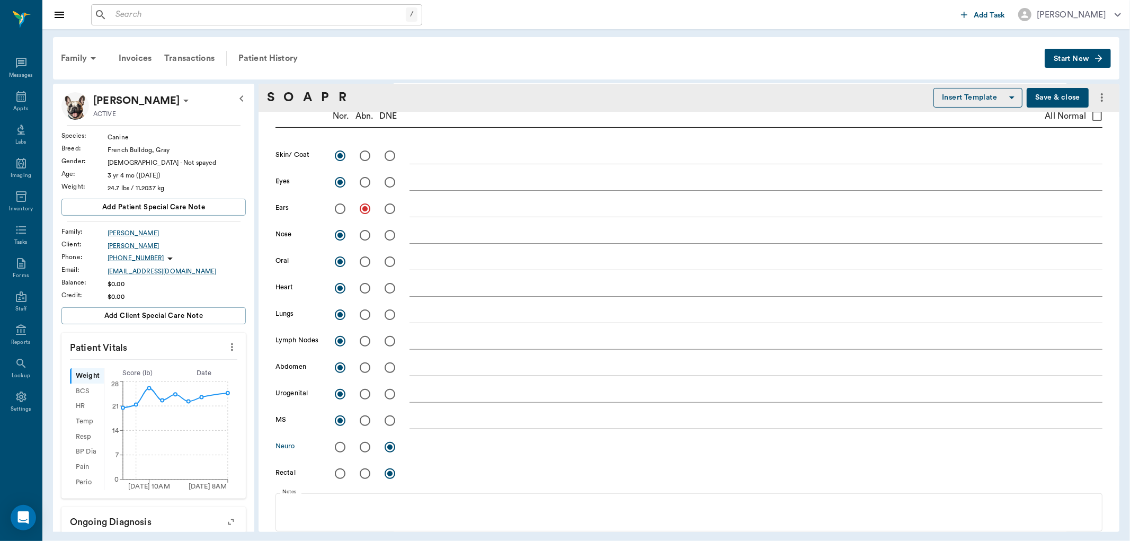
drag, startPoint x: 338, startPoint y: 447, endPoint x: 344, endPoint y: 441, distance: 8.3
click at [340, 446] on input "radio" at bounding box center [340, 447] width 22 height 22
radio input "true"
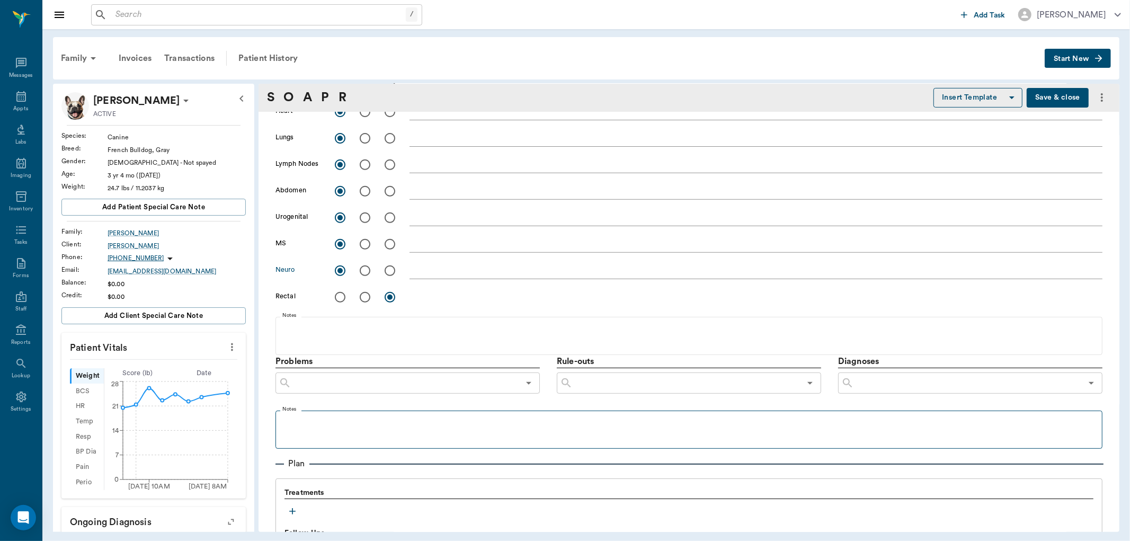
scroll to position [412, 0]
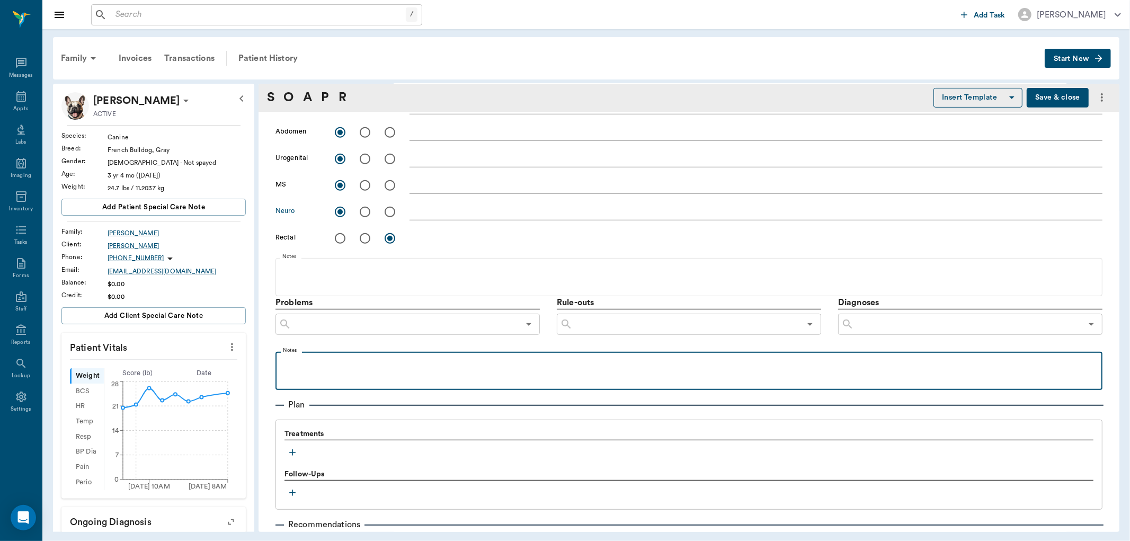
click at [329, 368] on p at bounding box center [689, 363] width 816 height 13
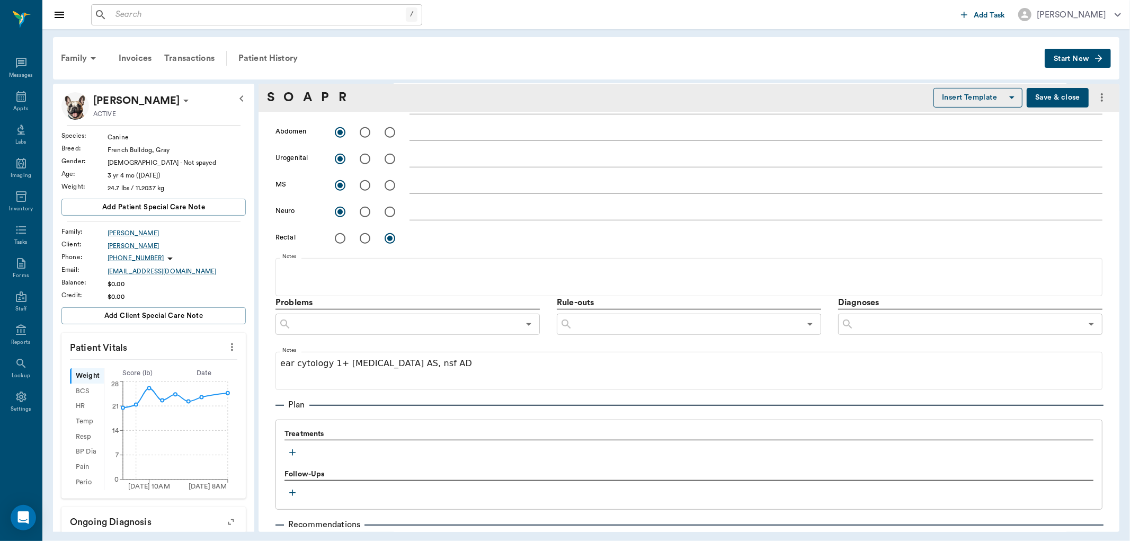
click at [296, 452] on icon "button" at bounding box center [292, 452] width 11 height 11
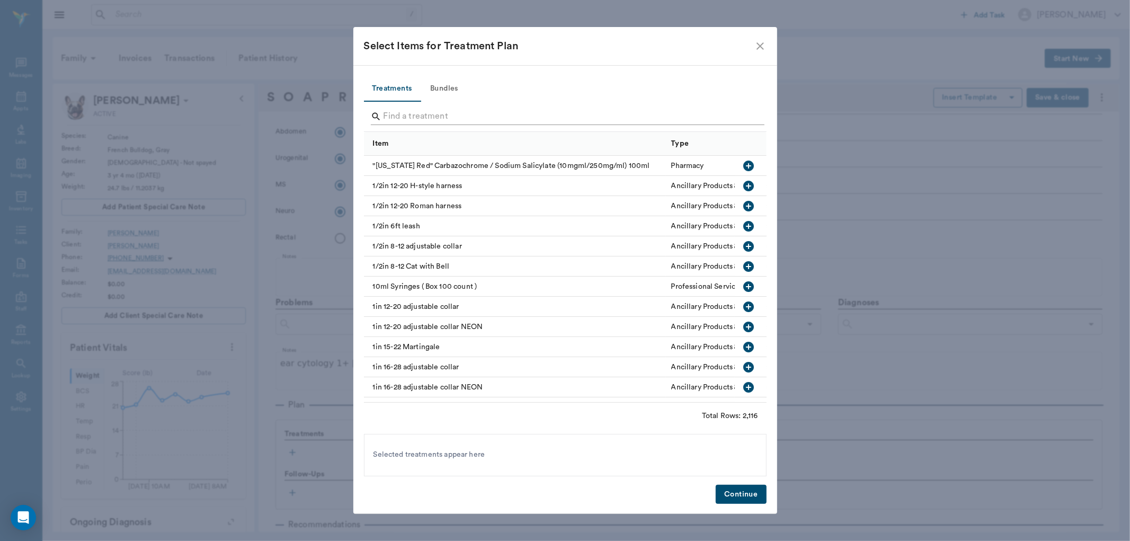
click at [409, 109] on input "Search" at bounding box center [566, 116] width 365 height 17
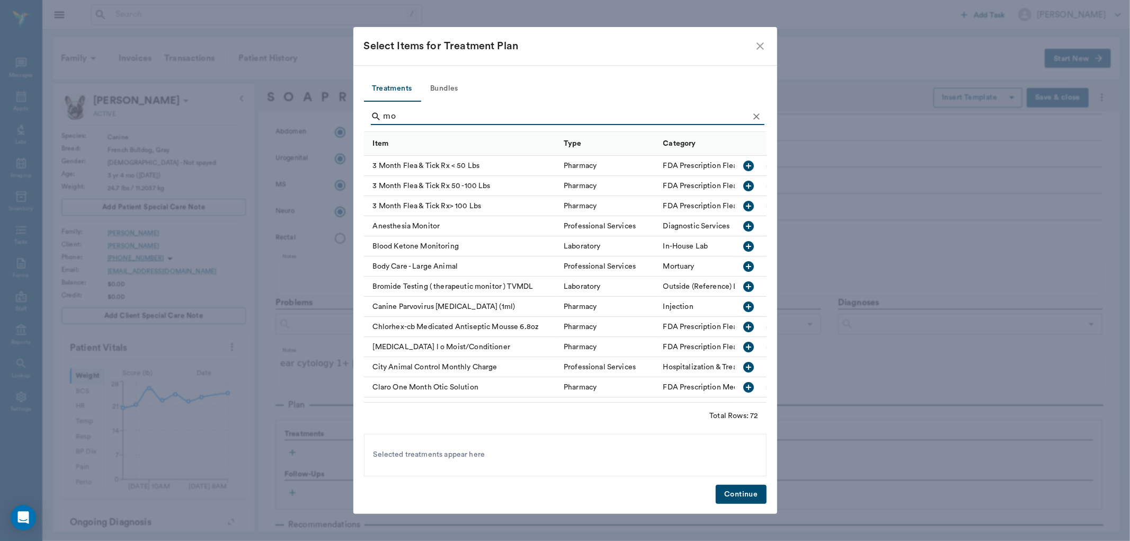
type input "m"
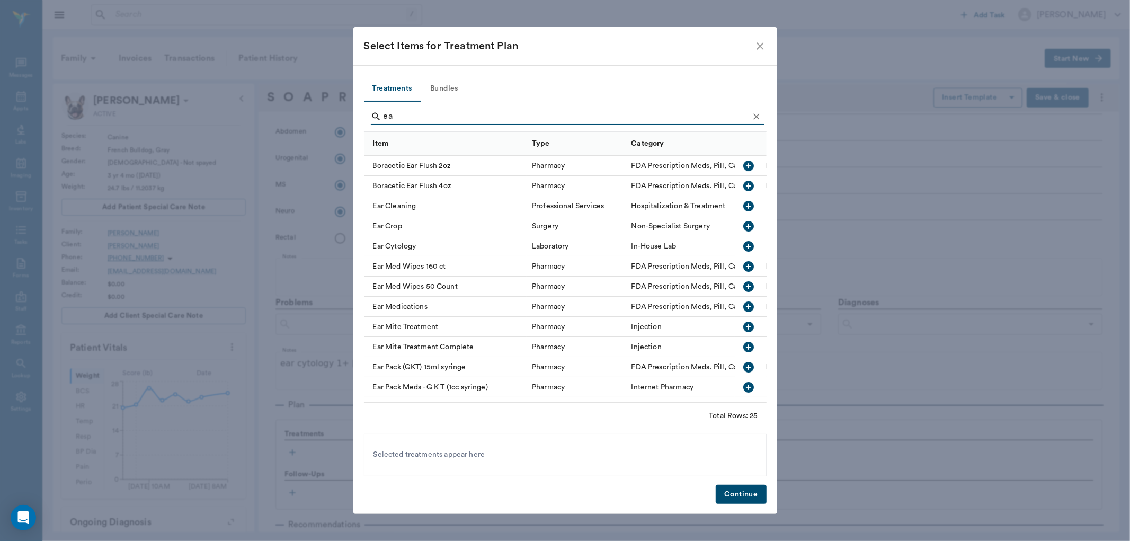
type input "e"
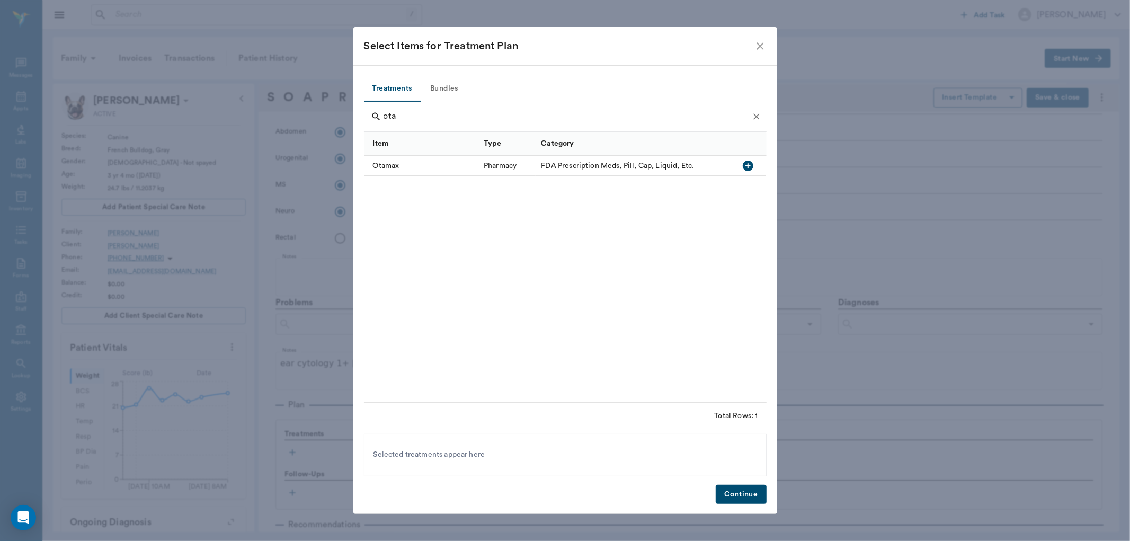
click at [748, 165] on icon "button" at bounding box center [748, 165] width 13 height 13
click at [419, 119] on input "ota" at bounding box center [566, 116] width 365 height 17
type input "o"
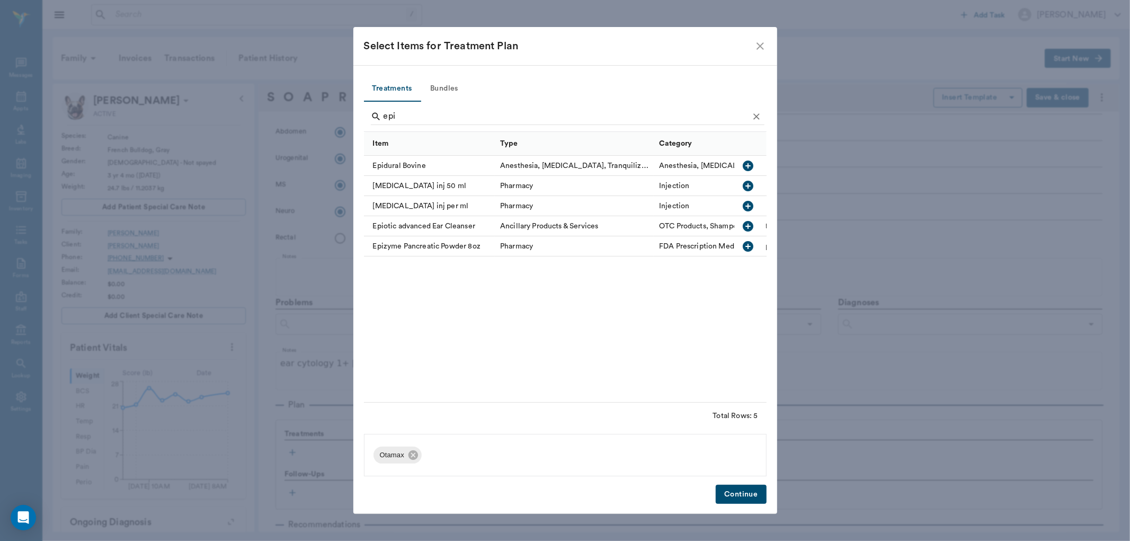
click at [747, 227] on icon "button" at bounding box center [748, 226] width 11 height 11
click at [416, 113] on input "epi" at bounding box center [566, 116] width 365 height 17
type input "e"
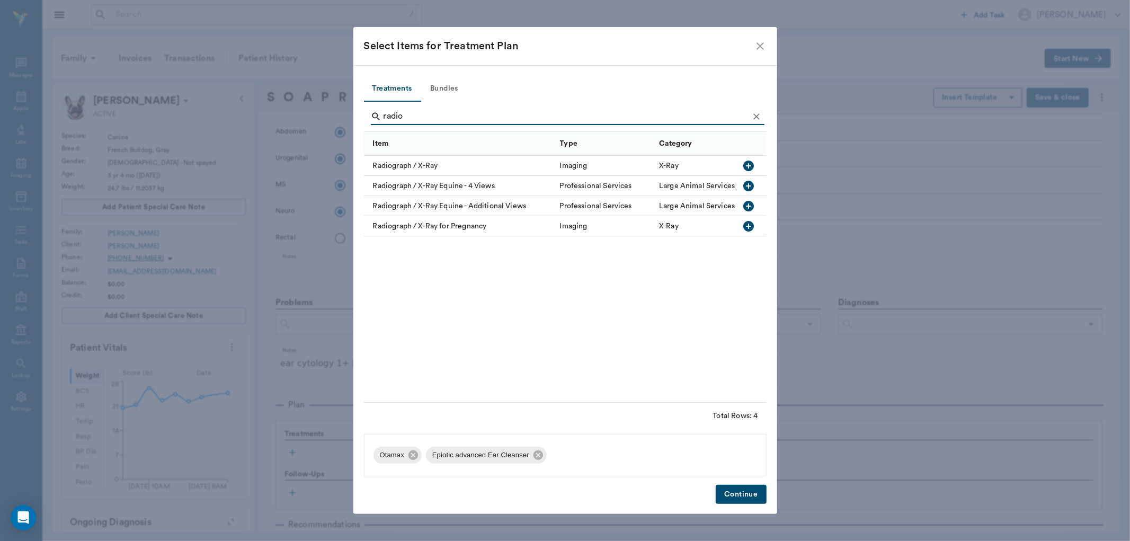
type input "radio"
click at [745, 225] on icon "button" at bounding box center [748, 226] width 11 height 11
click at [742, 493] on button "Continue" at bounding box center [741, 495] width 50 height 20
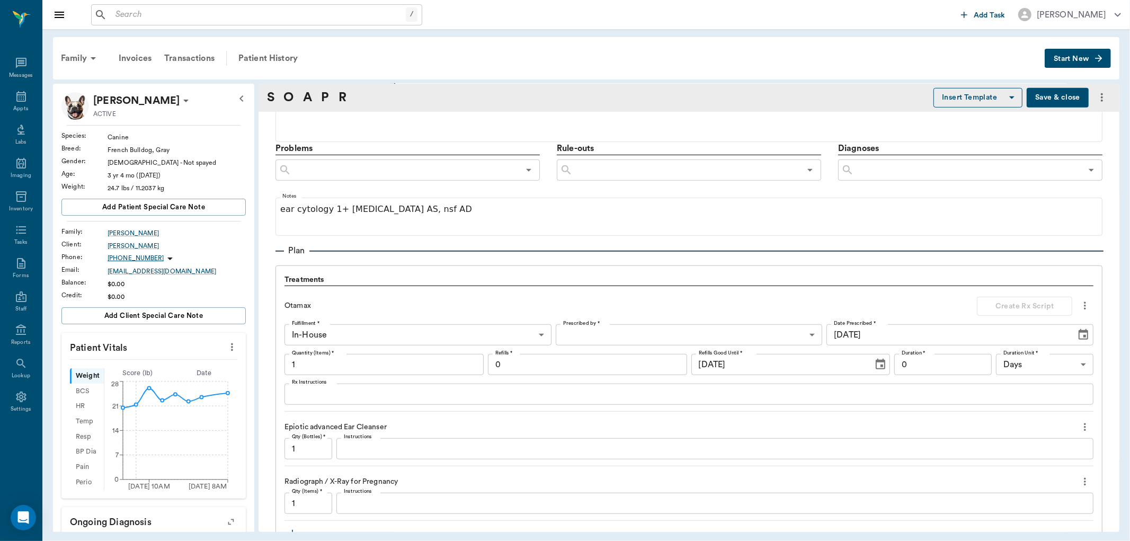
scroll to position [589, 0]
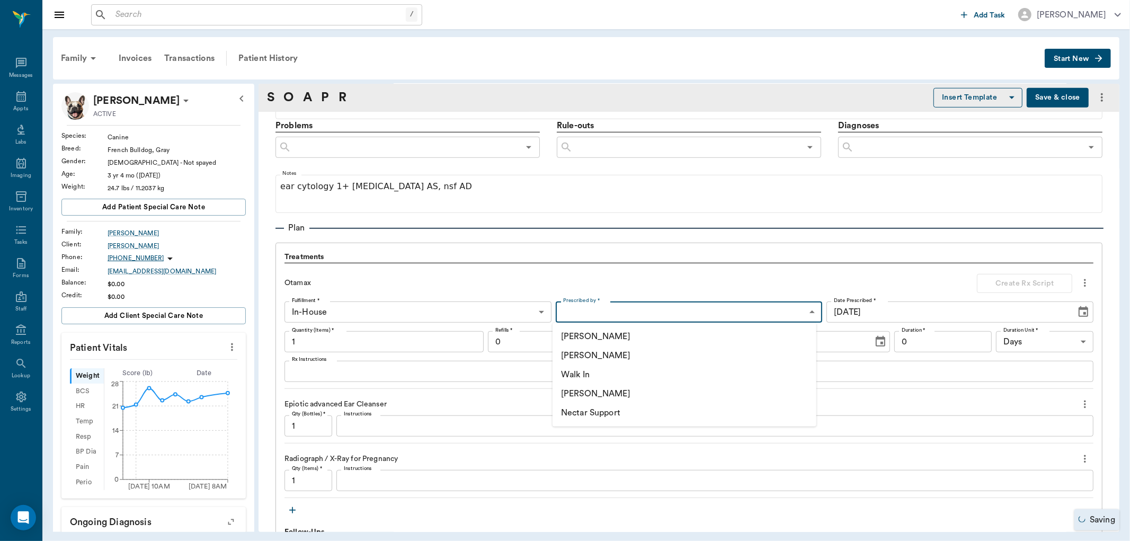
click at [574, 309] on body "/ ​ Add Task Dr. Bert Ellsworth Nectar Messages Appts Labs Imaging Inventory Ta…" at bounding box center [565, 270] width 1130 height 541
click at [587, 393] on li "[PERSON_NAME]" at bounding box center [685, 393] width 264 height 19
type input "670e8b52b987dc0b25a864ee"
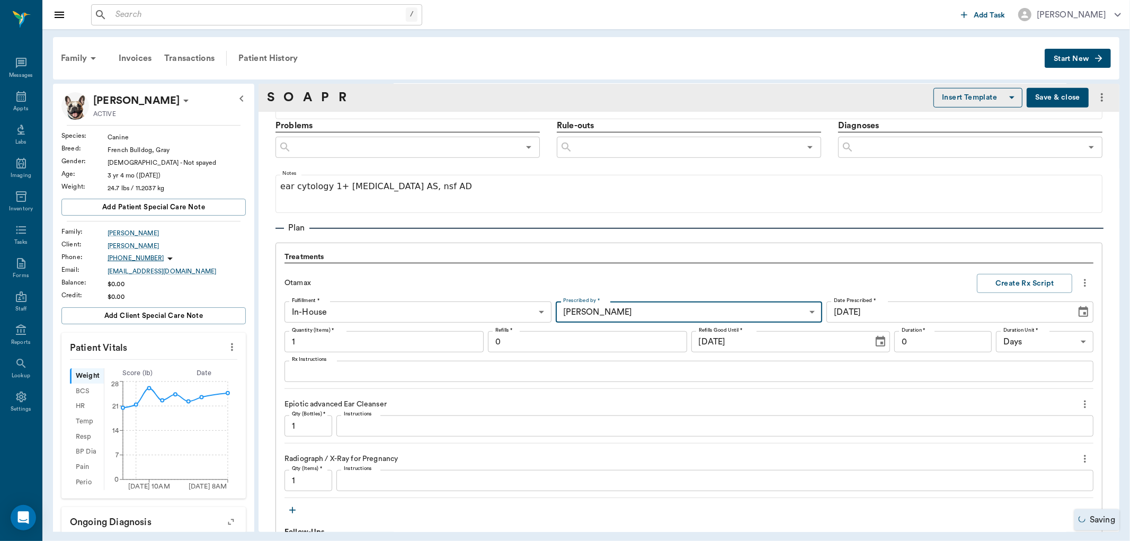
click at [457, 367] on textarea "Rx Instructions" at bounding box center [689, 372] width 794 height 12
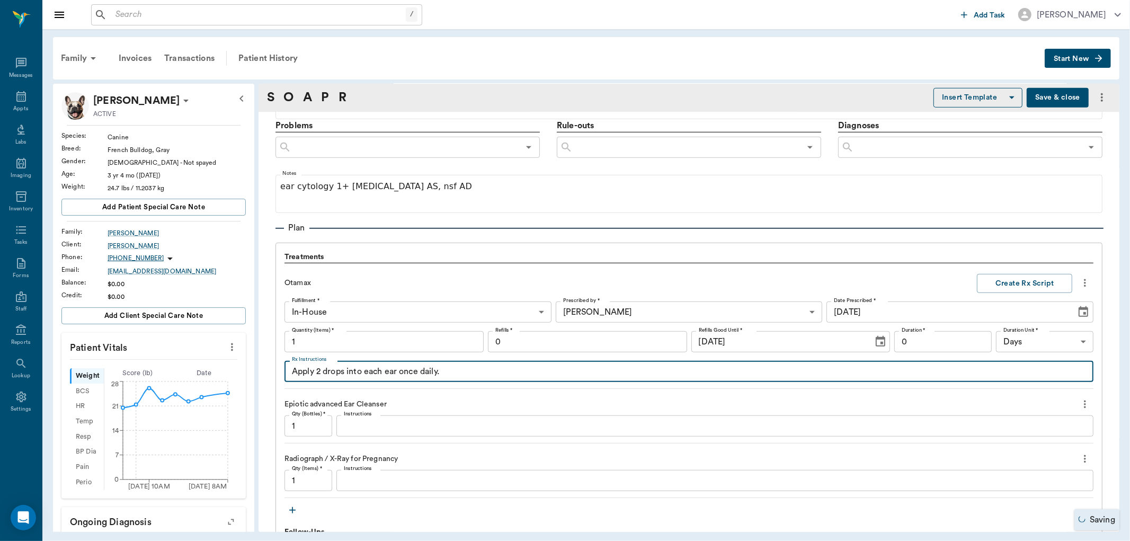
click at [320, 369] on textarea "Apply 2 drops into each ear once daily." at bounding box center [689, 372] width 794 height 12
click at [478, 372] on textarea "Apply 3 drops into each ear once daily." at bounding box center [689, 372] width 794 height 12
type textarea "Apply 3 drops into each ear once daily. Massage into ears; do not wipe out. On …"
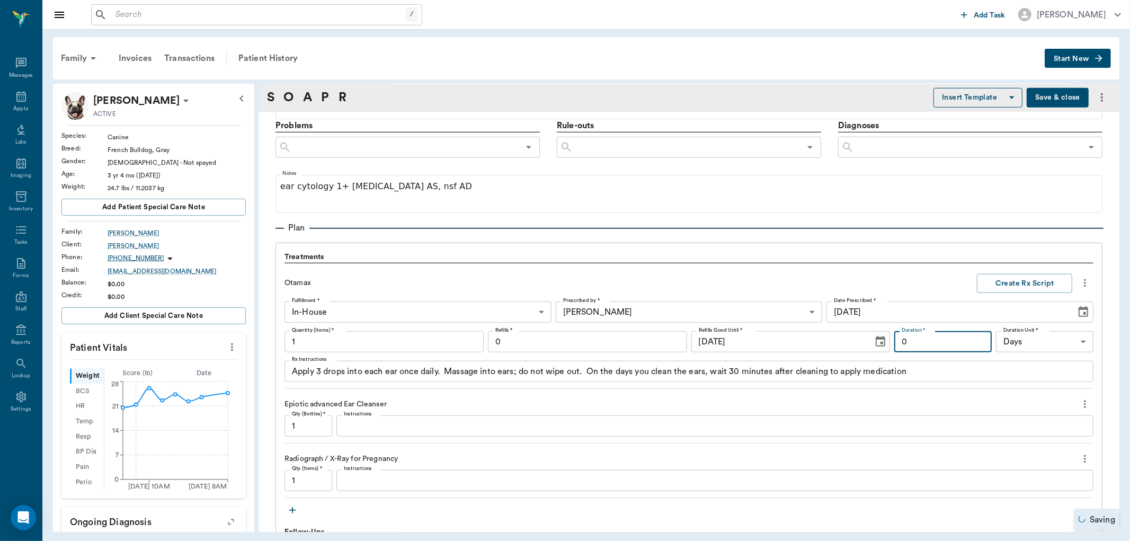
click at [931, 343] on input "0" at bounding box center [942, 341] width 97 height 21
type input "7"
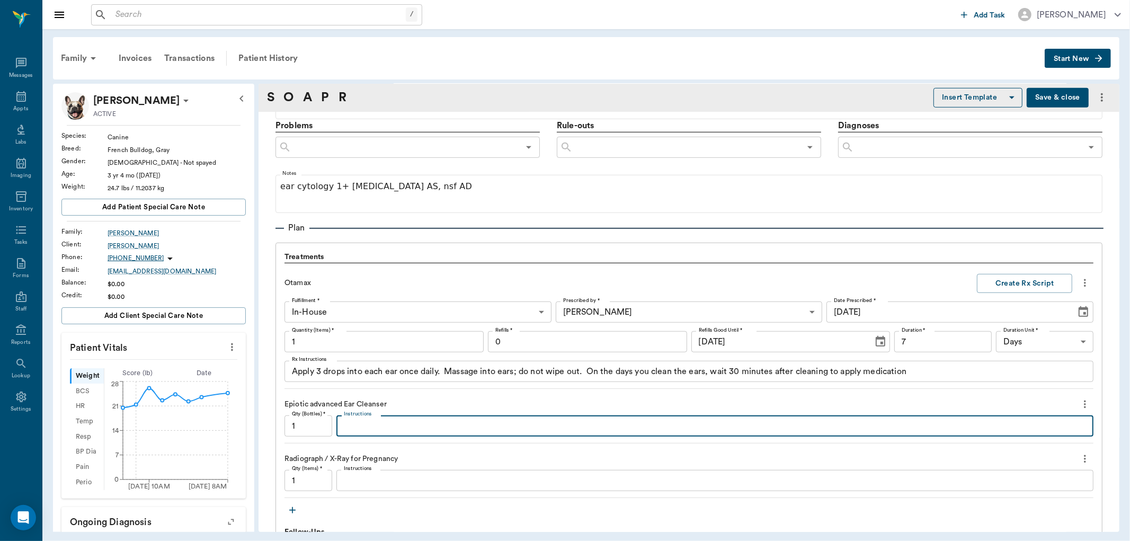
click at [459, 427] on textarea "Instructions" at bounding box center [715, 426] width 742 height 12
type textarea "C"
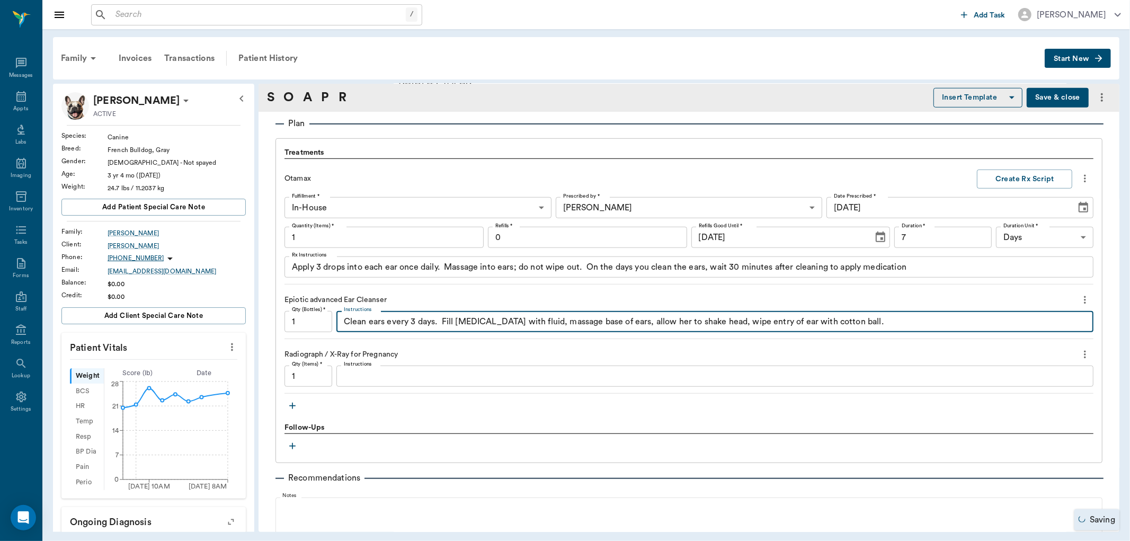
scroll to position [706, 0]
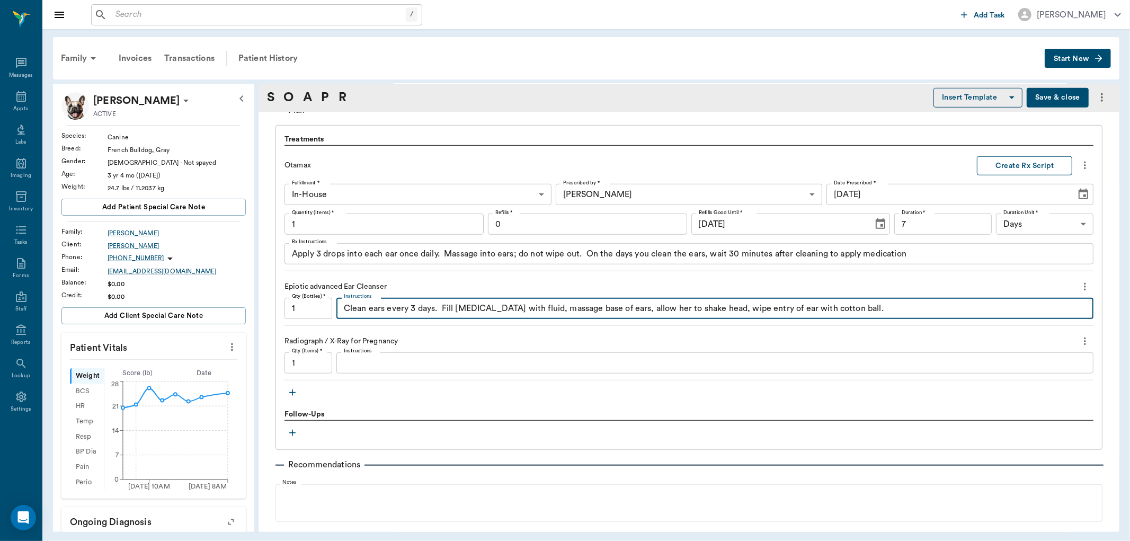
type textarea "Clean ears every 3 days. Fill ear canal with fluid, massage base of ears, allow…"
click at [1019, 163] on button "Create Rx Script" at bounding box center [1024, 166] width 95 height 20
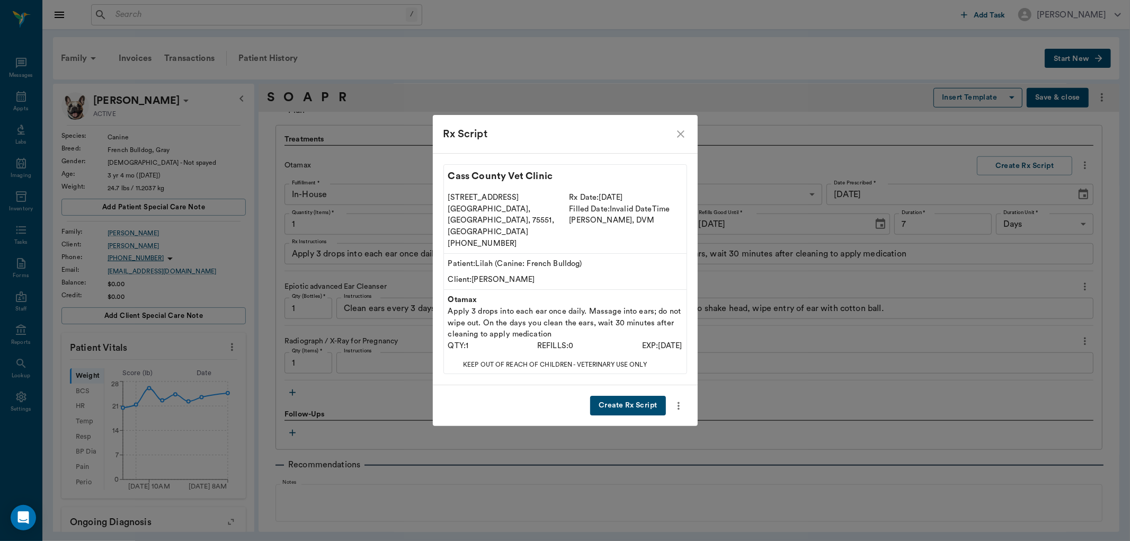
click at [629, 396] on button "Create Rx Script" at bounding box center [627, 406] width 75 height 20
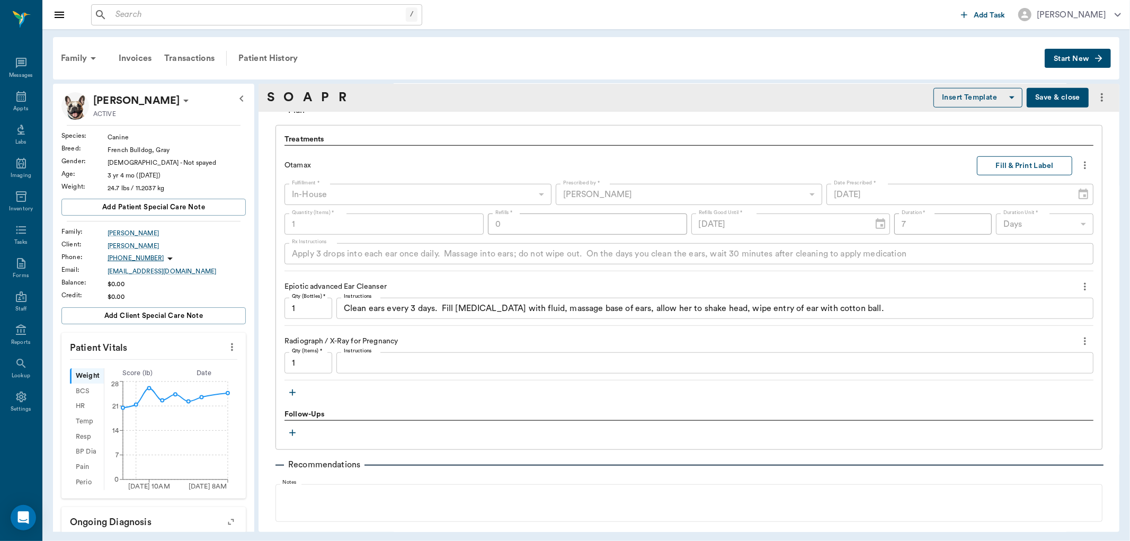
click at [1027, 166] on button "Fill & Print Label" at bounding box center [1024, 166] width 95 height 20
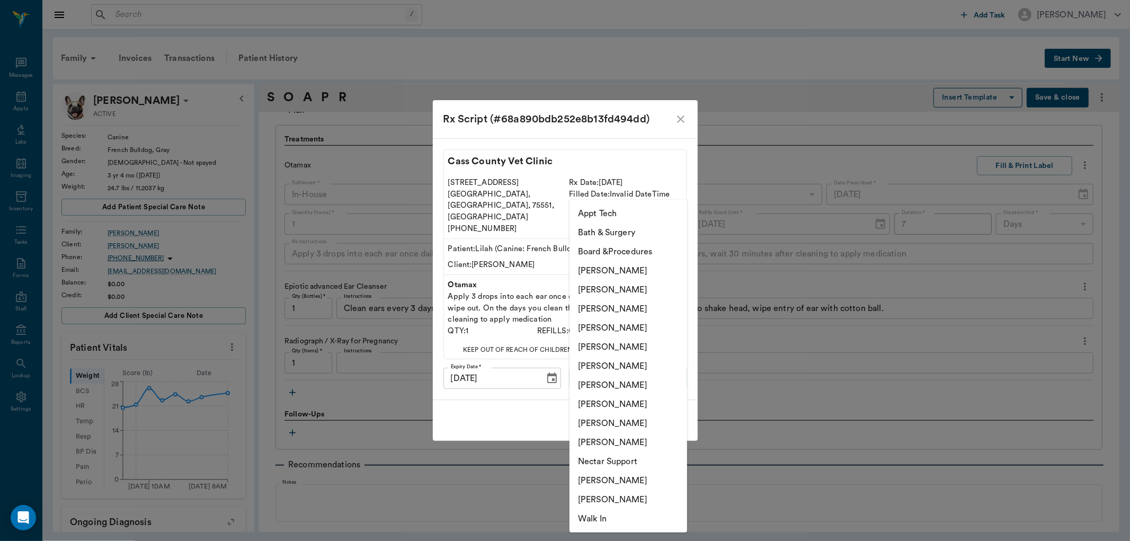
click at [649, 374] on body "/ ​ Add Task Dr. Bert Ellsworth Nectar Messages Appts Labs Imaging Inventory Ta…" at bounding box center [565, 270] width 1130 height 541
click at [628, 346] on li "[PERSON_NAME]" at bounding box center [628, 346] width 118 height 19
type input "670e8b52b987dc0b25a864ee"
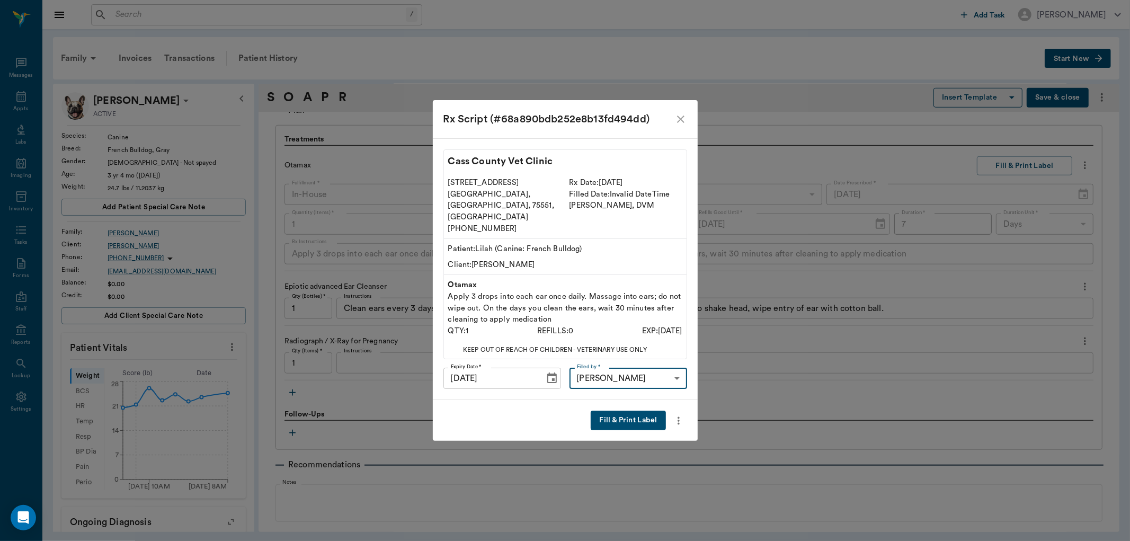
click at [636, 411] on button "Fill & Print Label" at bounding box center [628, 421] width 75 height 20
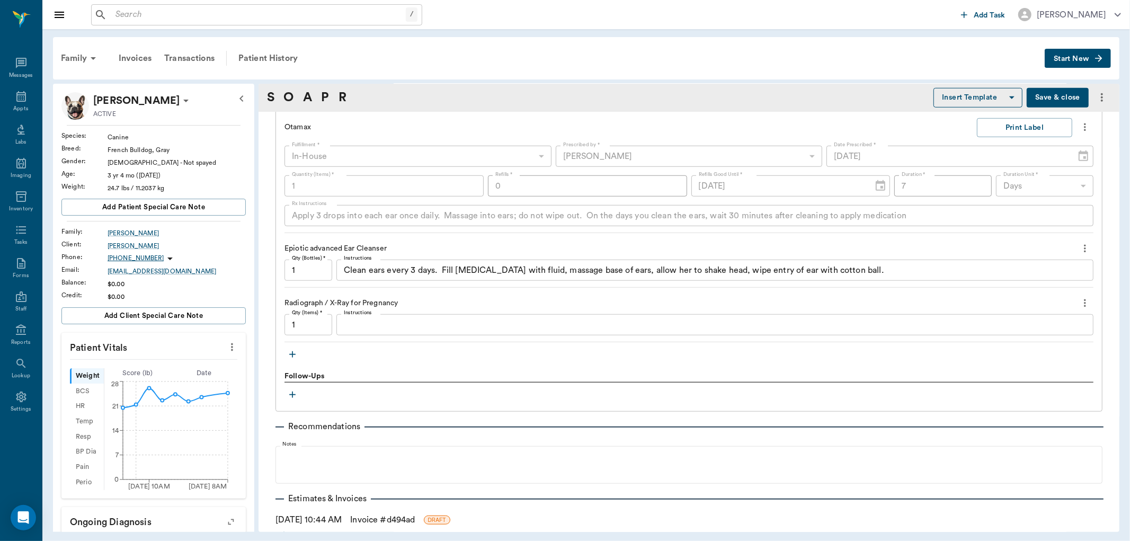
scroll to position [765, 0]
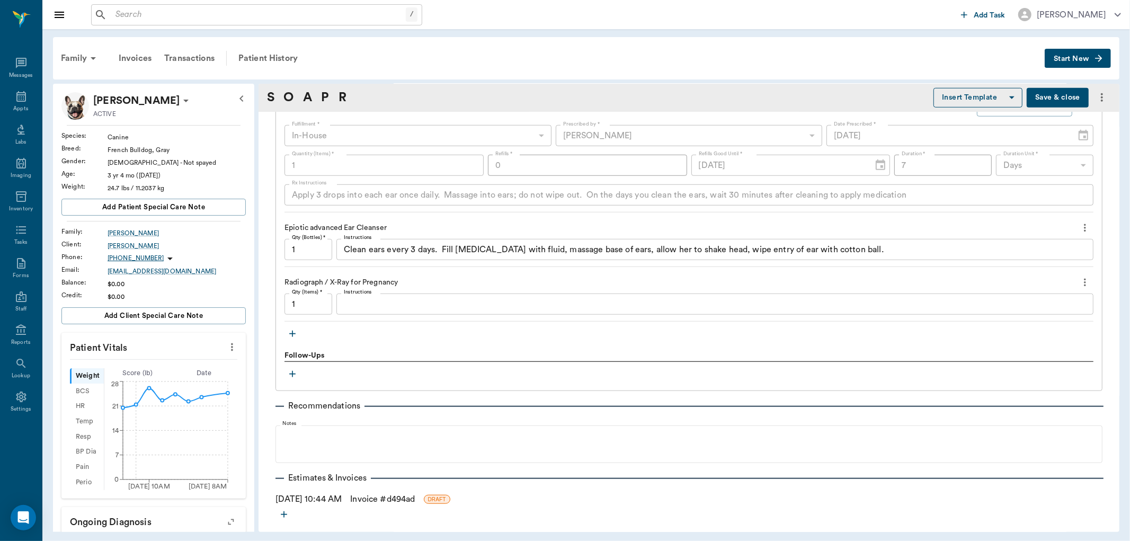
click at [292, 334] on icon "button" at bounding box center [292, 333] width 11 height 11
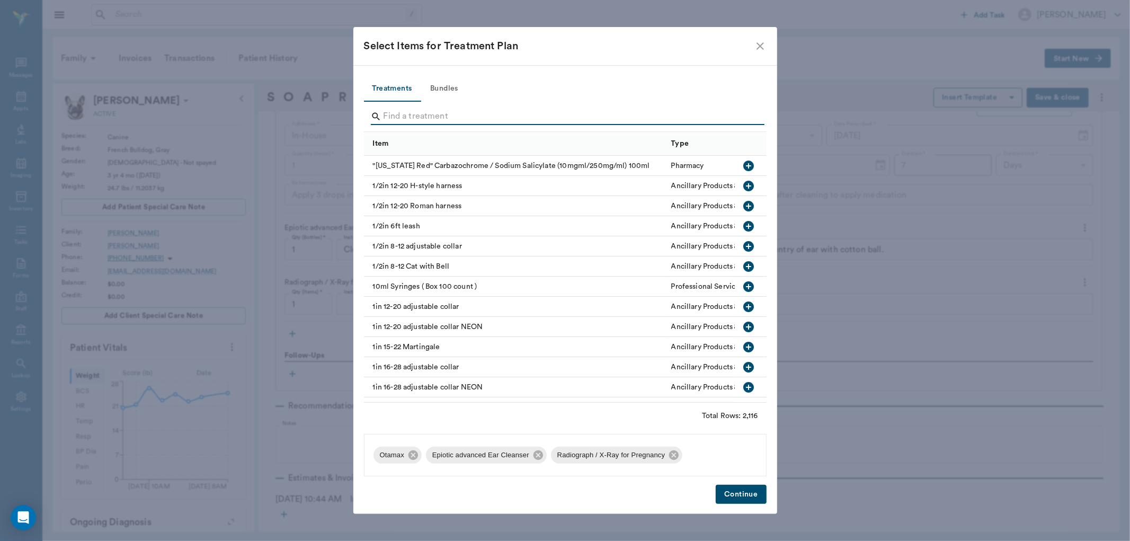
click at [507, 112] on input "Search" at bounding box center [566, 116] width 365 height 17
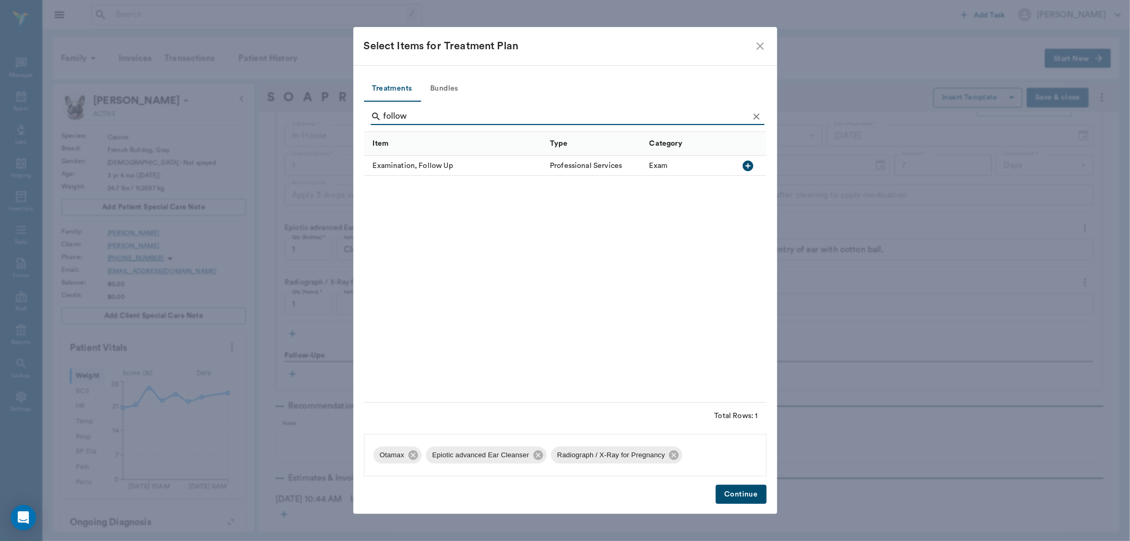
type input "follow"
click at [744, 167] on icon "button" at bounding box center [748, 166] width 11 height 11
drag, startPoint x: 746, startPoint y: 492, endPoint x: 666, endPoint y: 482, distance: 80.6
click at [744, 492] on button "Continue" at bounding box center [741, 495] width 50 height 20
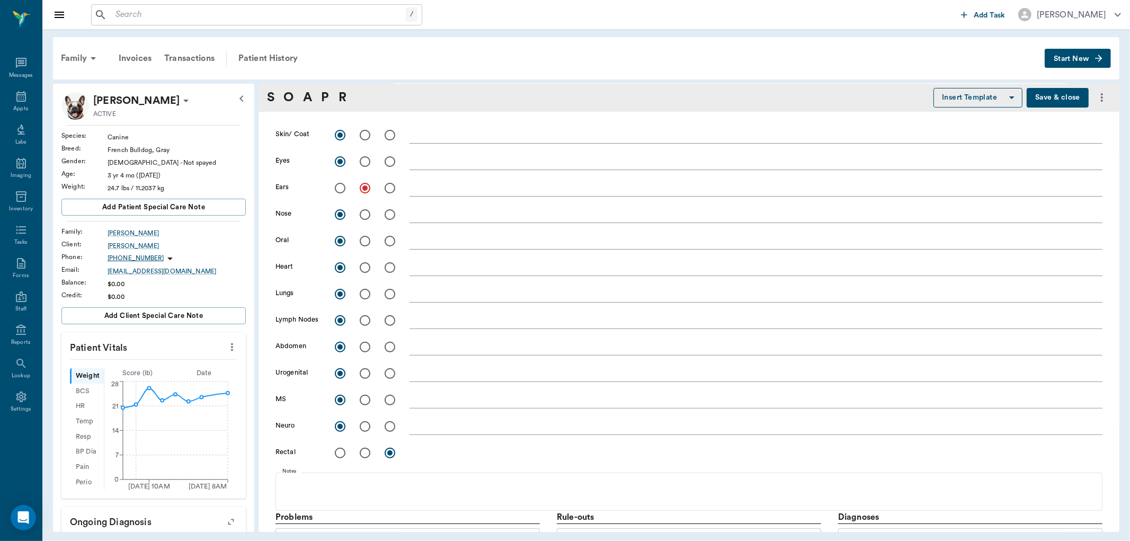
scroll to position [176, 0]
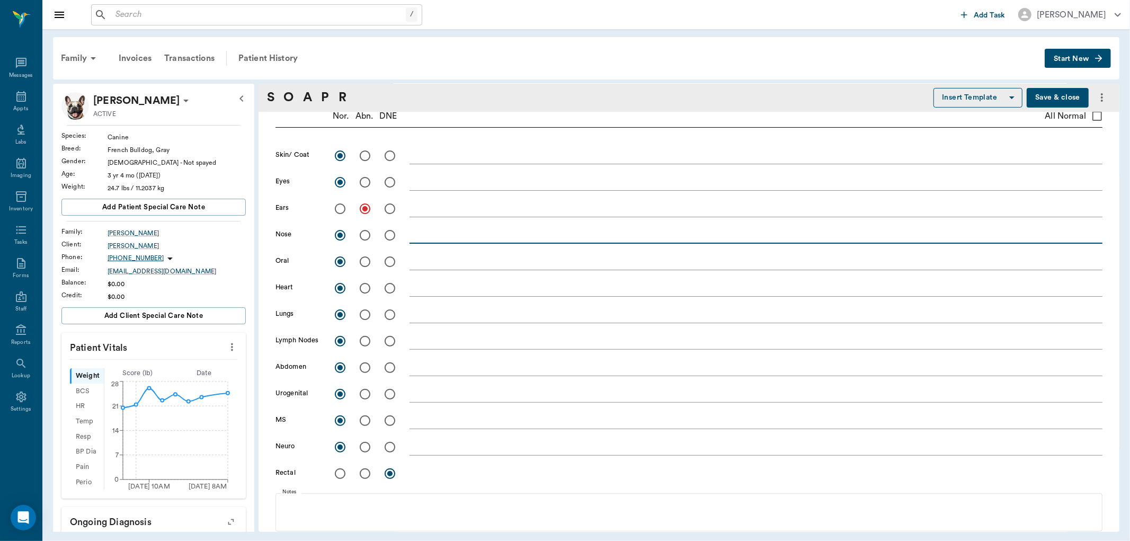
click at [422, 238] on textarea at bounding box center [755, 235] width 693 height 12
type textarea "nearly stenotic"
click at [422, 396] on textarea at bounding box center [755, 394] width 693 height 12
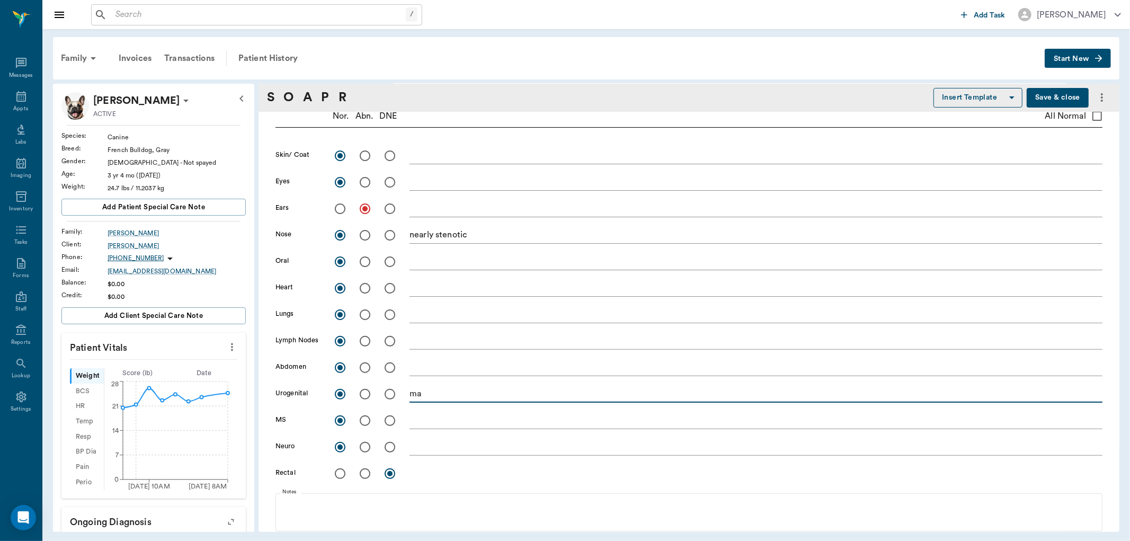
type textarea "m"
type textarea "teats have enlarged, no other mammary development yet."
click at [423, 364] on textarea at bounding box center [755, 367] width 693 height 12
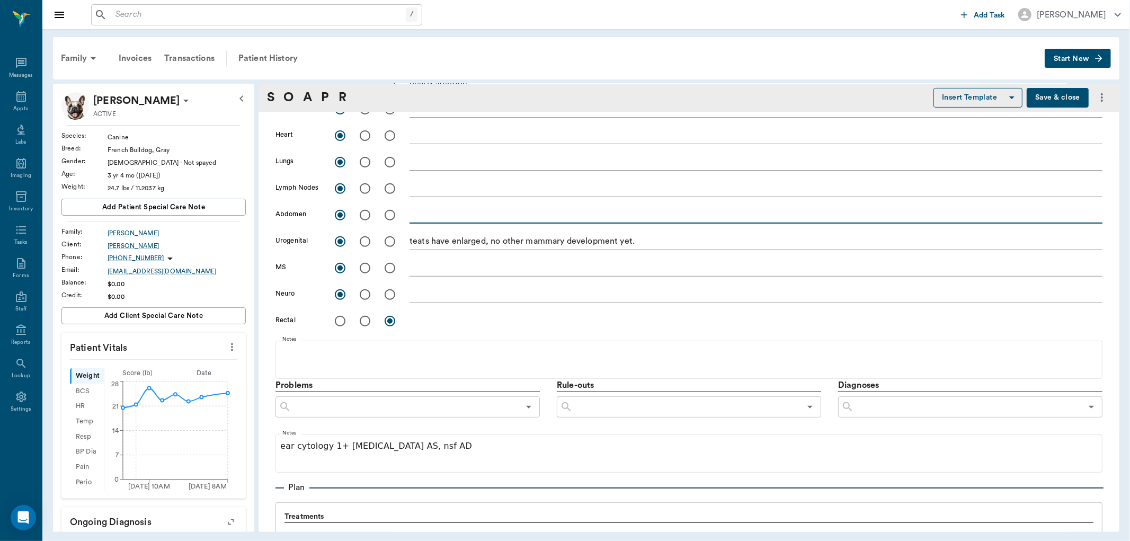
scroll to position [353, 0]
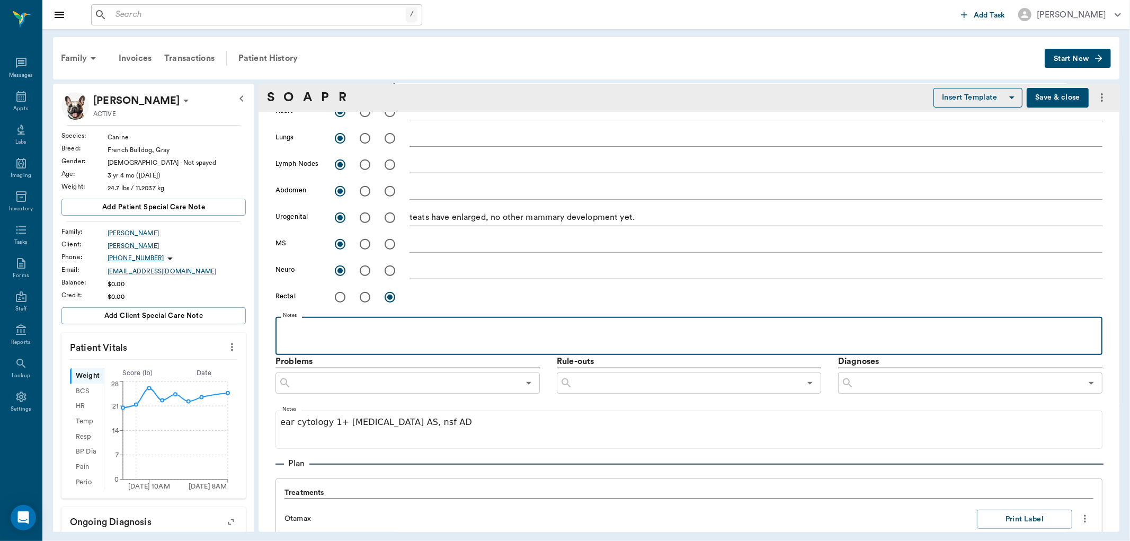
click at [316, 325] on p at bounding box center [689, 328] width 816 height 13
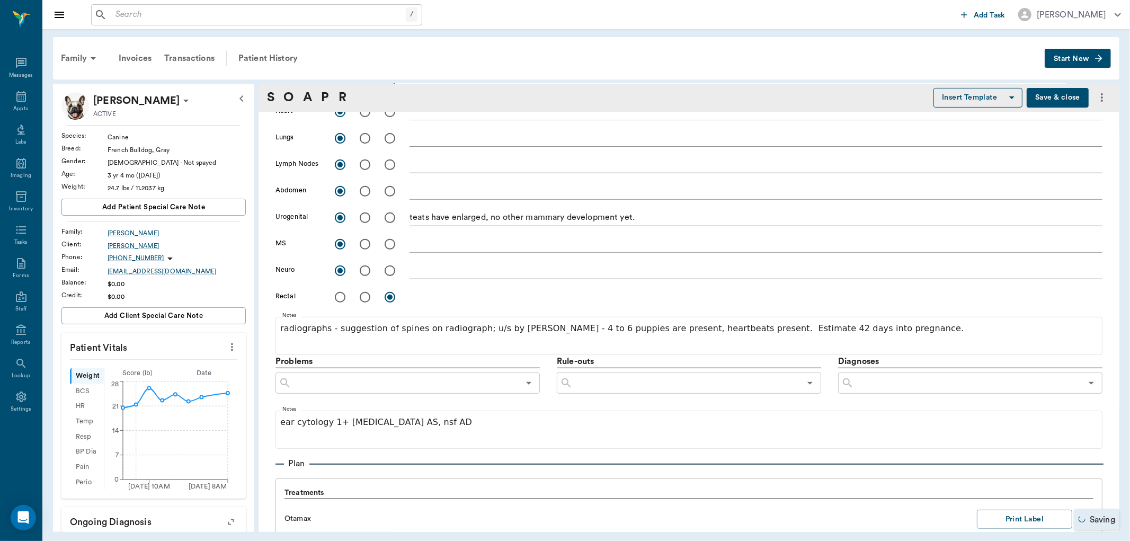
click at [327, 386] on input "text" at bounding box center [405, 383] width 228 height 15
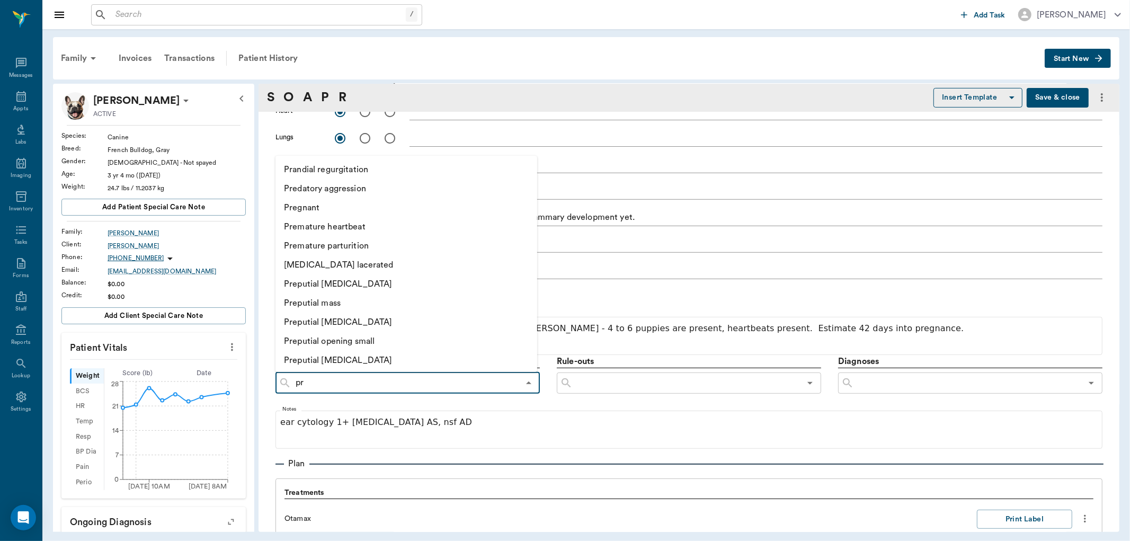
type input "p"
click at [910, 378] on input "text" at bounding box center [968, 383] width 228 height 15
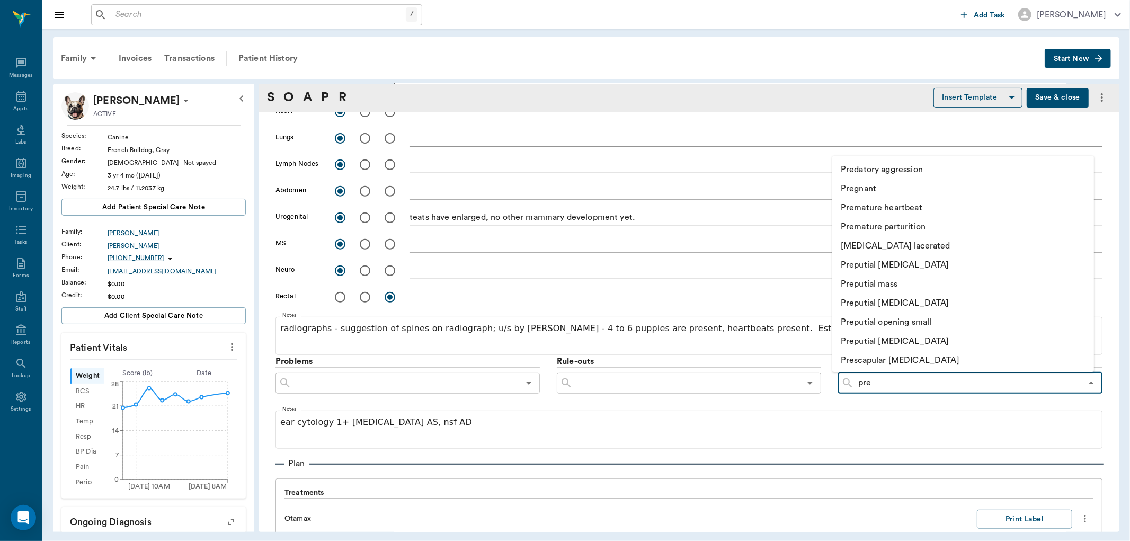
type input "preg"
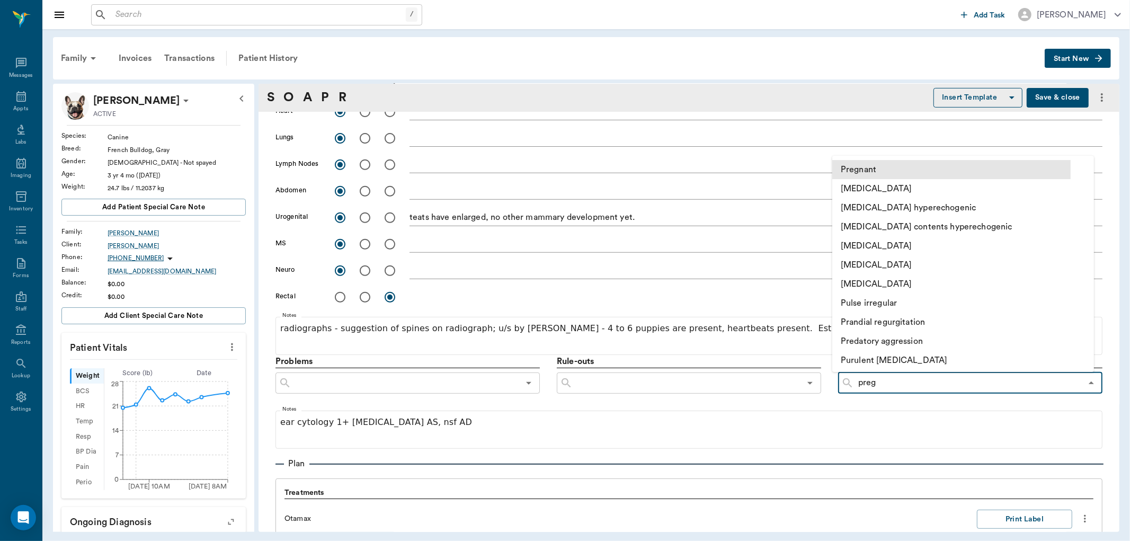
click at [872, 168] on li "Pregnant" at bounding box center [951, 169] width 238 height 19
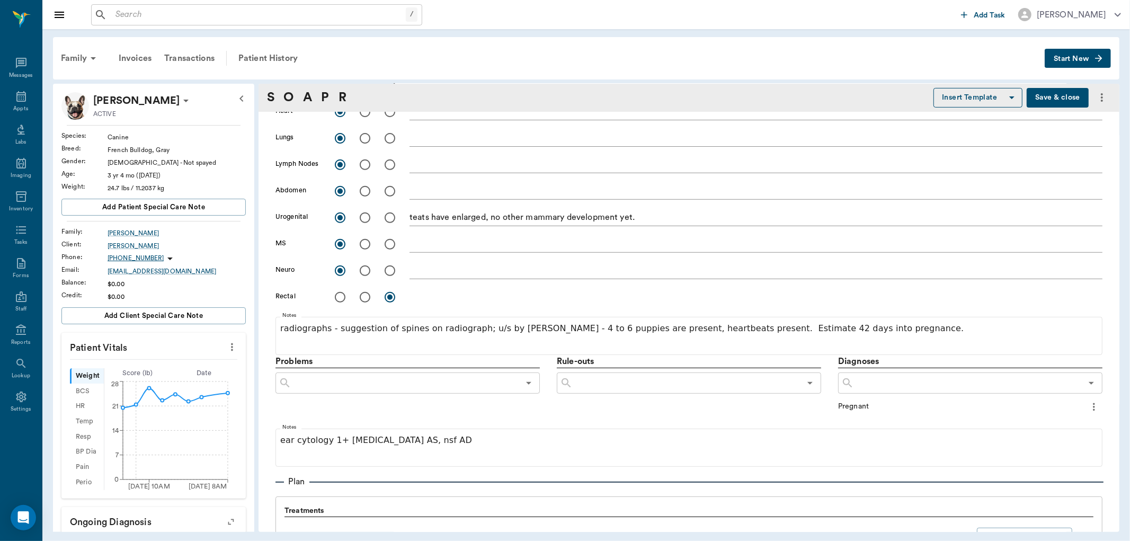
click at [856, 380] on input "text" at bounding box center [968, 383] width 228 height 15
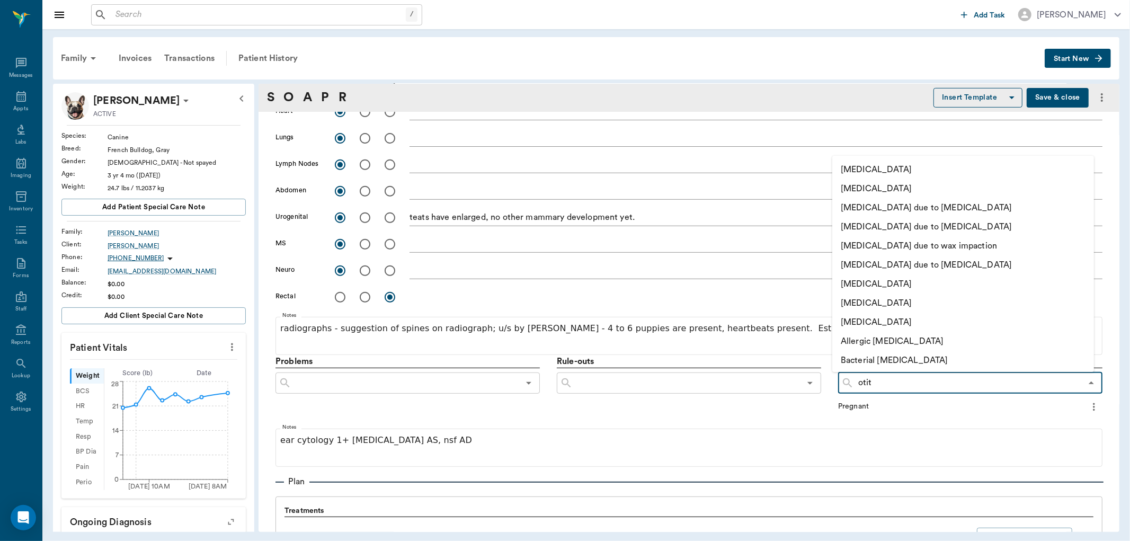
type input "otiti"
click at [844, 186] on li "Otitis externa" at bounding box center [951, 188] width 238 height 19
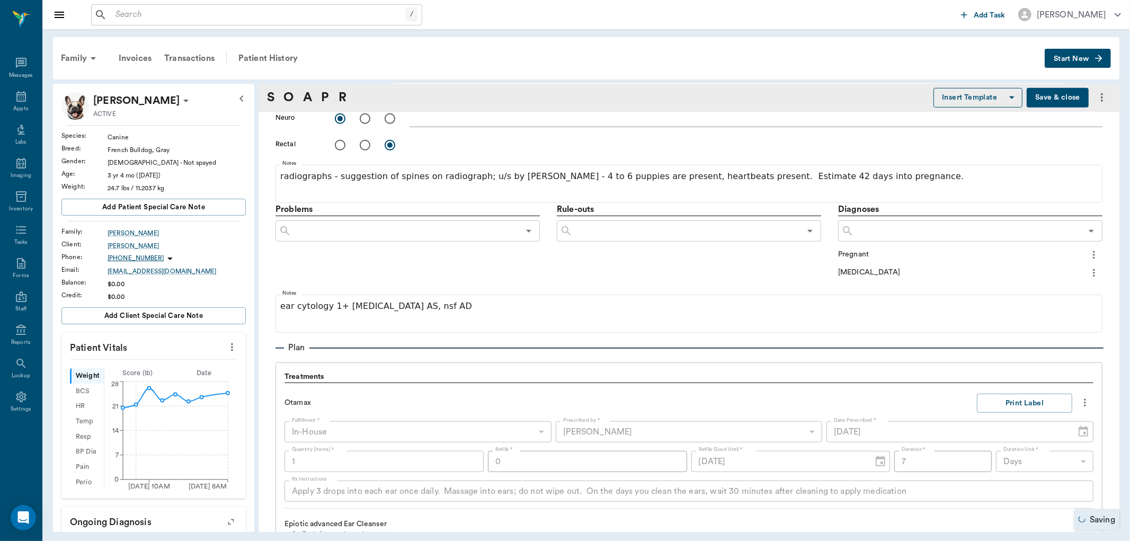
scroll to position [530, 0]
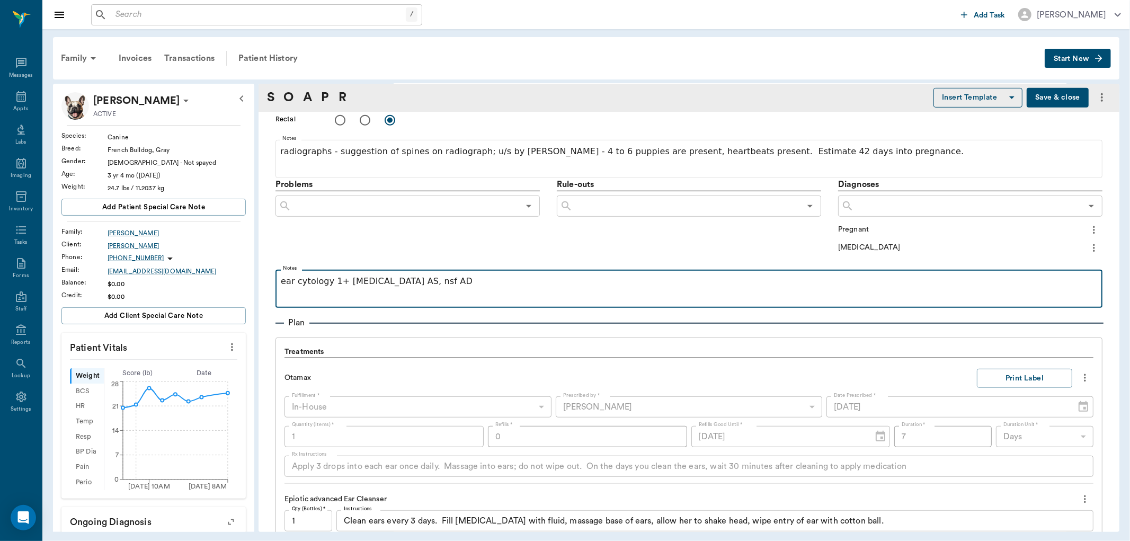
click at [427, 278] on p "ear cytology 1+ cocci AS, nsf AD" at bounding box center [689, 281] width 816 height 13
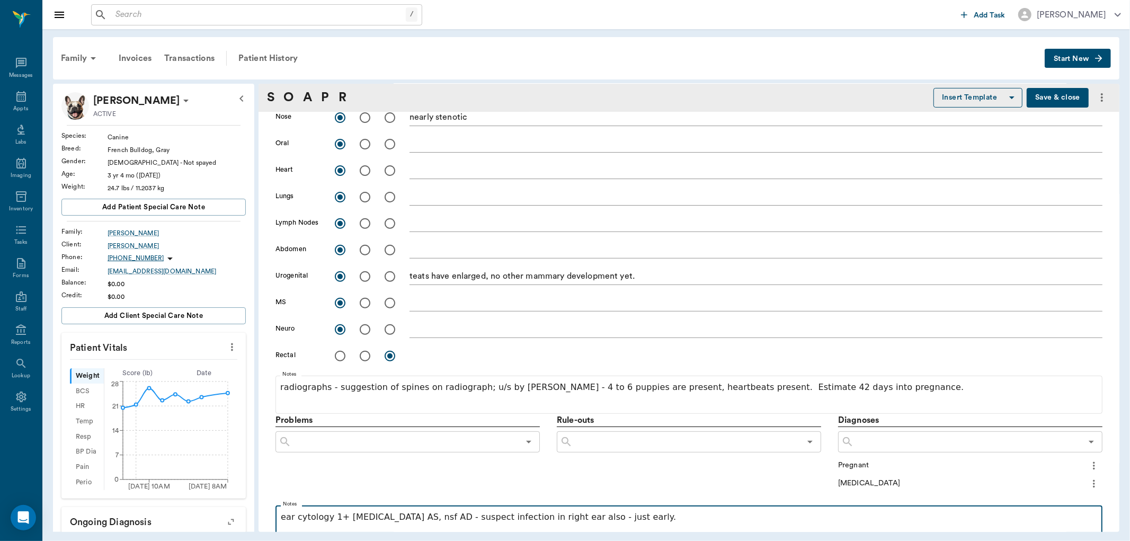
scroll to position [235, 0]
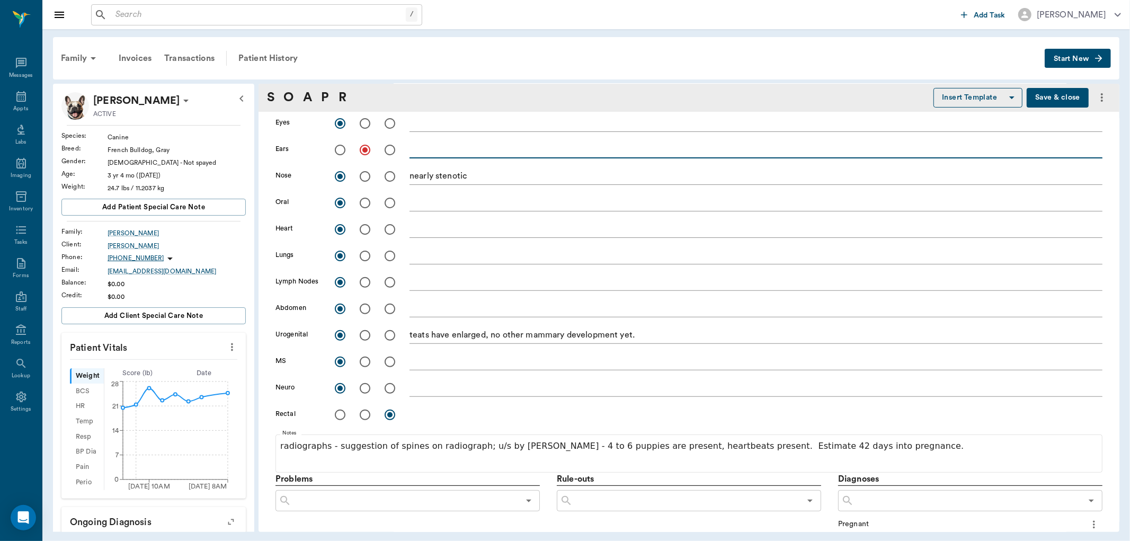
click at [431, 144] on textarea at bounding box center [755, 150] width 693 height 12
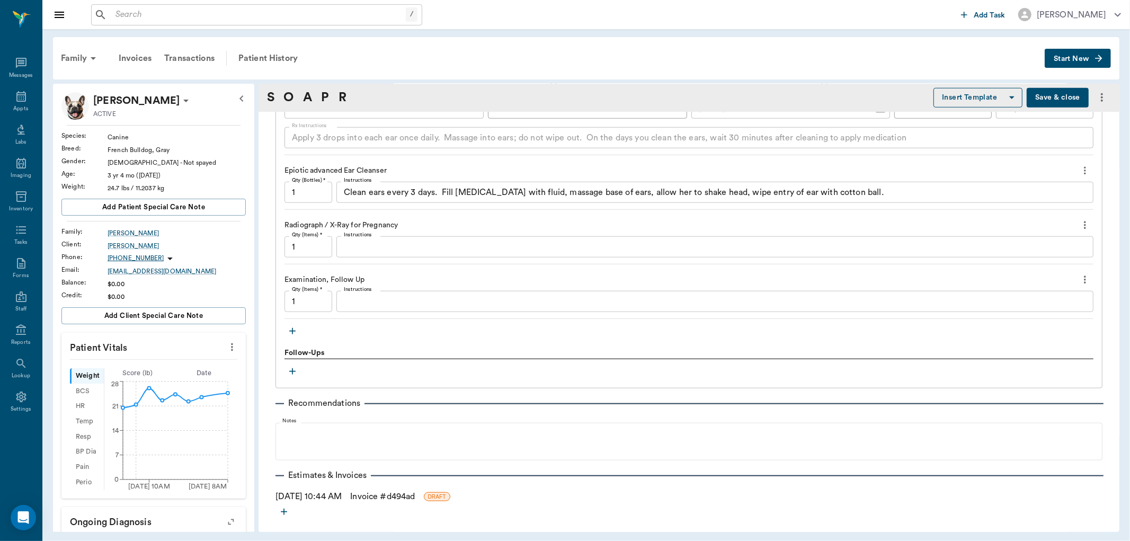
scroll to position [896, 0]
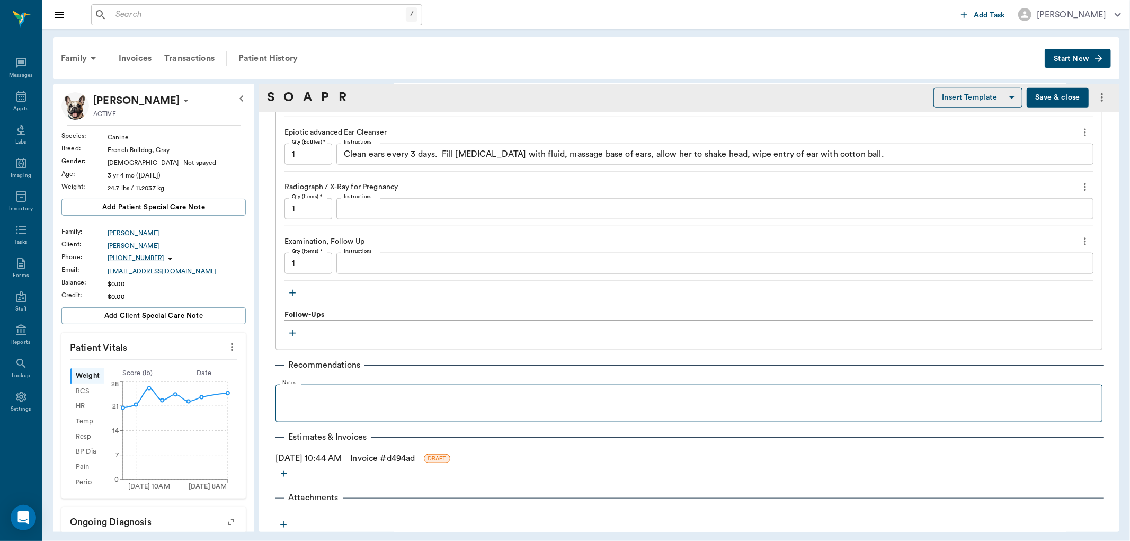
type textarea "increase in discharge and erythema, pet is pruritic with exam of both ears, tym…"
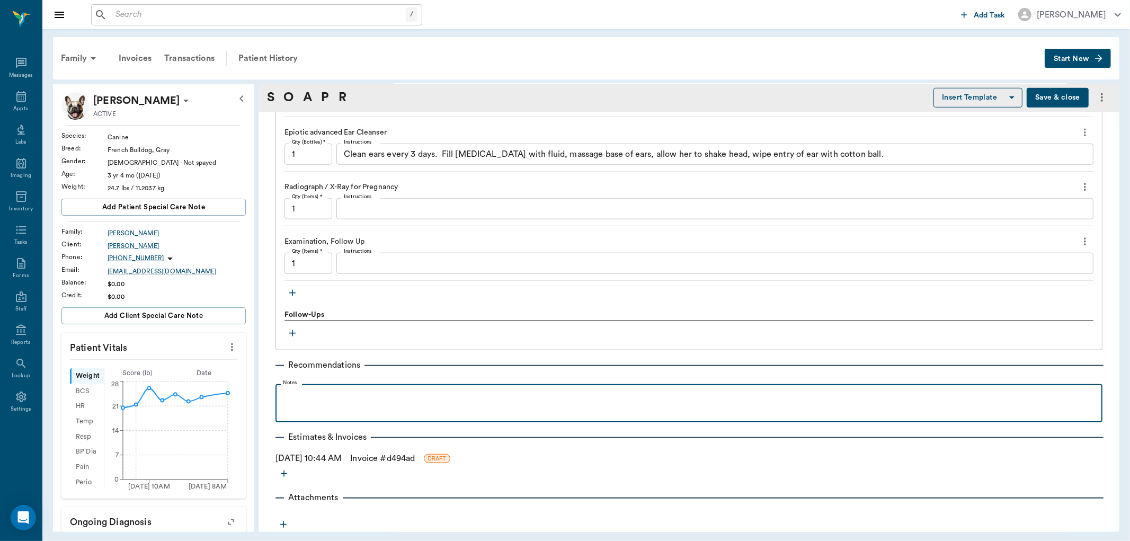
click at [329, 391] on p at bounding box center [689, 395] width 816 height 13
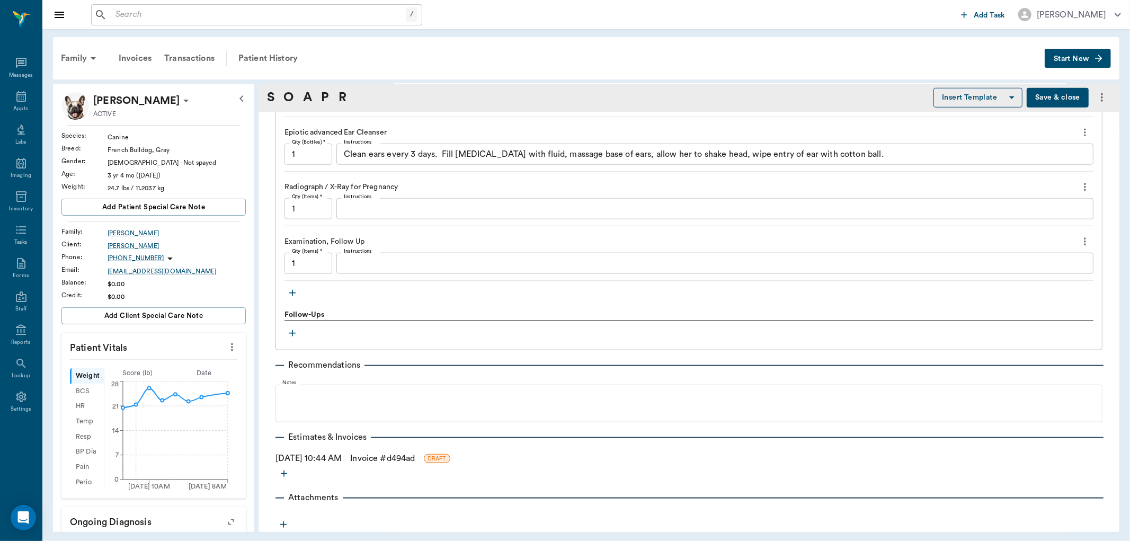
click at [293, 329] on icon "button" at bounding box center [292, 333] width 11 height 11
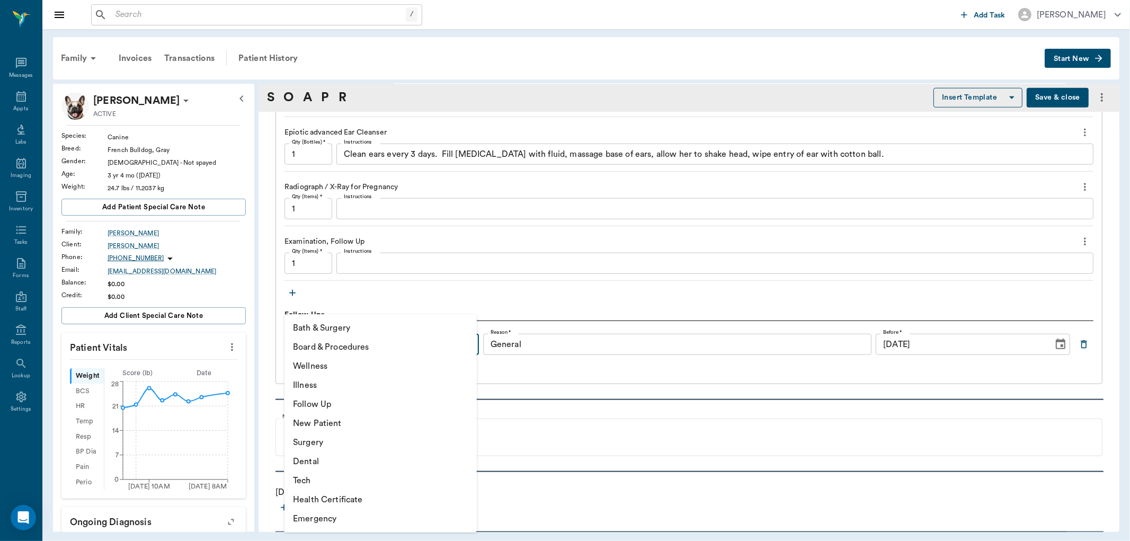
click at [378, 340] on body "/ ​ Add Task Dr. Bert Ellsworth Nectar Messages Appts Labs Imaging Inventory Ta…" at bounding box center [565, 270] width 1130 height 541
click at [342, 409] on li "Follow Up" at bounding box center [380, 404] width 192 height 19
type input "65d2be4f46e3a538d89b8c16"
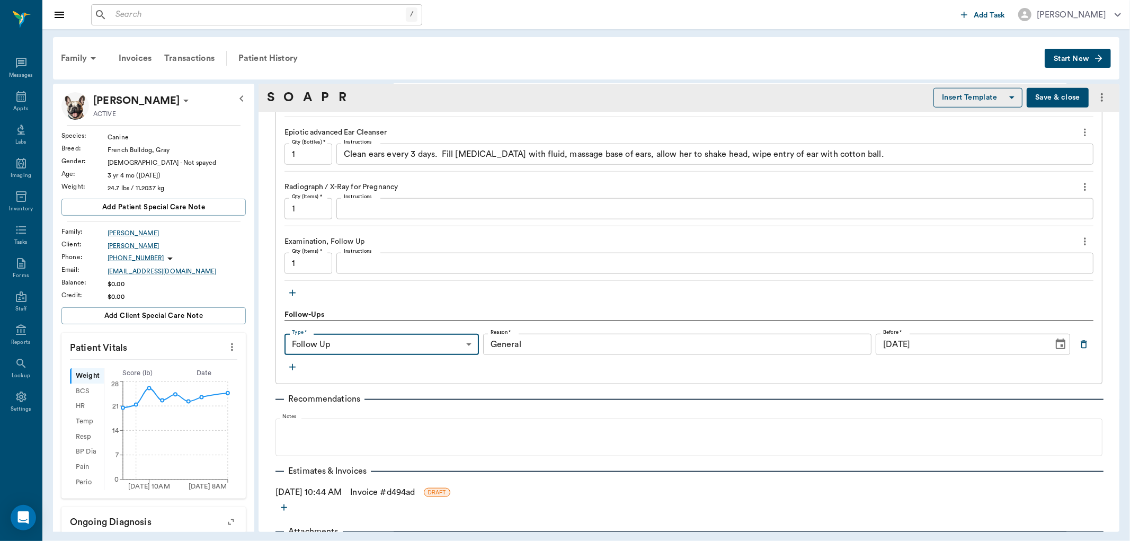
click at [538, 336] on input "General" at bounding box center [677, 344] width 389 height 21
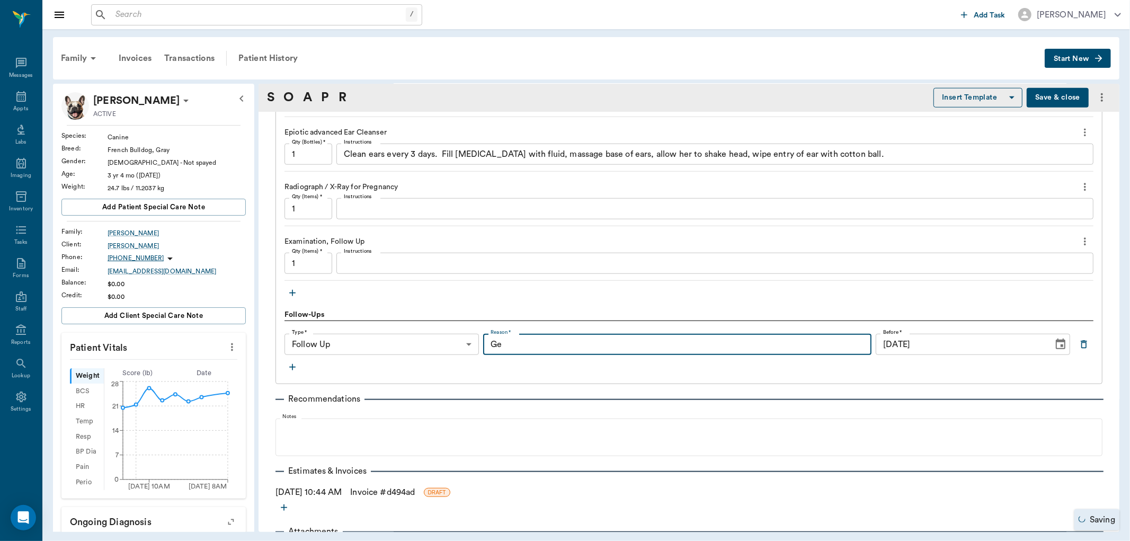
type input "G"
type input "recheck ears and puppy count"
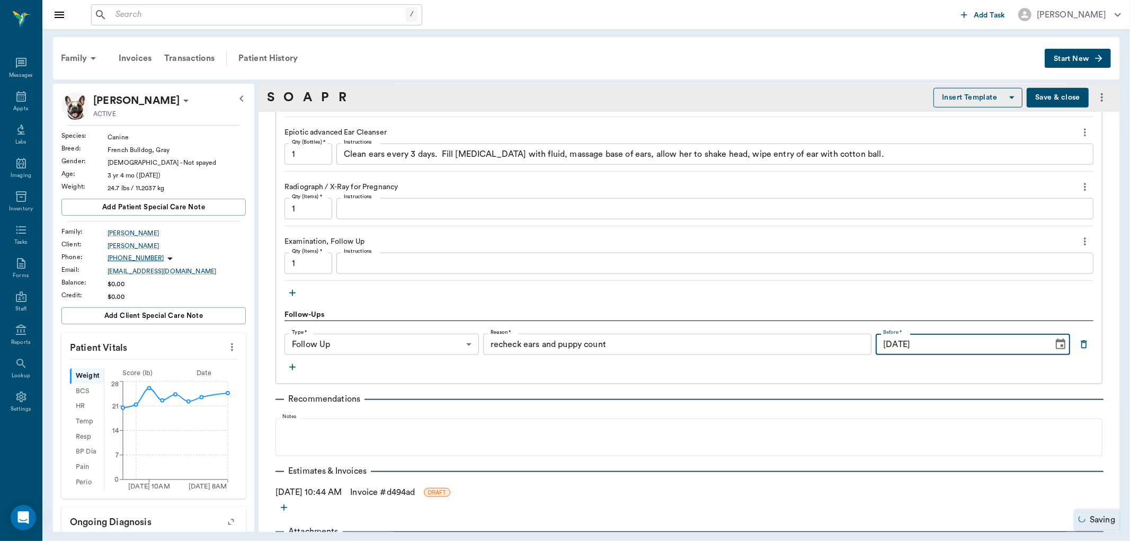
click at [933, 348] on input "09/22/2025" at bounding box center [961, 344] width 170 height 21
click at [1056, 348] on icon "Choose date, selected date is Sep 22, 2025" at bounding box center [1061, 344] width 10 height 11
click at [997, 373] on icon "Previous month" at bounding box center [1000, 372] width 13 height 13
click at [996, 497] on button "29" at bounding box center [996, 496] width 19 height 19
type input "08/29/2025"
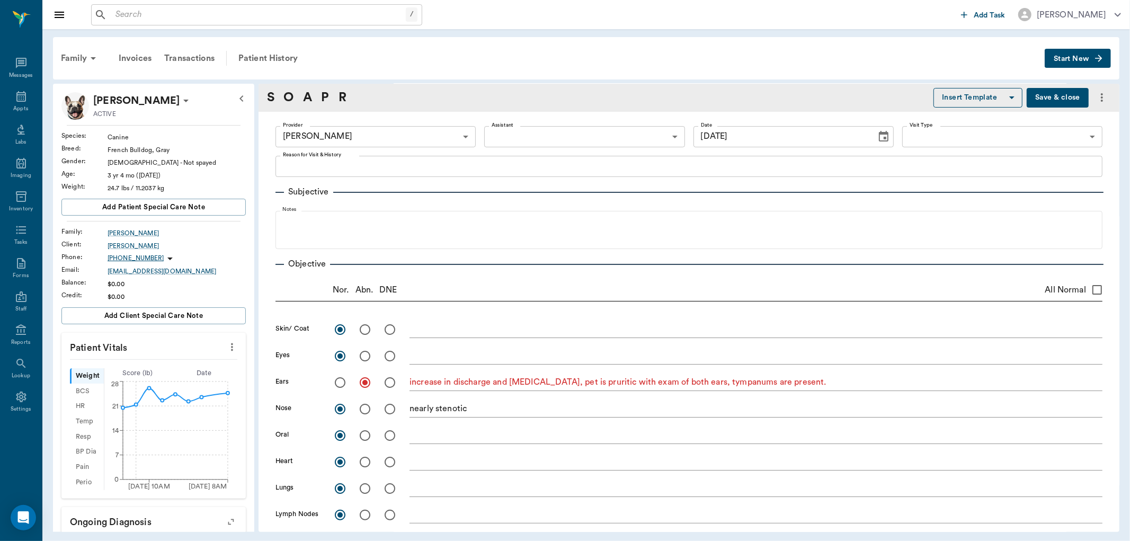
scroll to position [0, 0]
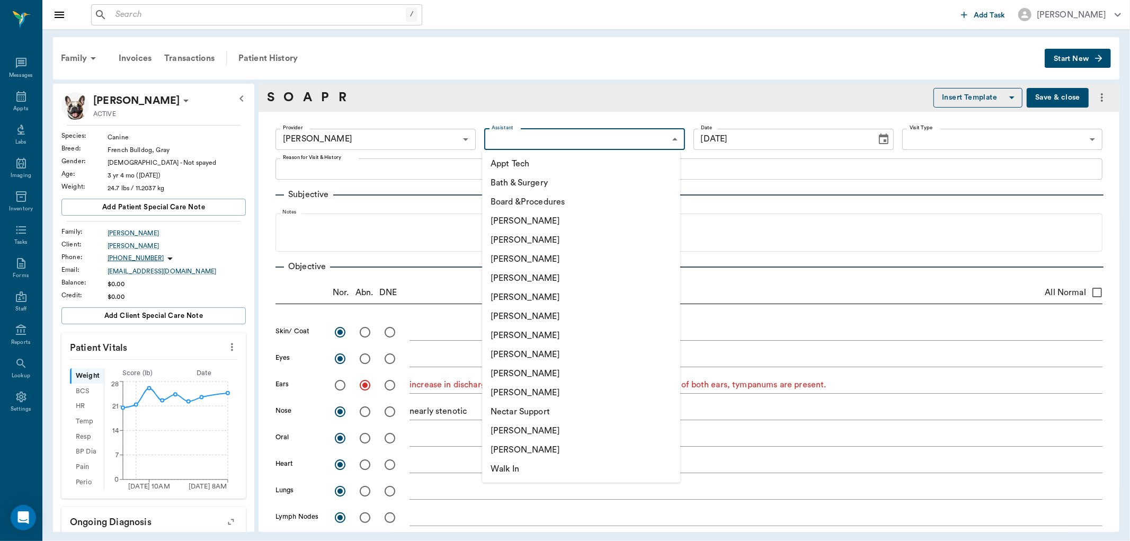
click at [639, 140] on body "/ ​ Add Task Dr. Bert Ellsworth Nectar Messages Appts Labs Imaging Inventory Ta…" at bounding box center [565, 270] width 1130 height 541
click at [547, 242] on li "[PERSON_NAME]" at bounding box center [581, 239] width 198 height 19
type input "642ef10e332a41444de2bad1"
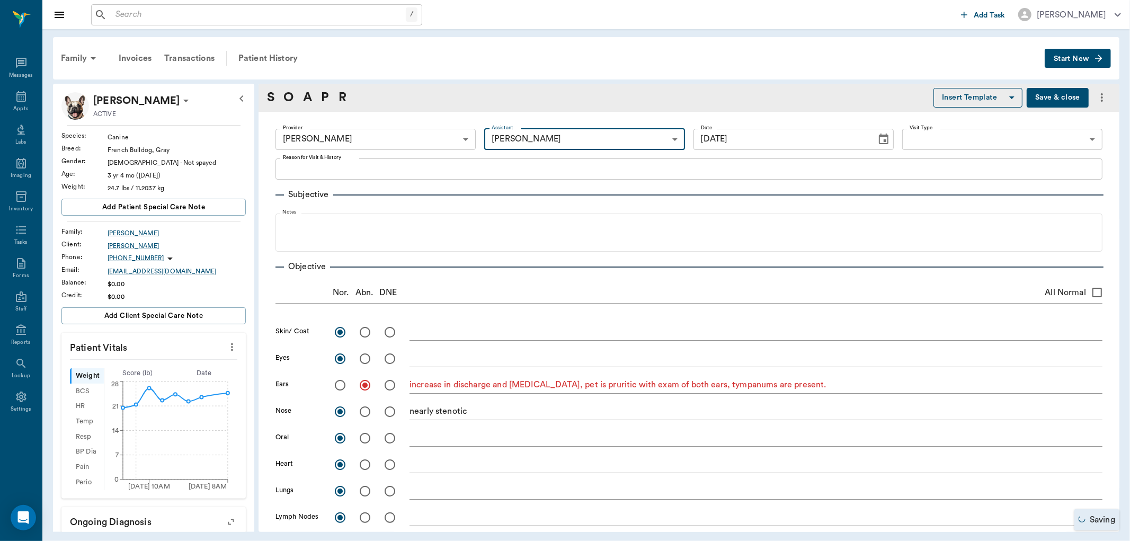
click at [1060, 94] on button "Save & close" at bounding box center [1058, 98] width 62 height 20
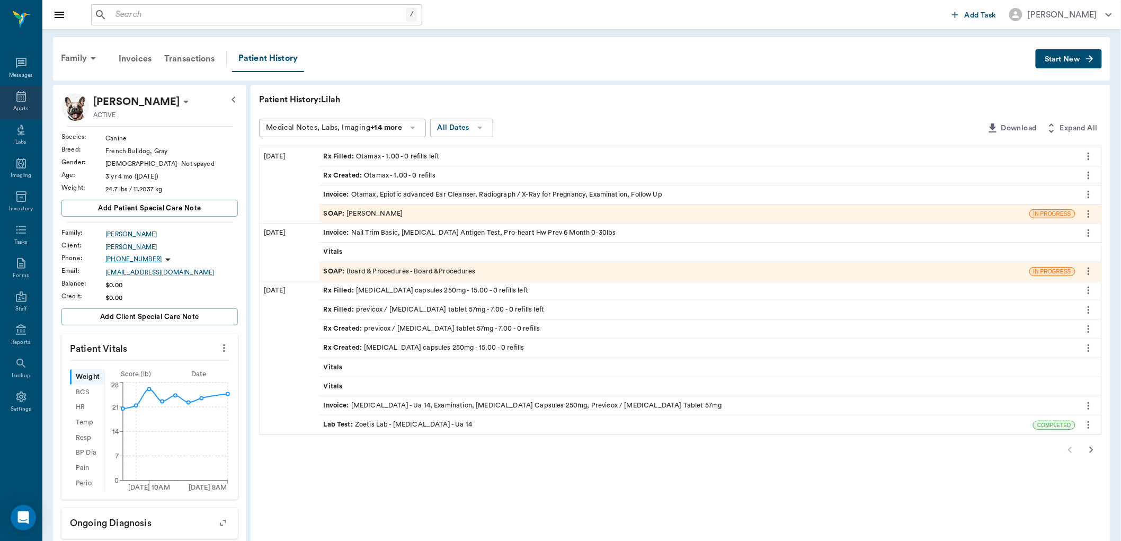
click at [20, 96] on icon at bounding box center [21, 96] width 13 height 13
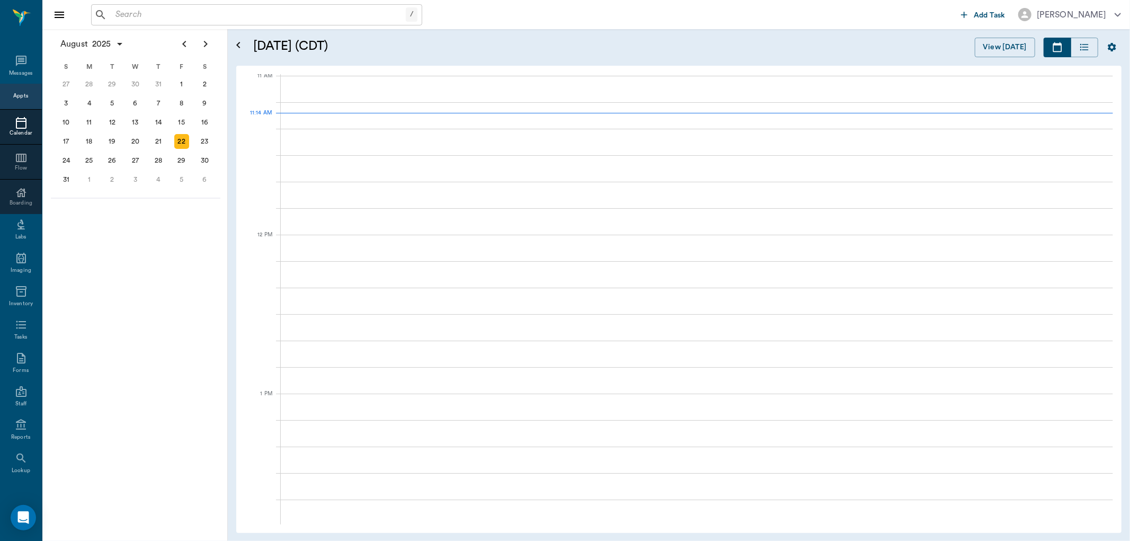
scroll to position [478, 0]
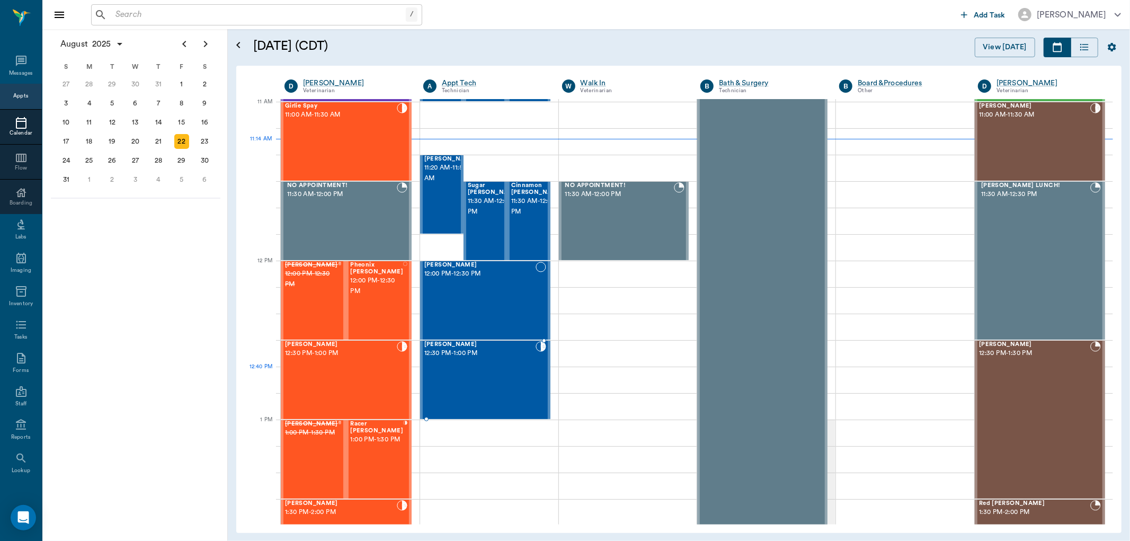
click at [451, 384] on div "[PERSON_NAME] 12:30 PM - 1:00 PM" at bounding box center [479, 379] width 111 height 77
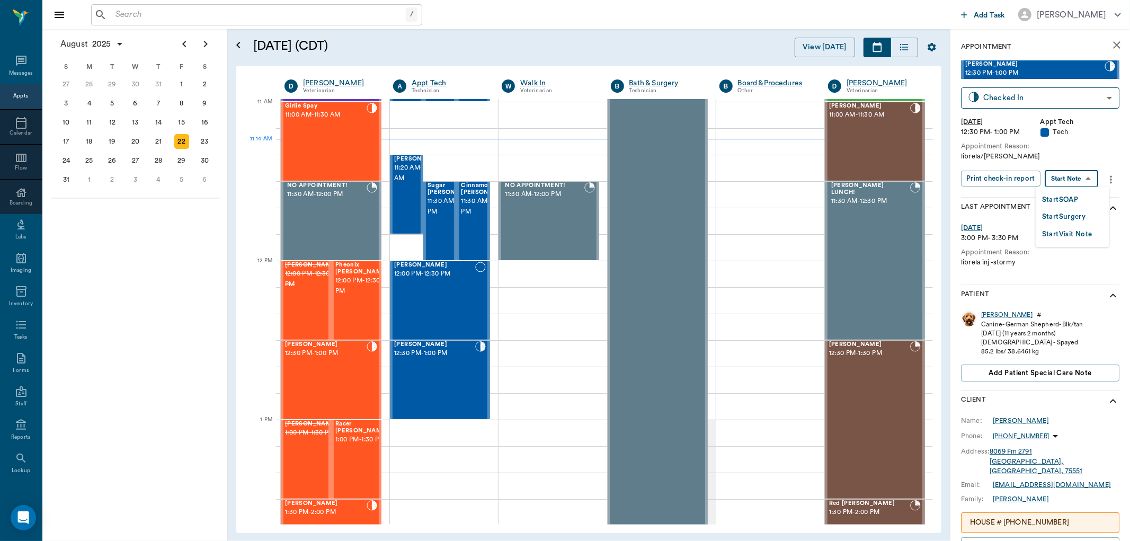
click at [1088, 177] on body "/ ​ Add Task Dr. Bert Ellsworth Nectar Messages Appts Calendar Flow Boarding La…" at bounding box center [565, 270] width 1130 height 541
click at [1076, 198] on button "Start SOAP" at bounding box center [1060, 200] width 36 height 12
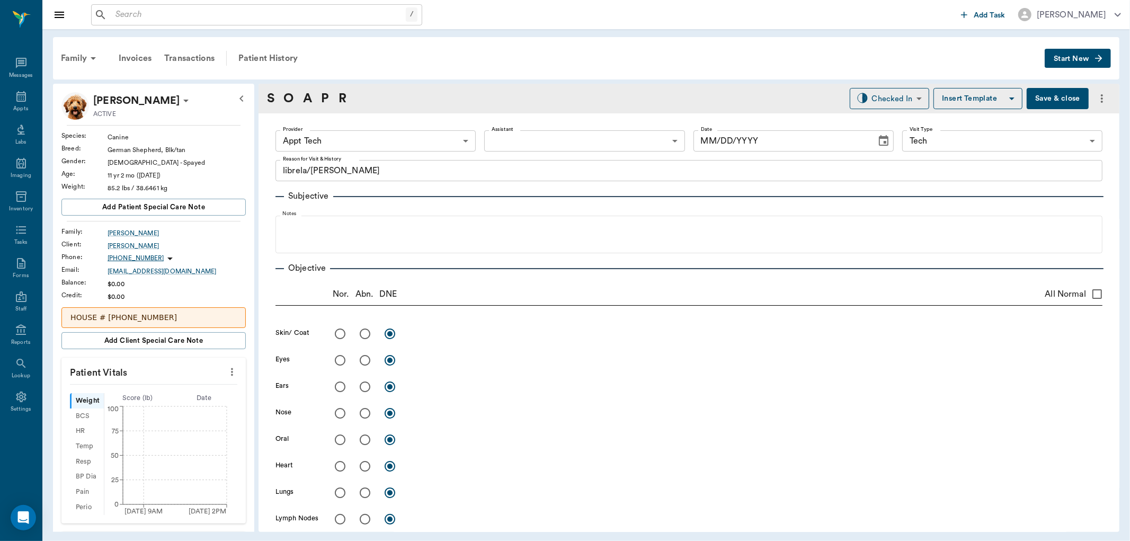
type input "63ec2f075fda476ae8351a4c"
type input "65d2be4f46e3a538d89b8c1a"
type textarea "librela/[PERSON_NAME]"
type input "[DATE]"
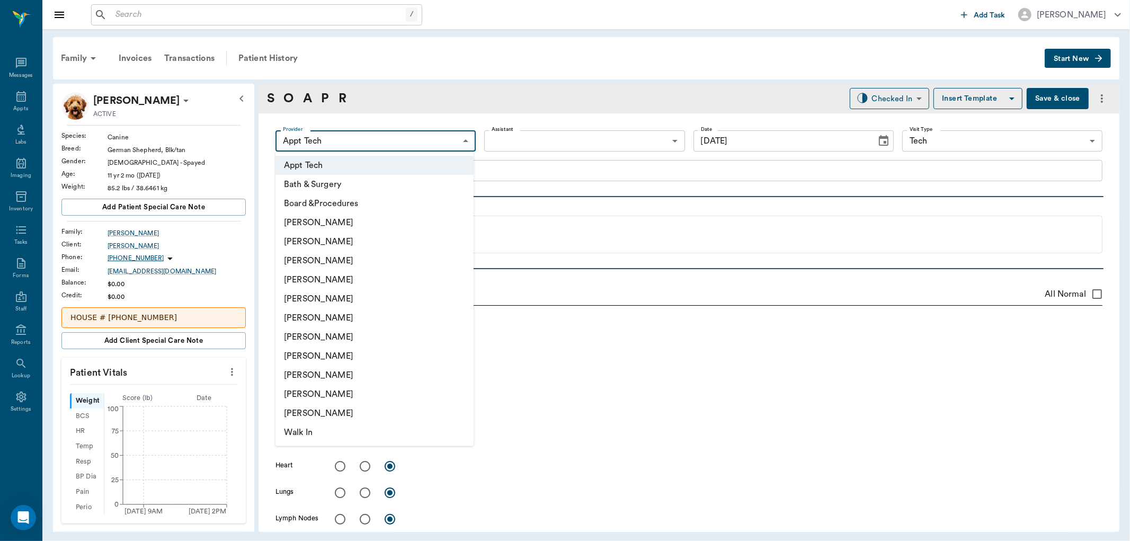
click at [405, 143] on body "/ ​ Add Task [PERSON_NAME] Nectar Messages Appts Labs Imaging Inventory Tasks F…" at bounding box center [565, 270] width 1130 height 541
click at [375, 245] on li "[PERSON_NAME]" at bounding box center [374, 241] width 198 height 19
type input "642ef10e332a41444de2bad1"
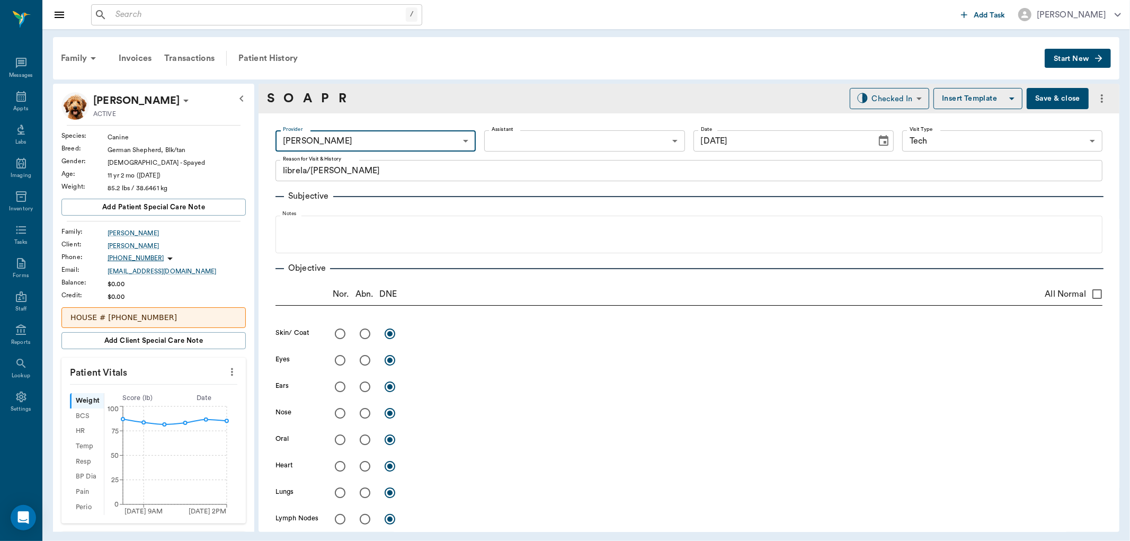
click at [226, 373] on icon "more" at bounding box center [232, 372] width 12 height 13
click at [182, 400] on li "Enlarge" at bounding box center [179, 410] width 106 height 20
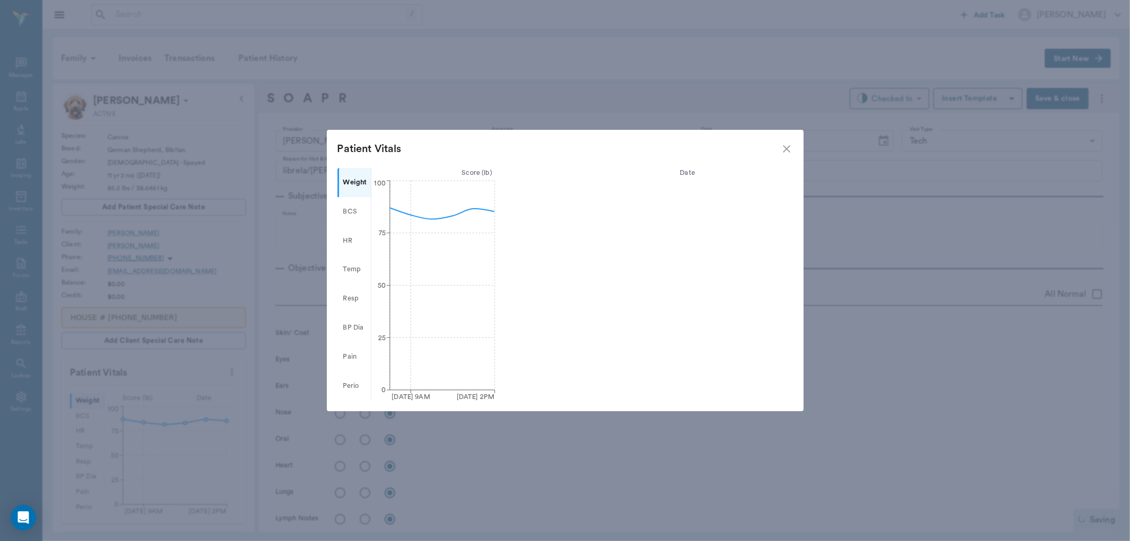
click at [787, 148] on icon "close" at bounding box center [786, 148] width 7 height 7
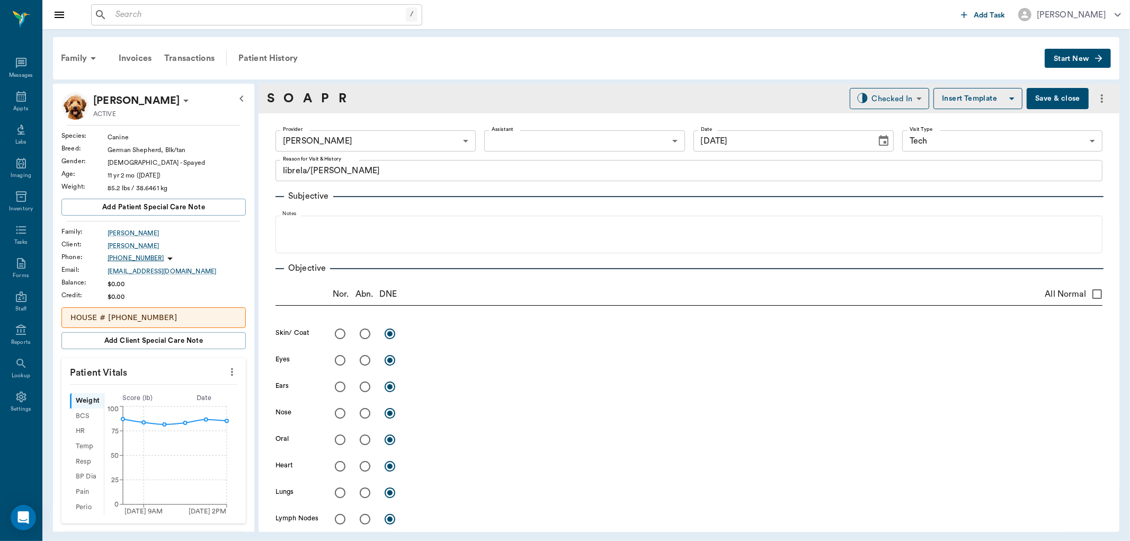
click at [226, 376] on icon "more" at bounding box center [232, 372] width 12 height 13
click at [193, 389] on span "Enter Vitals" at bounding box center [178, 390] width 89 height 11
click at [181, 401] on input "text" at bounding box center [153, 403] width 92 height 21
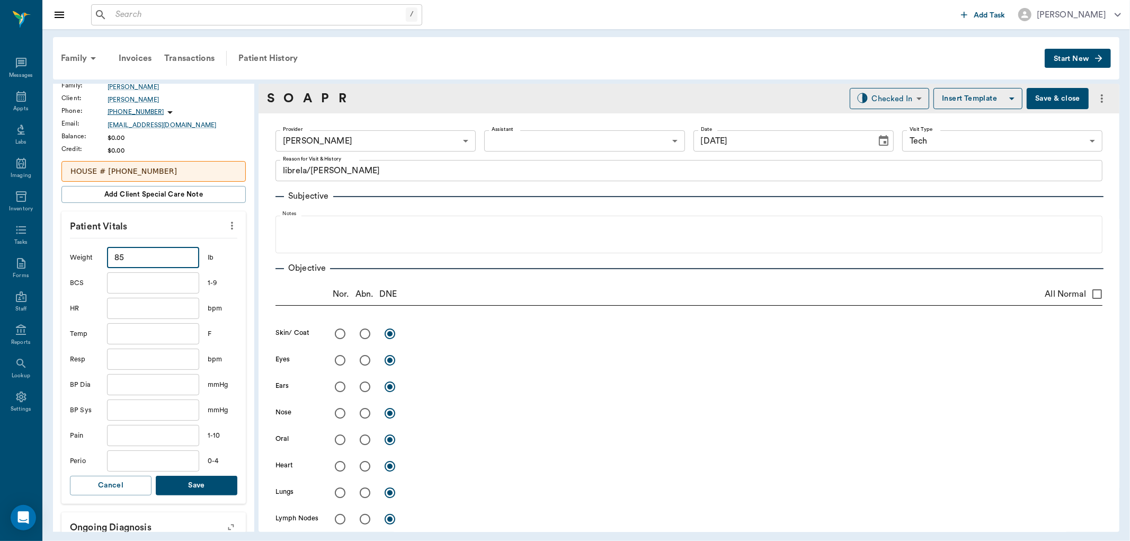
scroll to position [176, 0]
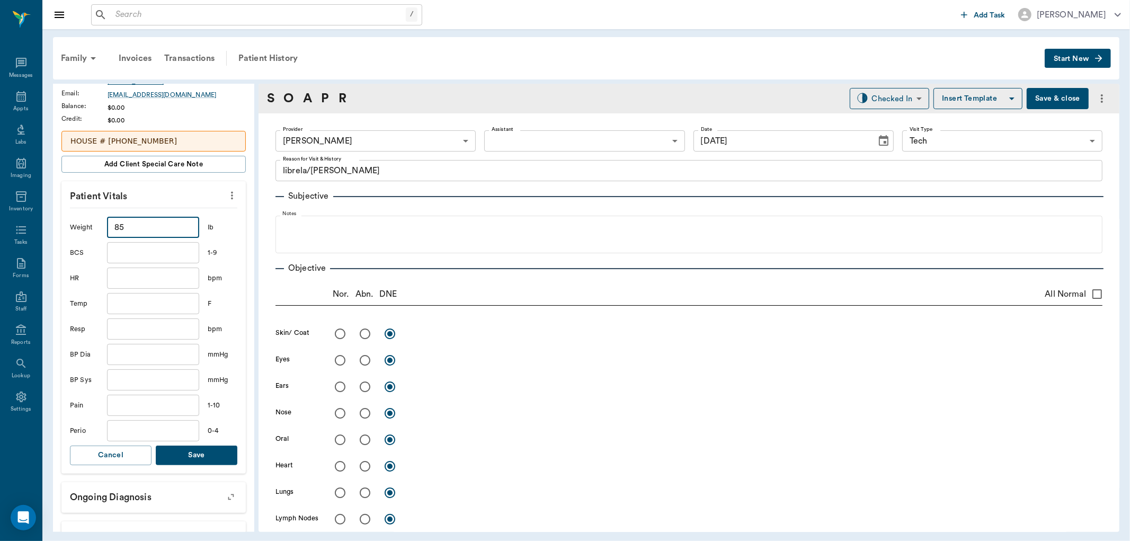
type input "85"
click at [173, 450] on button "Save" at bounding box center [197, 456] width 82 height 20
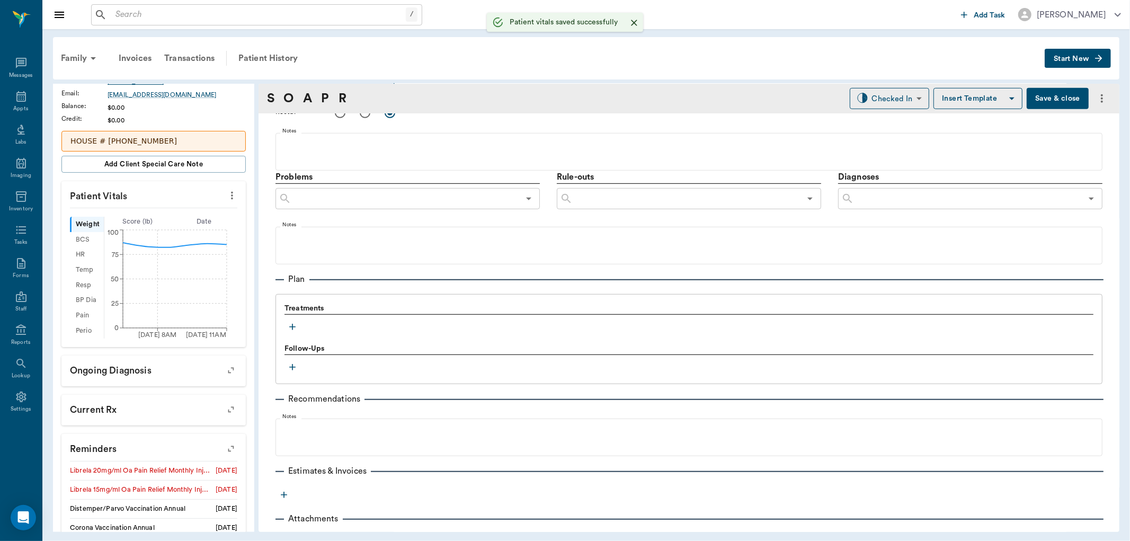
scroll to position [559, 0]
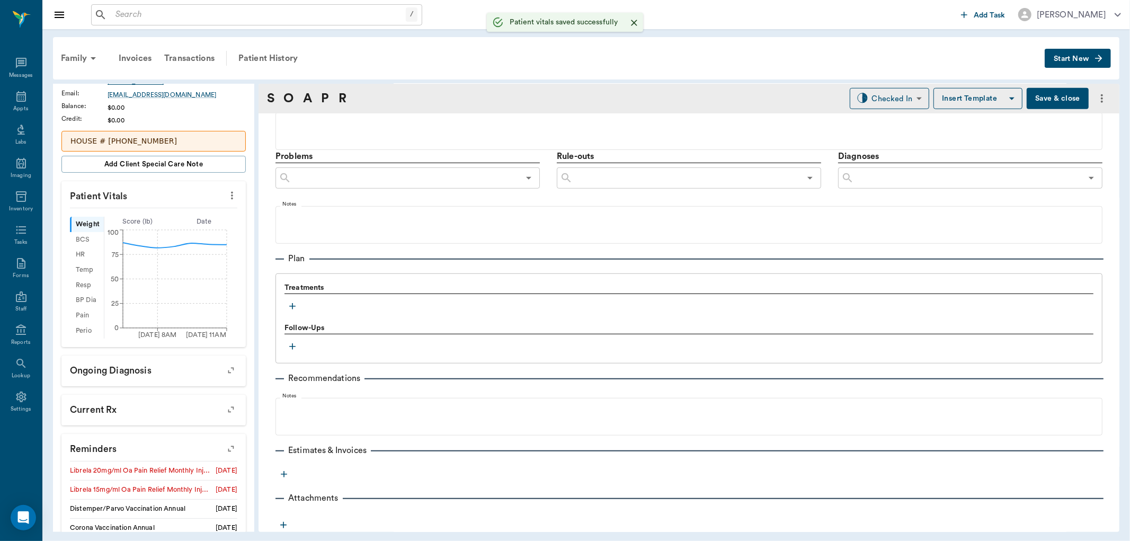
click at [295, 301] on icon "button" at bounding box center [292, 306] width 11 height 11
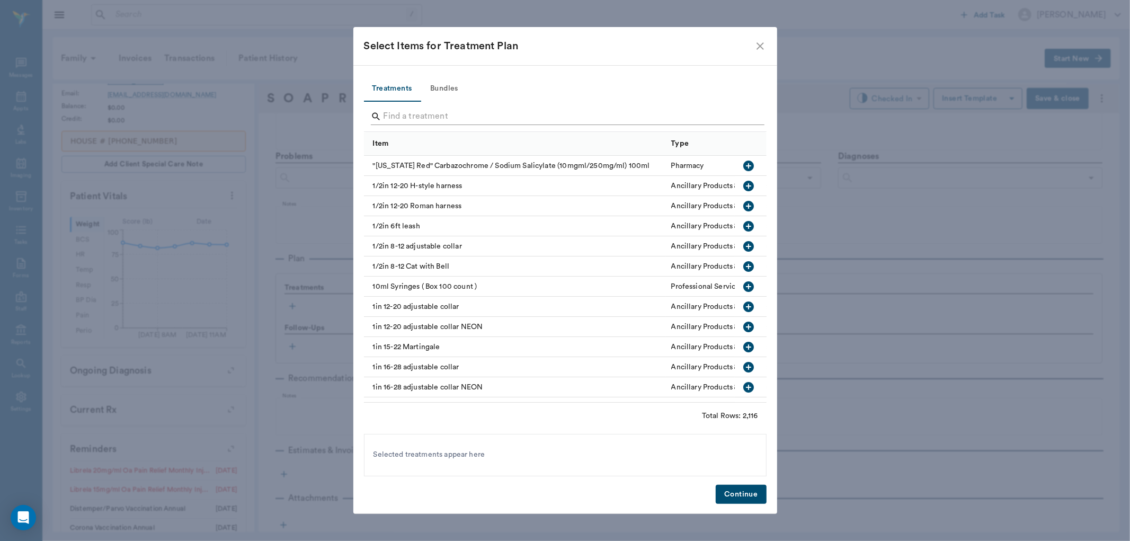
click at [459, 120] on input "Search" at bounding box center [566, 116] width 365 height 17
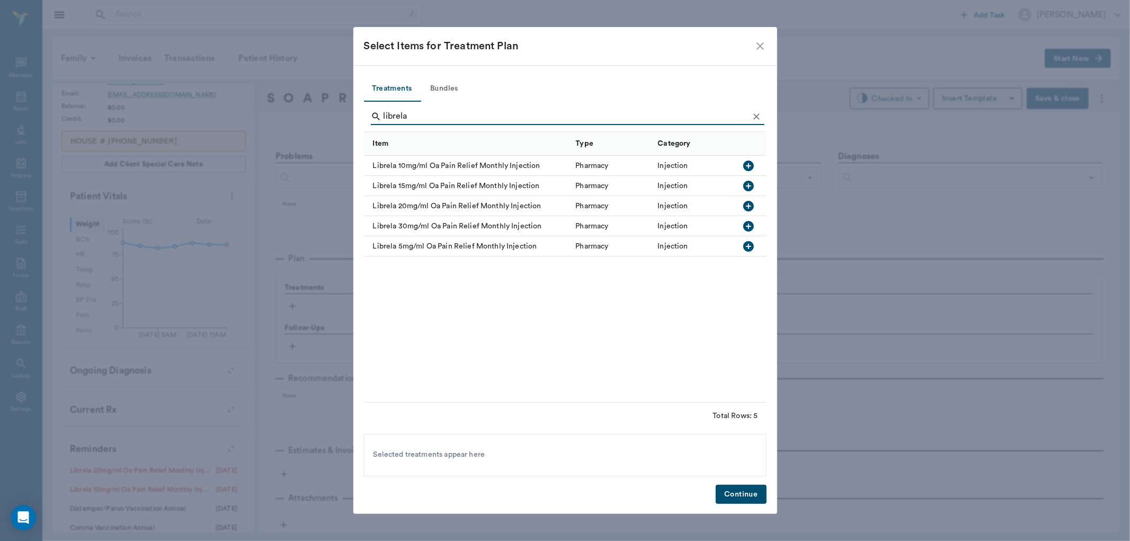
type input "librela"
click at [749, 201] on icon "button" at bounding box center [748, 206] width 11 height 11
click at [755, 496] on button "Continue" at bounding box center [741, 495] width 50 height 20
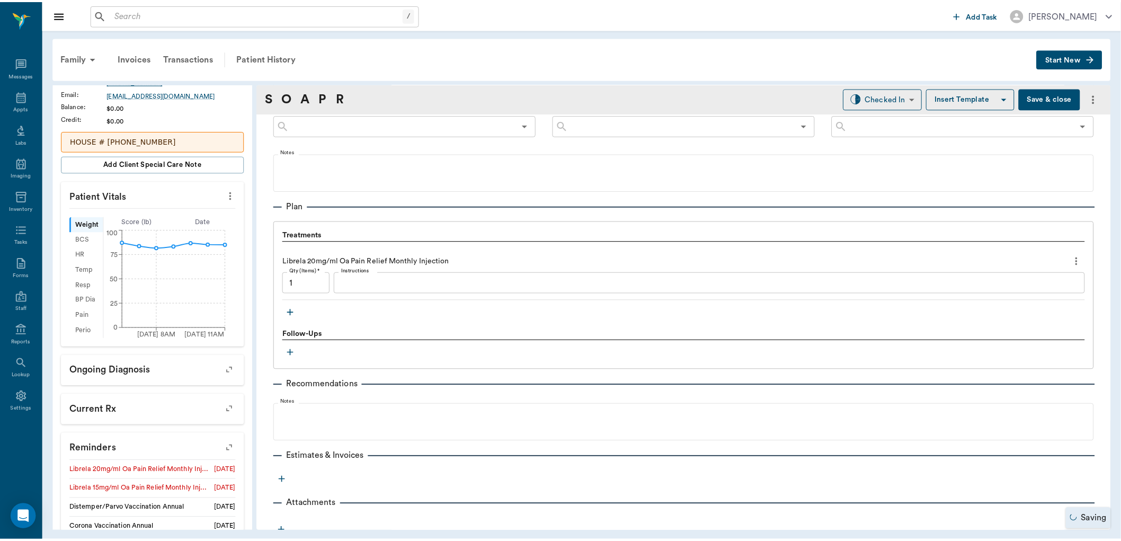
scroll to position [618, 0]
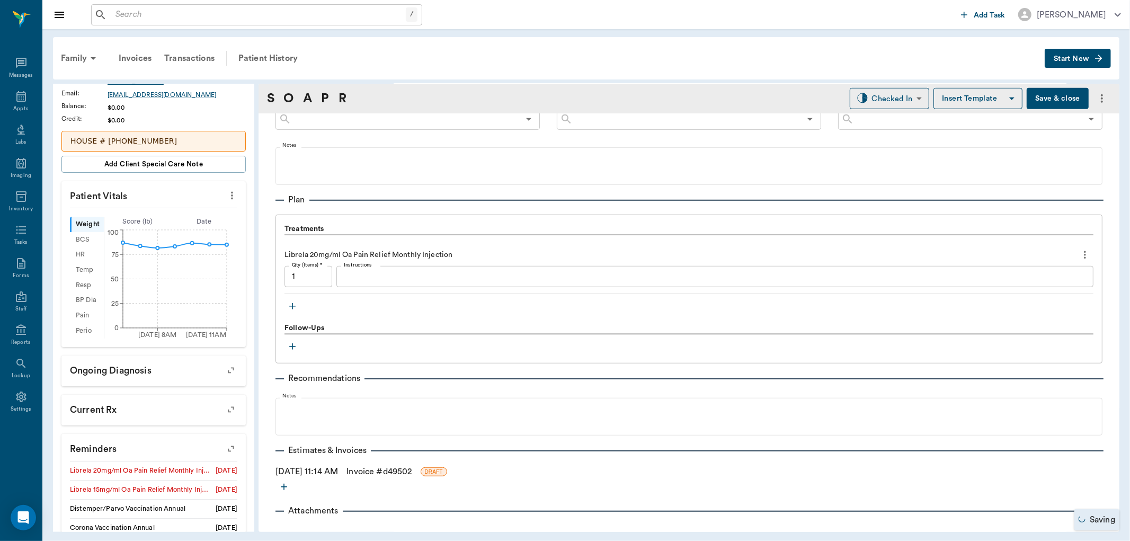
click at [403, 470] on link "Invoice # d49502" at bounding box center [378, 471] width 65 height 13
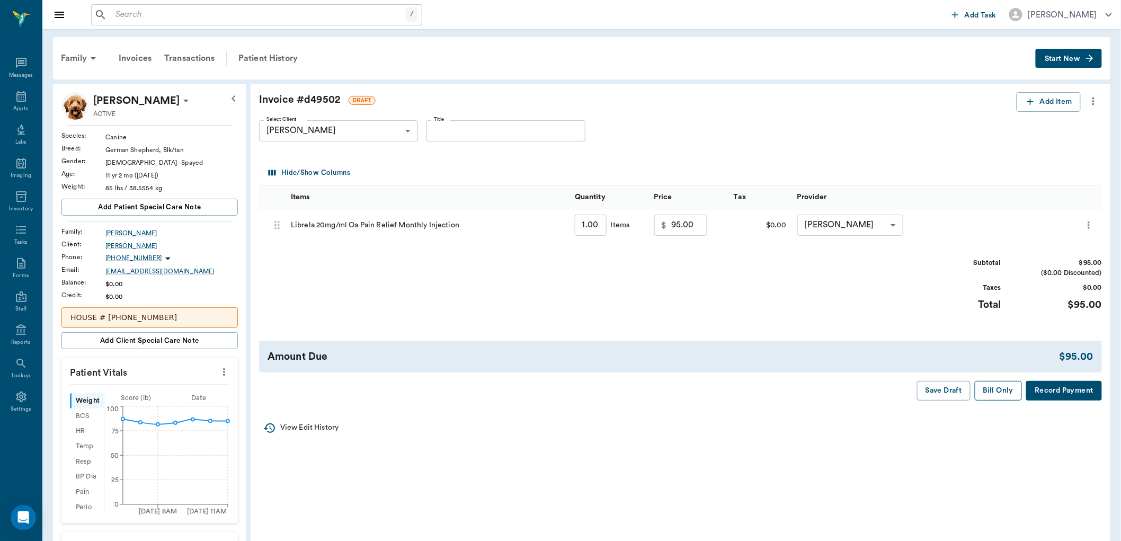
click at [994, 384] on button "Bill Only" at bounding box center [999, 391] width 48 height 20
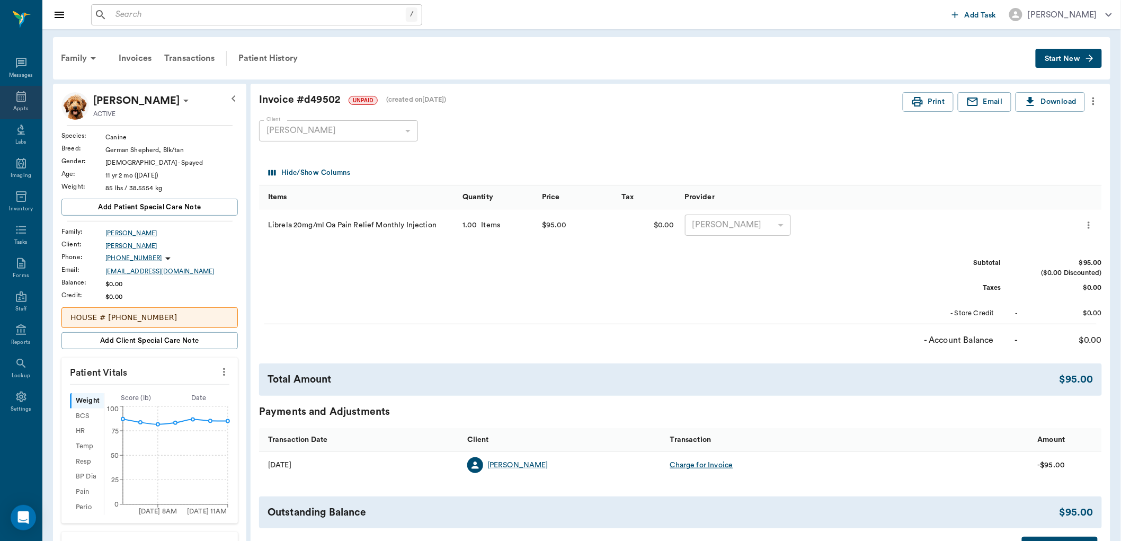
click at [33, 96] on div "Appts" at bounding box center [21, 102] width 42 height 33
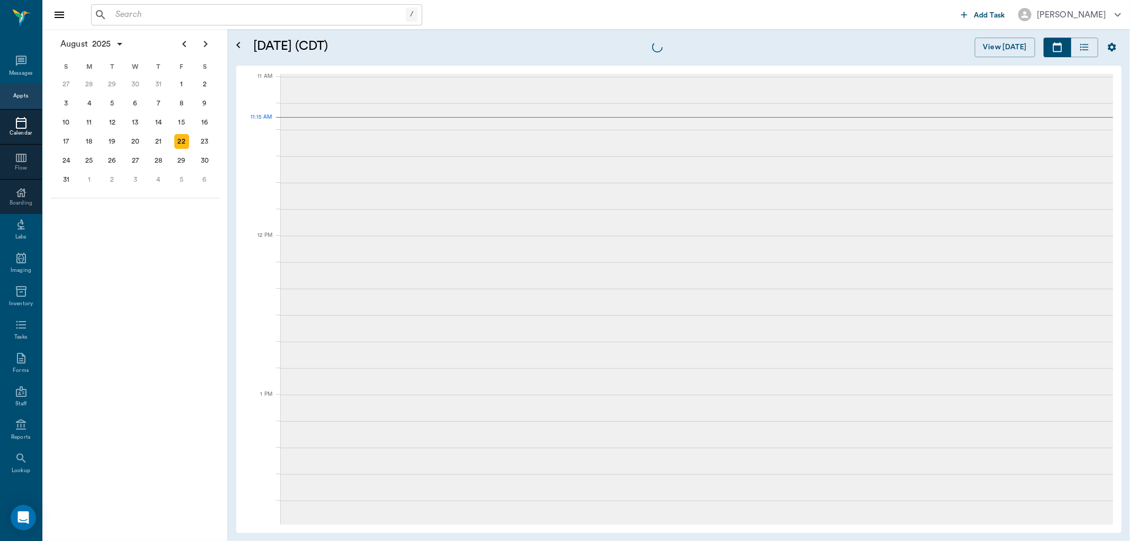
scroll to position [477, 0]
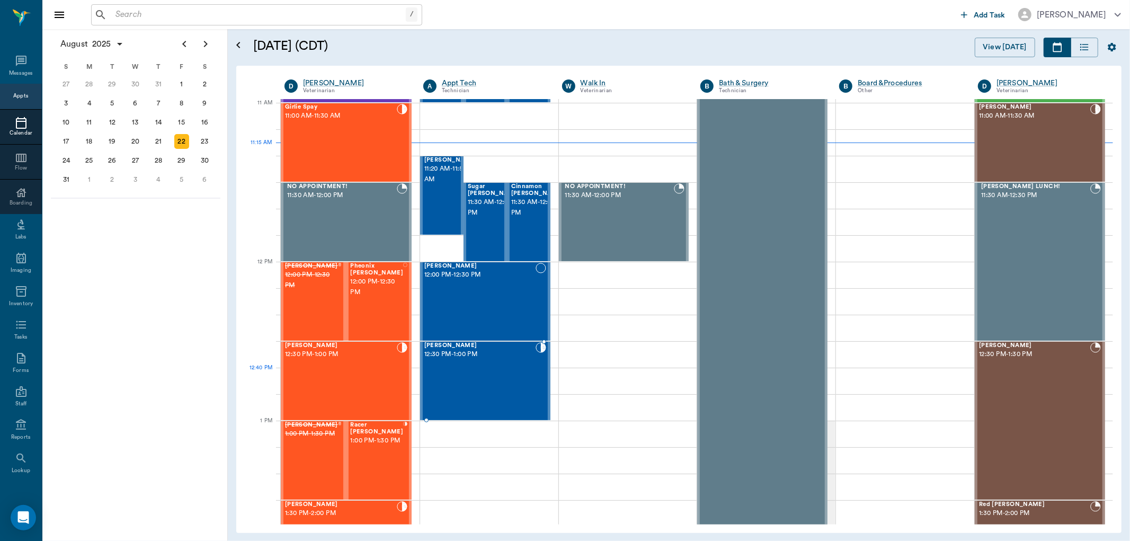
click at [475, 369] on div "[PERSON_NAME] 12:30 PM - 1:00 PM" at bounding box center [479, 380] width 111 height 77
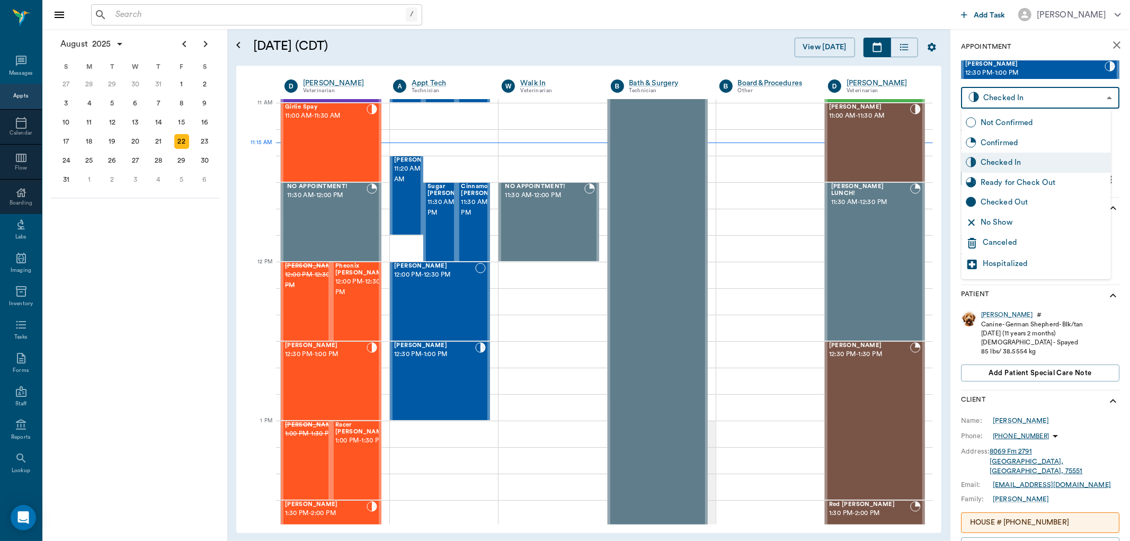
click at [1072, 92] on body "/ ​ Add Task [PERSON_NAME] Nectar Messages Appts Calendar Flow Boarding Labs Im…" at bounding box center [565, 270] width 1130 height 541
click at [1055, 177] on div "Ready for Check Out" at bounding box center [1044, 183] width 126 height 12
type input "READY_TO_CHECKOUT"
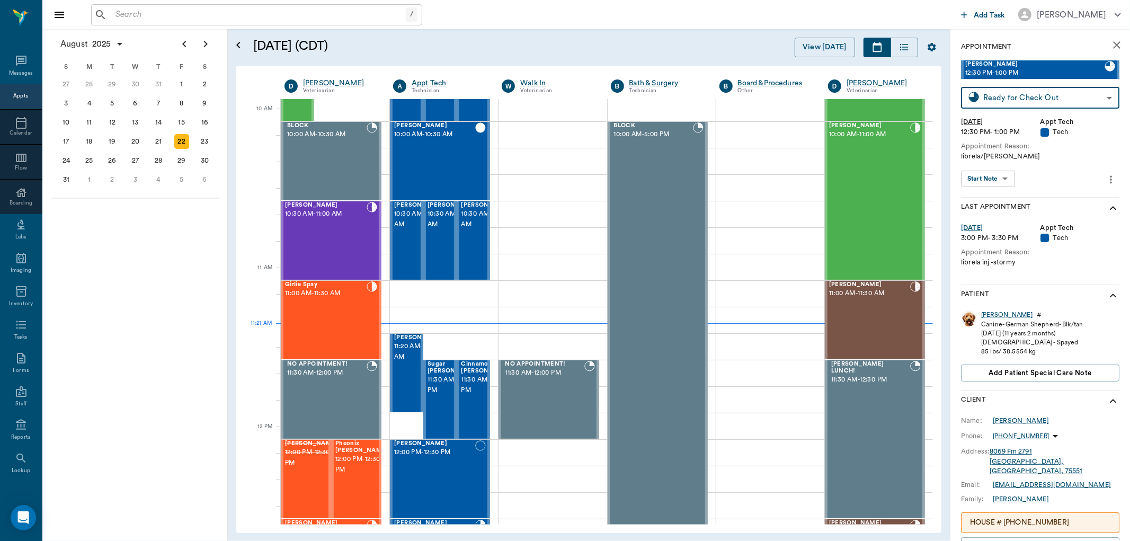
scroll to position [289, 0]
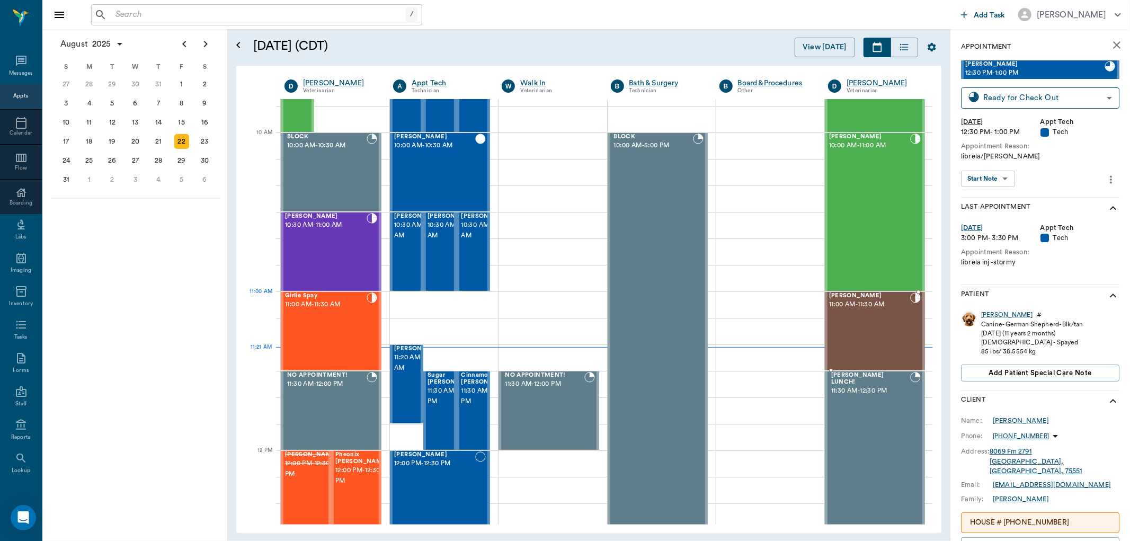
click at [856, 293] on span "[PERSON_NAME]" at bounding box center [869, 295] width 81 height 7
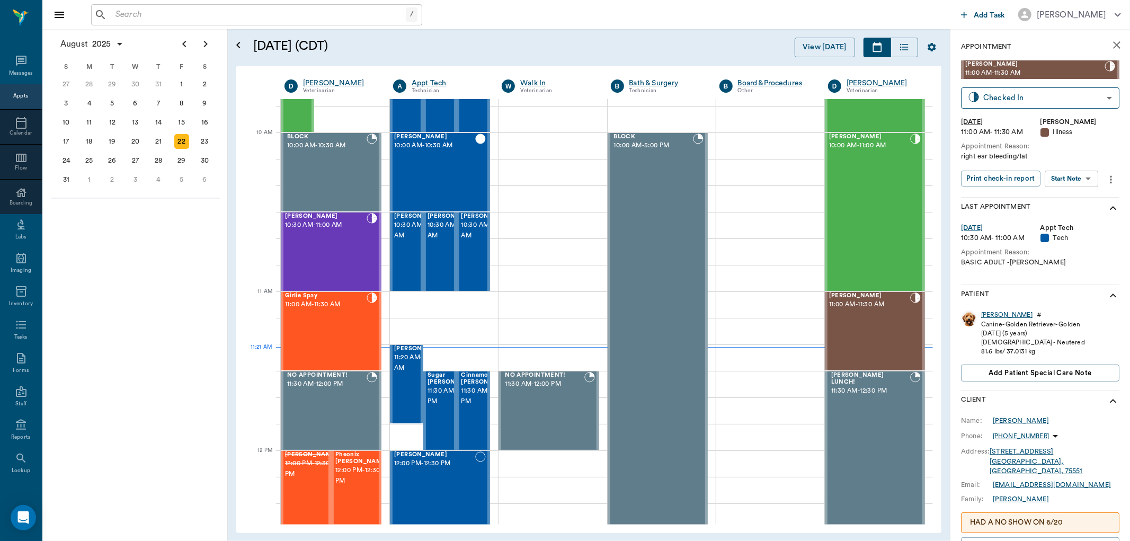
click at [993, 315] on div "[PERSON_NAME]" at bounding box center [1006, 314] width 51 height 9
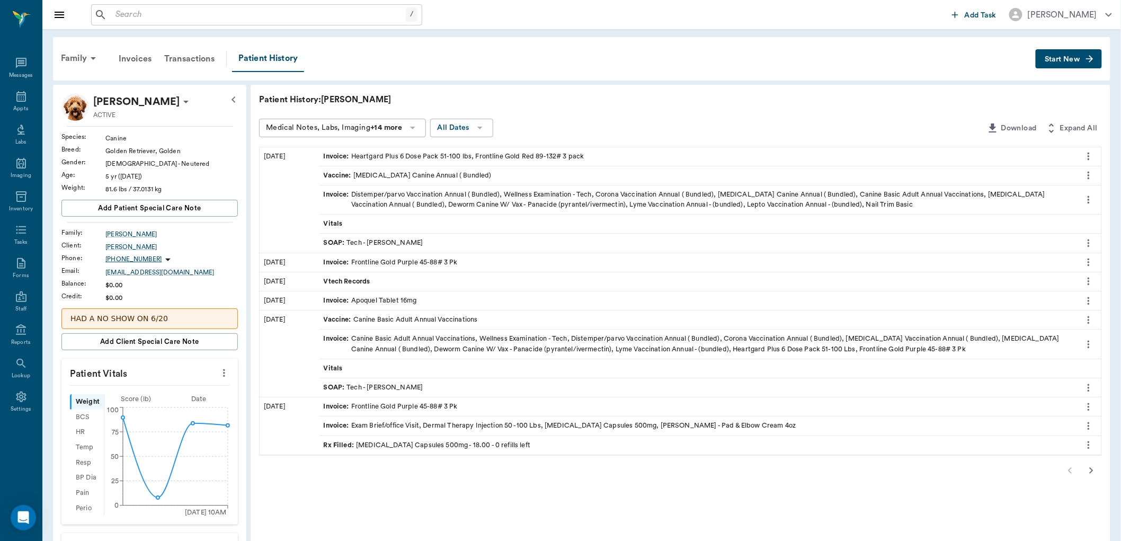
click at [1056, 59] on span "Start New" at bounding box center [1062, 59] width 35 height 0
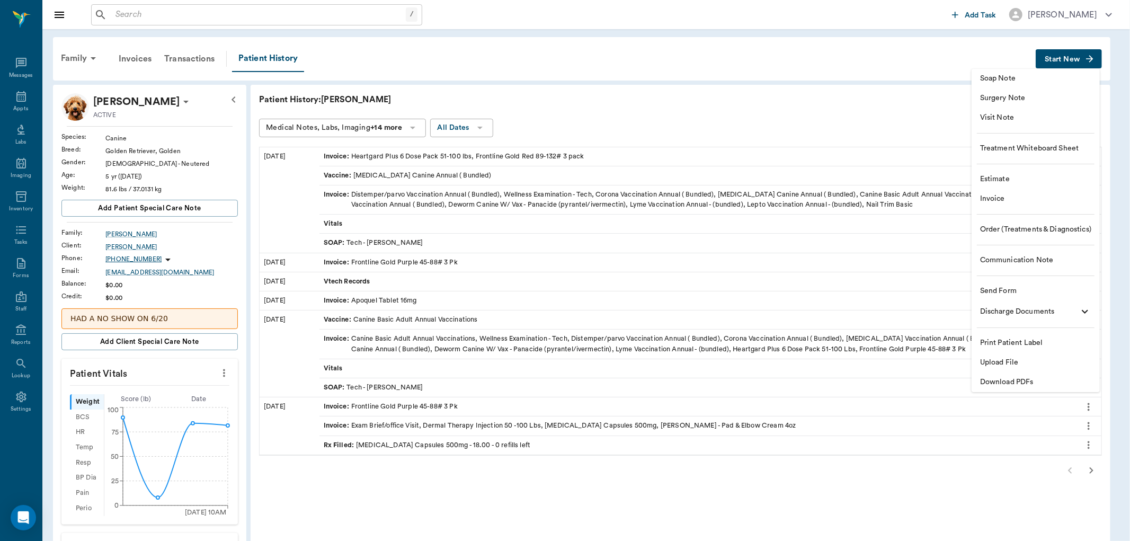
click at [992, 75] on span "Soap Note" at bounding box center [1035, 78] width 111 height 11
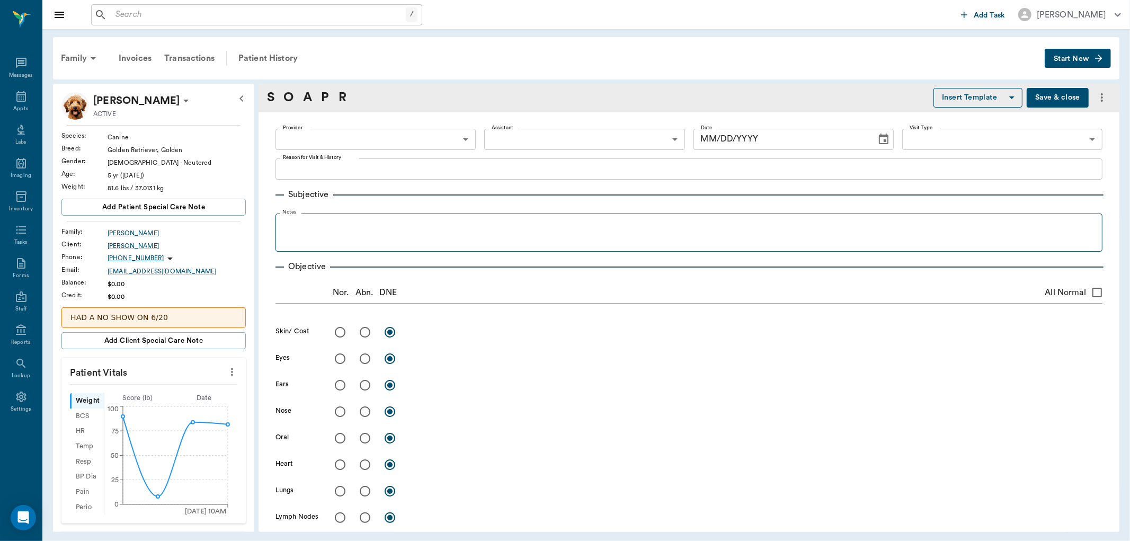
type input "670e8b52b987dc0b25a864ee"
type input "[DATE]"
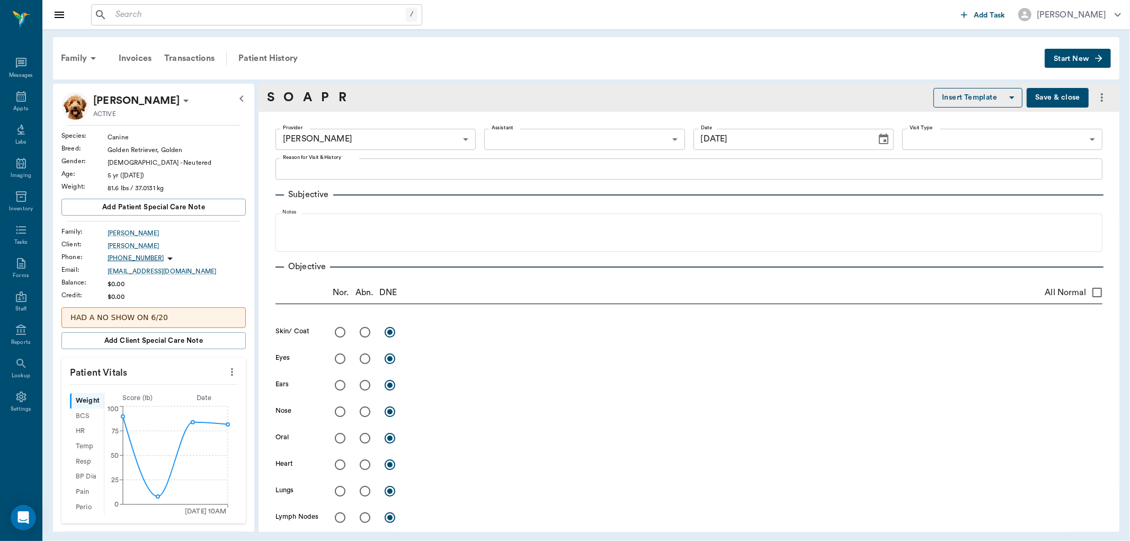
scroll to position [59, 0]
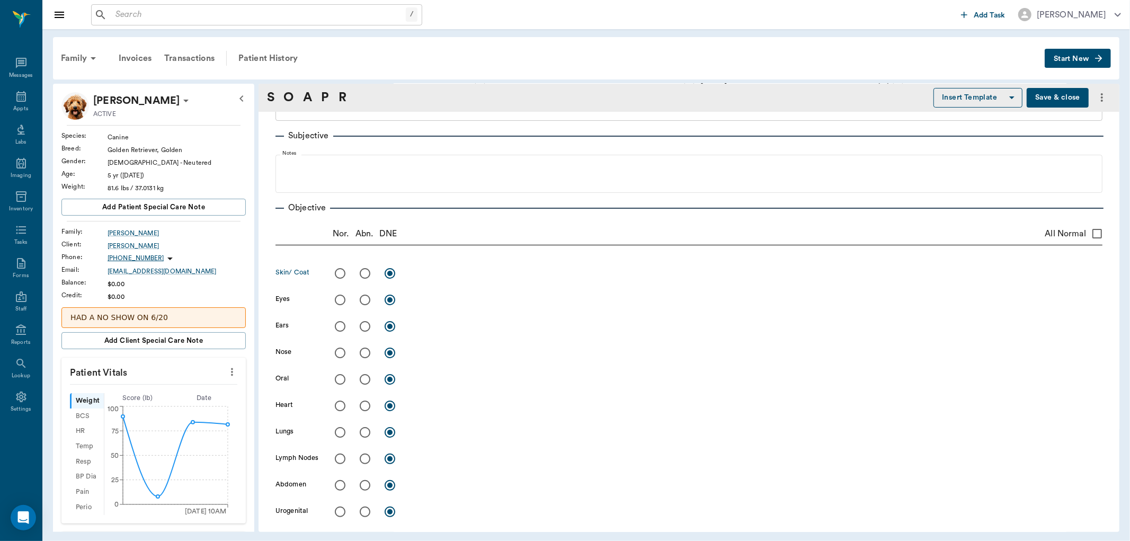
click at [367, 273] on input "radio" at bounding box center [365, 273] width 22 height 22
radio input "true"
click at [342, 299] on input "radio" at bounding box center [340, 300] width 22 height 22
radio input "true"
click at [368, 325] on input "radio" at bounding box center [365, 326] width 22 height 22
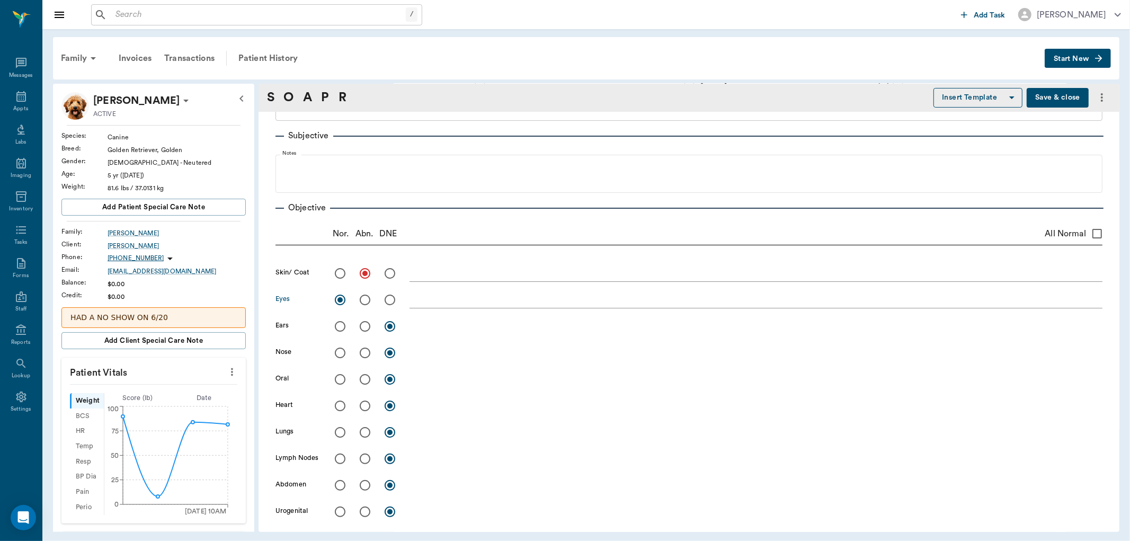
radio input "true"
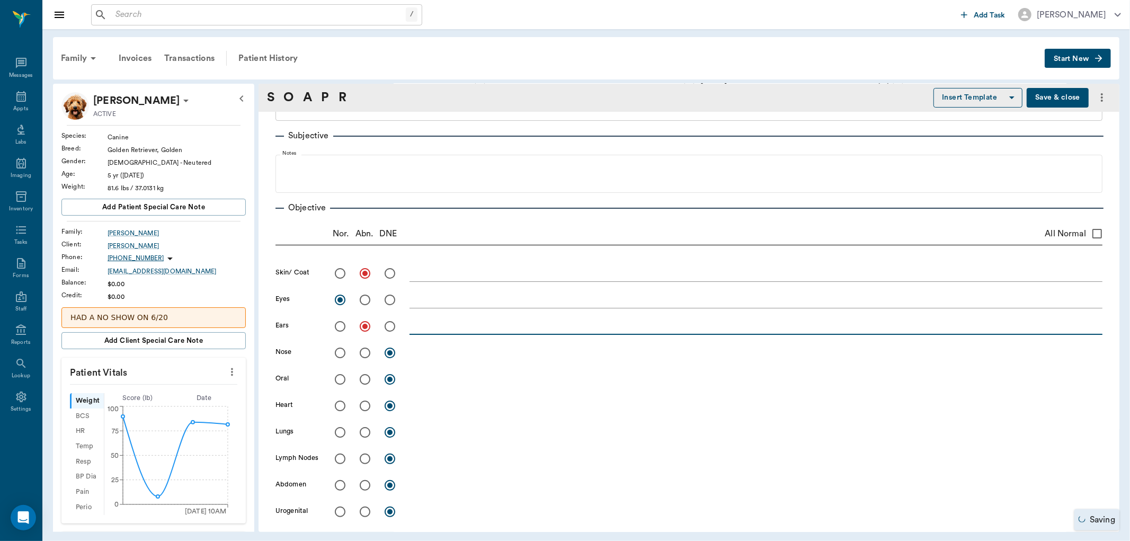
click at [432, 327] on textarea at bounding box center [755, 326] width 693 height 12
type textarea "right ear has moist discharge, inflammation to medial [MEDICAL_DATA] and inflam…"
click at [340, 351] on input "radio" at bounding box center [340, 353] width 22 height 22
radio input "true"
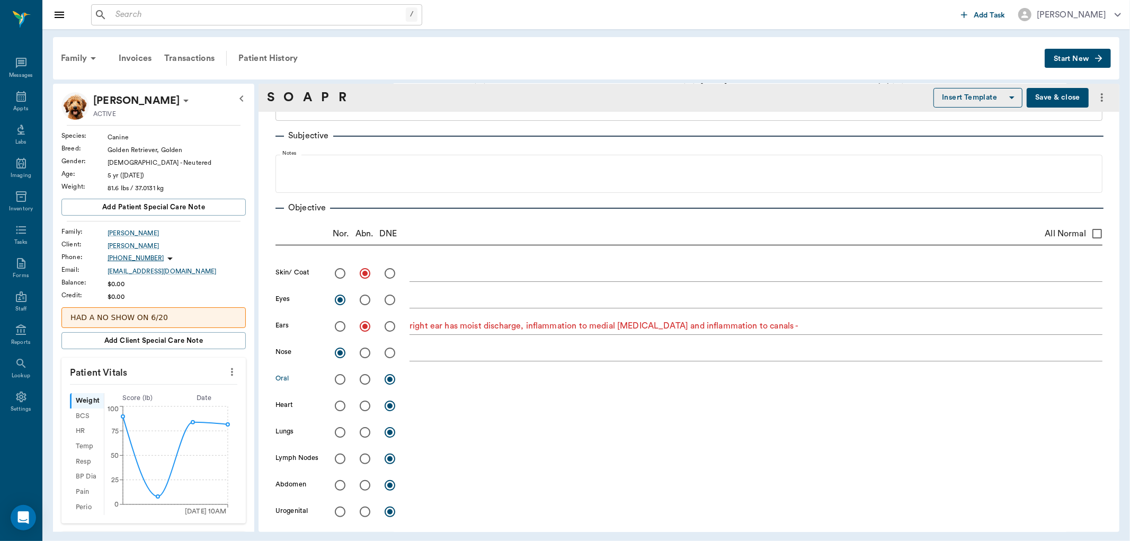
click at [341, 378] on input "radio" at bounding box center [340, 379] width 22 height 22
radio input "true"
click at [340, 403] on input "radio" at bounding box center [340, 406] width 22 height 22
radio input "true"
click at [340, 430] on input "radio" at bounding box center [340, 432] width 22 height 22
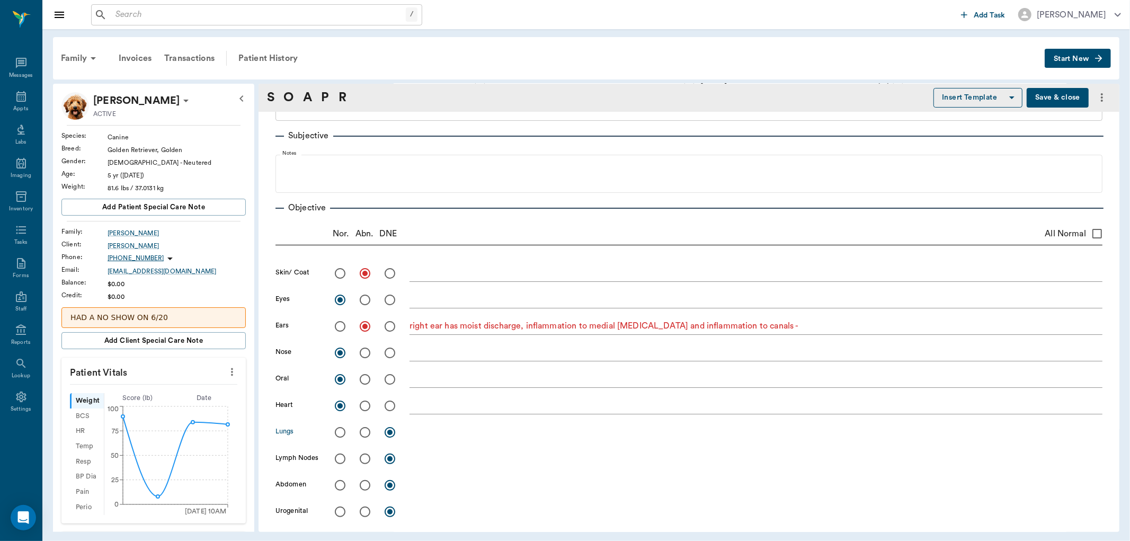
radio input "true"
click at [342, 457] on input "radio" at bounding box center [340, 459] width 22 height 22
radio input "true"
click at [340, 483] on input "radio" at bounding box center [340, 485] width 22 height 22
radio input "true"
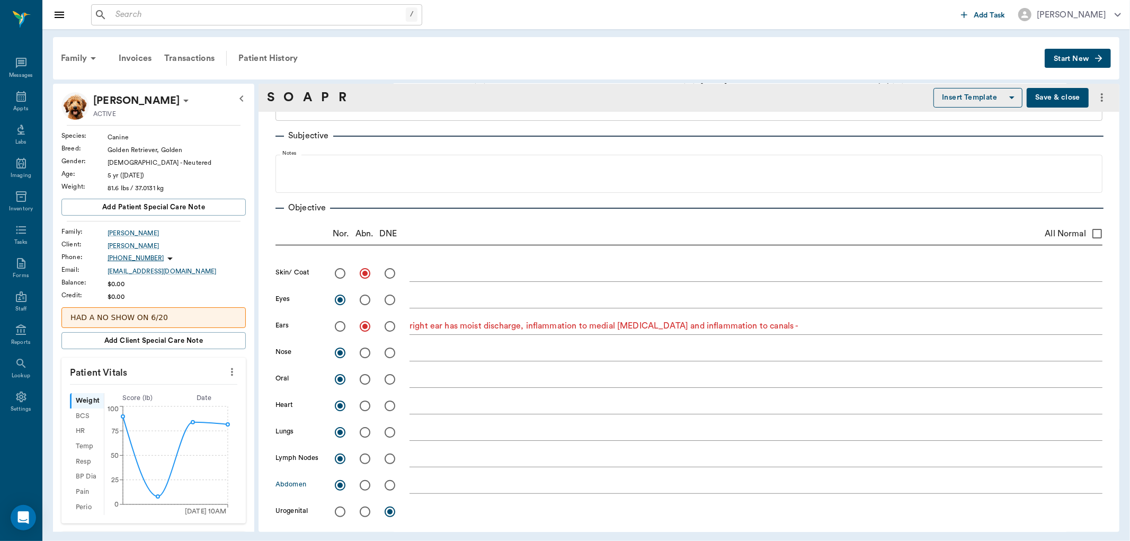
click at [338, 510] on input "radio" at bounding box center [340, 512] width 22 height 22
radio input "true"
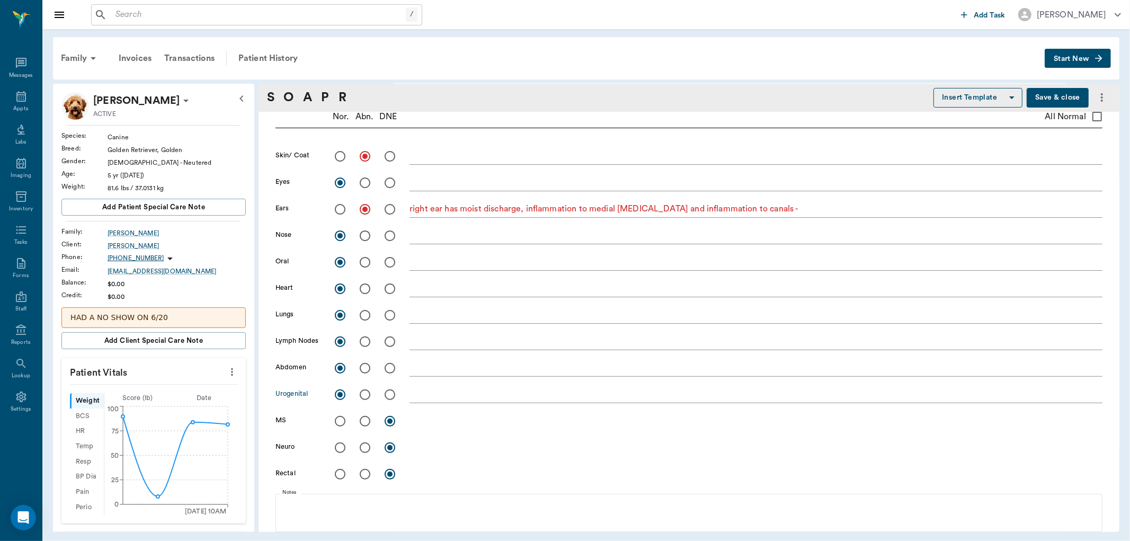
scroll to position [176, 0]
click at [339, 420] on input "radio" at bounding box center [340, 420] width 22 height 22
radio input "true"
click at [419, 427] on div "x" at bounding box center [755, 421] width 693 height 15
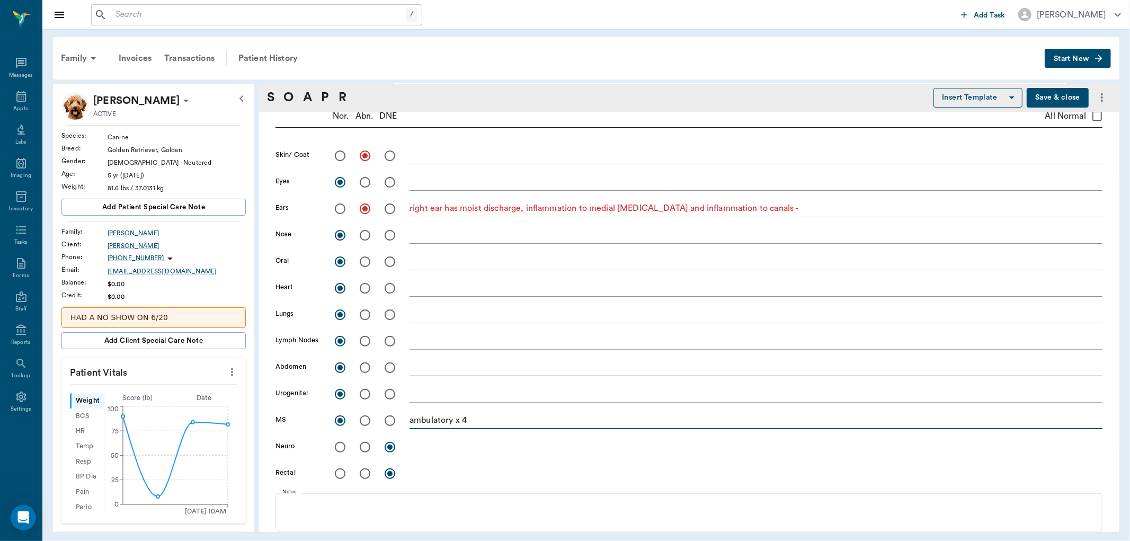
type textarea "ambulatory x 4"
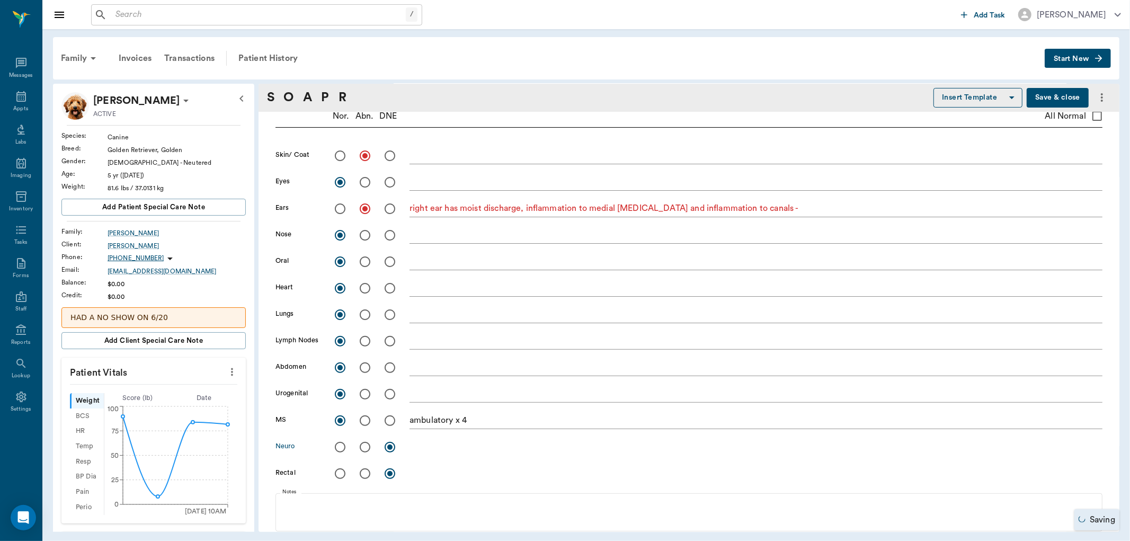
click at [344, 447] on input "radio" at bounding box center [340, 447] width 22 height 22
radio input "true"
click at [415, 150] on textarea at bounding box center [755, 155] width 693 height 12
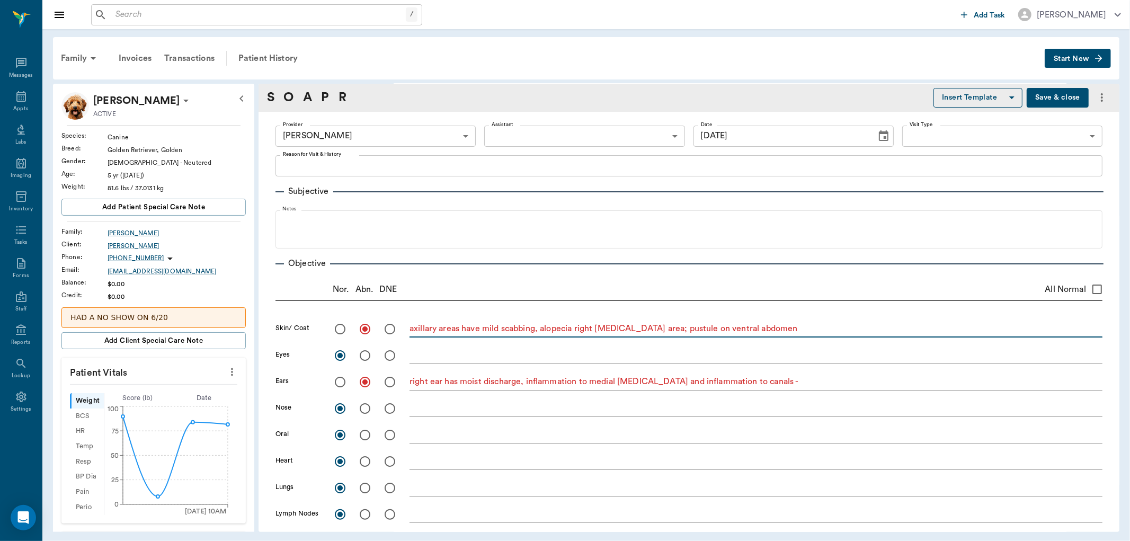
scroll to position [0, 0]
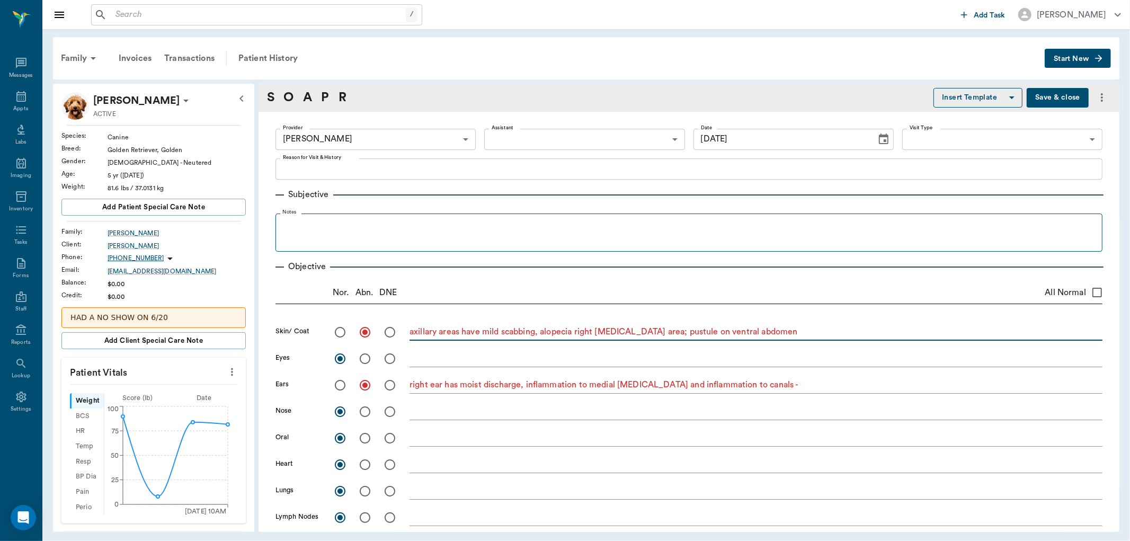
type textarea "axillary areas have mild scabbing, alopecia right [MEDICAL_DATA] area; pustule …"
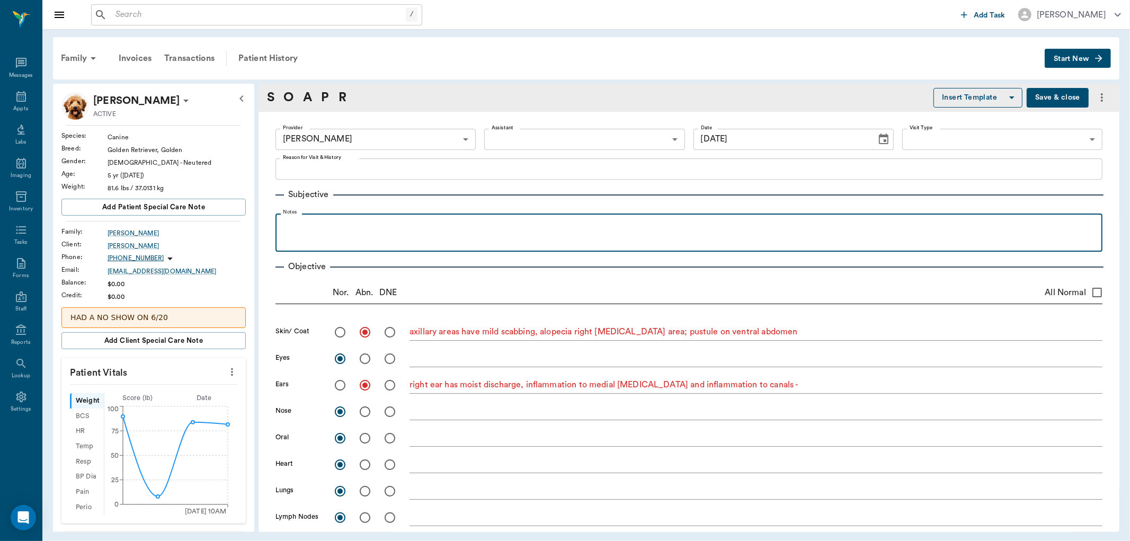
click at [461, 229] on p at bounding box center [689, 225] width 816 height 13
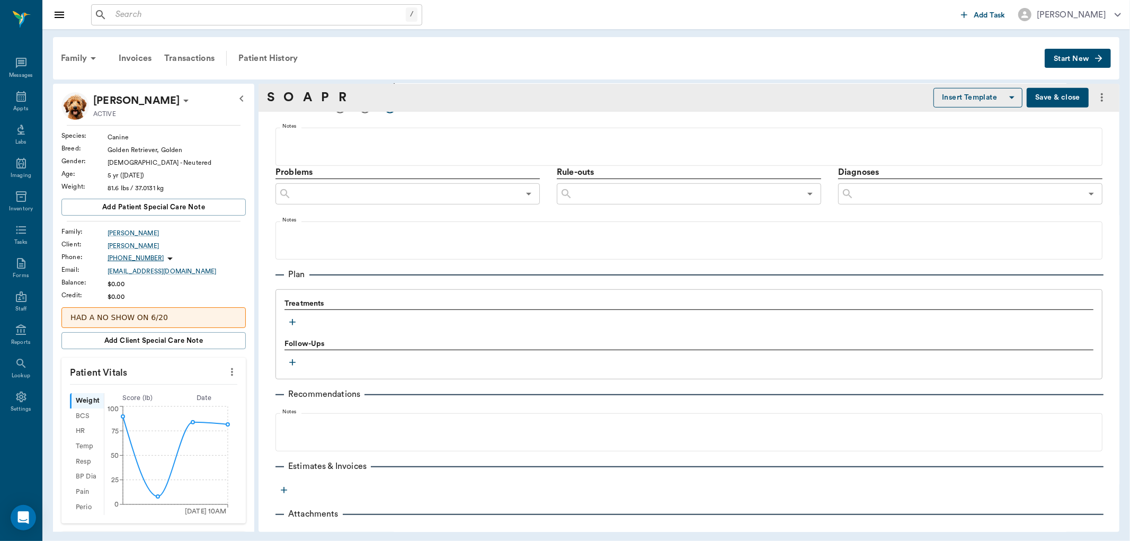
scroll to position [558, 0]
